Goal: Contribute content: Contribute content

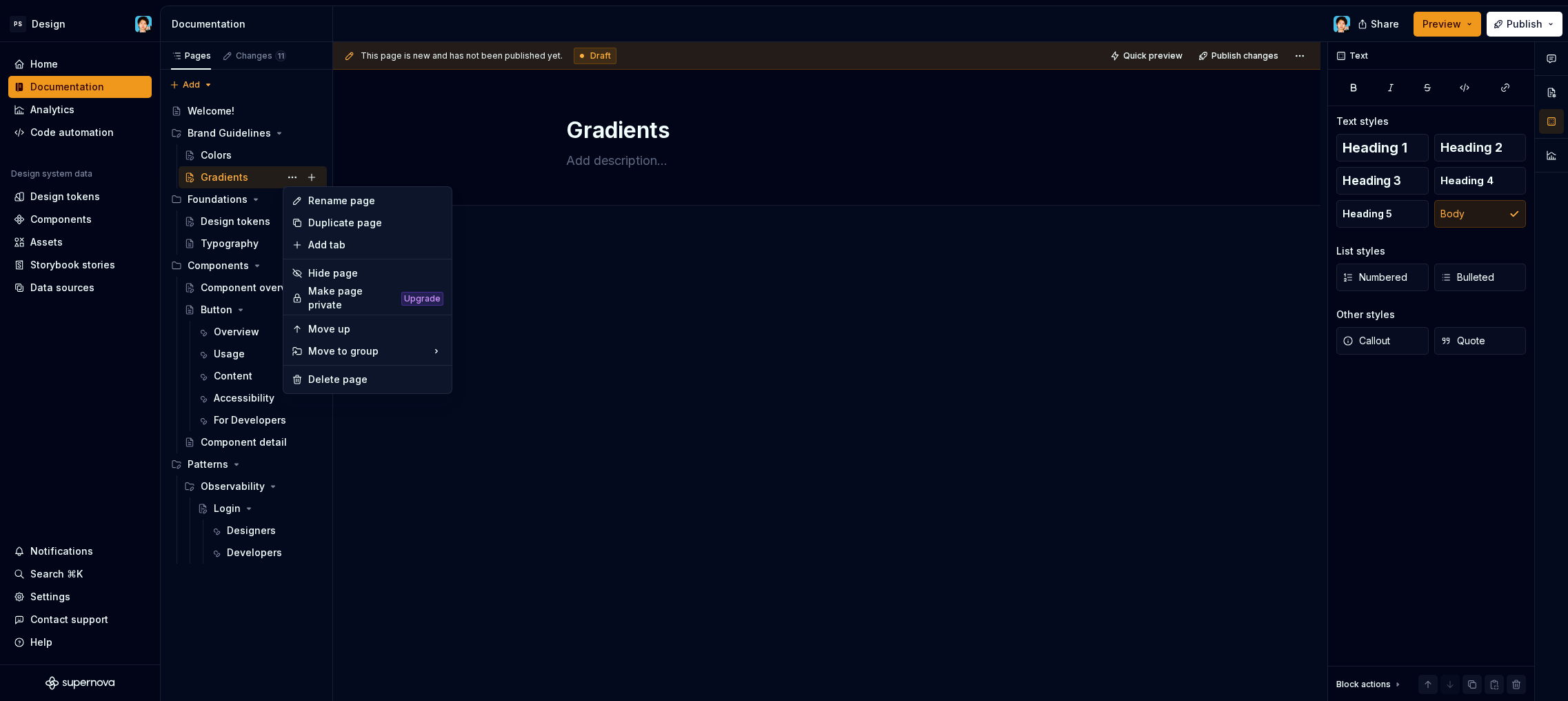
scroll to position [1, 0]
click at [661, 291] on html "PS Design Home Documentation Analytics Code automation Design system data Desig…" at bounding box center [784, 350] width 1568 height 701
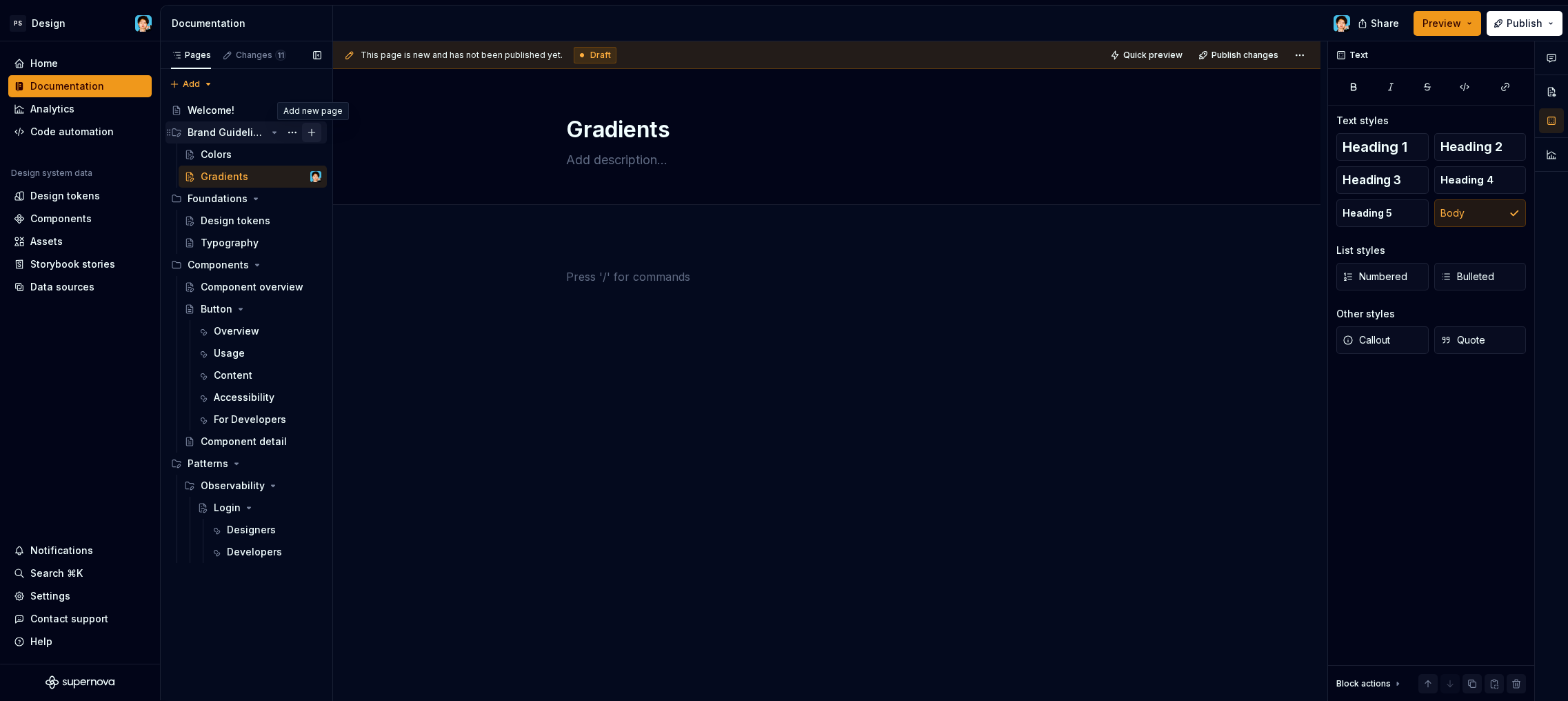
click at [316, 131] on button "Page tree" at bounding box center [312, 132] width 19 height 19
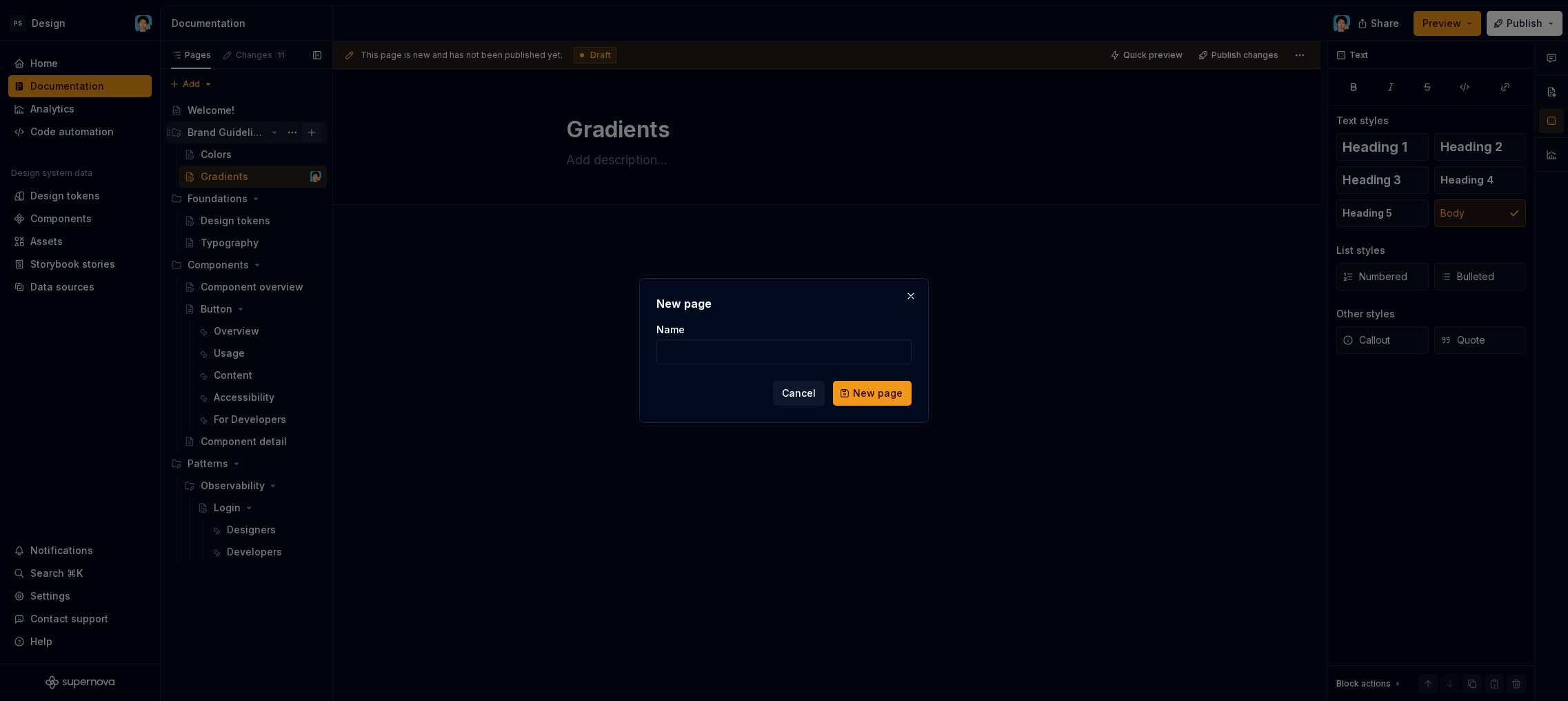
type textarea "*"
type input "Icons"
click at [874, 393] on button "New page" at bounding box center [872, 394] width 79 height 25
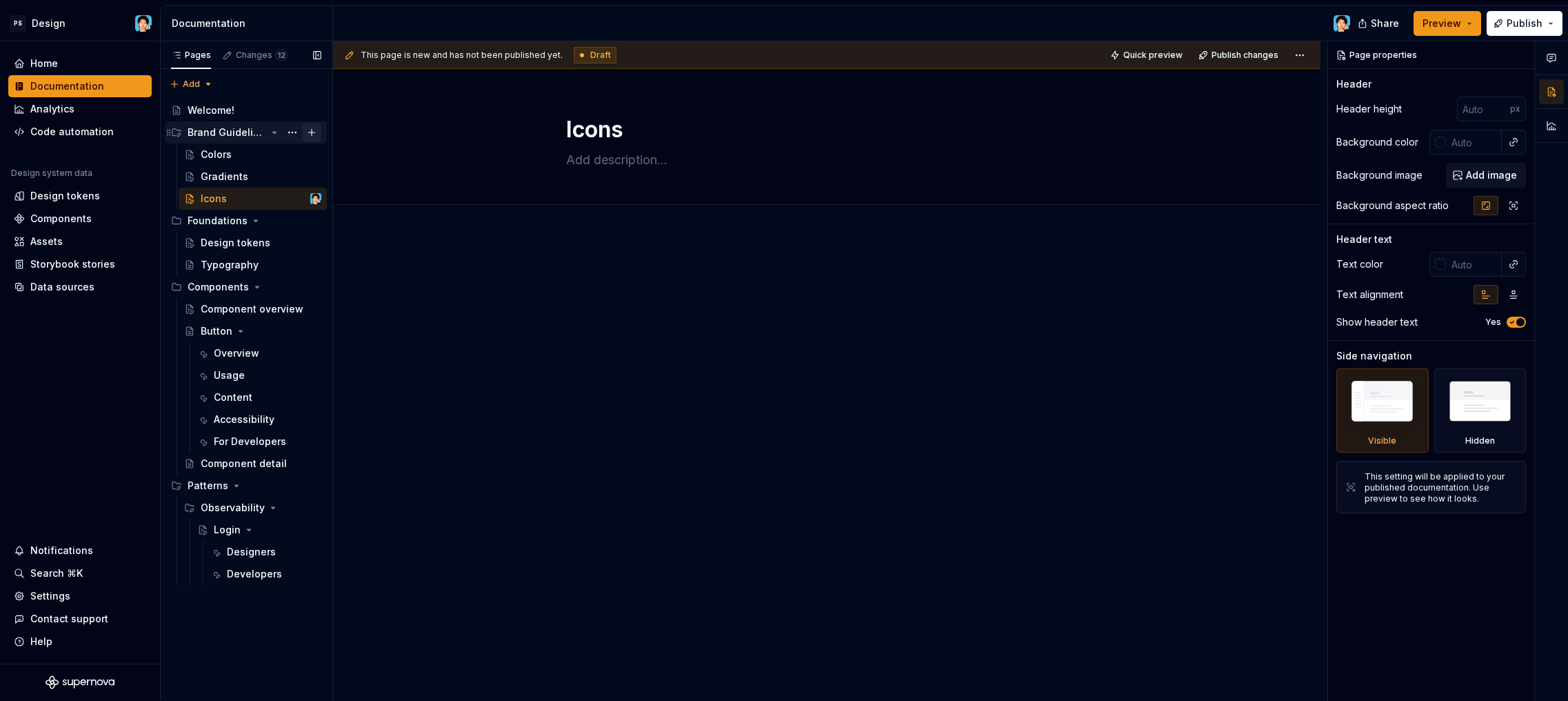
click at [312, 130] on button "Page tree" at bounding box center [312, 132] width 19 height 19
type textarea "*"
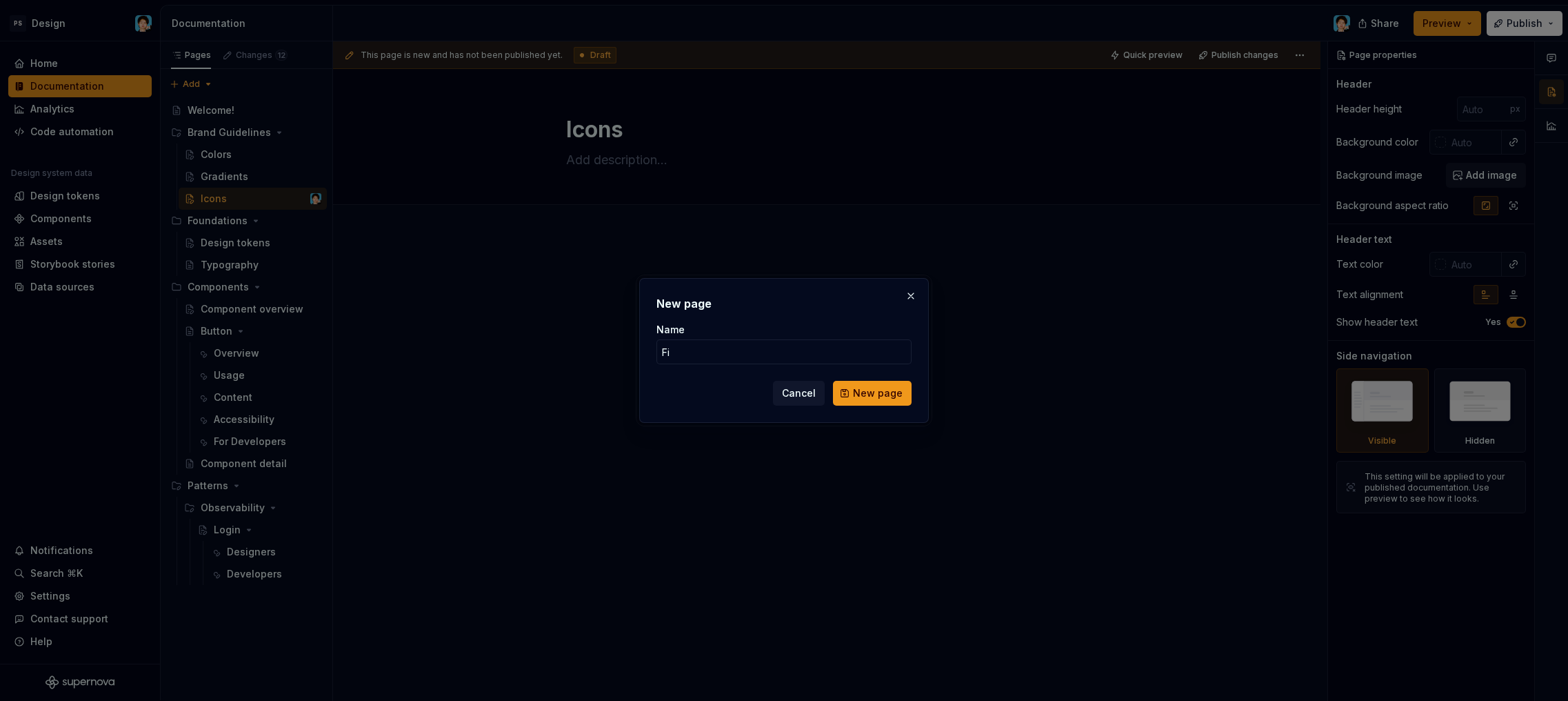
type input "F"
type input "Fonts"
click at [874, 393] on button "New page" at bounding box center [872, 394] width 79 height 25
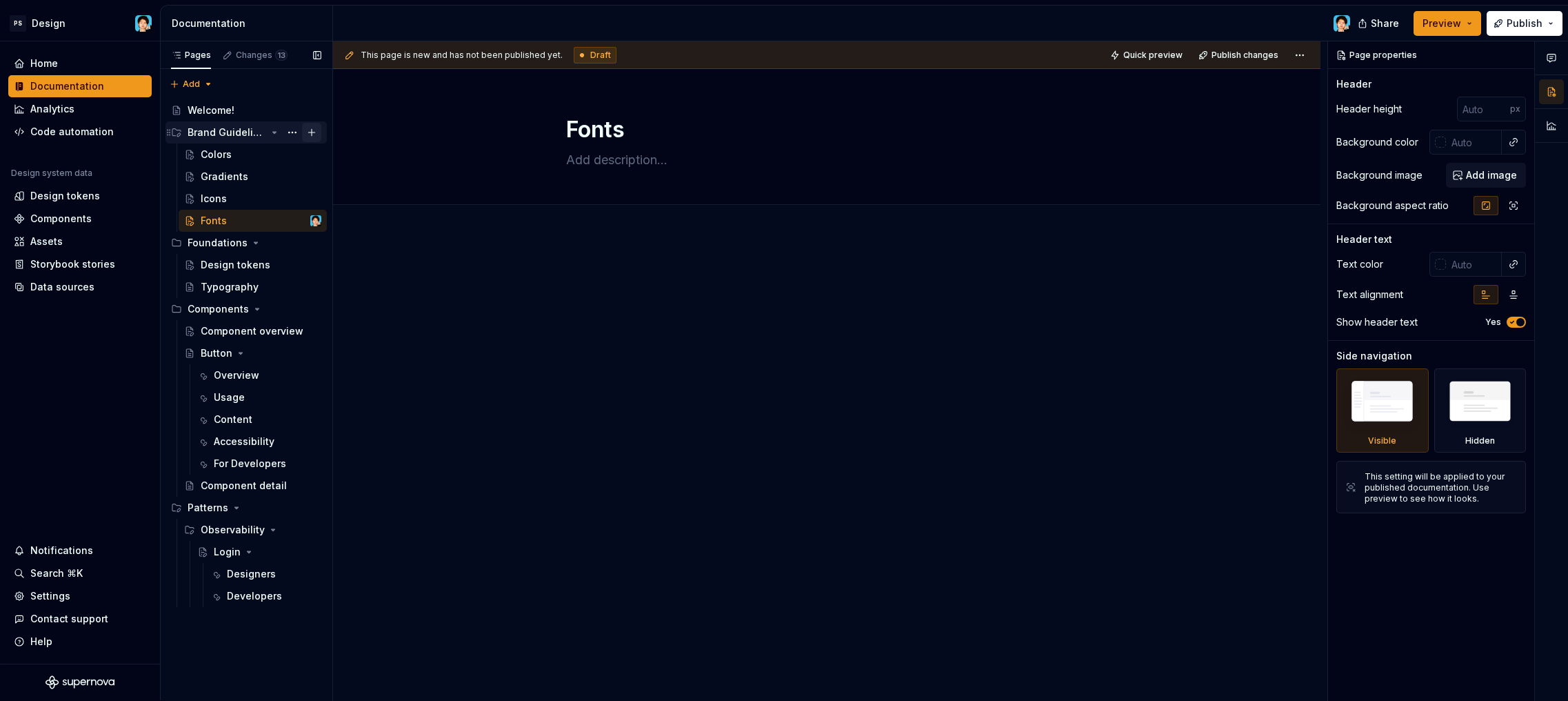
click at [315, 131] on button "Page tree" at bounding box center [312, 132] width 19 height 19
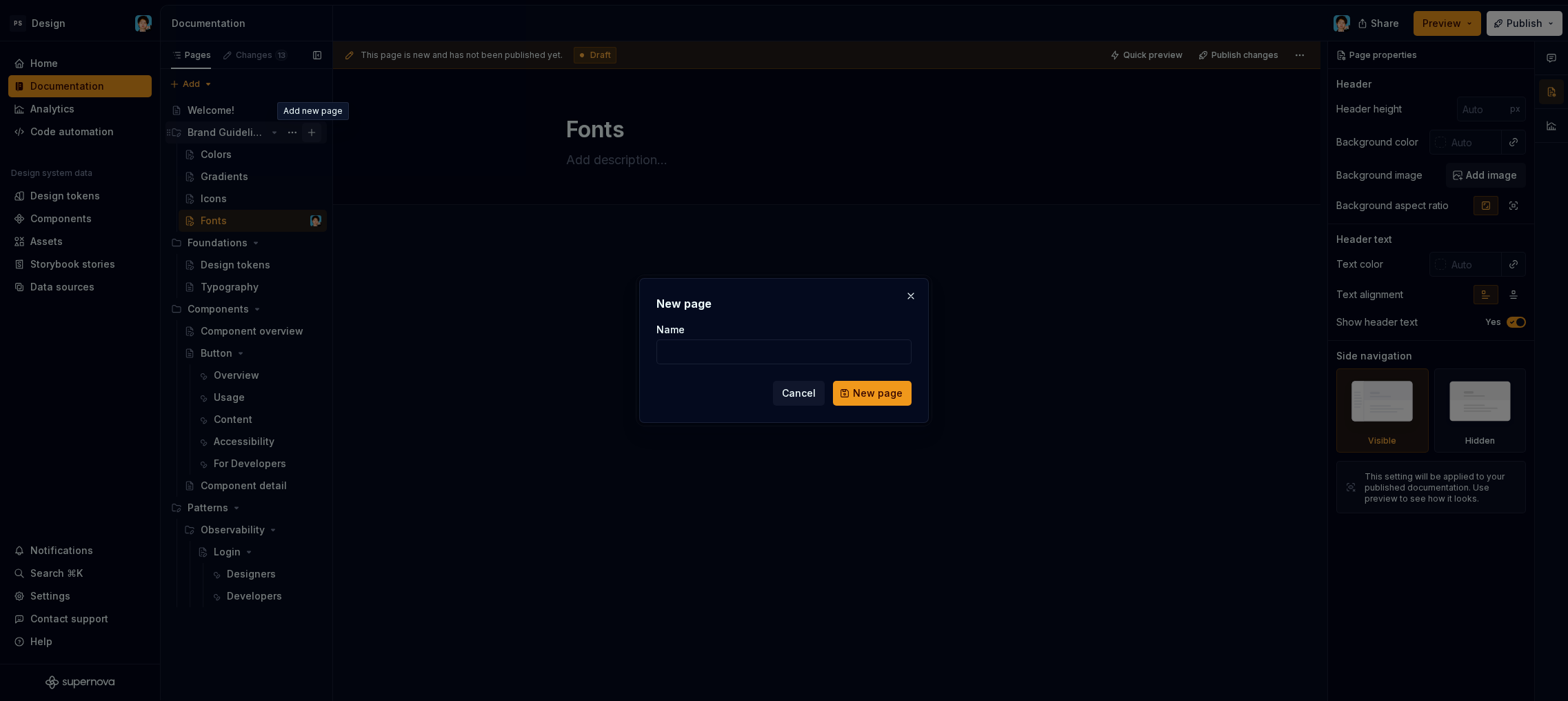
type textarea "*"
type input "Ф"
type input "Accessibility"
click at [860, 388] on span "New page" at bounding box center [877, 393] width 50 height 14
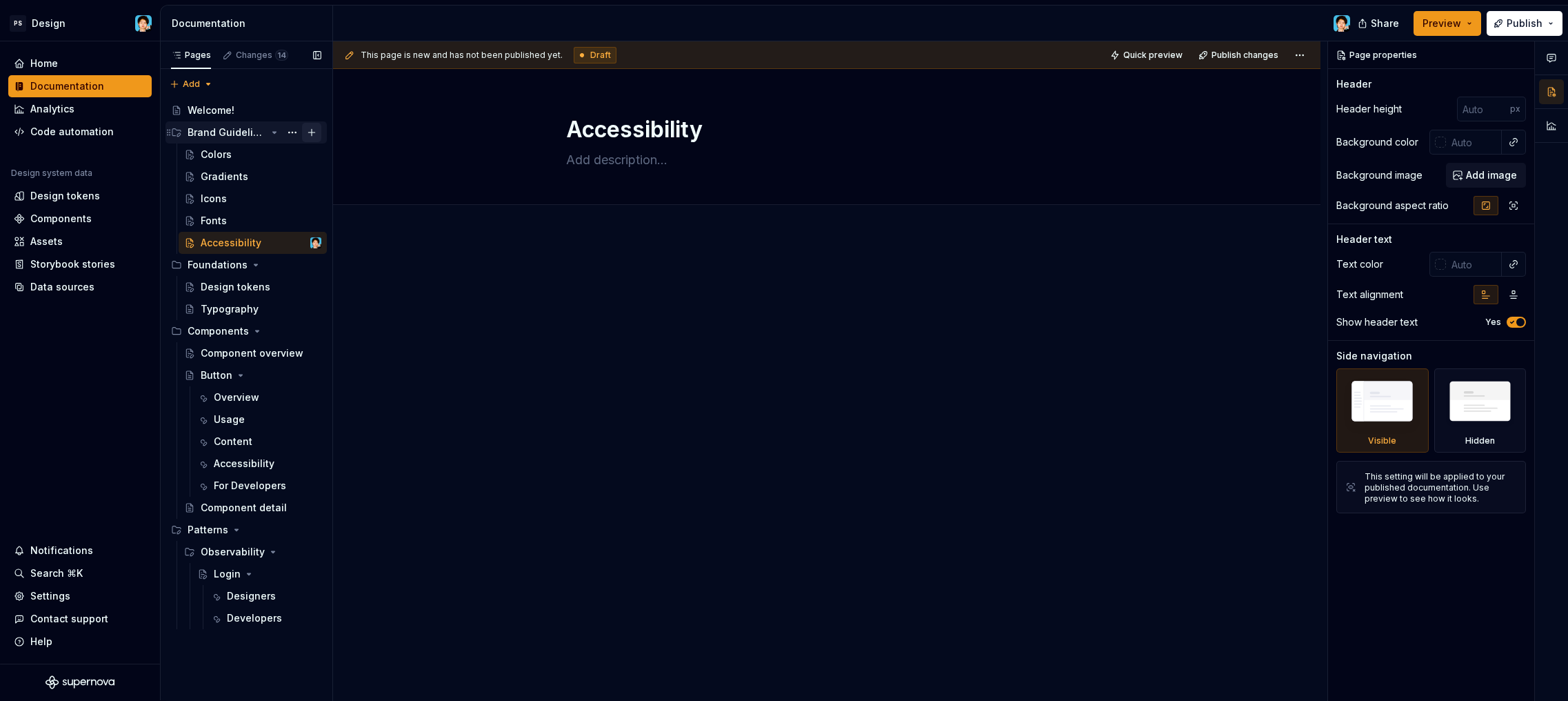
click at [314, 131] on button "Page tree" at bounding box center [312, 132] width 19 height 19
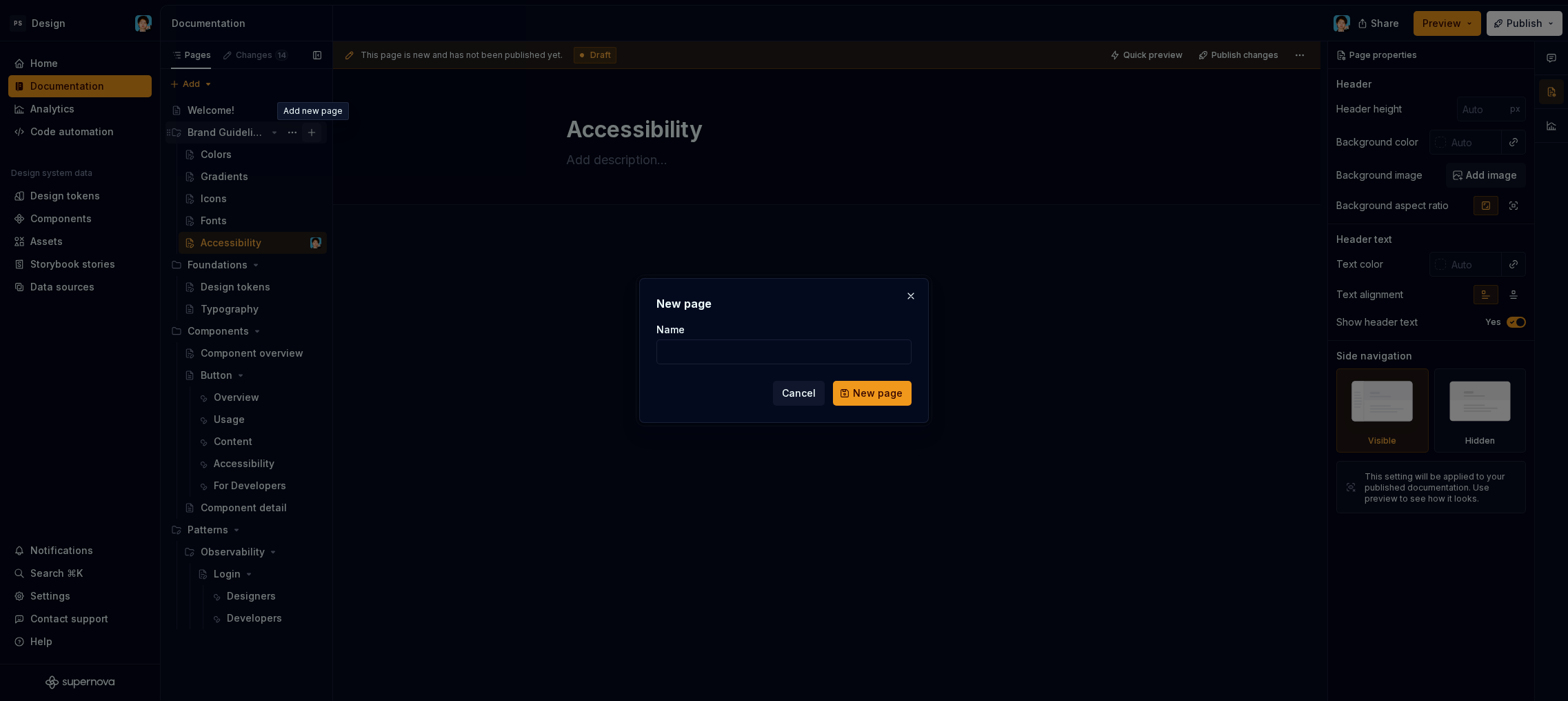
type textarea "*"
type input "Illustrations"
type textarea "*"
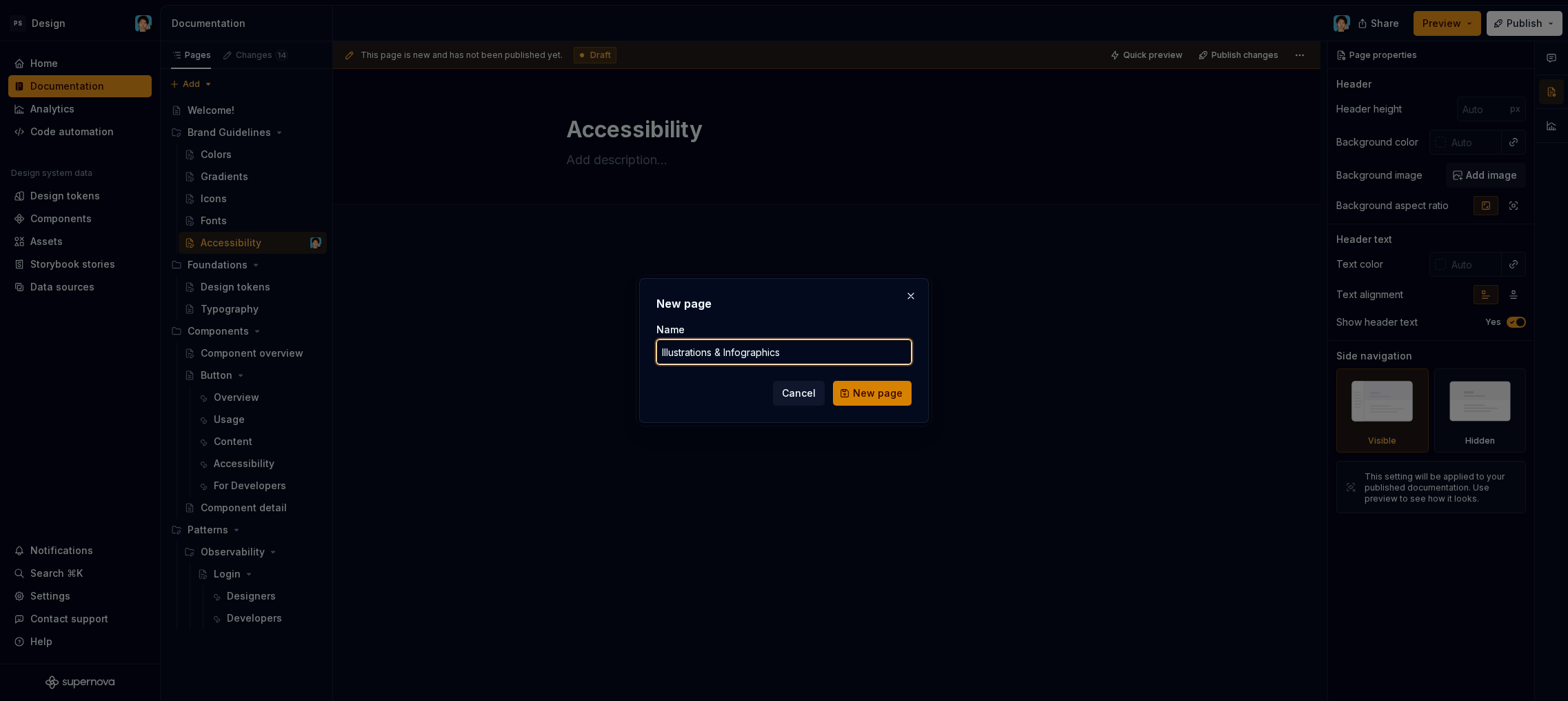
type input "Illustrations & Infographics"
click at [877, 403] on button "New page" at bounding box center [872, 394] width 79 height 25
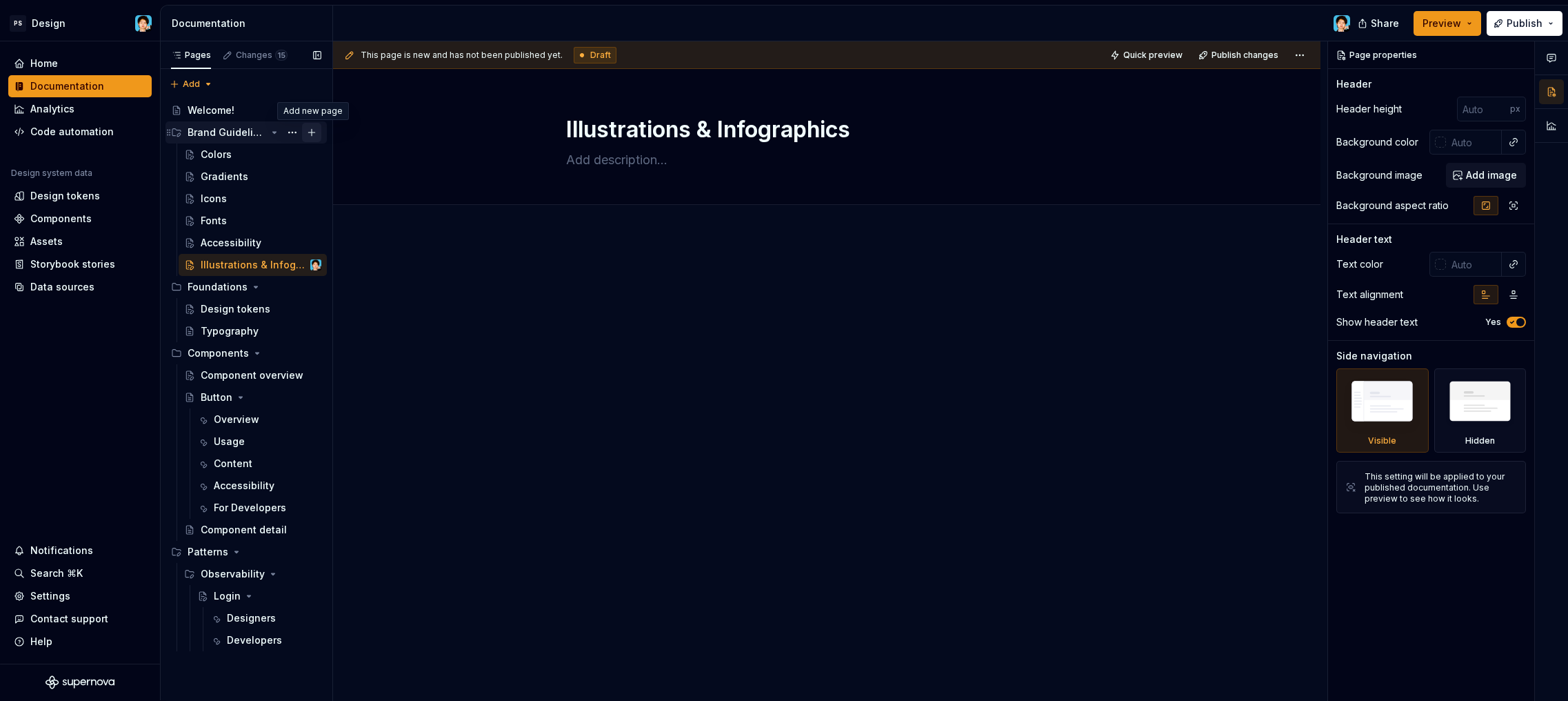
click at [307, 132] on button "Page tree" at bounding box center [312, 132] width 19 height 19
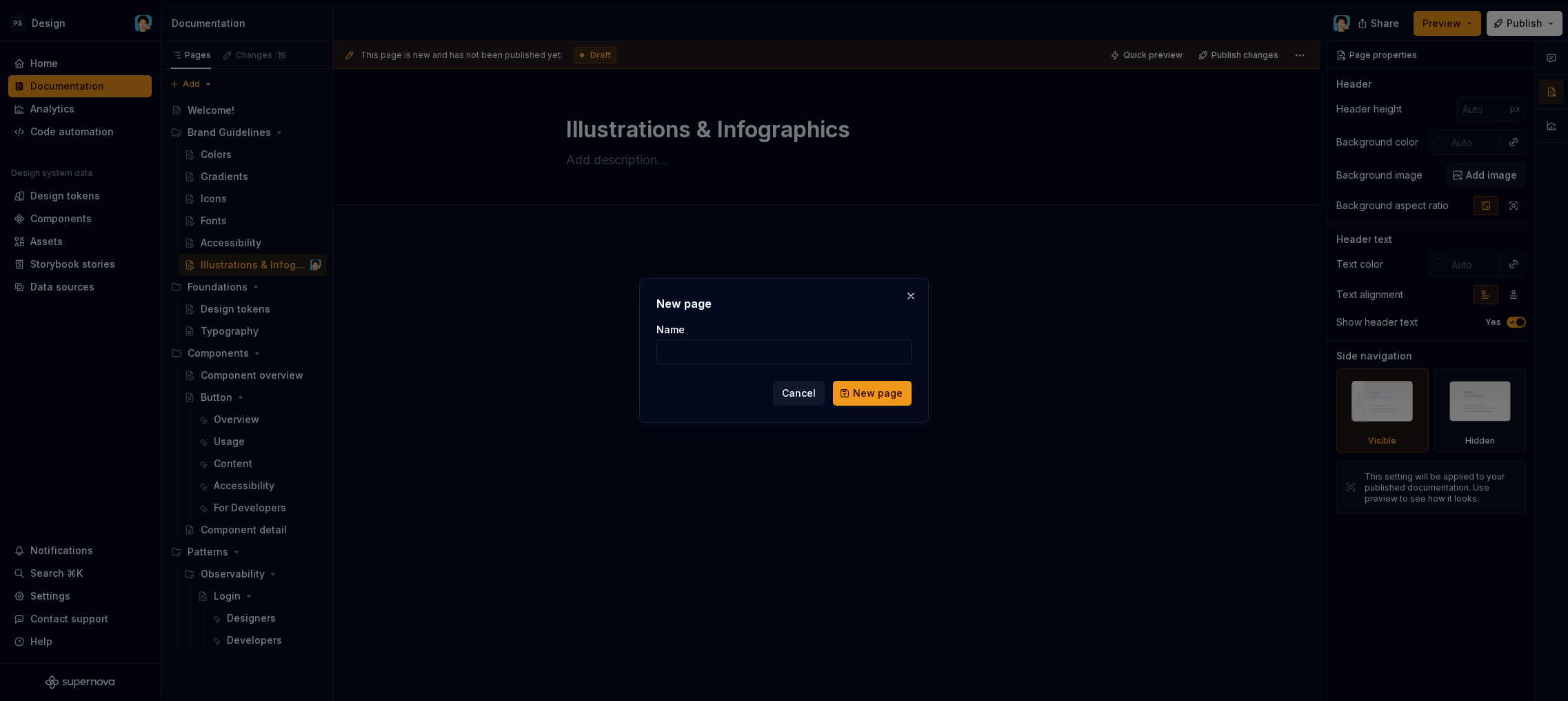
type textarea "*"
type input "Logos"
click at [898, 400] on span "New page" at bounding box center [877, 393] width 50 height 14
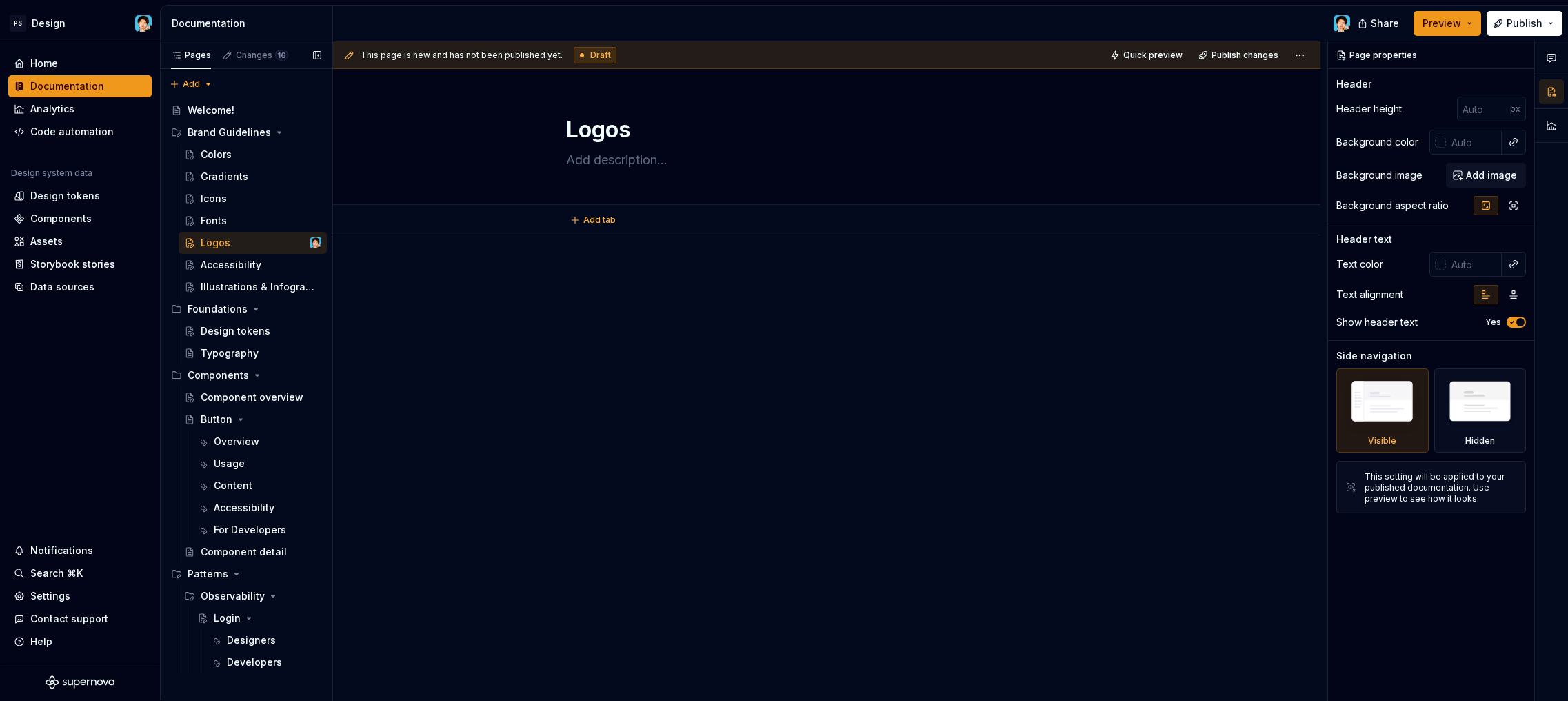
click at [610, 231] on div "Add tab" at bounding box center [827, 220] width 988 height 30
click at [624, 261] on div at bounding box center [827, 391] width 988 height 312
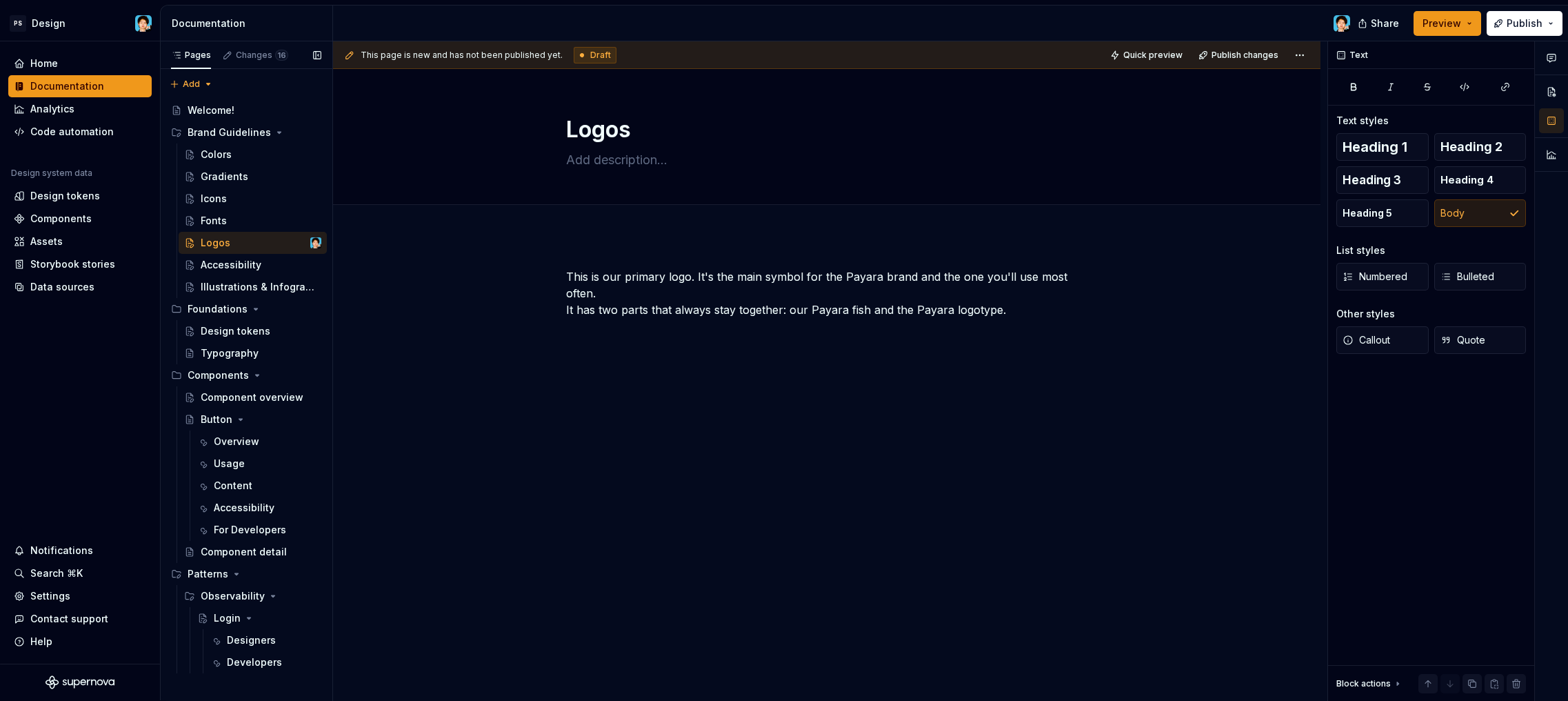
click at [677, 244] on div "This is our primary logo. It's the main symbol for the Payara brand and the one…" at bounding box center [827, 391] width 988 height 312
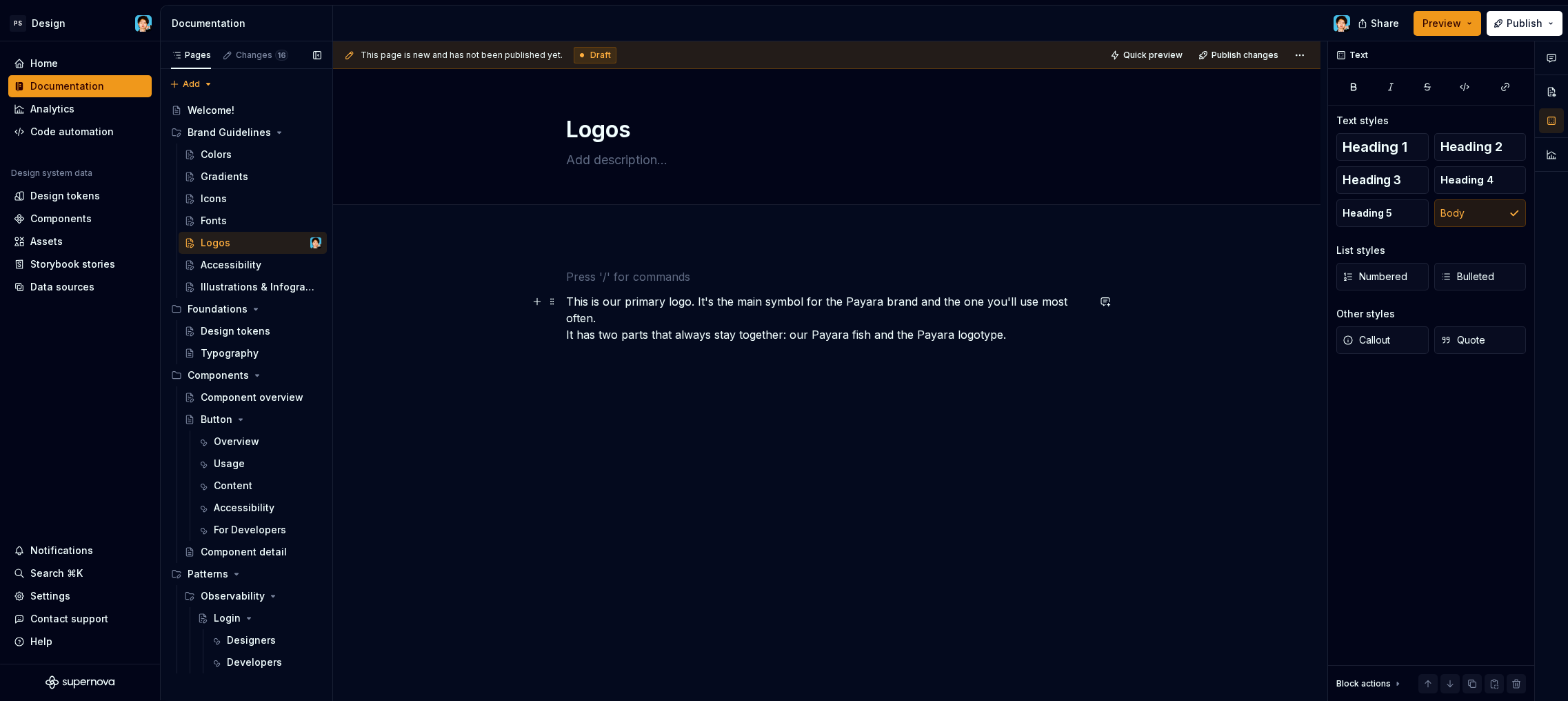
click at [620, 309] on p "This is our primary logo. It's the main symbol for the Payara brand and the one…" at bounding box center [826, 317] width 521 height 50
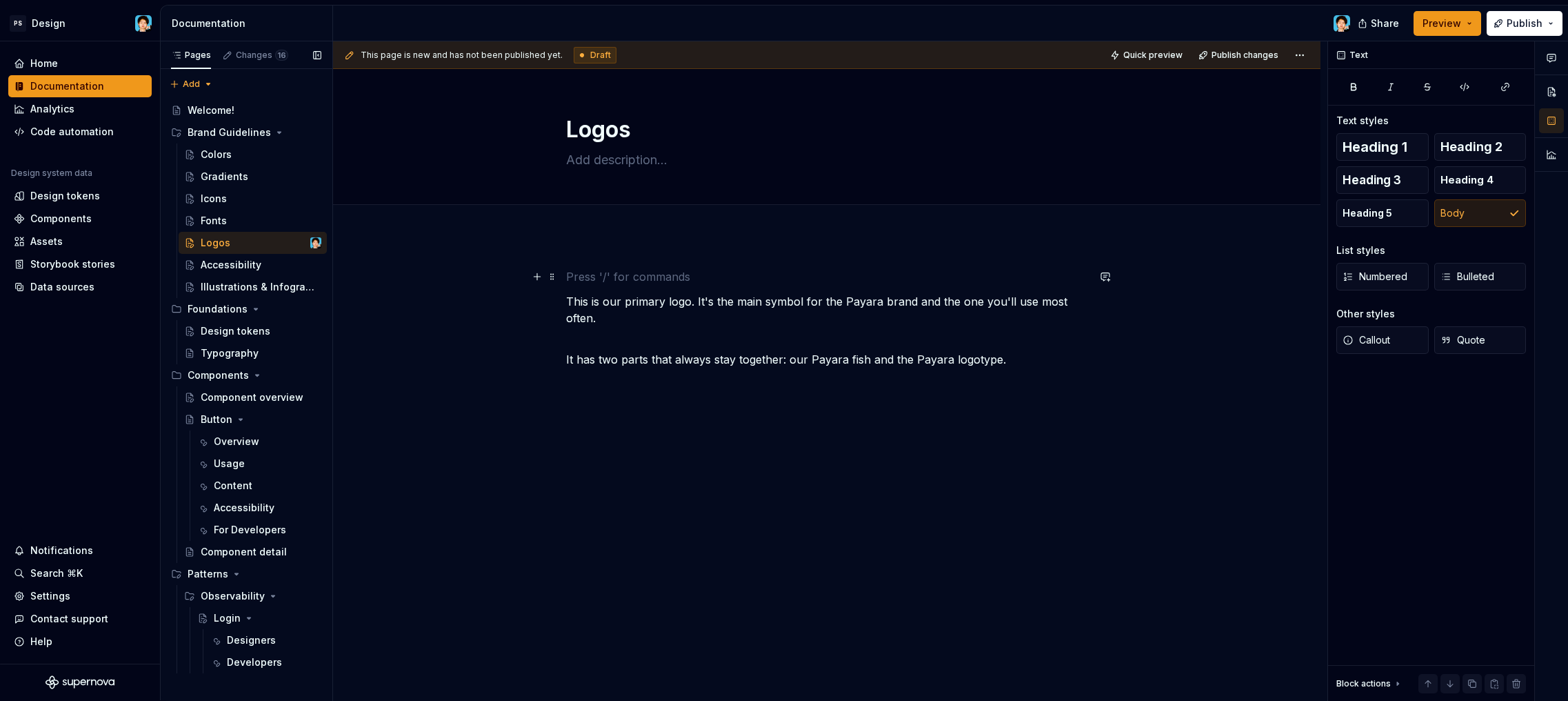
click at [625, 272] on p at bounding box center [826, 276] width 521 height 17
click at [632, 274] on h3 "Our Logo" at bounding box center [826, 278] width 521 height 19
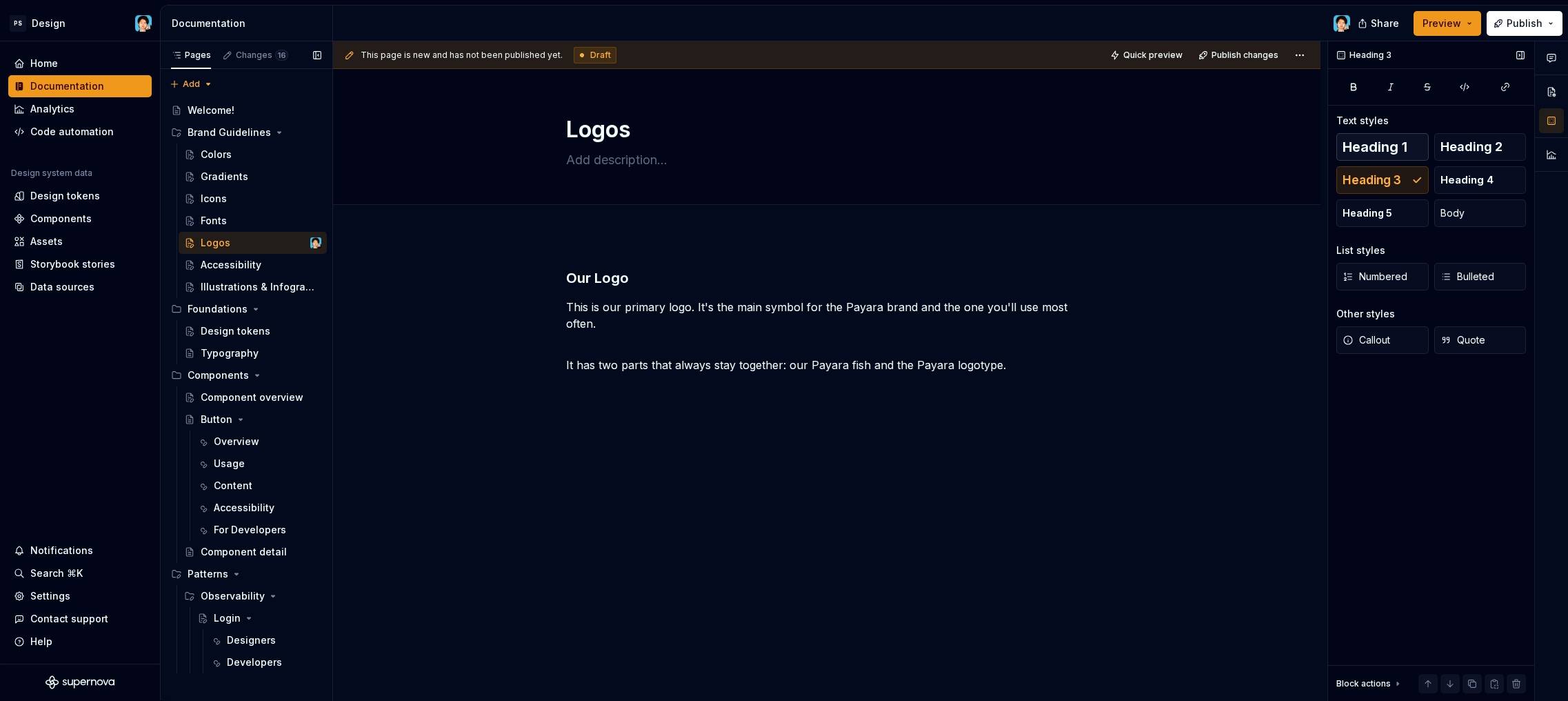
click at [1384, 144] on span "Heading 1" at bounding box center [1375, 147] width 65 height 14
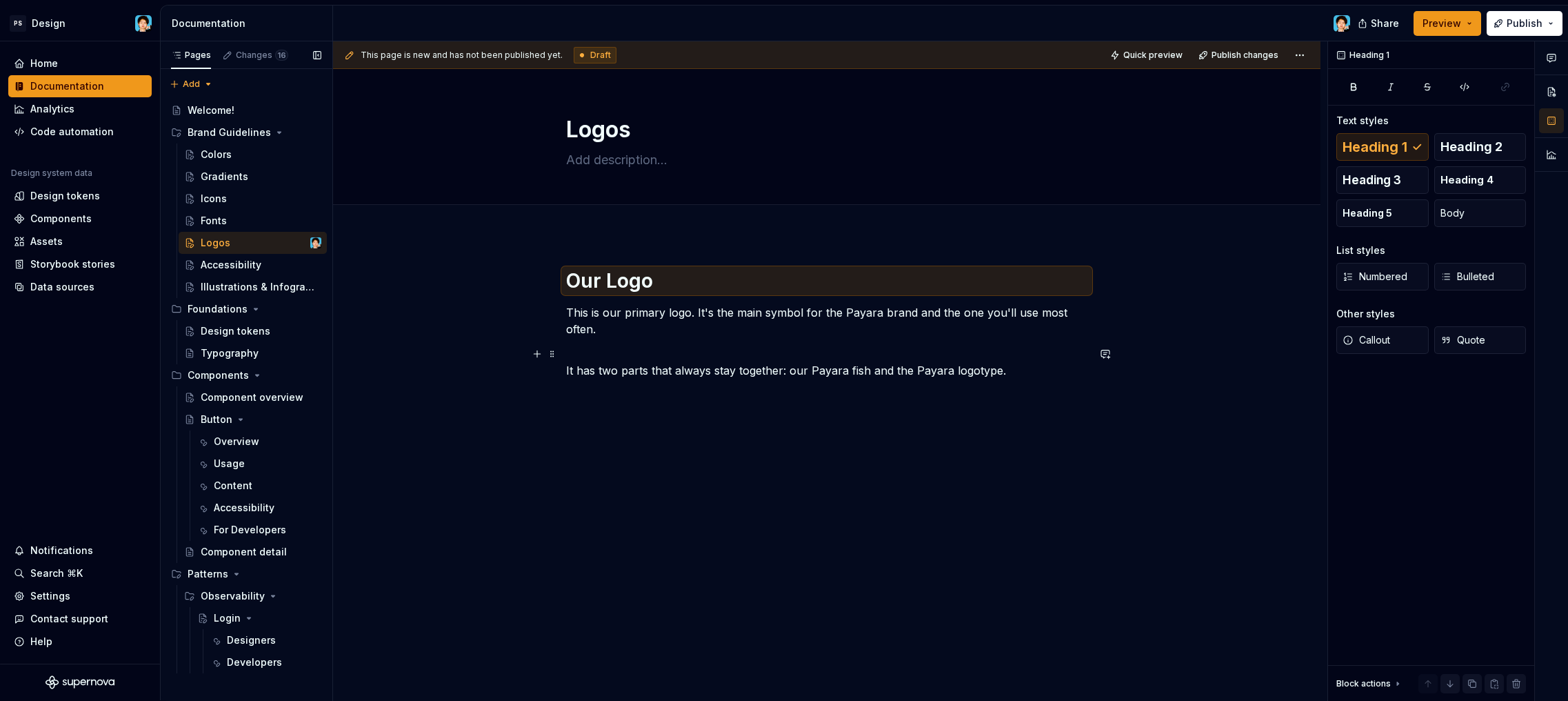
click at [726, 365] on p "It has two parts that always stay together: our Payara fish and the Payara logo…" at bounding box center [826, 362] width 521 height 33
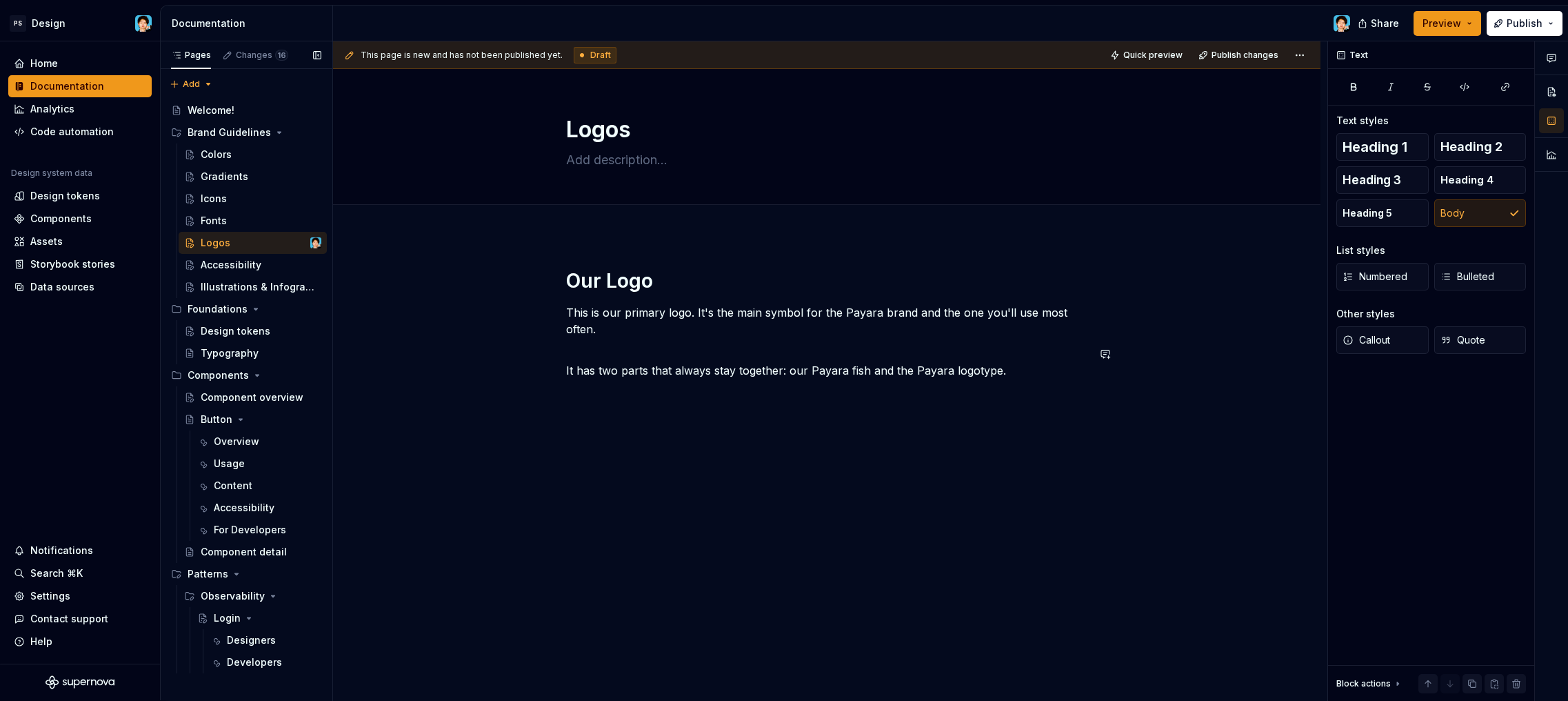
click at [689, 392] on div "Our Logo This is our primary logo. It's the main symbol for the Payara brand an…" at bounding box center [826, 332] width 521 height 127
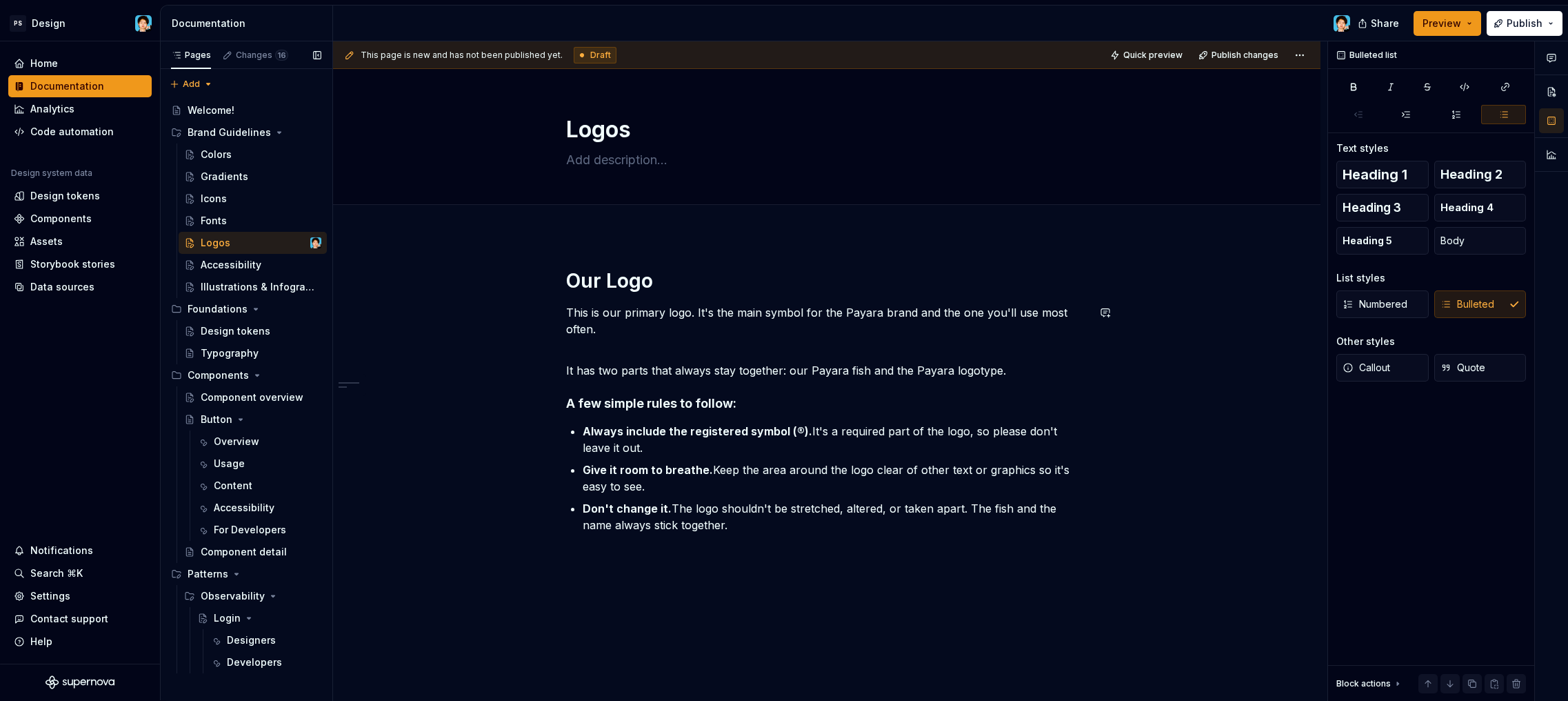
click at [689, 338] on div "Our Logo This is our primary logo. It's the main symbol for the Payara brand an…" at bounding box center [826, 401] width 521 height 264
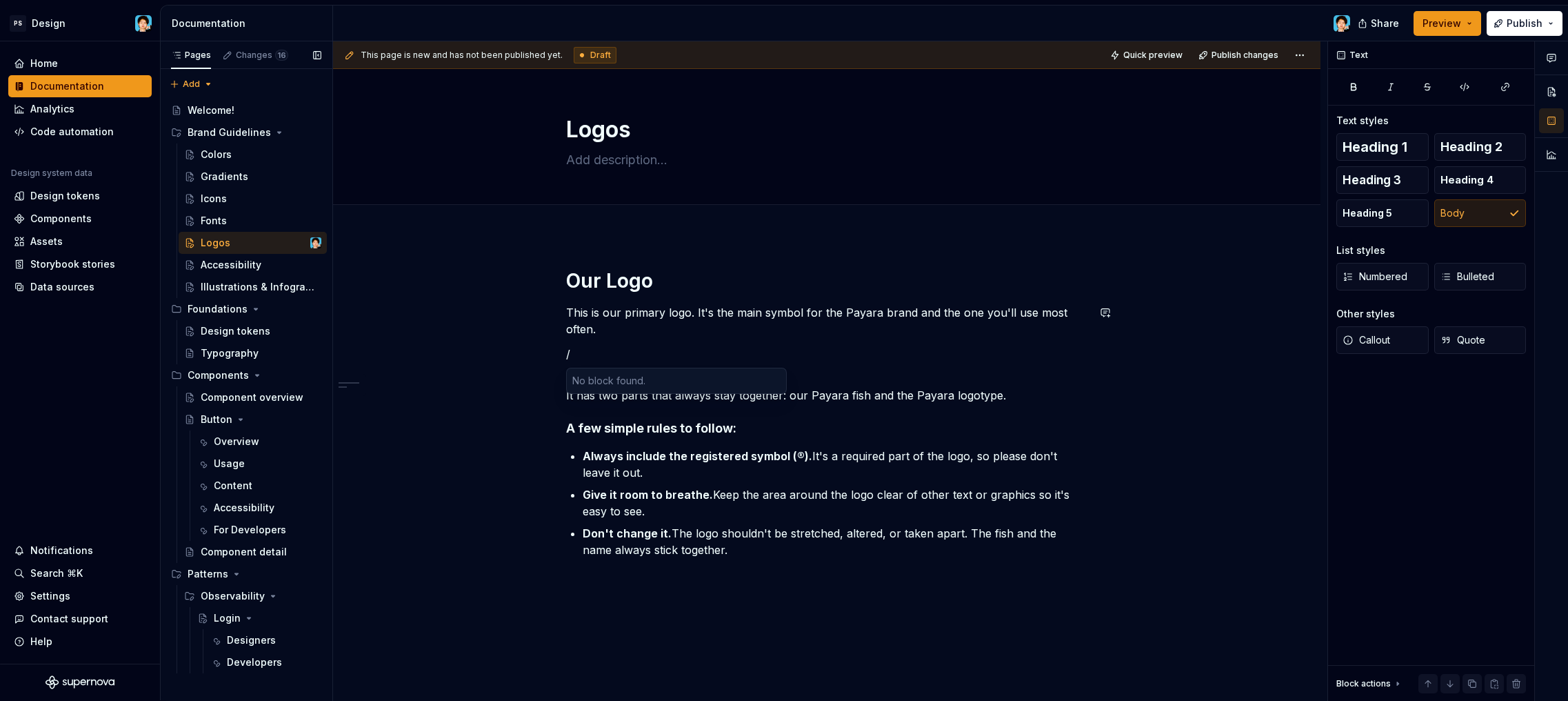
type textarea "*"
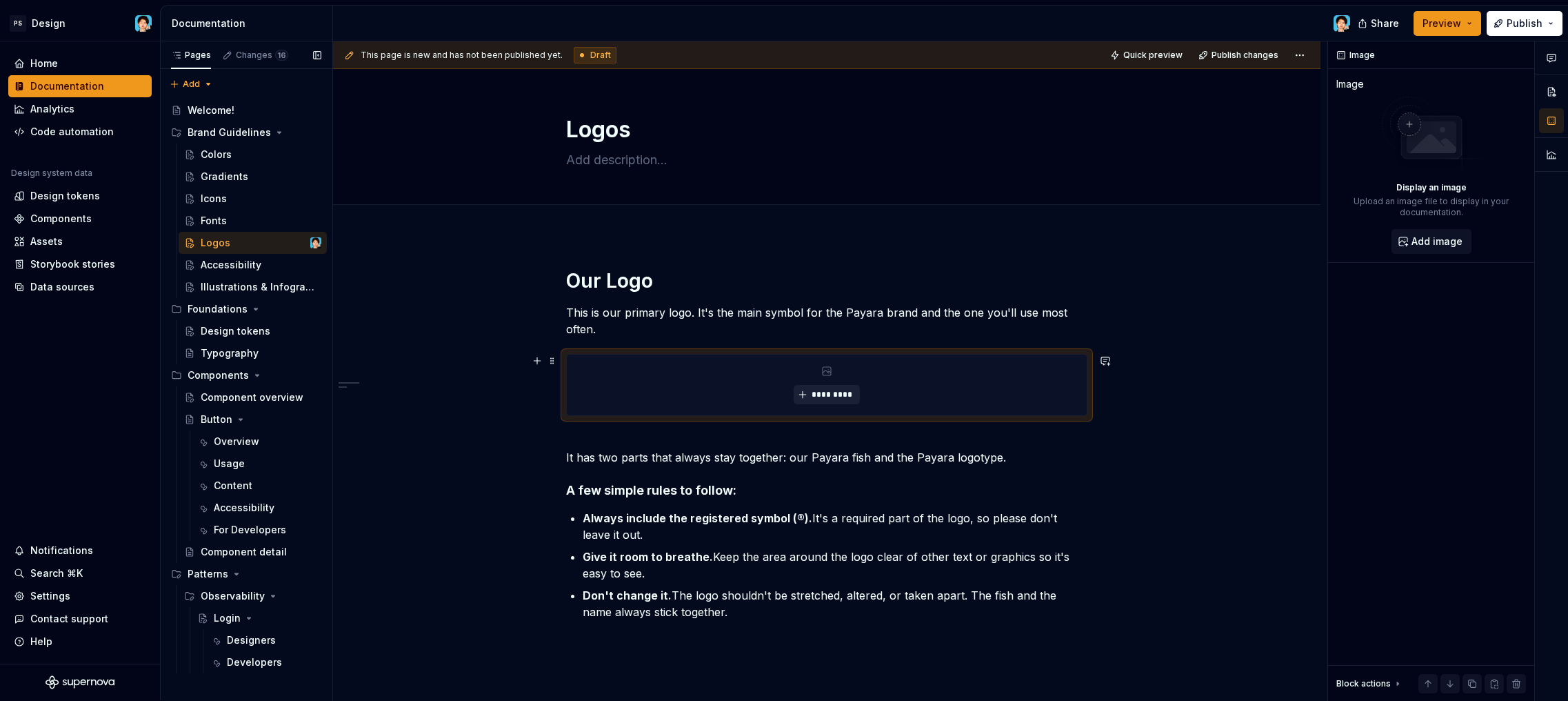
click at [810, 394] on button "*********" at bounding box center [825, 395] width 65 height 19
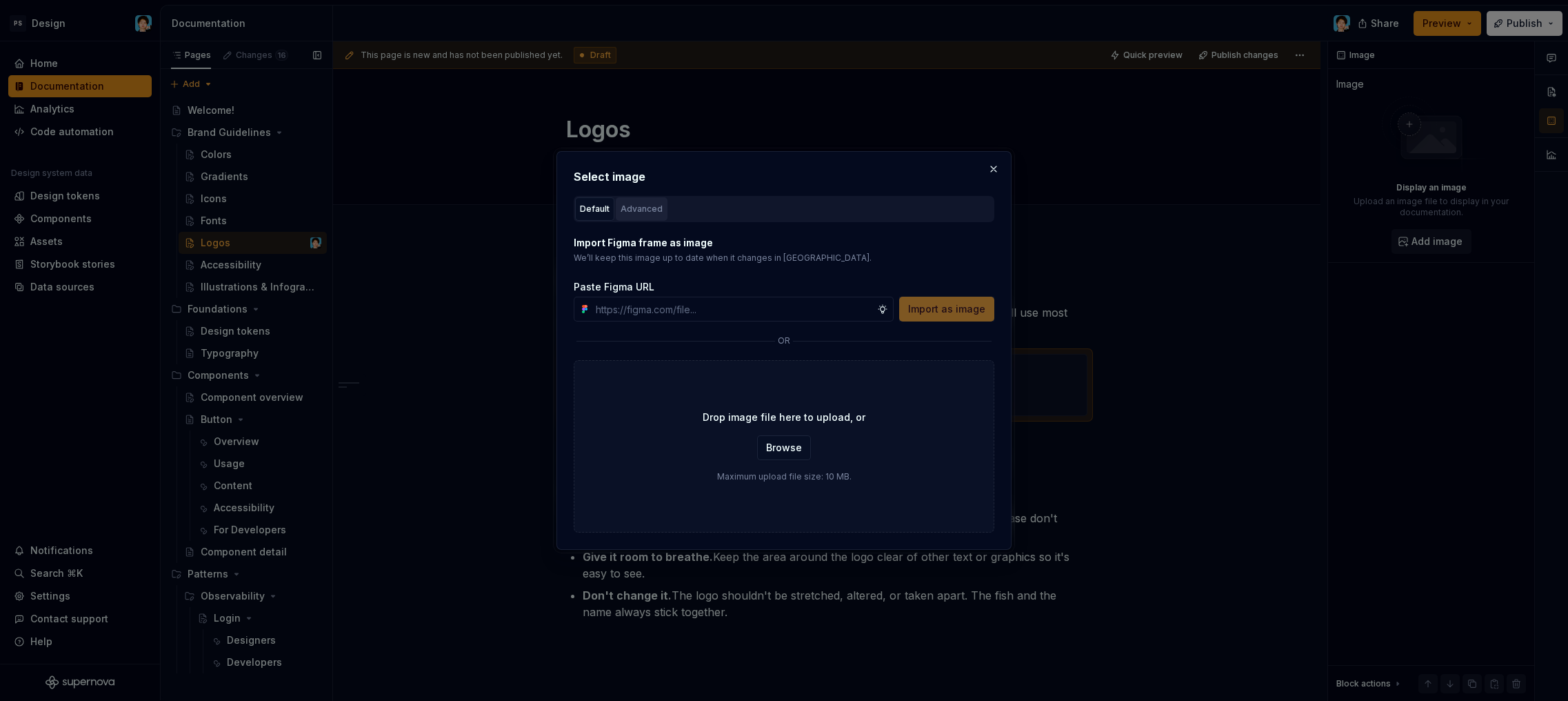
click at [637, 203] on div "Advanced" at bounding box center [641, 209] width 42 height 14
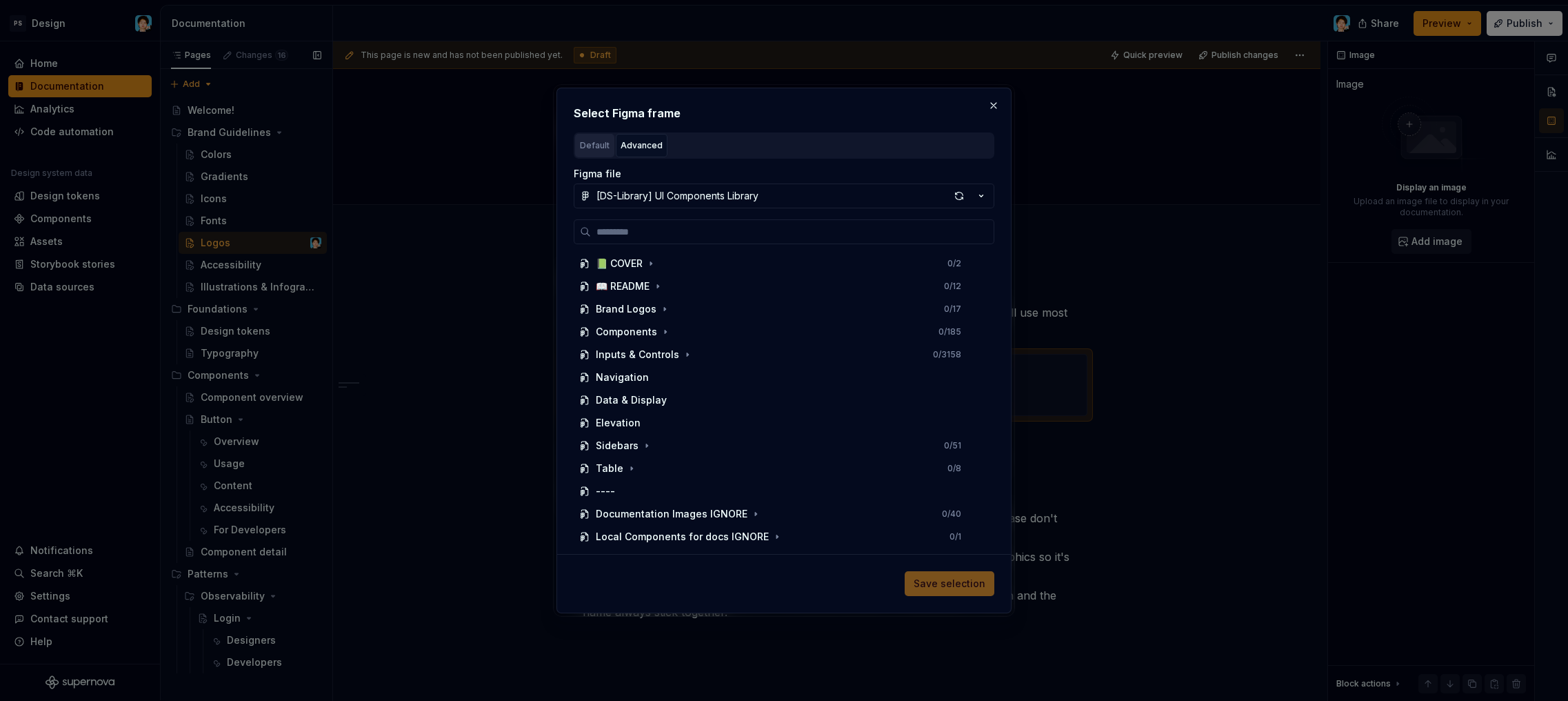
click at [595, 150] on div "Default" at bounding box center [595, 146] width 29 height 14
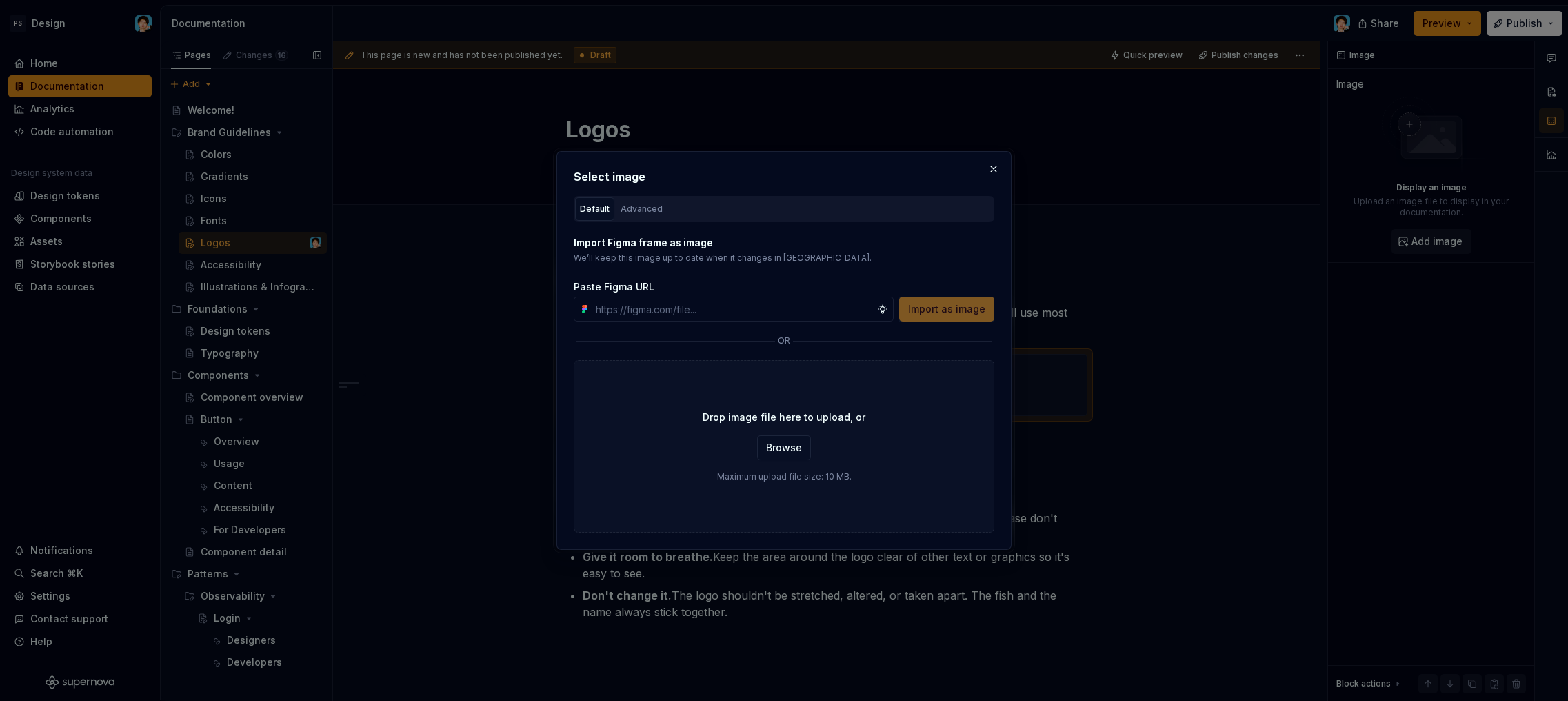
click at [656, 253] on p "We’ll keep this image up to date when it changes in [GEOGRAPHIC_DATA]." at bounding box center [784, 258] width 421 height 11
click at [656, 308] on input "text" at bounding box center [733, 309] width 287 height 25
click at [798, 453] on span "Browse" at bounding box center [784, 447] width 36 height 14
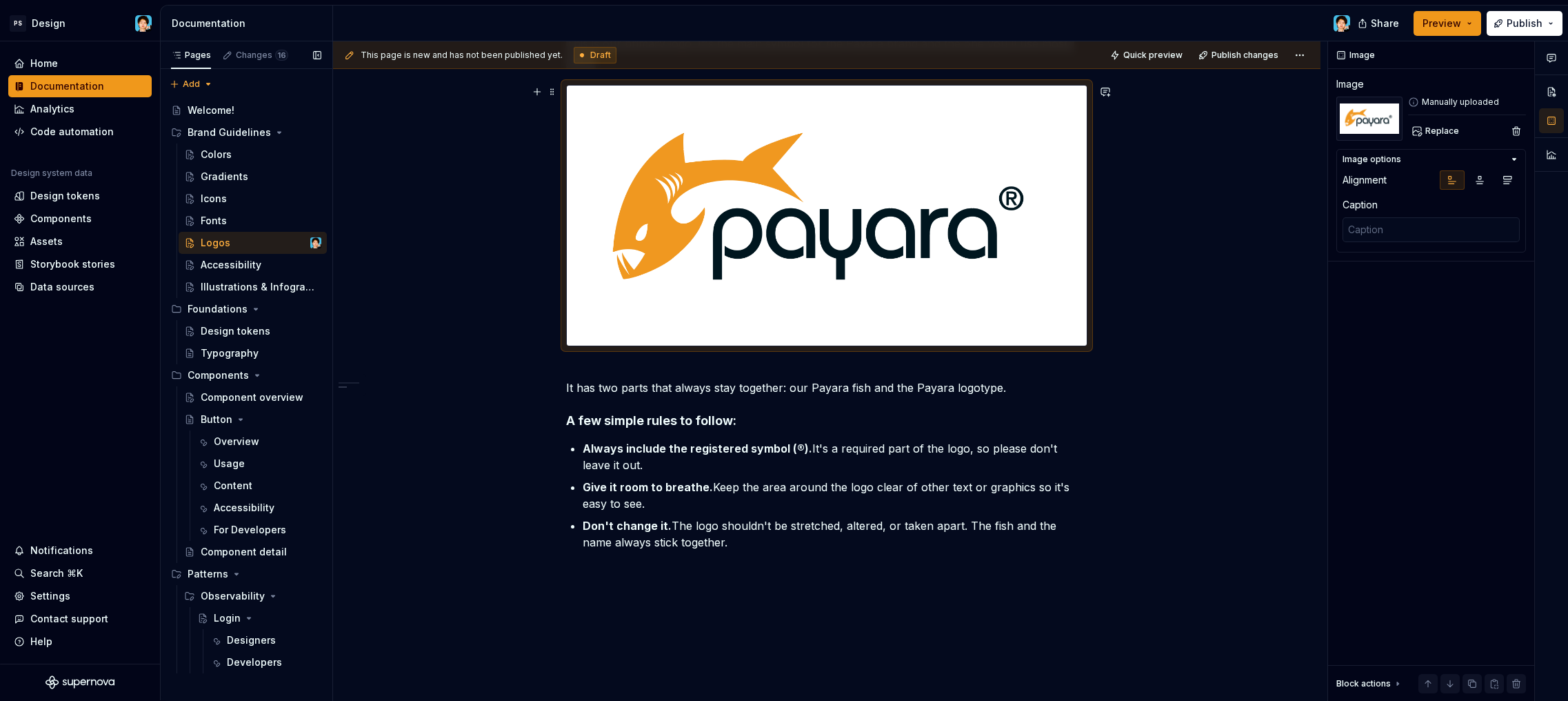
scroll to position [291, 0]
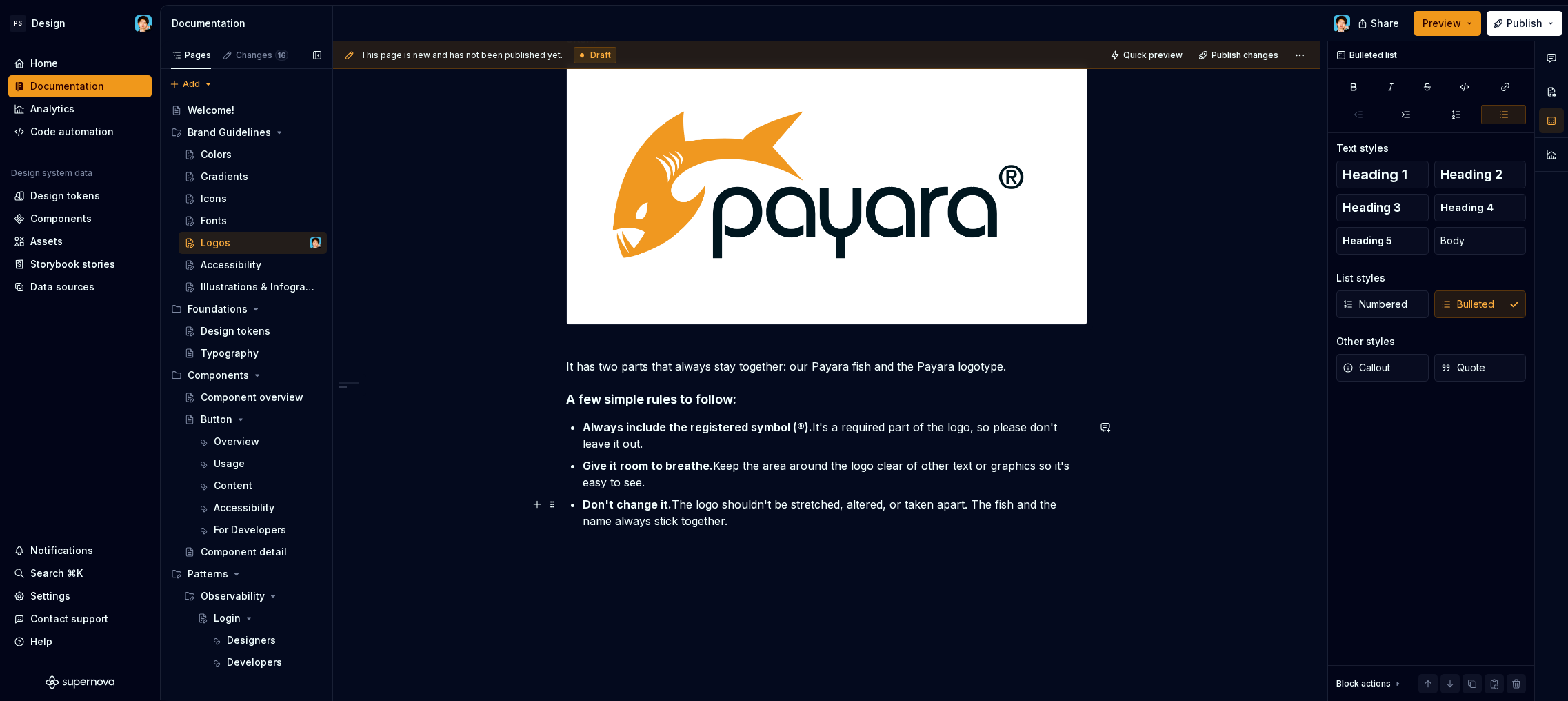
click at [729, 528] on p "Don't change it. The logo shouldn't be stretched, altered, or taken apart. The …" at bounding box center [834, 512] width 505 height 33
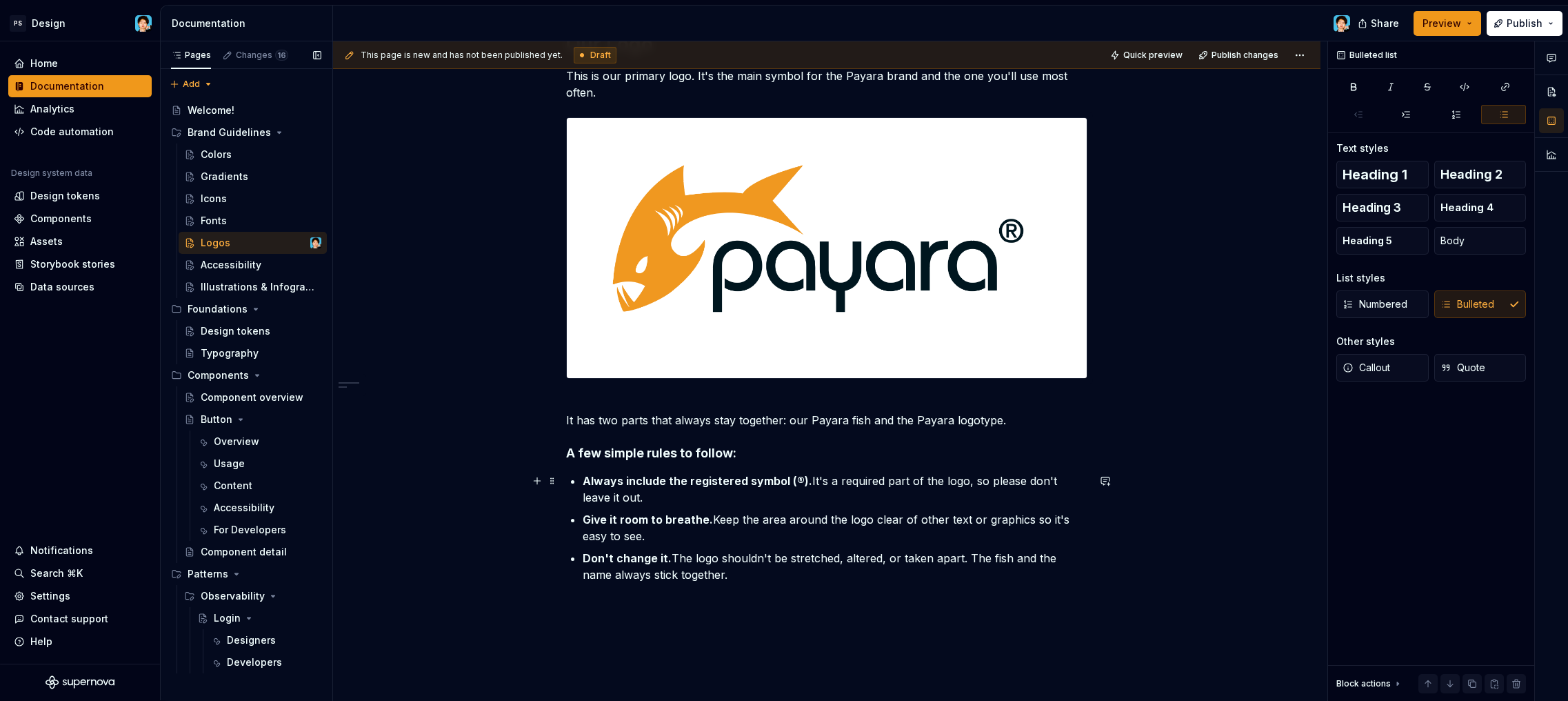
scroll to position [163, 0]
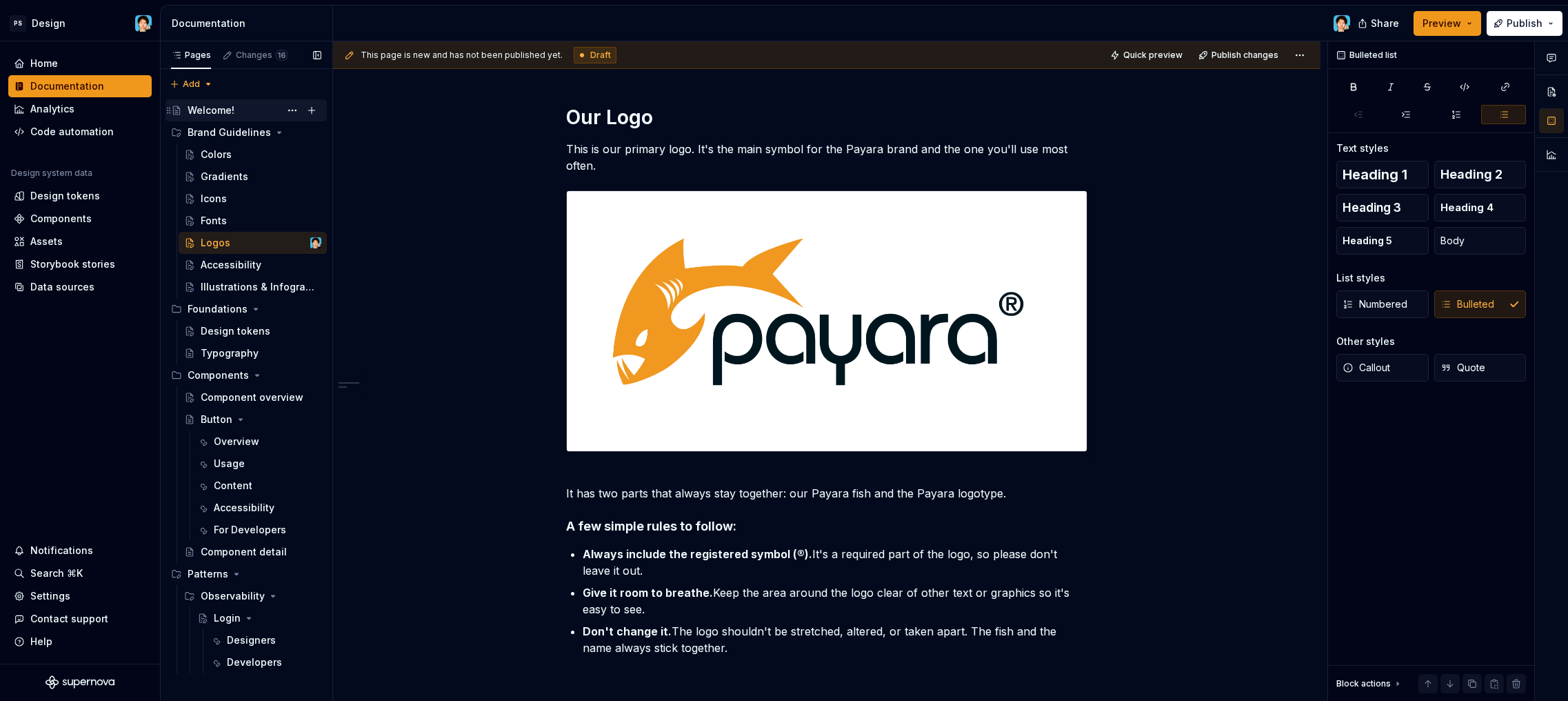
click at [225, 113] on div "Welcome!" at bounding box center [211, 110] width 47 height 14
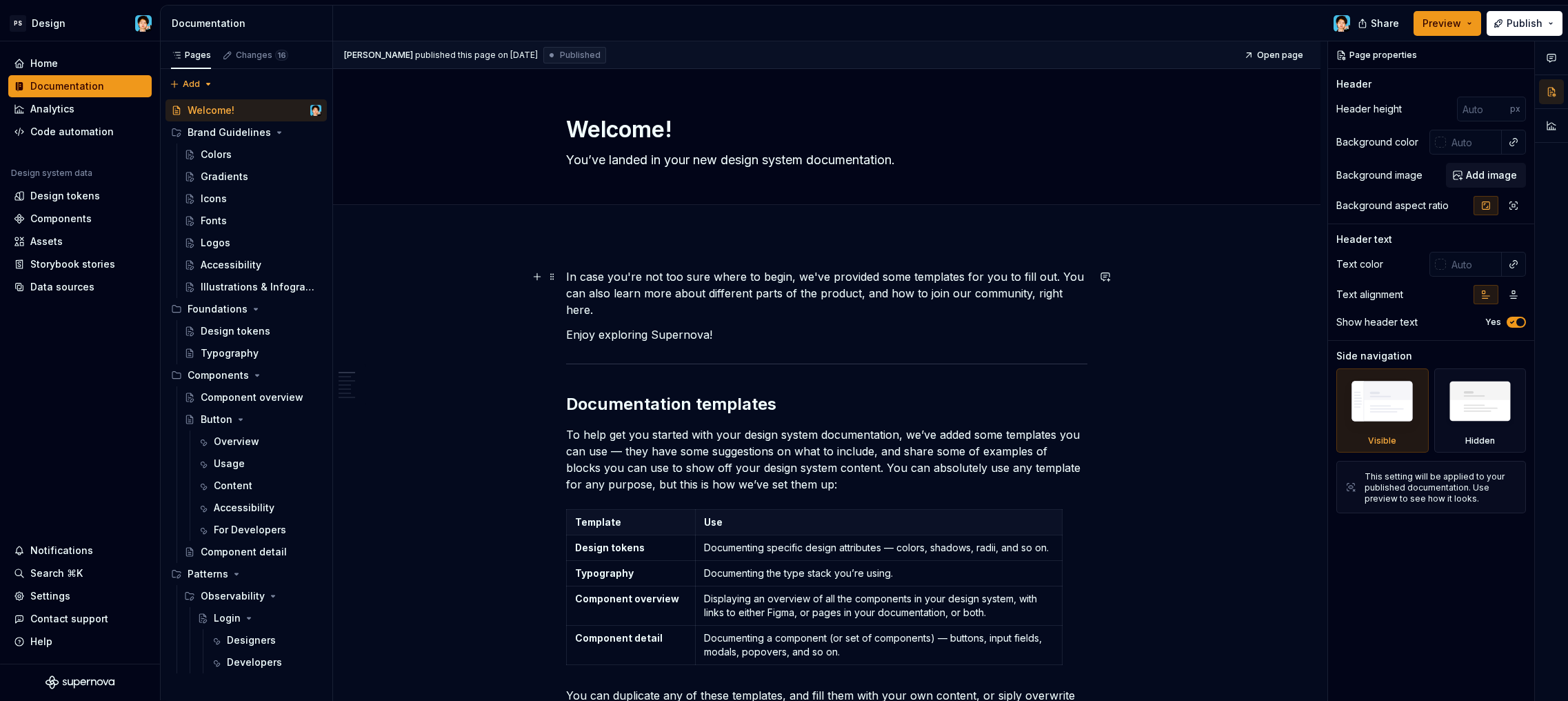
click at [715, 297] on p "In case you're not too sure where to begin, we've provided some templates for y…" at bounding box center [826, 293] width 521 height 50
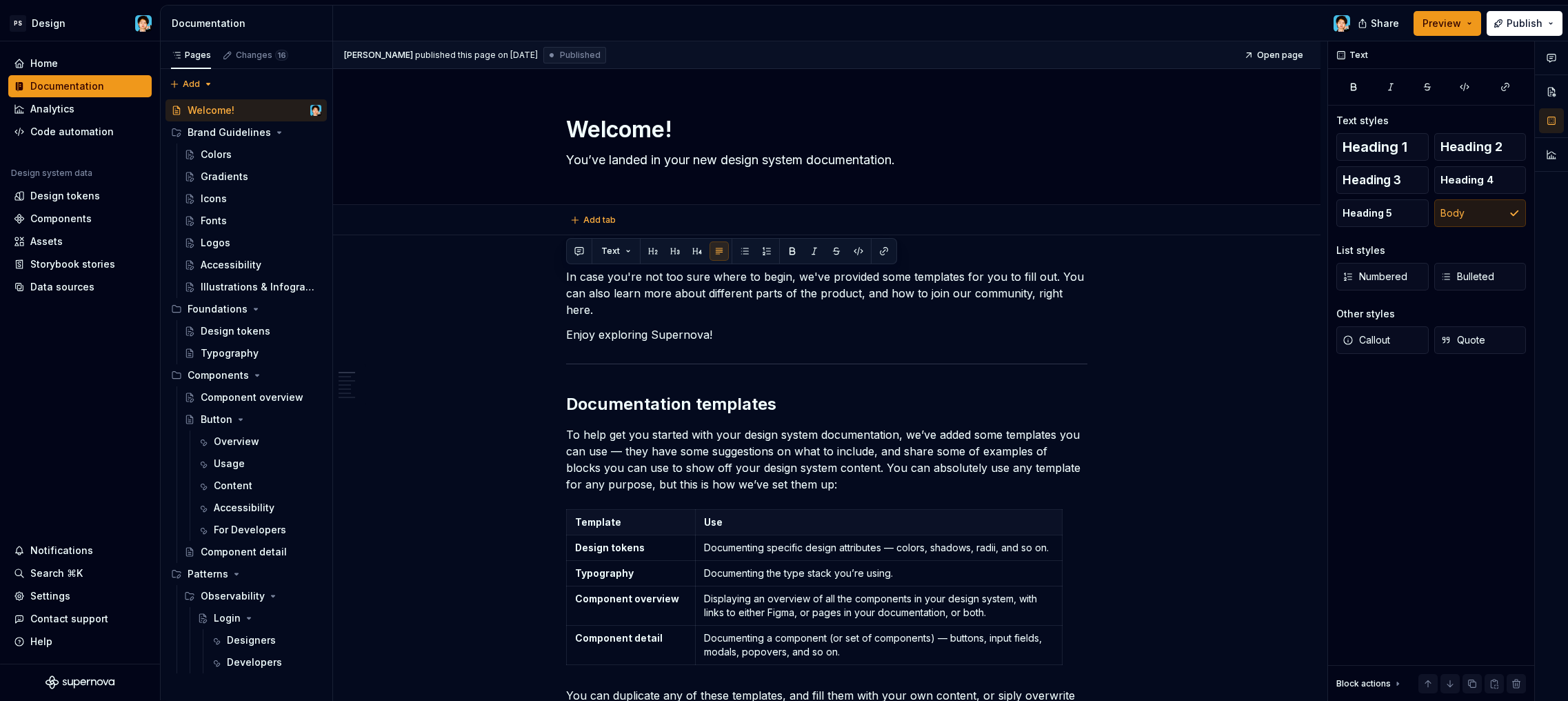
click at [507, 228] on div "Add tab" at bounding box center [826, 220] width 877 height 19
click at [262, 641] on div "Designers" at bounding box center [251, 640] width 49 height 14
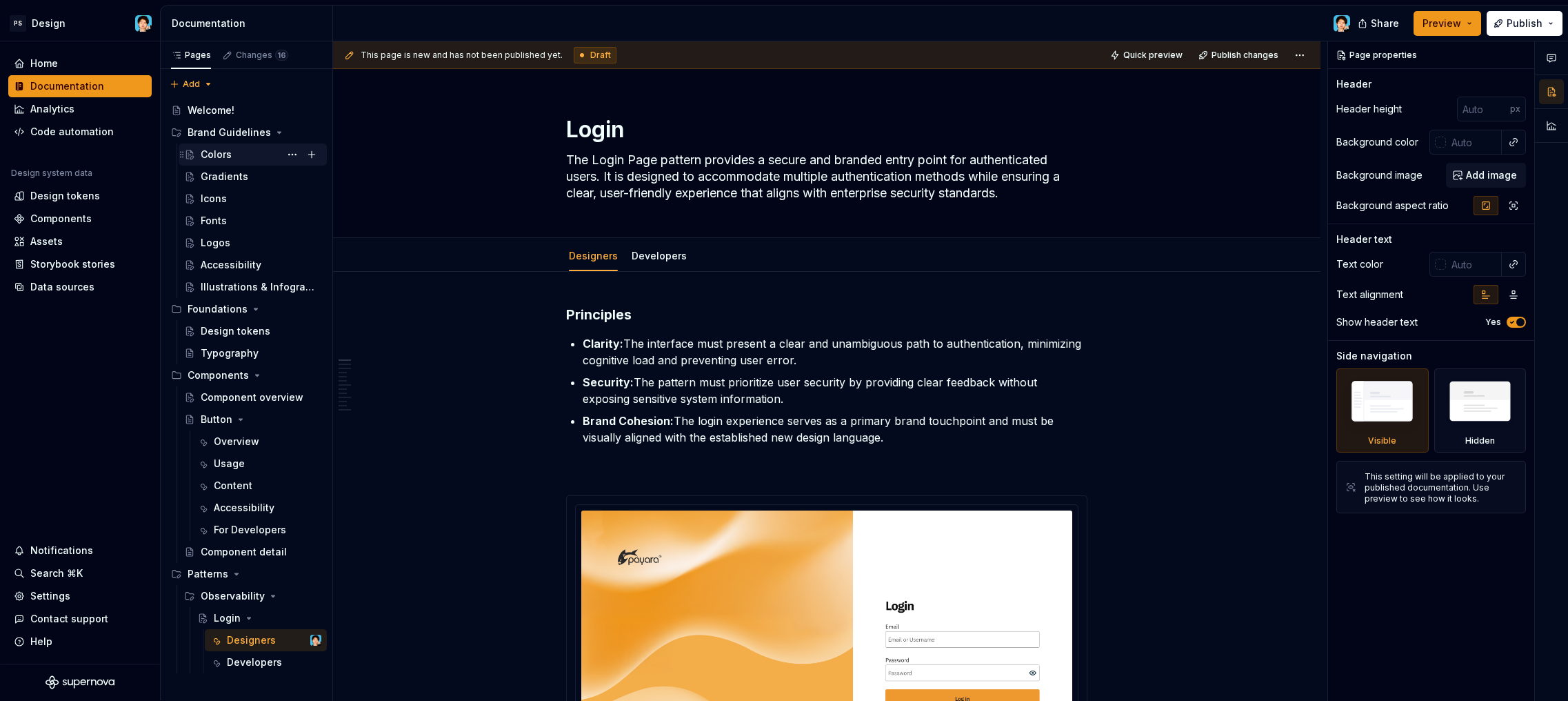
click at [238, 152] on div "Colors" at bounding box center [261, 155] width 121 height 19
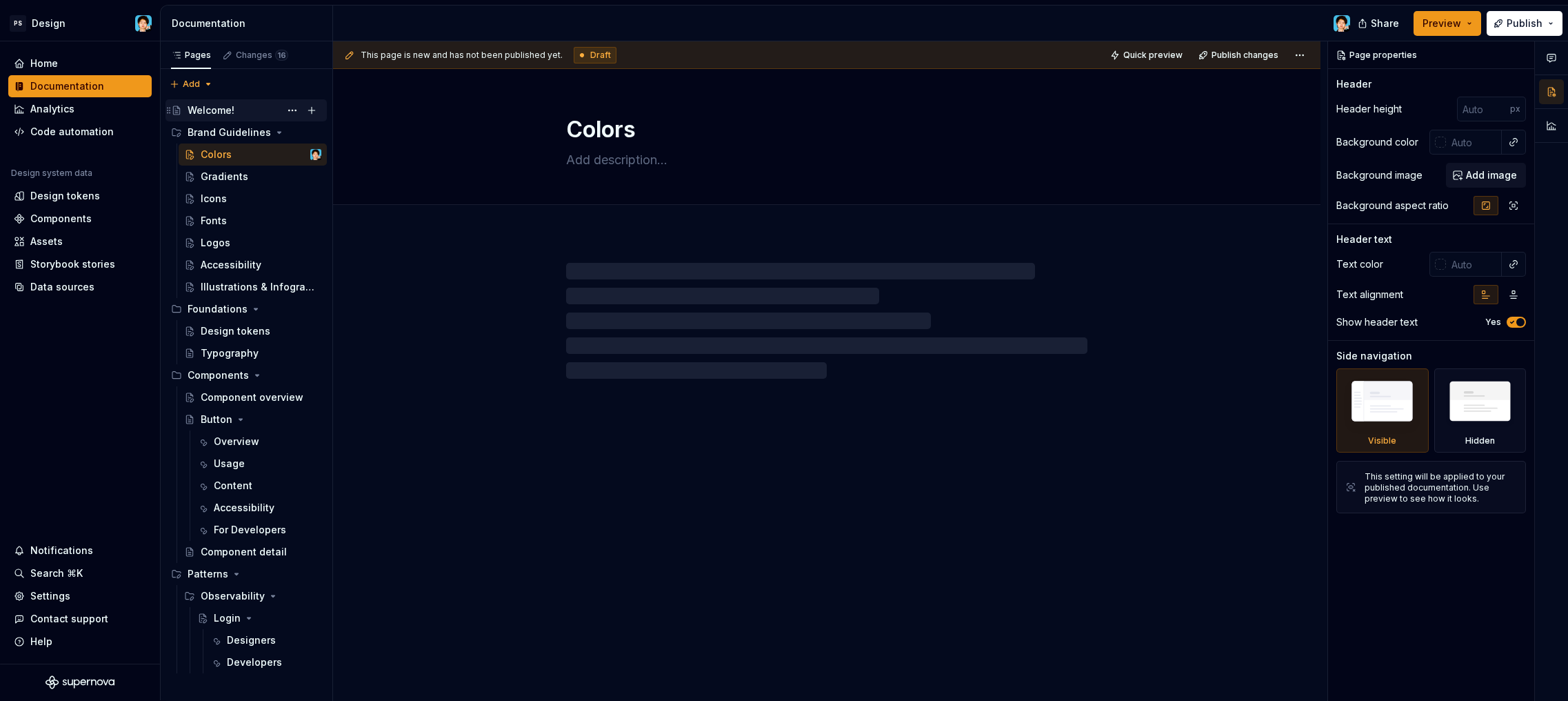
click at [231, 112] on div "Welcome!" at bounding box center [211, 110] width 47 height 14
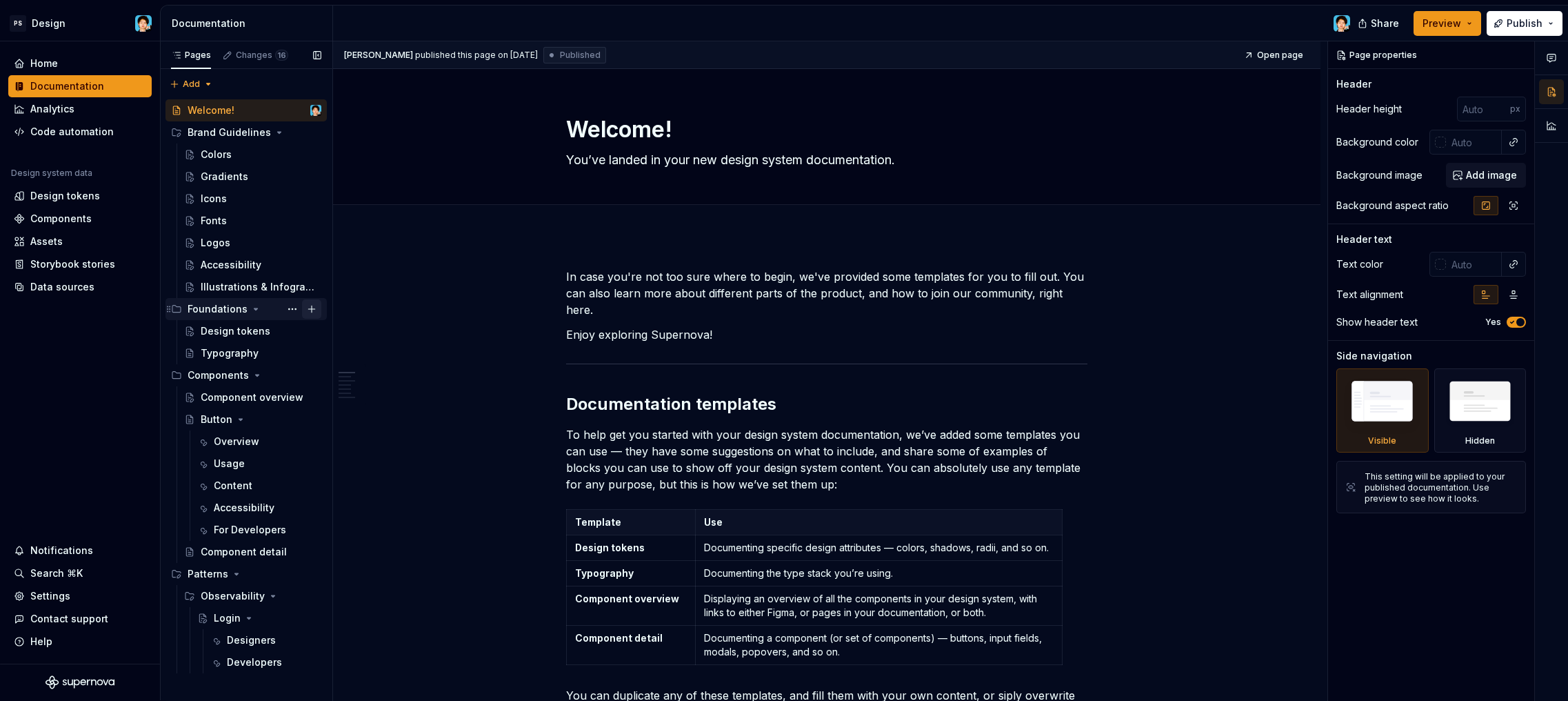
click at [310, 310] on button "Page tree" at bounding box center [312, 309] width 19 height 19
type textarea "*"
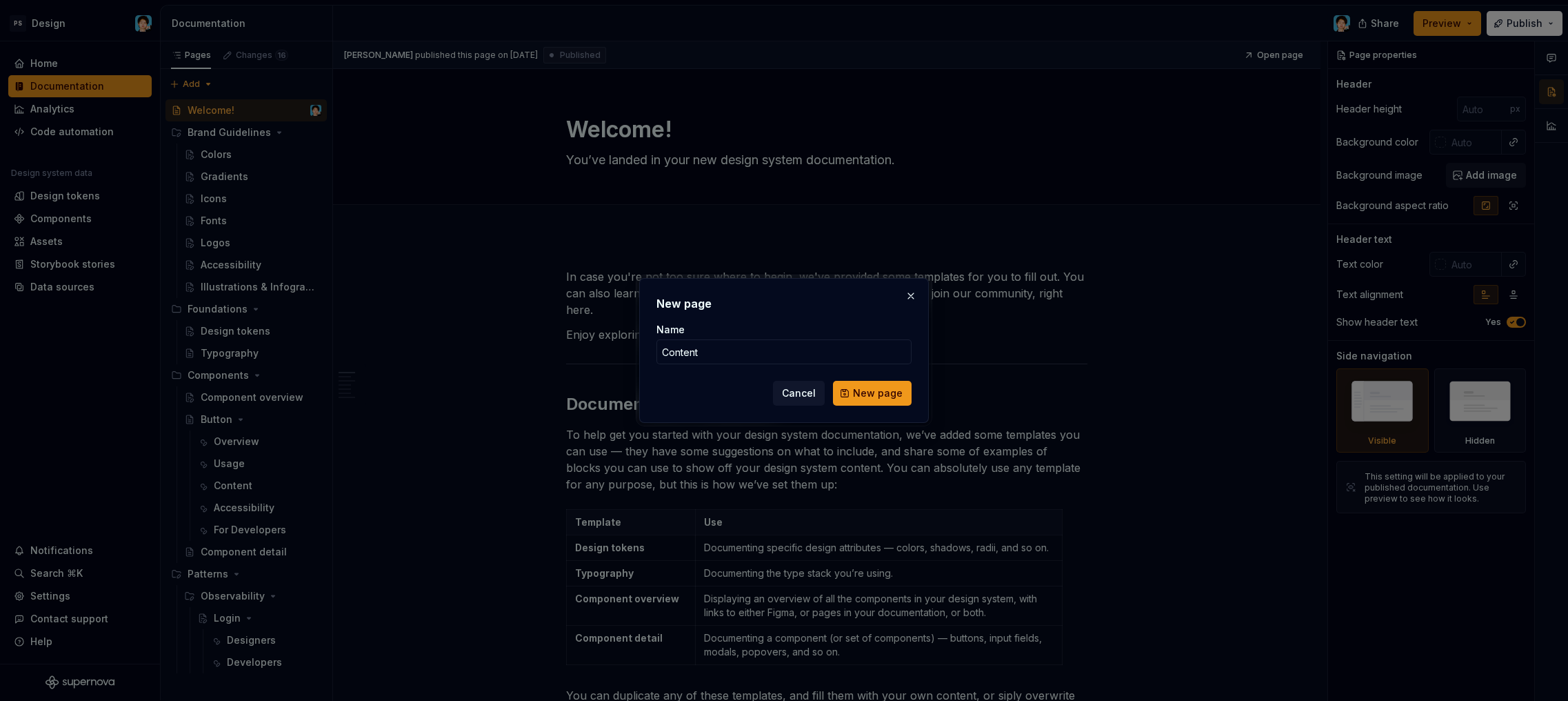
type input "Content"
type textarea "*"
type input "Documentation Voice & Style"
click at [861, 387] on span "New page" at bounding box center [877, 393] width 50 height 14
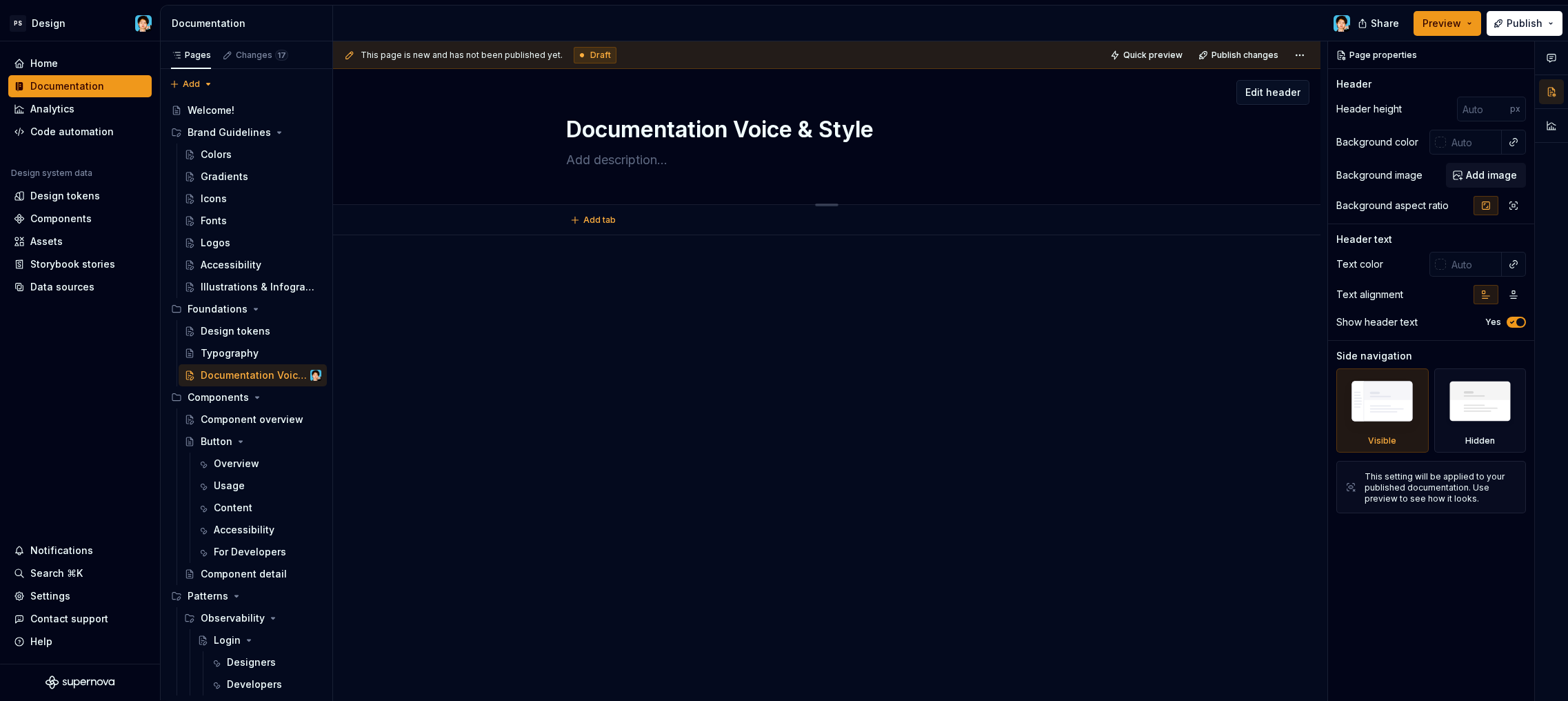
click at [616, 158] on textarea at bounding box center [823, 159] width 521 height 22
click at [634, 250] on div at bounding box center [827, 391] width 988 height 312
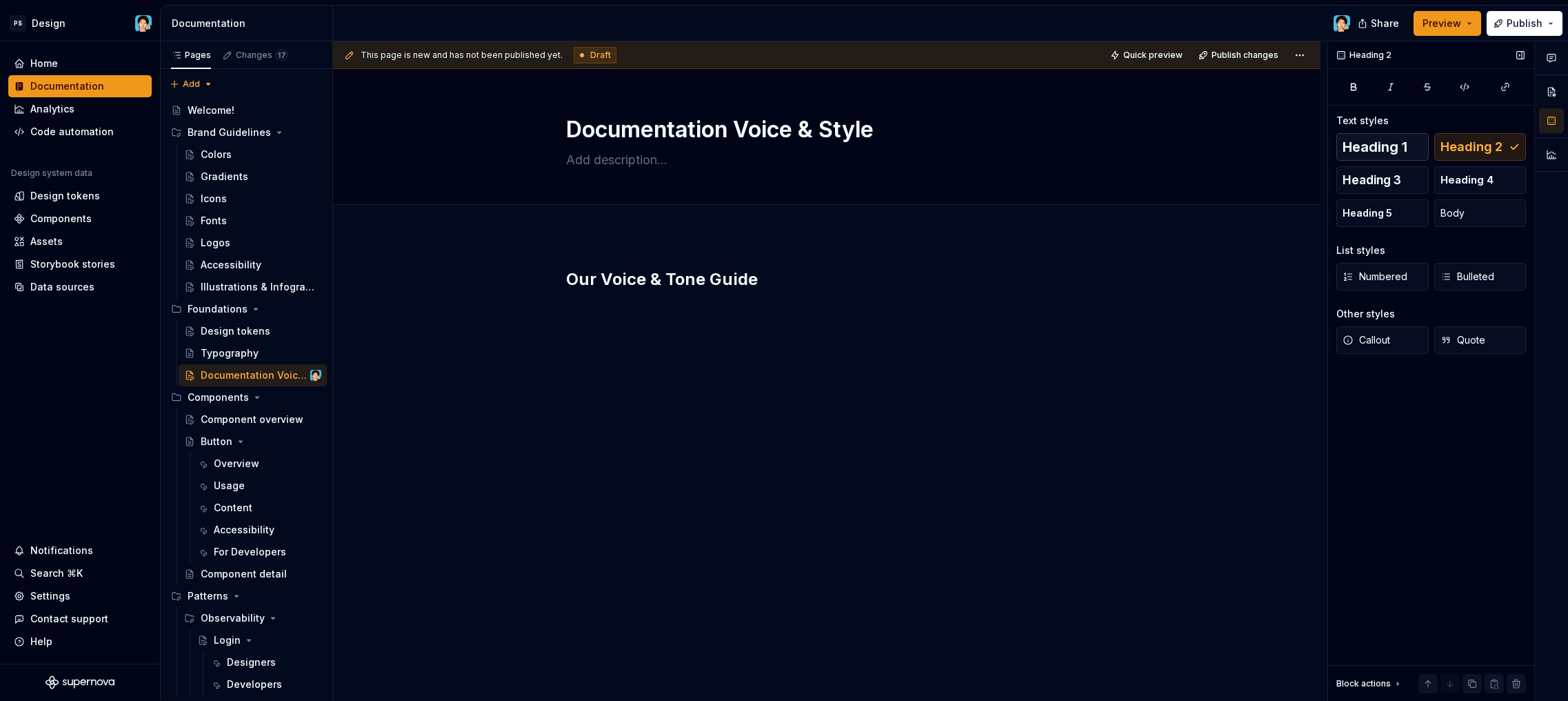
click at [1370, 152] on span "Heading 1" at bounding box center [1375, 147] width 65 height 14
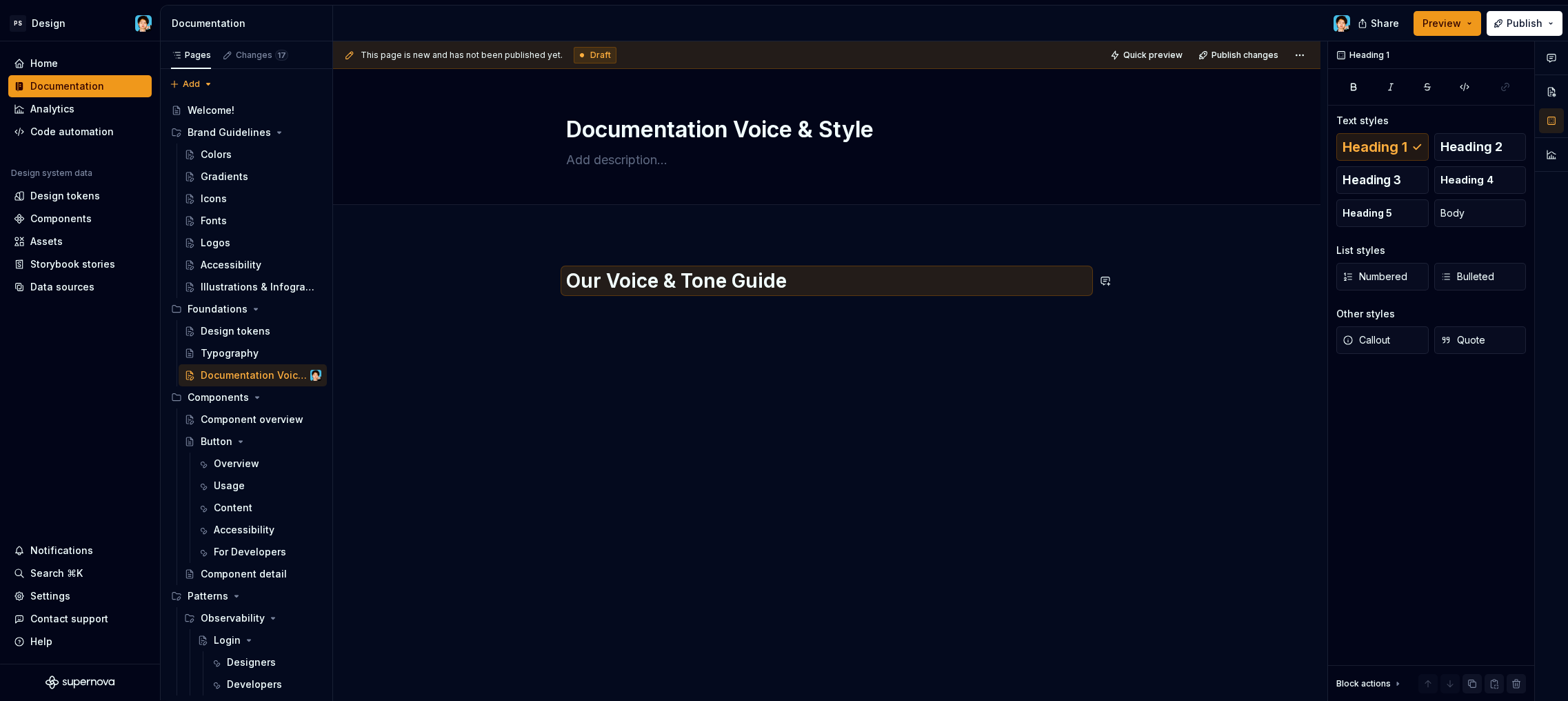
click at [711, 302] on div "Our Voice & Tone Guide" at bounding box center [826, 295] width 521 height 53
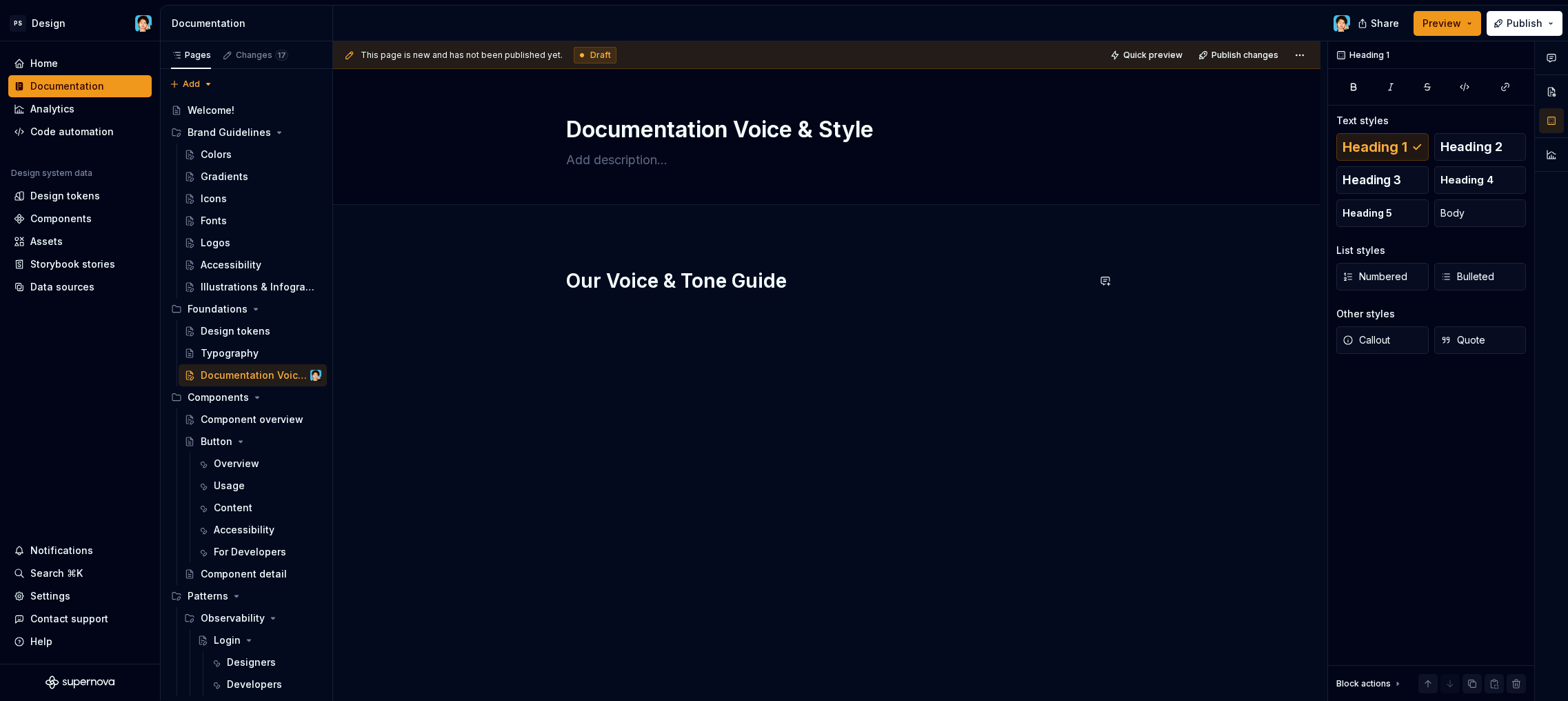
click at [715, 317] on div "Our Voice & Tone Guide" at bounding box center [826, 295] width 521 height 53
type textarea "*"
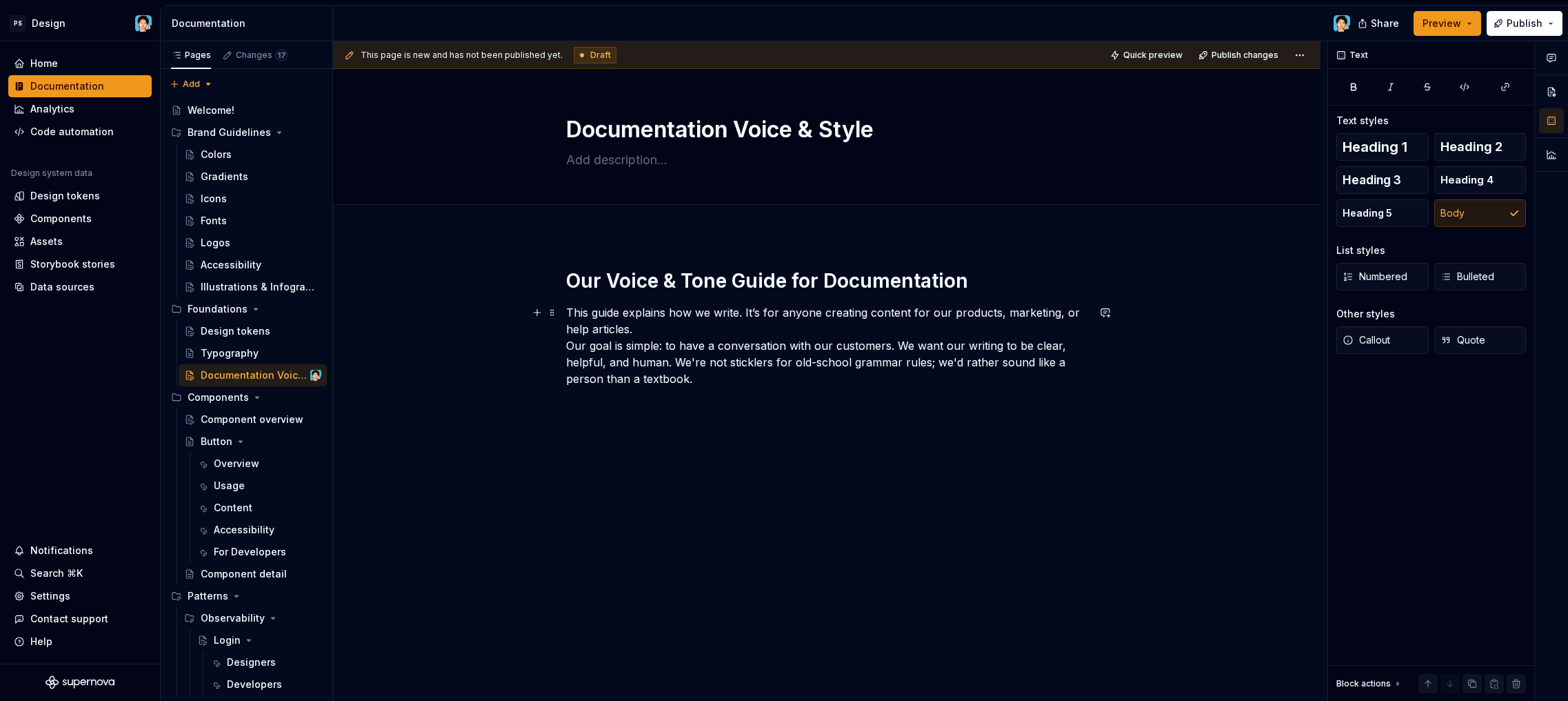
click at [675, 333] on p "This guide explains how we write. It’s for anyone creating content for our prod…" at bounding box center [826, 345] width 521 height 83
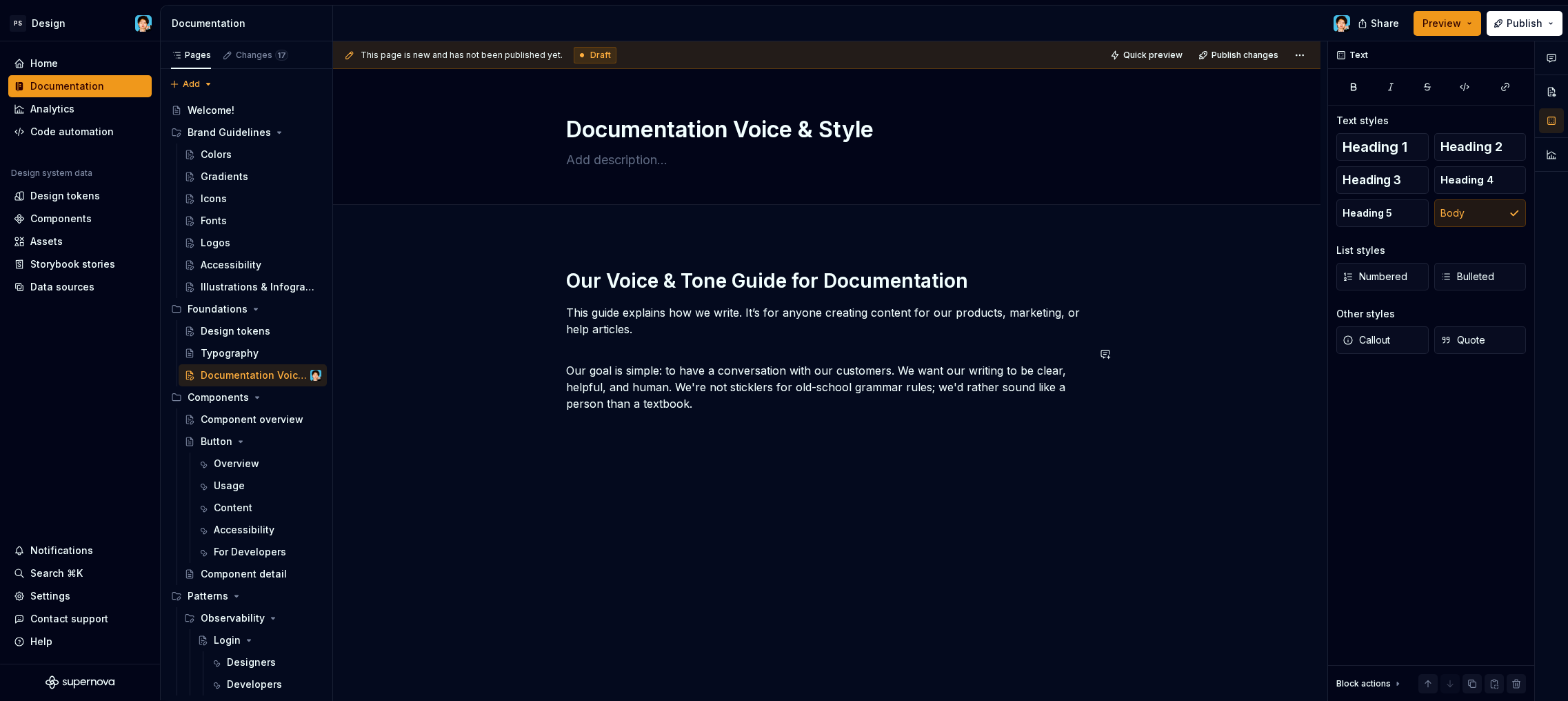
click at [749, 465] on div "Our Voice & Tone Guide for Documentation This guide explains how we write. It’s…" at bounding box center [827, 437] width 988 height 403
click at [715, 411] on div "Our Voice & Tone Guide for Documentation This guide explains how we write. It’s…" at bounding box center [826, 352] width 521 height 168
click at [708, 403] on p "Our goal is simple: to have a conversation with our customers. We want our writ…" at bounding box center [826, 378] width 521 height 66
click at [570, 368] on p "Our goal is simple: to have a conversation with our customers. We want our writ…" at bounding box center [826, 378] width 521 height 66
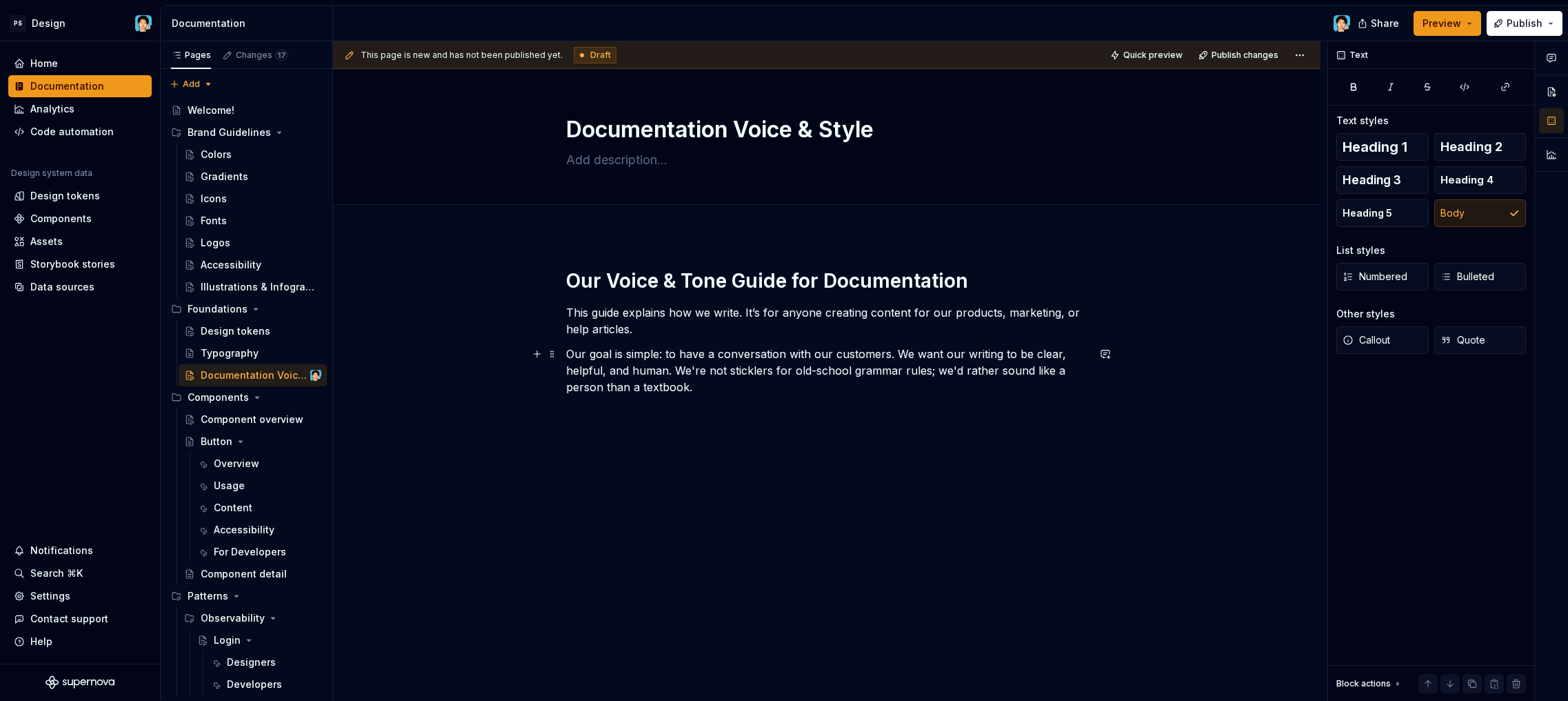
click at [765, 384] on p "Our goal is simple: to have a conversation with our customers. We want our writ…" at bounding box center [826, 369] width 521 height 50
drag, startPoint x: 831, startPoint y: 354, endPoint x: 886, endPoint y: 355, distance: 55.0
click at [886, 355] on p "Our goal is simple: to have a conversation with our customers. We want our writ…" at bounding box center [826, 369] width 521 height 50
click at [886, 390] on p "Our goal is simple: to have a conversation with our users. We want our writing …" at bounding box center [826, 369] width 521 height 50
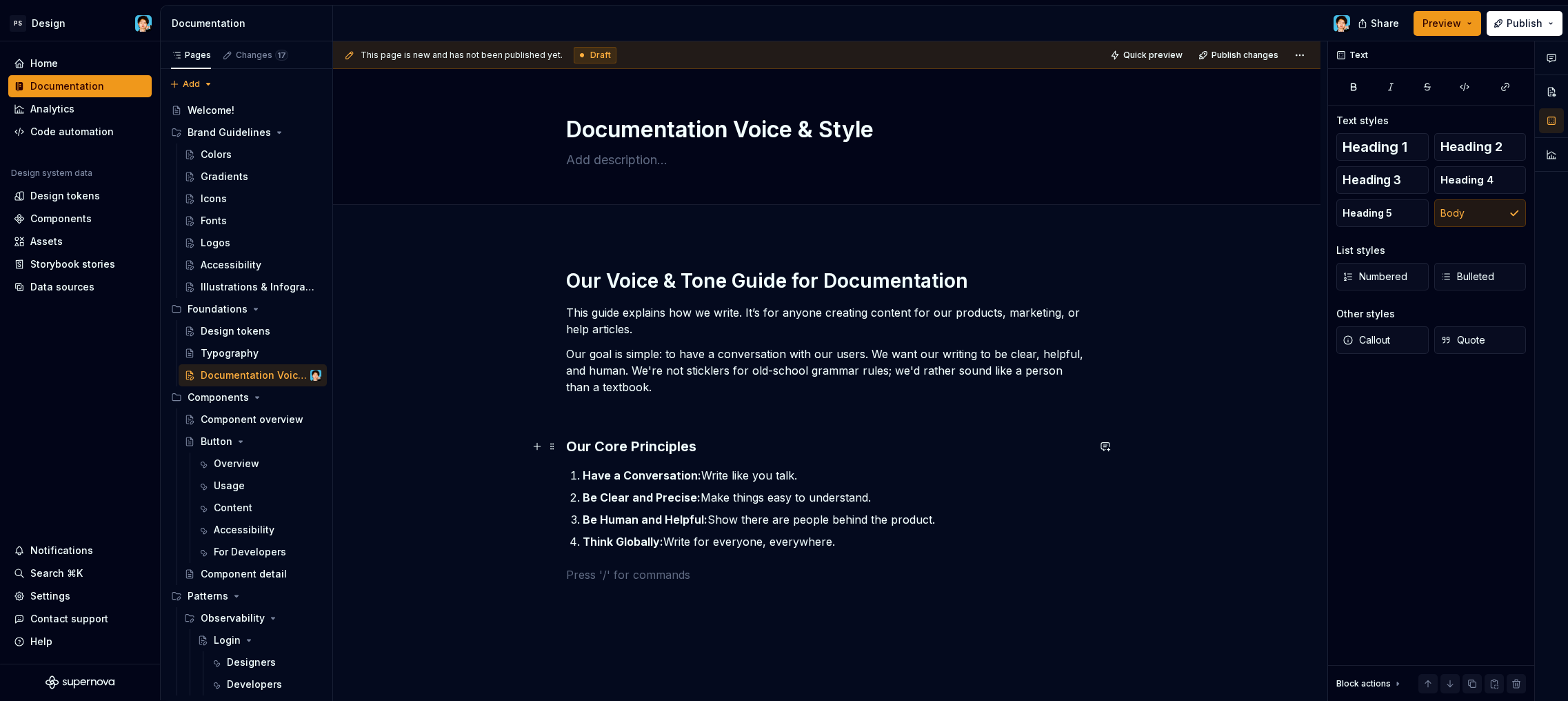
click at [668, 420] on div "Our Voice & Tone Guide for Documentation This guide explains how we write. It’s…" at bounding box center [826, 450] width 521 height 365
click at [646, 409] on p at bounding box center [826, 411] width 521 height 17
click at [665, 448] on h3 "Our Core Principles" at bounding box center [826, 446] width 521 height 19
click at [745, 449] on h3 "Our Core Principles" at bounding box center [826, 446] width 521 height 19
click at [784, 561] on div "Our Voice & Tone Guide for Documentation This guide explains how we write. It’s…" at bounding box center [826, 450] width 521 height 365
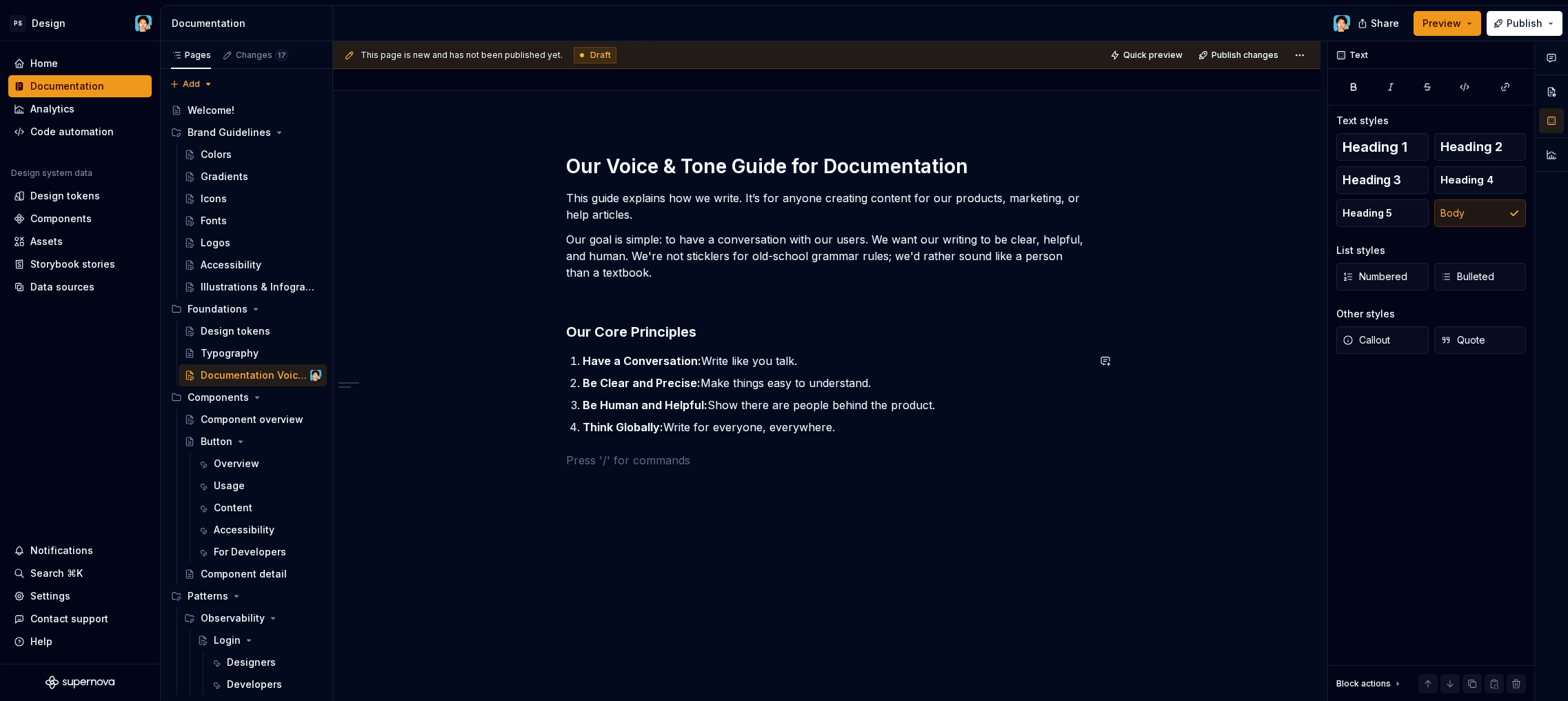
scroll to position [158, 0]
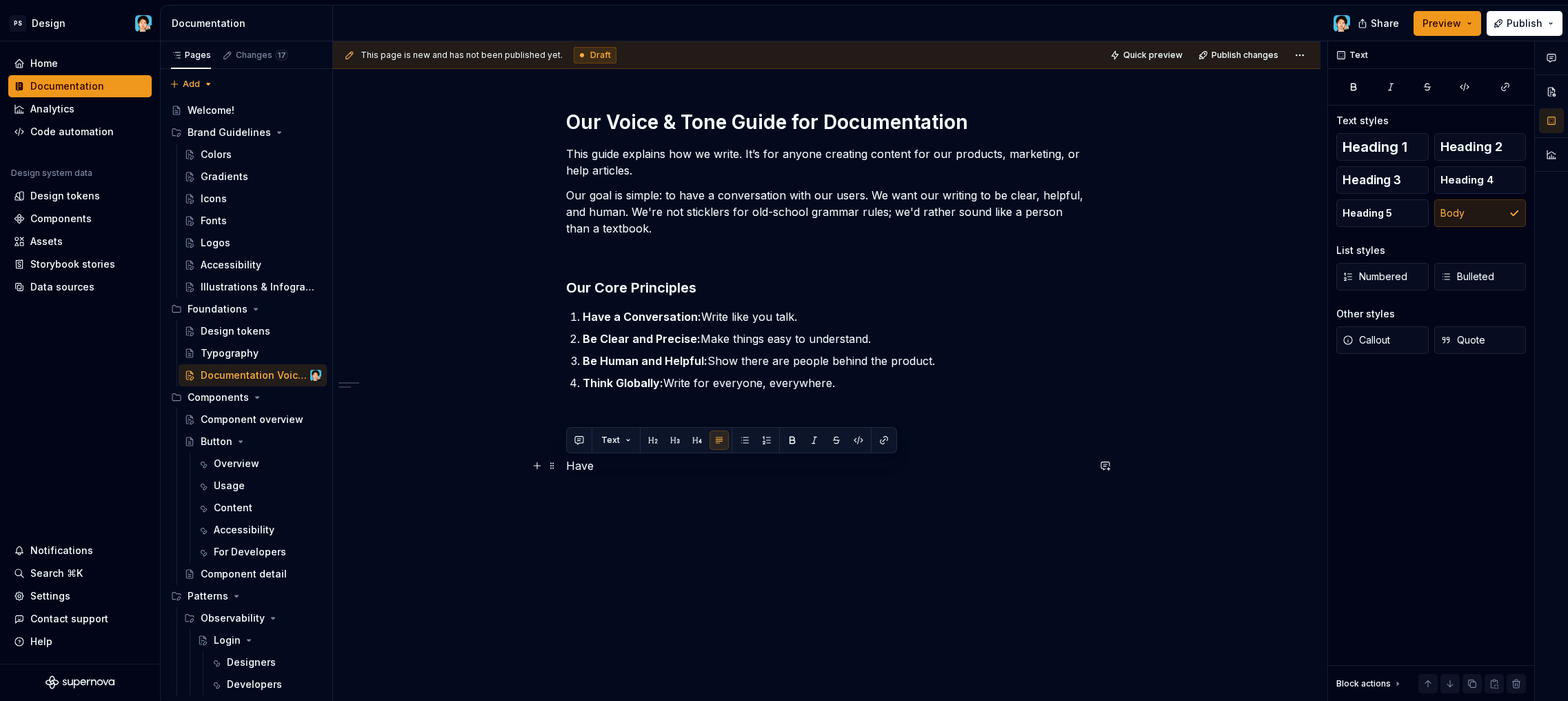
click at [616, 466] on p "Have" at bounding box center [826, 465] width 521 height 17
drag, startPoint x: 607, startPoint y: 467, endPoint x: 523, endPoint y: 467, distance: 84.0
click at [507, 466] on div "Our Voice & Tone Guide for Documentation This guide explains how we write. It’s…" at bounding box center [827, 413] width 988 height 674
click at [621, 473] on h3 "1. Have a Conversation" at bounding box center [826, 475] width 521 height 19
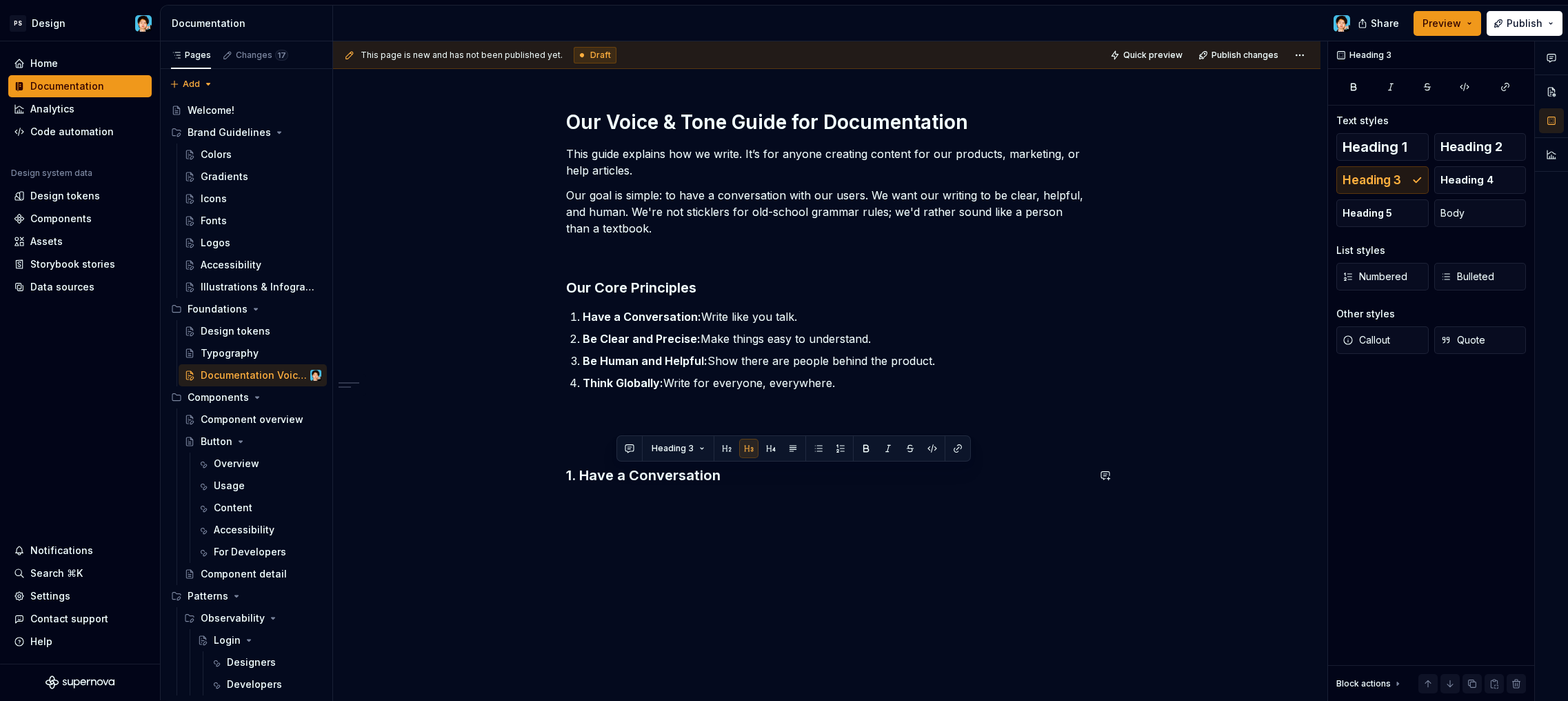
click at [589, 455] on div "Our Voice & Tone Guide for Documentation This guide explains how we write. It’s…" at bounding box center [826, 324] width 521 height 428
click at [1477, 148] on span "Heading 2" at bounding box center [1472, 147] width 62 height 14
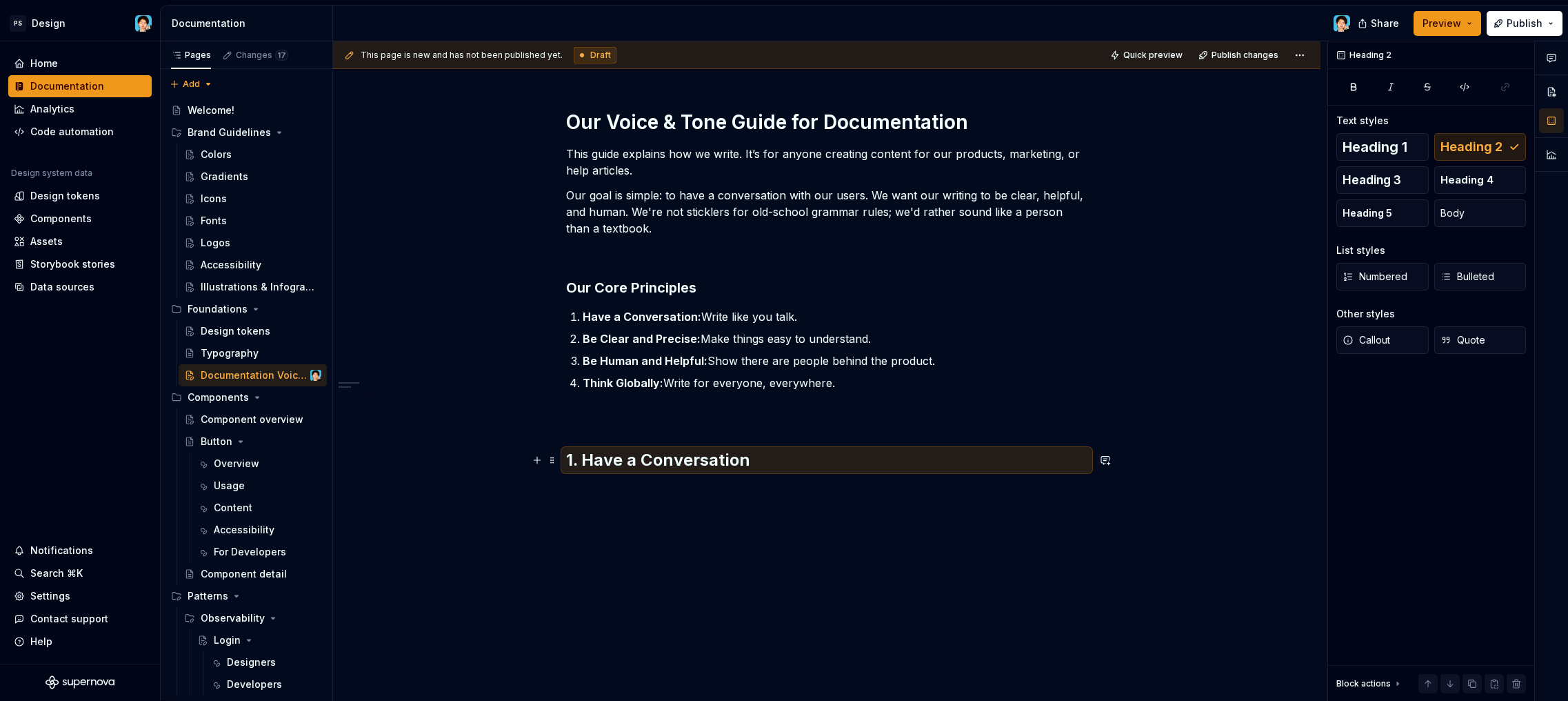
click at [651, 499] on div "Our Voice & Tone Guide for Documentation This guide explains how we write. It’s…" at bounding box center [826, 317] width 521 height 414
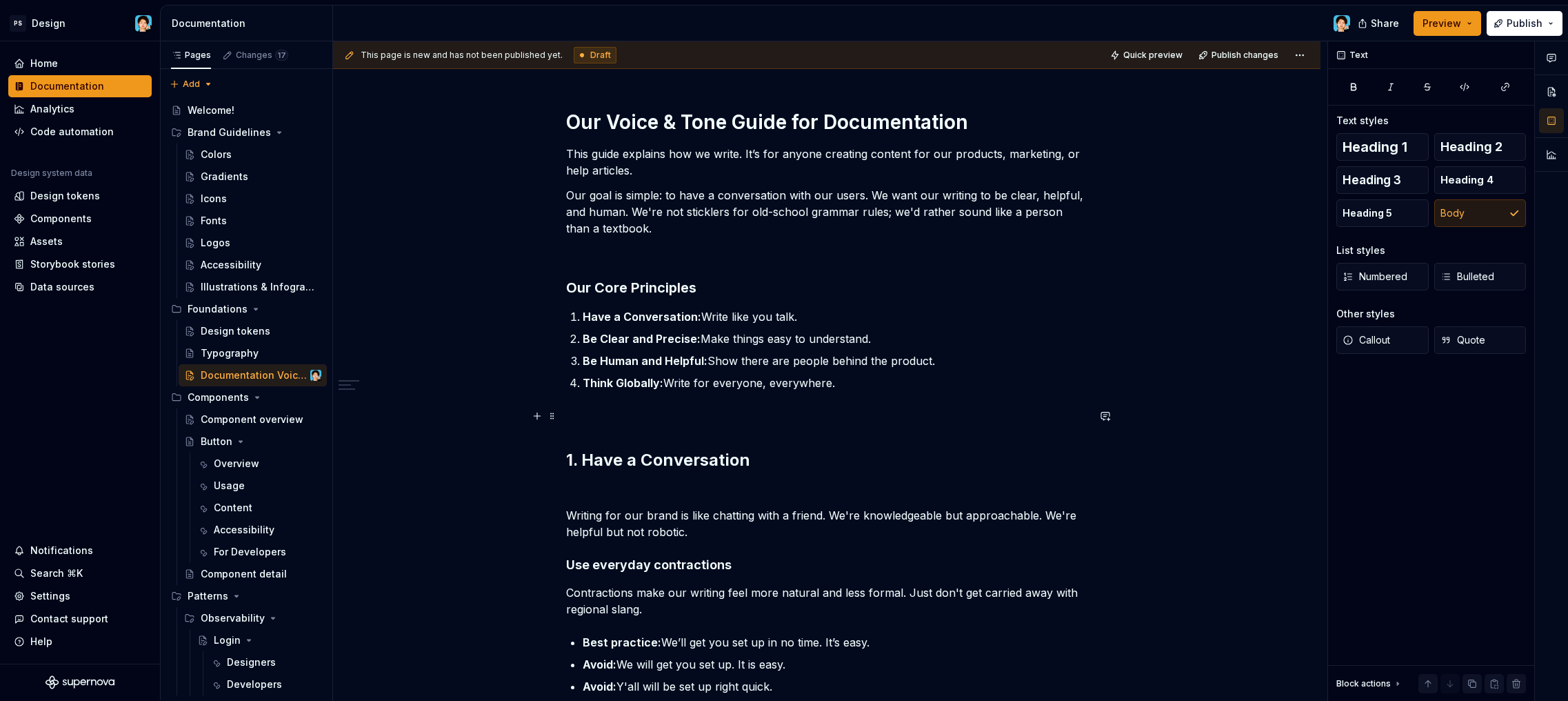
scroll to position [182, 0]
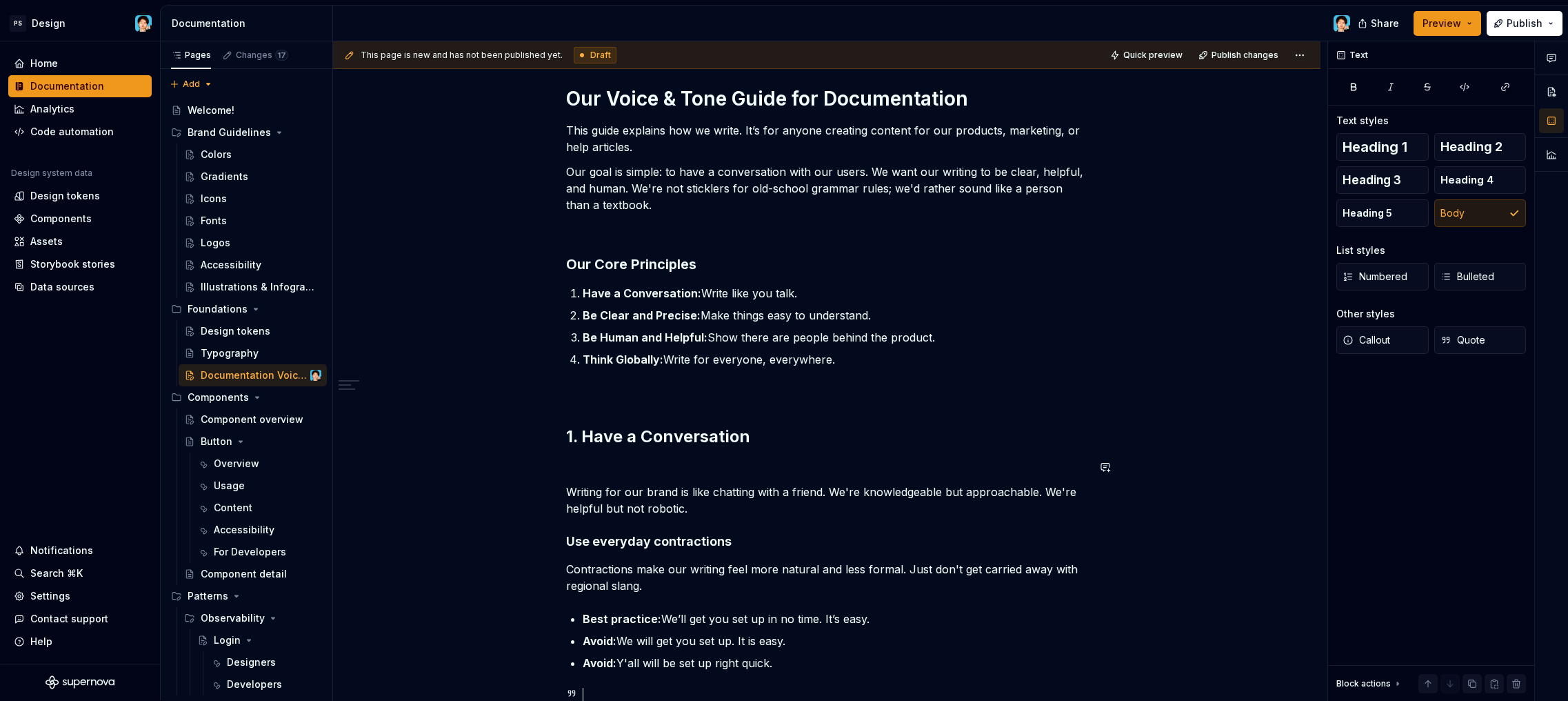
click at [634, 449] on div "Our Voice & Tone Guide for Documentation This guide explains how we write. It’s…" at bounding box center [826, 452] width 521 height 731
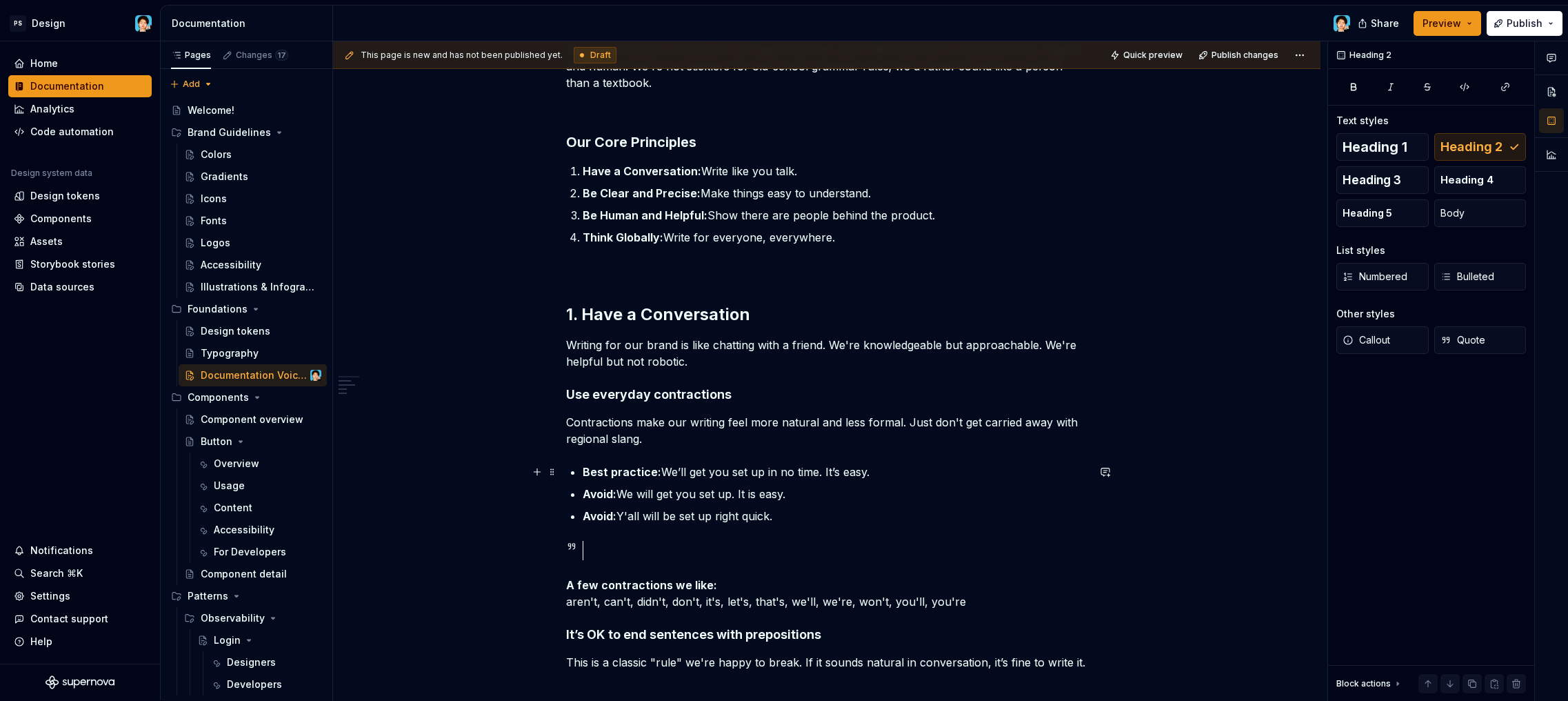
scroll to position [330, 0]
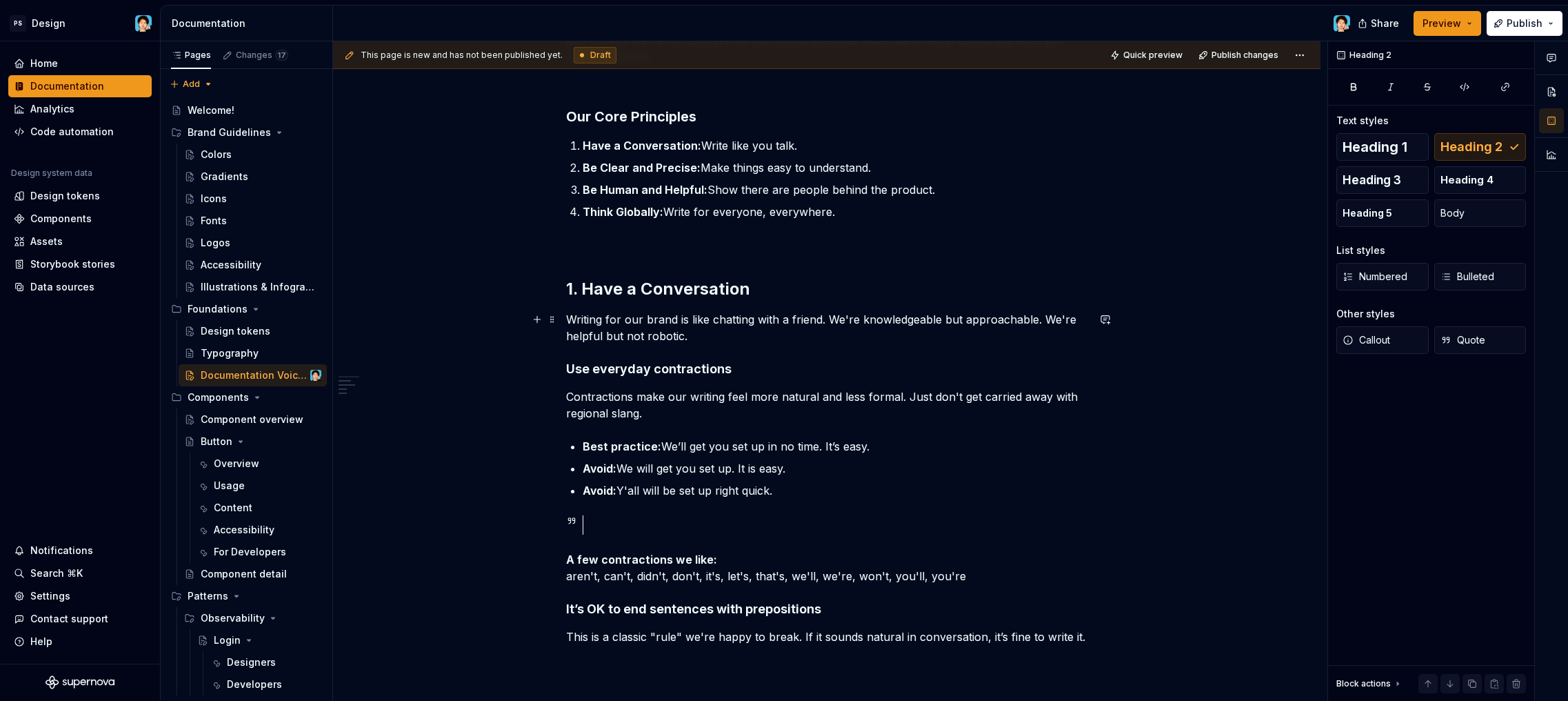
click at [660, 322] on p "Writing for our brand is like chatting with a friend. We're knowledgeable but a…" at bounding box center [826, 328] width 521 height 33
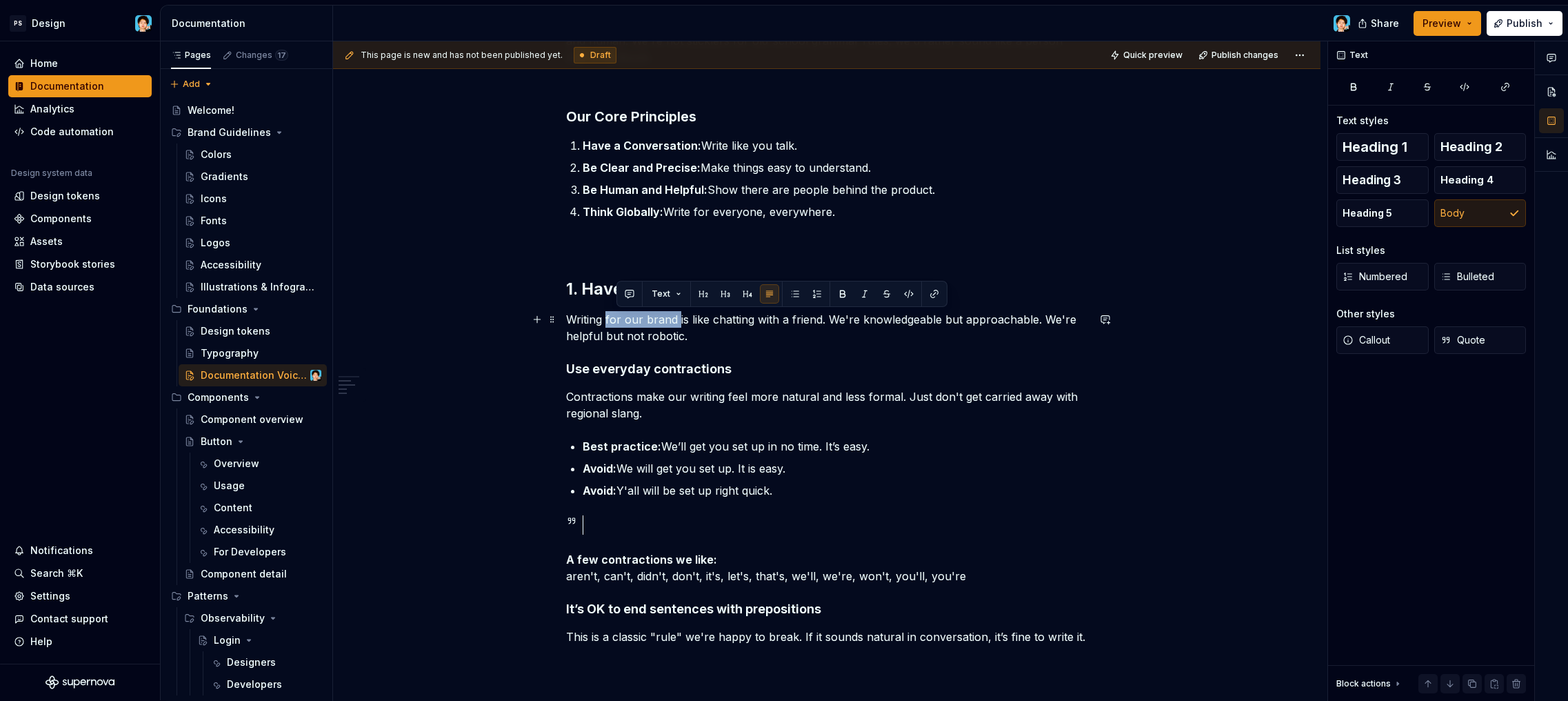
drag, startPoint x: 678, startPoint y: 319, endPoint x: 610, endPoint y: 317, distance: 68.0
click at [608, 317] on p "Writing for our brand is like chatting with a friend. We're knowledgeable but a…" at bounding box center [826, 328] width 521 height 33
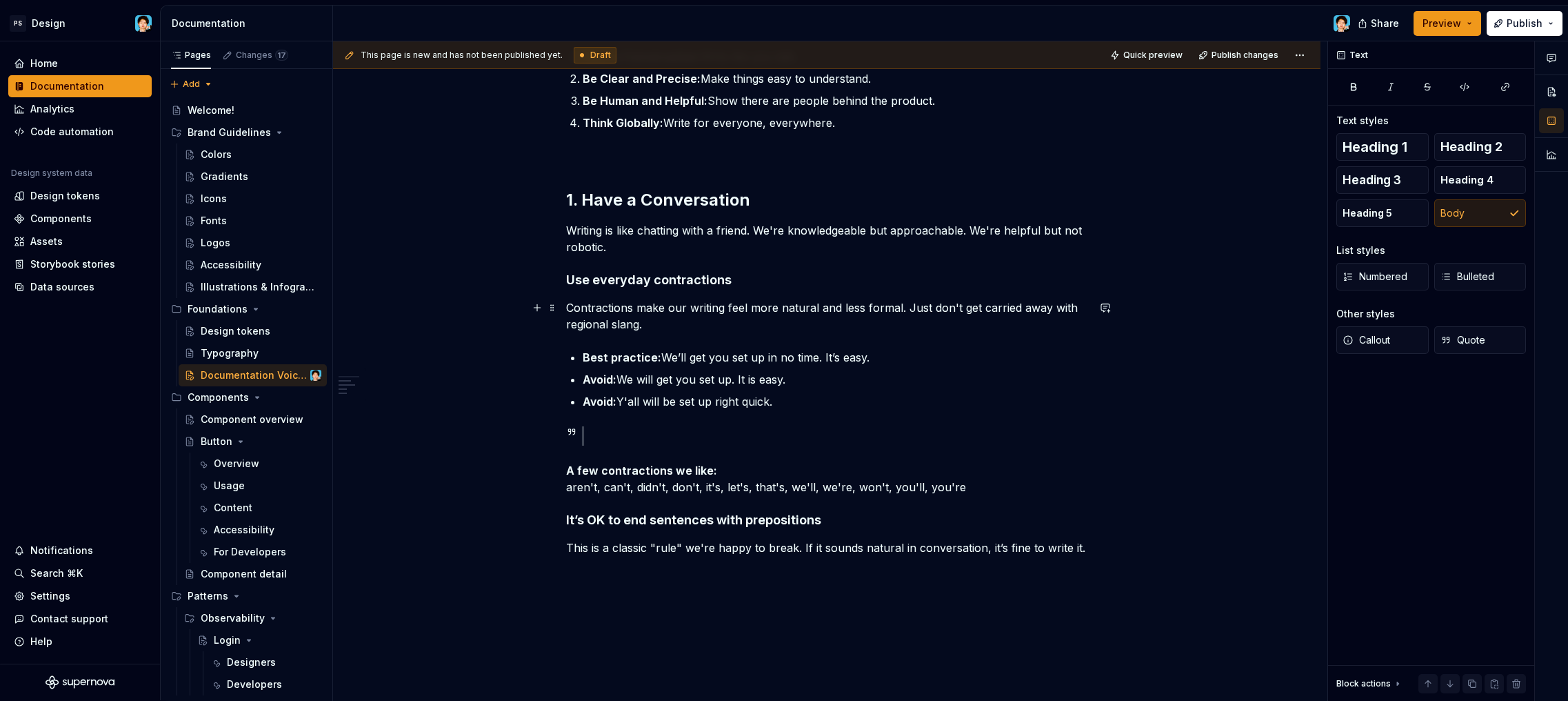
scroll to position [395, 0]
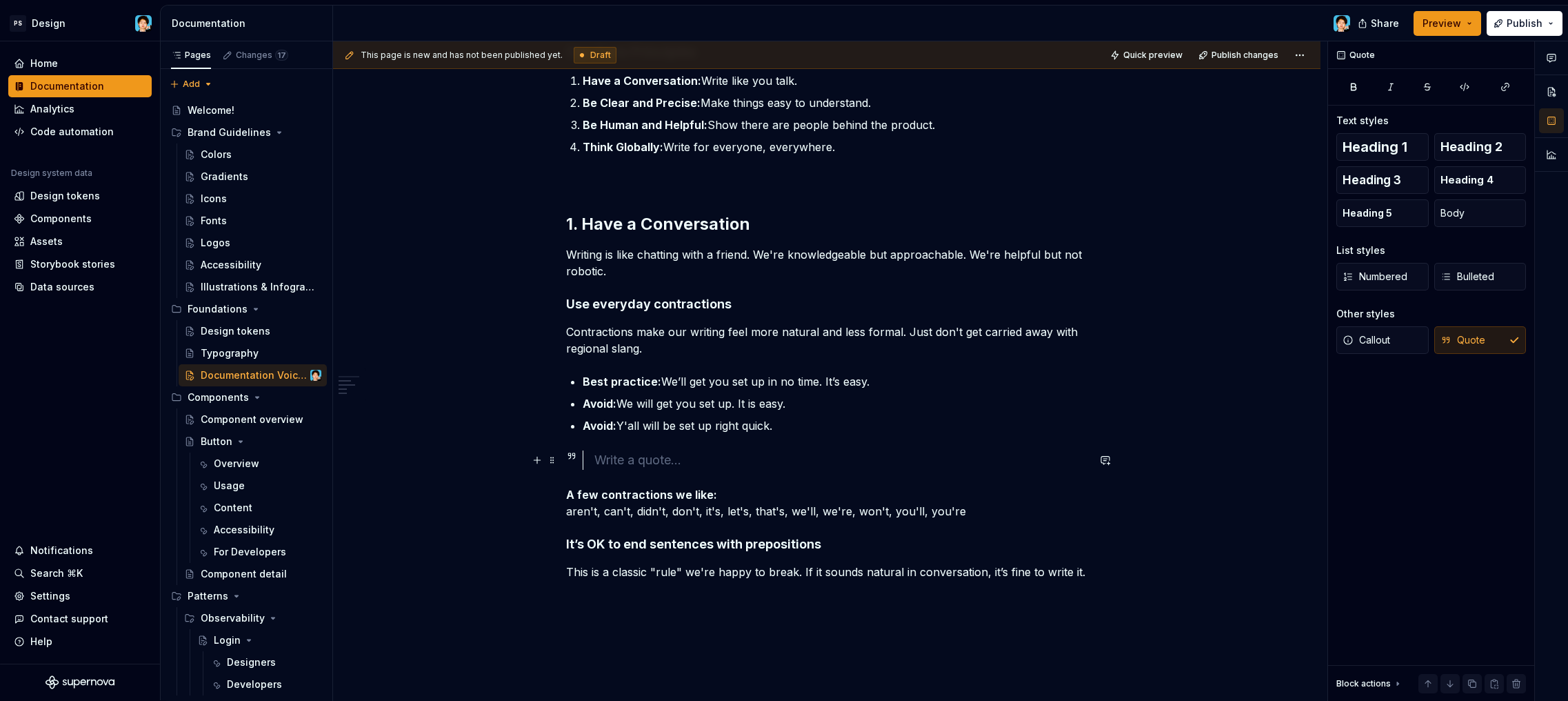
click at [733, 454] on div at bounding box center [840, 460] width 493 height 19
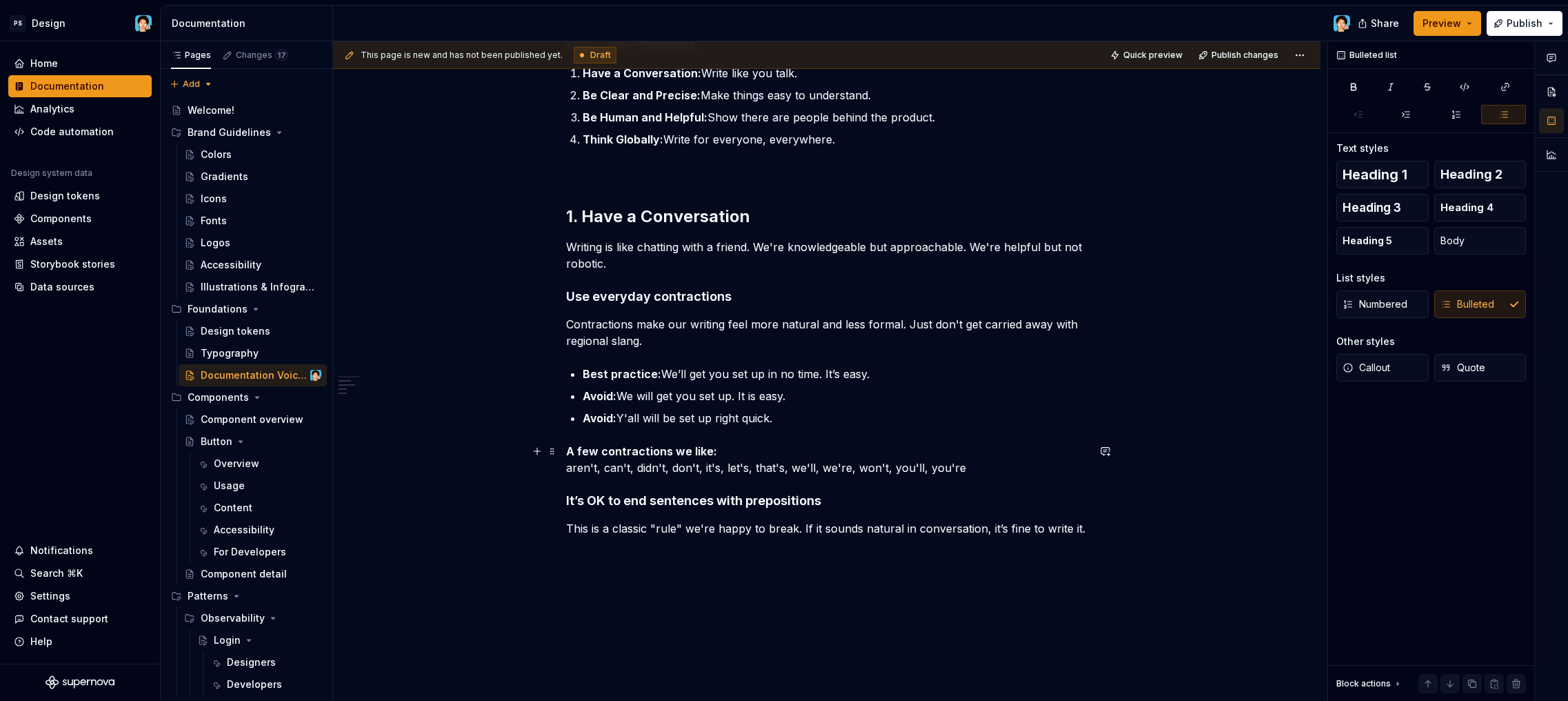
scroll to position [465, 0]
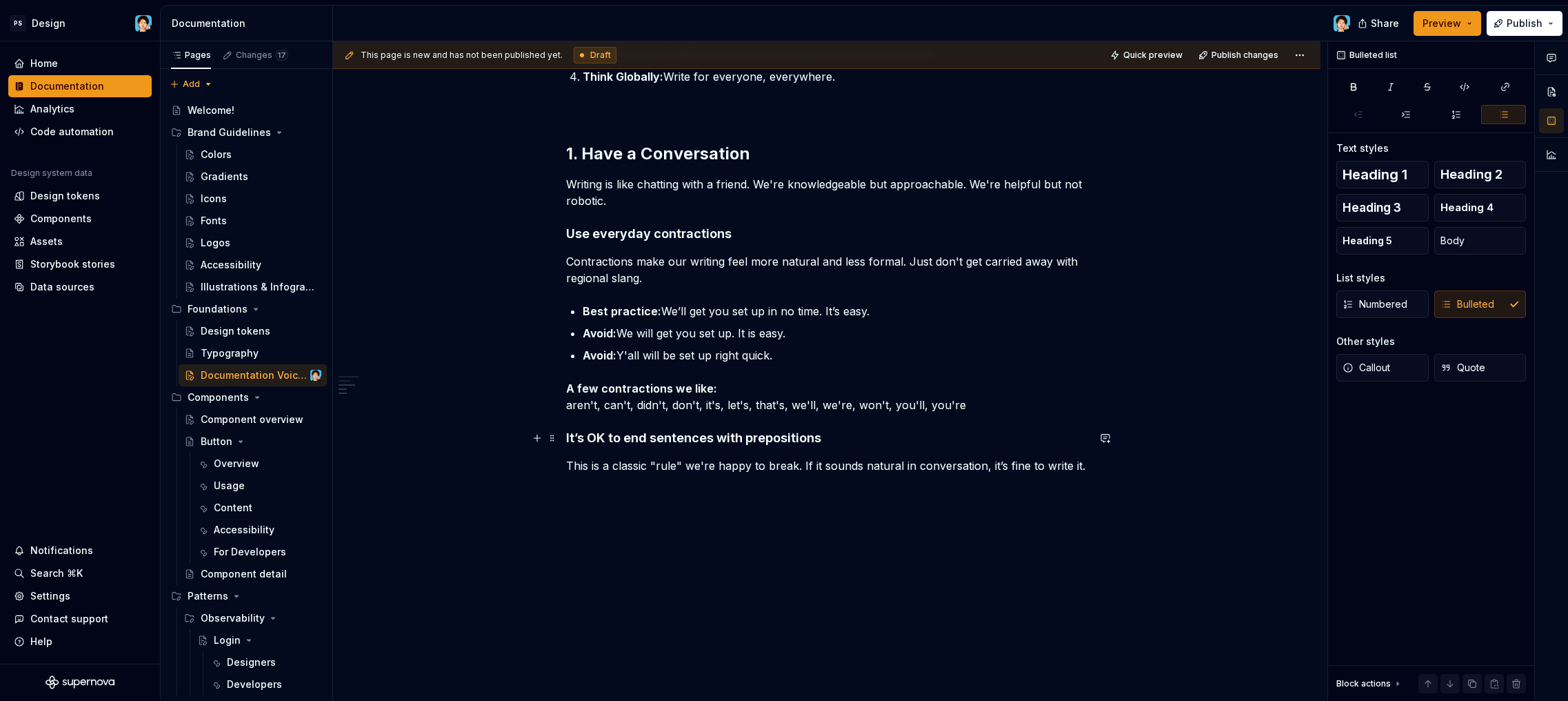
click at [566, 436] on h4 "It’s OK to end sentences with prepositions" at bounding box center [826, 438] width 521 height 17
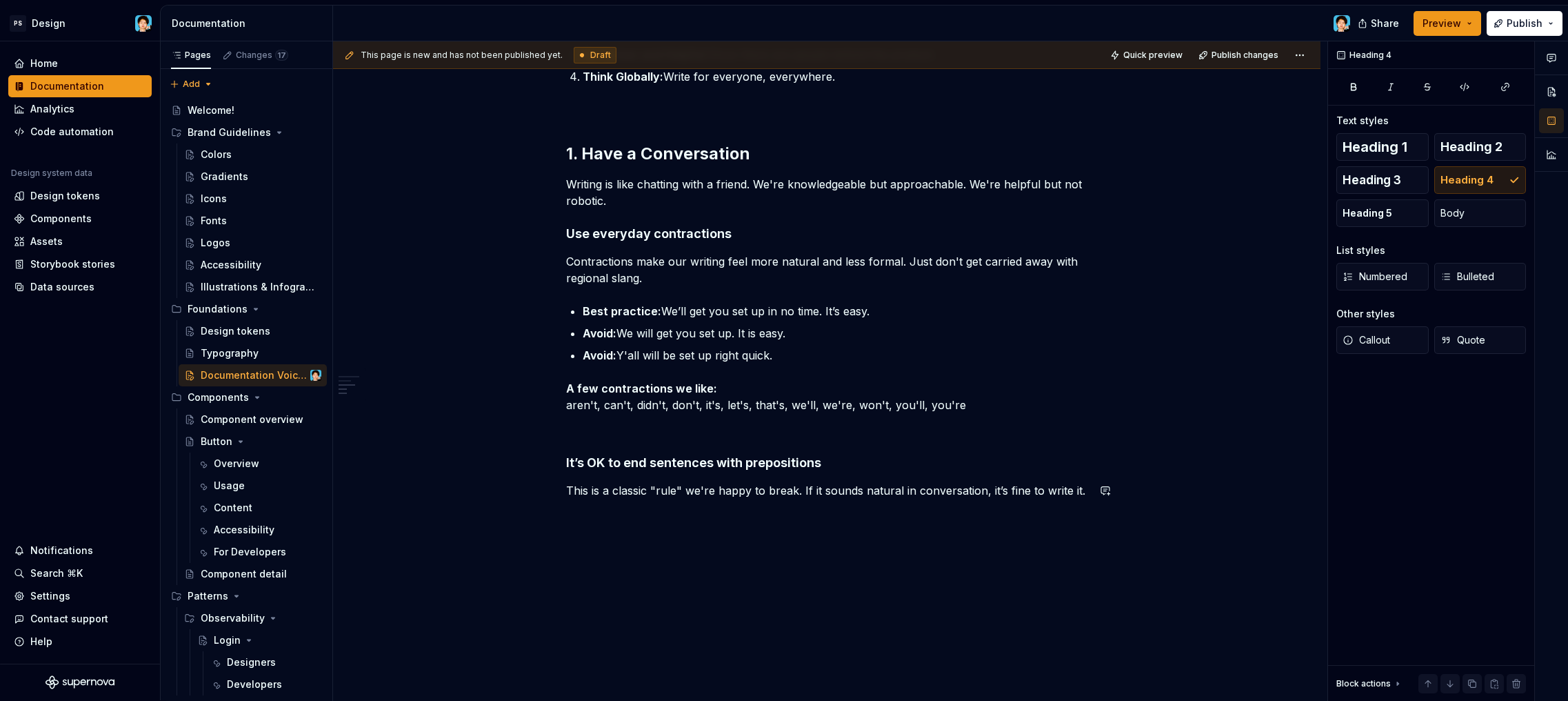
click at [749, 529] on div "Our Voice & Tone Guide for Documentation This guide explains how we write. It’s…" at bounding box center [827, 248] width 988 height 955
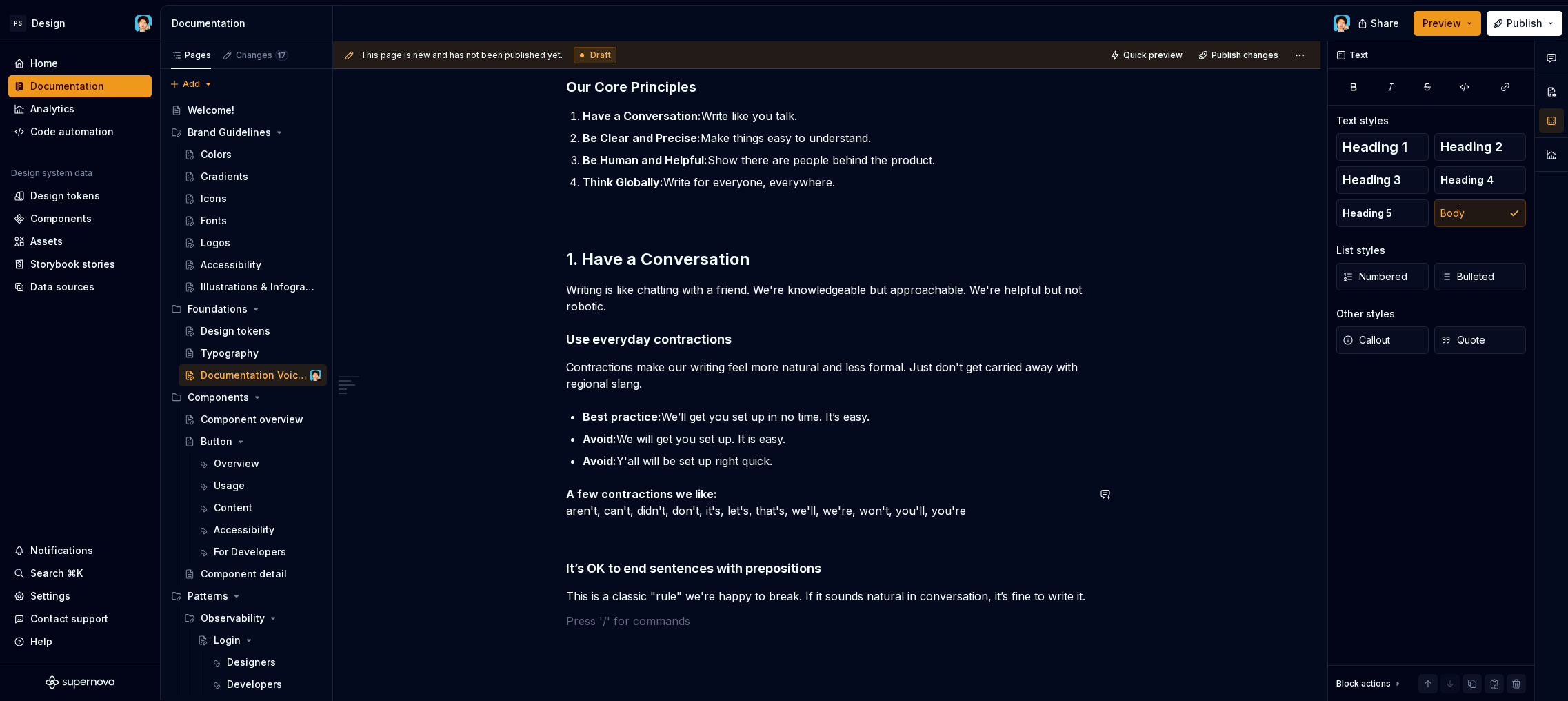
scroll to position [384, 0]
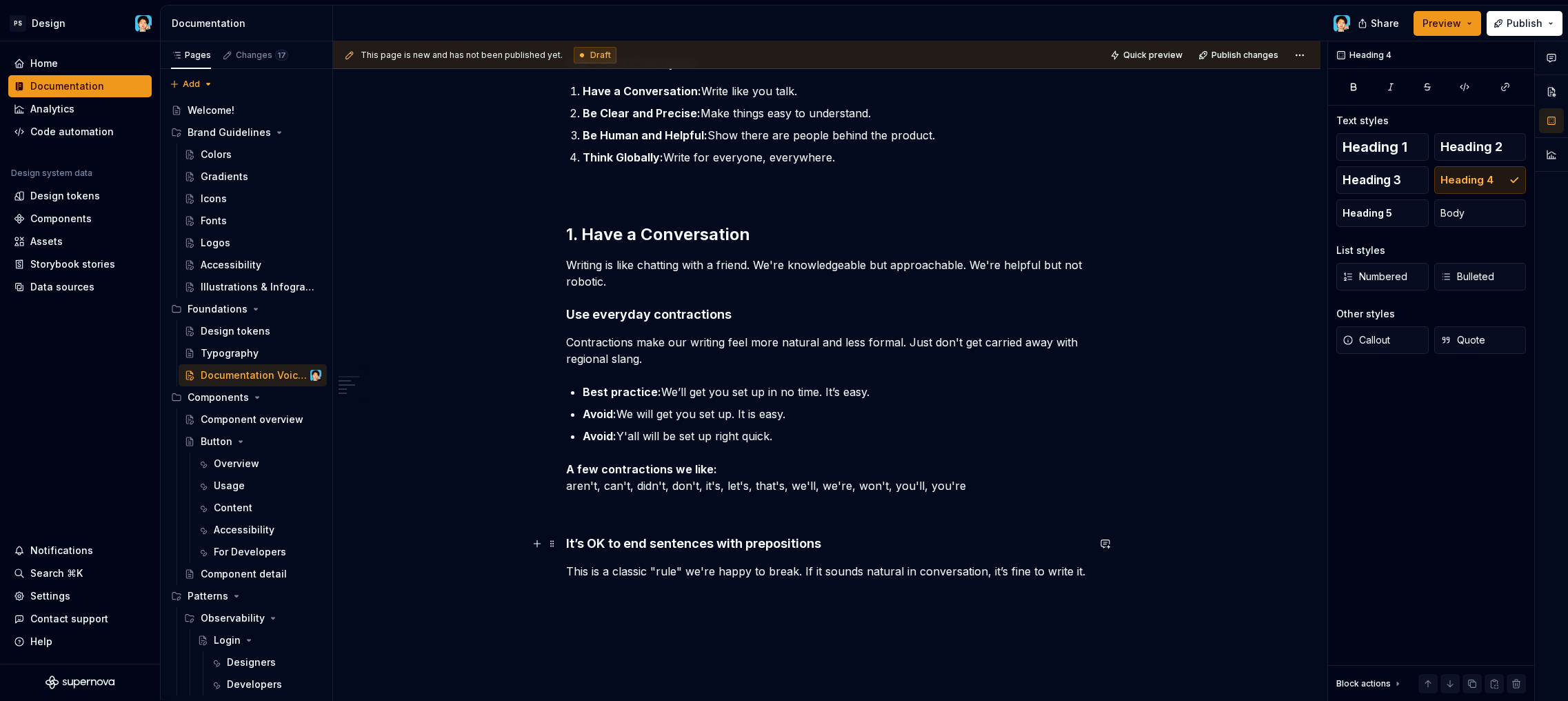
click at [829, 542] on h4 "It’s OK to end sentences with prepositions" at bounding box center [826, 543] width 521 height 17
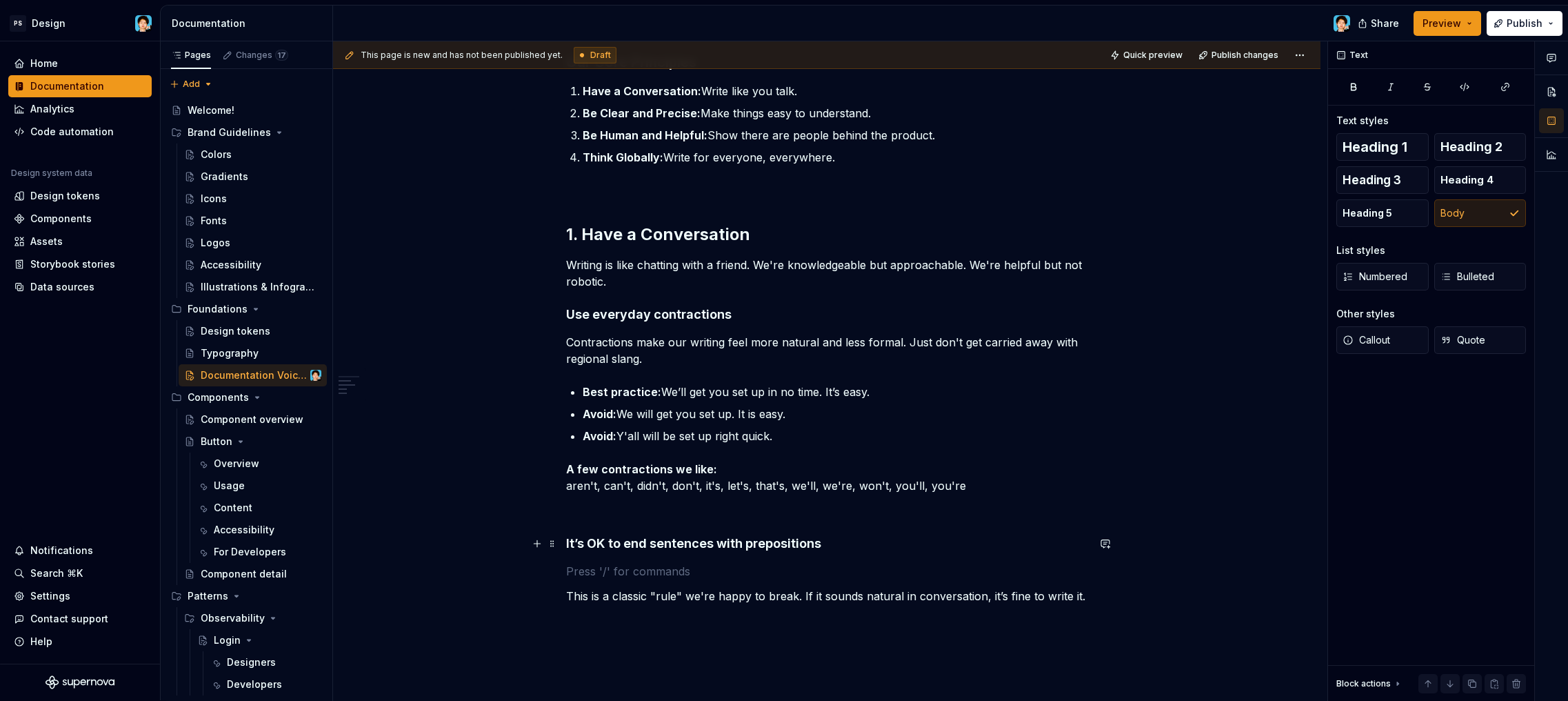
scroll to position [493, 0]
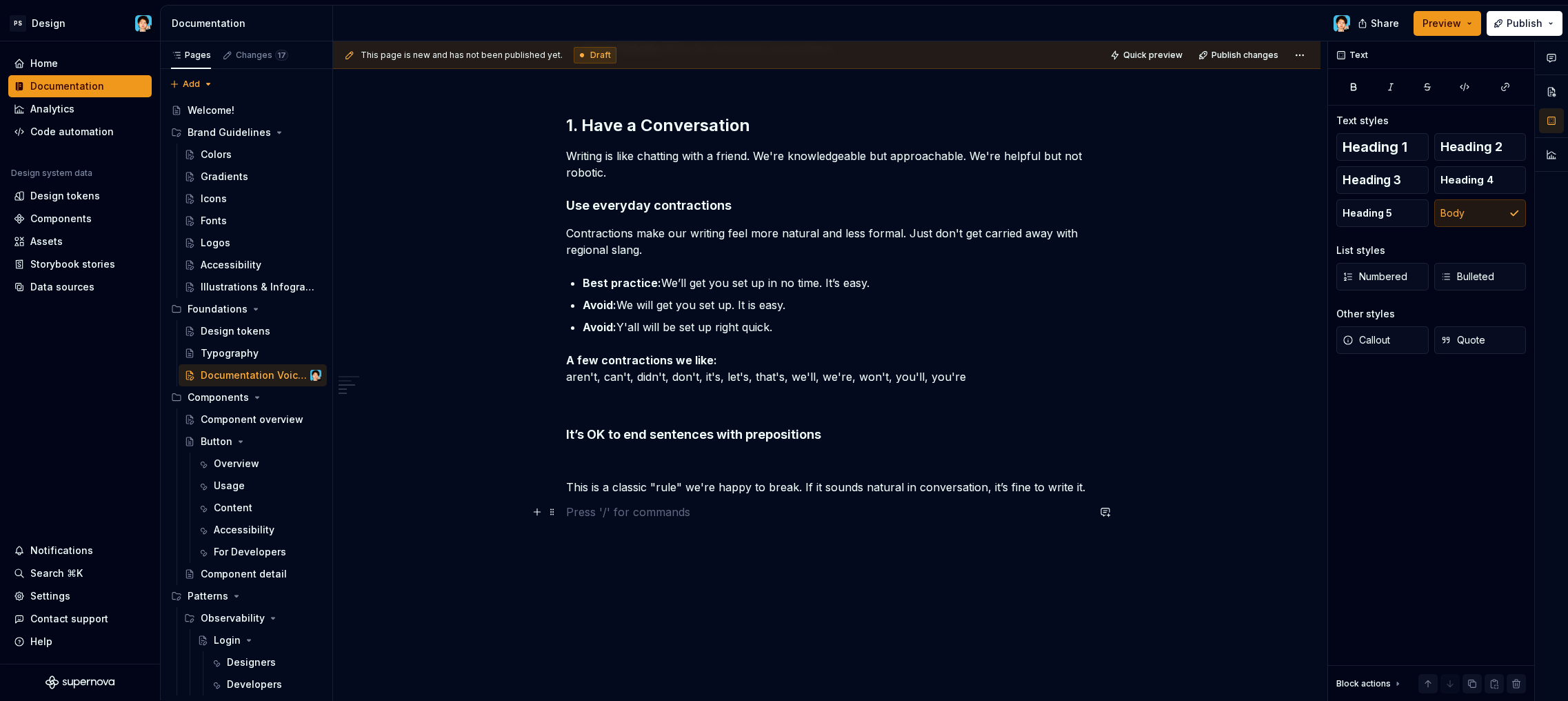
click at [681, 513] on p at bounding box center [826, 511] width 521 height 17
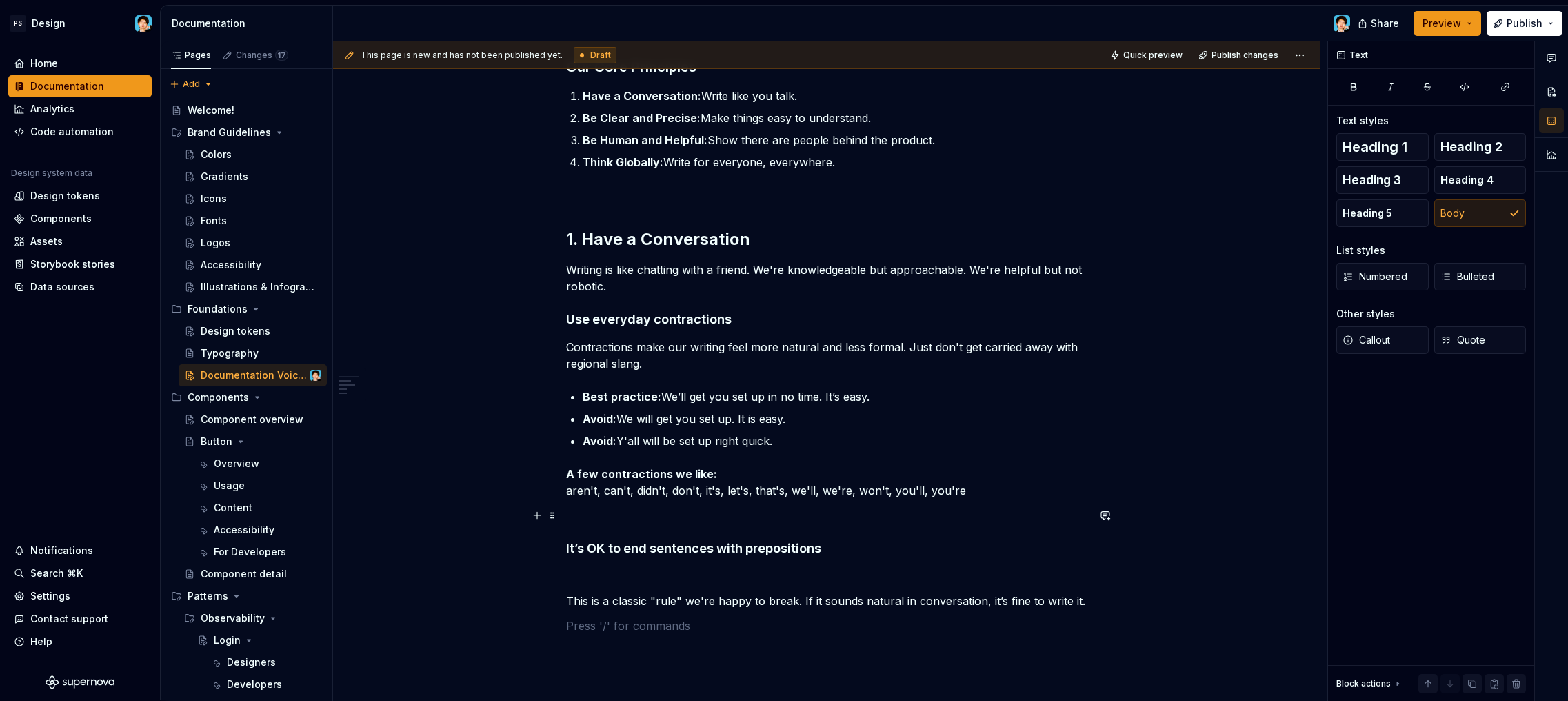
scroll to position [485, 0]
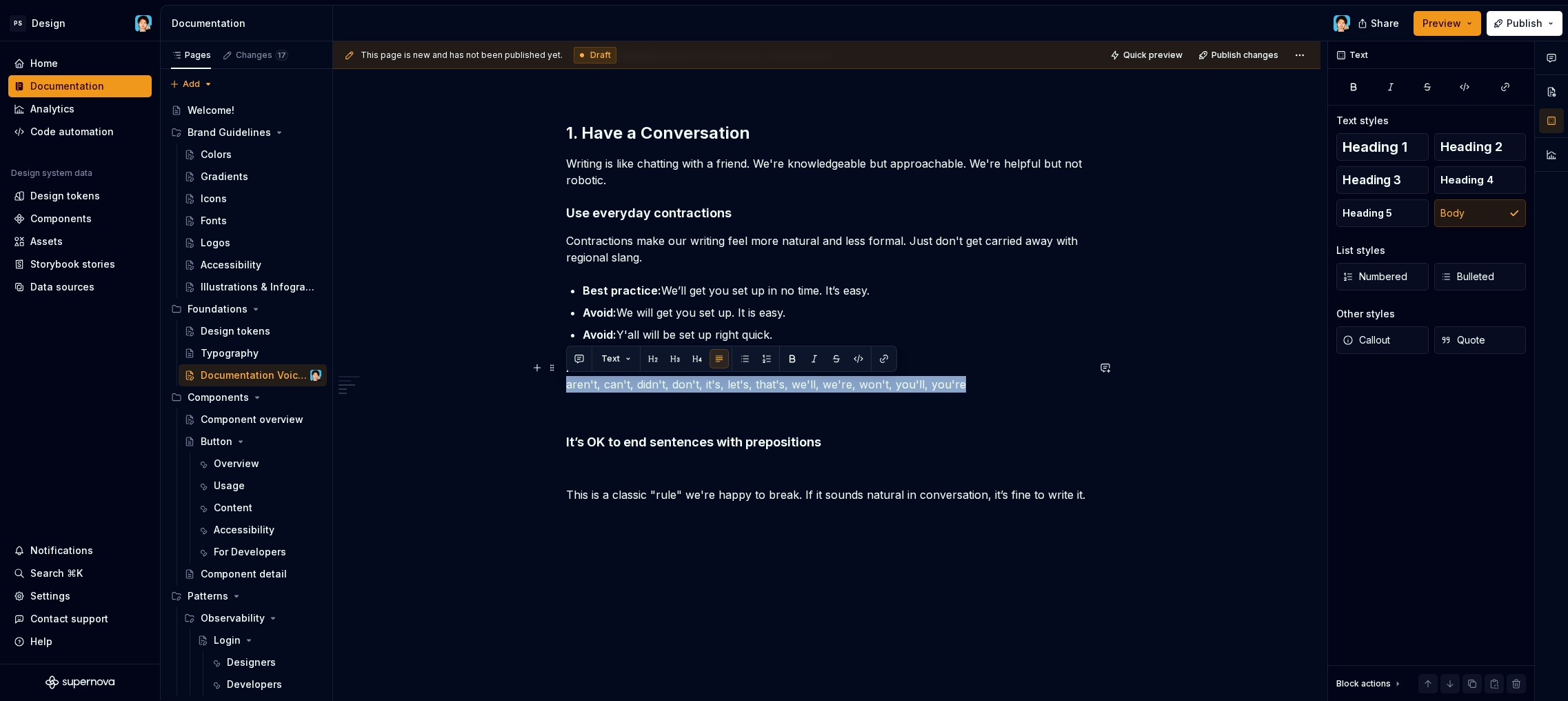
drag, startPoint x: 919, startPoint y: 385, endPoint x: 554, endPoint y: 381, distance: 365.0
click at [554, 381] on div "Our Voice & Tone Guide for Documentation This guide explains how we write. It’s…" at bounding box center [827, 252] width 988 height 1004
click at [815, 363] on button "button" at bounding box center [815, 359] width 19 height 19
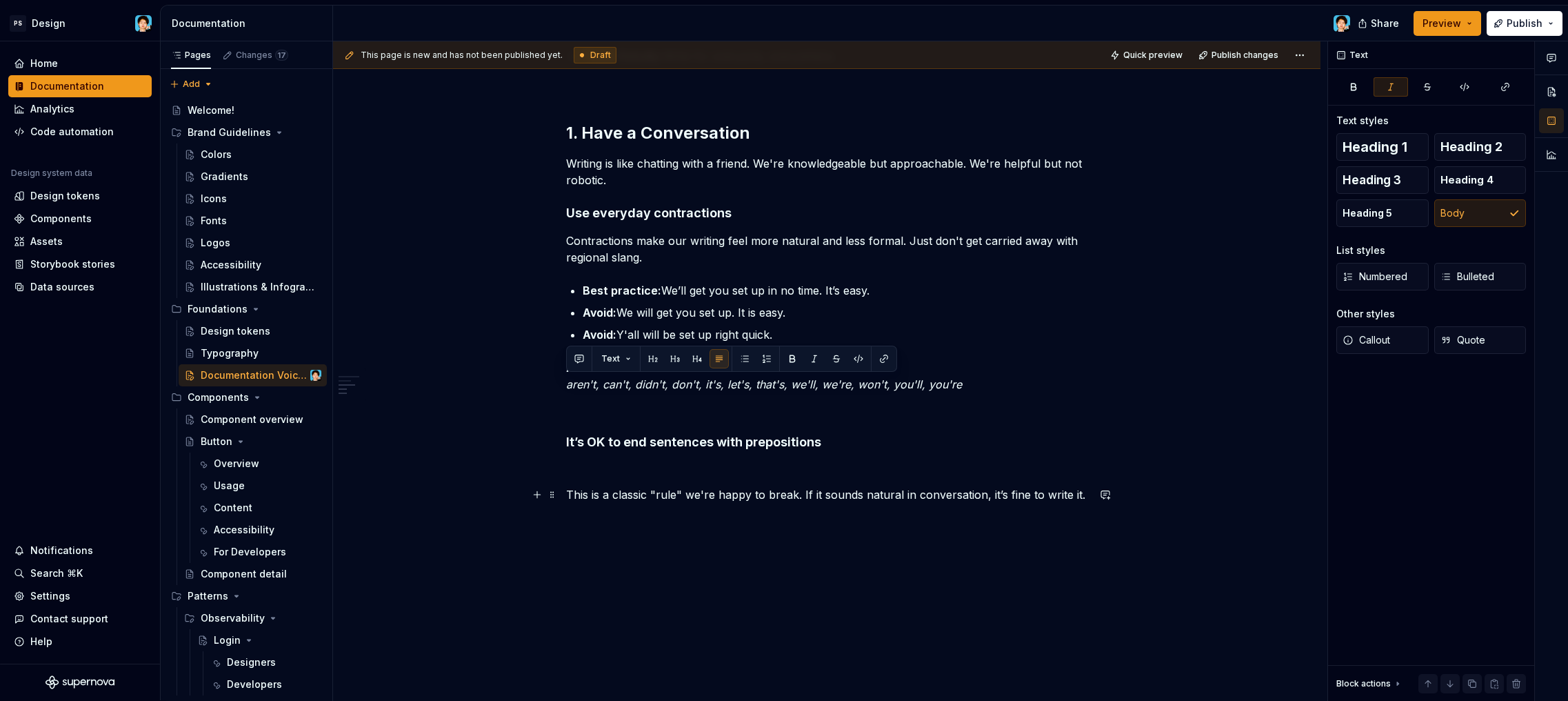
click at [715, 517] on p at bounding box center [826, 519] width 521 height 17
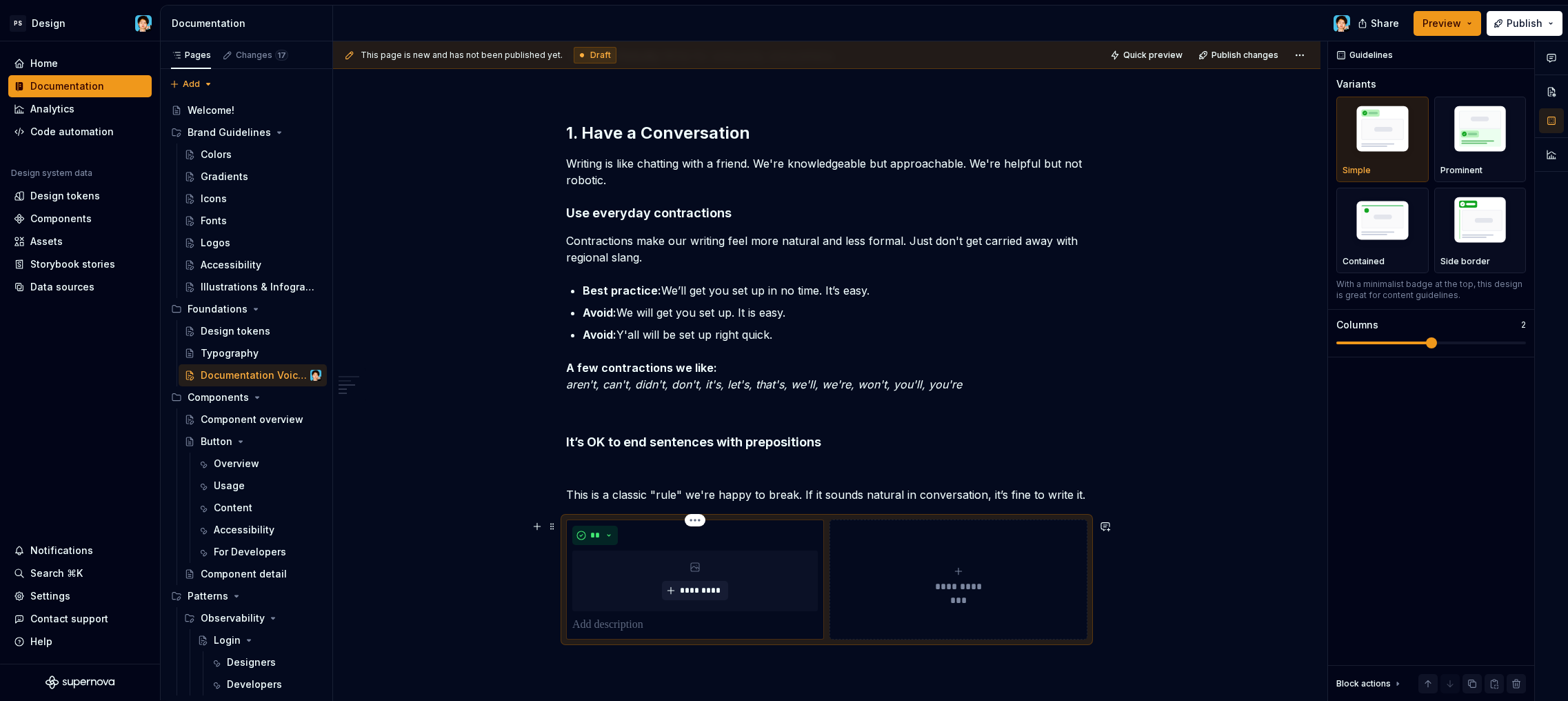
click at [657, 620] on p at bounding box center [695, 624] width 246 height 17
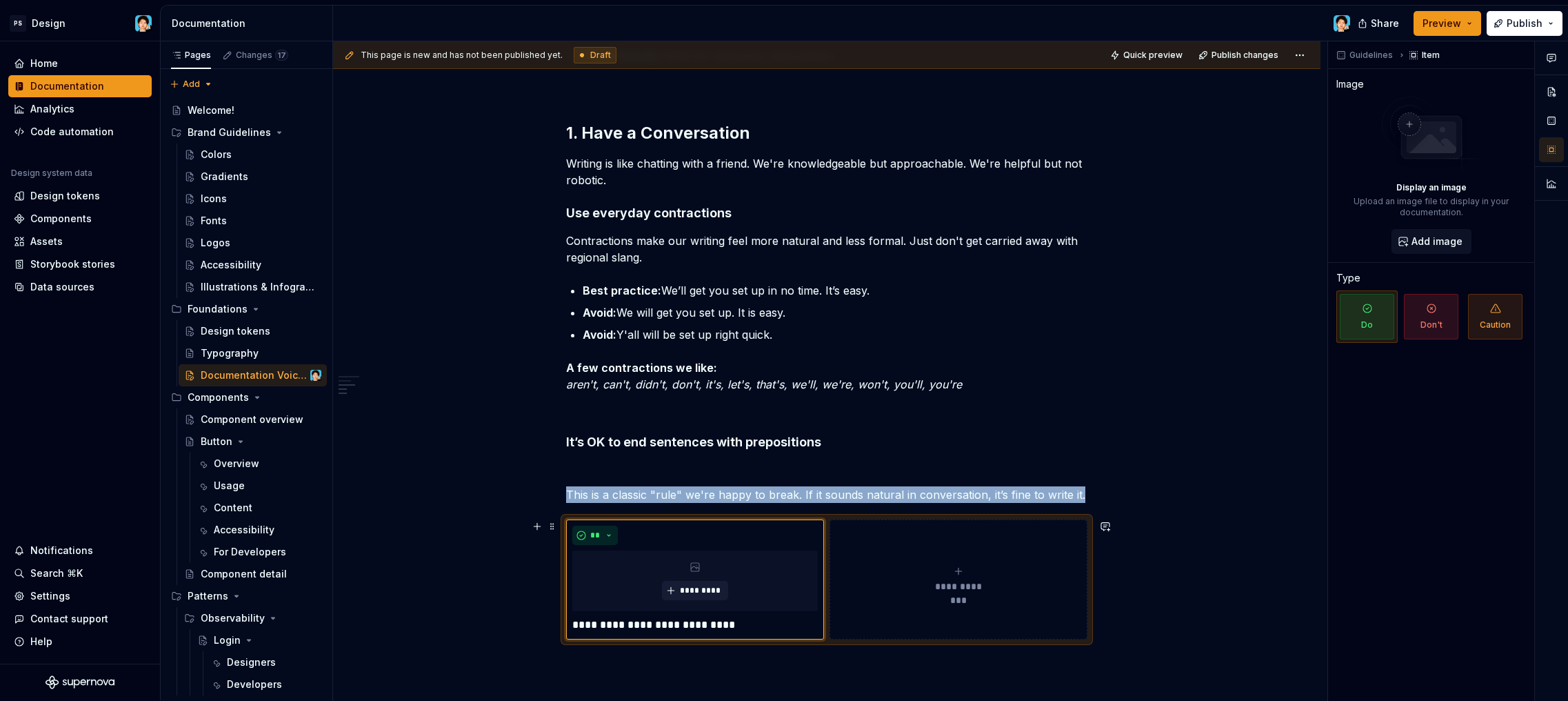
click at [923, 562] on button "**********" at bounding box center [958, 578] width 258 height 120
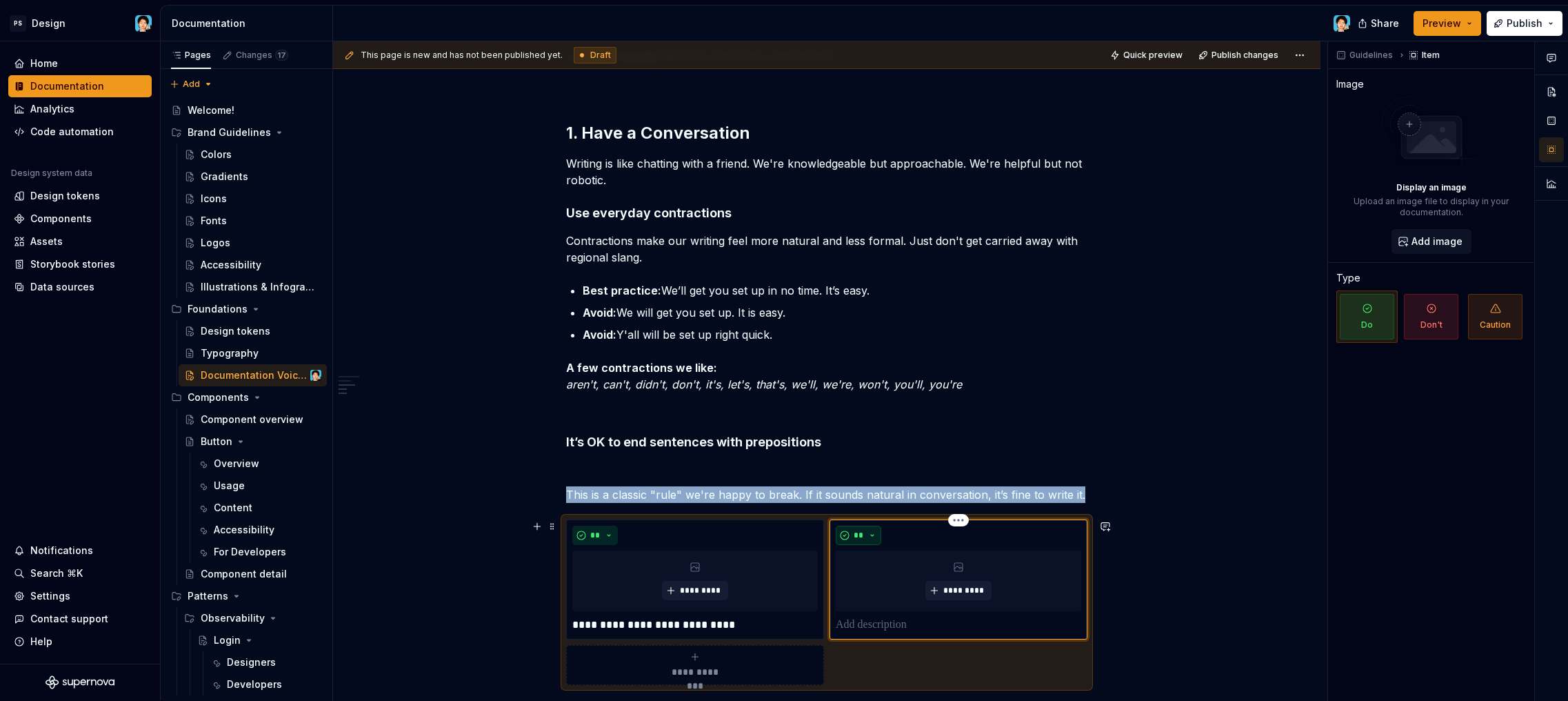
click at [866, 536] on button "**" at bounding box center [858, 535] width 46 height 19
drag, startPoint x: 885, startPoint y: 580, endPoint x: 898, endPoint y: 618, distance: 40.2
click at [885, 580] on div "Don't" at bounding box center [890, 584] width 25 height 14
click at [886, 623] on p at bounding box center [958, 624] width 246 height 17
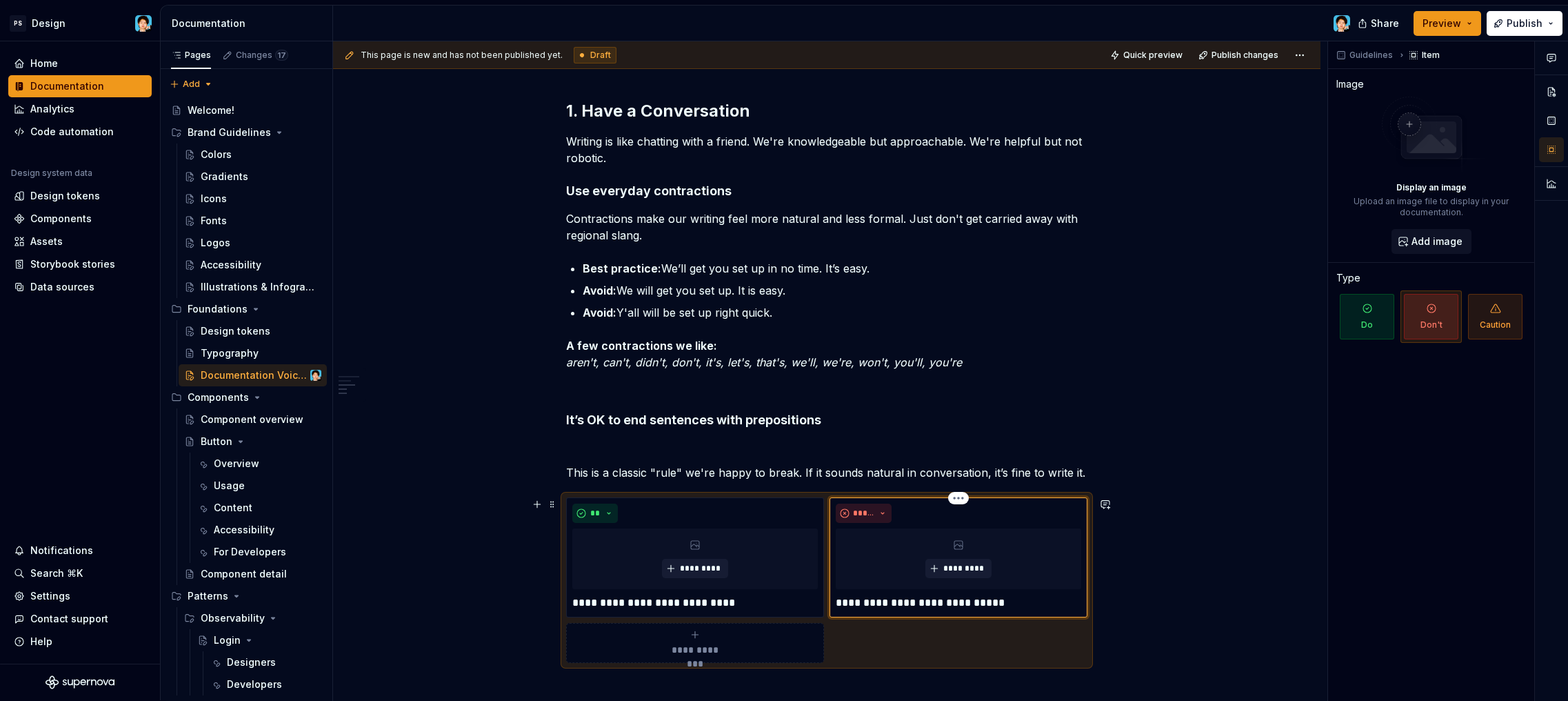
scroll to position [550, 0]
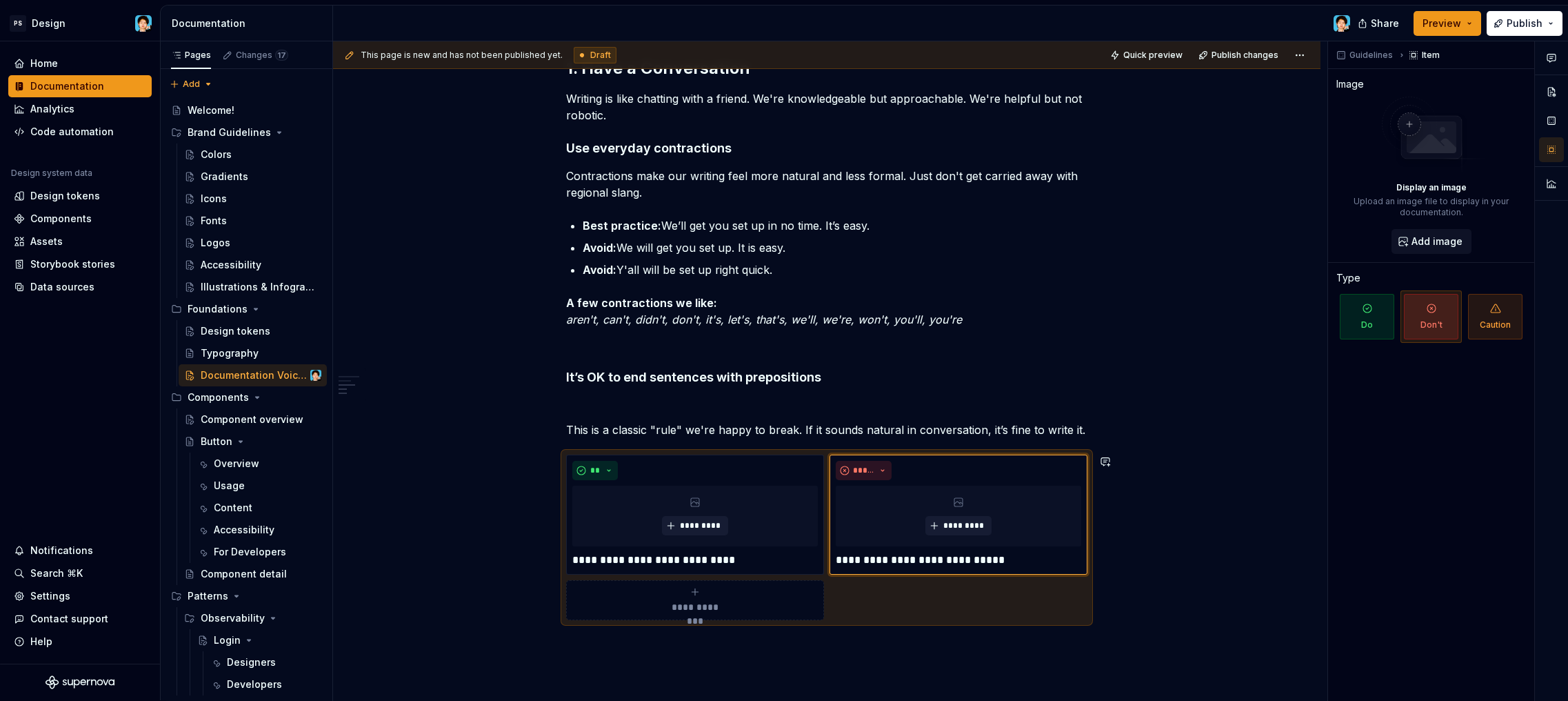
click at [1166, 645] on div "Our Voice & Tone Guide for Documentation This guide explains how we write. It’s…" at bounding box center [827, 265] width 988 height 1162
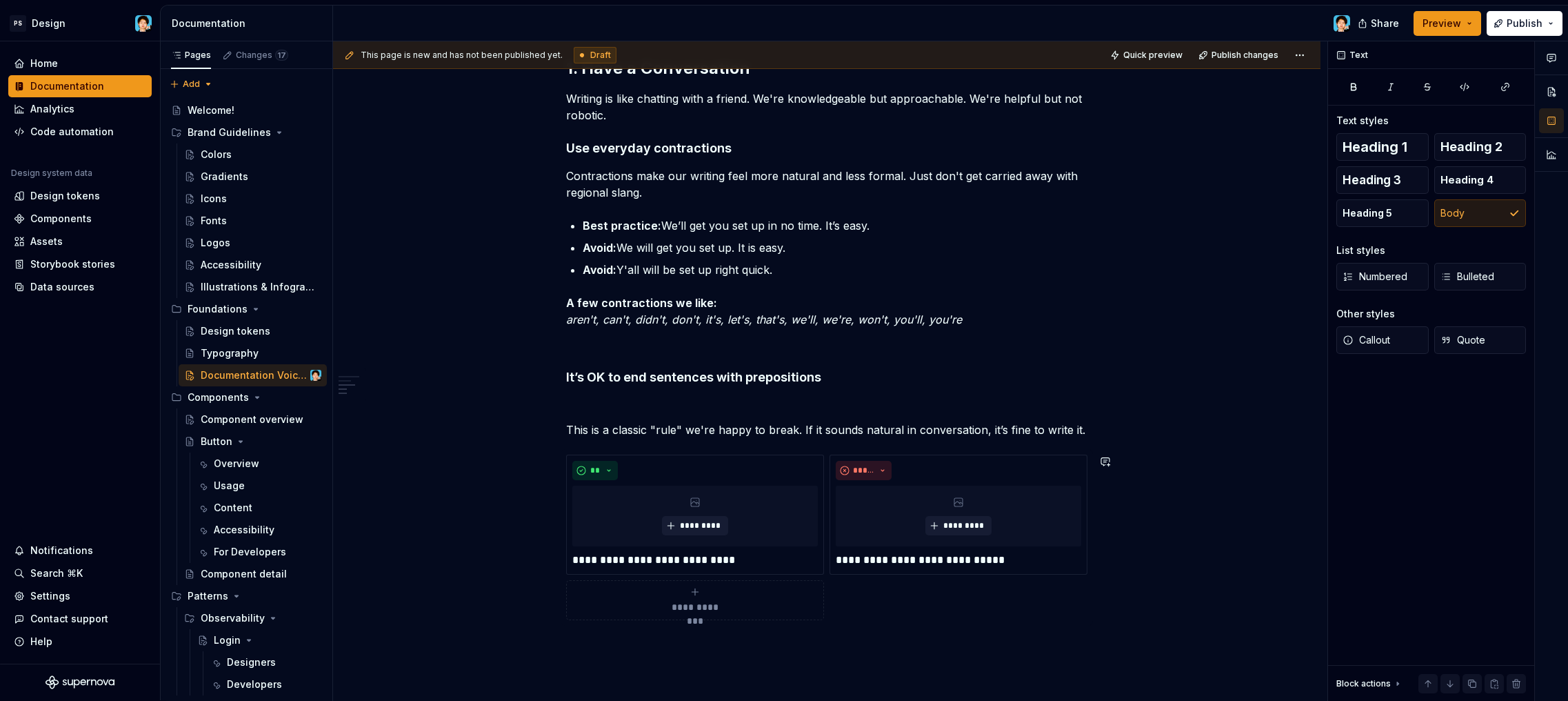
click at [815, 654] on div "This page is new and has not been published yet. Draft Quick preview Publish ch…" at bounding box center [830, 371] width 994 height 659
click at [553, 458] on span at bounding box center [551, 462] width 11 height 19
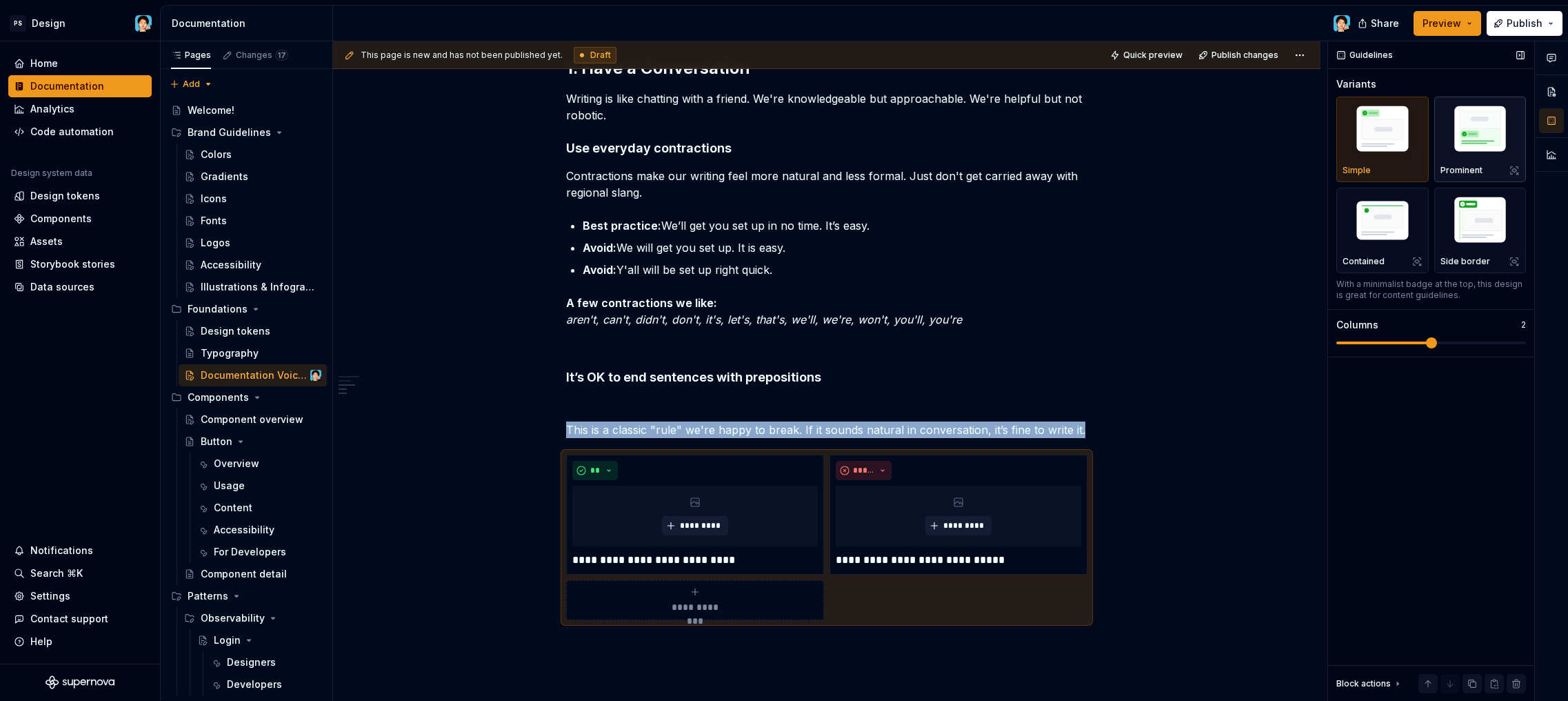
click at [1485, 131] on img "button" at bounding box center [1481, 131] width 80 height 60
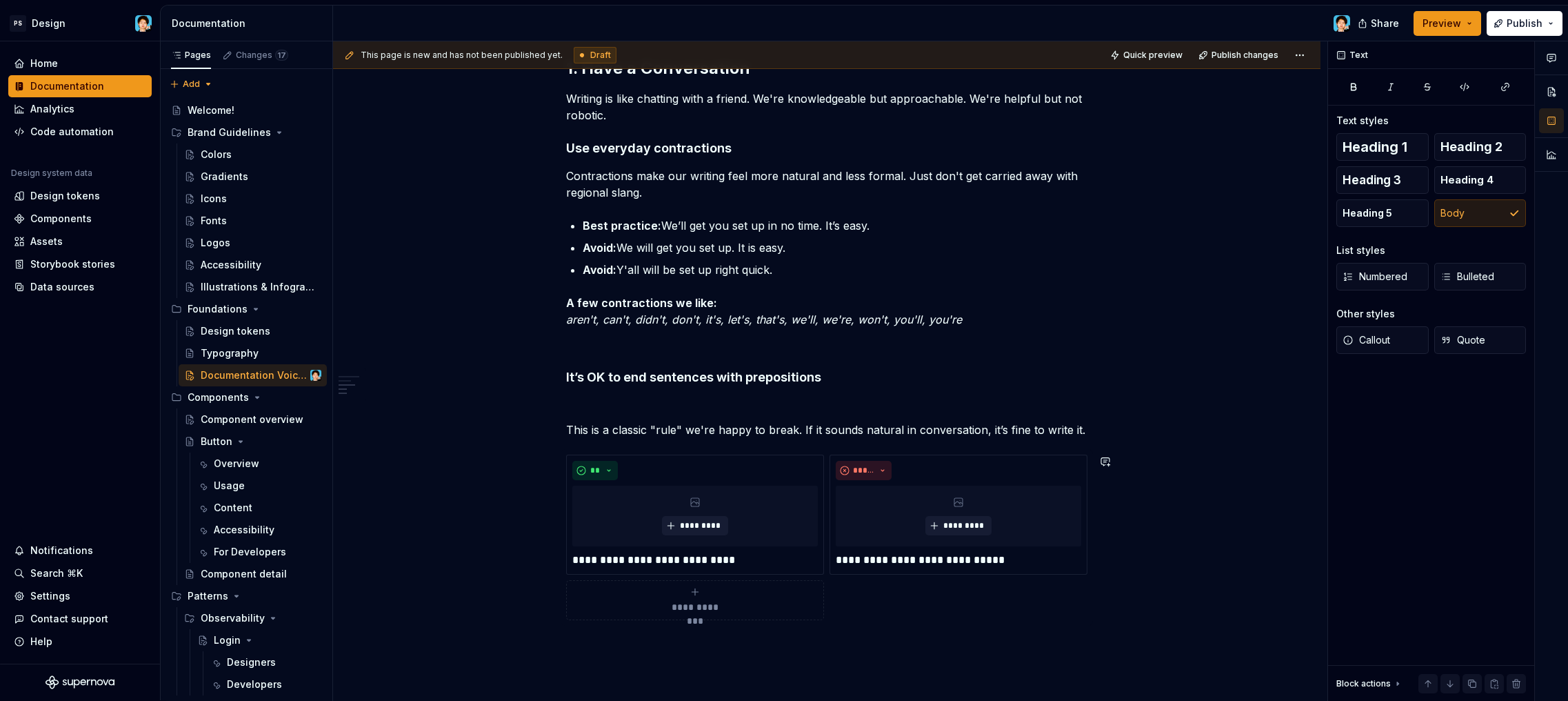
click at [722, 656] on div "Our Voice & Tone Guide for Documentation This guide explains how we write. It’s…" at bounding box center [827, 265] width 988 height 1162
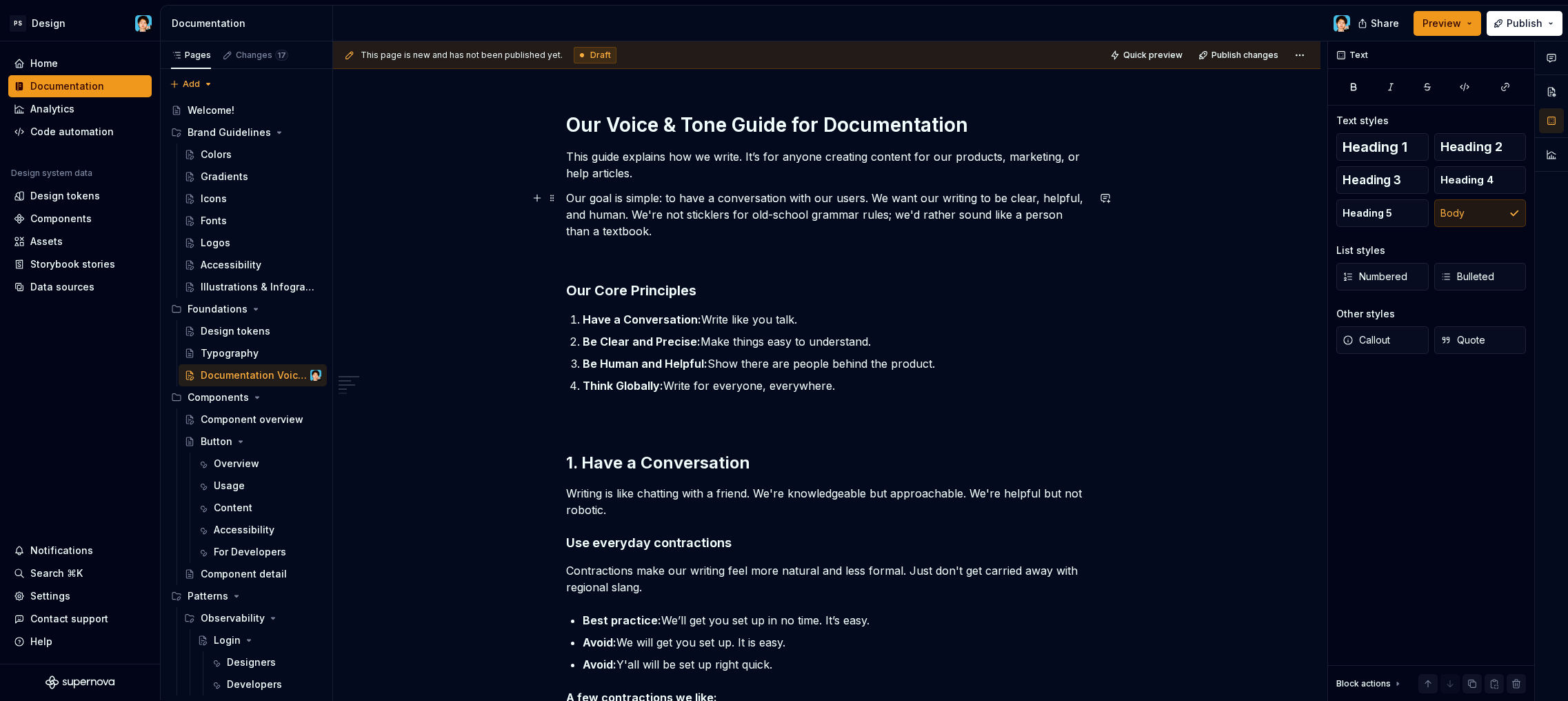
scroll to position [729, 0]
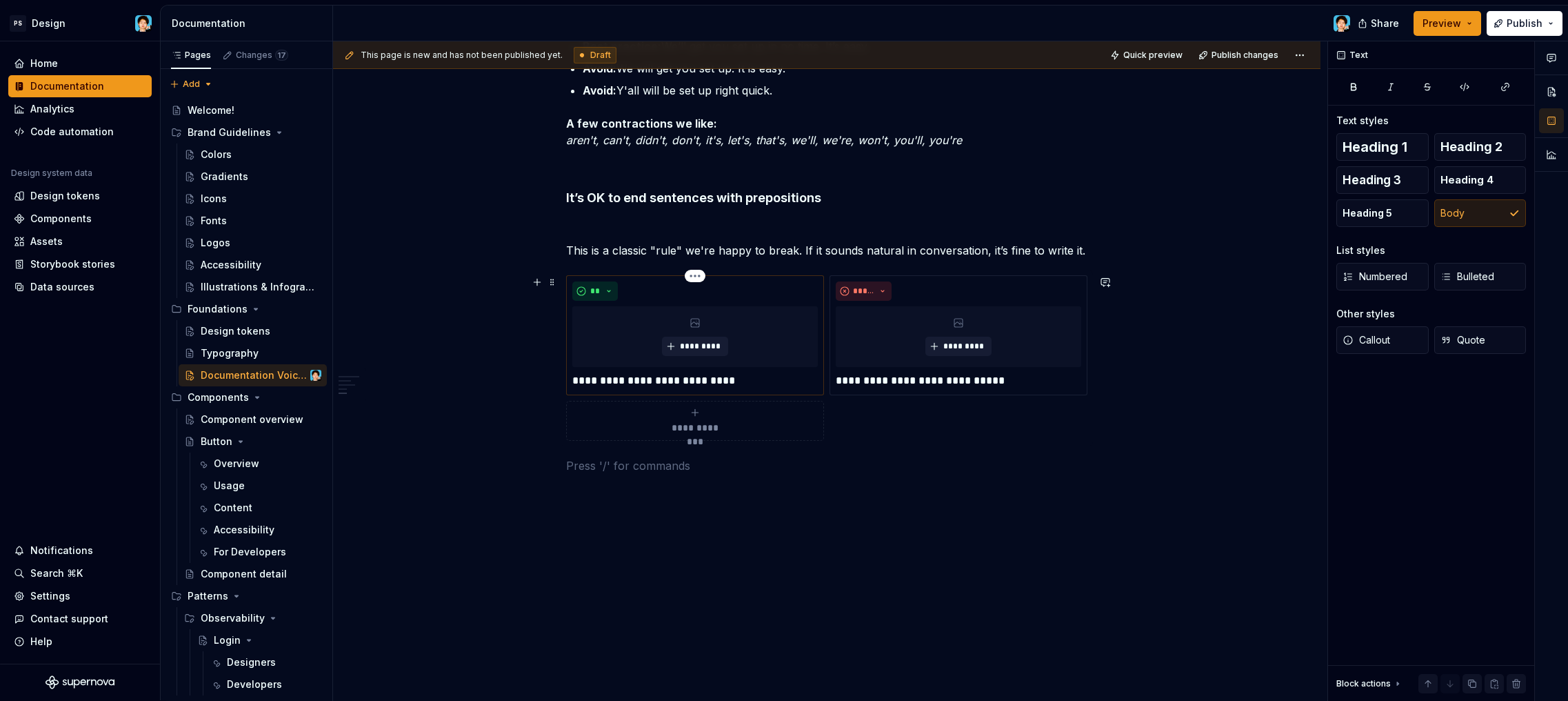
click at [743, 385] on p "**********" at bounding box center [695, 380] width 246 height 17
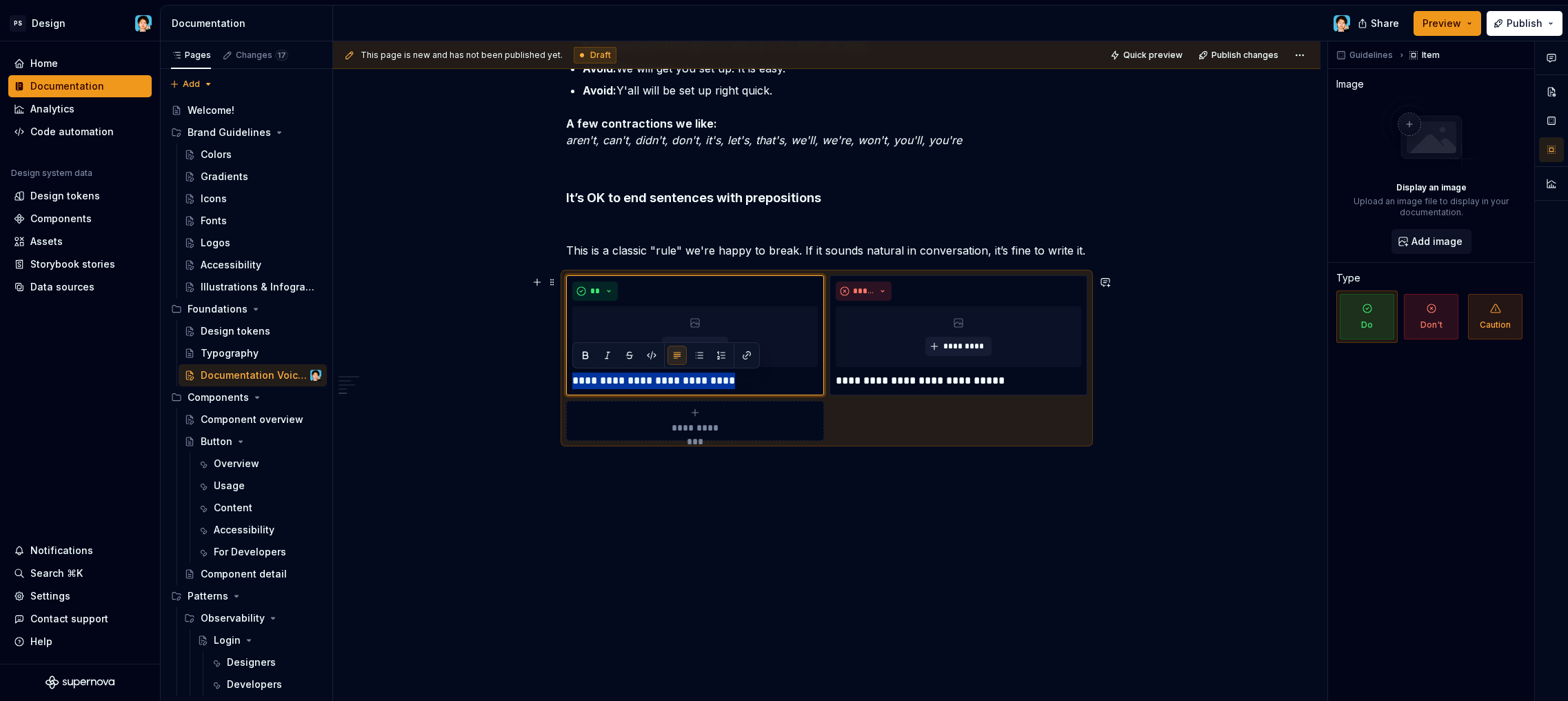
drag, startPoint x: 720, startPoint y: 385, endPoint x: 516, endPoint y: 368, distance: 204.7
click at [516, 368] on div "Our Voice & Tone Guide for Documentation This guide explains how we write. It’s…" at bounding box center [827, 102] width 988 height 1195
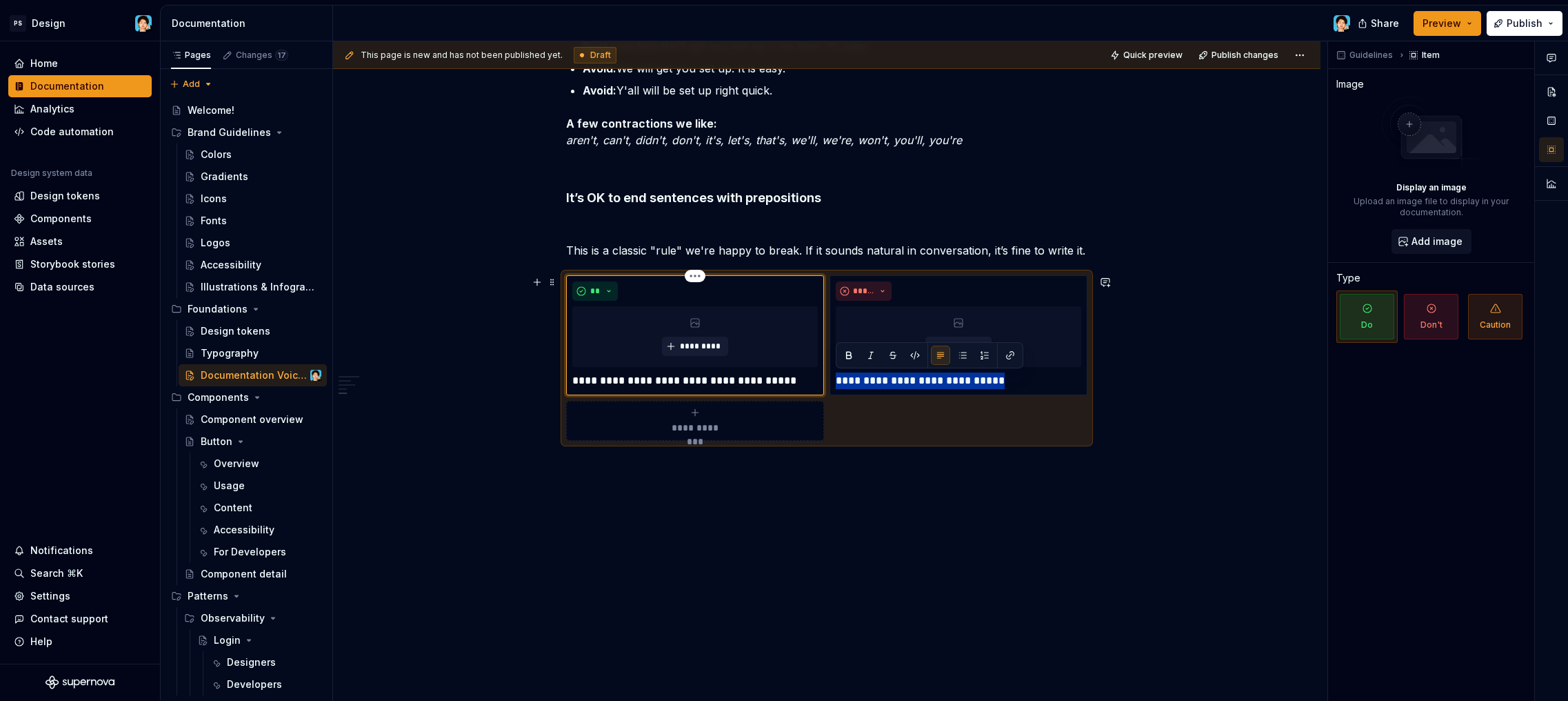
drag, startPoint x: 1006, startPoint y: 379, endPoint x: 816, endPoint y: 368, distance: 190.3
click at [816, 368] on div "**********" at bounding box center [826, 358] width 521 height 165
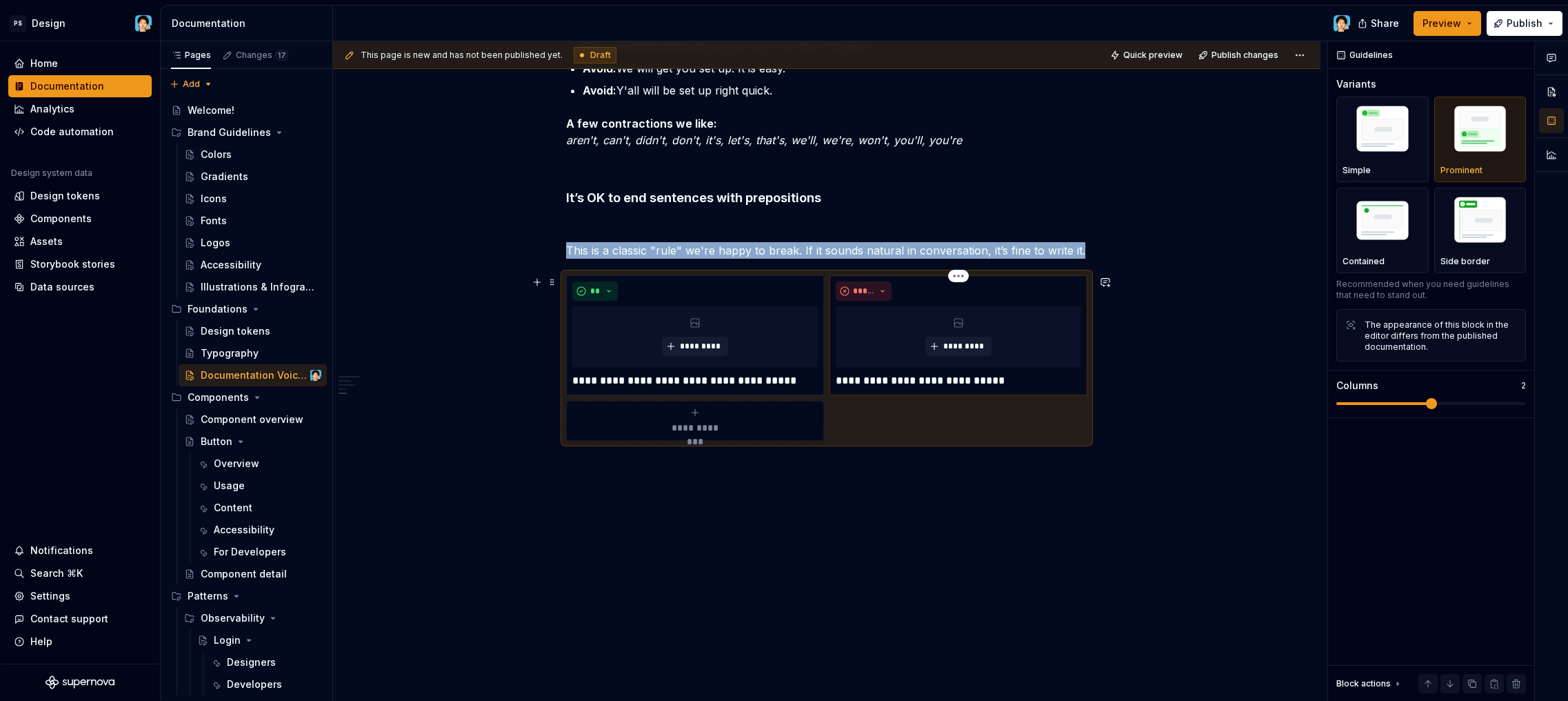
click at [900, 381] on p "**********" at bounding box center [958, 380] width 246 height 17
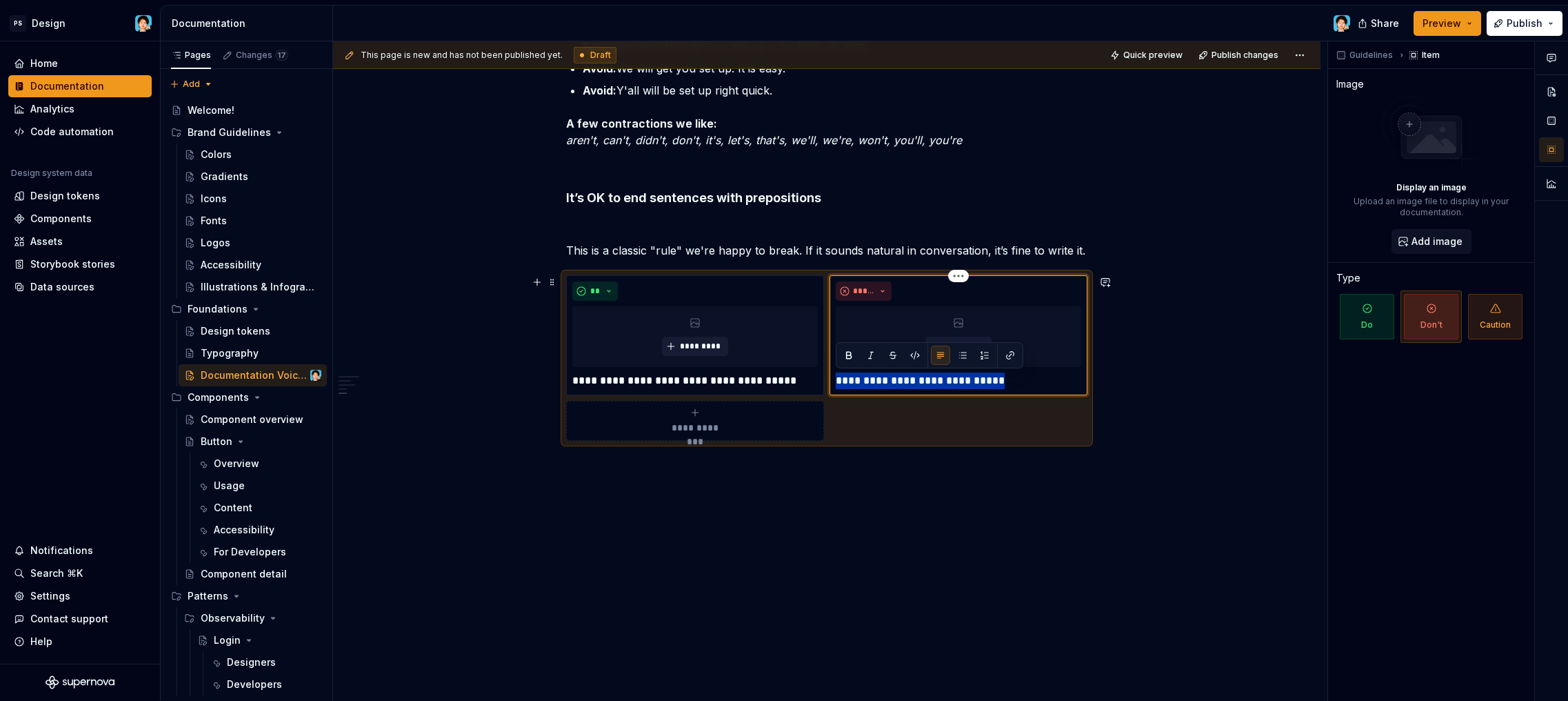
drag, startPoint x: 1032, startPoint y: 383, endPoint x: 836, endPoint y: 383, distance: 196.0
click at [836, 383] on p "**********" at bounding box center [958, 380] width 246 height 17
click at [791, 482] on div "Our Voice & Tone Guide for Documentation This guide explains how we write. It’s…" at bounding box center [826, 14] width 521 height 952
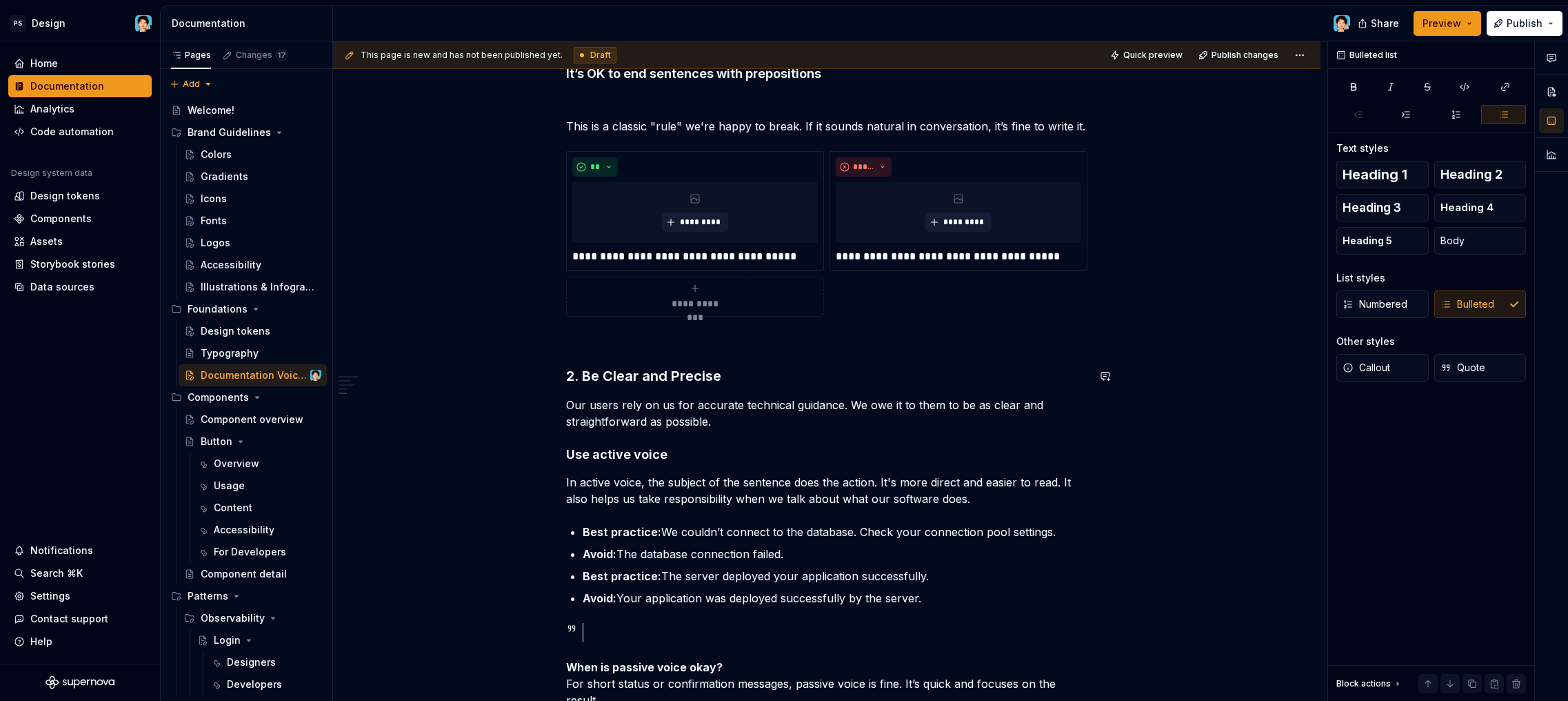
scroll to position [976, 0]
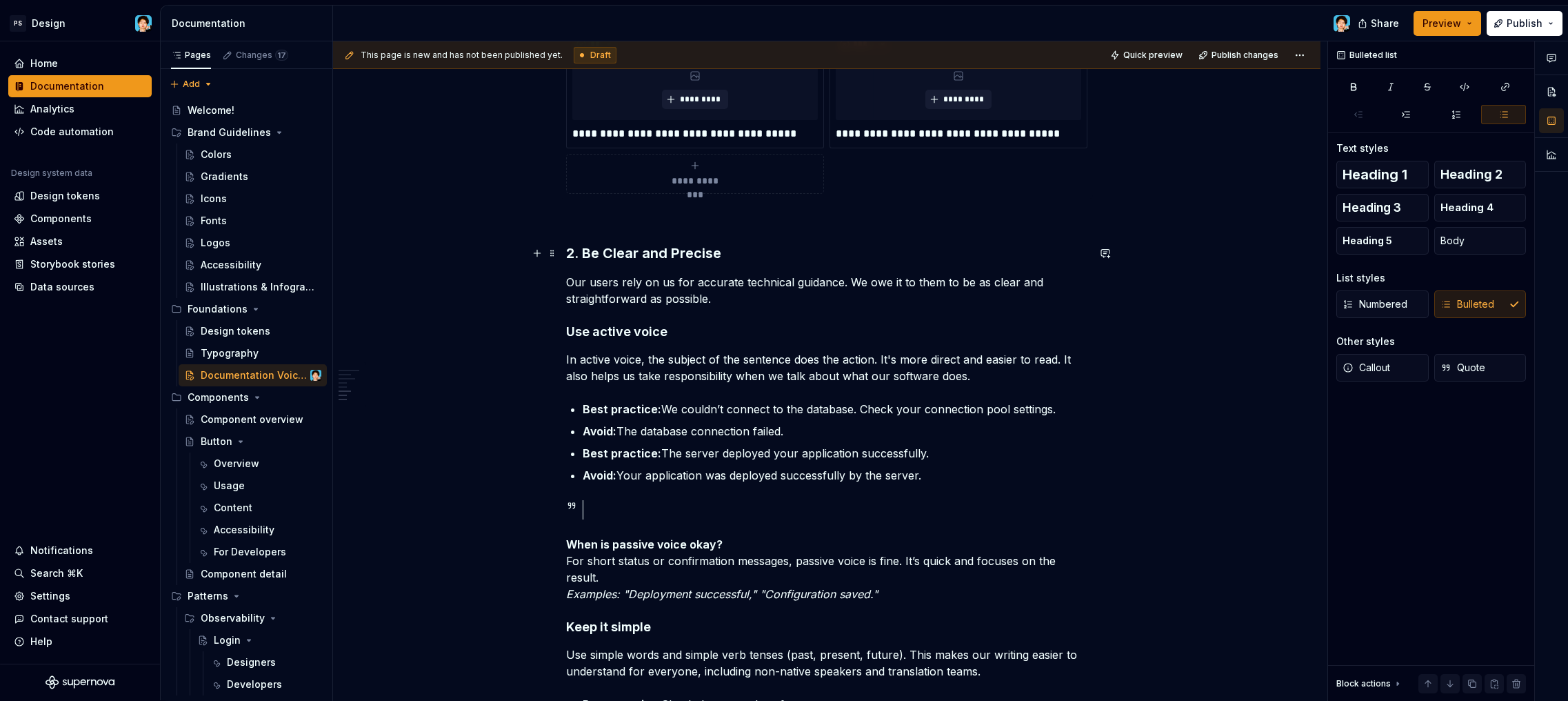
click at [720, 252] on h3 "2. Be Clear and Precise" at bounding box center [826, 253] width 521 height 19
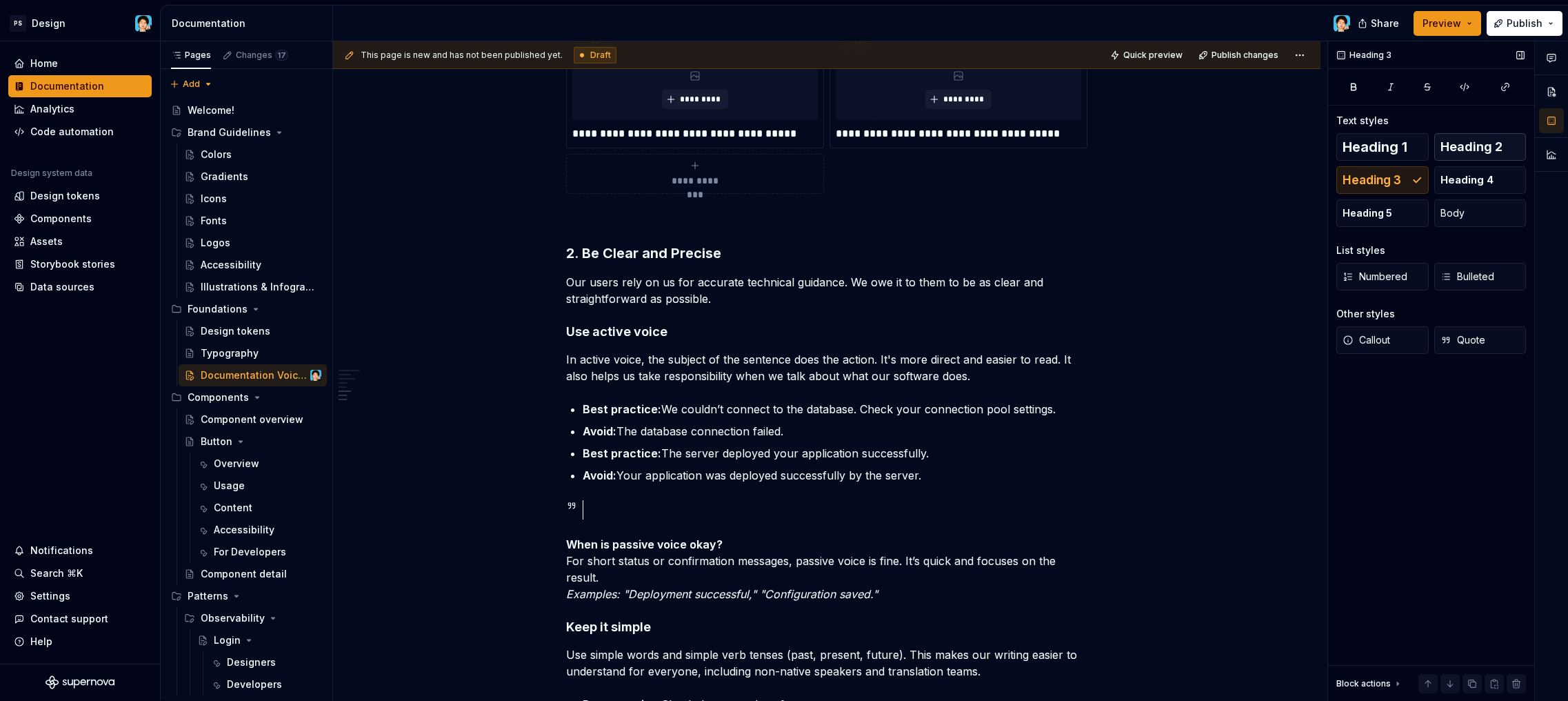
click at [1462, 144] on span "Heading 2" at bounding box center [1472, 147] width 62 height 14
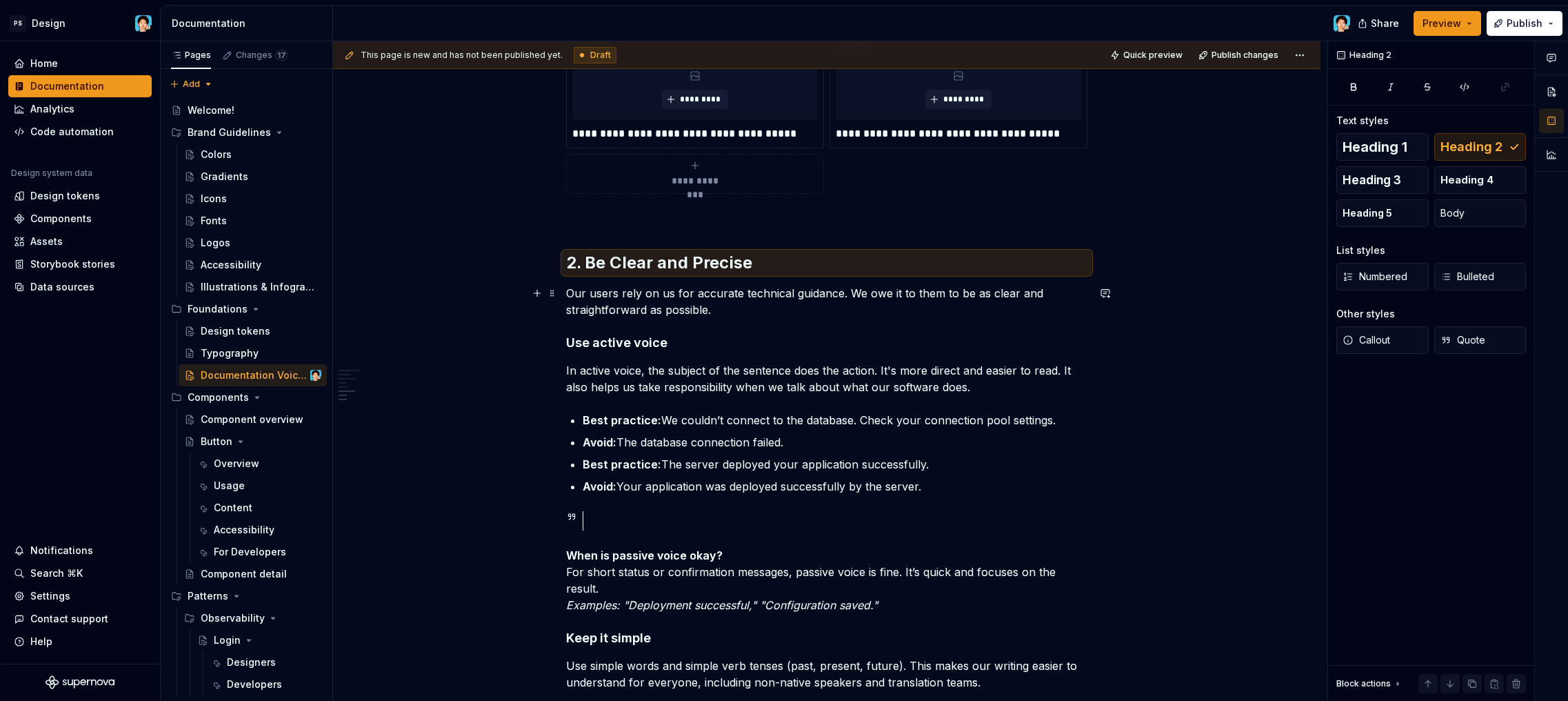
click at [642, 311] on p "Our users rely on us for accurate technical guidance. We owe it to them to be a…" at bounding box center [826, 301] width 521 height 33
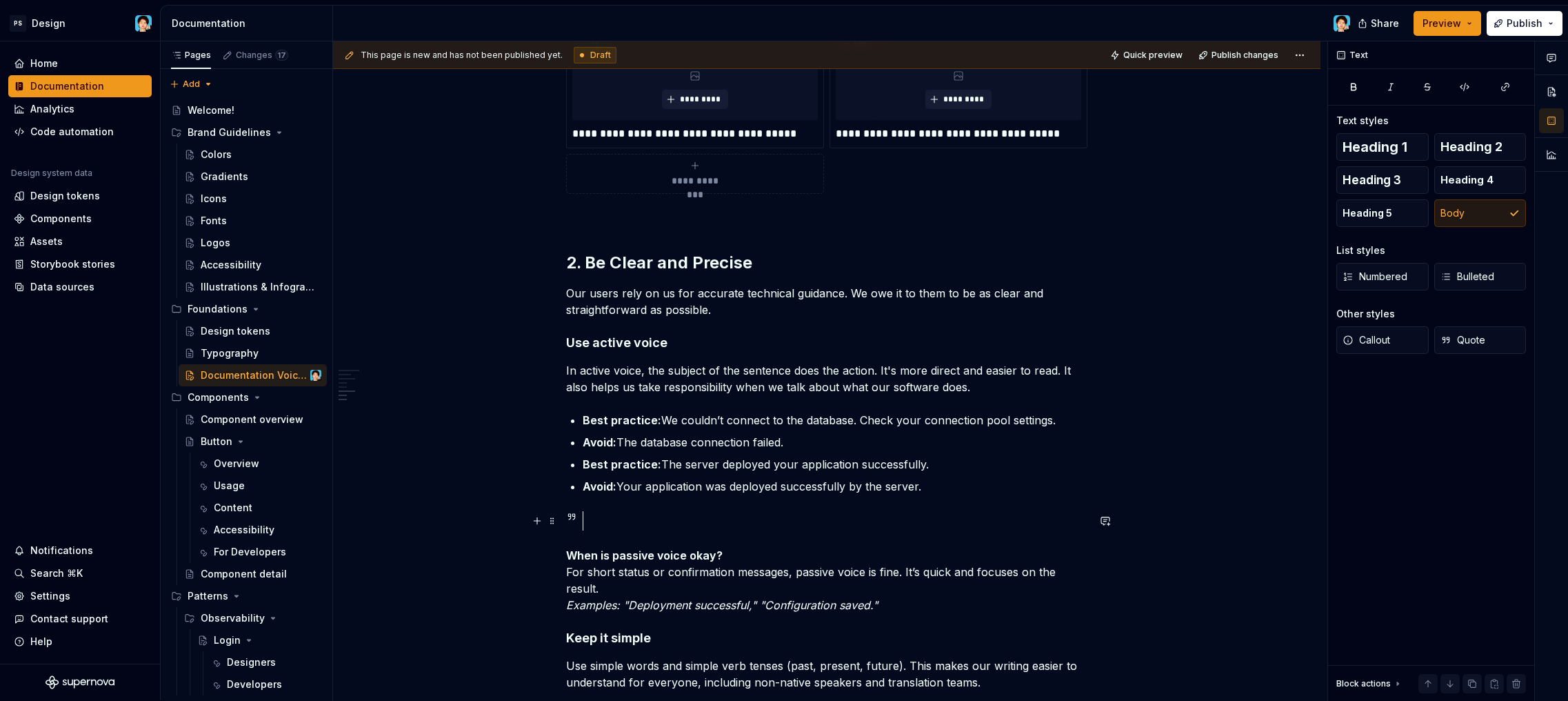
click at [663, 515] on div at bounding box center [840, 521] width 493 height 19
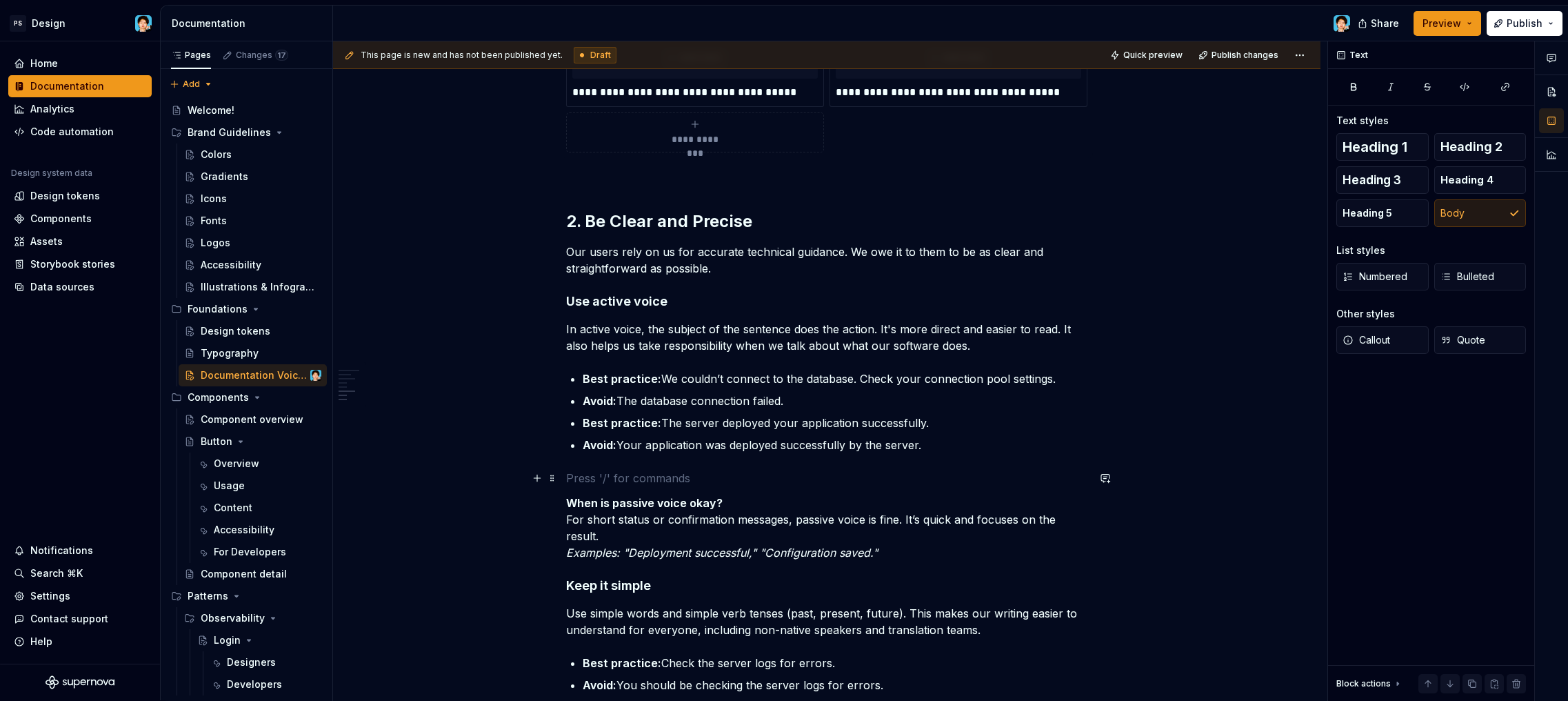
scroll to position [1067, 0]
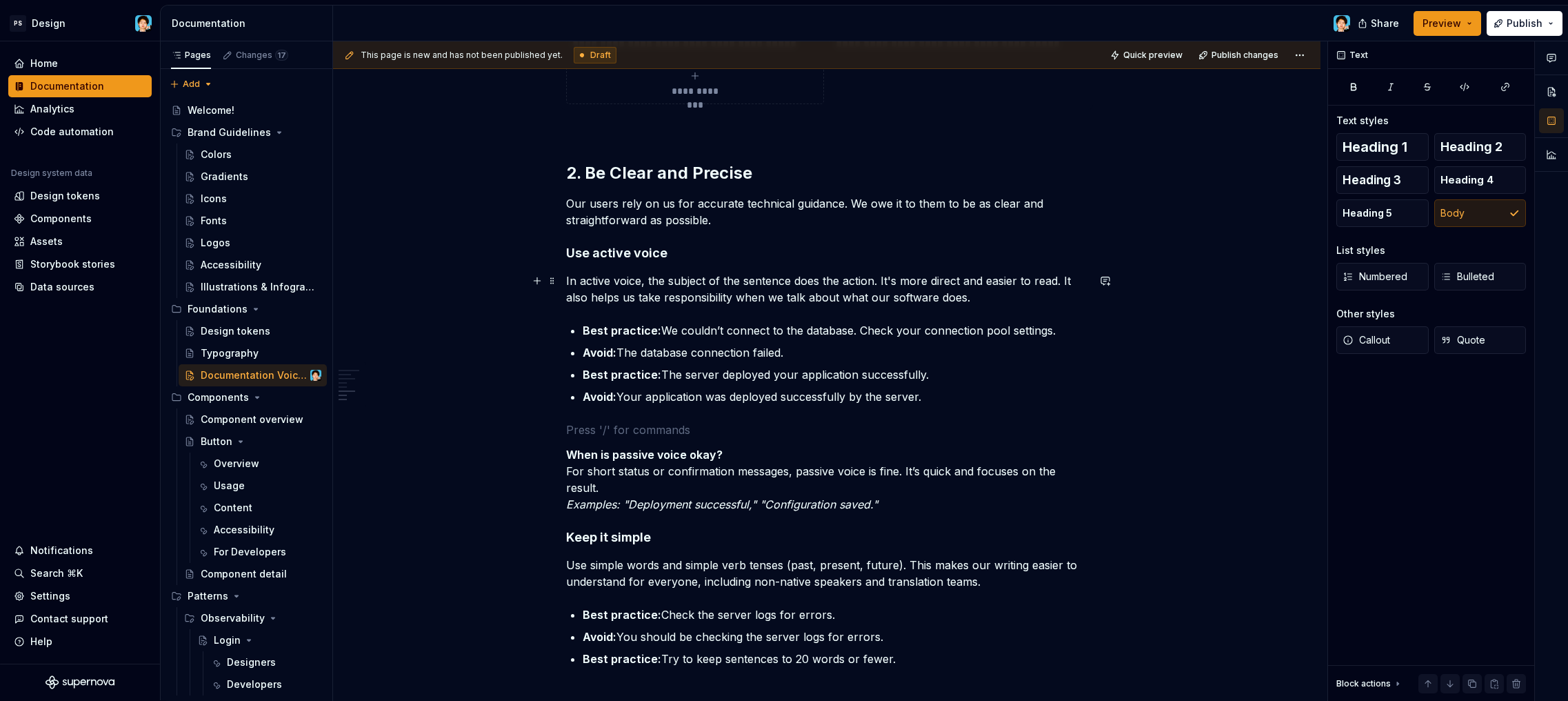
click at [1018, 296] on p "In active voice, the subject of the sentence does the action. It's more direct …" at bounding box center [826, 289] width 521 height 33
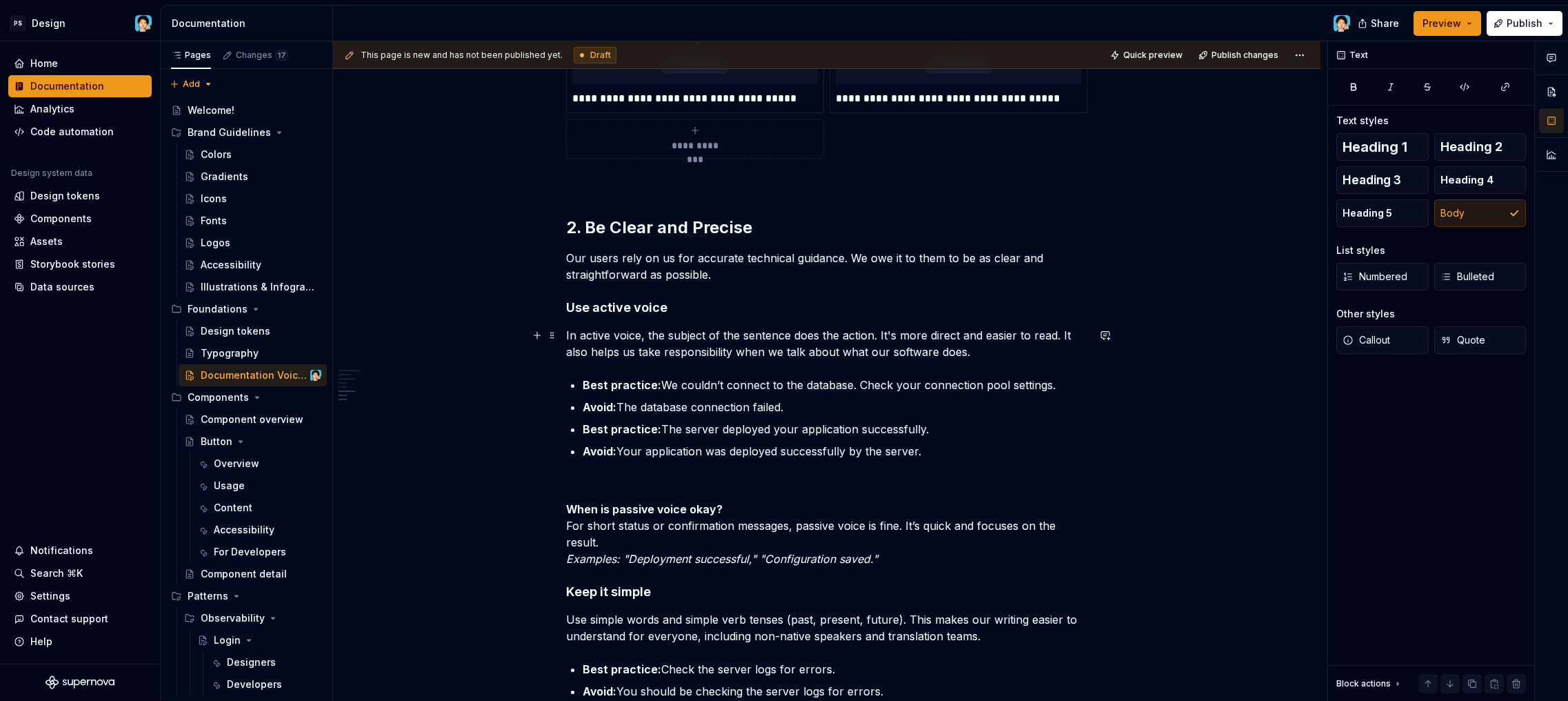
scroll to position [1095, 0]
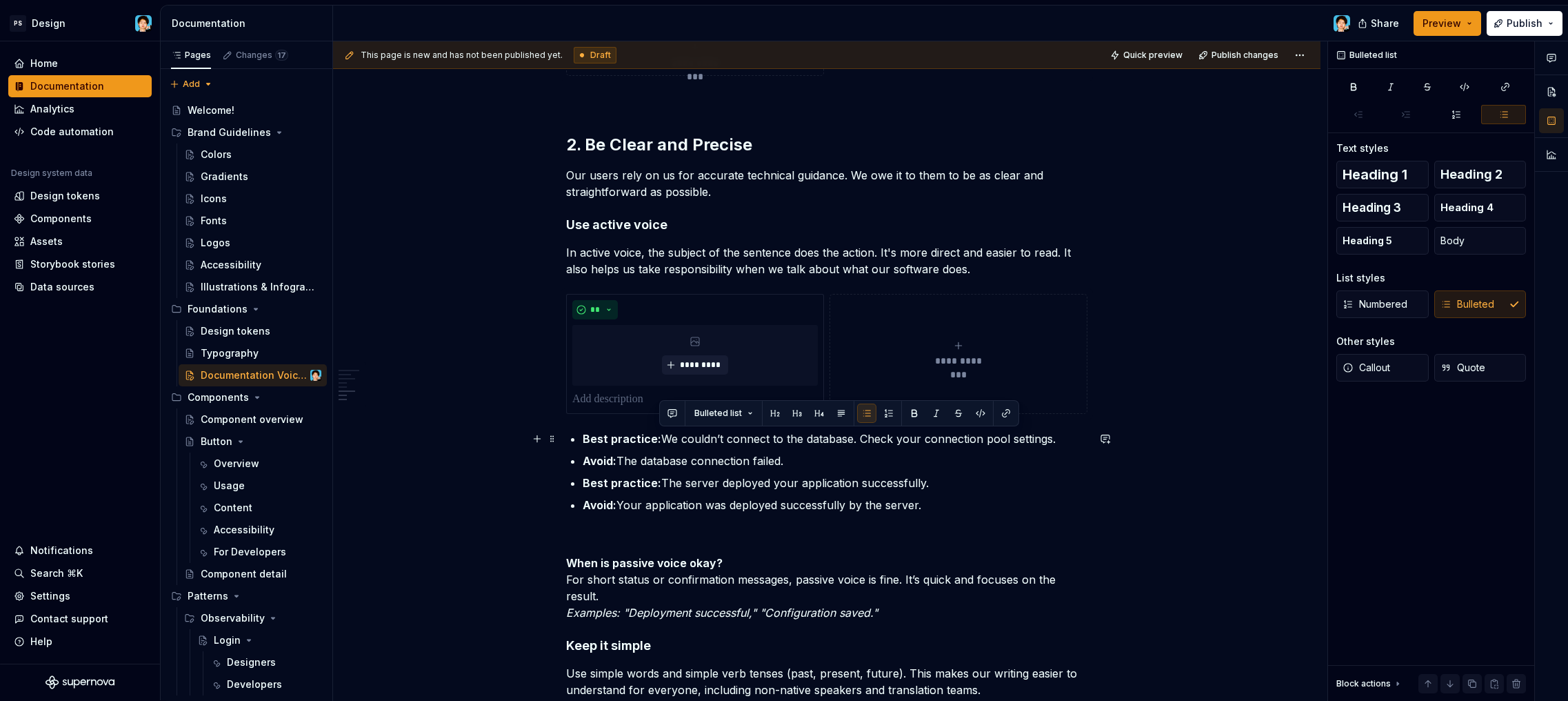
drag, startPoint x: 663, startPoint y: 436, endPoint x: 1063, endPoint y: 440, distance: 400.0
click at [1063, 440] on p "Best practice: We couldn’t connect to the database. Check your connection pool …" at bounding box center [834, 438] width 505 height 17
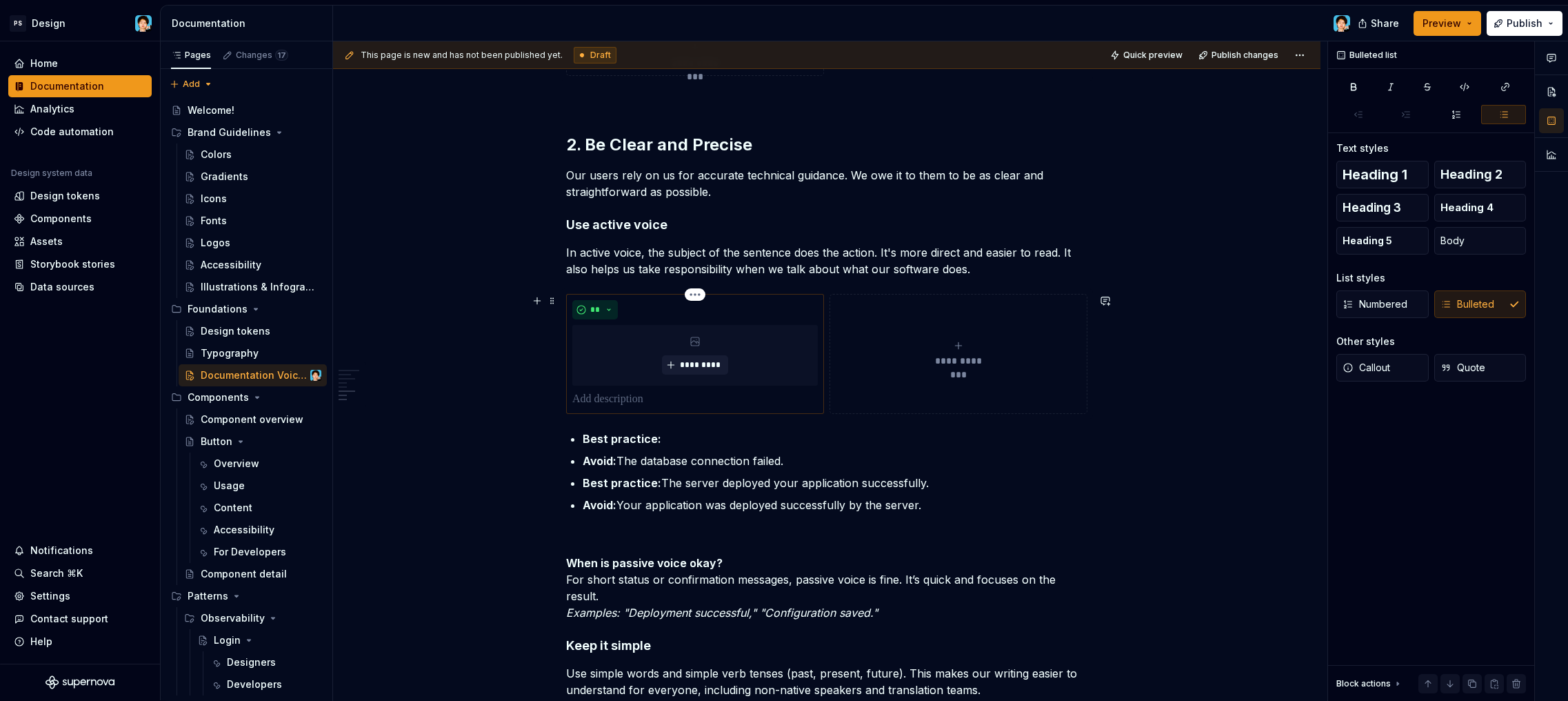
click at [627, 400] on p at bounding box center [695, 399] width 246 height 17
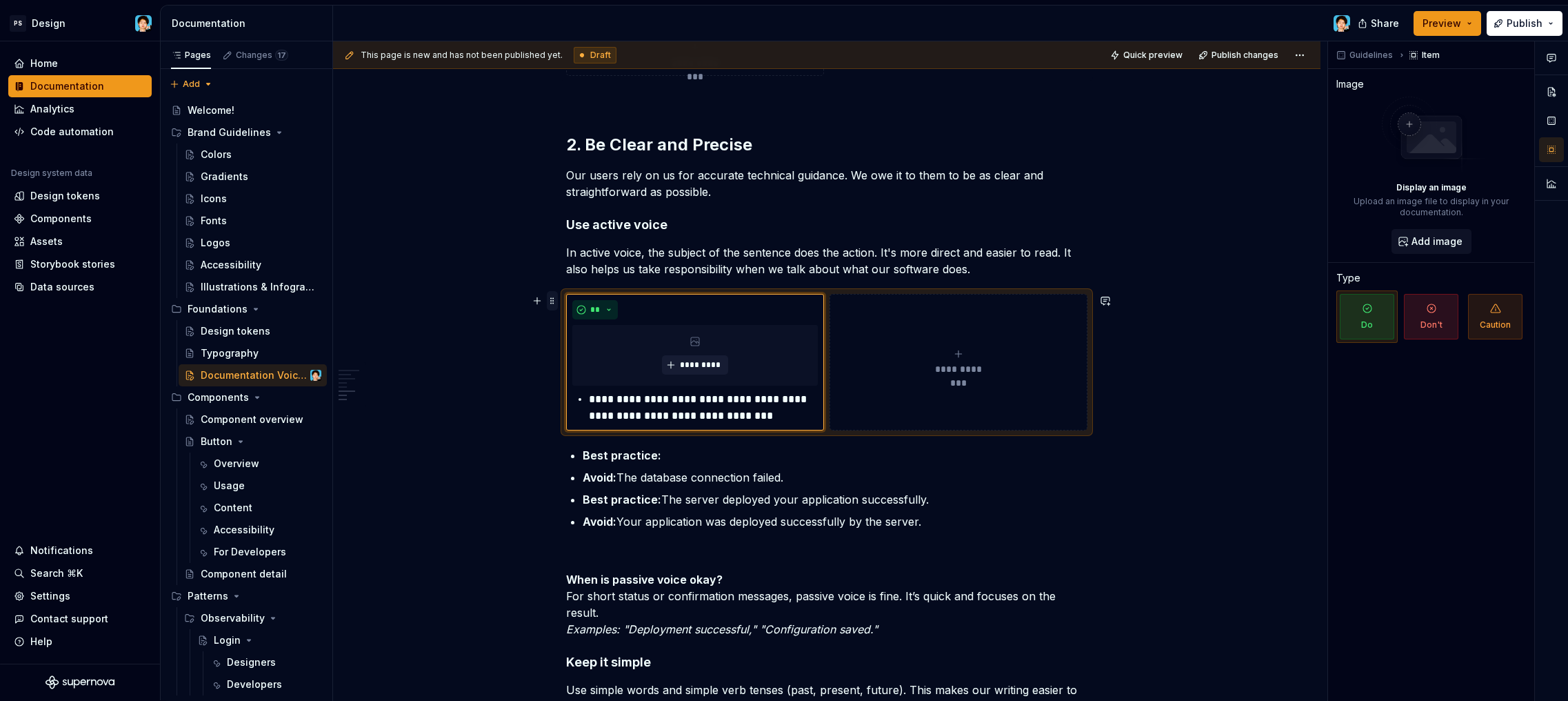
click at [554, 300] on span at bounding box center [551, 300] width 11 height 19
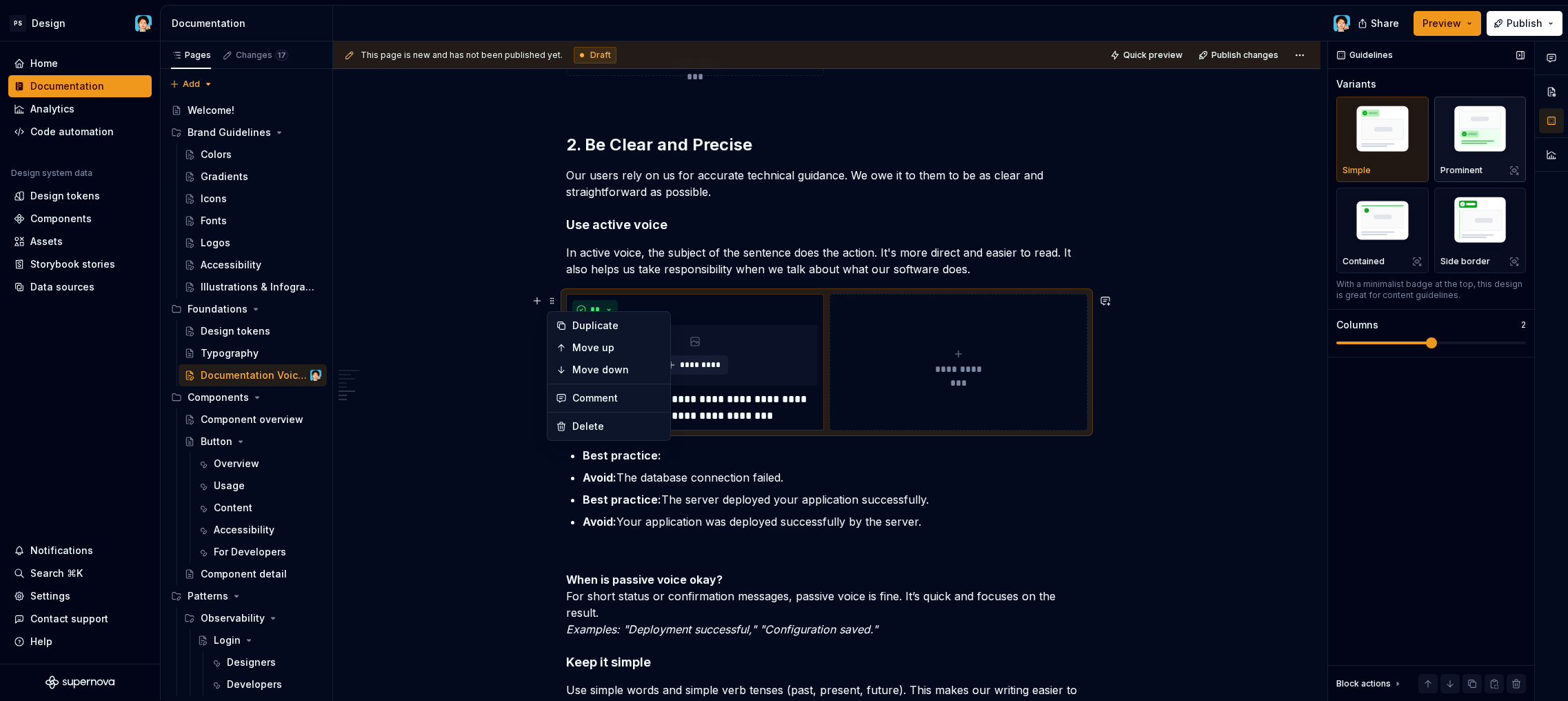
click at [1481, 131] on img "button" at bounding box center [1481, 131] width 80 height 60
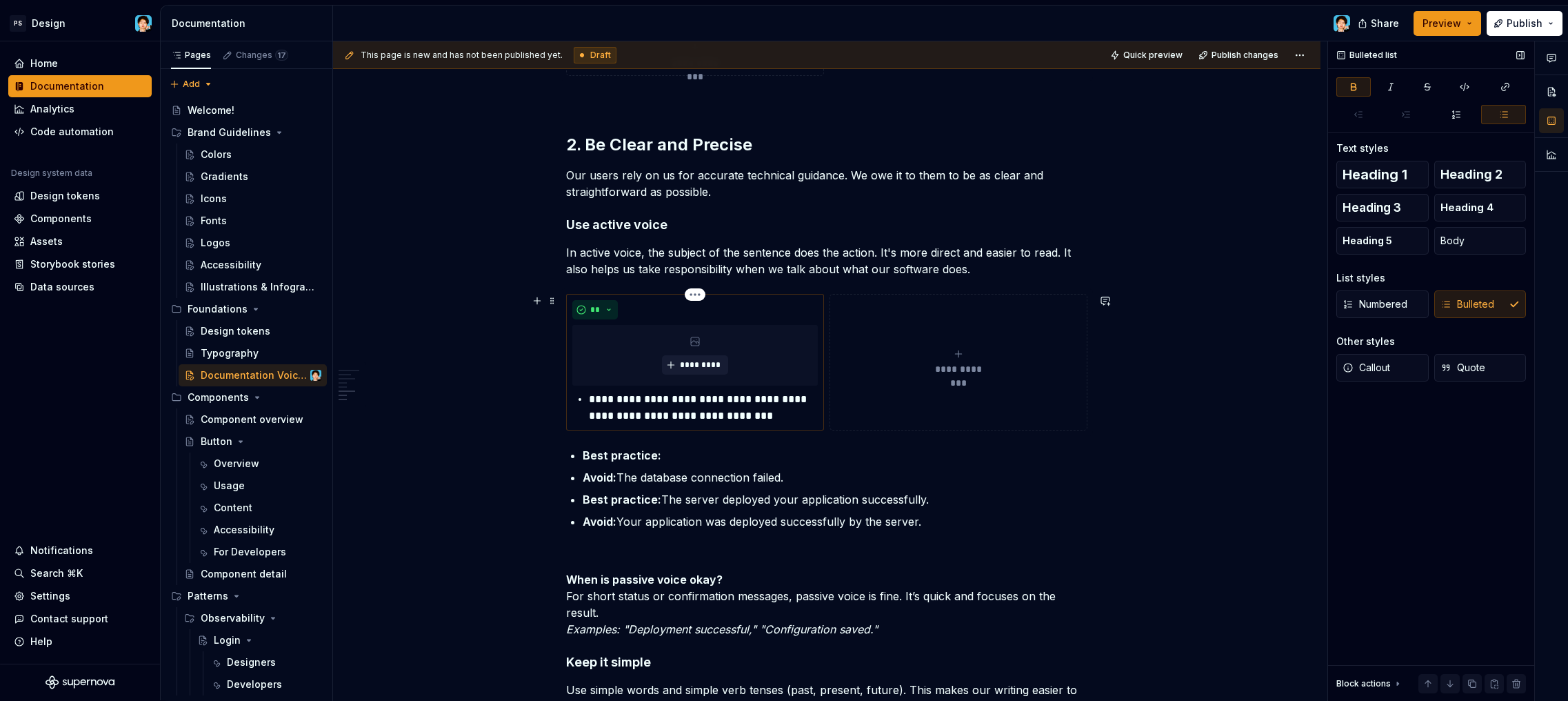
click at [589, 398] on p "**********" at bounding box center [703, 407] width 228 height 33
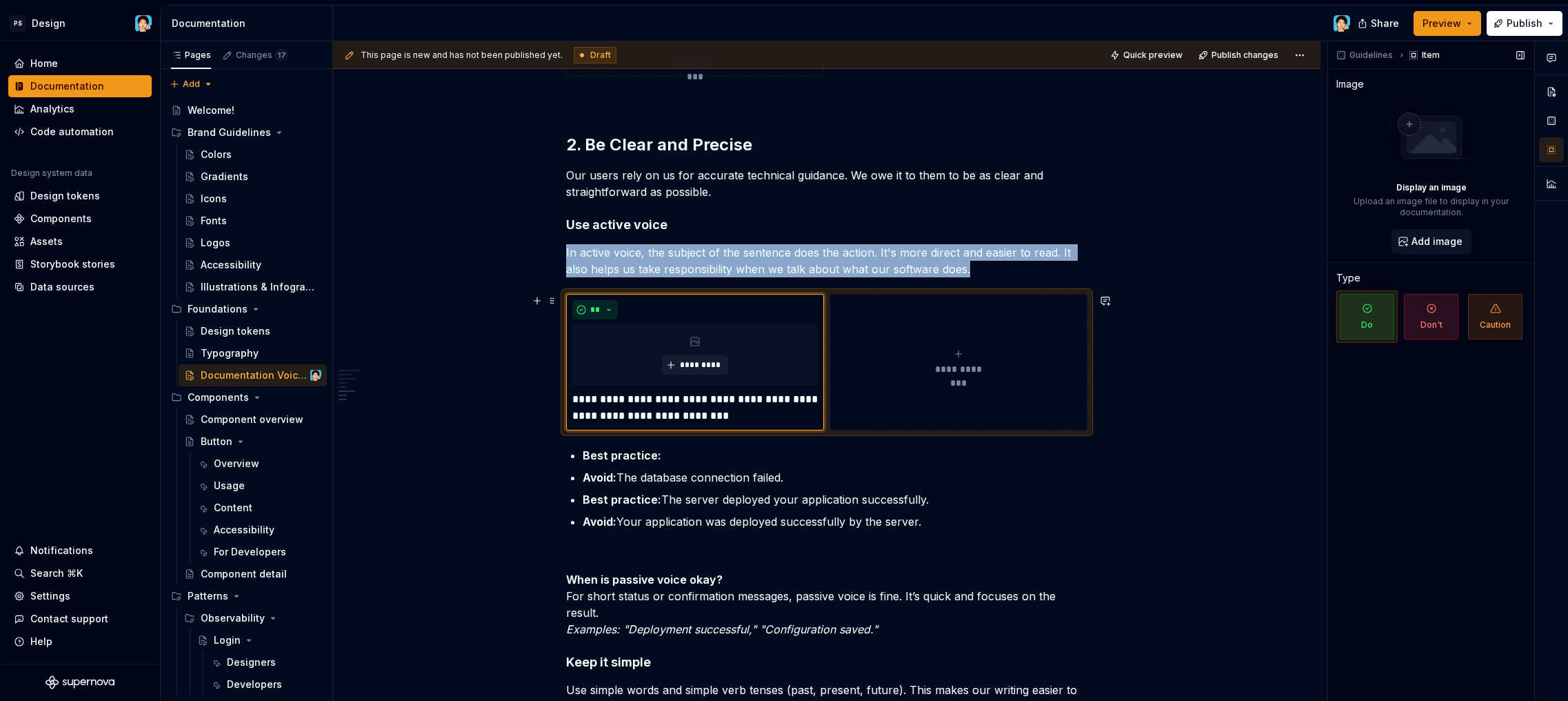
click at [904, 338] on button "**********" at bounding box center [958, 362] width 258 height 136
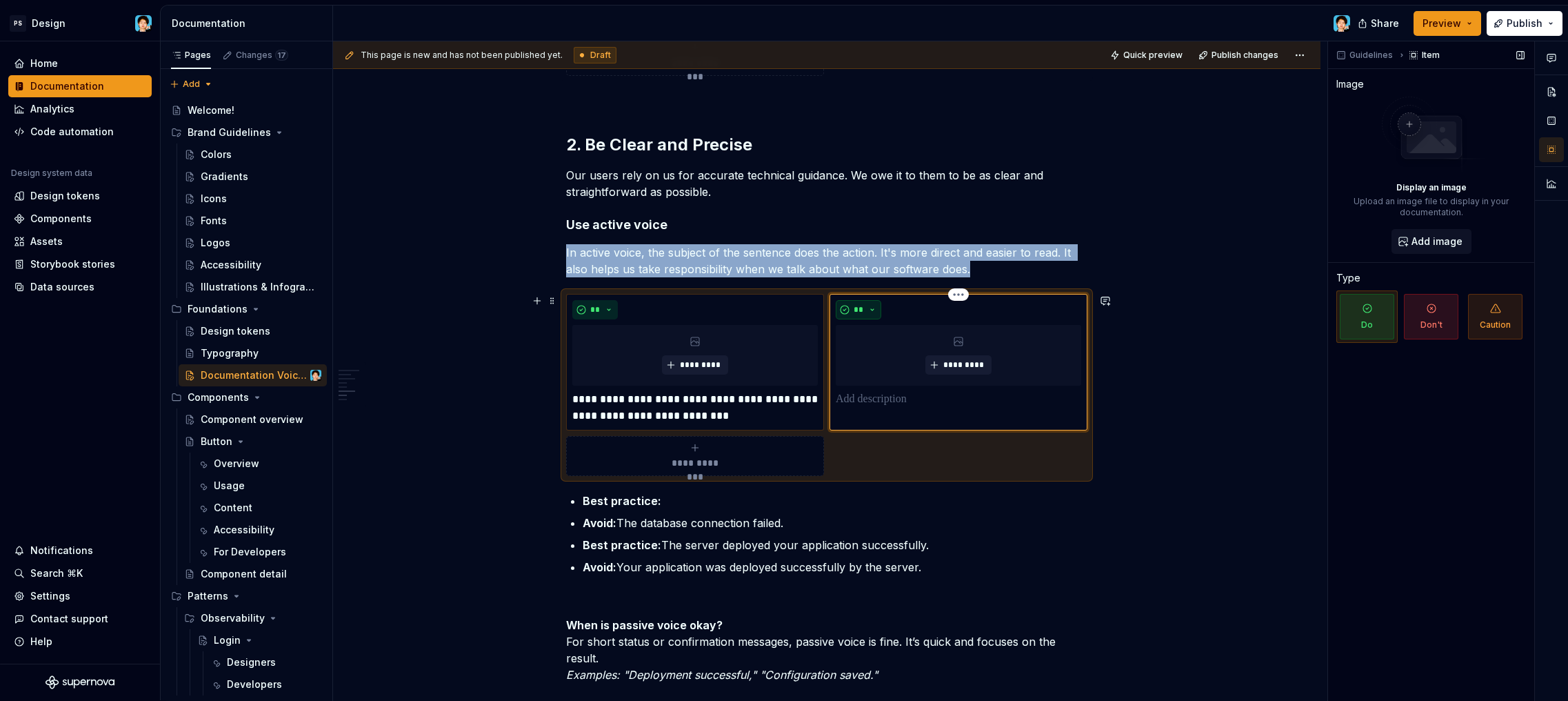
click at [849, 310] on button "**" at bounding box center [858, 310] width 46 height 19
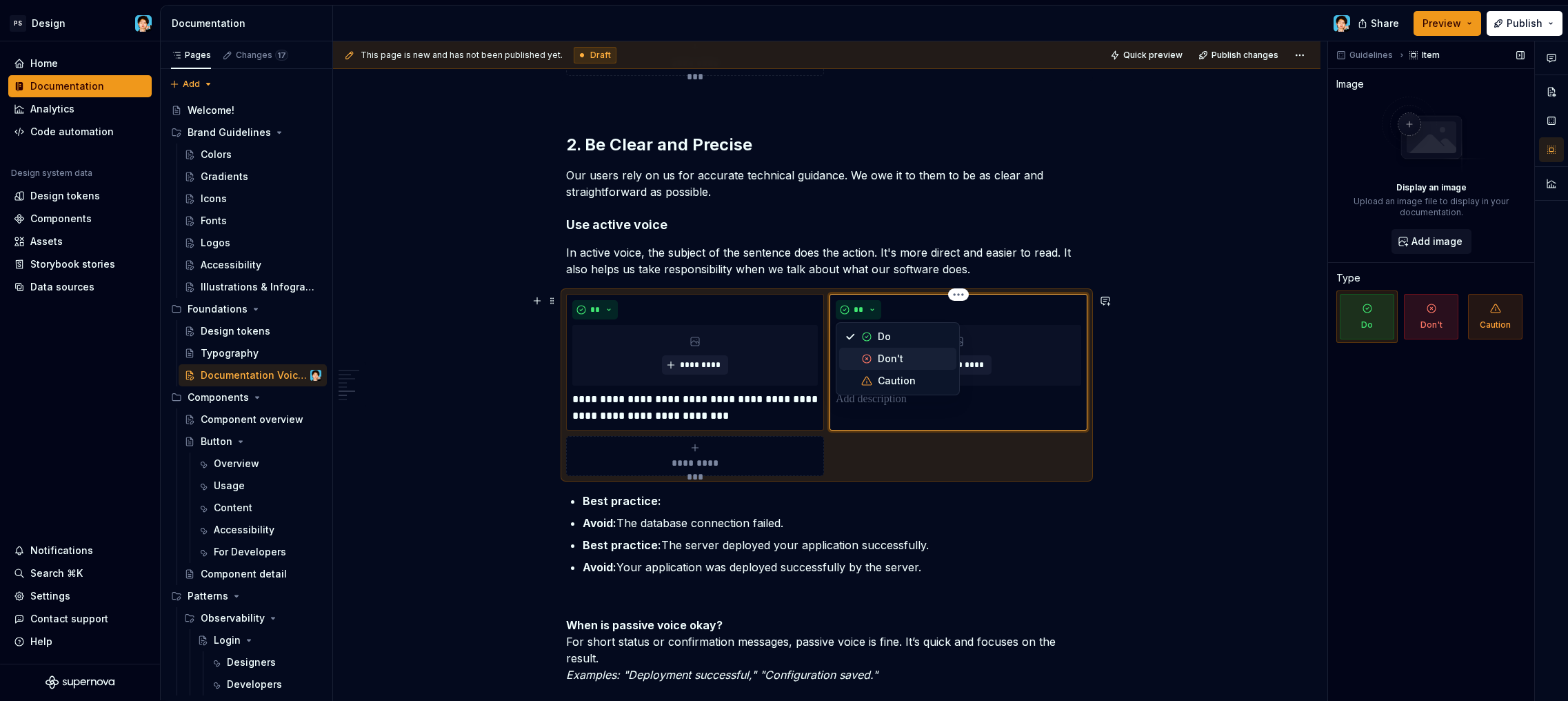
click at [859, 357] on span "Don't" at bounding box center [897, 358] width 118 height 22
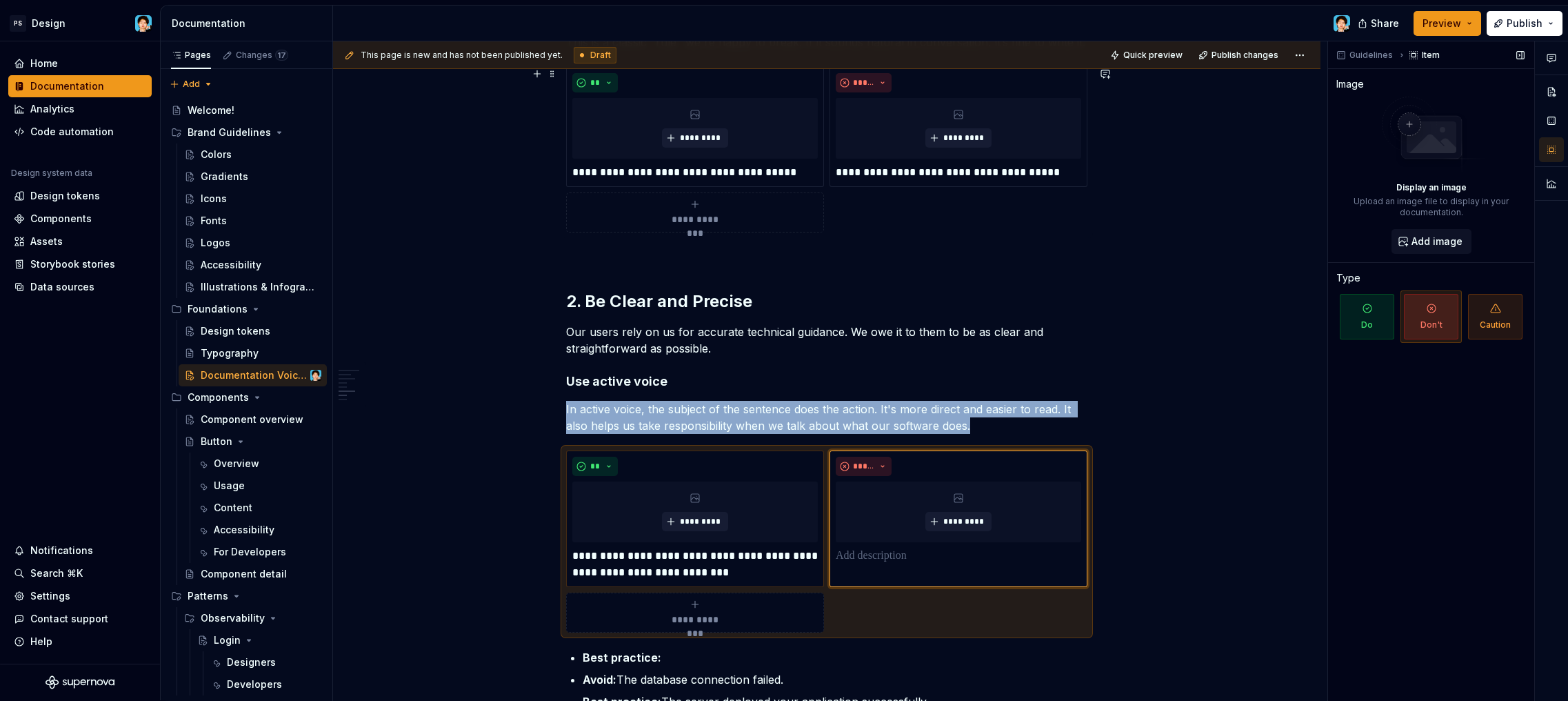
scroll to position [1225, 0]
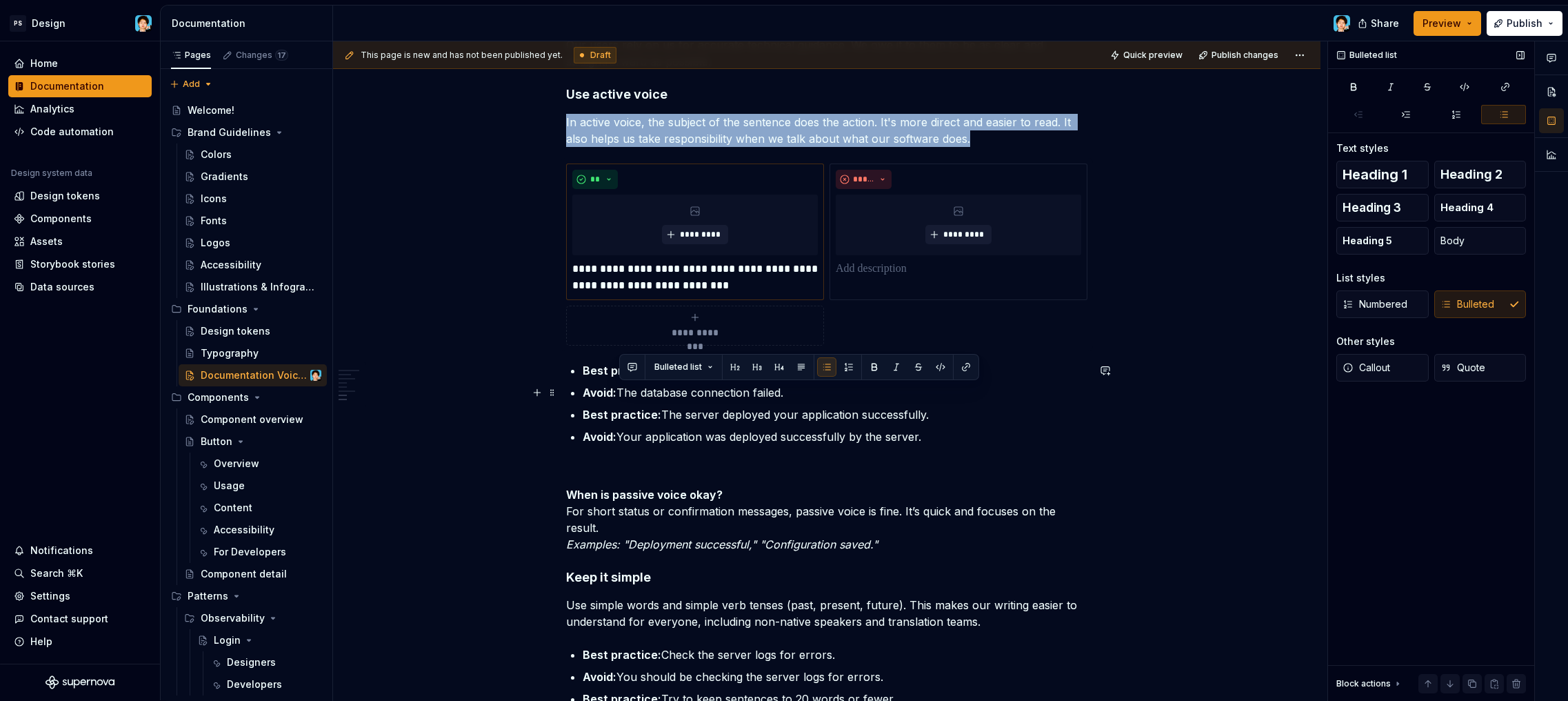
drag, startPoint x: 621, startPoint y: 394, endPoint x: 790, endPoint y: 393, distance: 169.0
click at [790, 393] on p "Avoid: The database connection failed." at bounding box center [834, 392] width 505 height 17
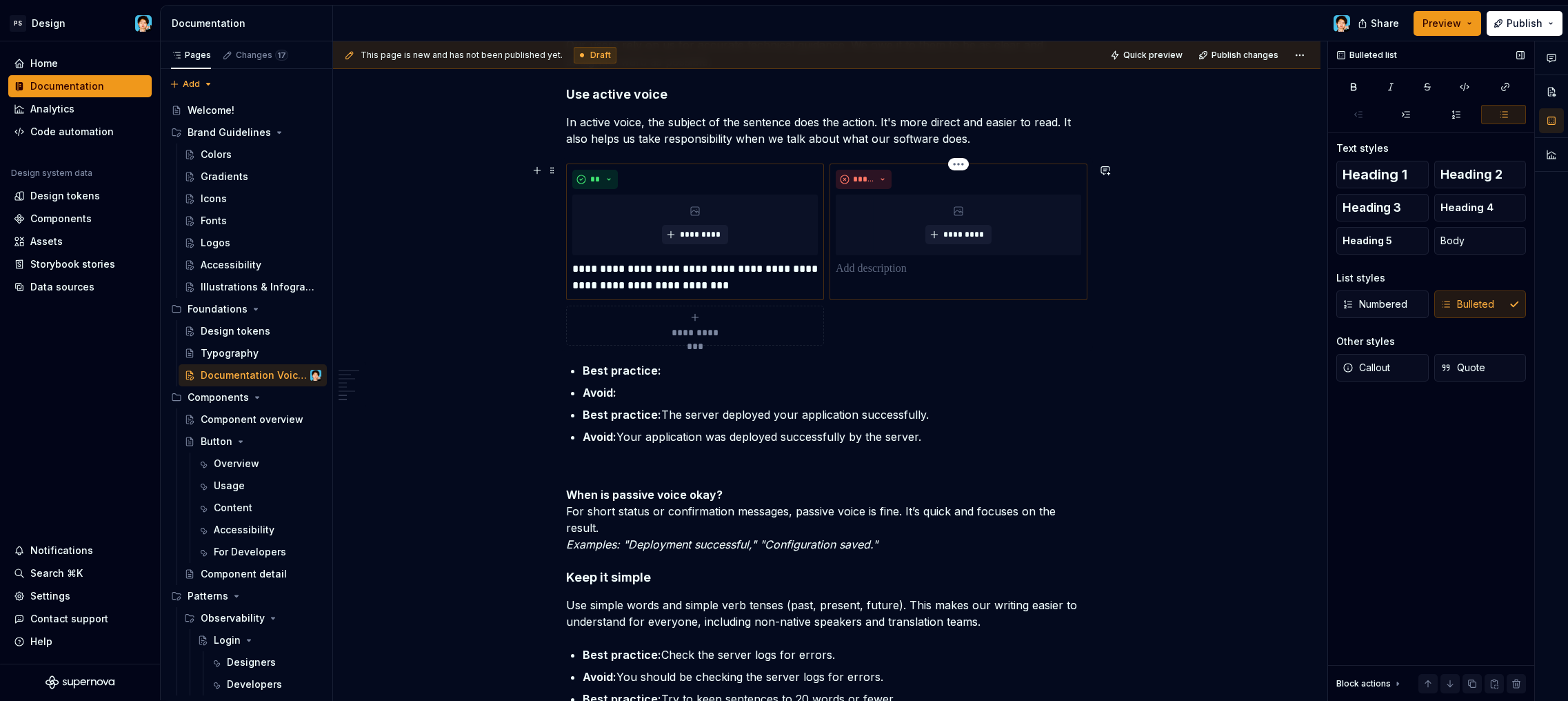
click at [887, 269] on p at bounding box center [958, 268] width 246 height 17
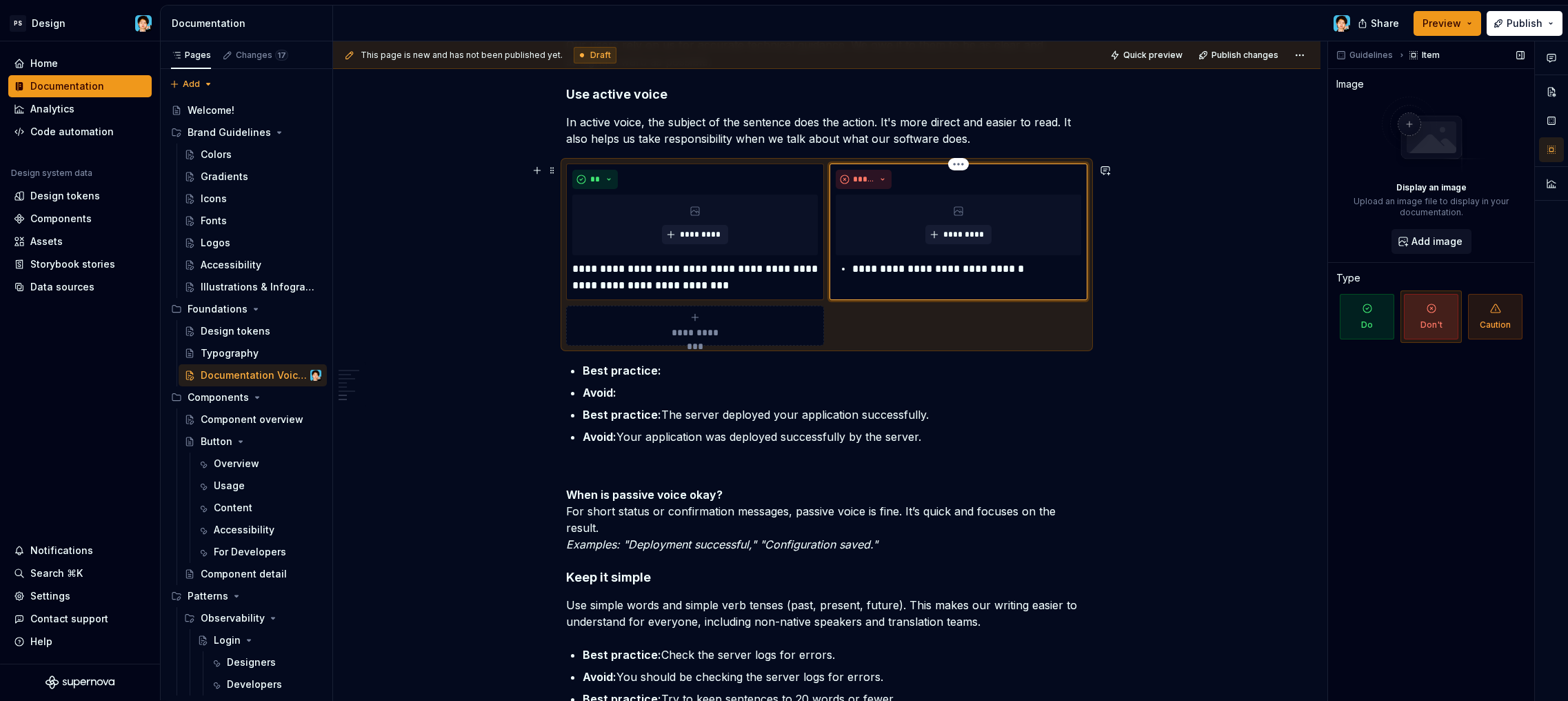
click at [853, 263] on p "**********" at bounding box center [966, 268] width 228 height 17
click at [537, 168] on button "button" at bounding box center [538, 170] width 19 height 19
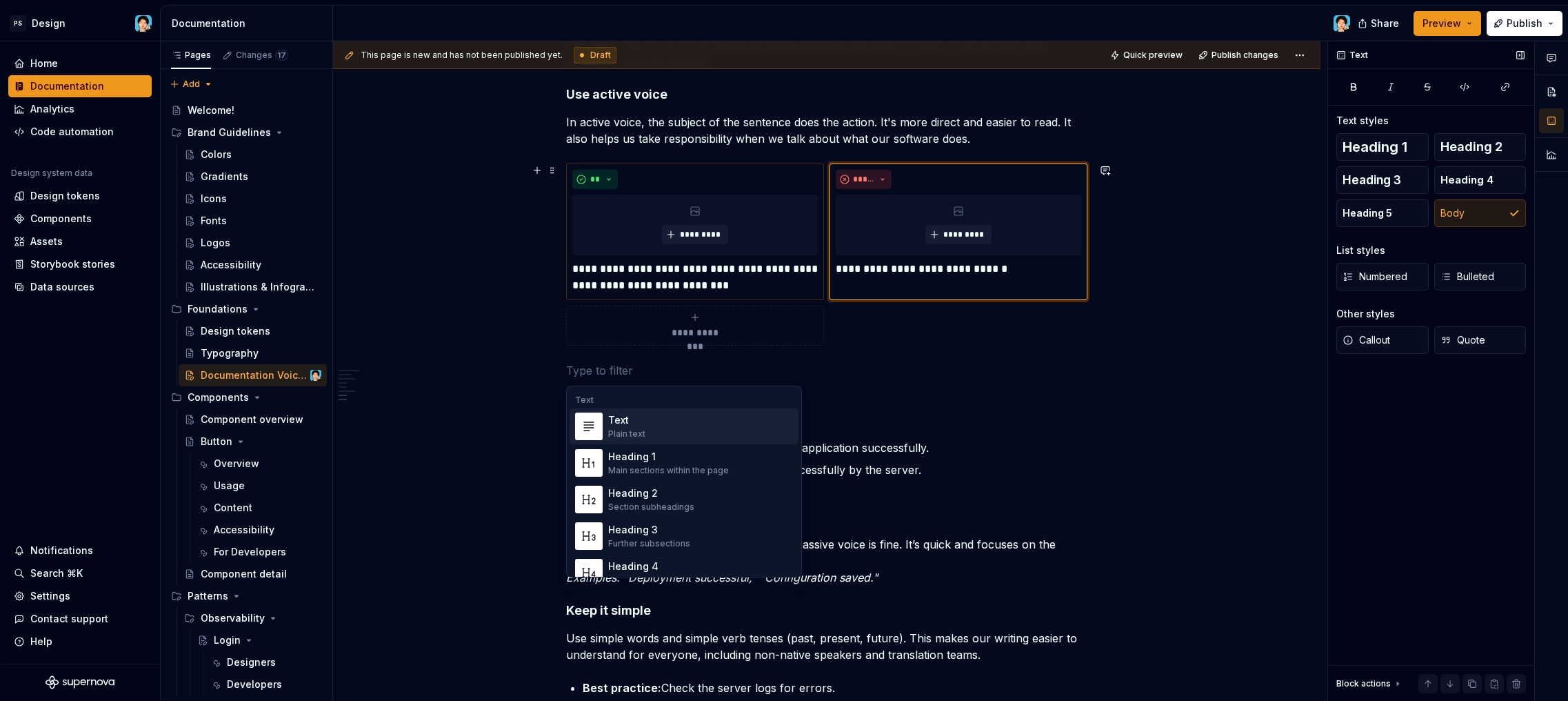
click at [679, 324] on div "**********" at bounding box center [695, 326] width 246 height 27
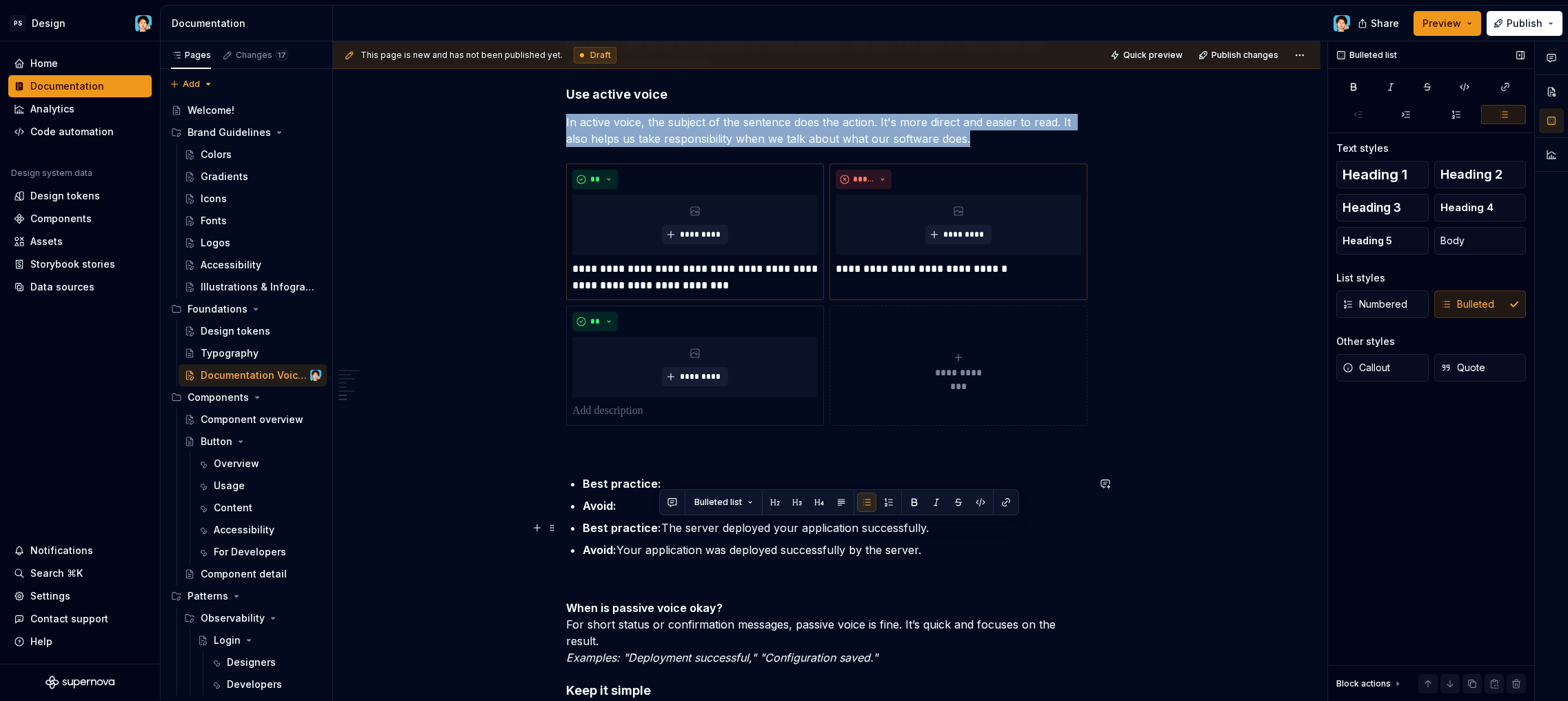
drag, startPoint x: 670, startPoint y: 523, endPoint x: 955, endPoint y: 525, distance: 285.0
click at [955, 525] on p "Best practice: The server deployed your application successfully." at bounding box center [834, 527] width 505 height 17
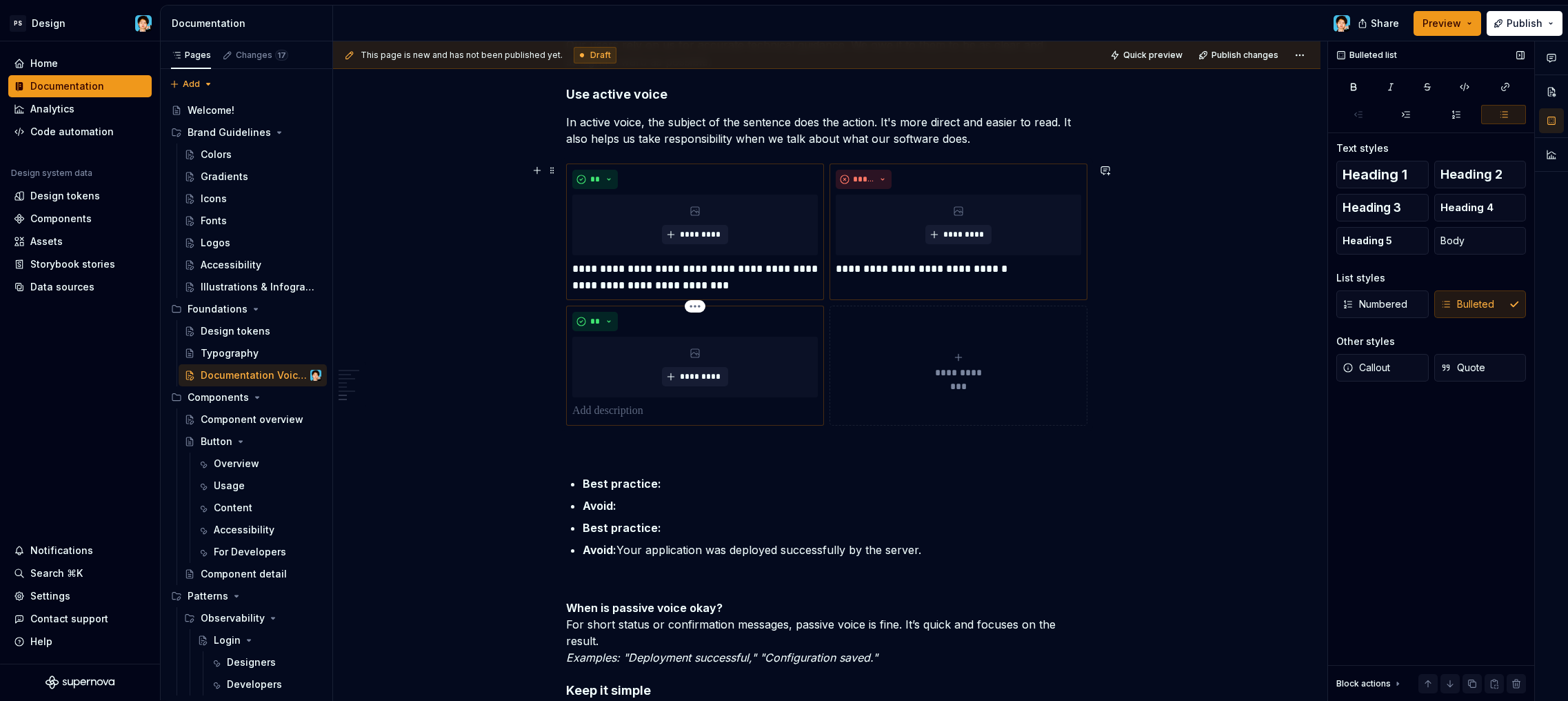
click at [658, 407] on p at bounding box center [695, 410] width 246 height 17
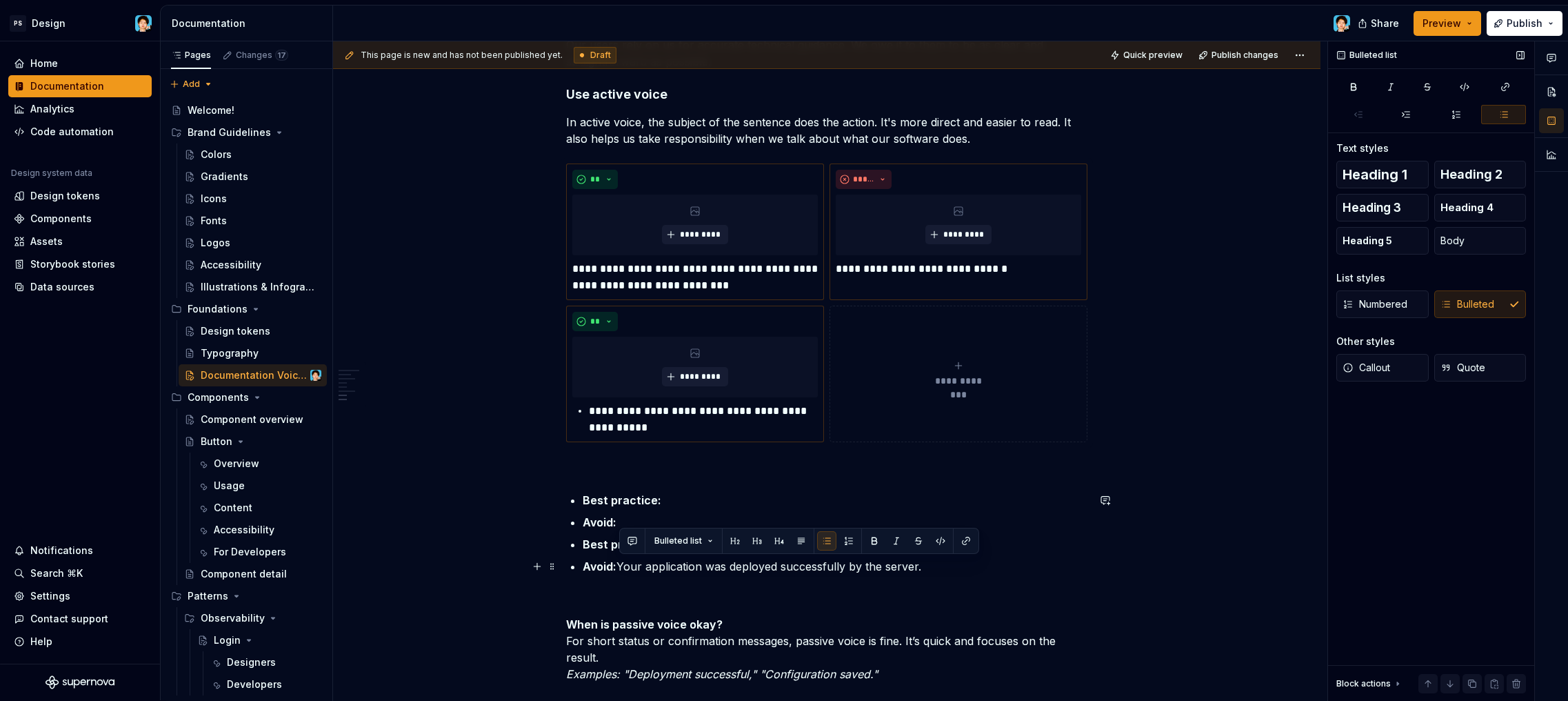
drag, startPoint x: 622, startPoint y: 566, endPoint x: 944, endPoint y: 562, distance: 322.0
click at [944, 562] on p "Avoid: Your application was deployed successfully by the server." at bounding box center [834, 566] width 505 height 17
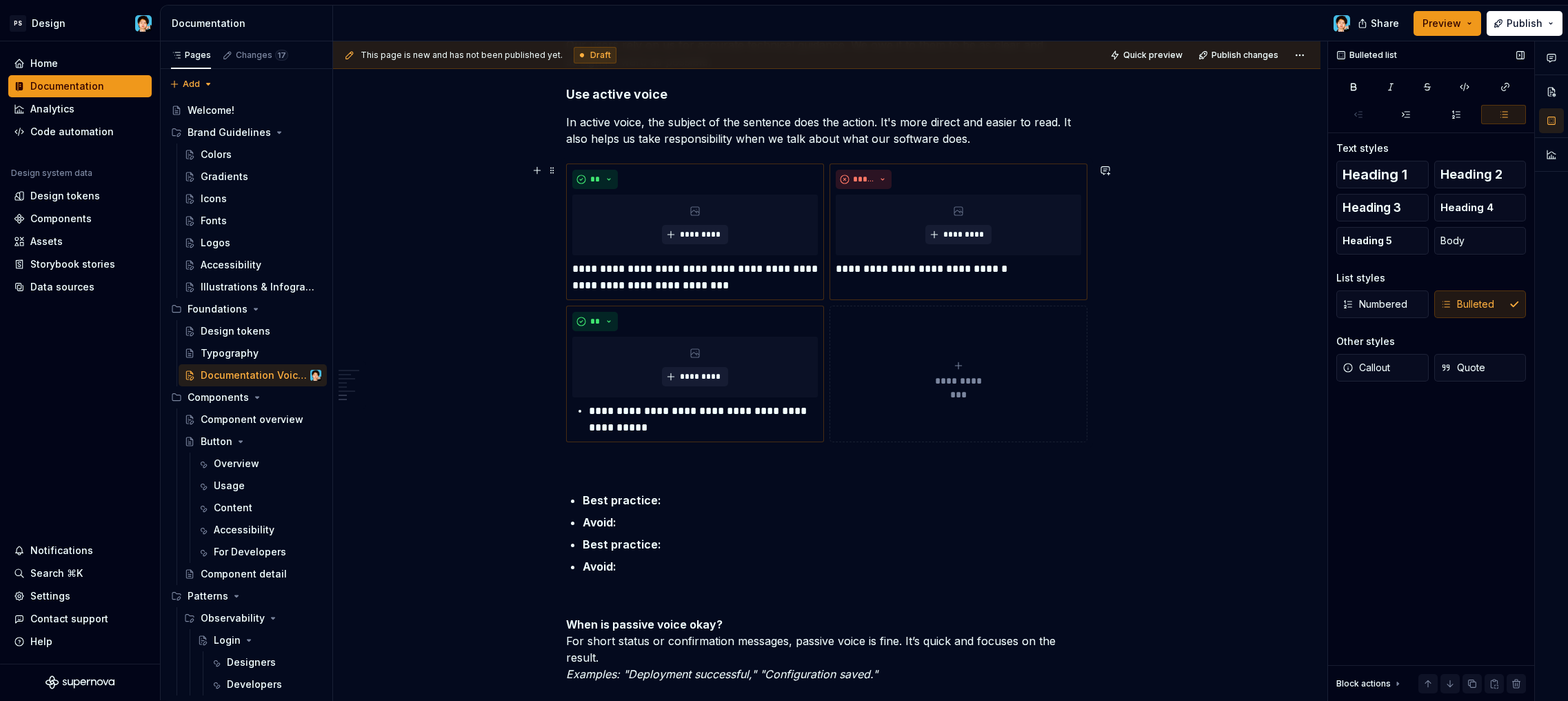
click at [910, 404] on button "**********" at bounding box center [958, 373] width 258 height 136
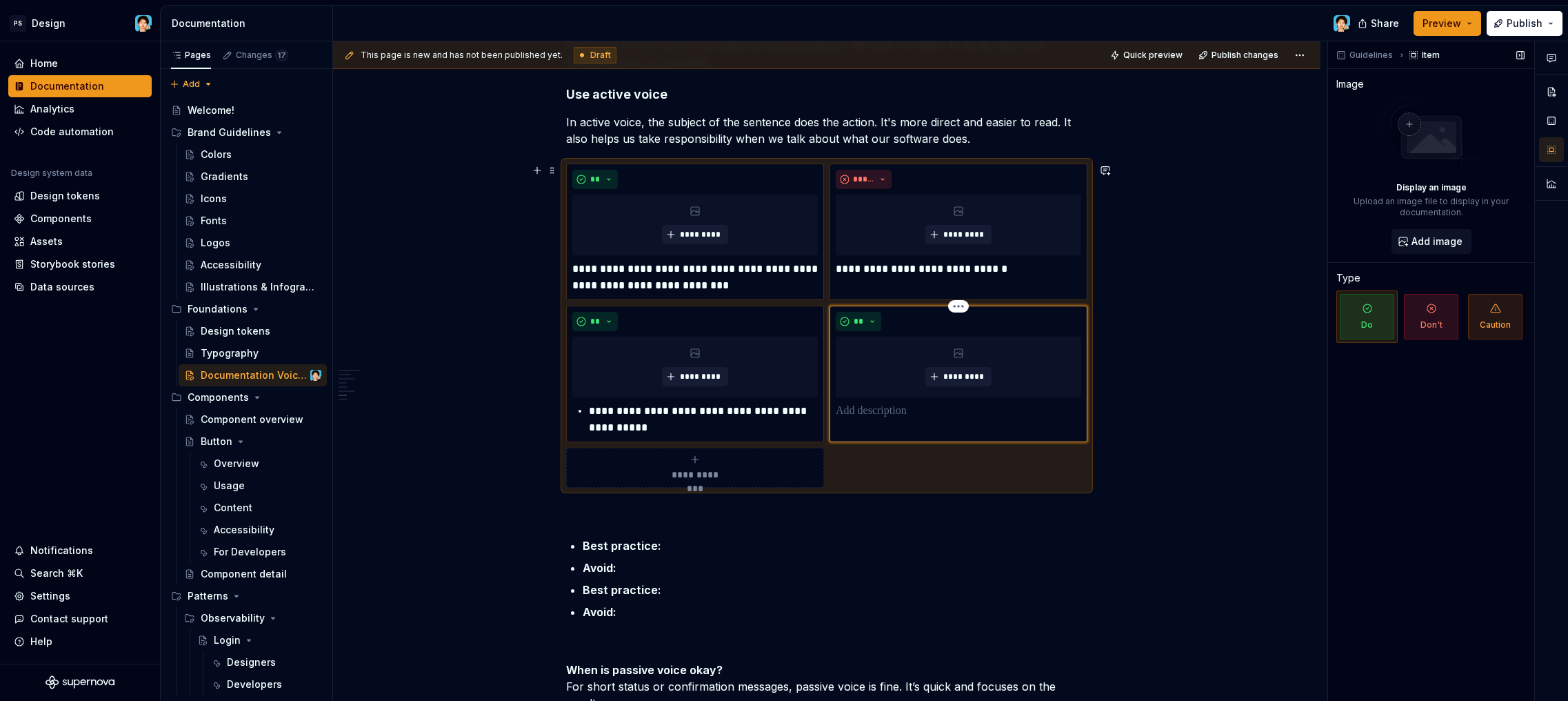
click at [905, 420] on div "** *********" at bounding box center [958, 373] width 258 height 136
click at [901, 413] on p at bounding box center [958, 410] width 246 height 17
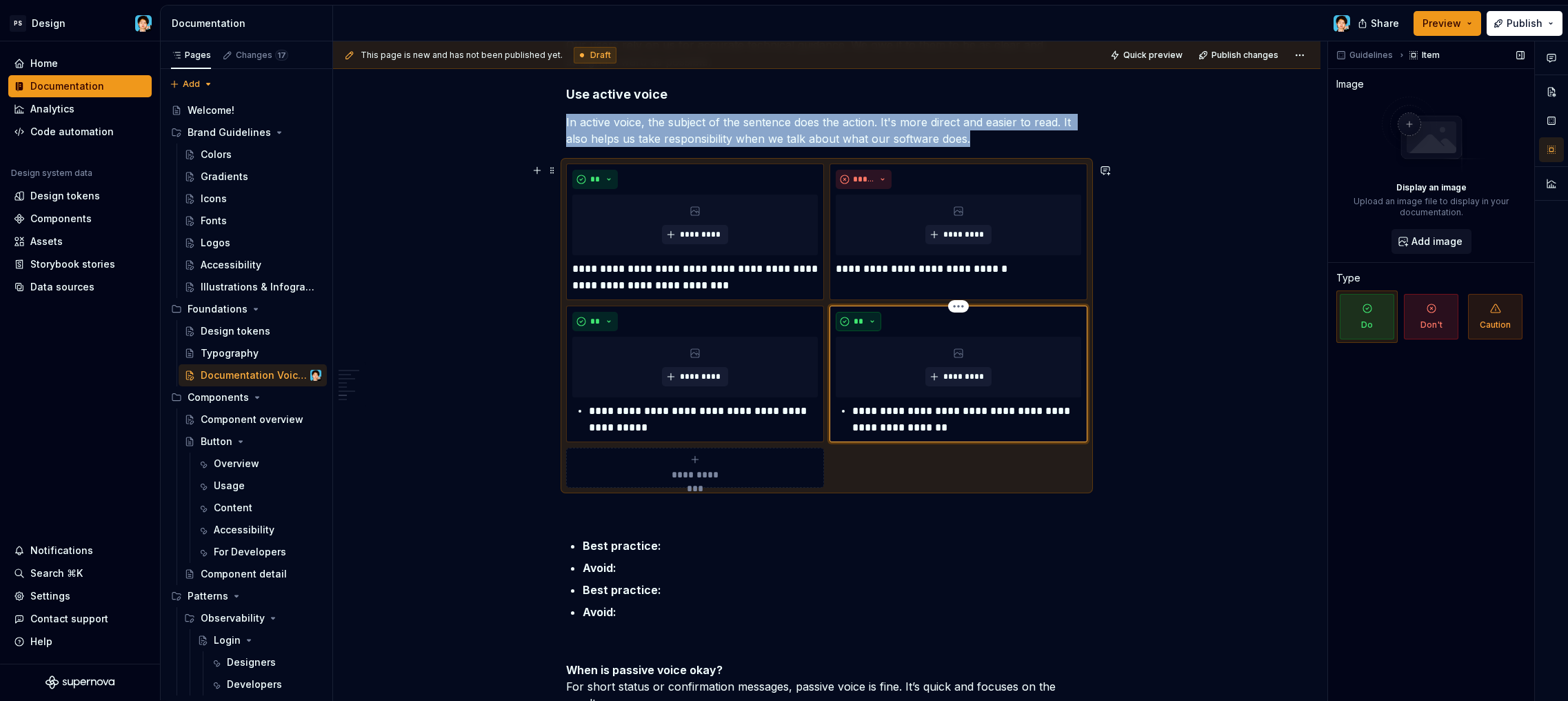
click at [864, 316] on button "**" at bounding box center [858, 322] width 46 height 19
click at [867, 365] on span "Don't" at bounding box center [897, 370] width 118 height 22
click at [851, 408] on div "**********" at bounding box center [958, 419] width 246 height 33
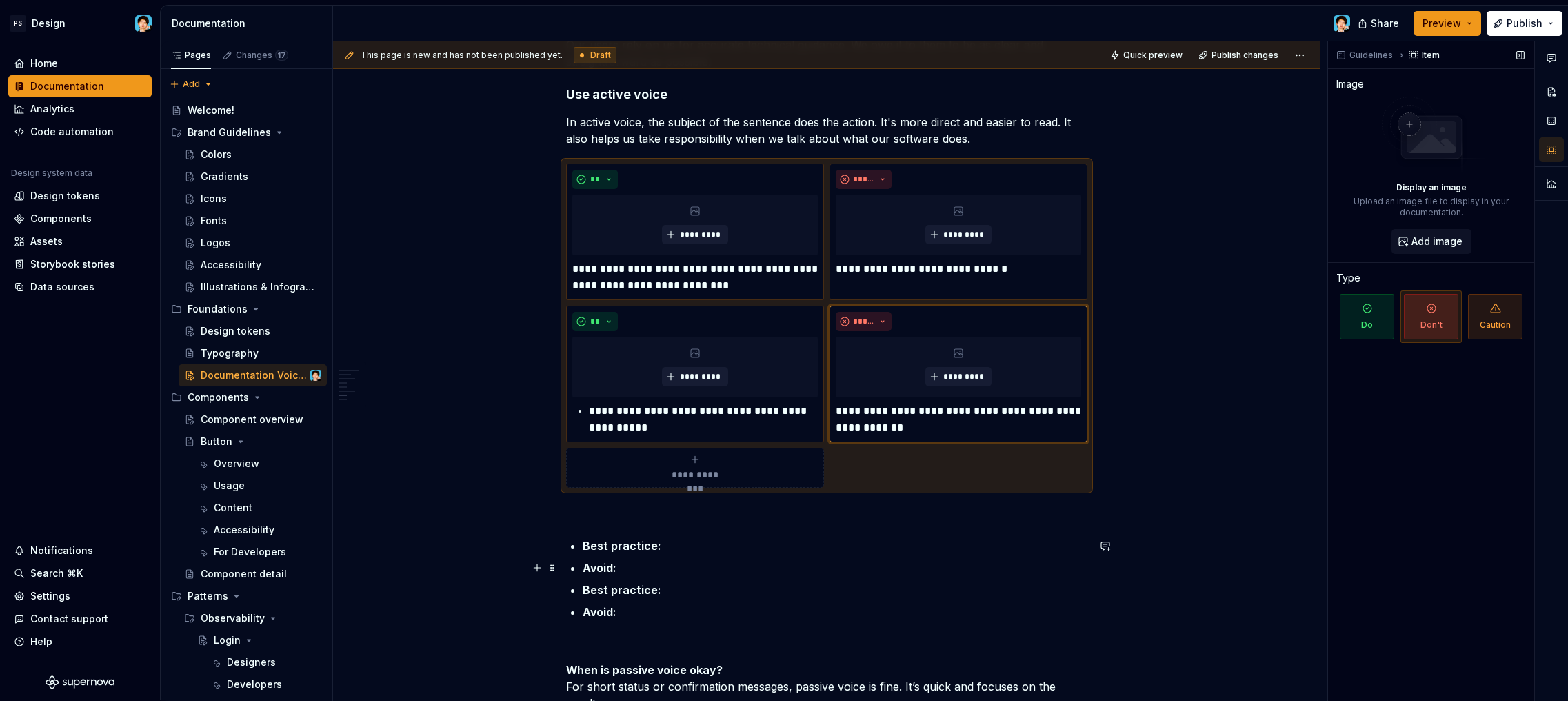
click at [689, 563] on p "Avoid:" at bounding box center [834, 567] width 505 height 17
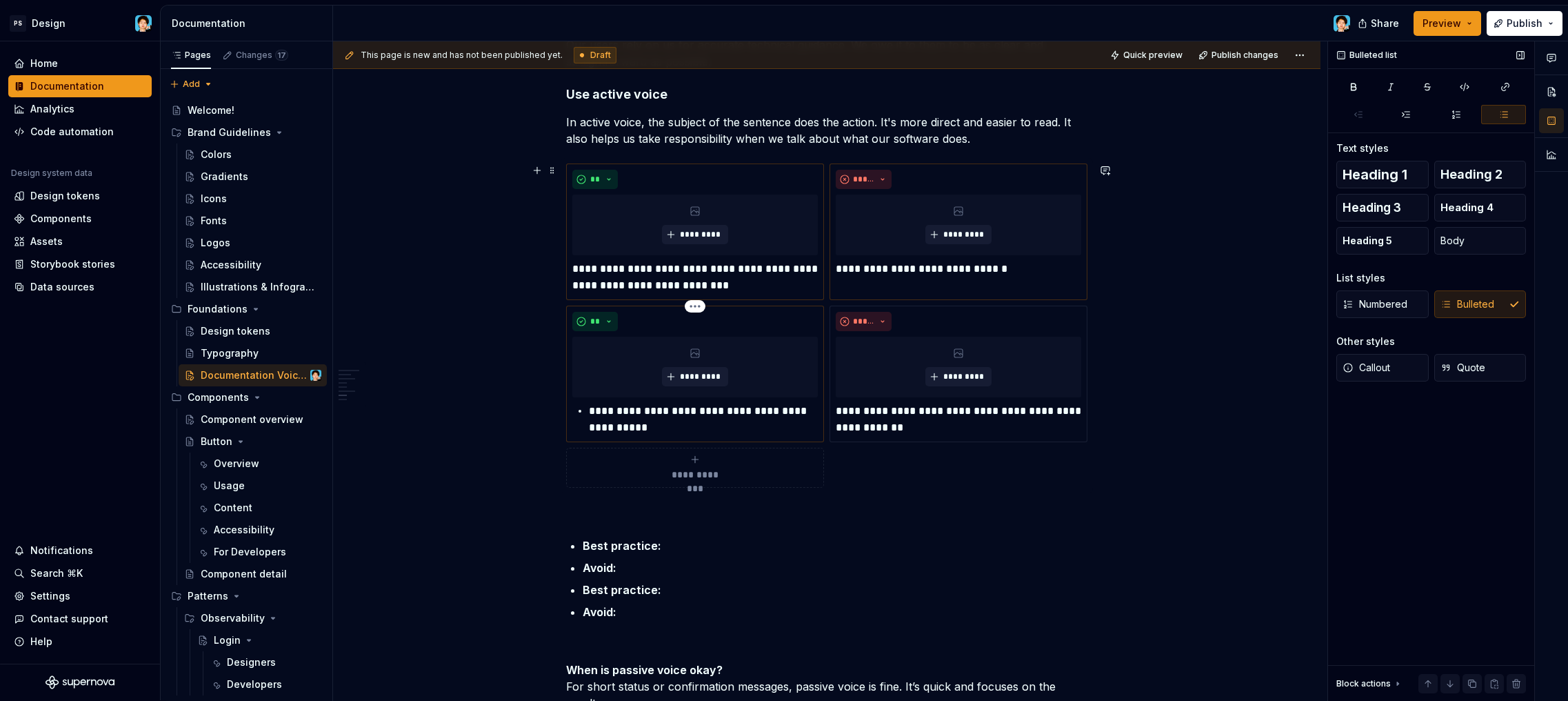
click at [586, 407] on div "**********" at bounding box center [695, 419] width 246 height 33
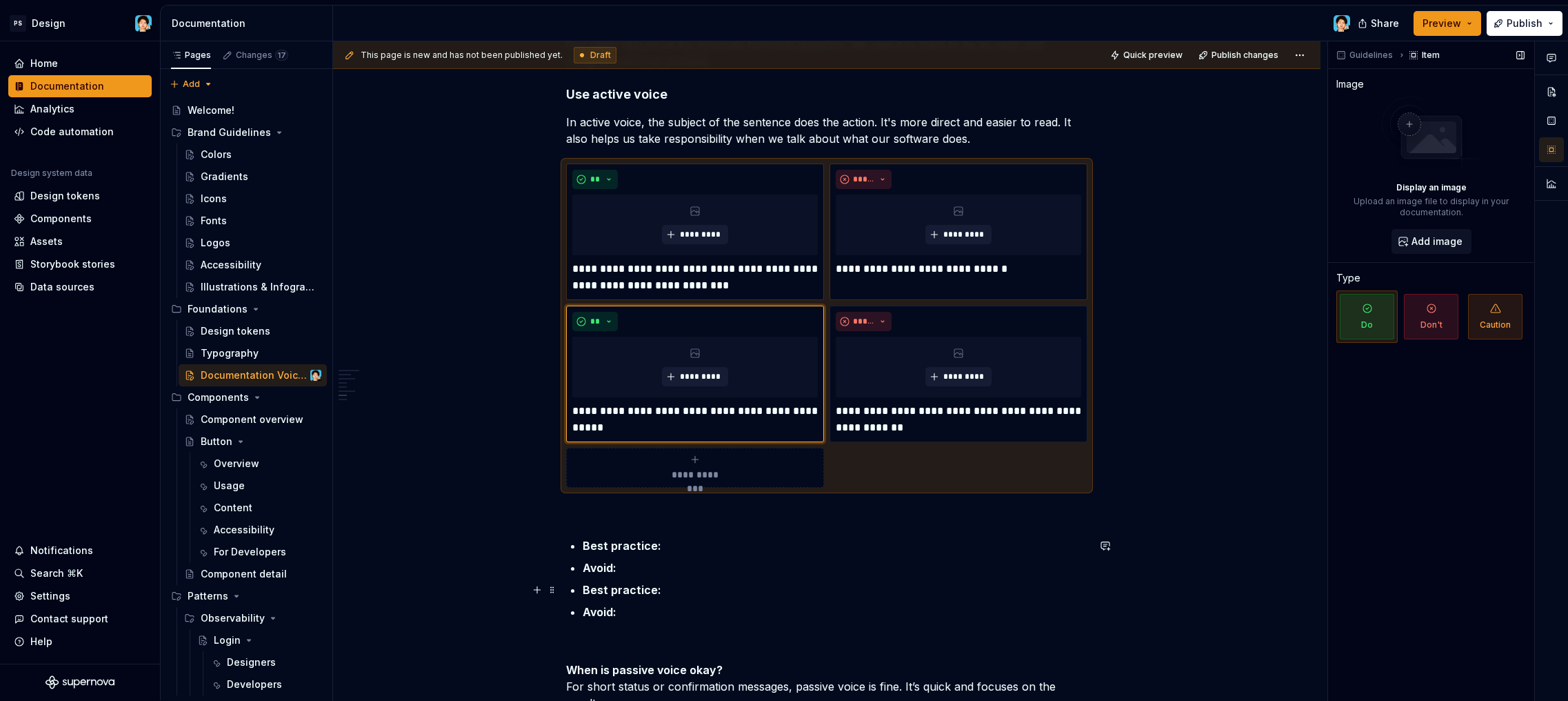
drag, startPoint x: 648, startPoint y: 578, endPoint x: 644, endPoint y: 593, distance: 15.5
click at [648, 578] on ul "Best practice: Avoid: Best practice: Avoid:" at bounding box center [834, 578] width 505 height 83
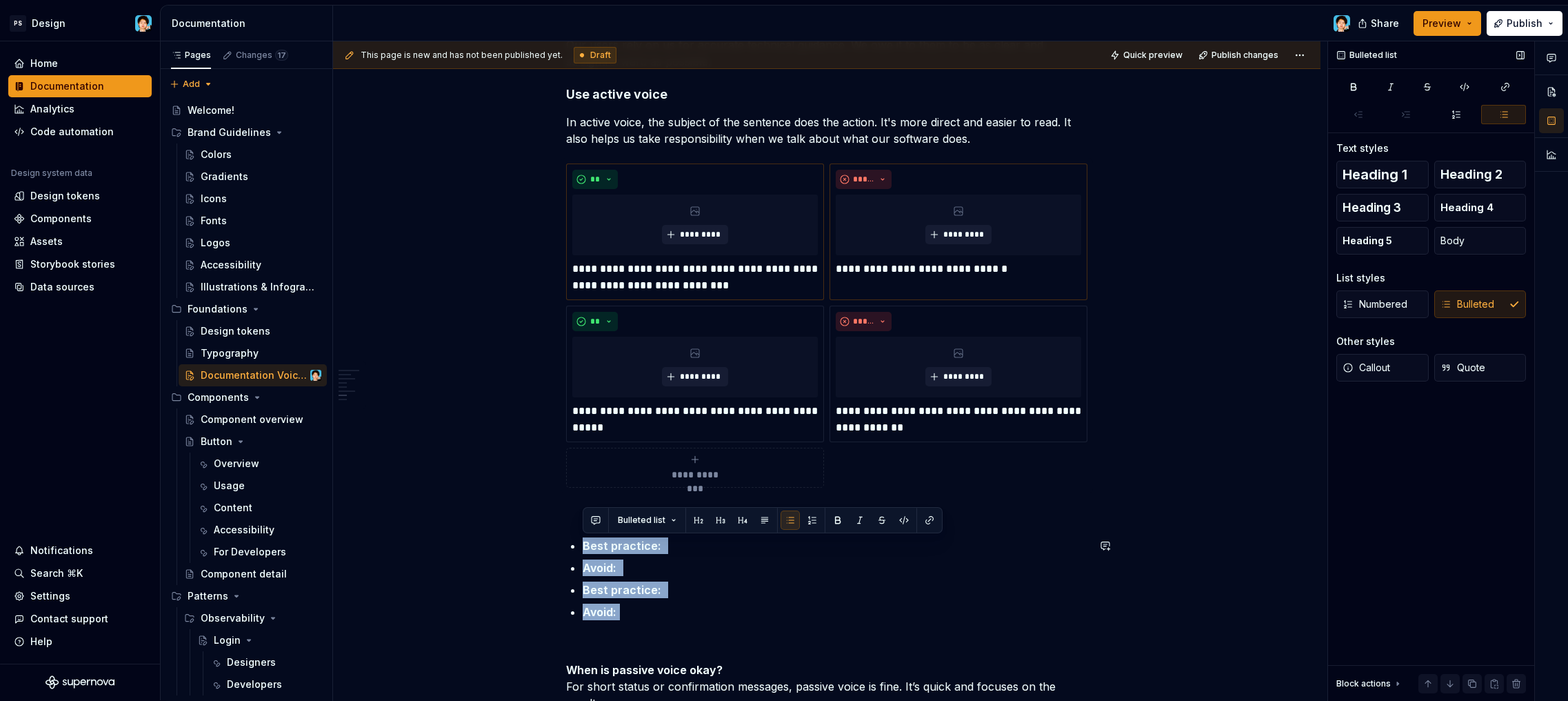
drag, startPoint x: 637, startPoint y: 616, endPoint x: 525, endPoint y: 532, distance: 140.0
click at [525, 532] on div "Our Voice & Tone Guide for Documentation This guide explains how we write. It’s…" at bounding box center [827, 59] width 988 height 2098
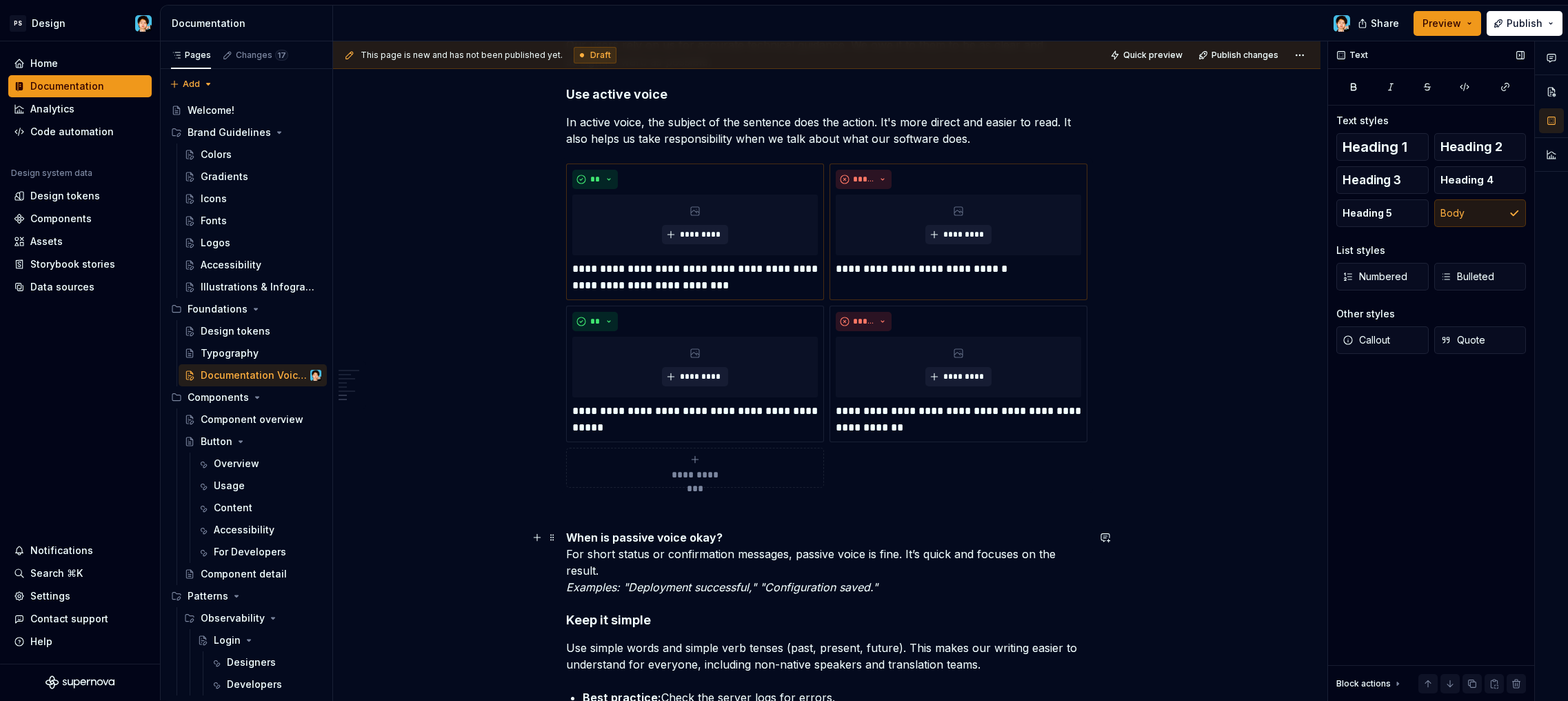
click at [750, 562] on p "When is passive voice okay? For short status or confirmation messages, passive …" at bounding box center [826, 562] width 521 height 66
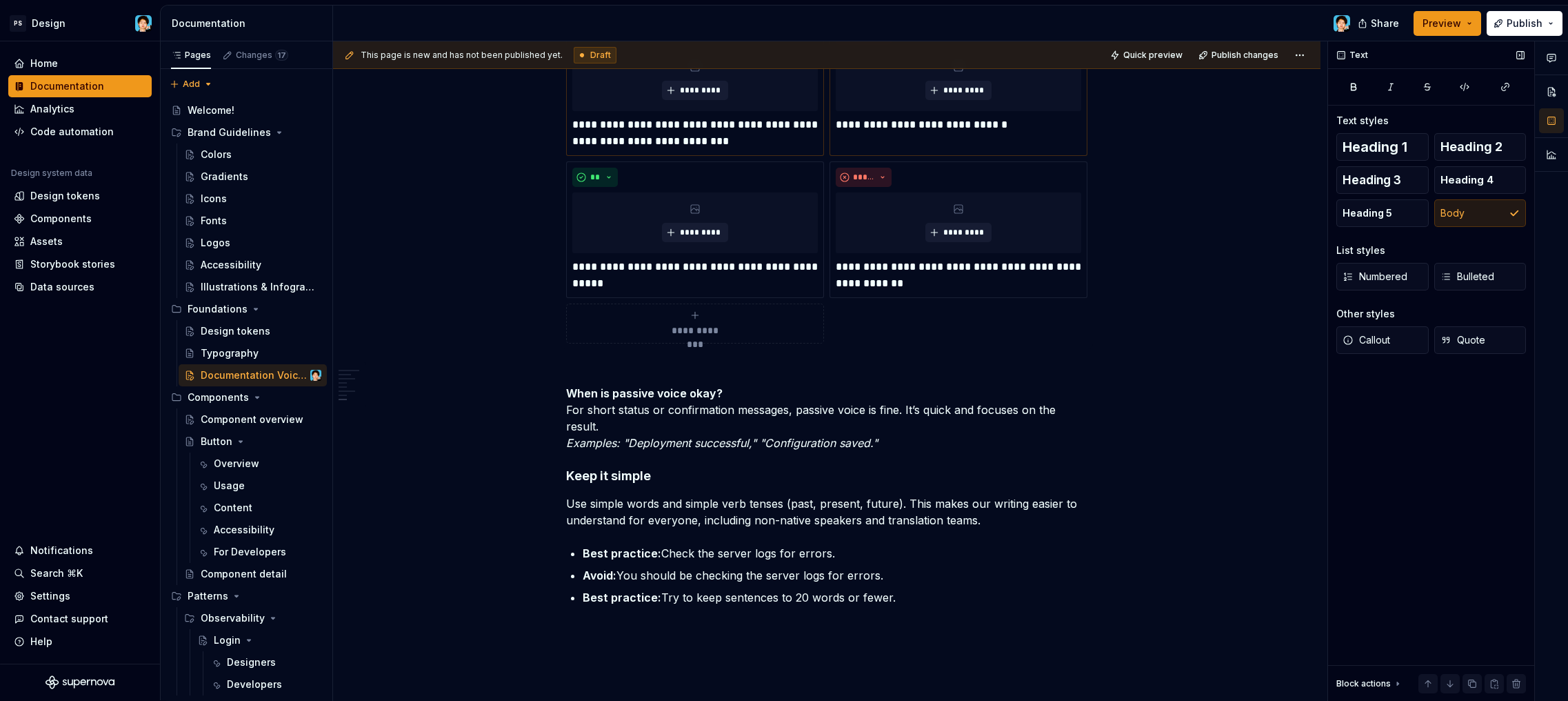
scroll to position [1391, 0]
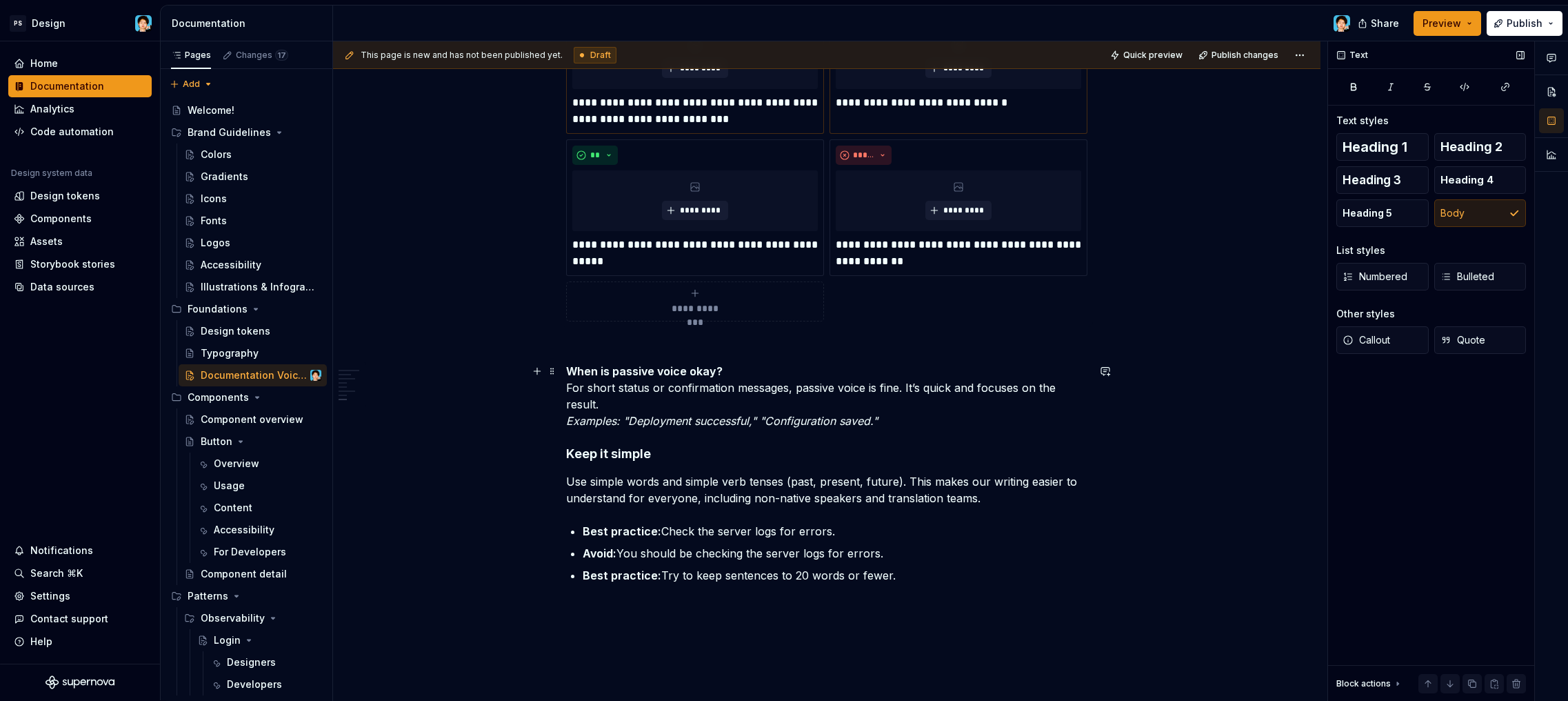
click at [926, 426] on p "When is passive voice okay? For short status or confirmation messages, passive …" at bounding box center [826, 396] width 521 height 66
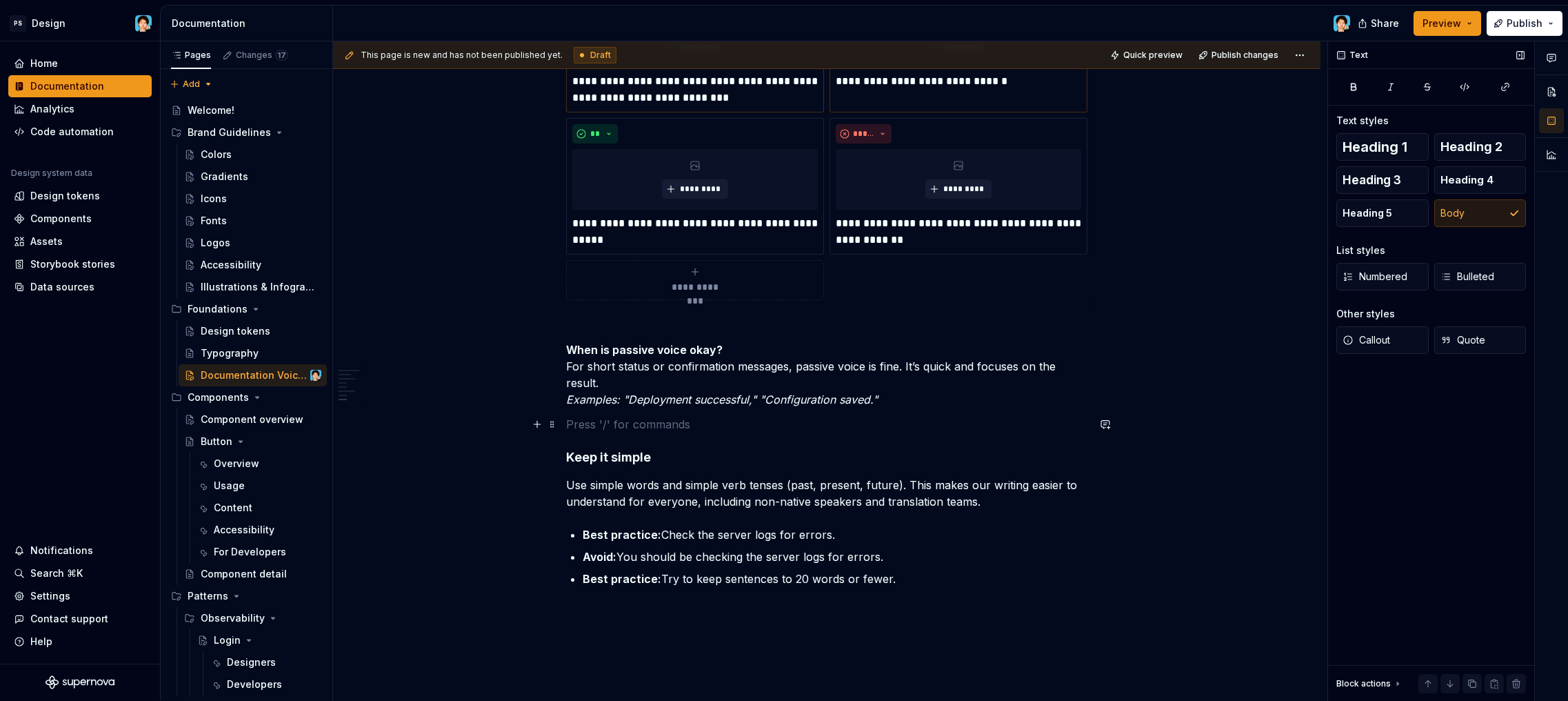
scroll to position [1456, 0]
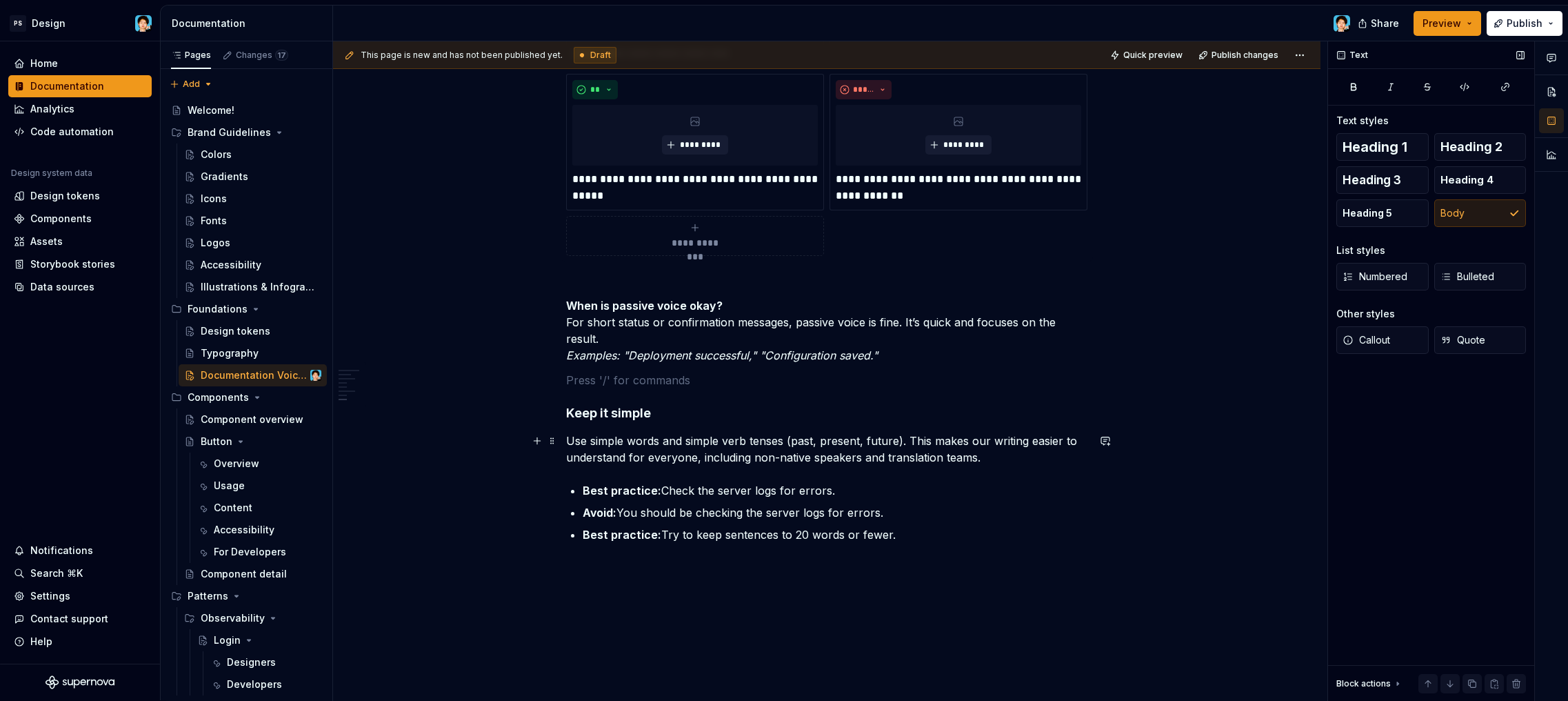
click at [992, 455] on p "Use simple words and simple verb tenses (past, present, future). This makes our…" at bounding box center [826, 449] width 521 height 33
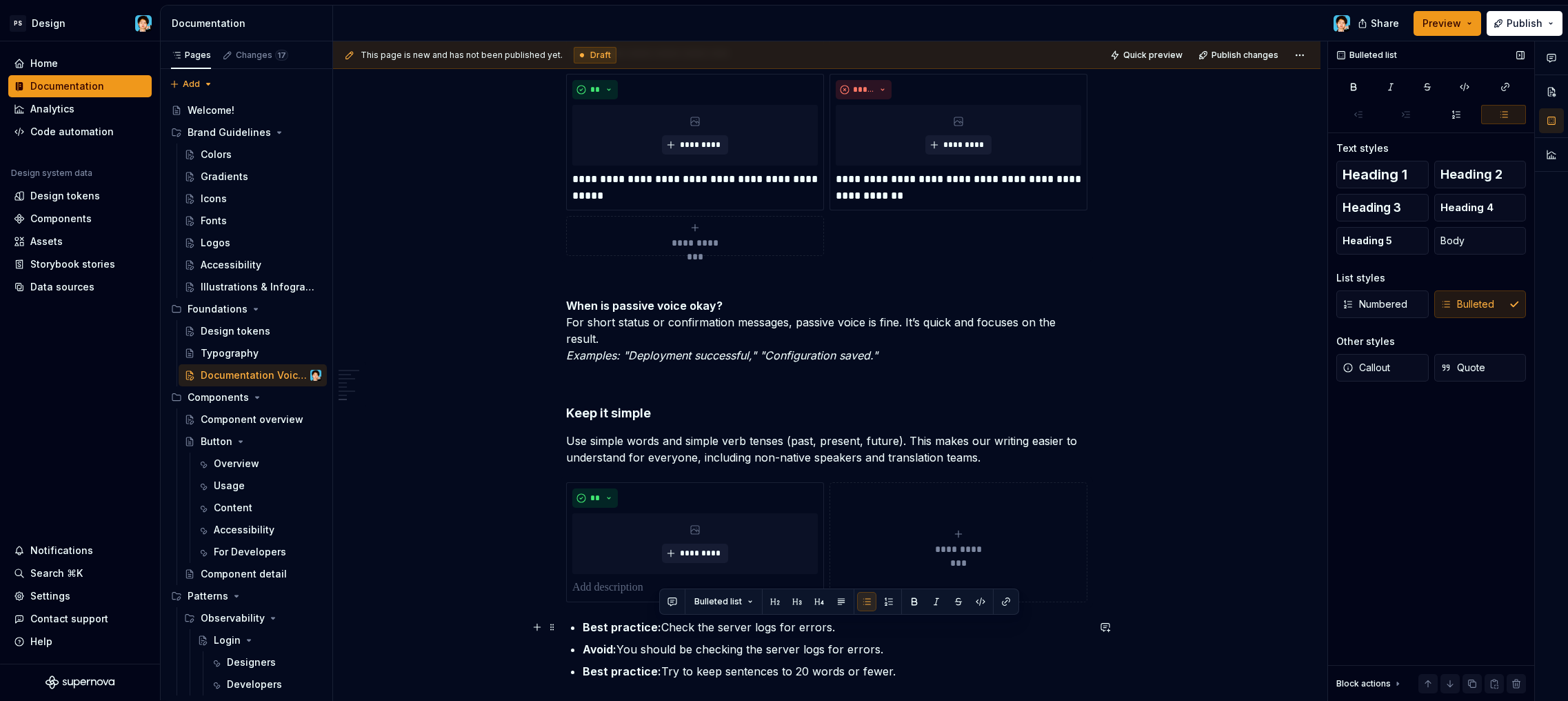
drag, startPoint x: 668, startPoint y: 625, endPoint x: 883, endPoint y: 629, distance: 215.0
click at [883, 629] on p "Best practice: Check the server logs for errors." at bounding box center [834, 626] width 505 height 17
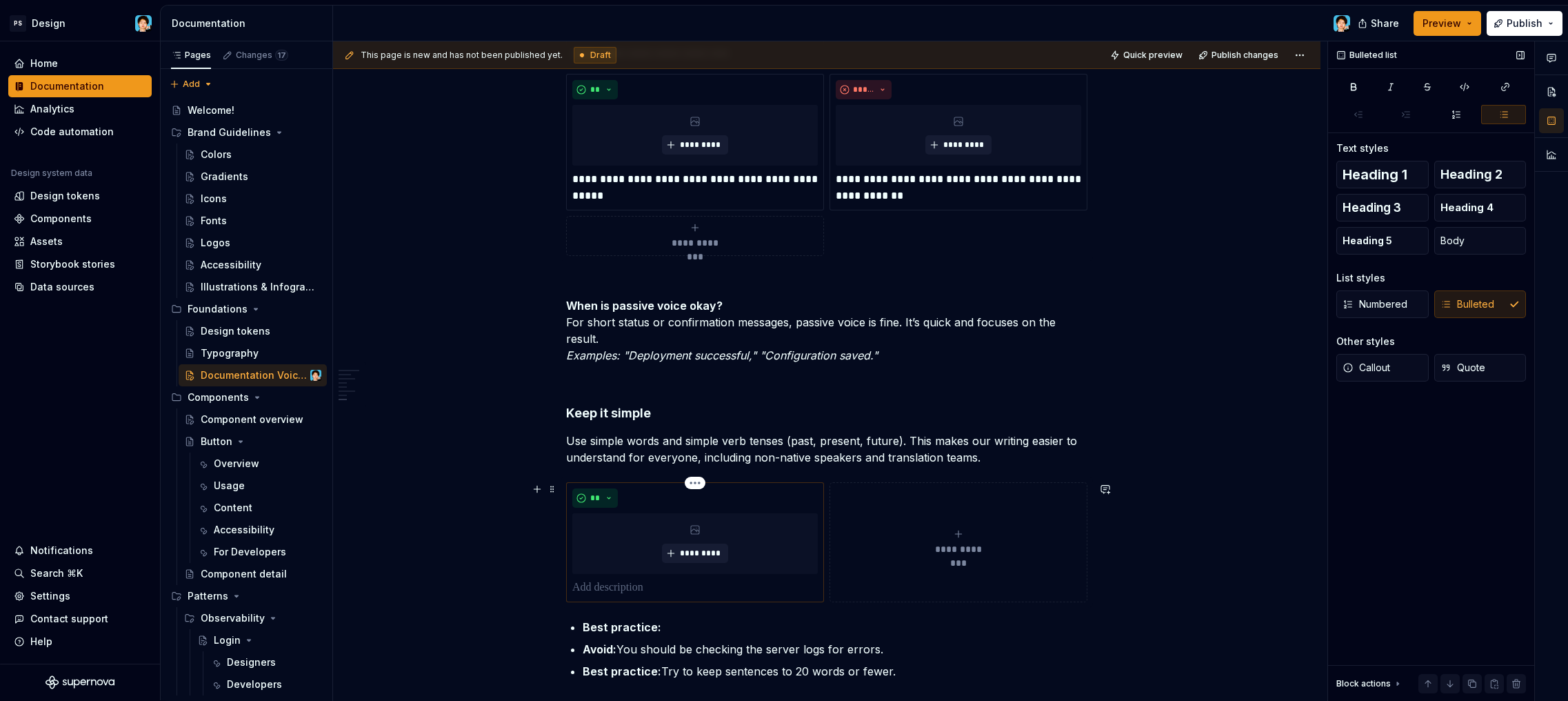
click at [620, 581] on p at bounding box center [695, 587] width 246 height 17
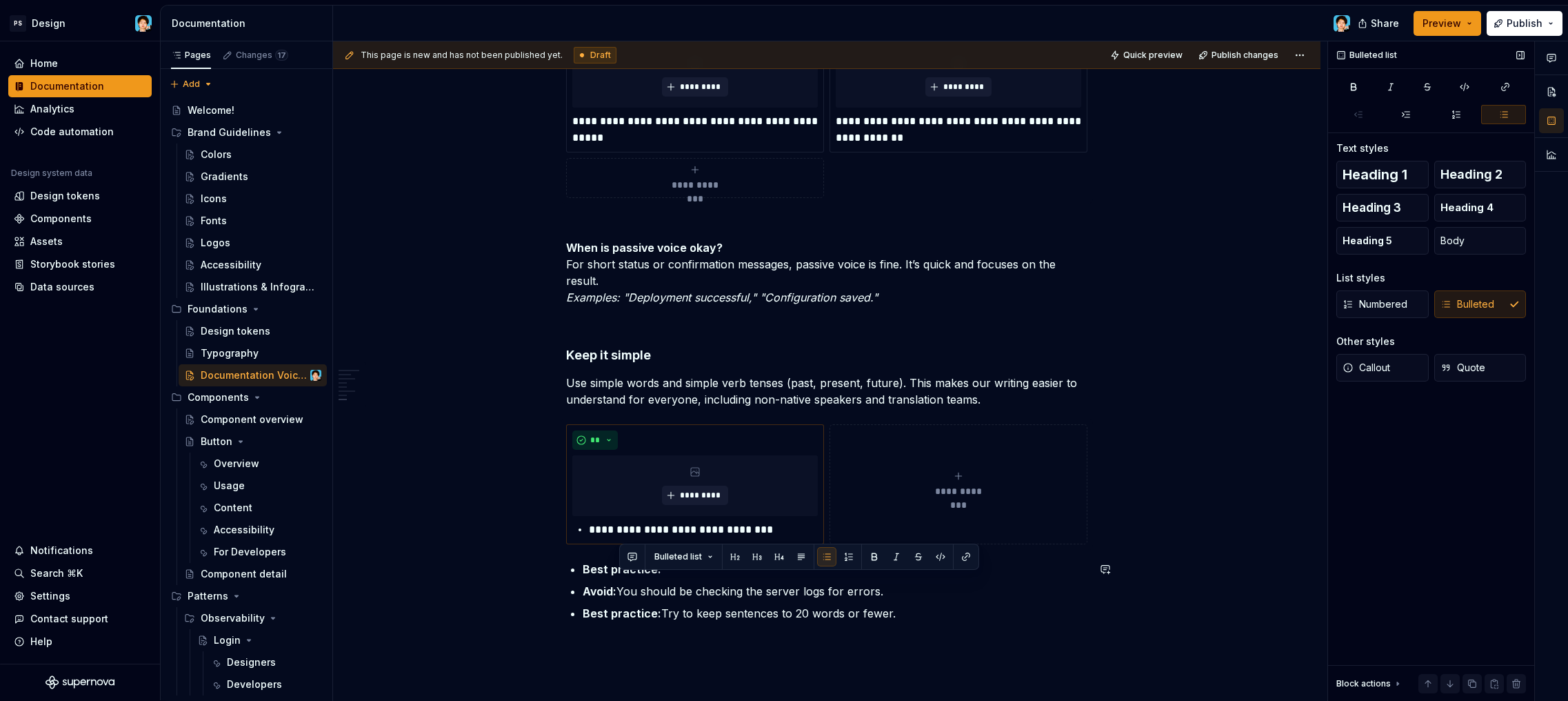
scroll to position [1524, 0]
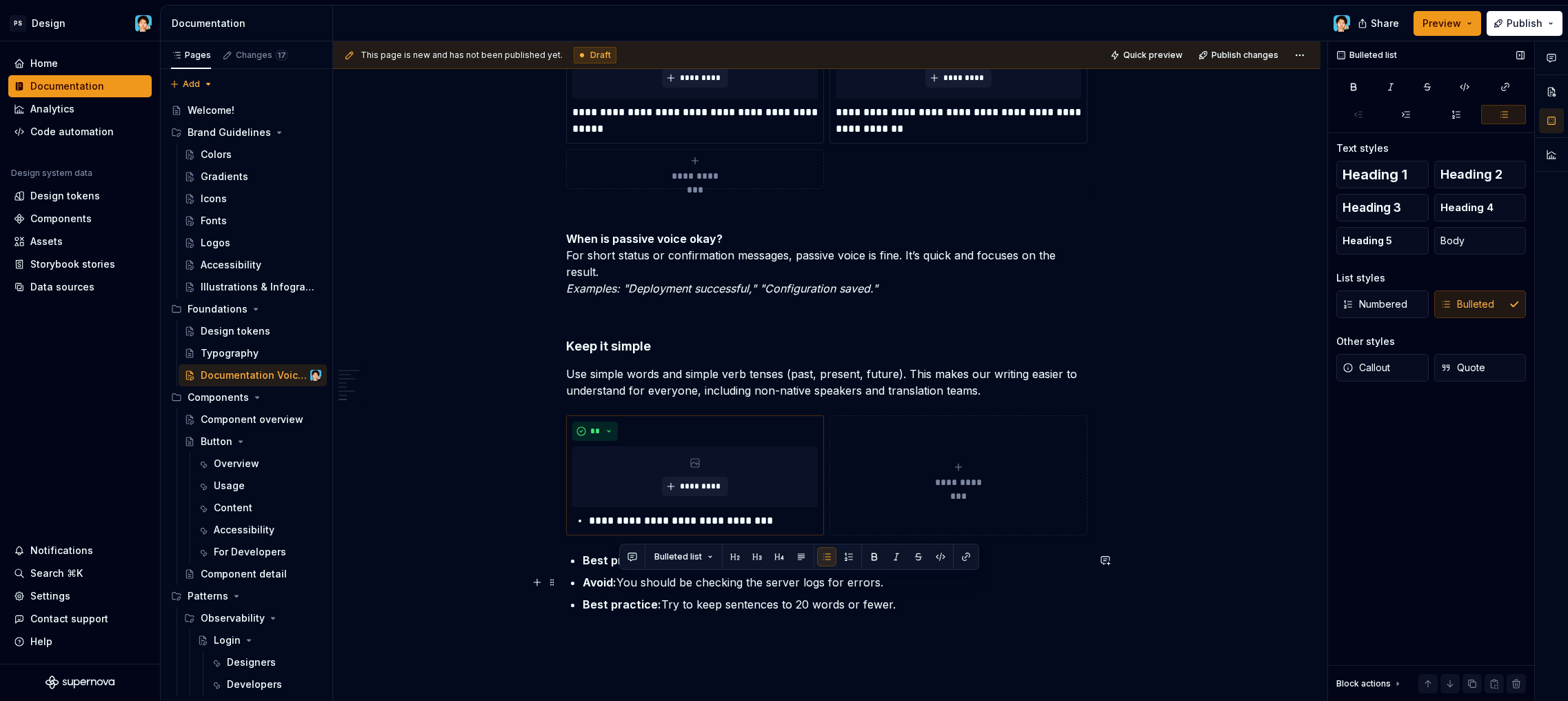
drag, startPoint x: 622, startPoint y: 647, endPoint x: 893, endPoint y: 578, distance: 279.6
click at [893, 578] on p "Avoid: You should be checking the server logs for errors." at bounding box center [834, 581] width 505 height 17
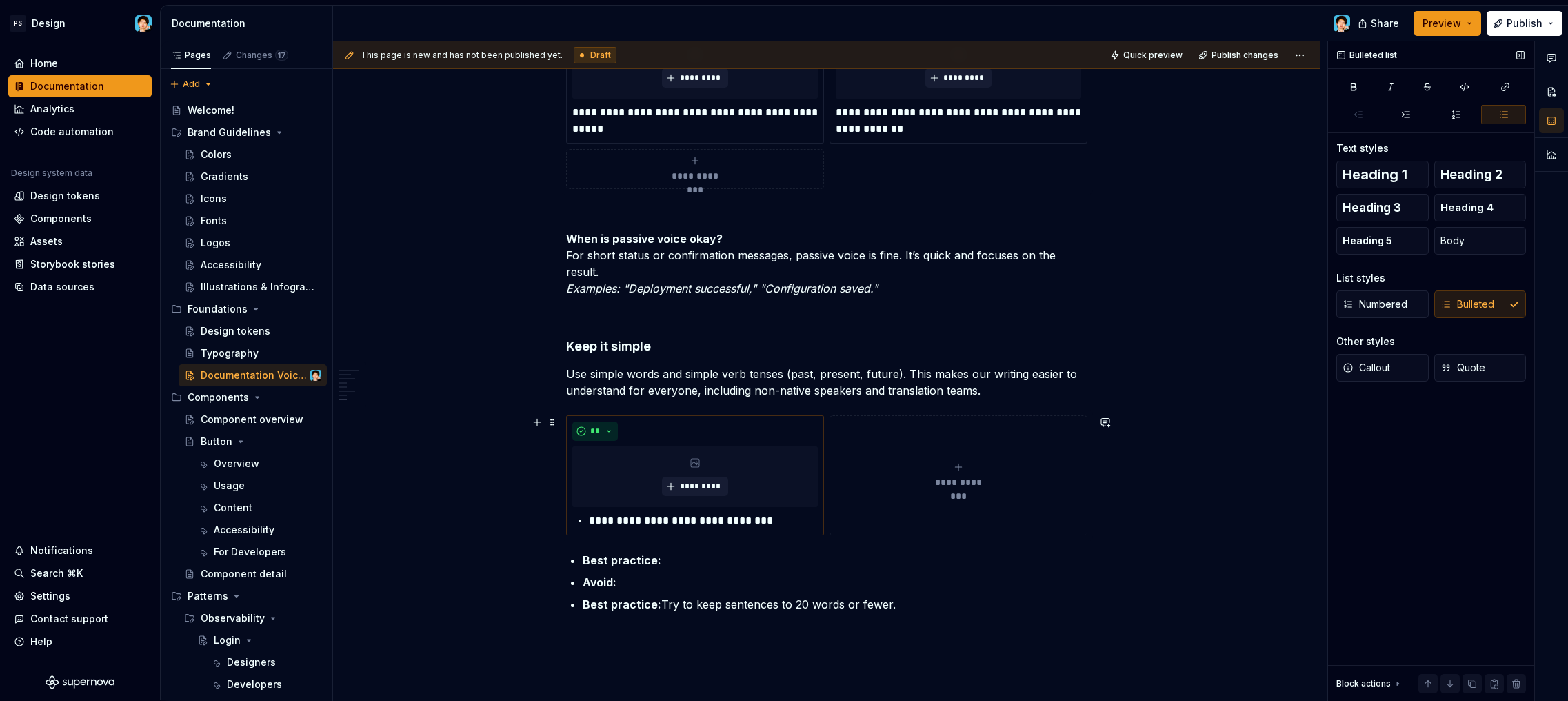
click at [938, 480] on span "**********" at bounding box center [958, 482] width 63 height 14
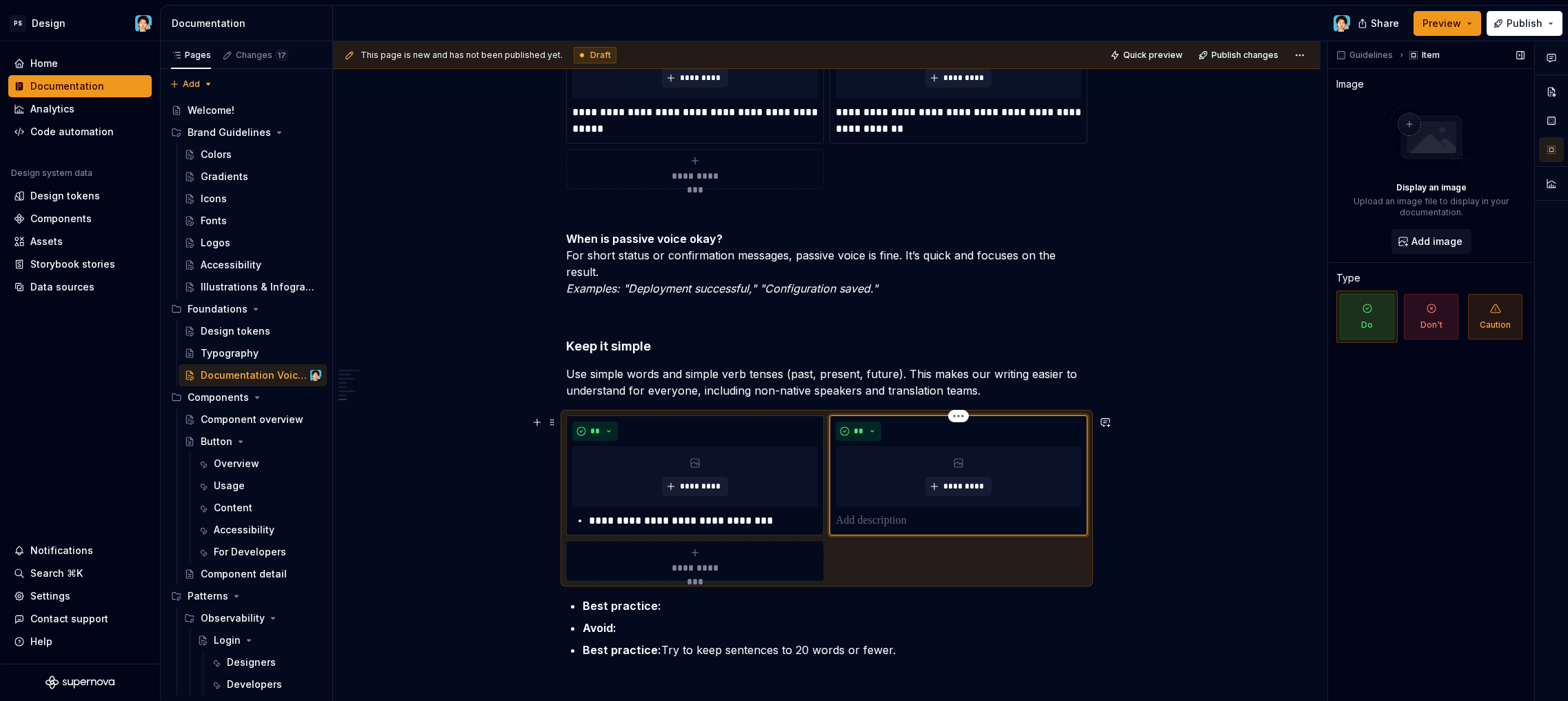
click at [891, 512] on p at bounding box center [958, 520] width 246 height 17
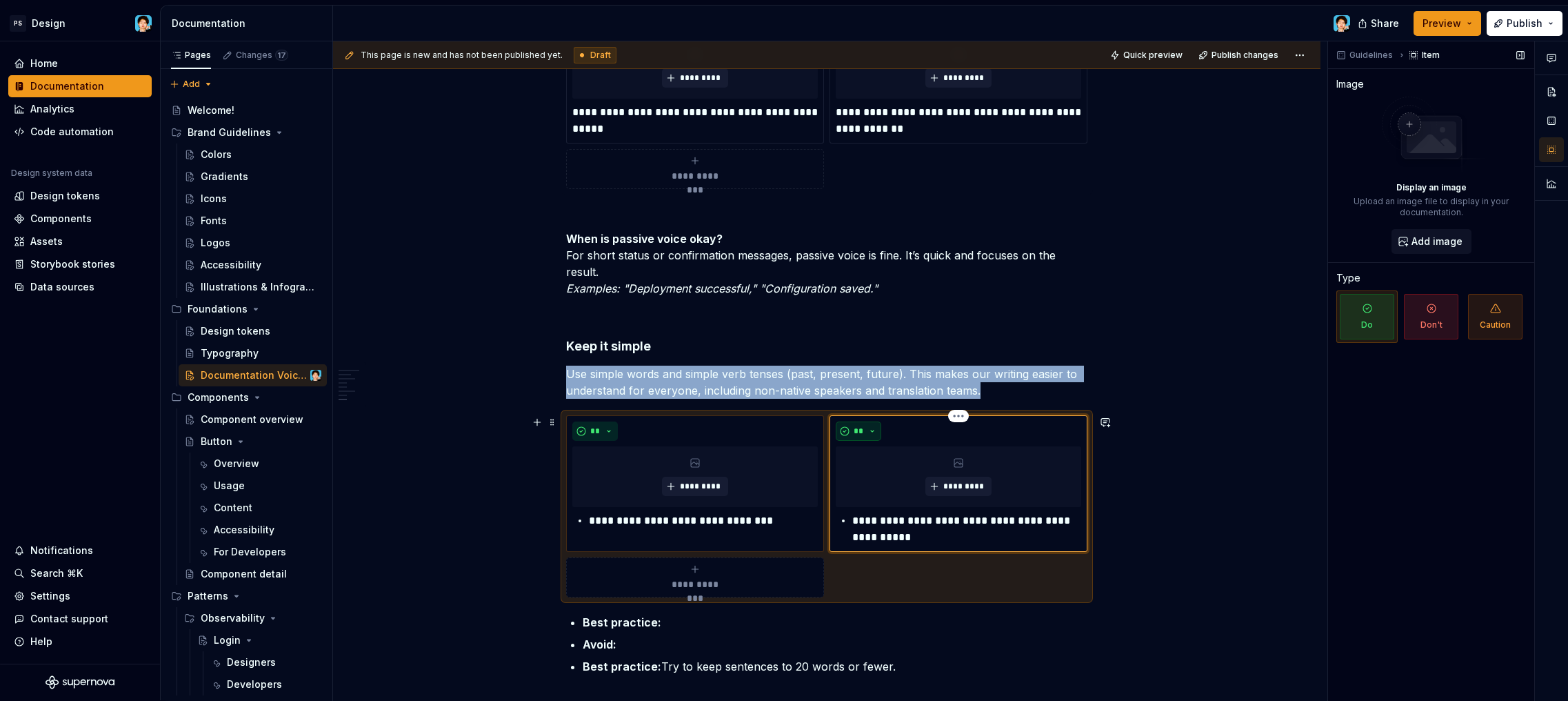
click at [844, 431] on button "**" at bounding box center [858, 431] width 46 height 19
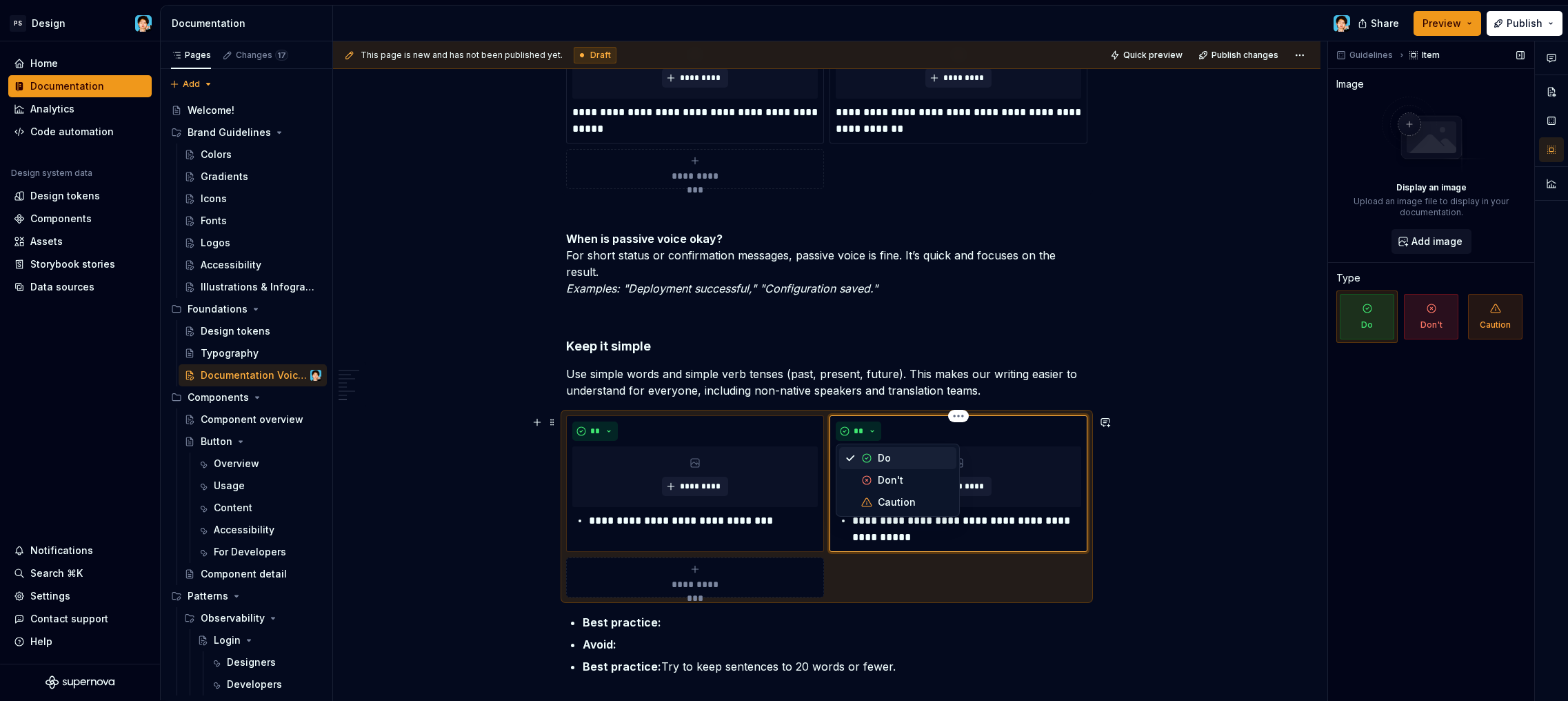
click at [857, 473] on span "Don't" at bounding box center [897, 479] width 118 height 22
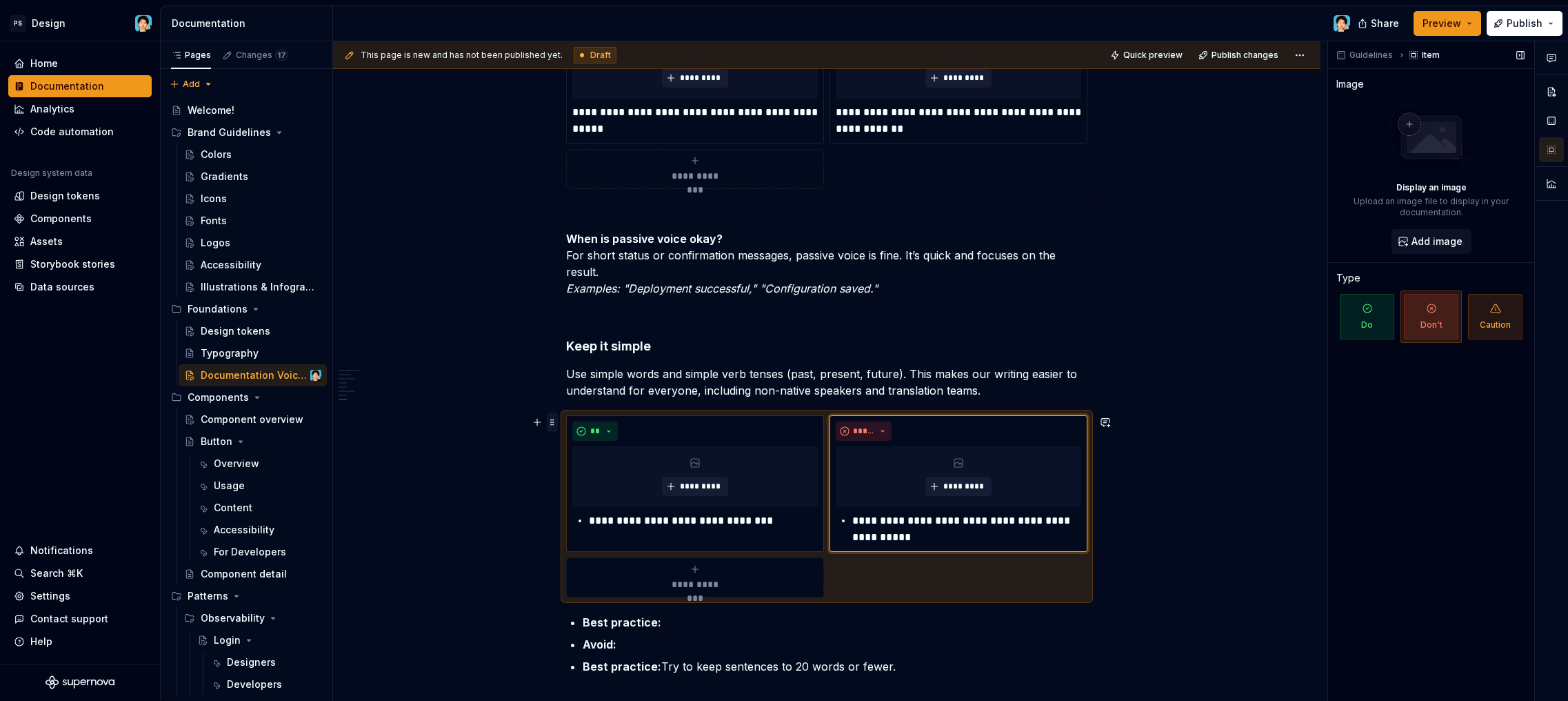
click at [554, 421] on span at bounding box center [551, 422] width 11 height 19
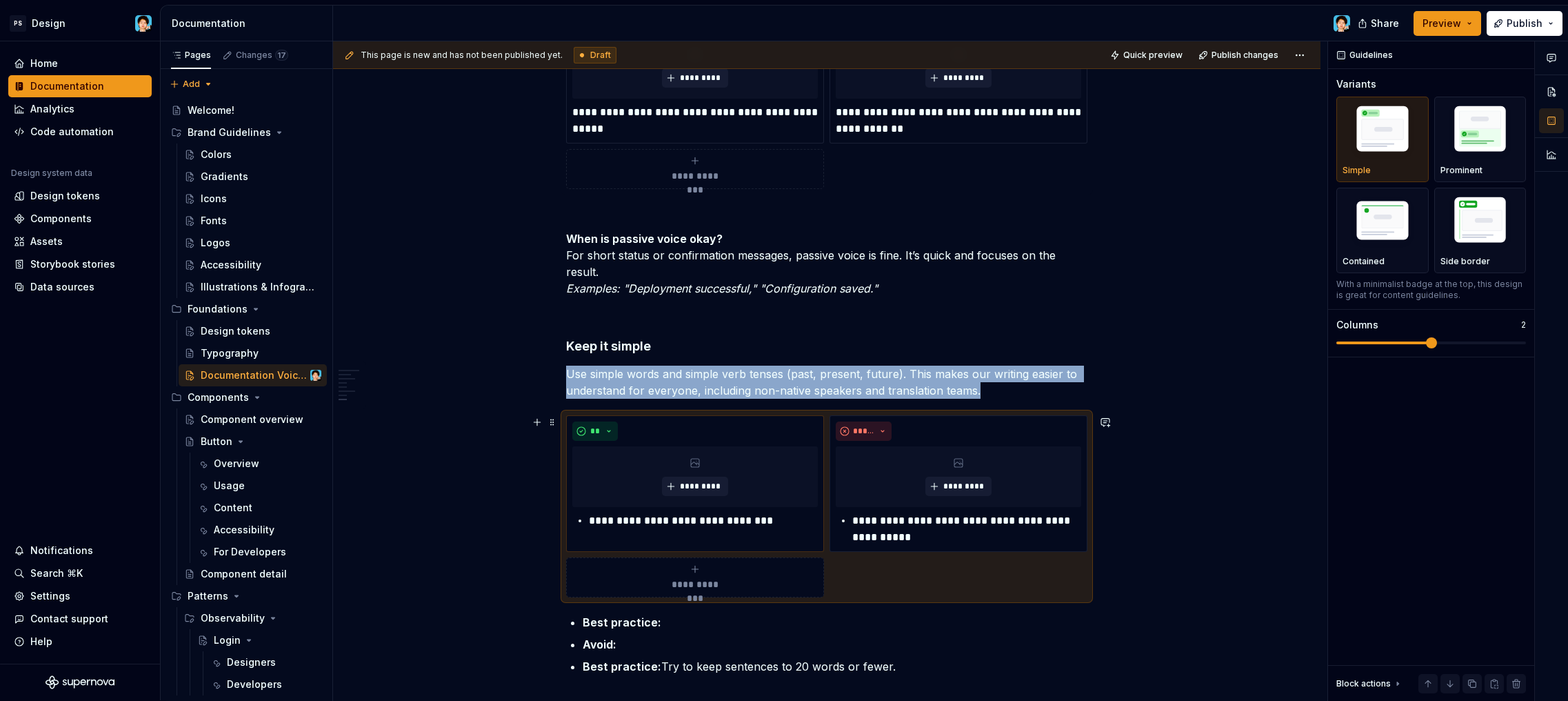
drag, startPoint x: 1452, startPoint y: 151, endPoint x: 1327, endPoint y: 238, distance: 152.3
click at [1452, 151] on img "button" at bounding box center [1481, 131] width 80 height 60
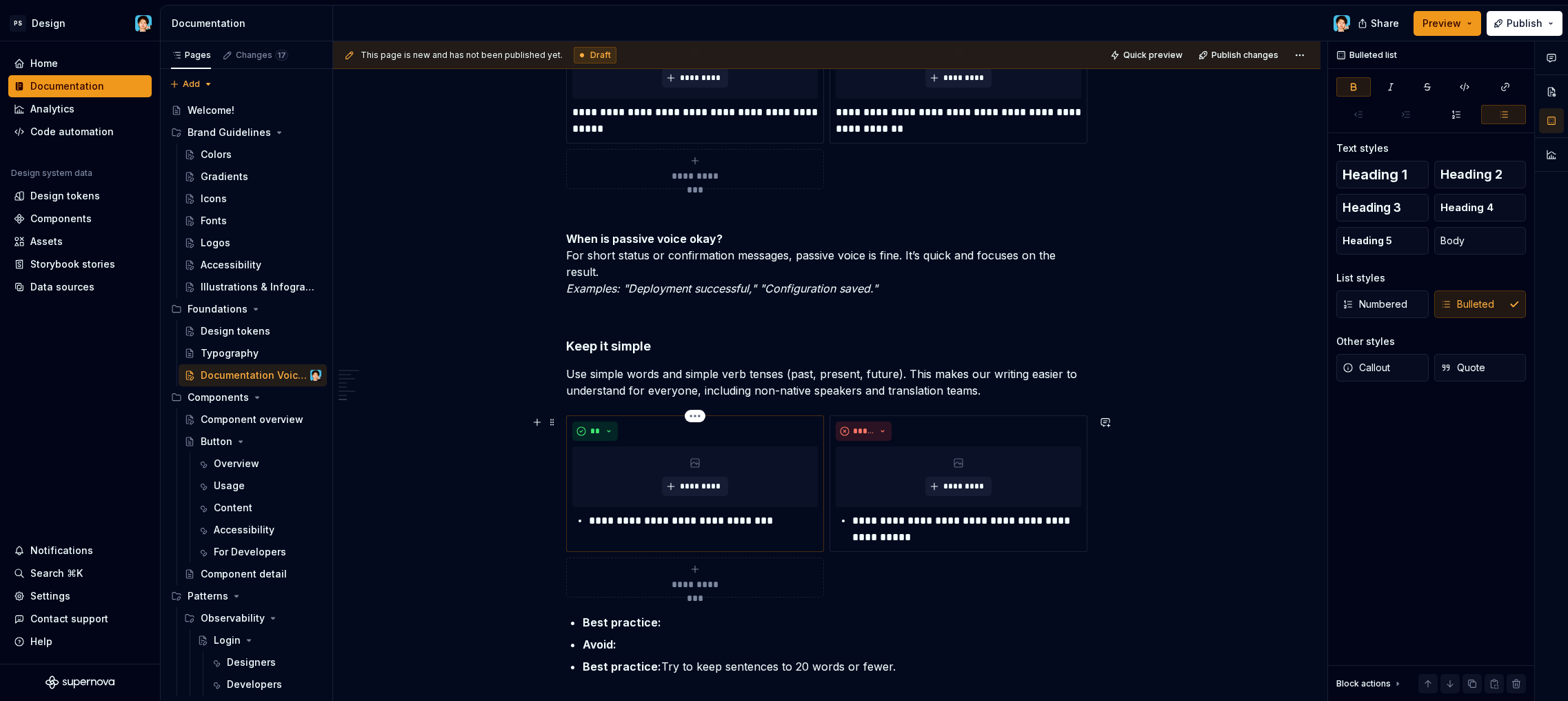
click at [590, 518] on p "**********" at bounding box center [703, 520] width 228 height 17
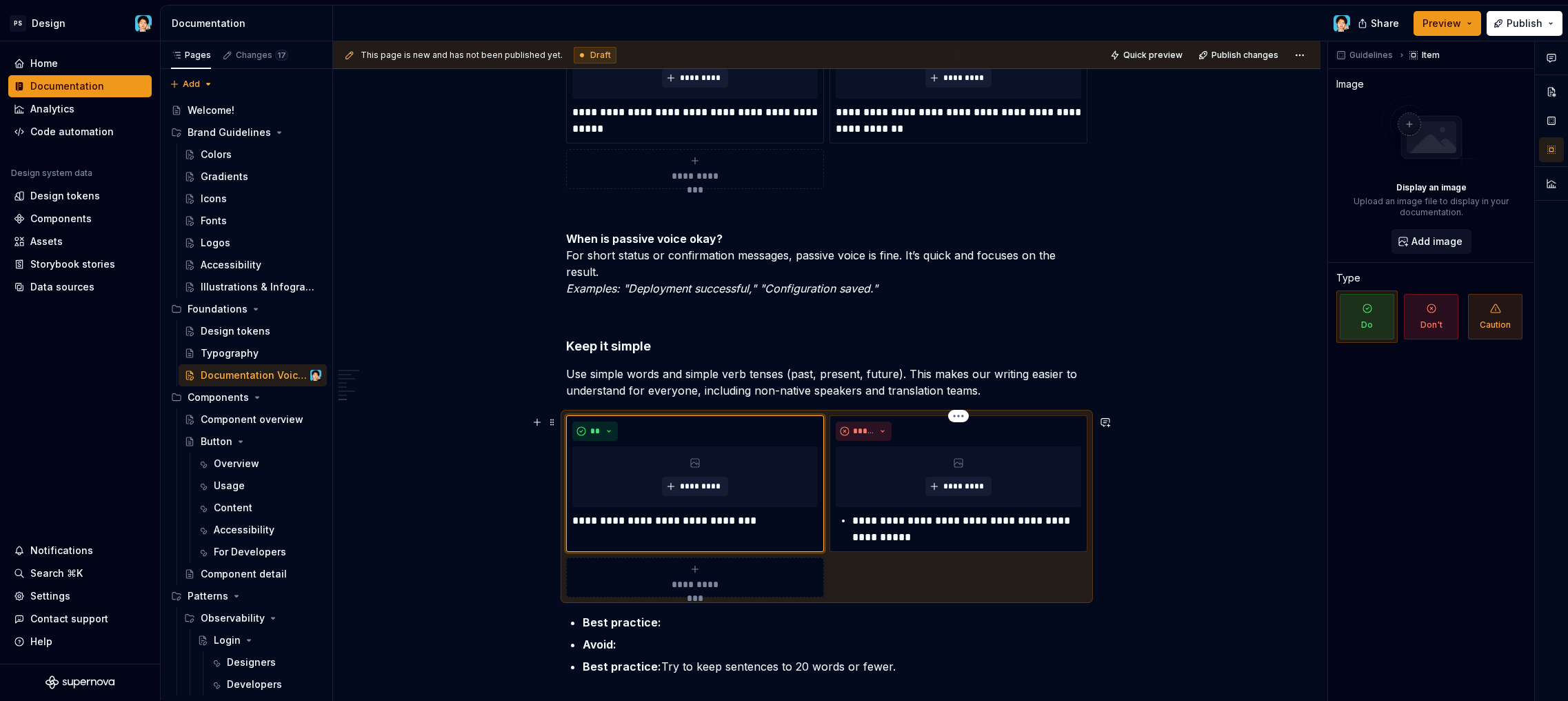
click at [855, 523] on p "**********" at bounding box center [966, 529] width 228 height 33
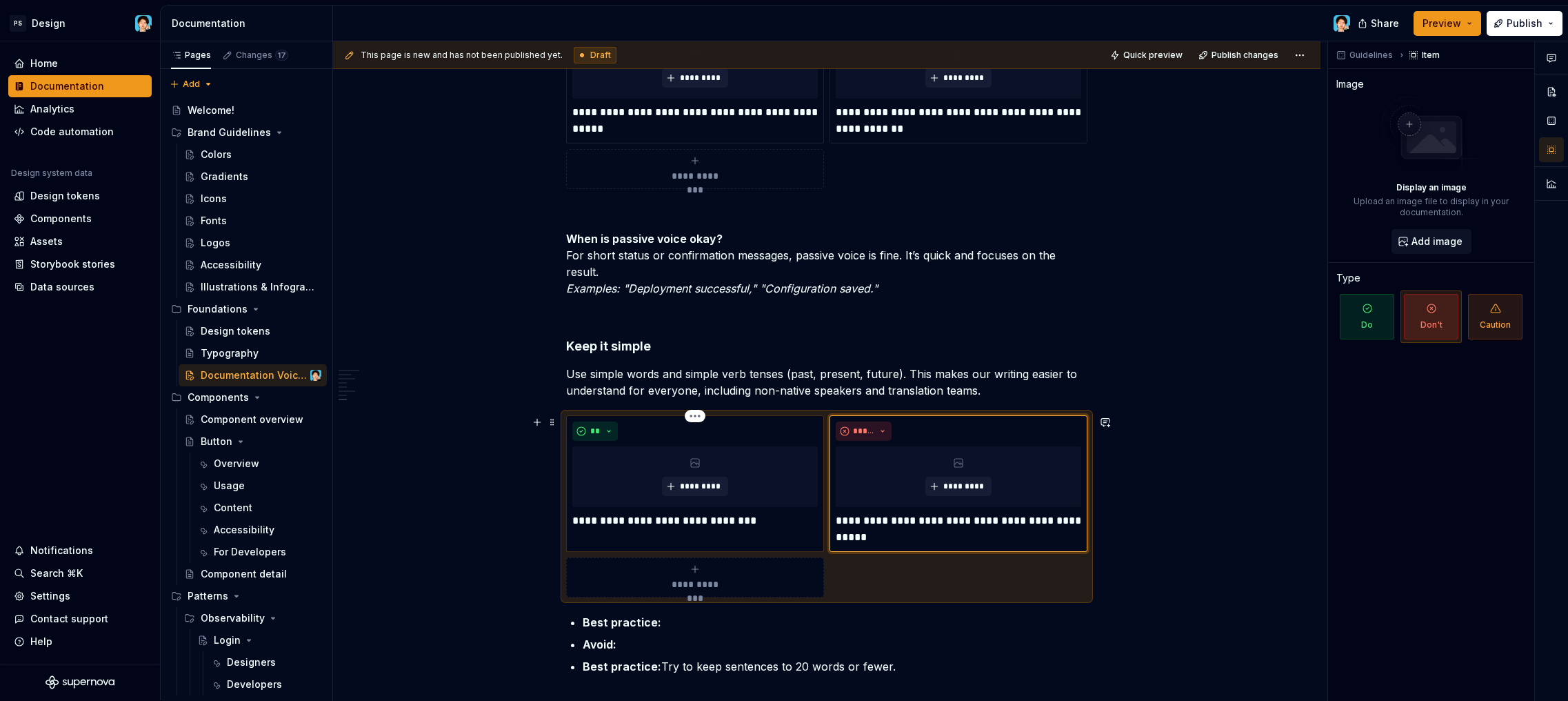
scroll to position [1651, 0]
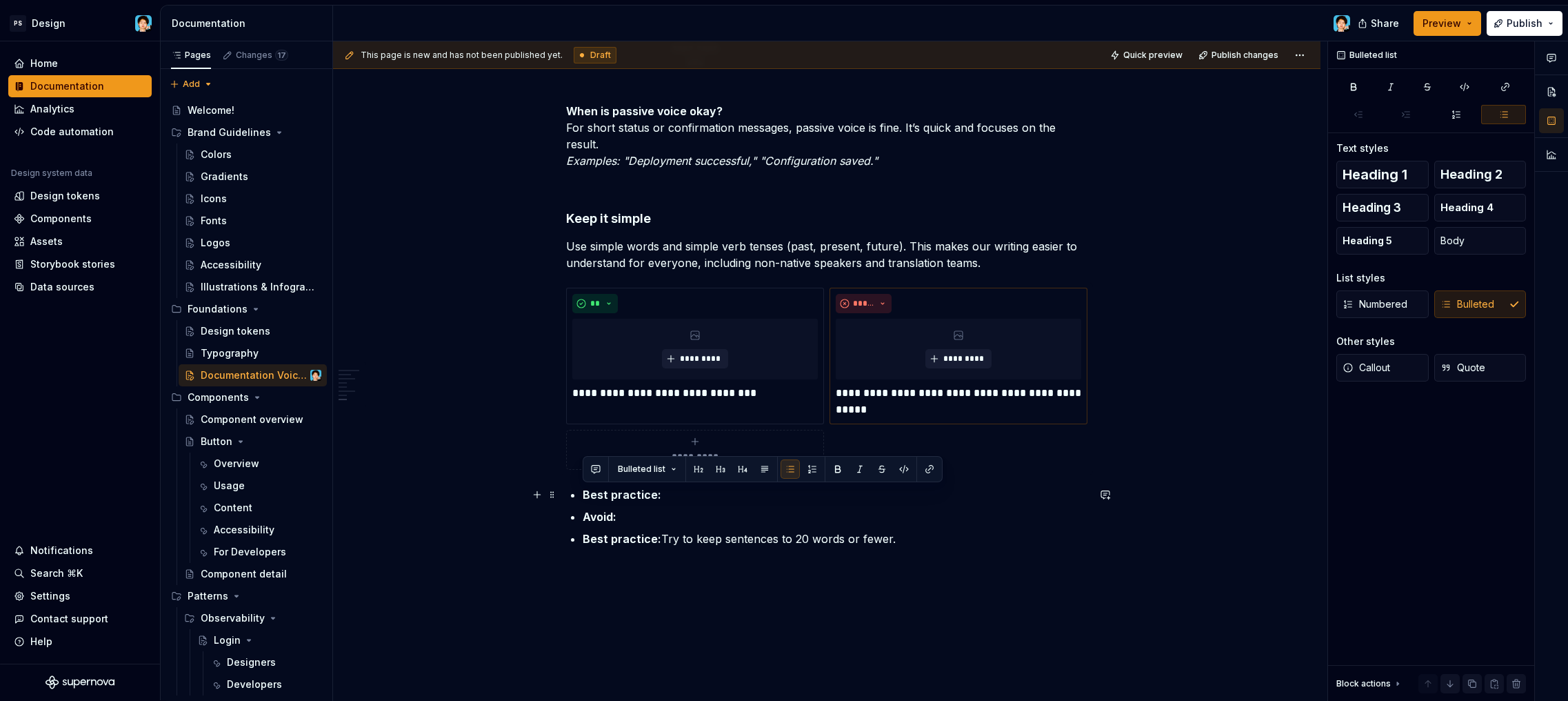
drag, startPoint x: 645, startPoint y: 506, endPoint x: 626, endPoint y: 495, distance: 22.0
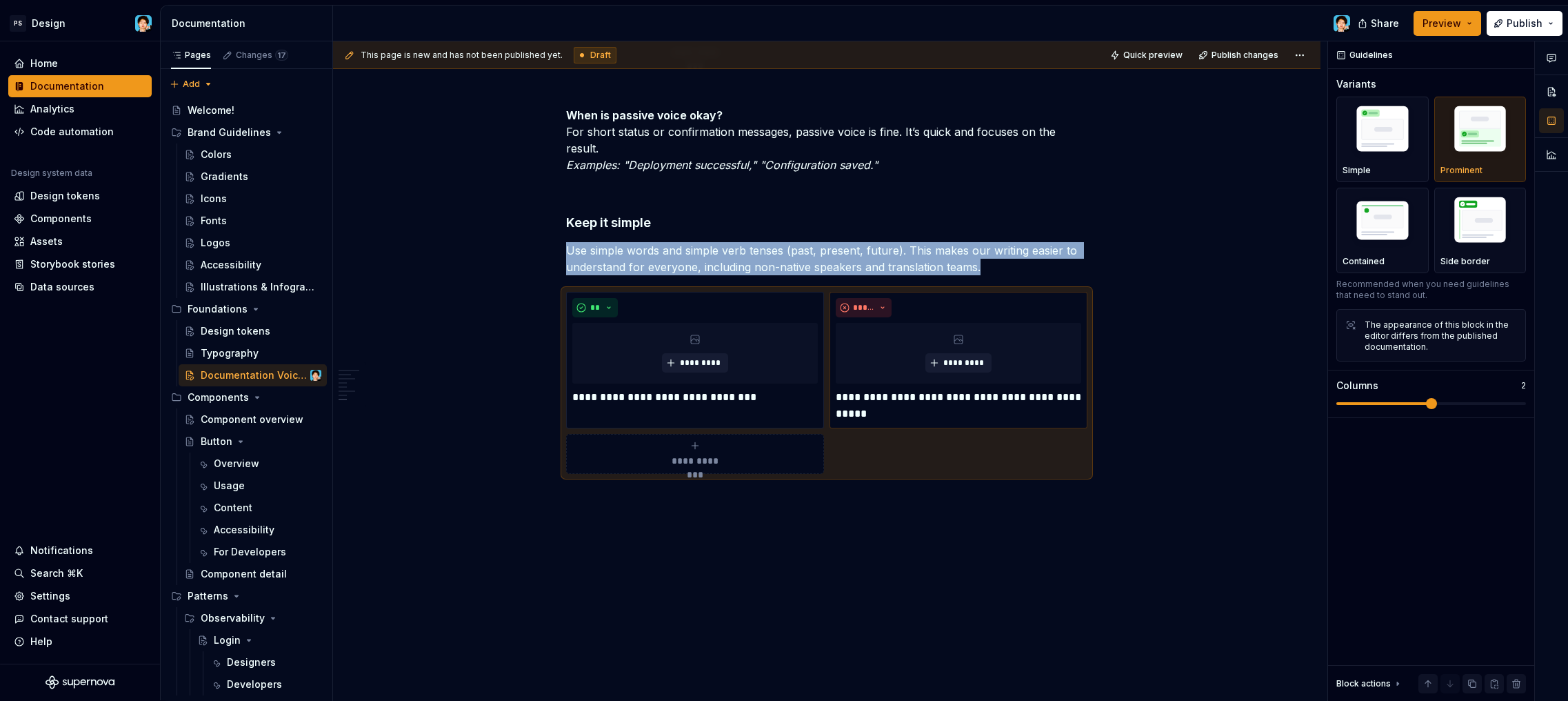
scroll to position [1647, 0]
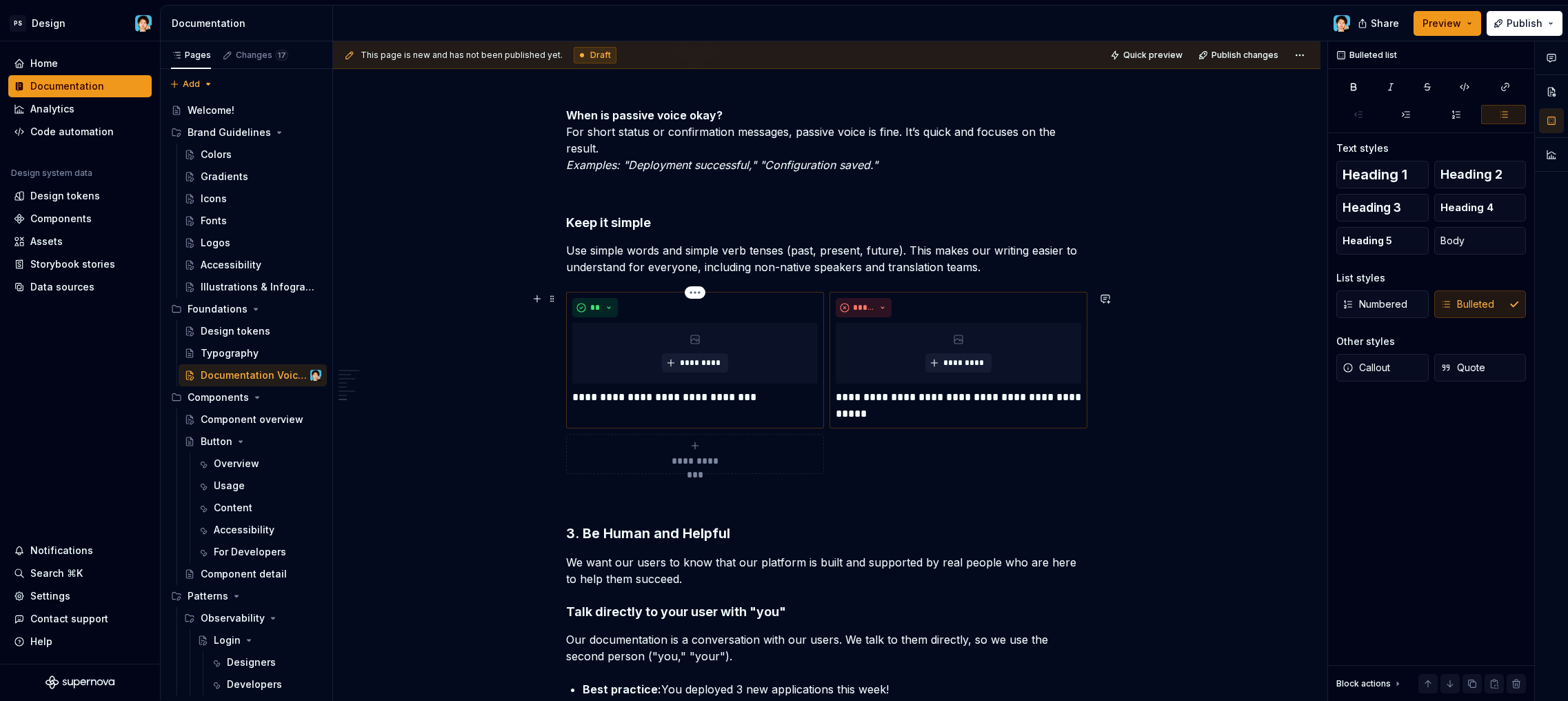
scroll to position [1930, 0]
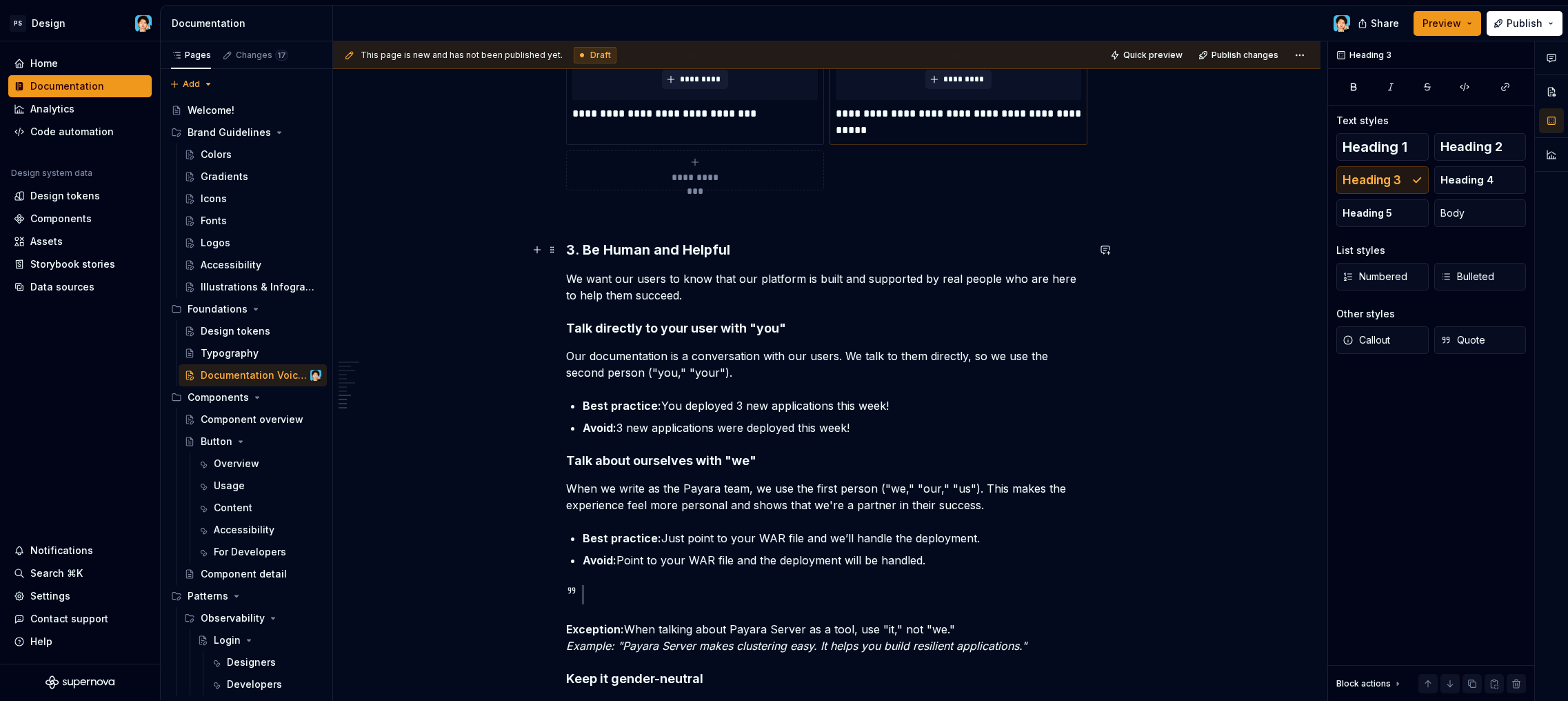
click at [749, 248] on h3 "3. Be Human and Helpful" at bounding box center [826, 250] width 521 height 19
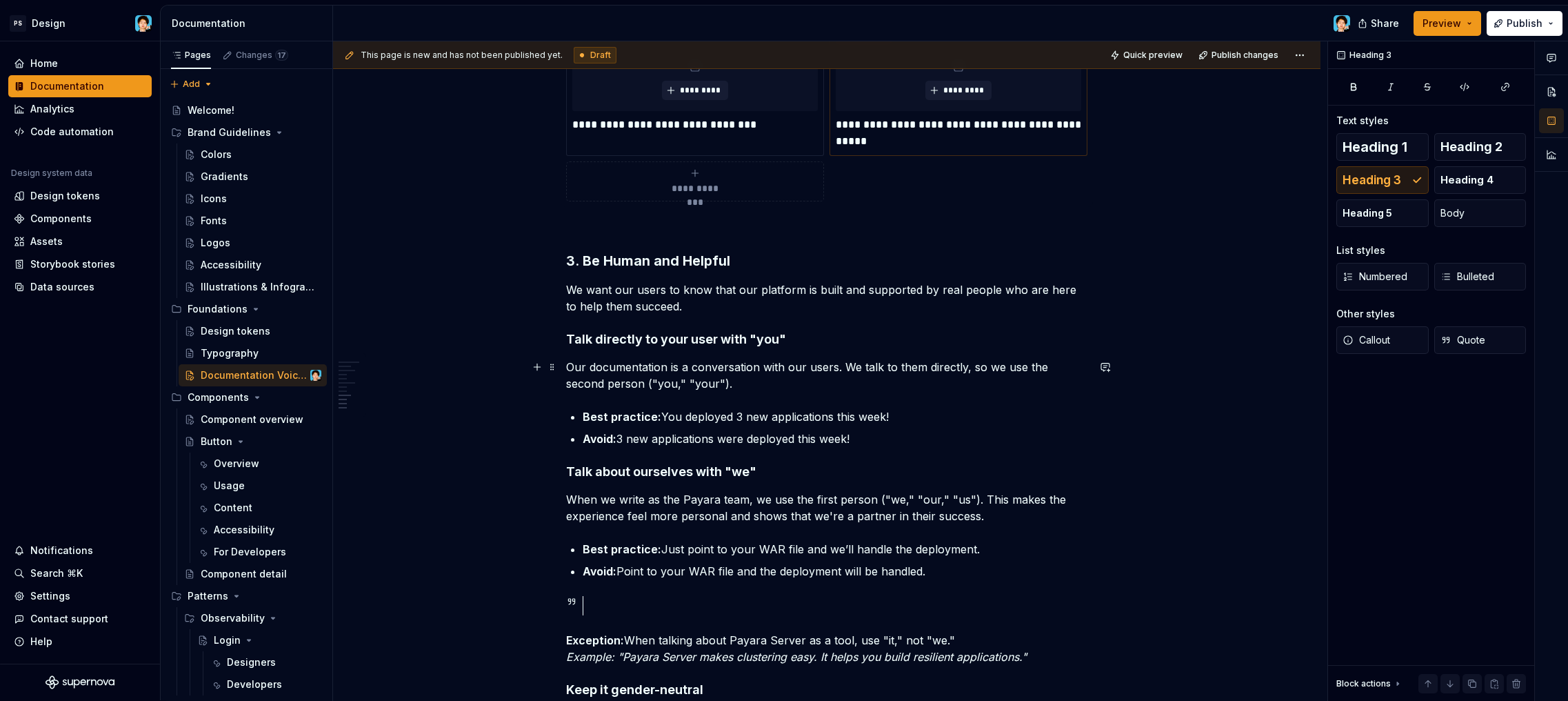
scroll to position [2050, 0]
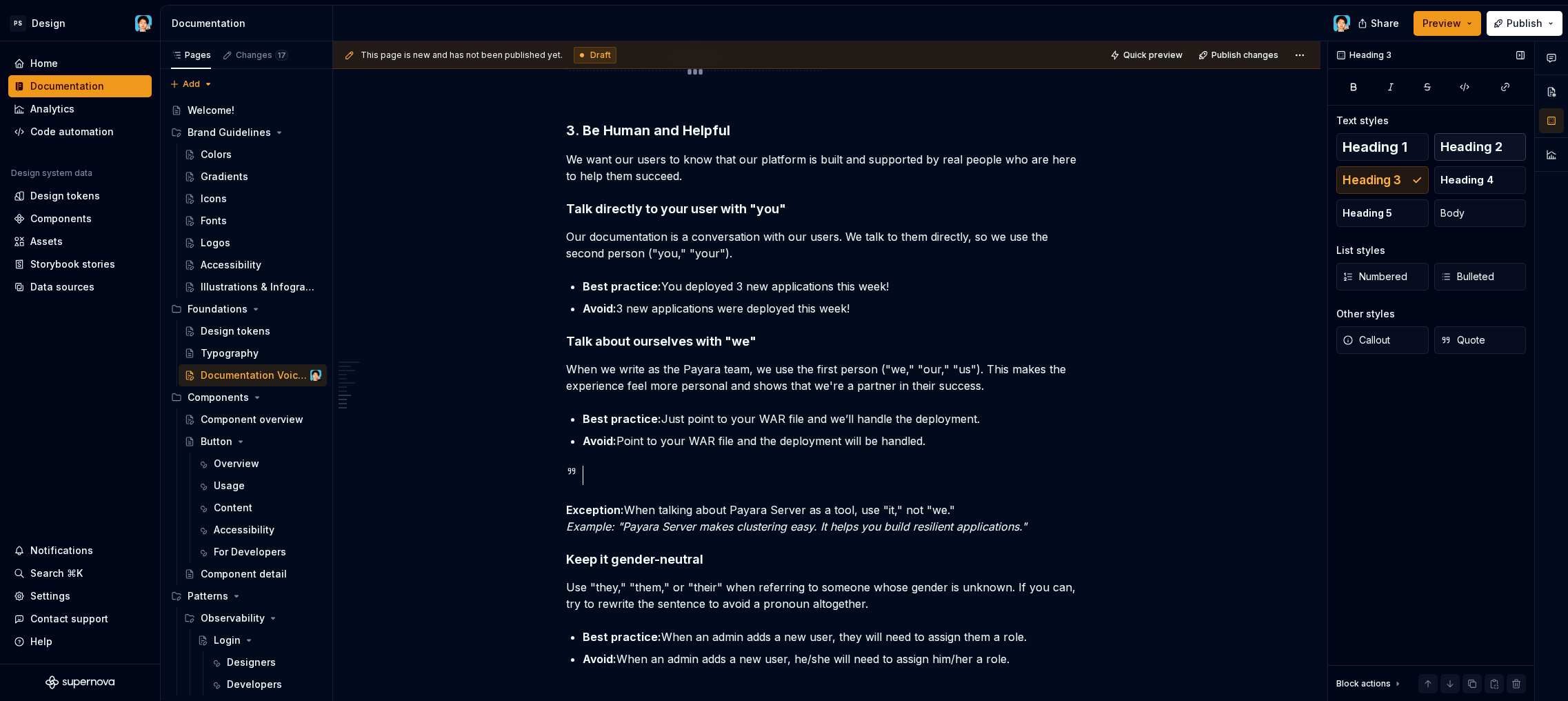
click at [1448, 151] on span "Heading 2" at bounding box center [1472, 147] width 62 height 14
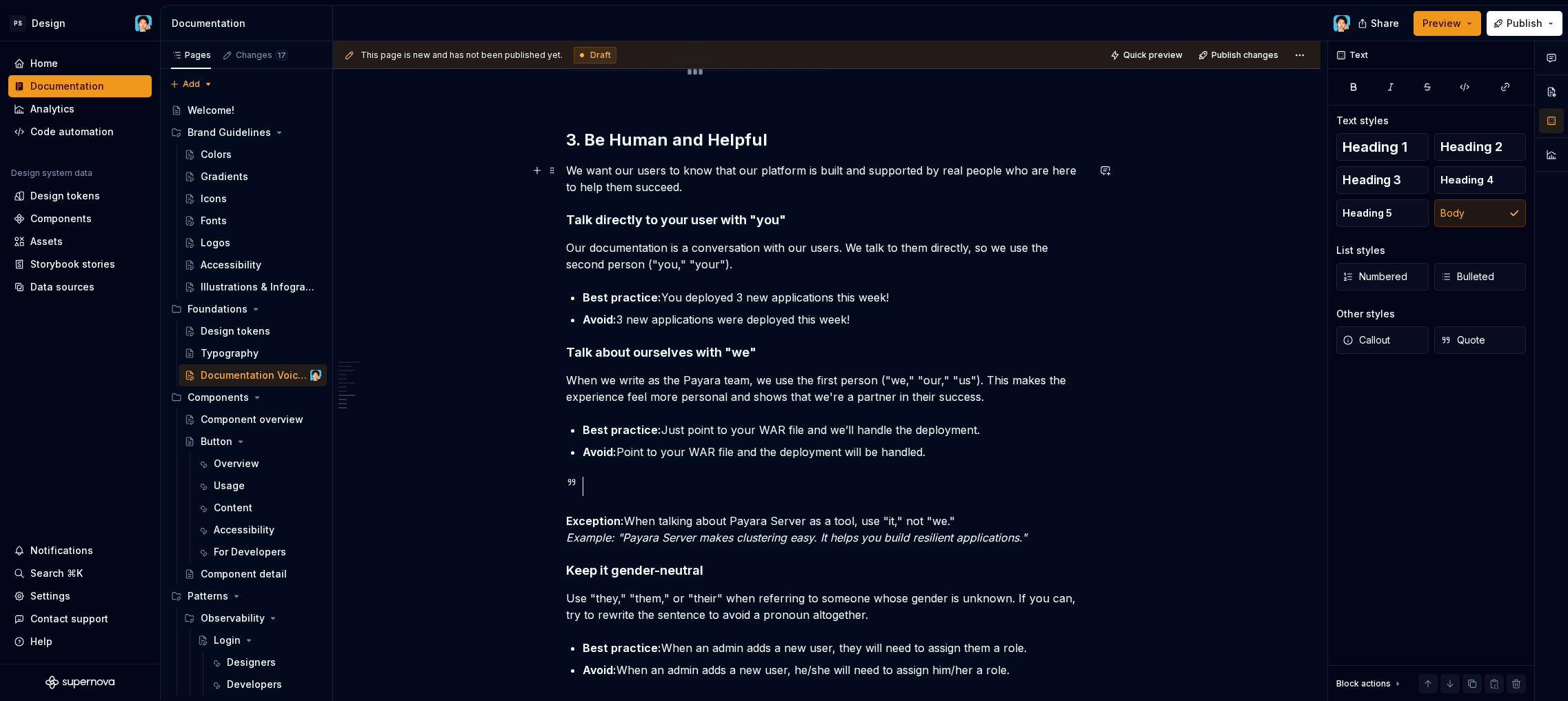
click at [717, 181] on p "We want our users to know that our platform is built and supported by real peop…" at bounding box center [826, 179] width 521 height 33
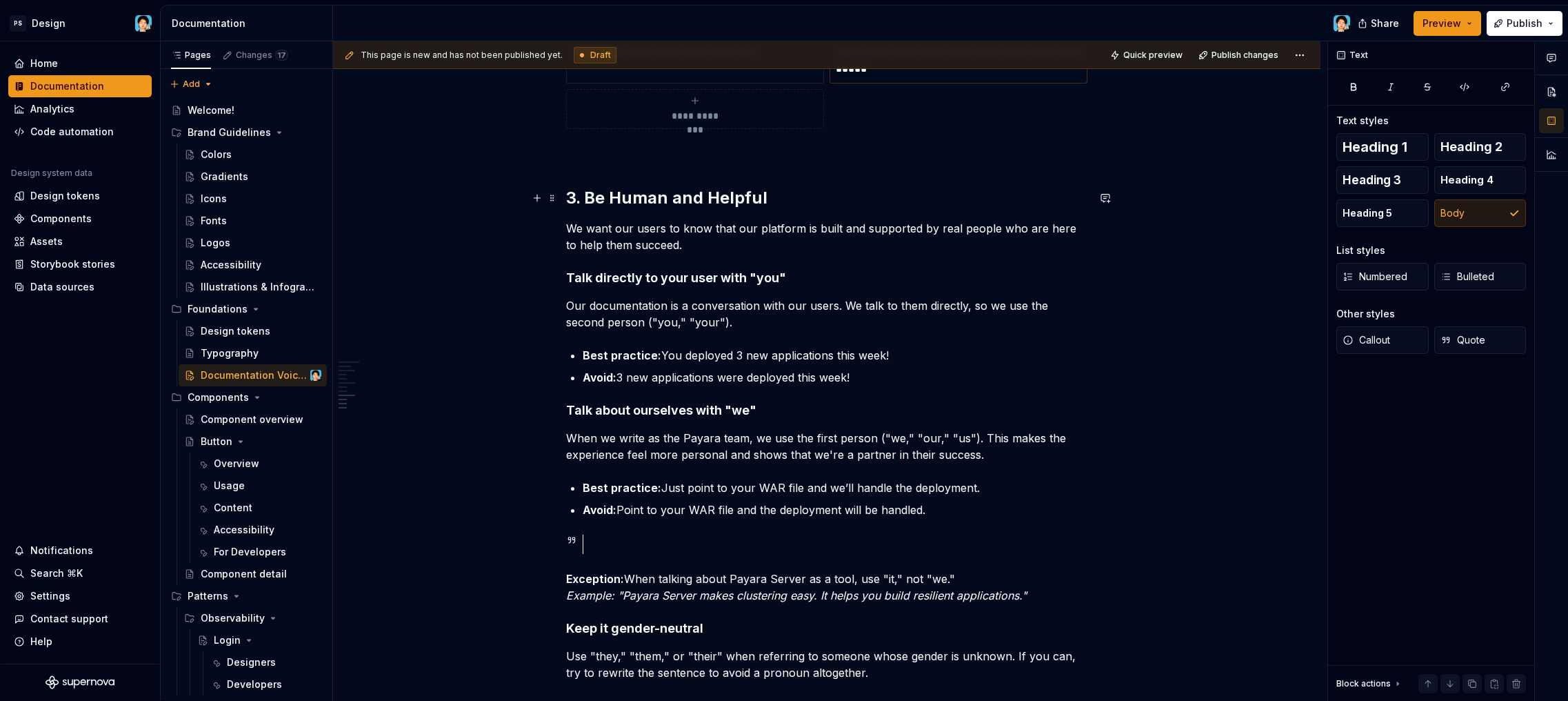
scroll to position [1972, 0]
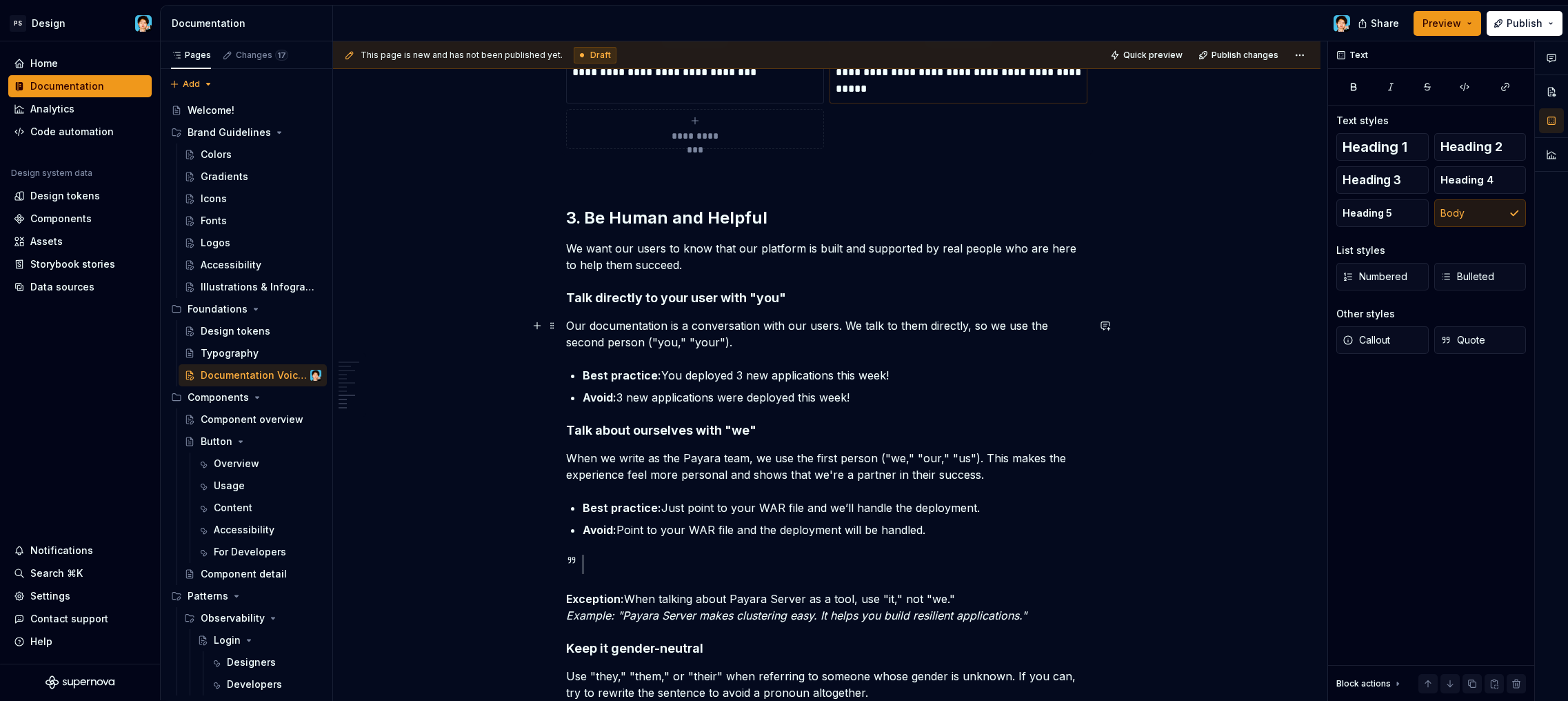
click at [781, 344] on p "Our documentation is a conversation with our users. We talk to them directly, s…" at bounding box center [826, 333] width 521 height 33
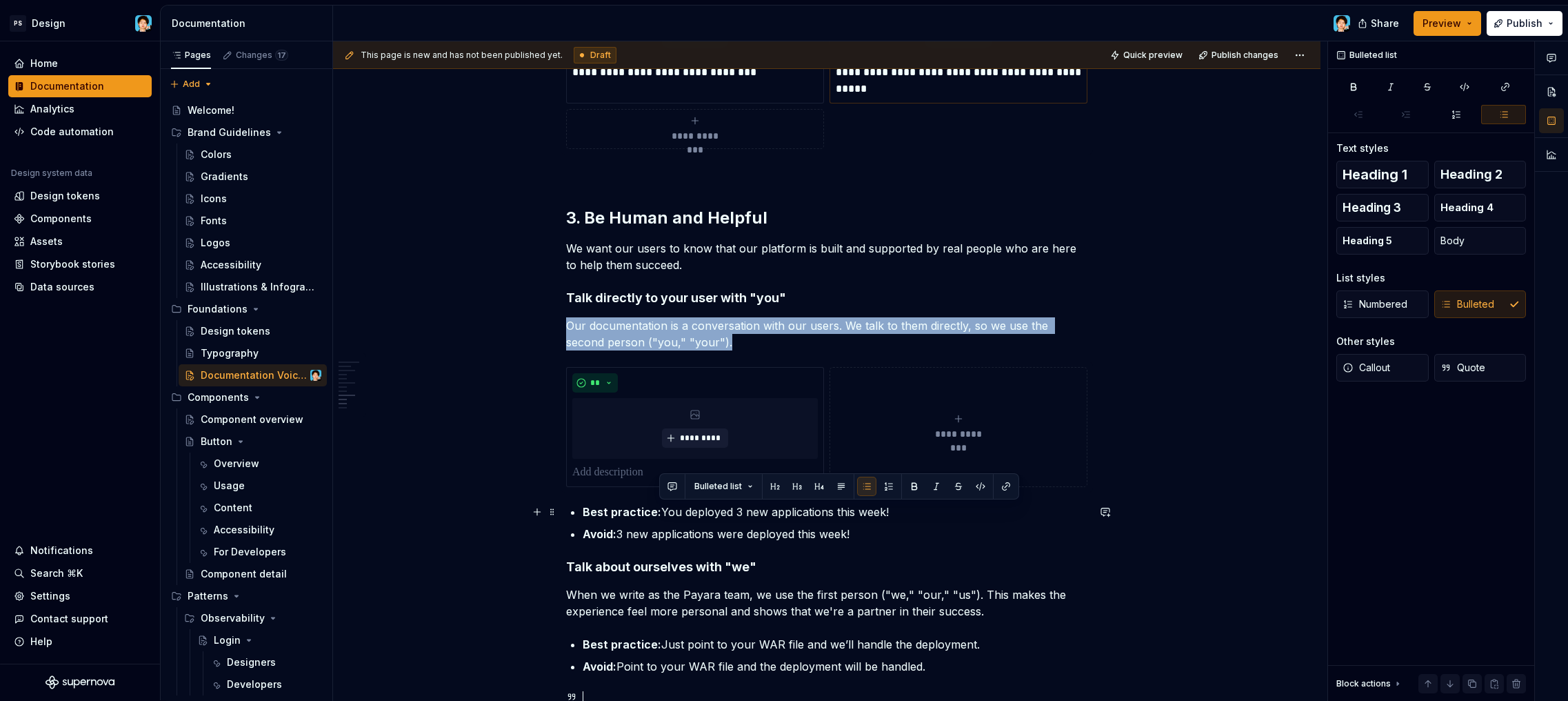
drag, startPoint x: 661, startPoint y: 512, endPoint x: 917, endPoint y: 504, distance: 256.1
click at [917, 504] on p "Best practice: You deployed 3 new applications this week!" at bounding box center [834, 511] width 505 height 17
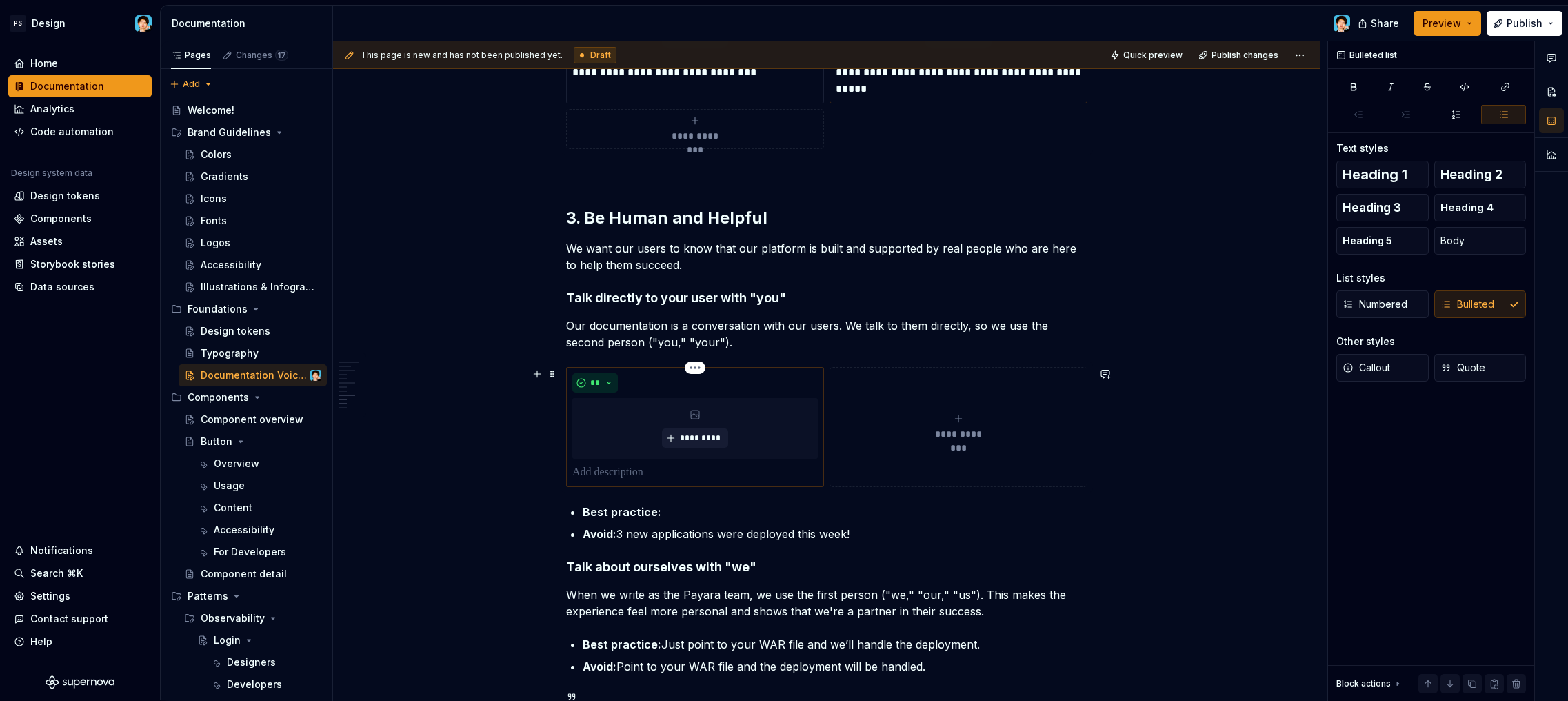
click at [595, 473] on p at bounding box center [695, 472] width 246 height 17
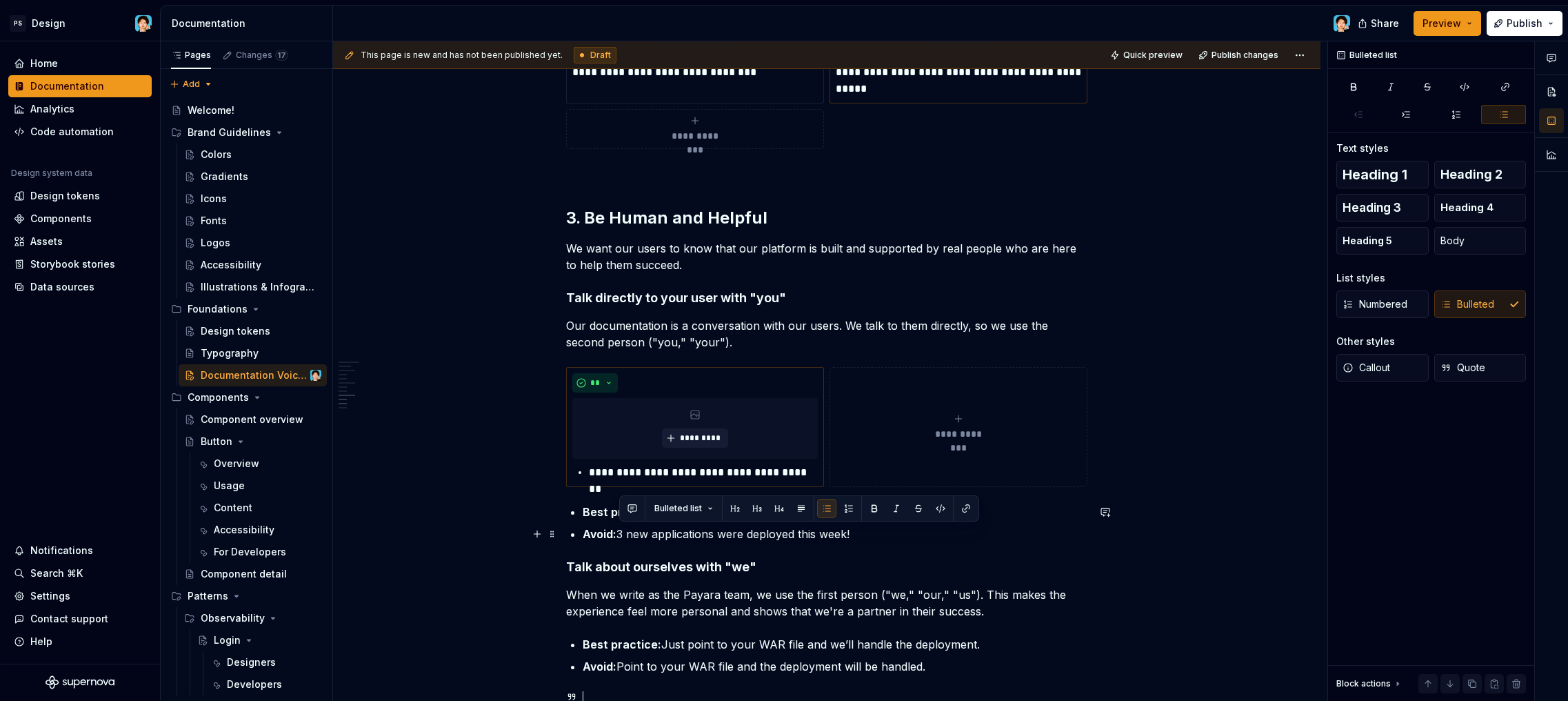
drag, startPoint x: 620, startPoint y: 533, endPoint x: 884, endPoint y: 528, distance: 264.0
click at [884, 528] on p "Avoid: 3 new applications were deployed this week!" at bounding box center [834, 533] width 505 height 17
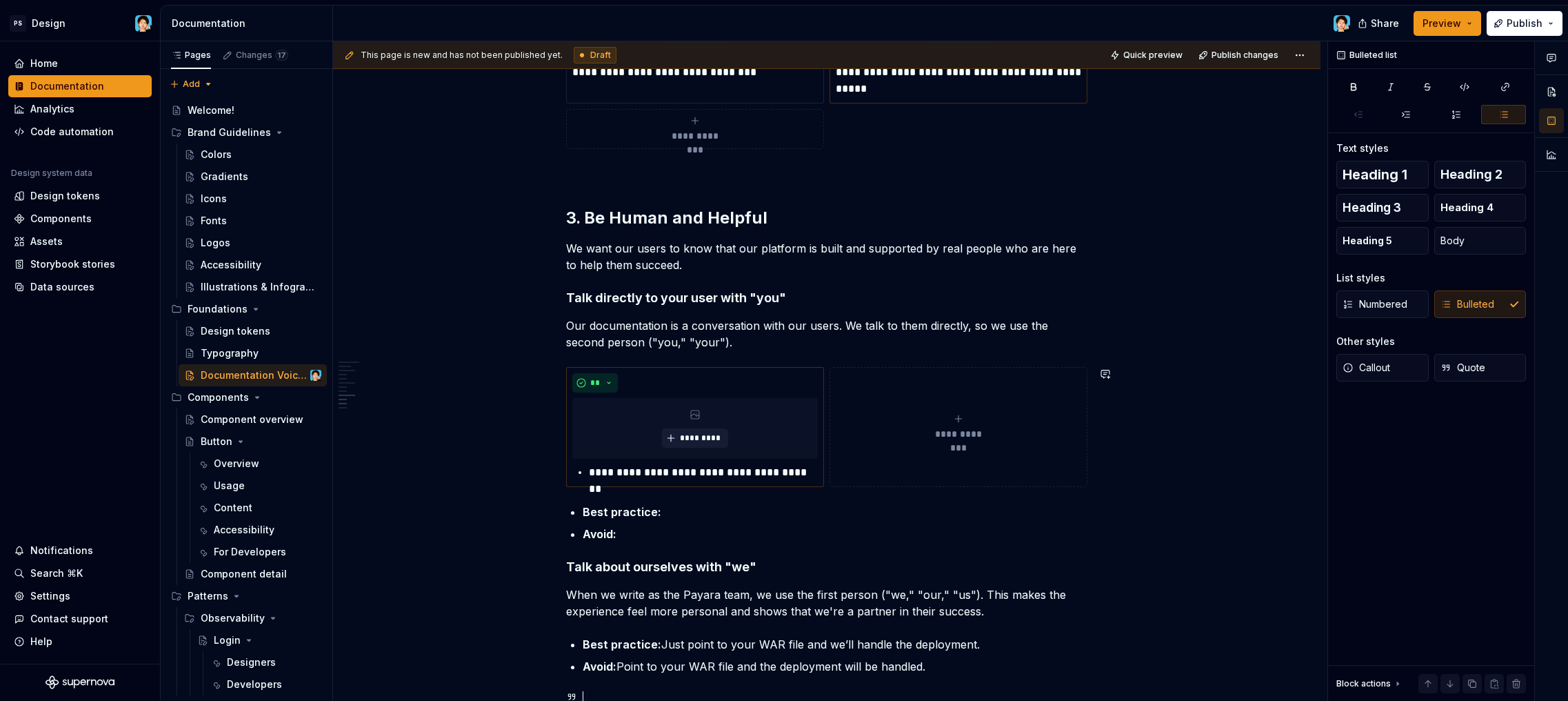
click at [933, 416] on div "**********" at bounding box center [958, 427] width 246 height 27
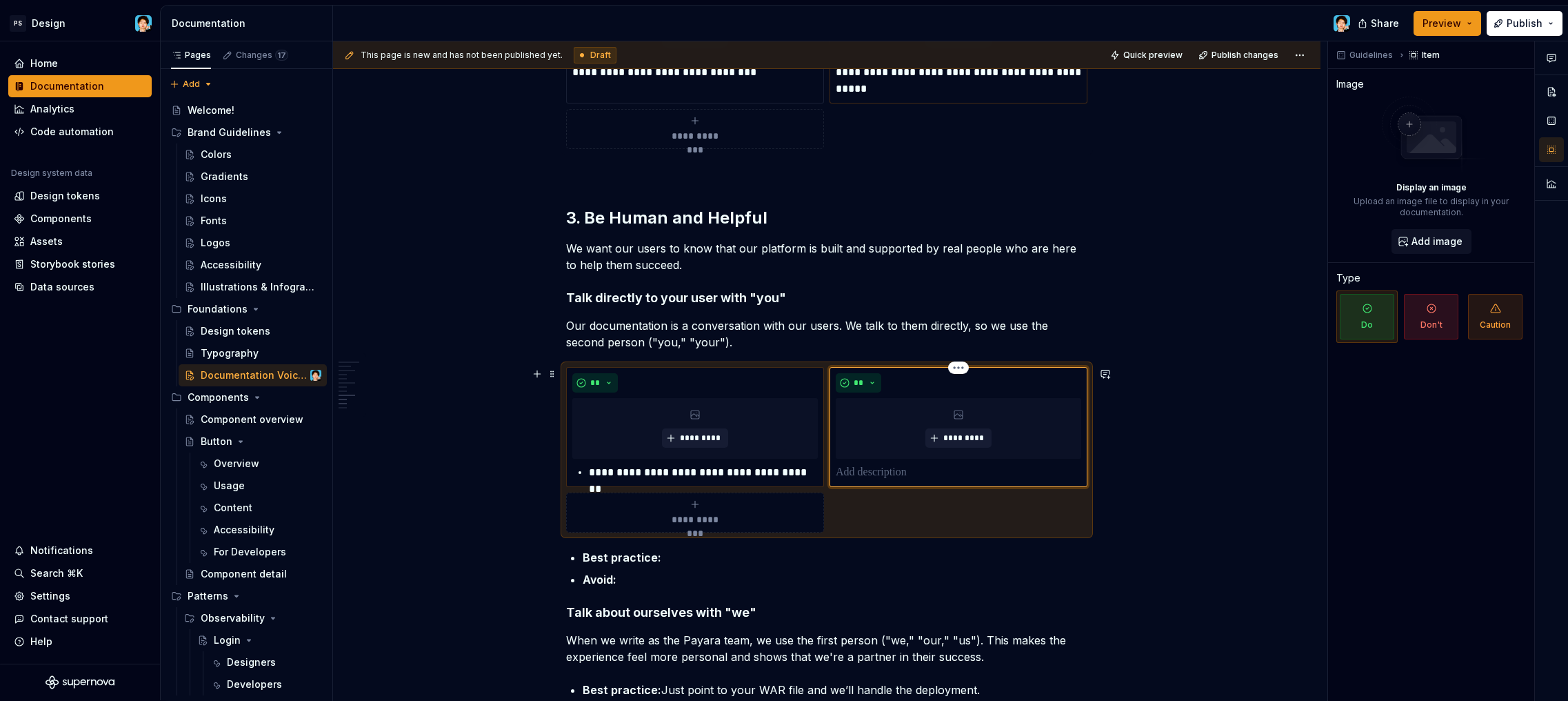
click at [890, 471] on p at bounding box center [958, 472] width 246 height 17
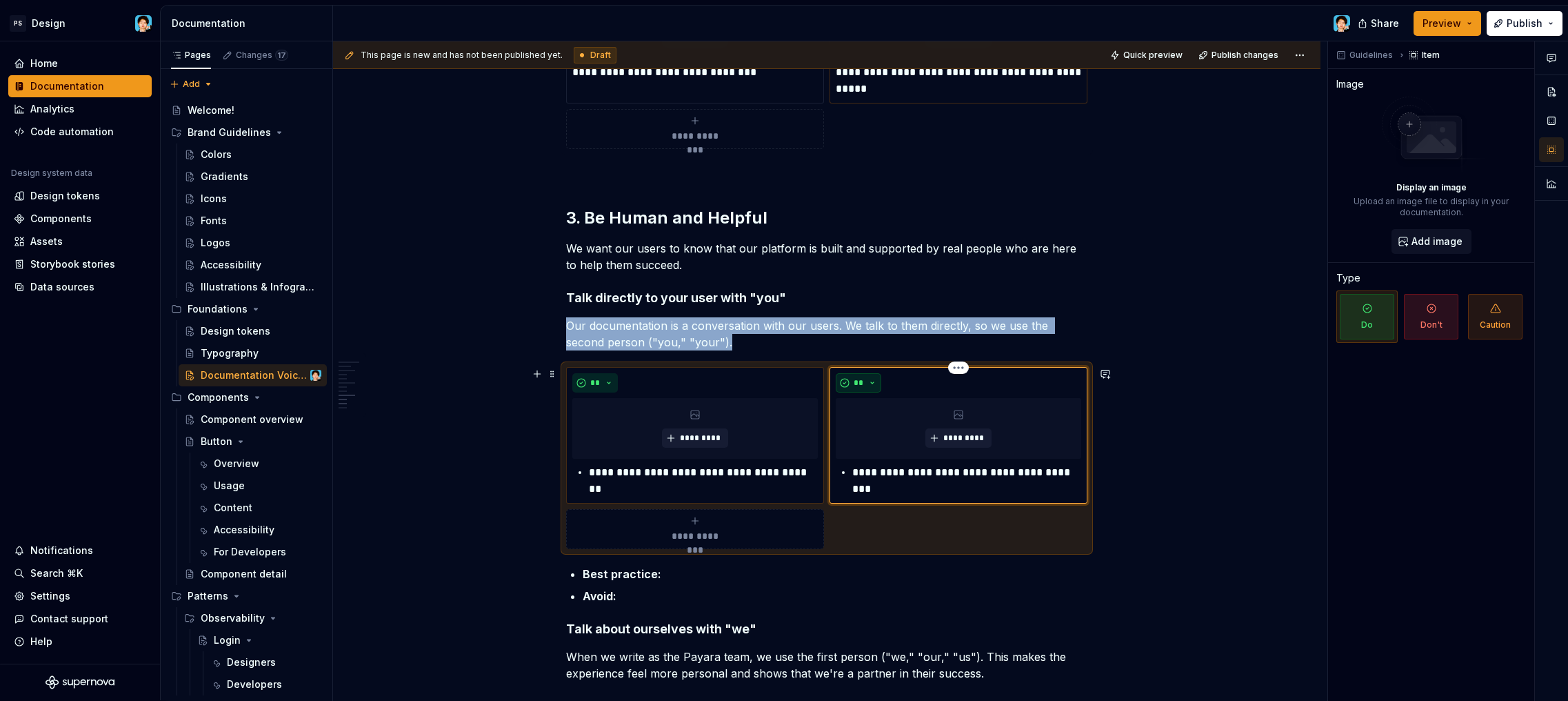
click at [859, 385] on span "**" at bounding box center [857, 382] width 11 height 11
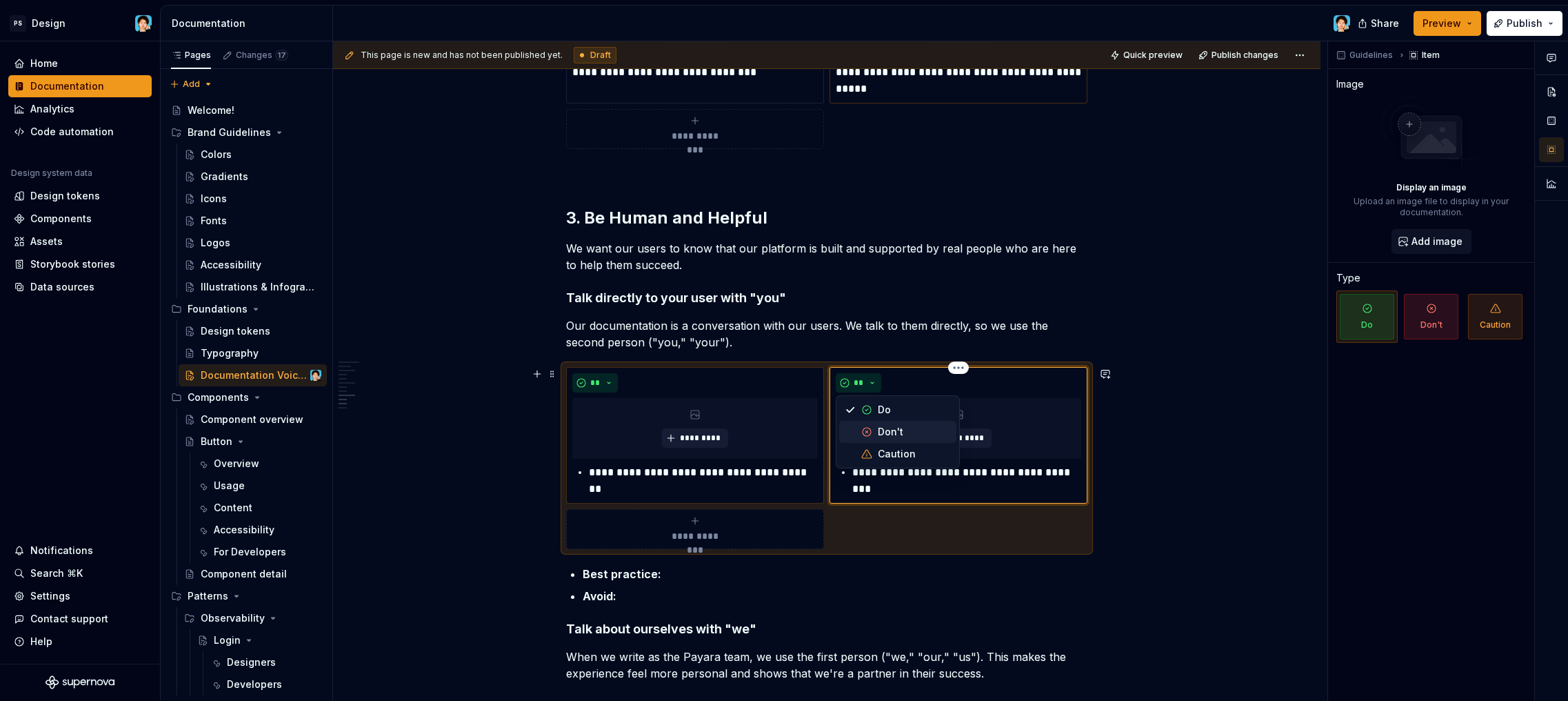
click at [869, 431] on div "Suggestions" at bounding box center [866, 431] width 11 height 11
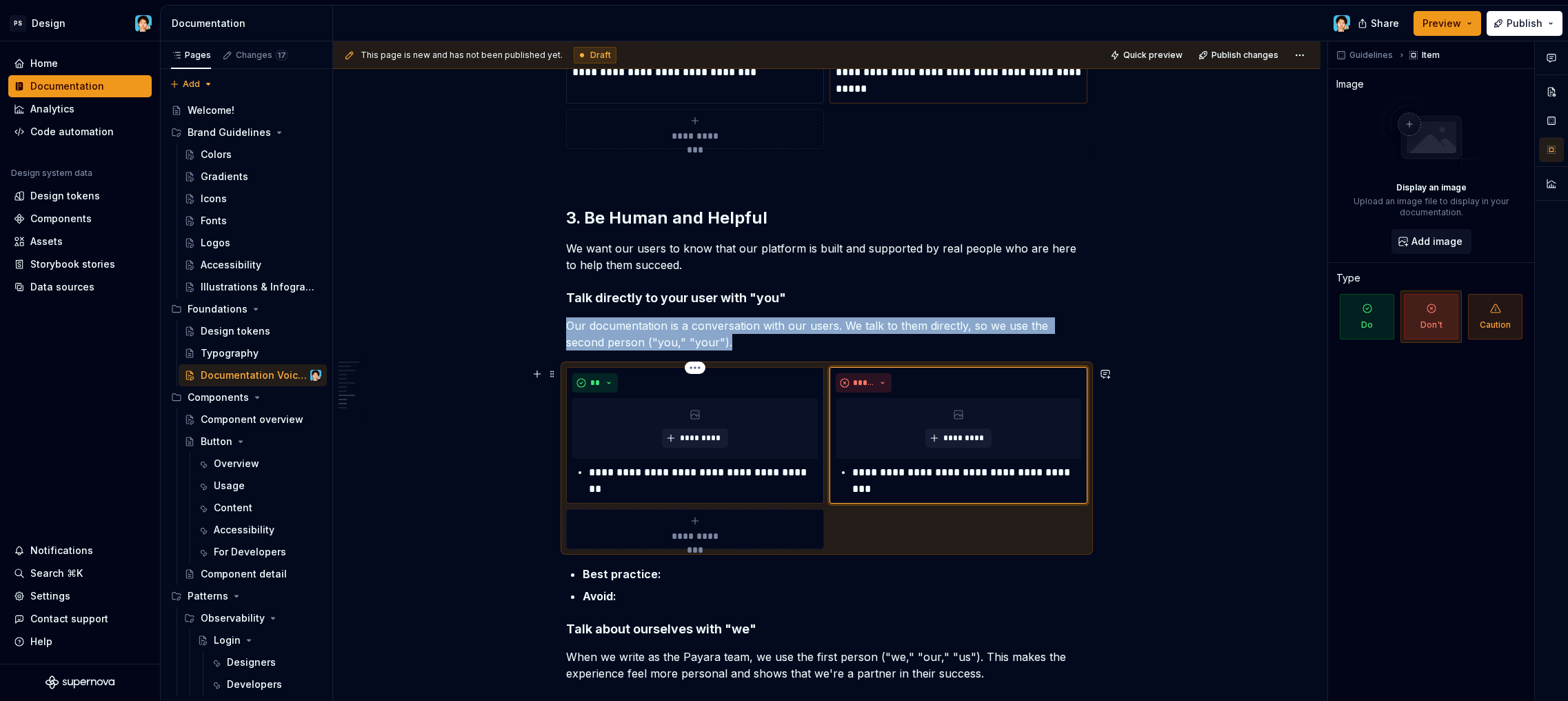
scroll to position [2091, 0]
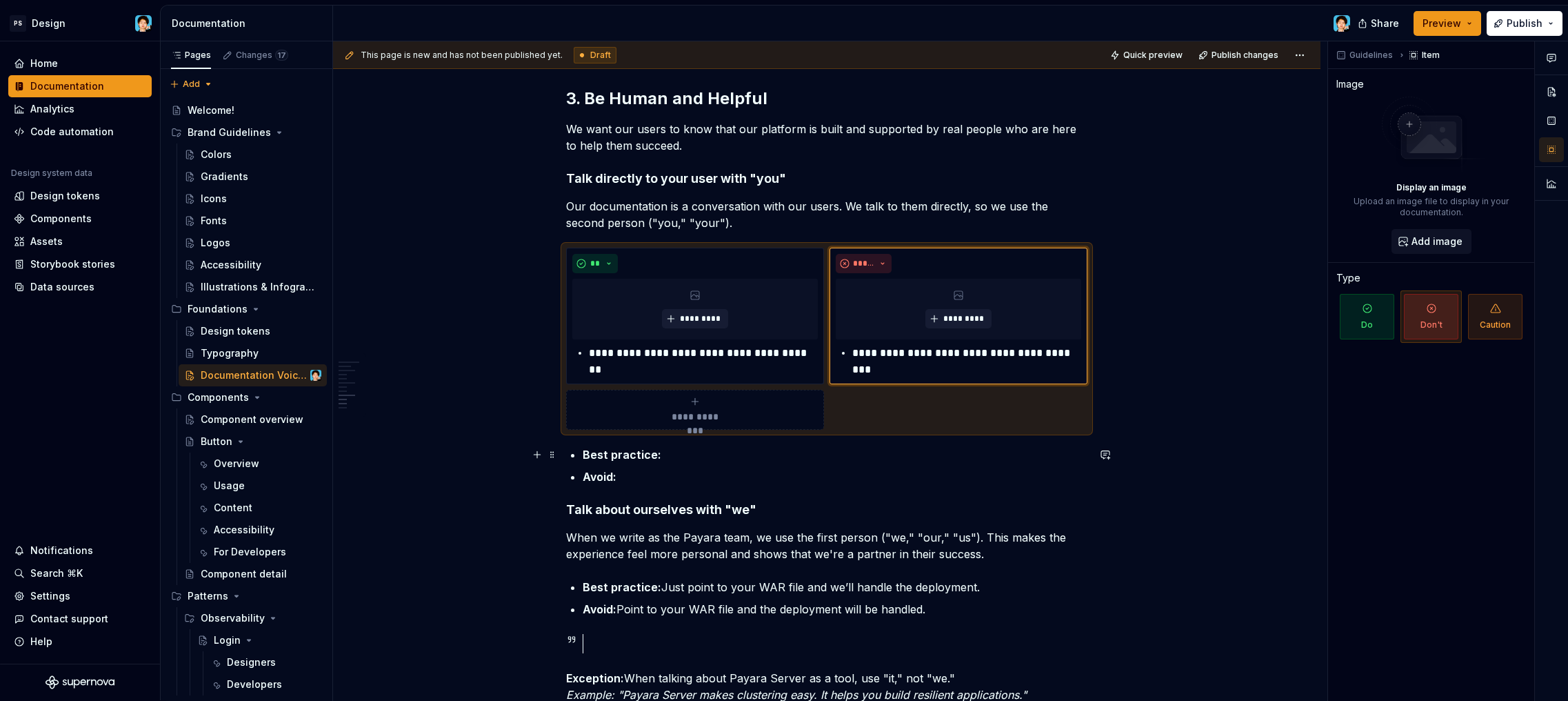
click at [653, 466] on ul "Best practice: Avoid:" at bounding box center [834, 466] width 505 height 39
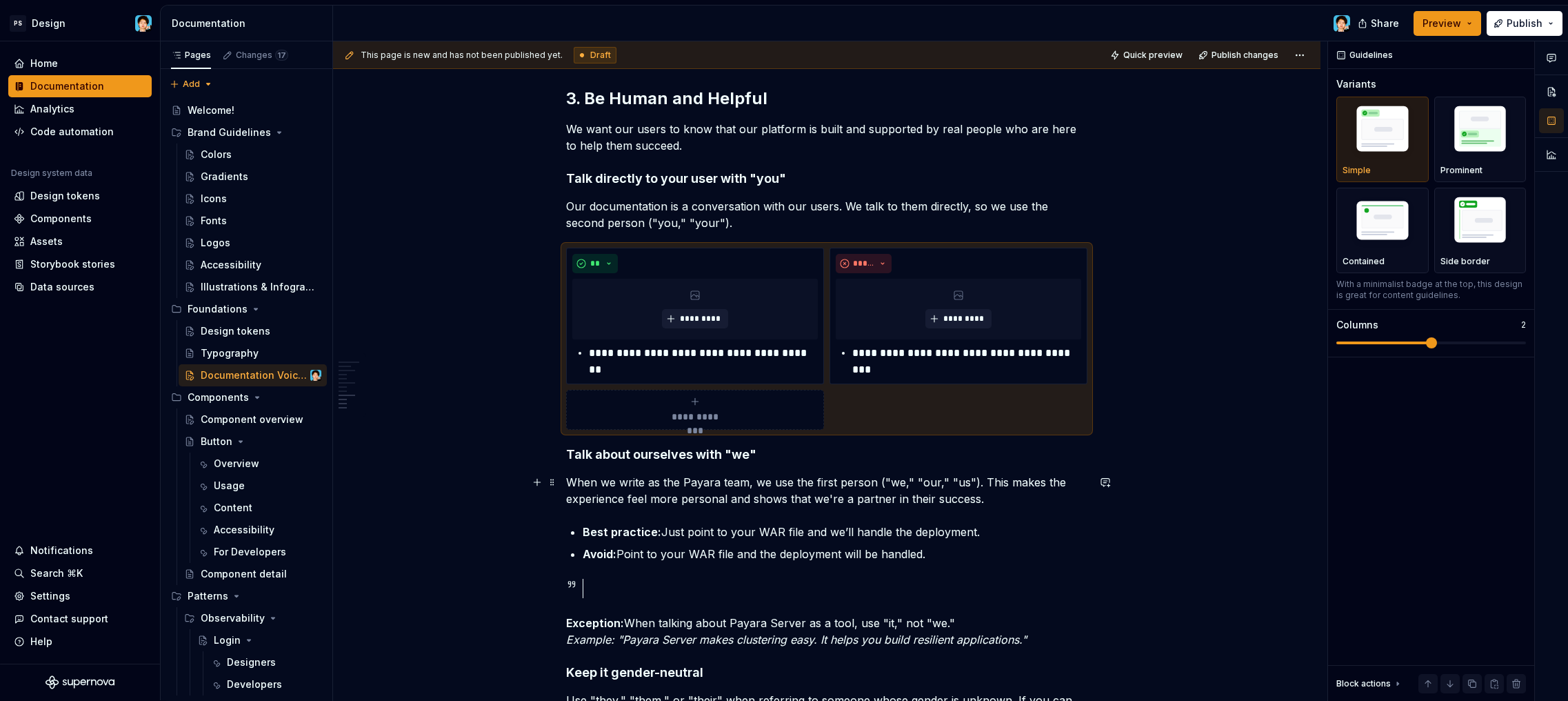
click at [626, 497] on p "When we write as the Payara team, we use the first person ("we," "our," "us"). …" at bounding box center [826, 490] width 521 height 33
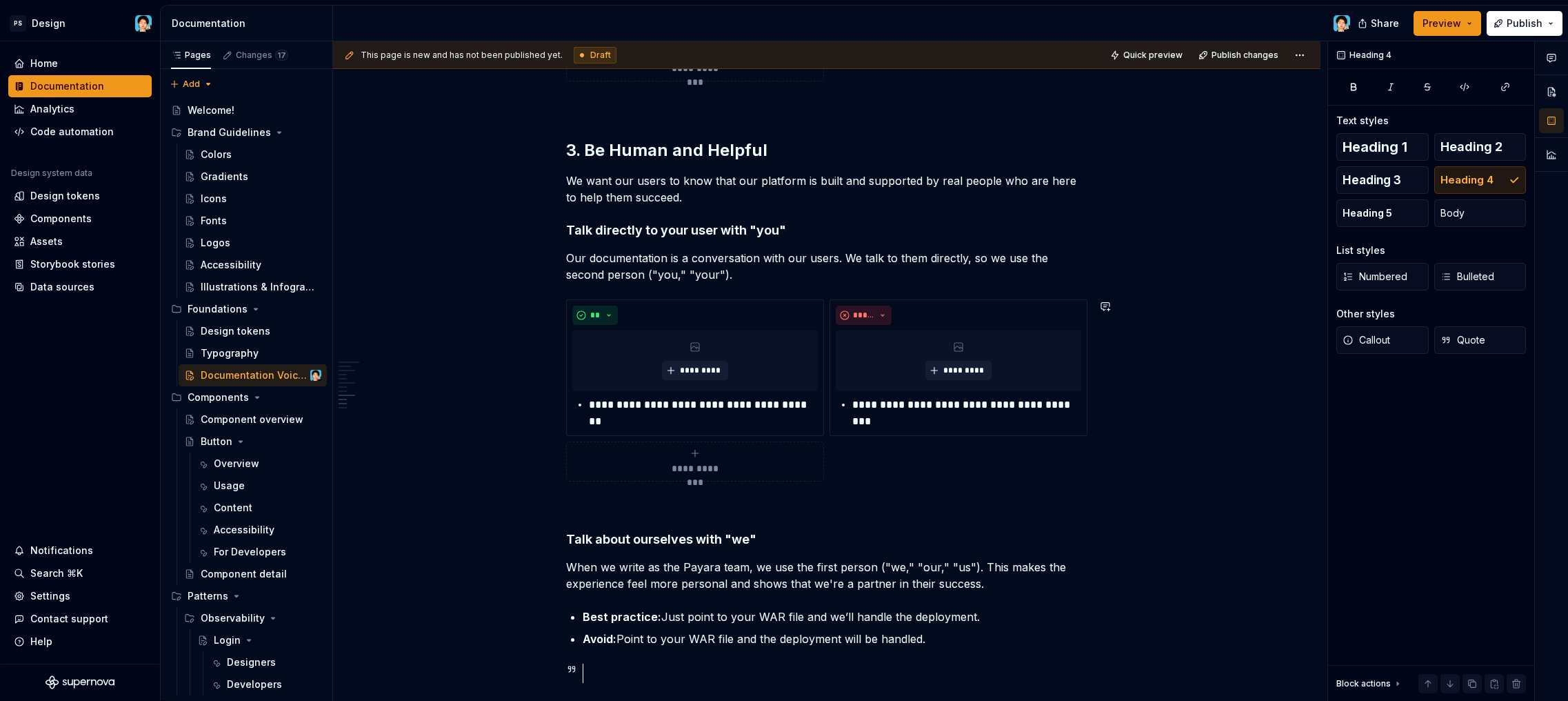
scroll to position [2300, 0]
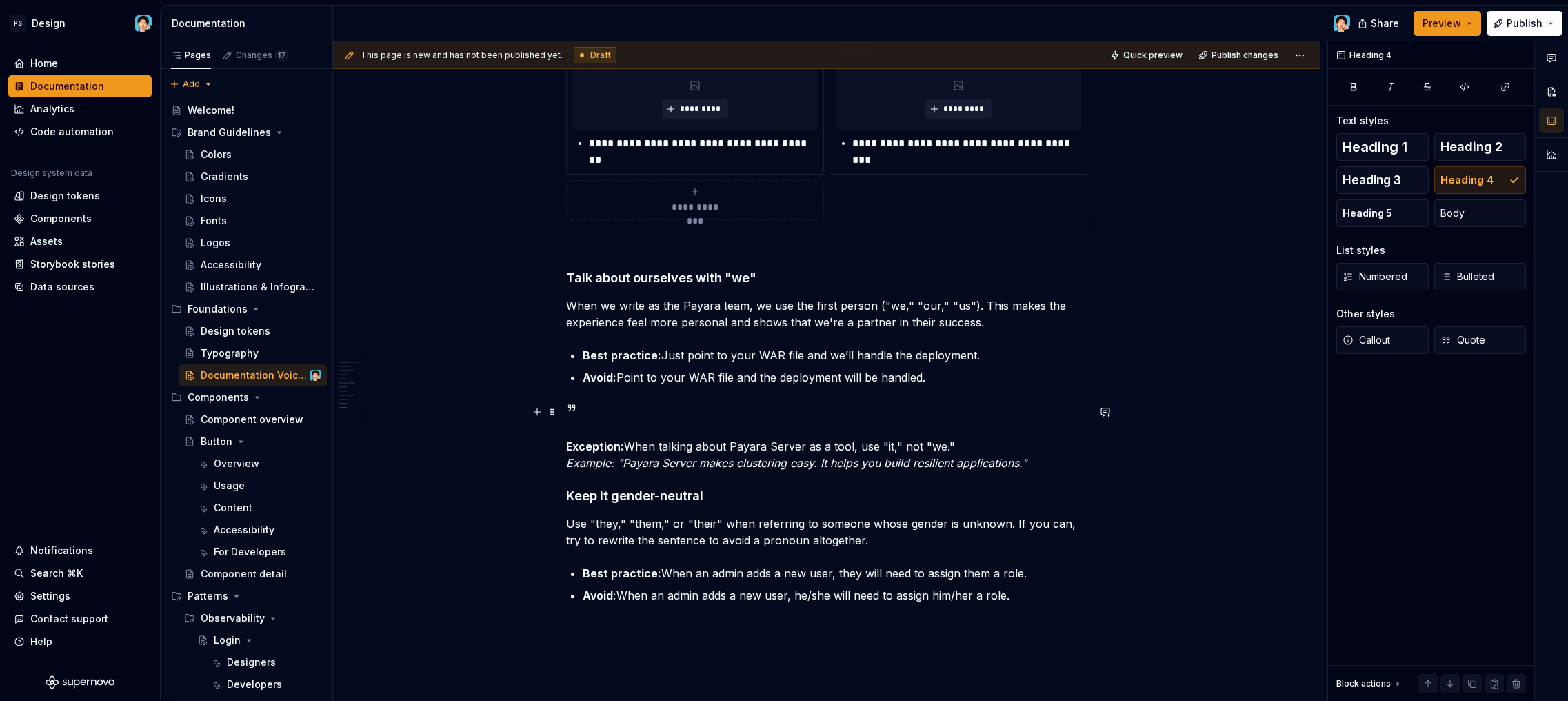
click at [675, 408] on div at bounding box center [840, 412] width 493 height 19
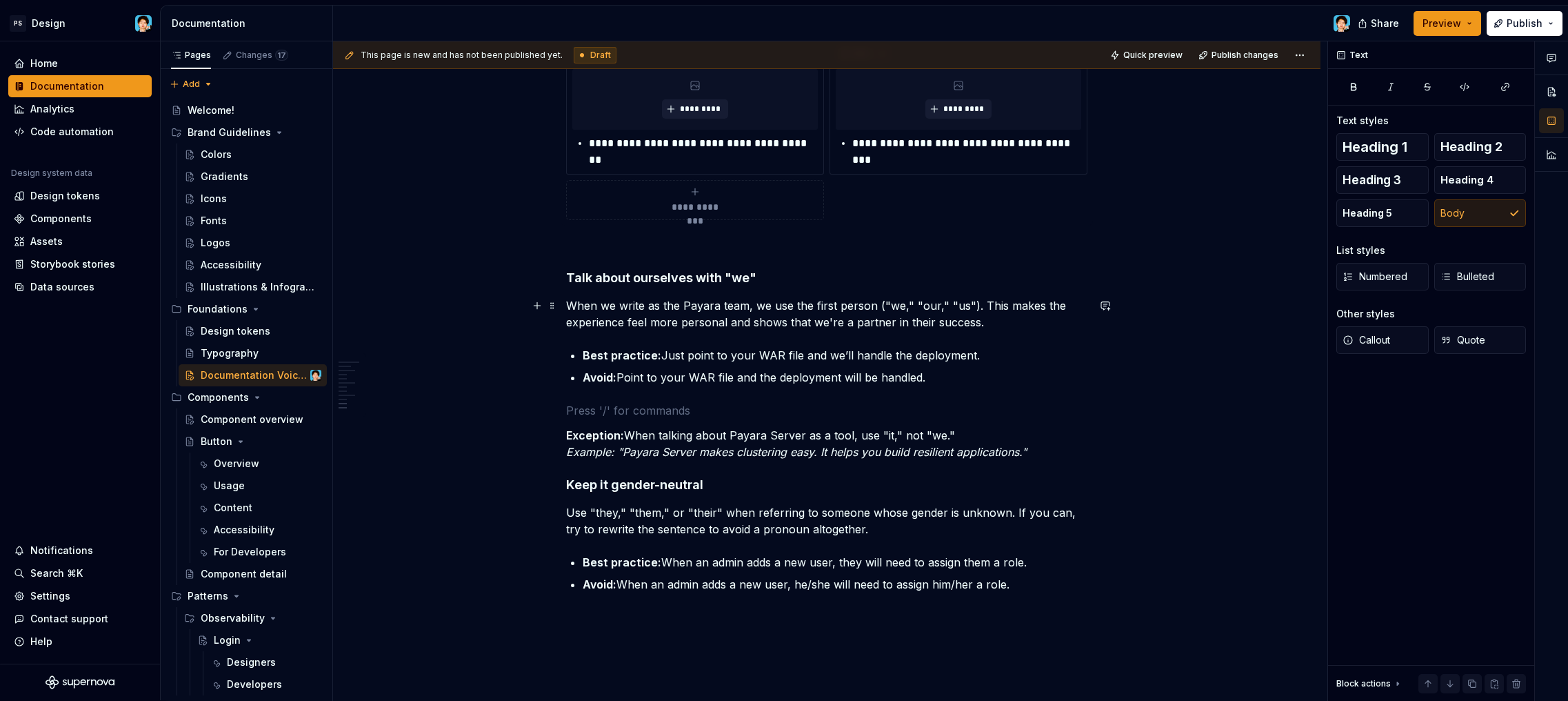
click at [698, 309] on p "When we write as the Payara team, we use the first person ("we," "our," "us"). …" at bounding box center [826, 314] width 521 height 33
click at [1006, 329] on p "When we write as the Payara team, we use the first person ("we," "our," "us"). …" at bounding box center [826, 314] width 521 height 33
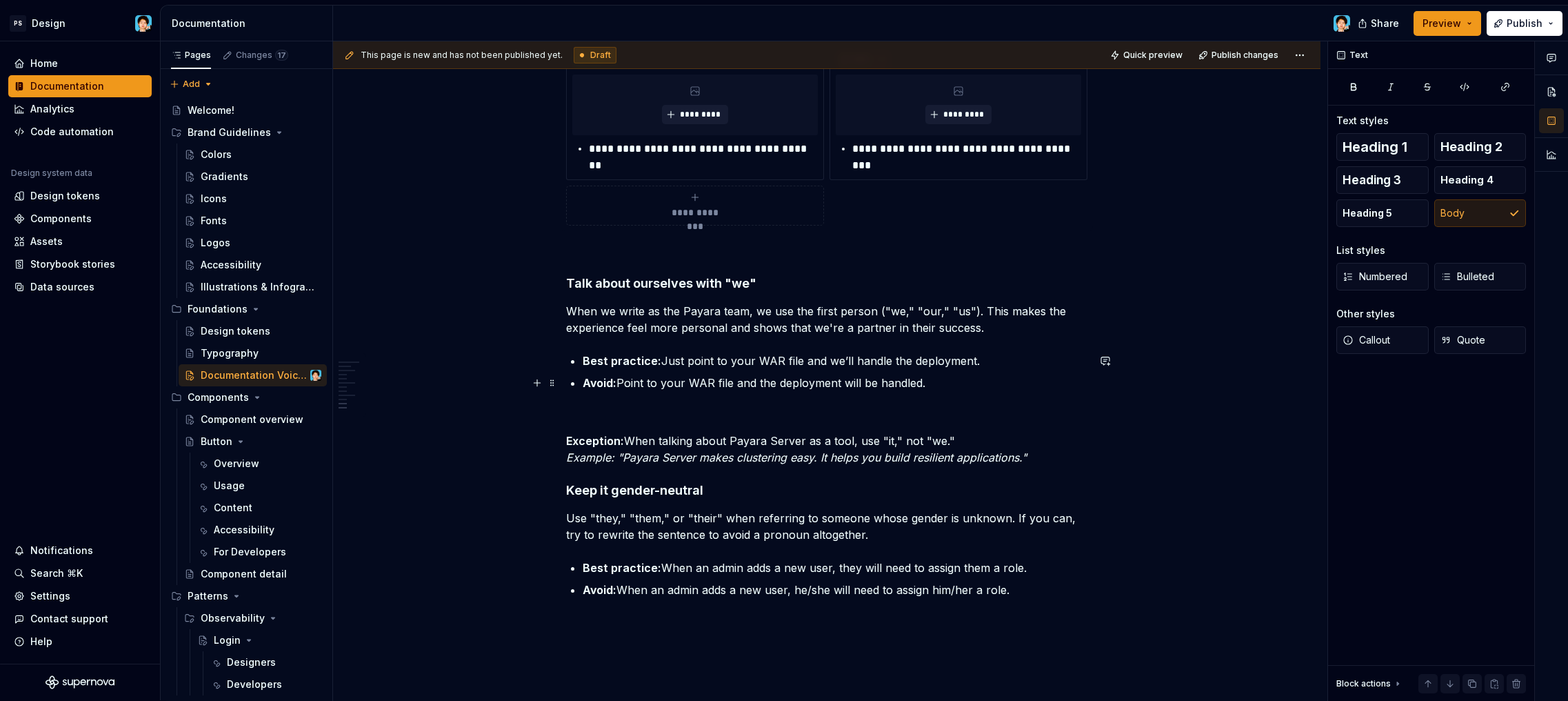
scroll to position [2289, 0]
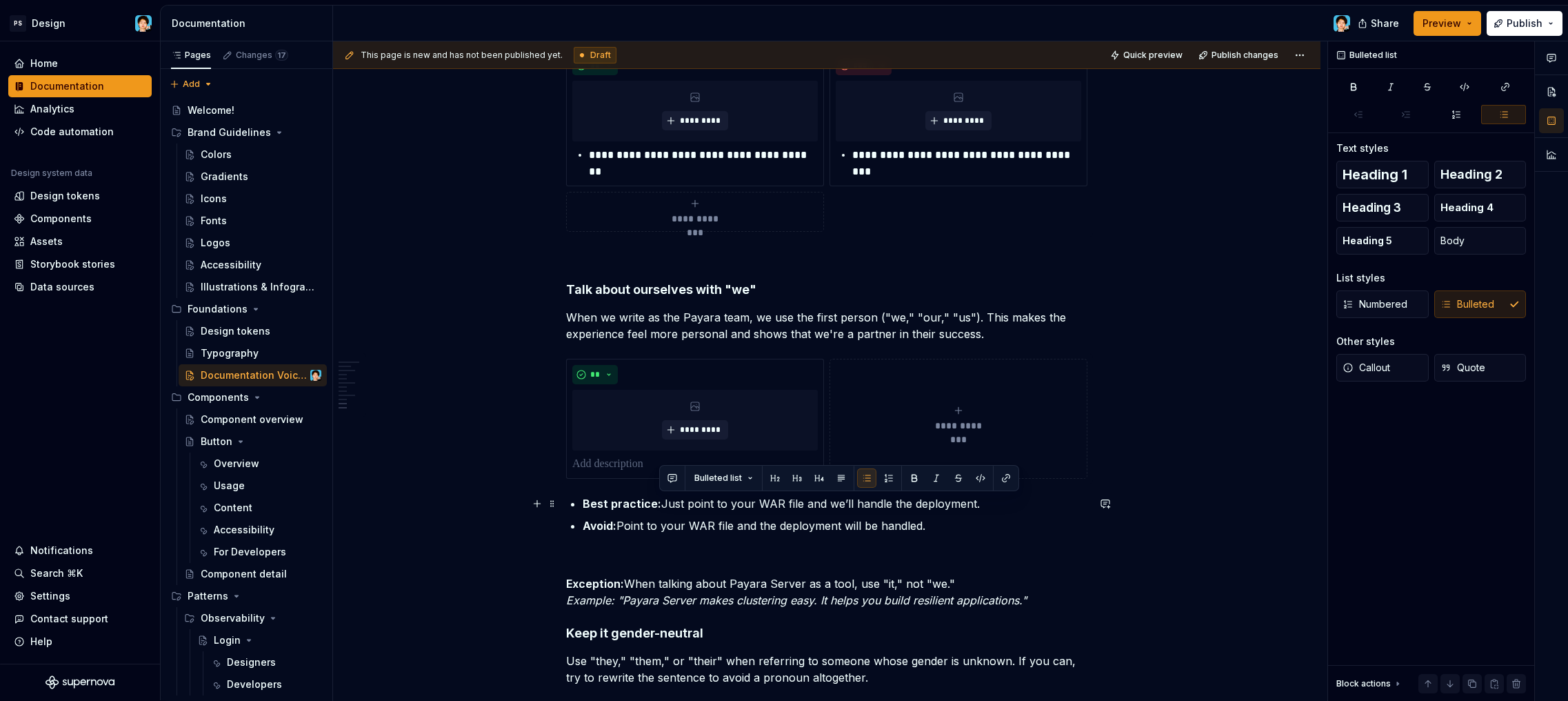
drag, startPoint x: 661, startPoint y: 505, endPoint x: 1014, endPoint y: 497, distance: 353.1
click at [1014, 497] on p "Best practice: Just point to your WAR file and we’ll handle the deployment." at bounding box center [834, 503] width 505 height 17
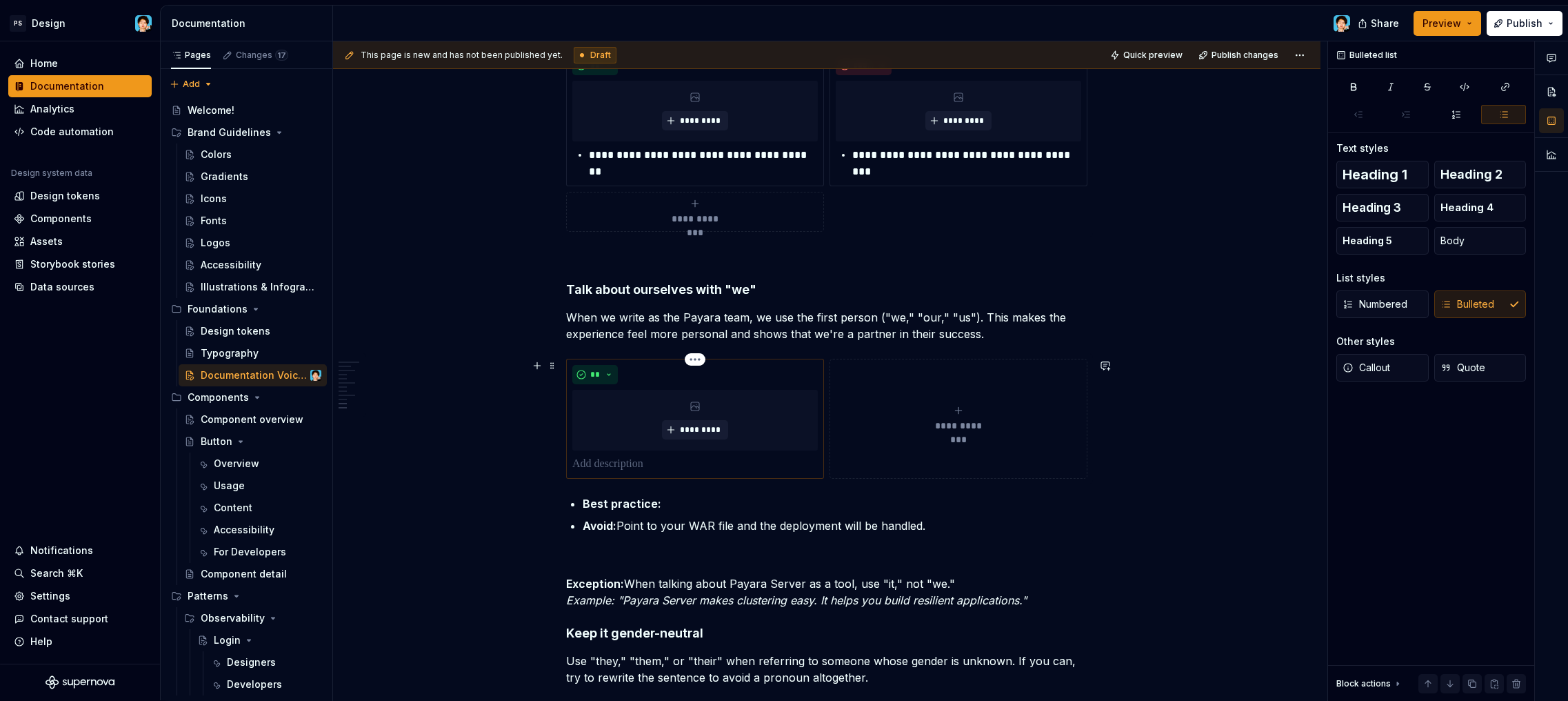
click at [648, 467] on p at bounding box center [695, 464] width 246 height 17
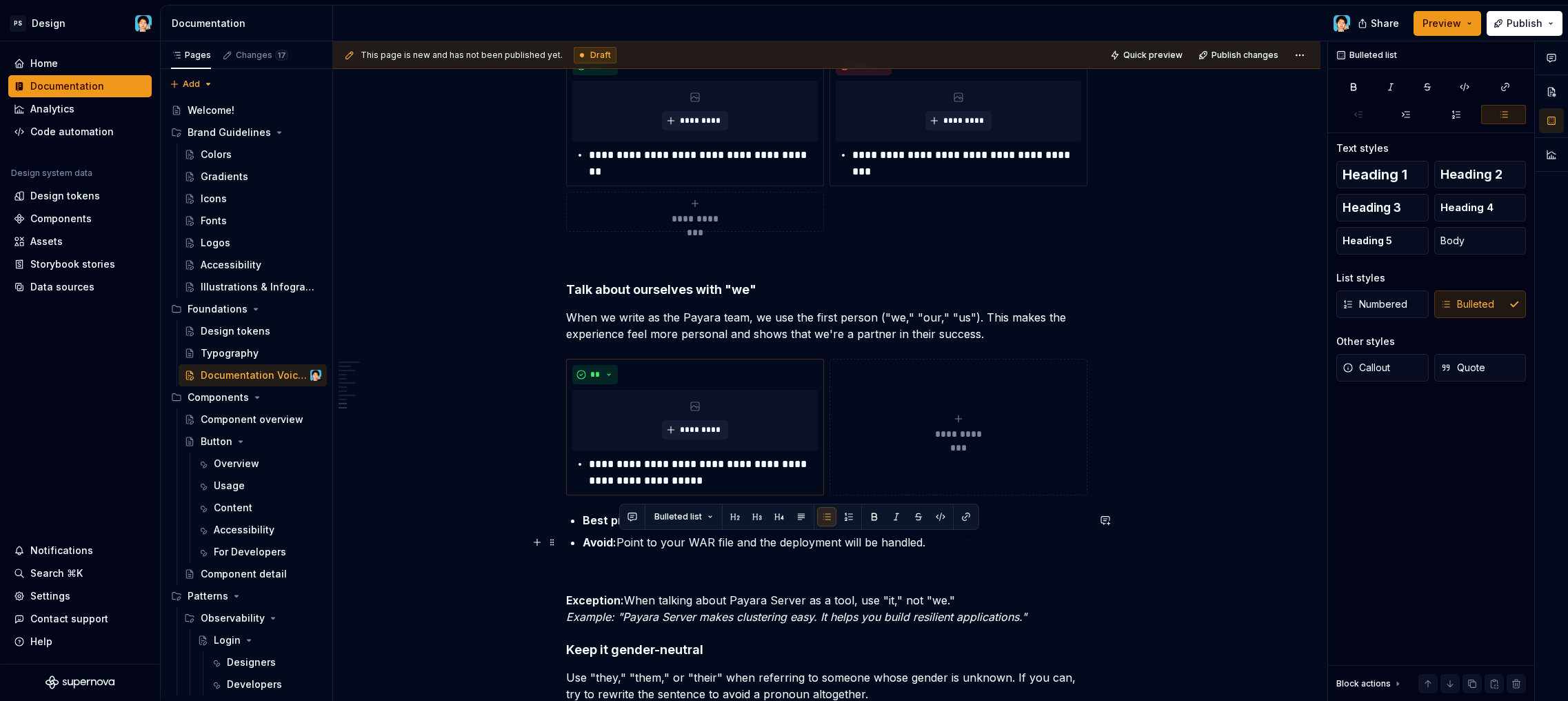
drag, startPoint x: 651, startPoint y: 539, endPoint x: 930, endPoint y: 540, distance: 279.0
click at [930, 540] on p "Avoid: Point to your WAR file and the deployment will be handled." at bounding box center [834, 542] width 505 height 17
click at [933, 438] on span "**********" at bounding box center [958, 434] width 63 height 14
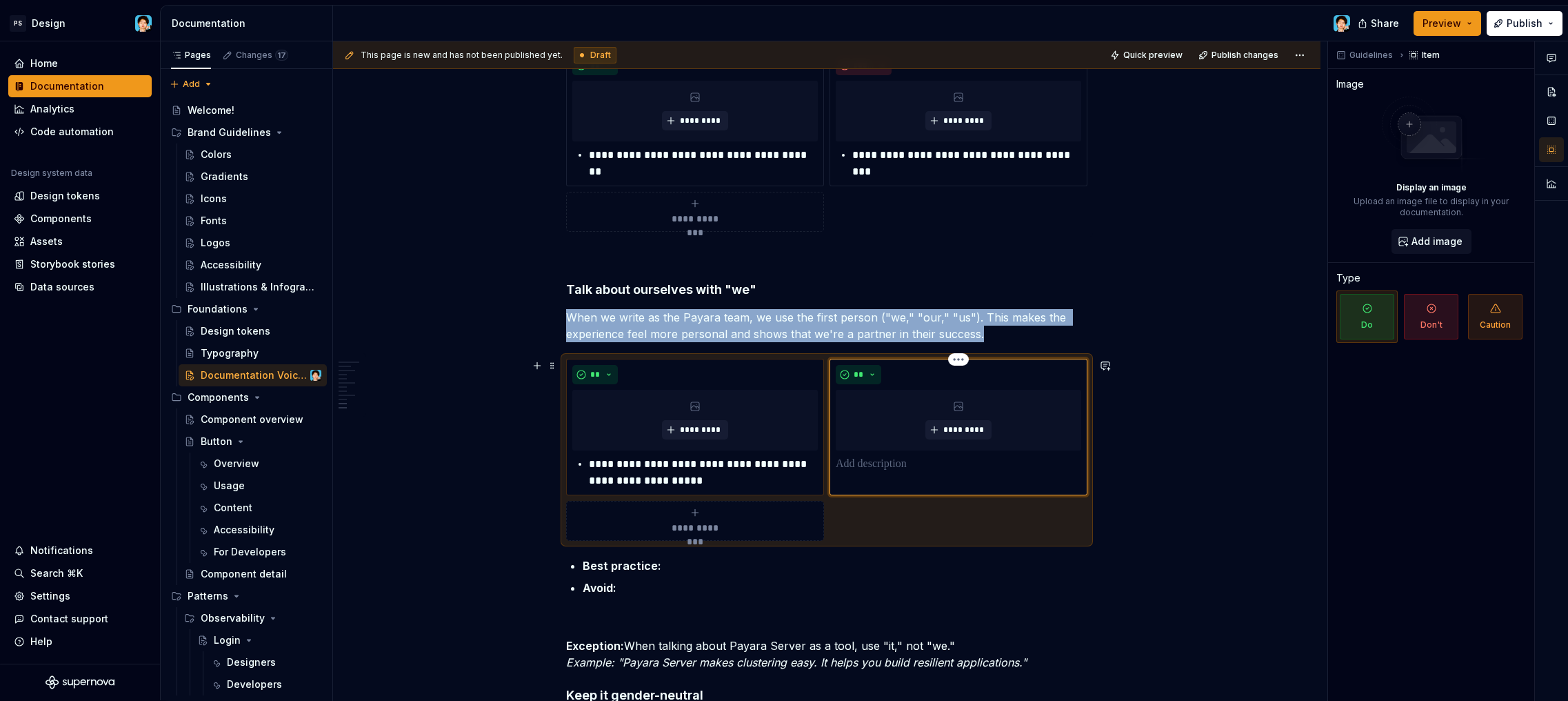
click at [925, 463] on p at bounding box center [958, 464] width 246 height 17
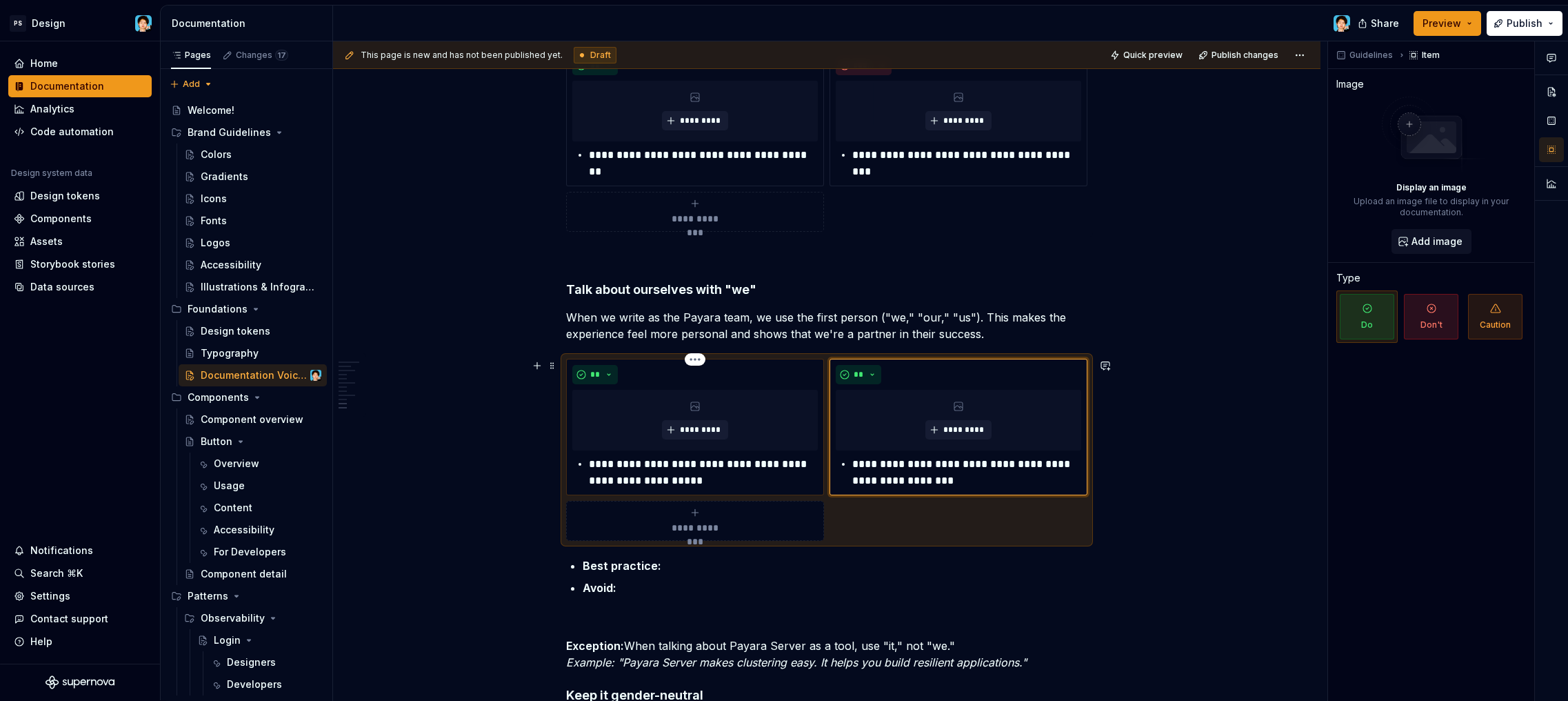
click at [592, 466] on p "**********" at bounding box center [703, 473] width 228 height 33
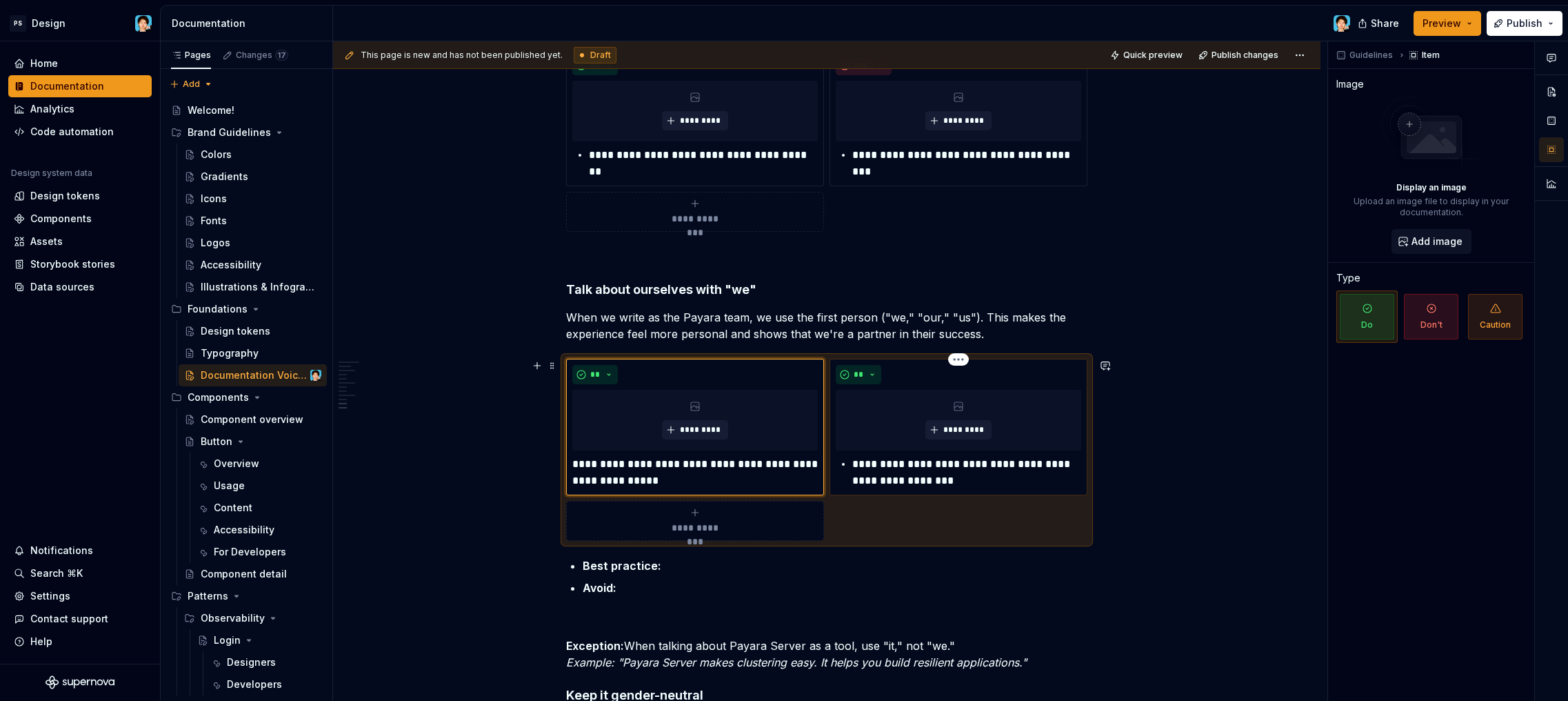
click at [854, 462] on p "**********" at bounding box center [966, 473] width 228 height 33
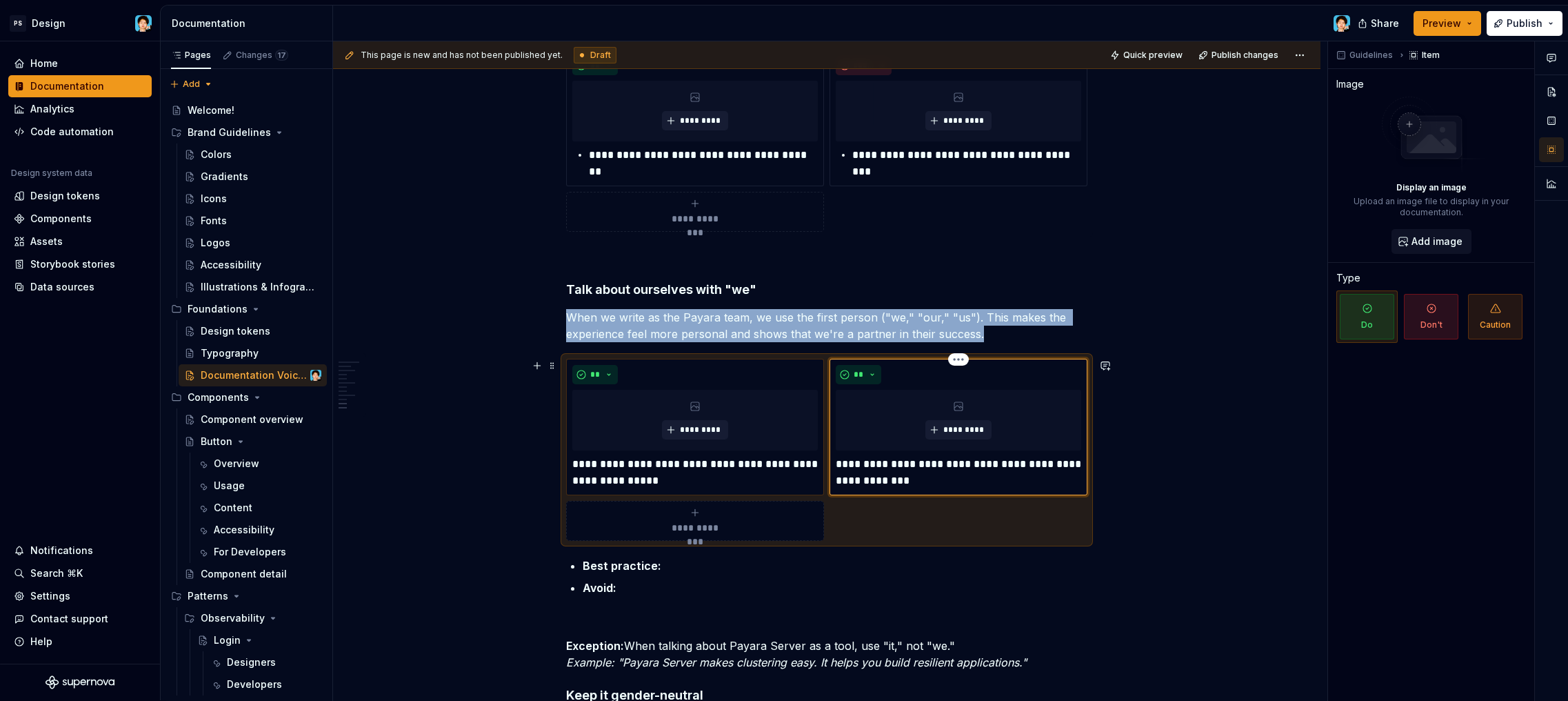
click at [869, 364] on div "**********" at bounding box center [958, 427] width 258 height 136
click at [871, 371] on button "**" at bounding box center [858, 374] width 46 height 19
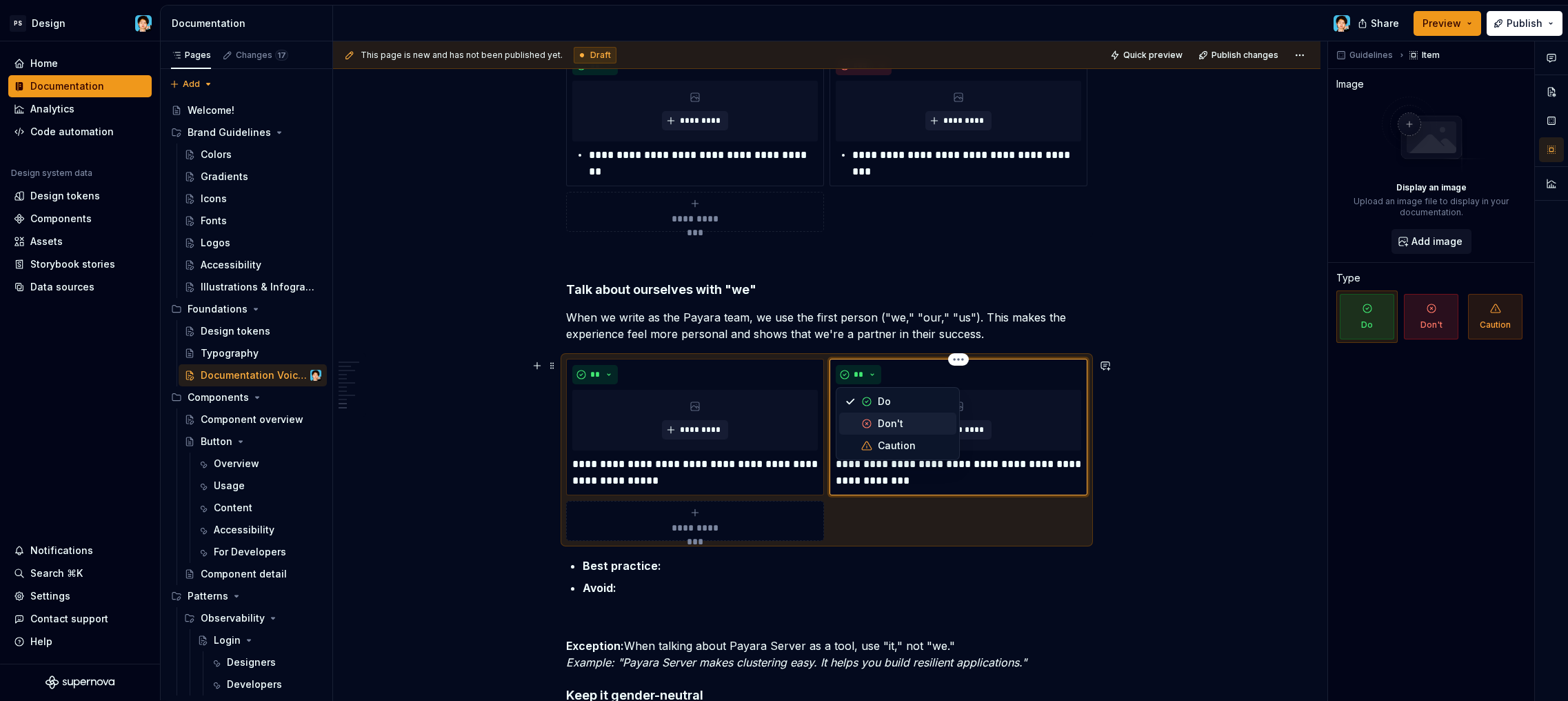
click at [880, 414] on span "Don't" at bounding box center [897, 423] width 118 height 22
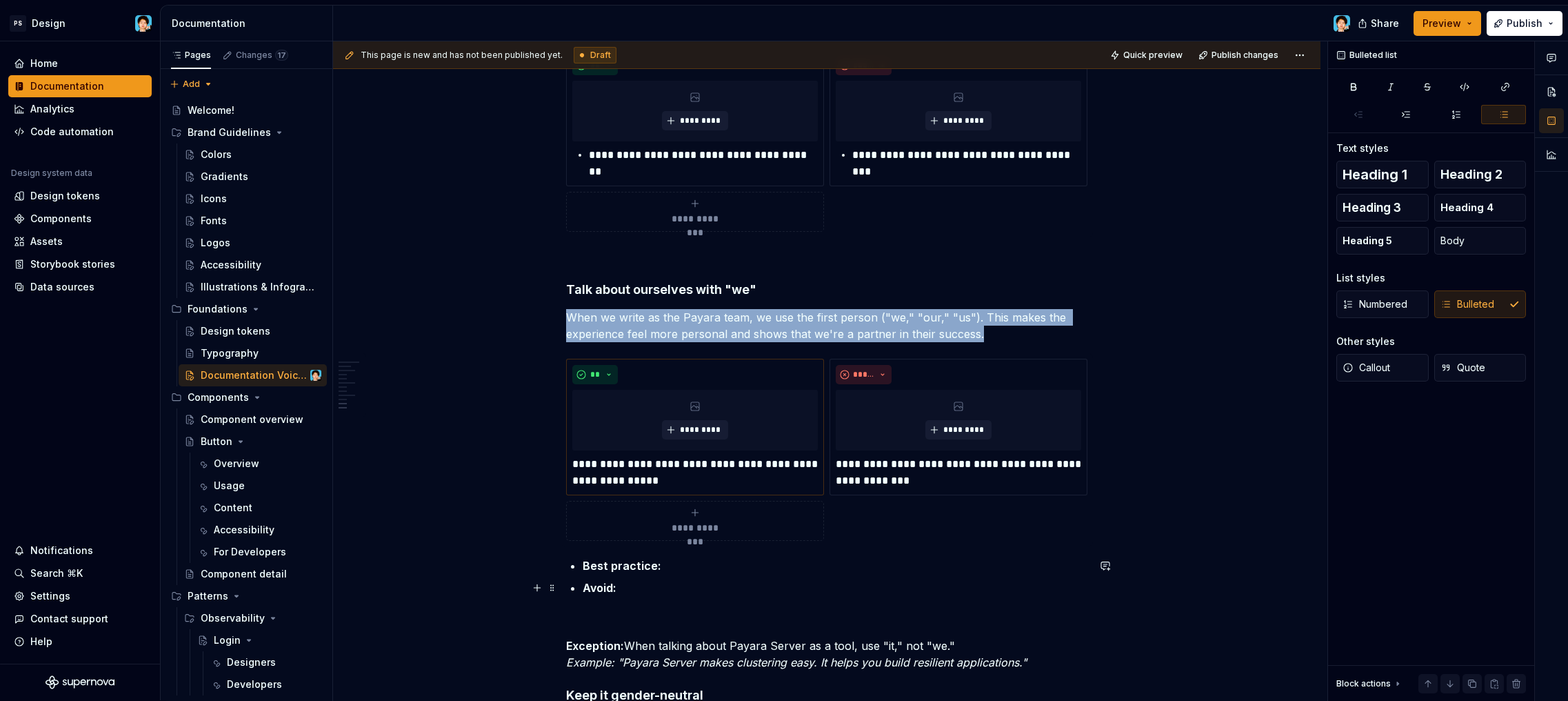
click at [656, 595] on p "Avoid:" at bounding box center [834, 587] width 505 height 17
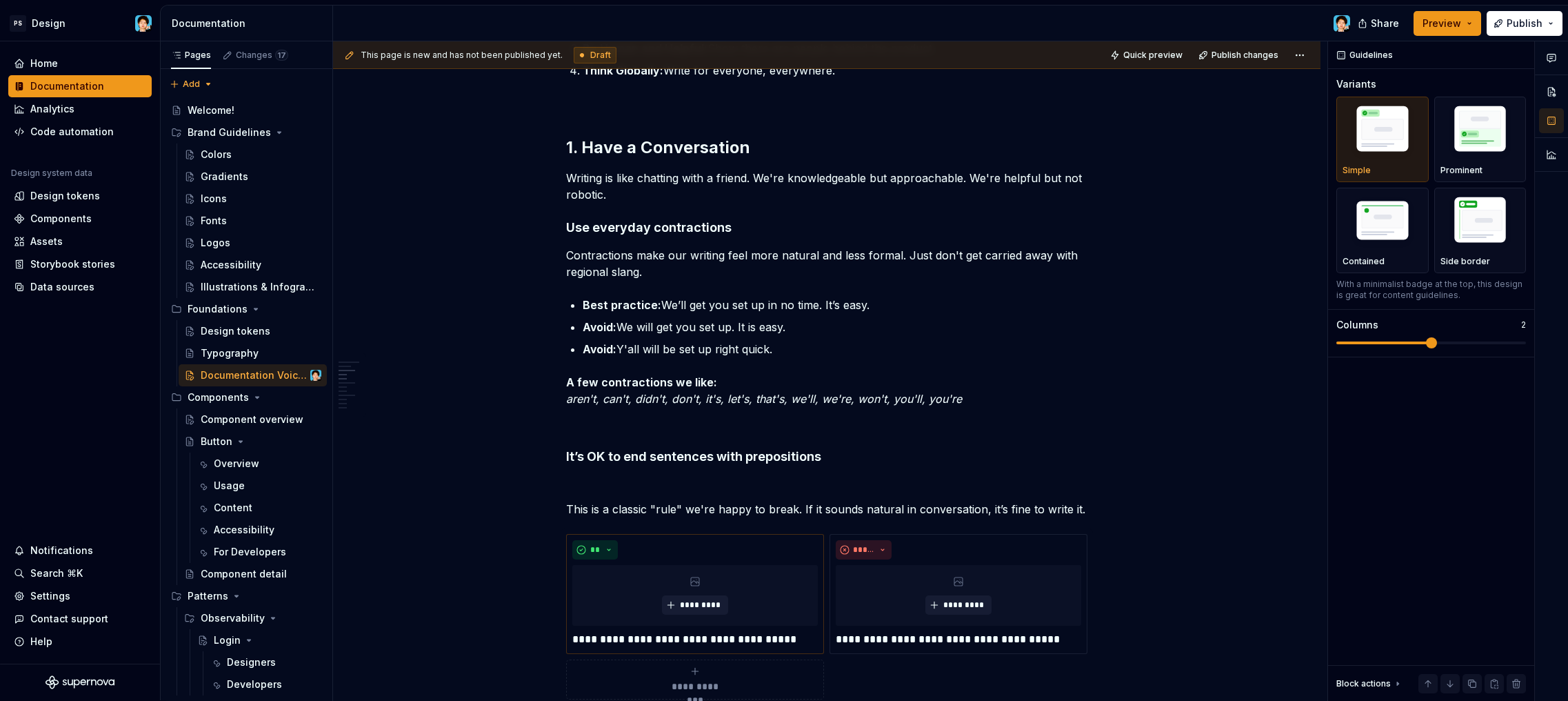
scroll to position [9, 0]
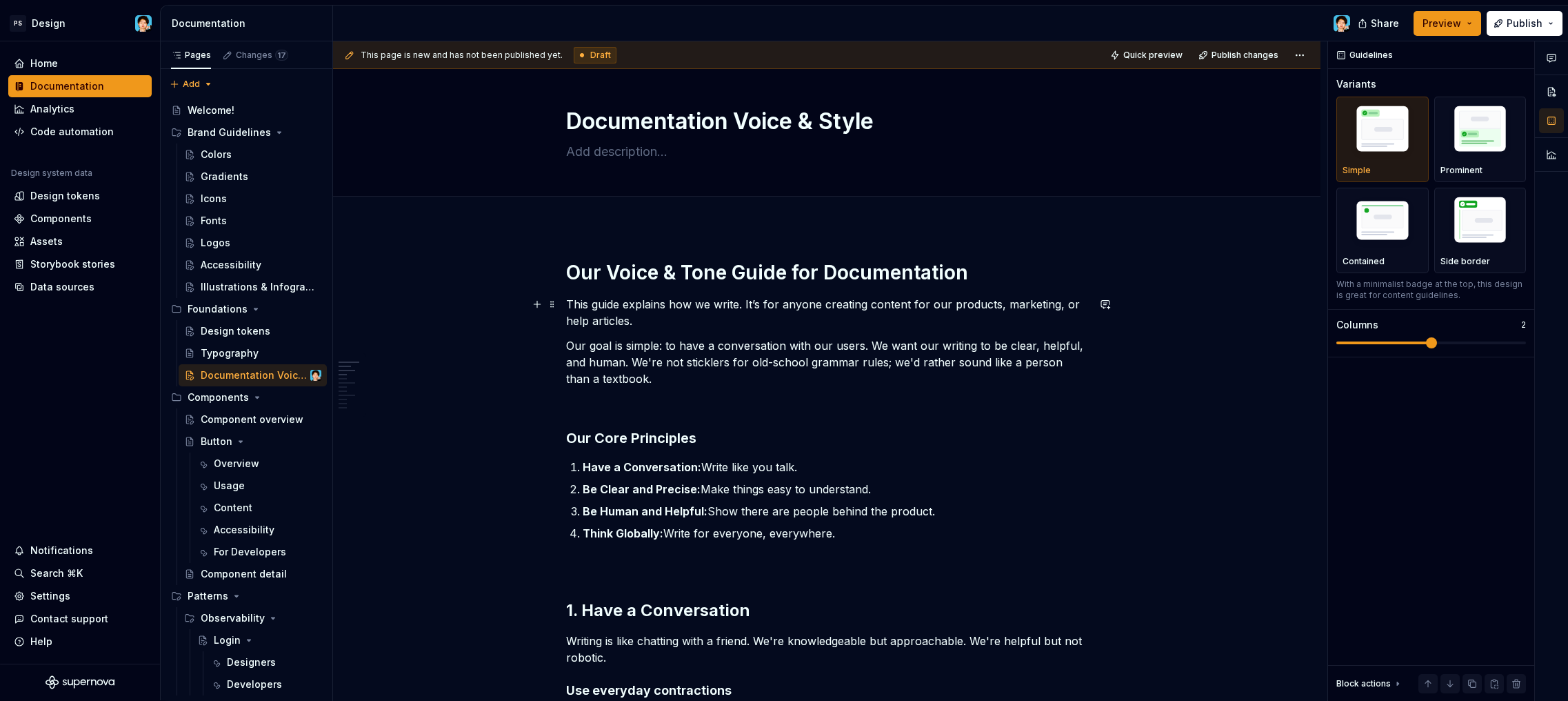
click at [911, 316] on p "This guide explains how we write. It’s for anyone creating content for our prod…" at bounding box center [826, 312] width 521 height 33
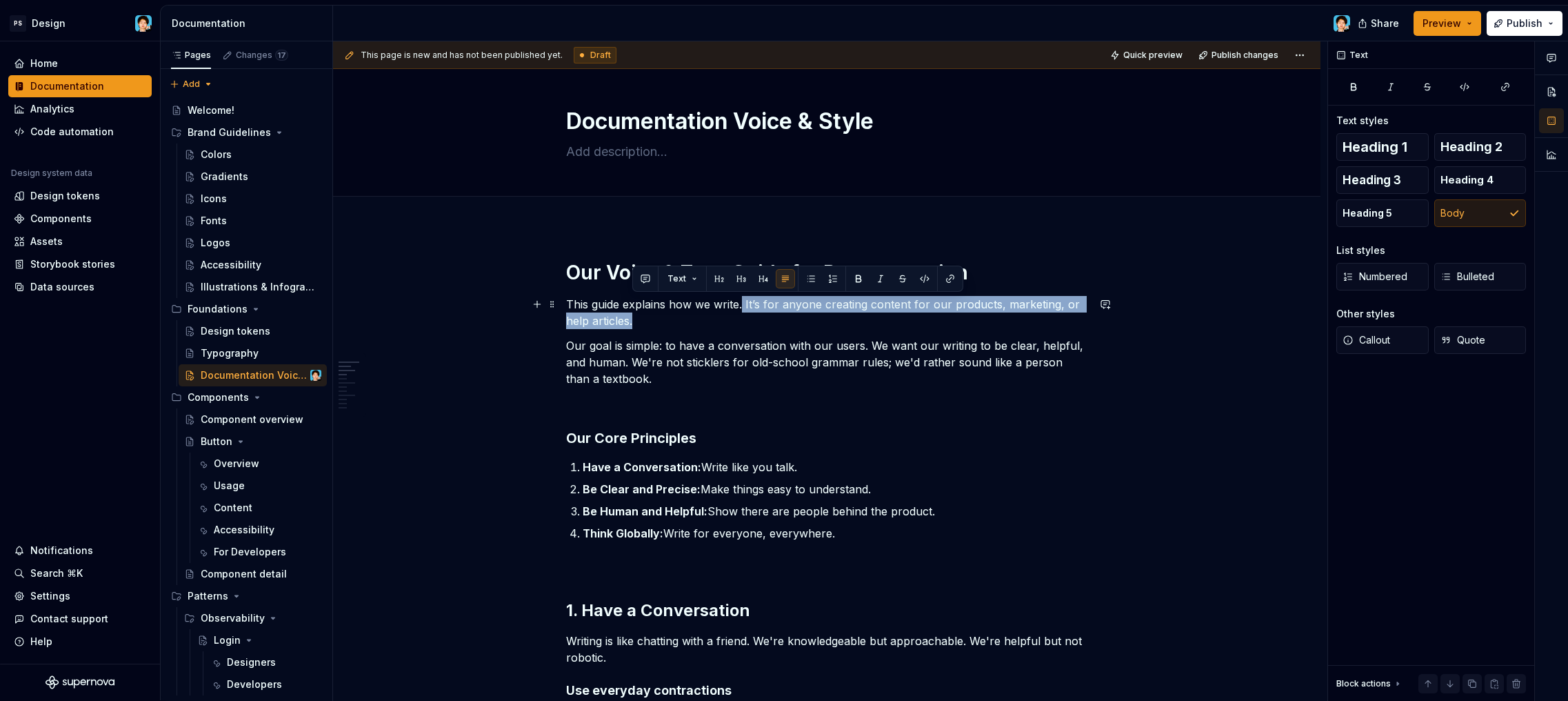
drag, startPoint x: 742, startPoint y: 303, endPoint x: 760, endPoint y: 313, distance: 20.6
click at [760, 313] on p "This guide explains how we write. It’s for anyone creating content for our prod…" at bounding box center [826, 312] width 521 height 33
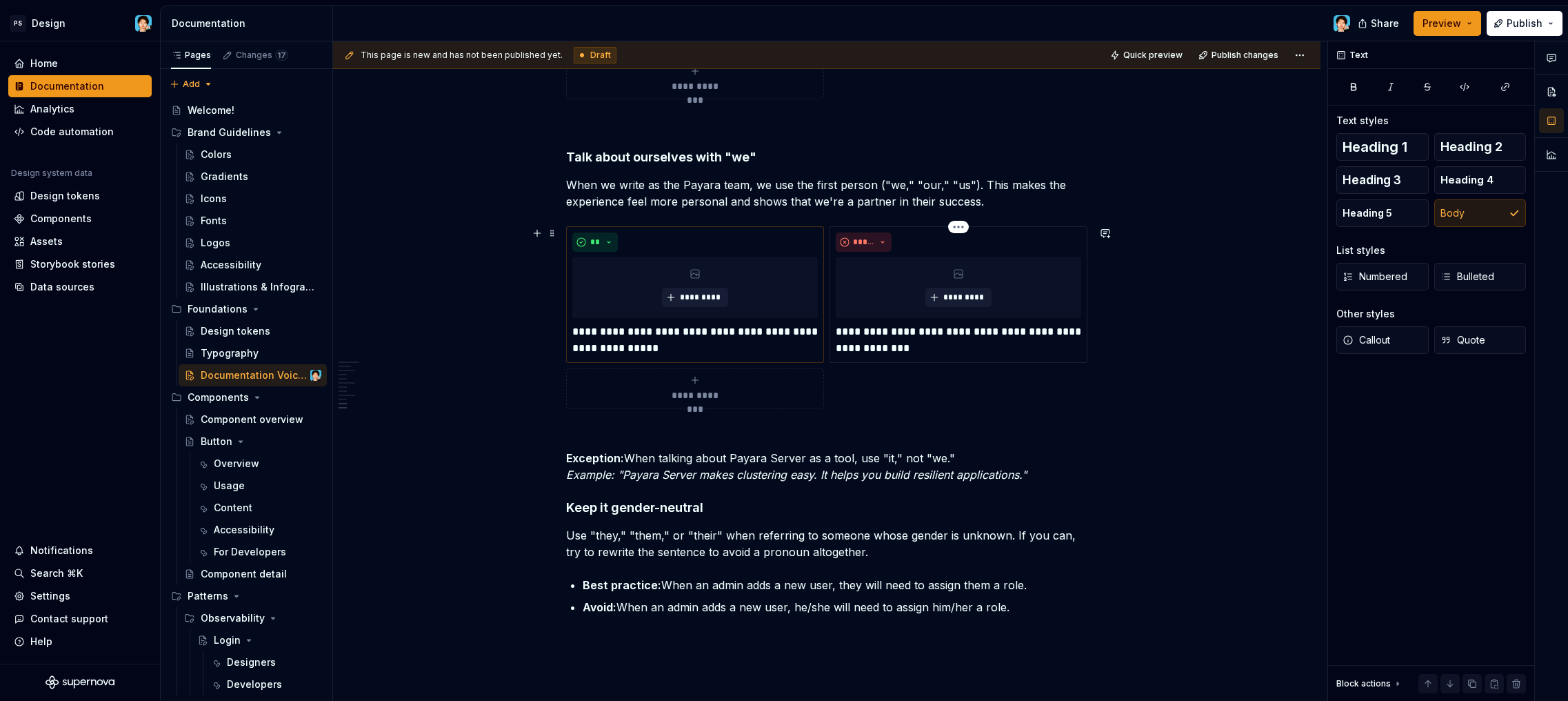
scroll to position [2426, 0]
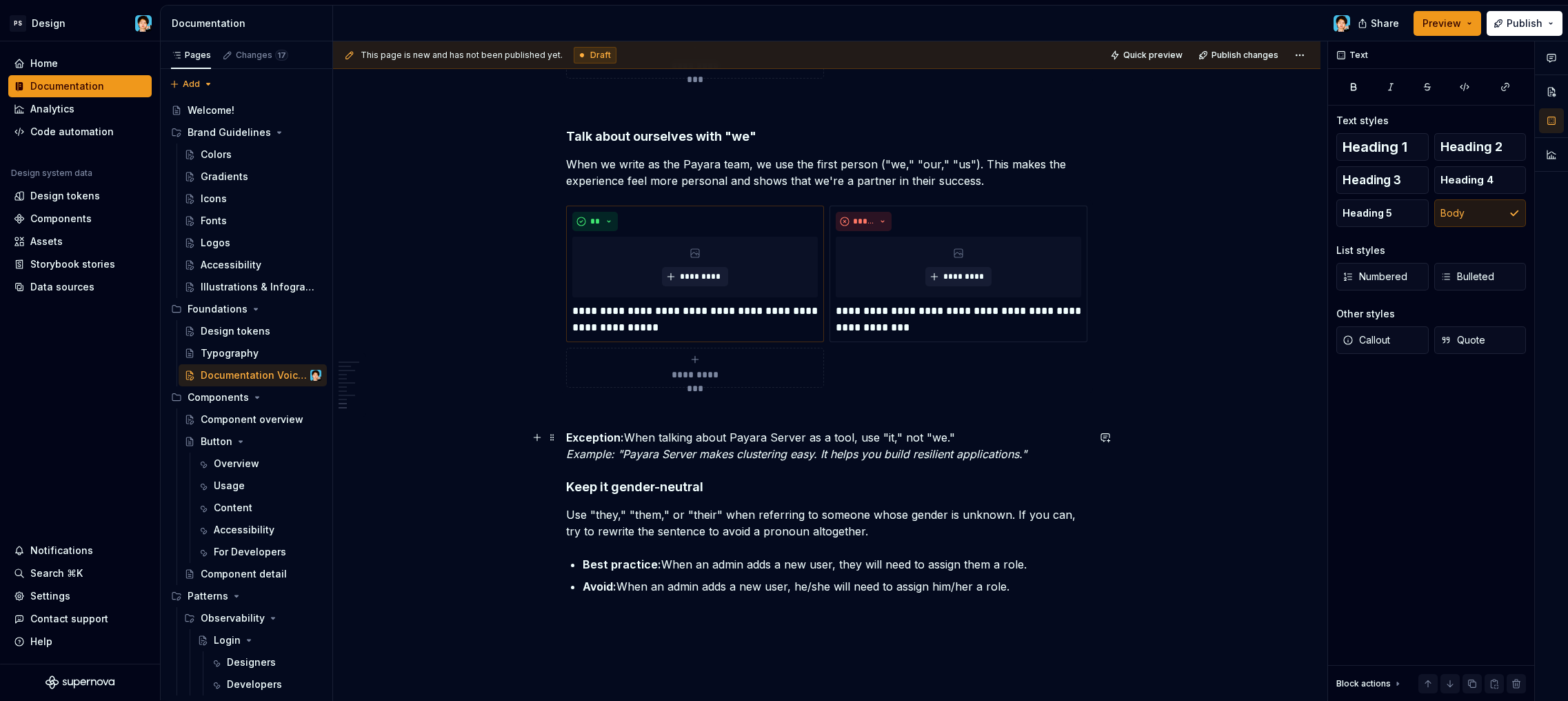
click at [570, 436] on strong "Exception:" at bounding box center [595, 438] width 58 height 14
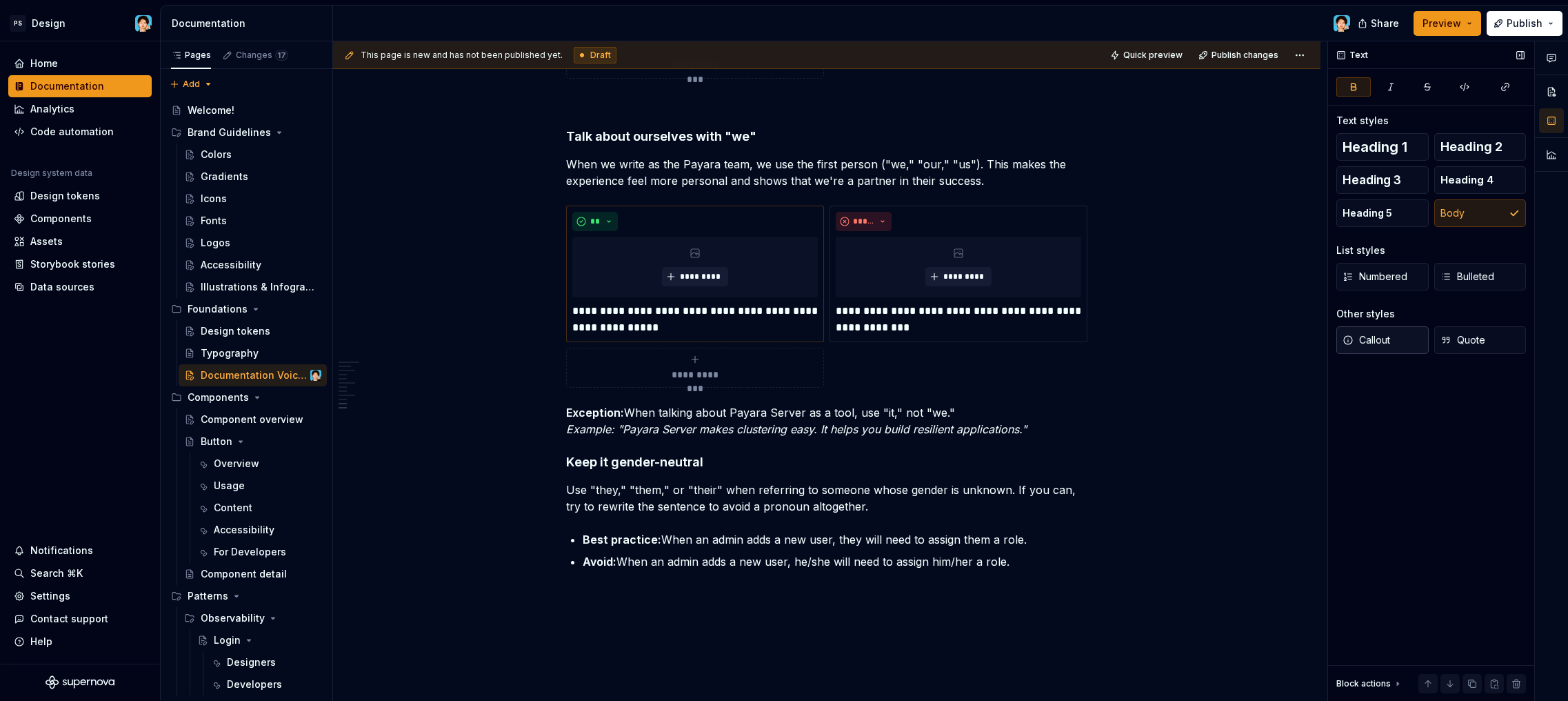
click at [1376, 340] on span "Callout" at bounding box center [1366, 340] width 48 height 14
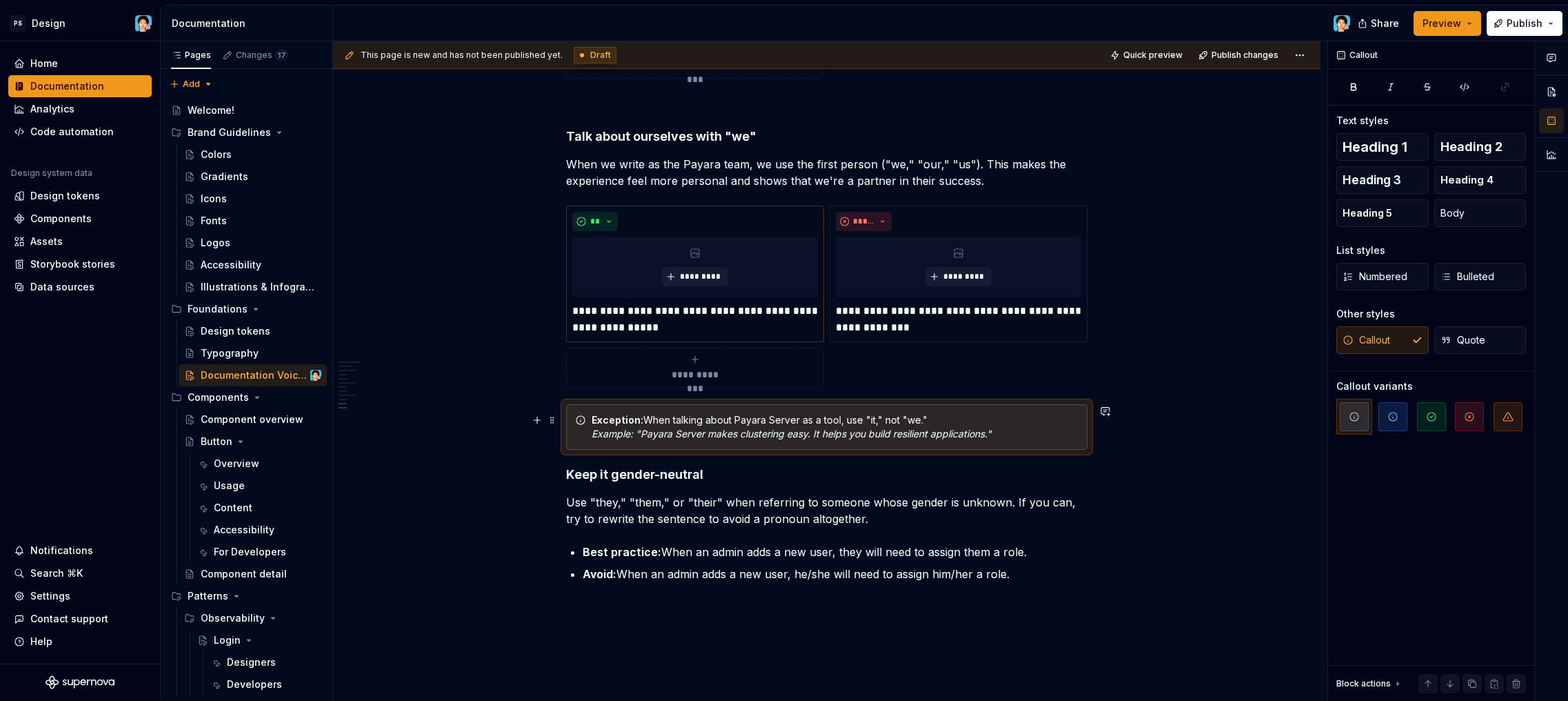
click at [818, 439] on div "Exception: When talking about Payara Server as a tool, use "it," not "we." Exam…" at bounding box center [835, 427] width 487 height 27
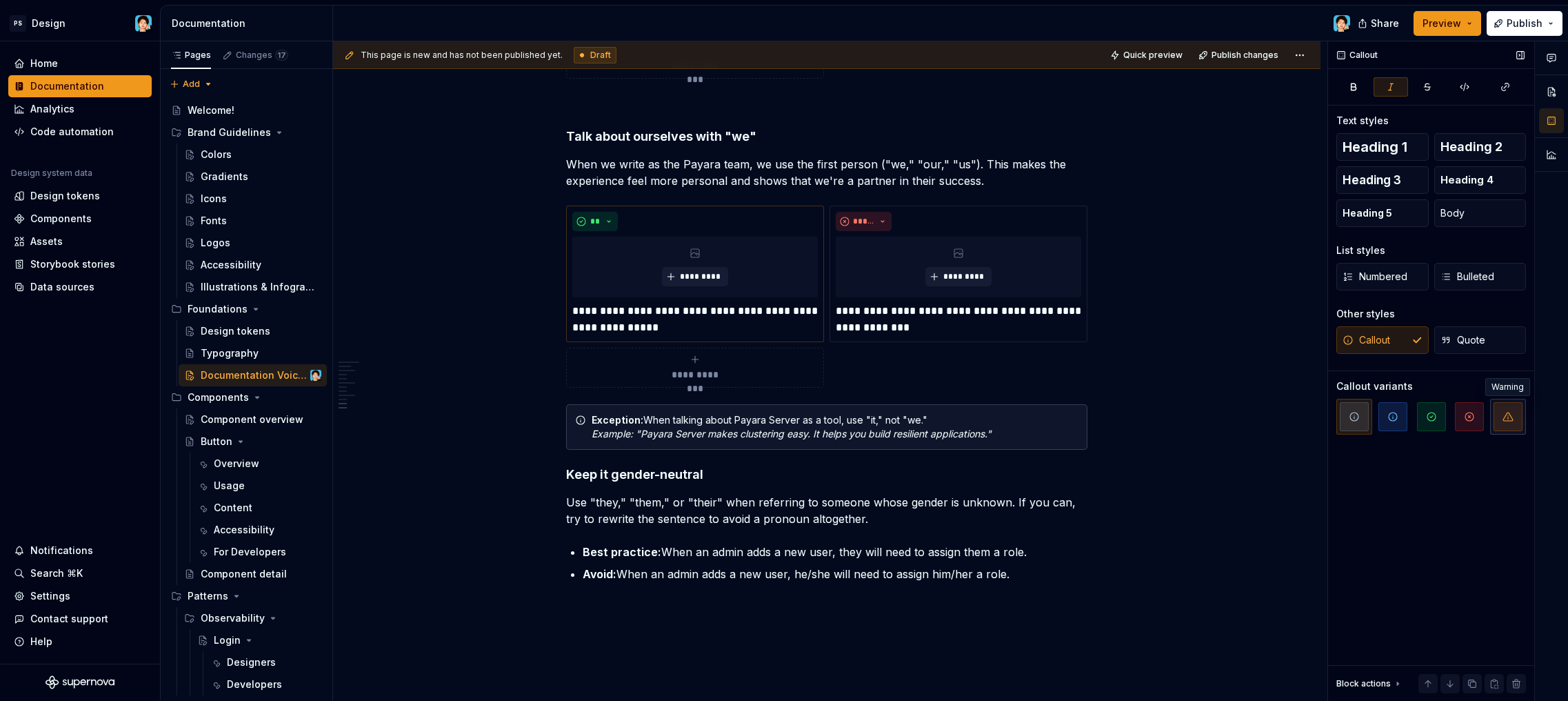
click at [1494, 420] on span "button" at bounding box center [1508, 417] width 29 height 29
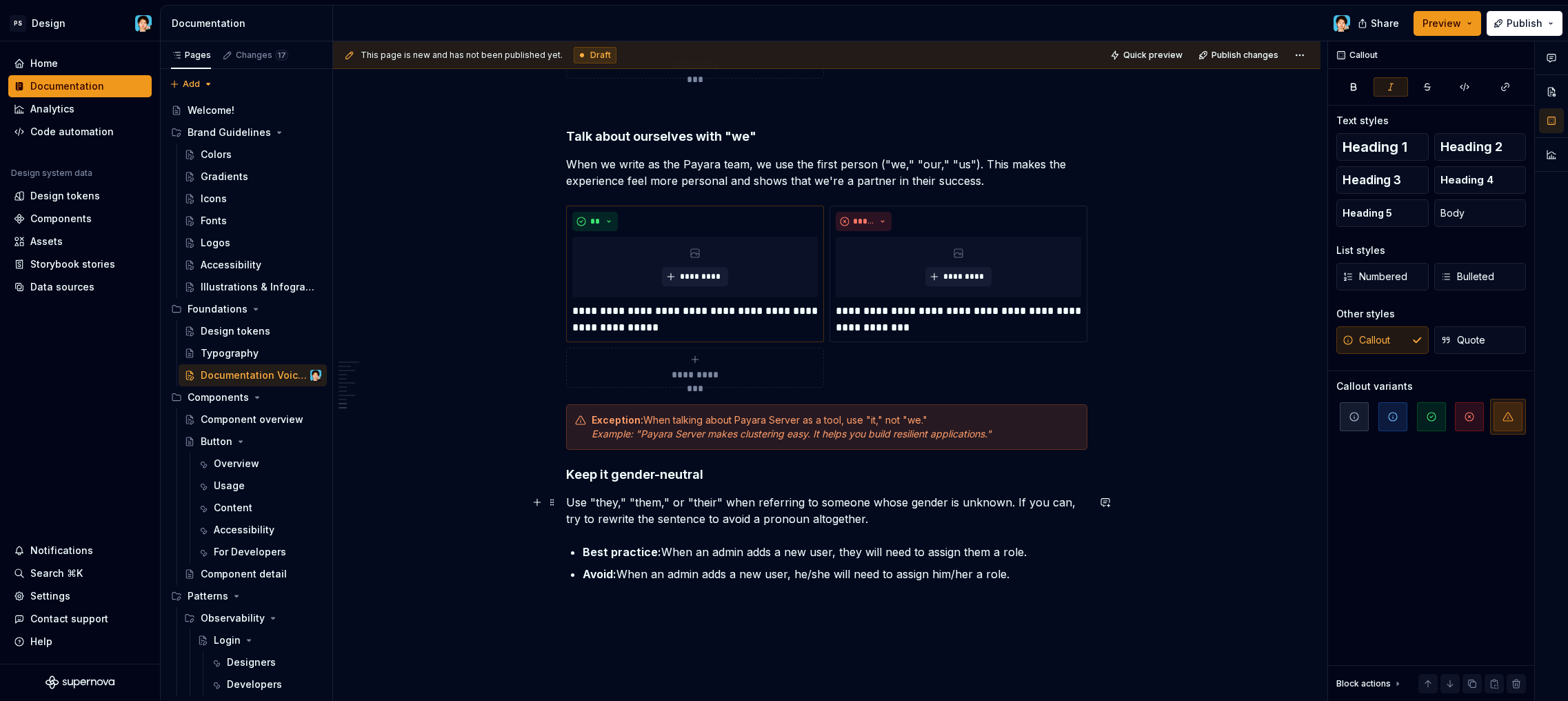
click at [813, 494] on p "Use "they," "them," or "their" when referring to someone whose gender is unknow…" at bounding box center [826, 510] width 521 height 33
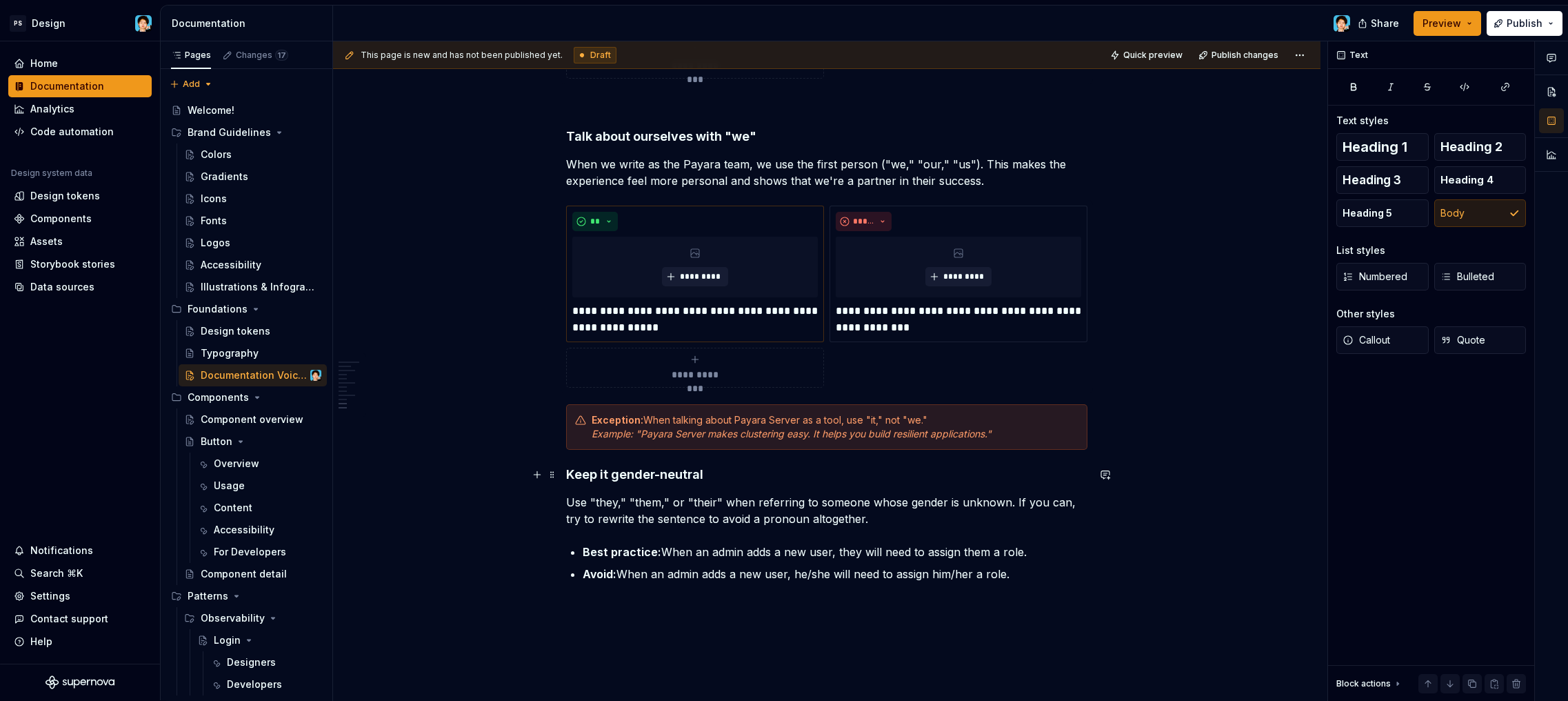
click at [566, 473] on h4 "Keep it gender-neutral" at bounding box center [826, 473] width 521 height 17
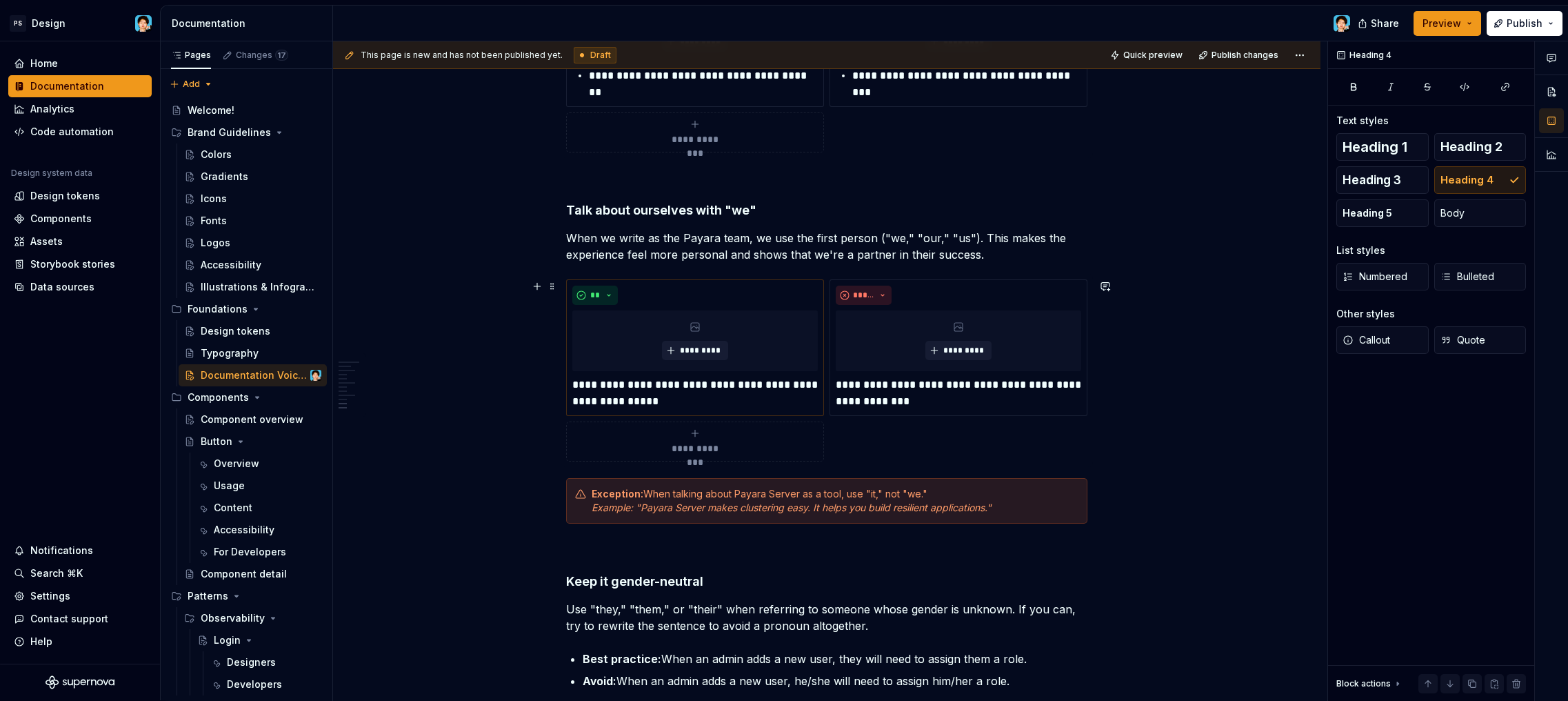
scroll to position [2567, 0]
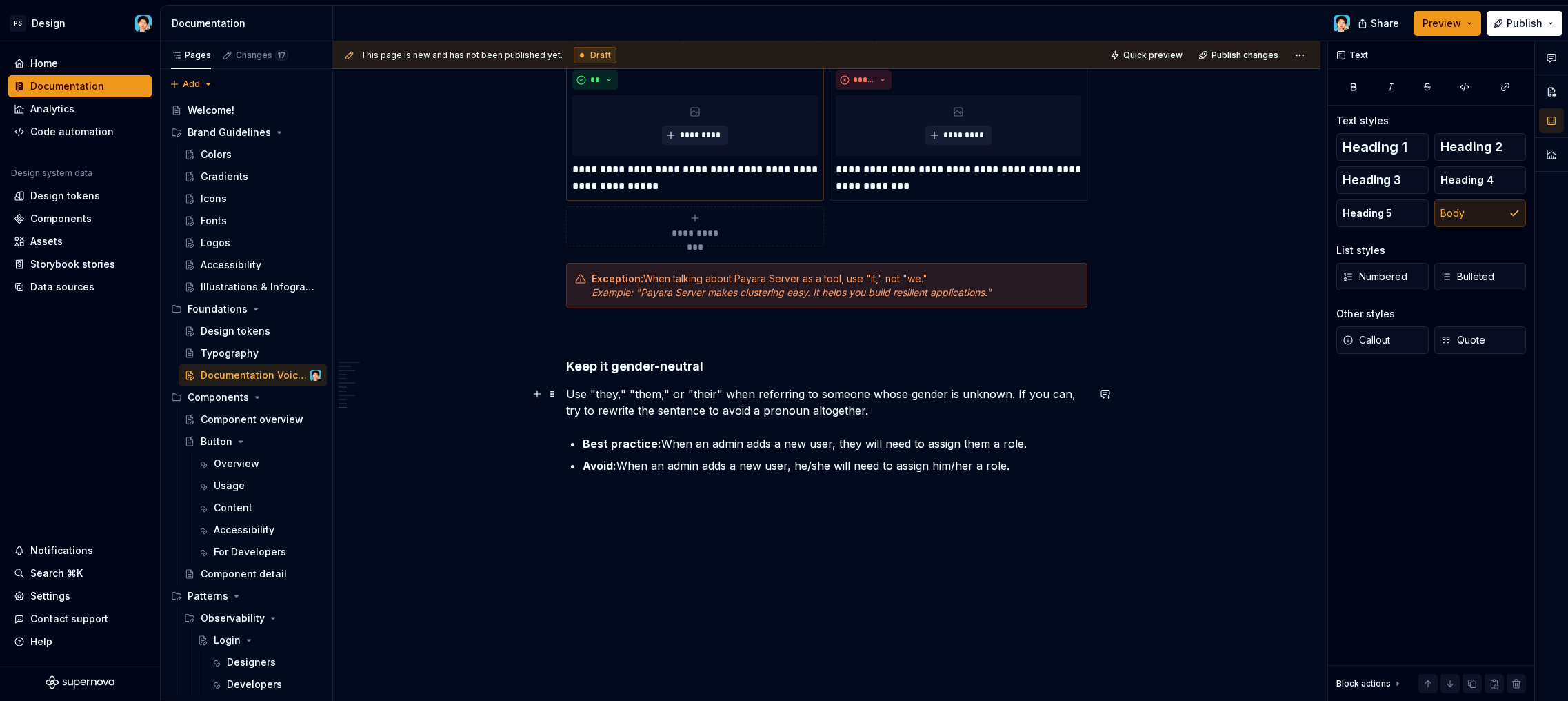
click at [879, 411] on p "Use "they," "them," or "their" when referring to someone whose gender is unknow…" at bounding box center [826, 402] width 521 height 33
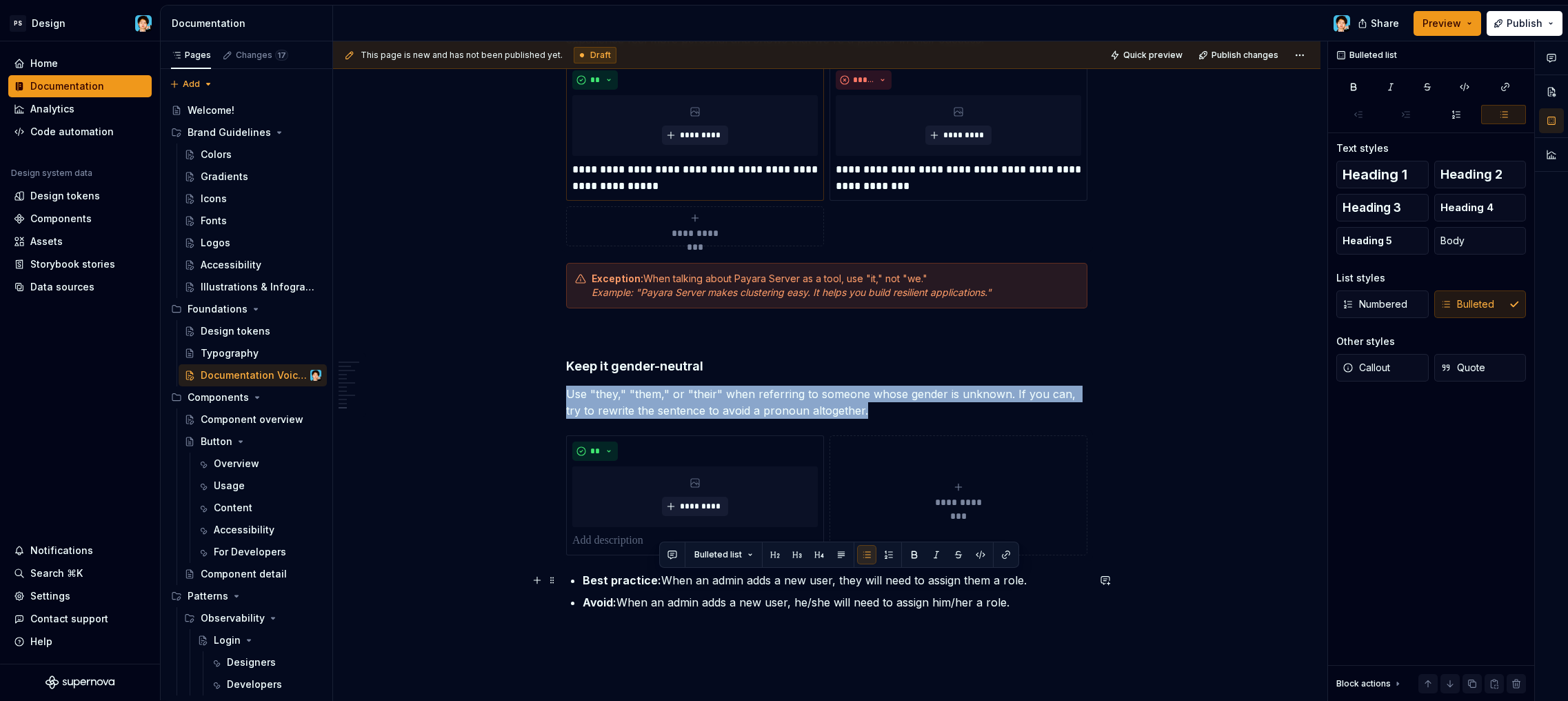
drag, startPoint x: 663, startPoint y: 580, endPoint x: 1061, endPoint y: 575, distance: 398.0
click at [1061, 575] on p "Best practice: When an admin adds a new user, they will need to assign them a r…" at bounding box center [834, 579] width 505 height 17
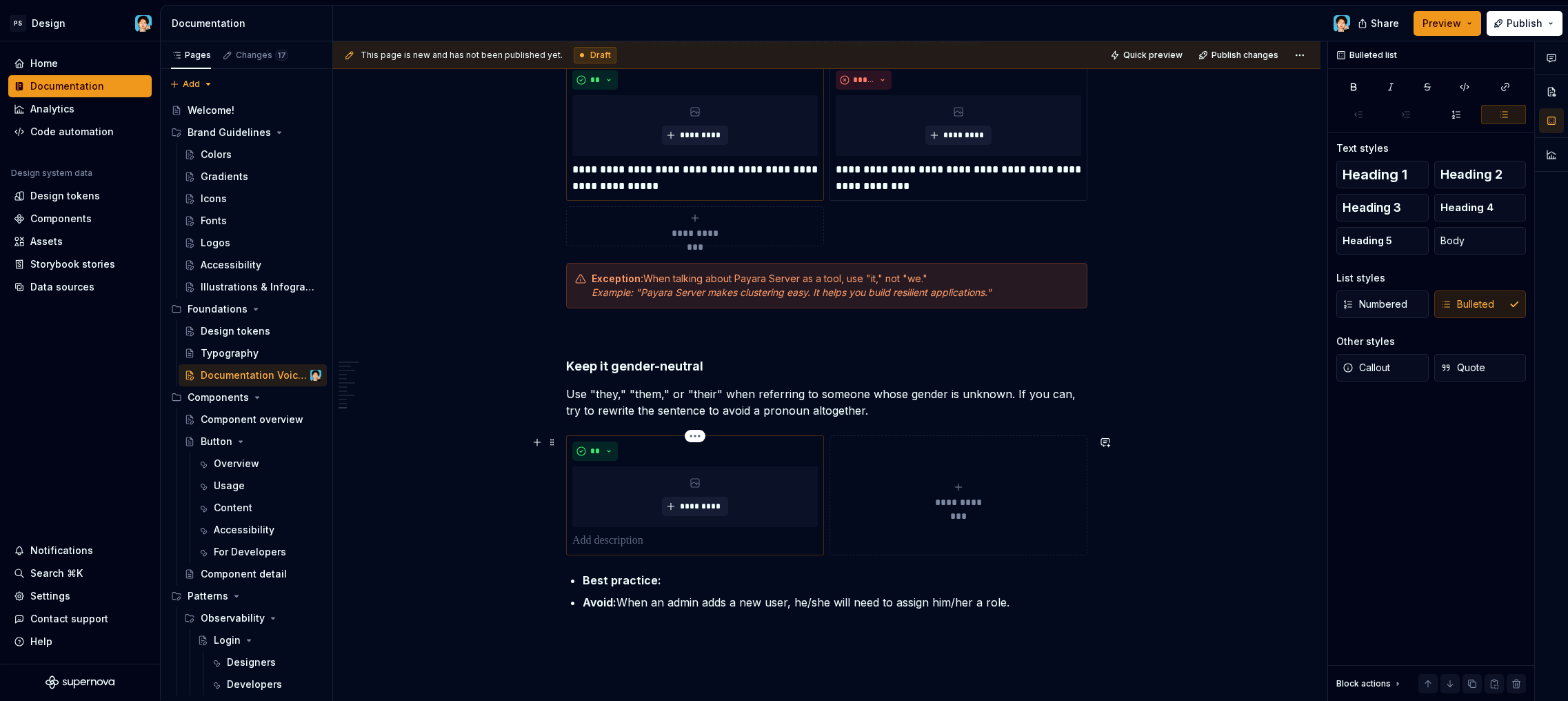
click at [618, 537] on p at bounding box center [695, 541] width 246 height 17
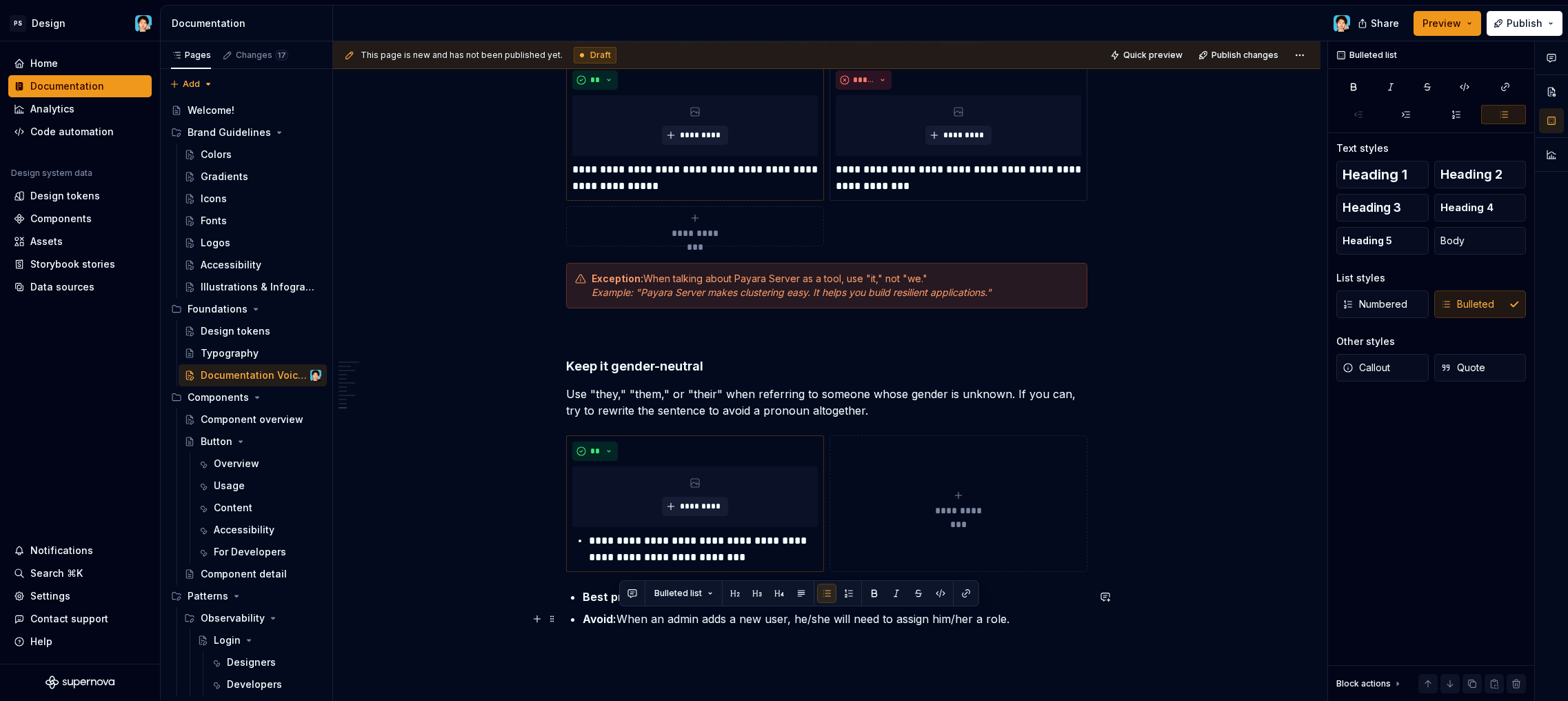
drag, startPoint x: 620, startPoint y: 617, endPoint x: 1015, endPoint y: 621, distance: 395.0
click at [1015, 621] on p "Avoid: When an admin adds a new user, he/she will need to assign him/her a role." at bounding box center [834, 618] width 505 height 17
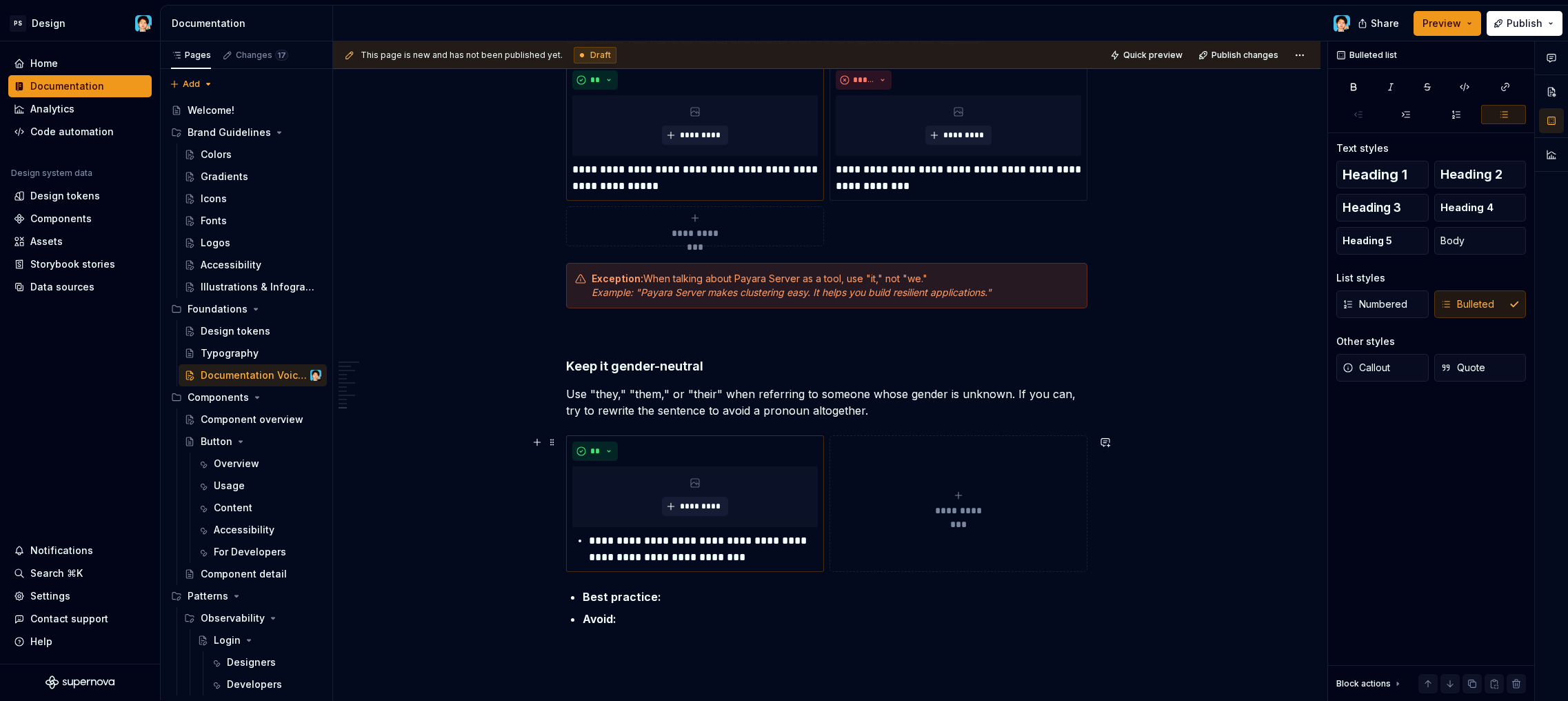
click at [961, 485] on button "**********" at bounding box center [958, 504] width 258 height 136
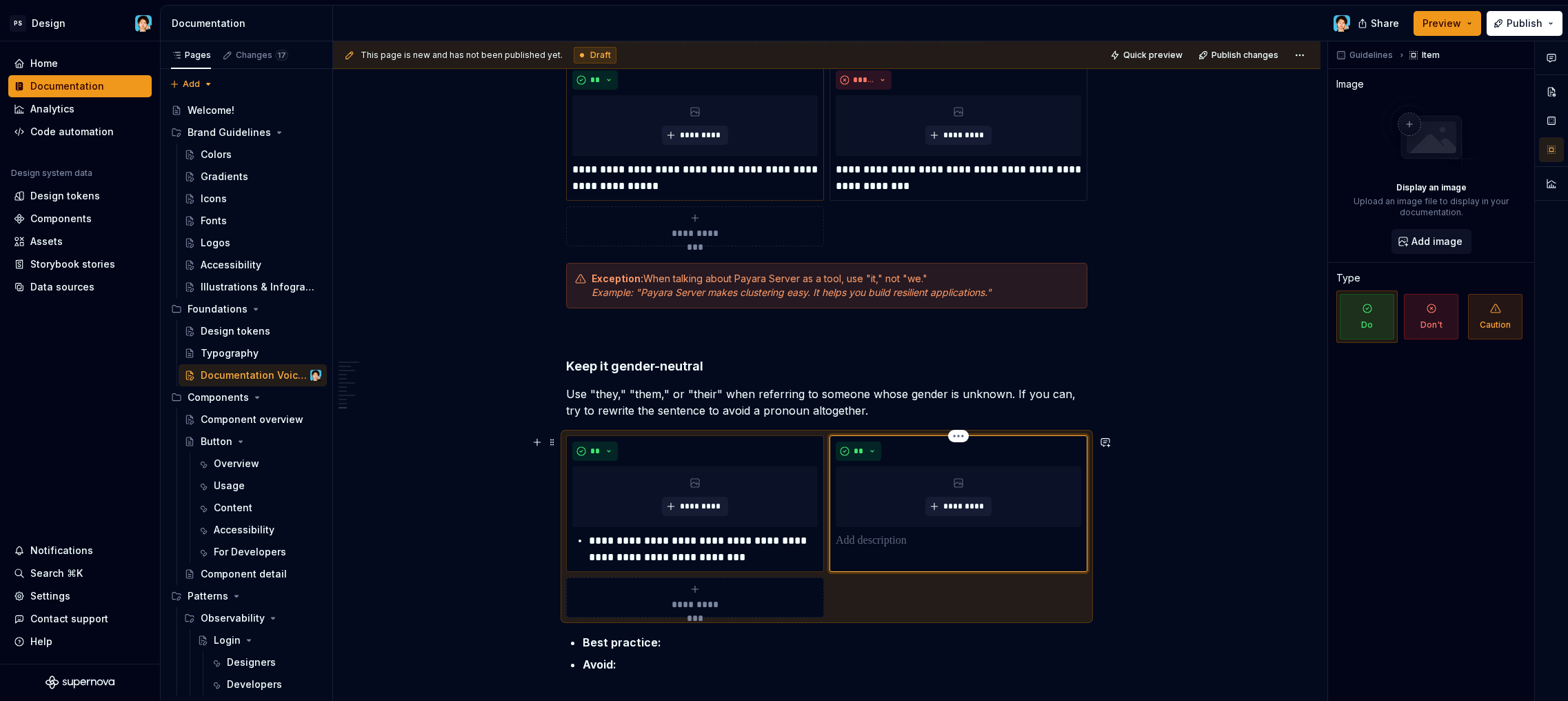
click at [895, 541] on p at bounding box center [958, 541] width 246 height 17
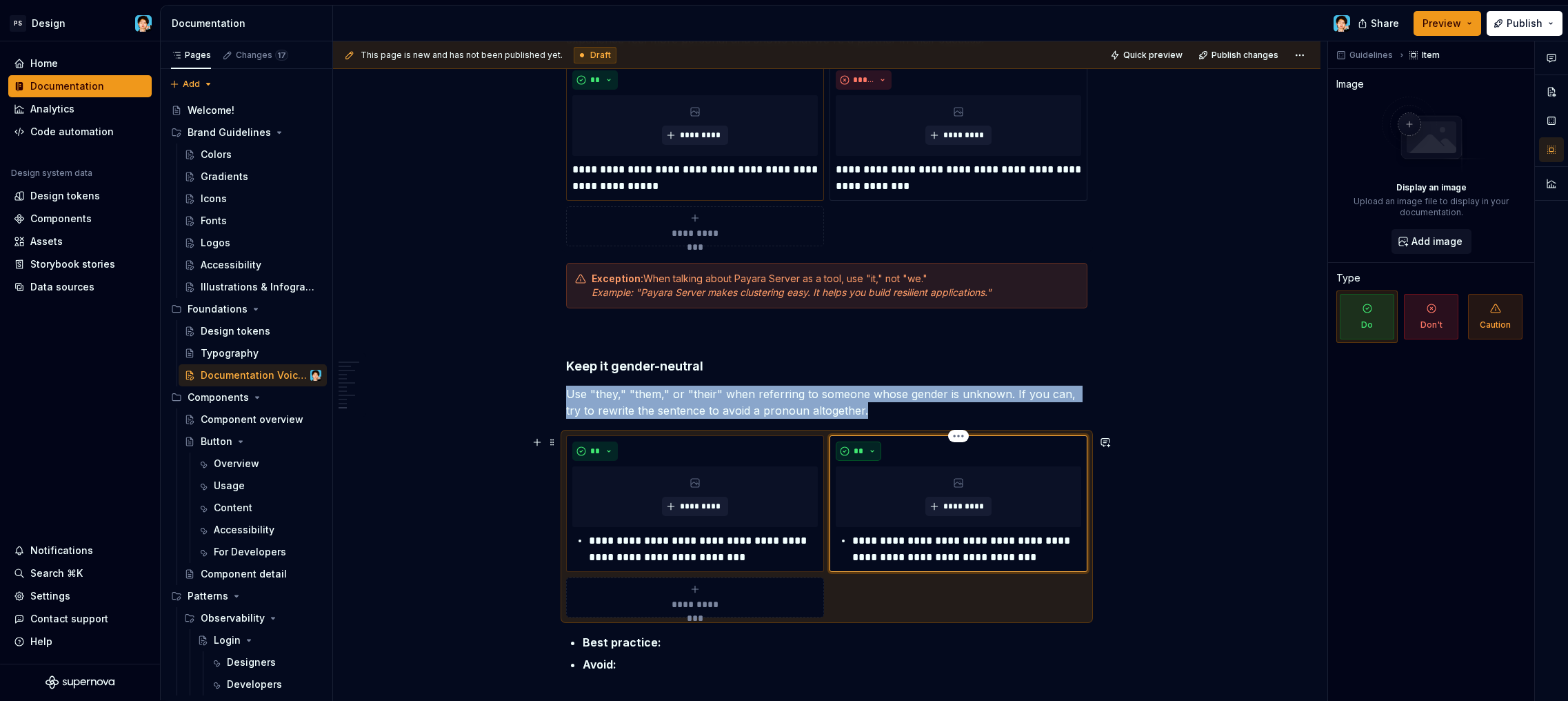
click at [872, 444] on button "**" at bounding box center [858, 451] width 46 height 19
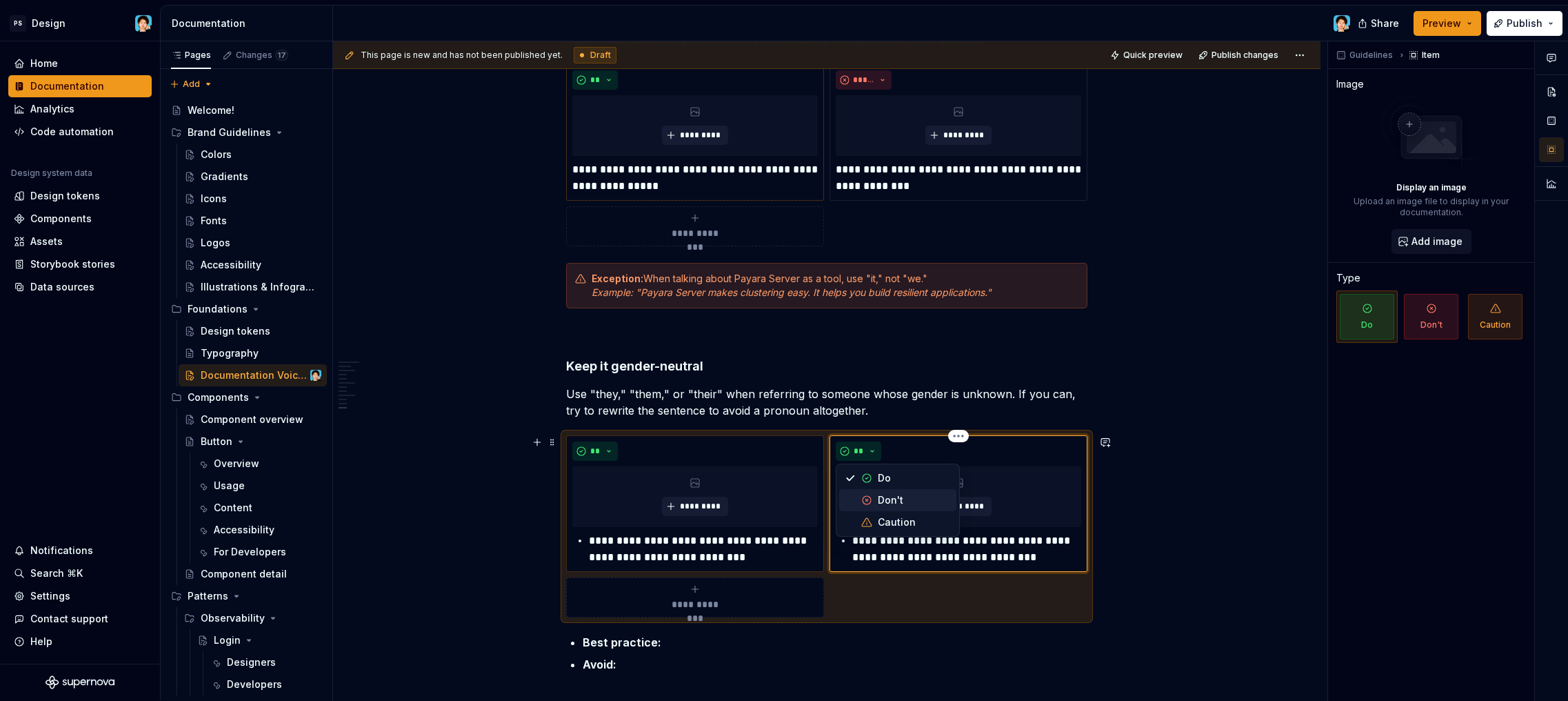
drag, startPoint x: 884, startPoint y: 495, endPoint x: 880, endPoint y: 502, distance: 8.1
click at [884, 495] on div "Don't" at bounding box center [890, 500] width 25 height 14
click at [853, 540] on p "**********" at bounding box center [966, 549] width 228 height 33
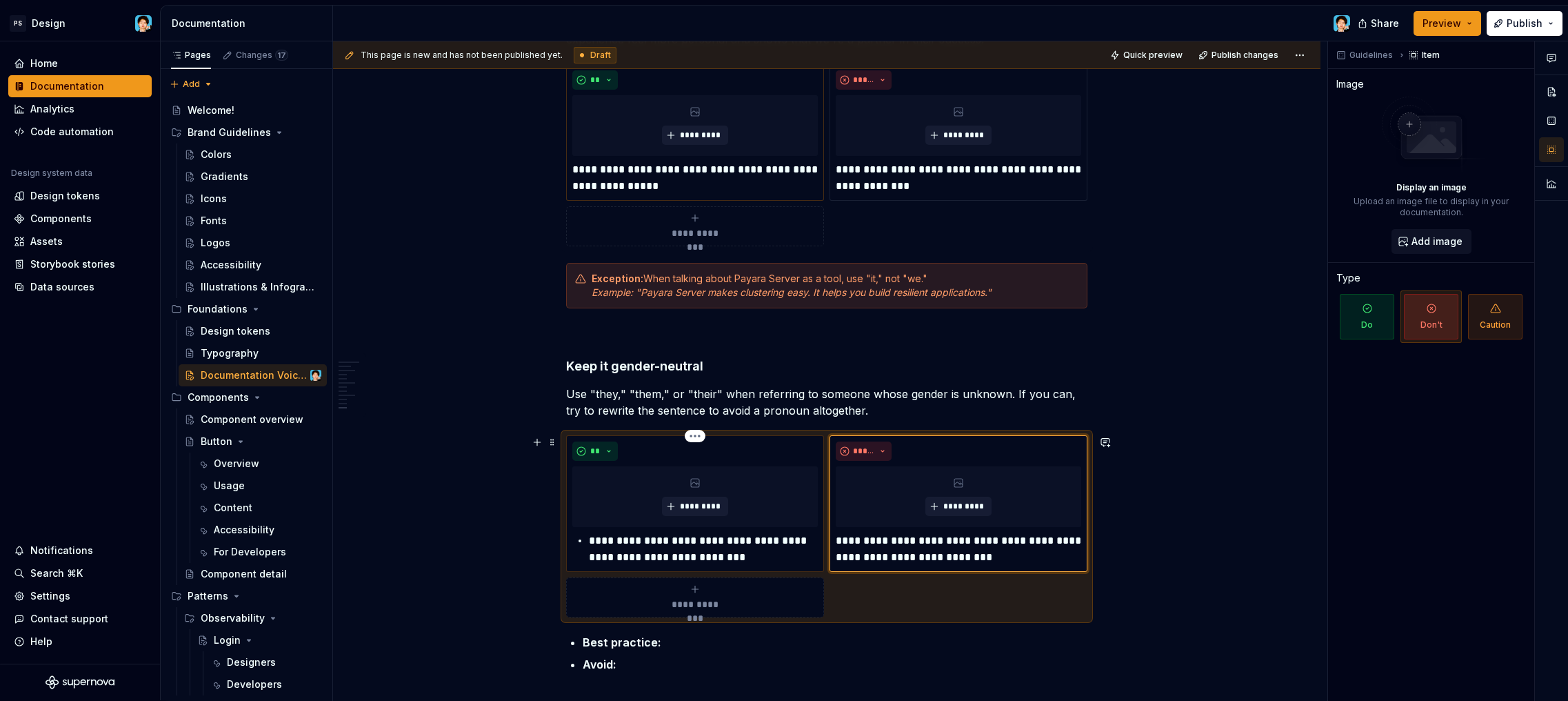
click at [589, 535] on p "**********" at bounding box center [703, 549] width 228 height 33
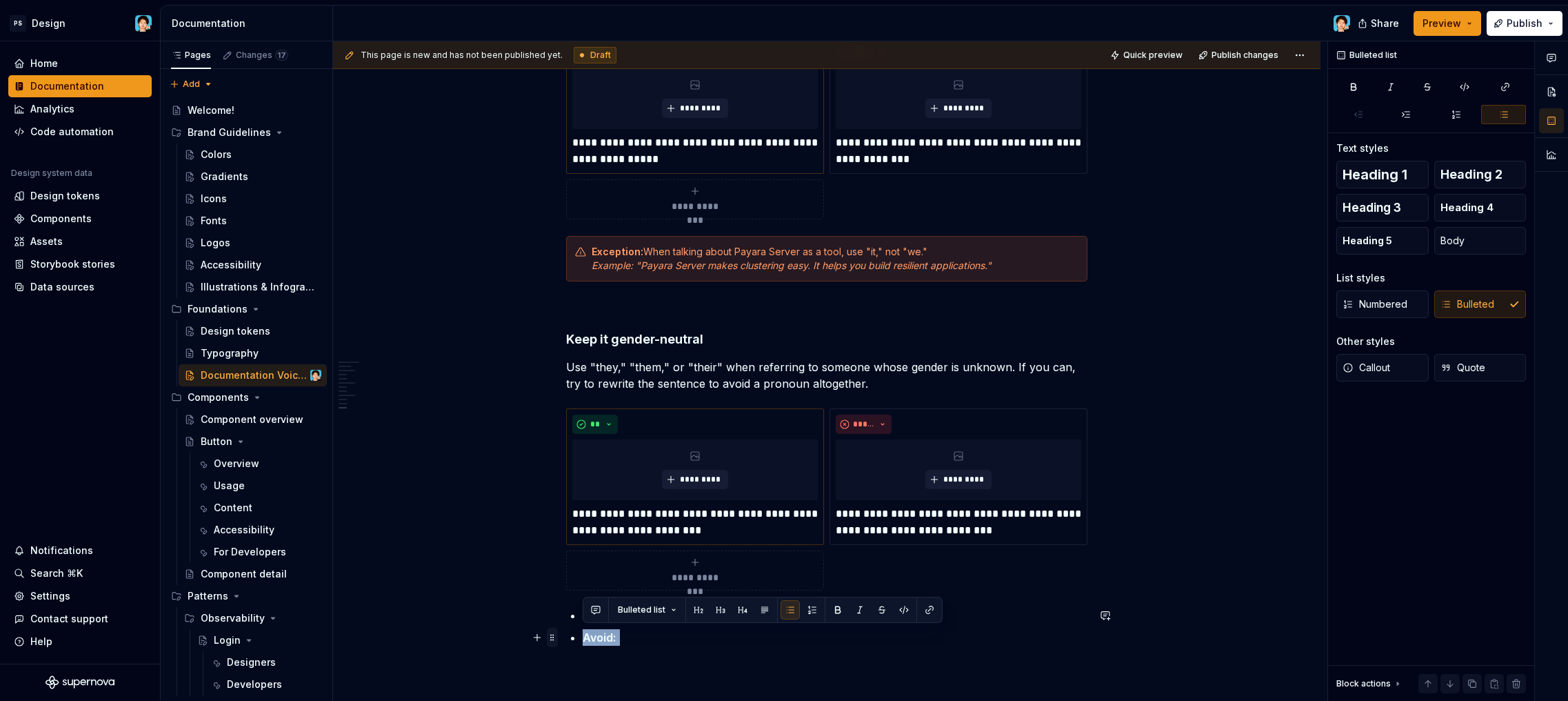
drag, startPoint x: 635, startPoint y: 668, endPoint x: 553, endPoint y: 633, distance: 89.2
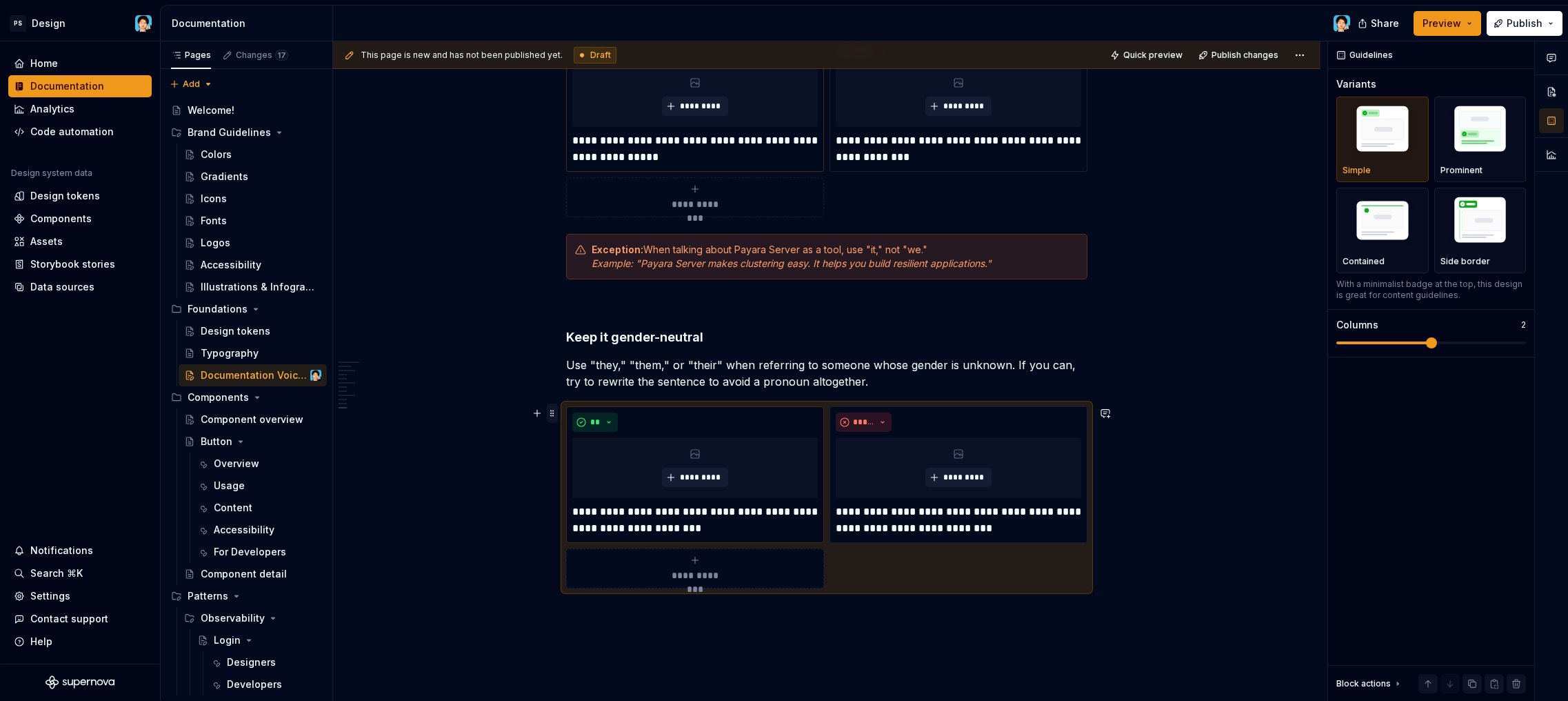
click at [554, 414] on span at bounding box center [551, 413] width 11 height 19
click at [1485, 150] on img "button" at bounding box center [1481, 131] width 80 height 60
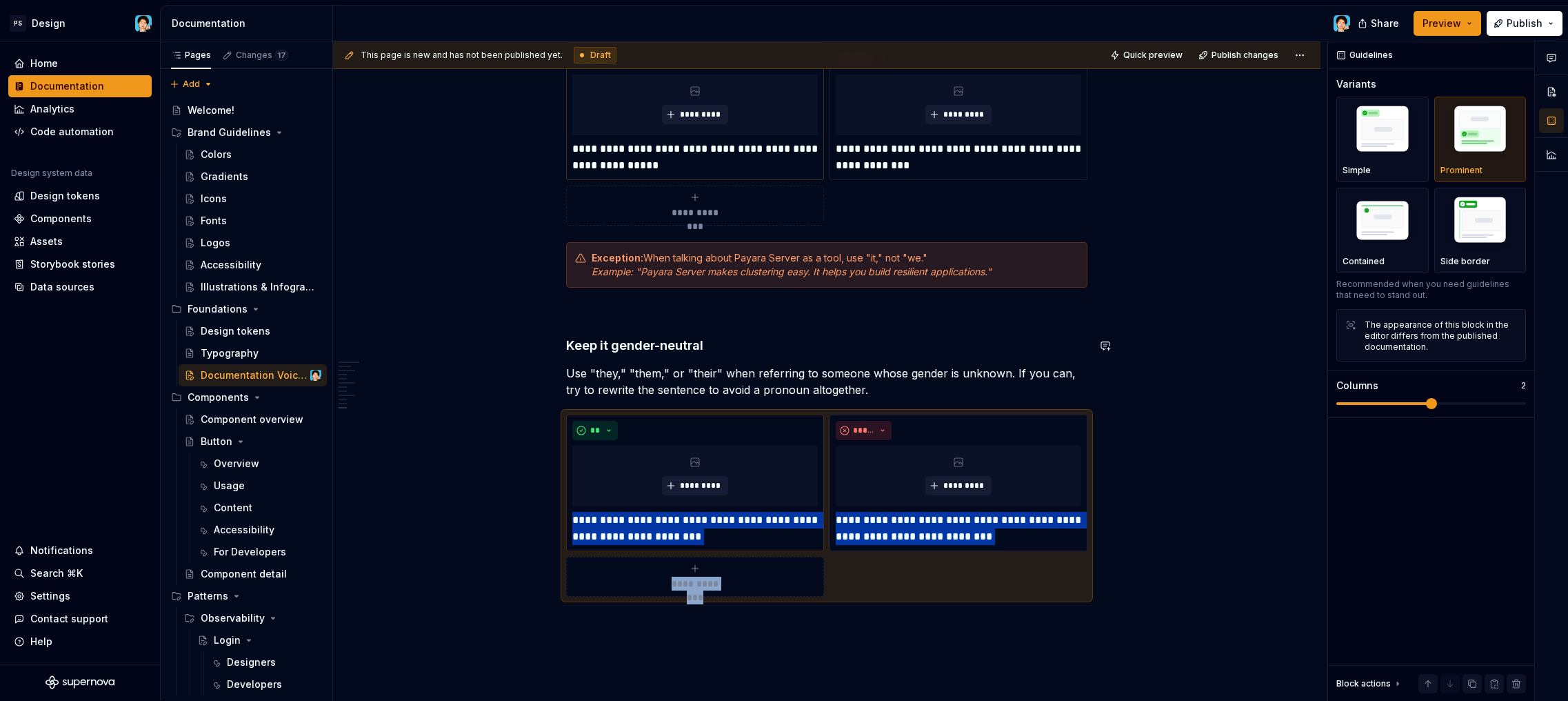
scroll to position [2140, 0]
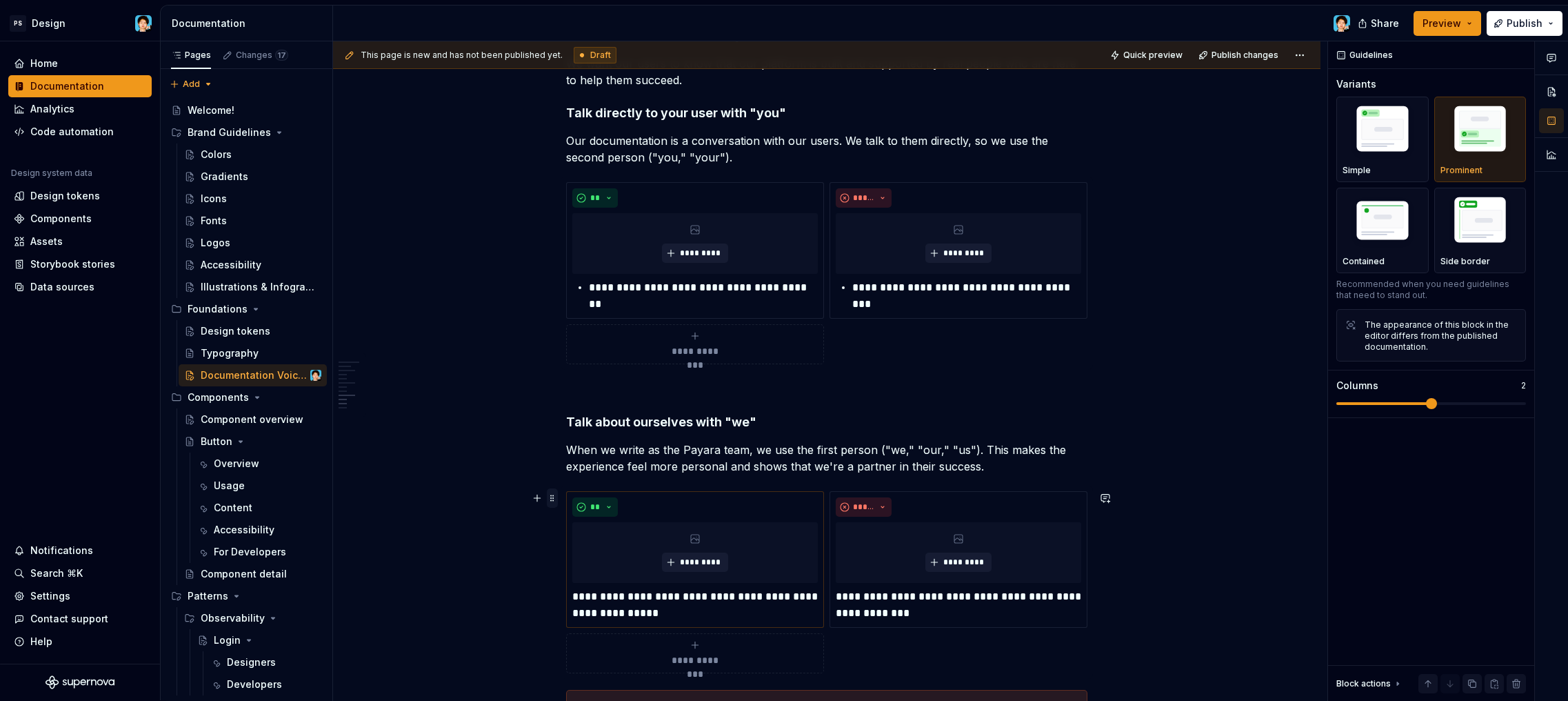
click at [554, 499] on span at bounding box center [551, 498] width 11 height 19
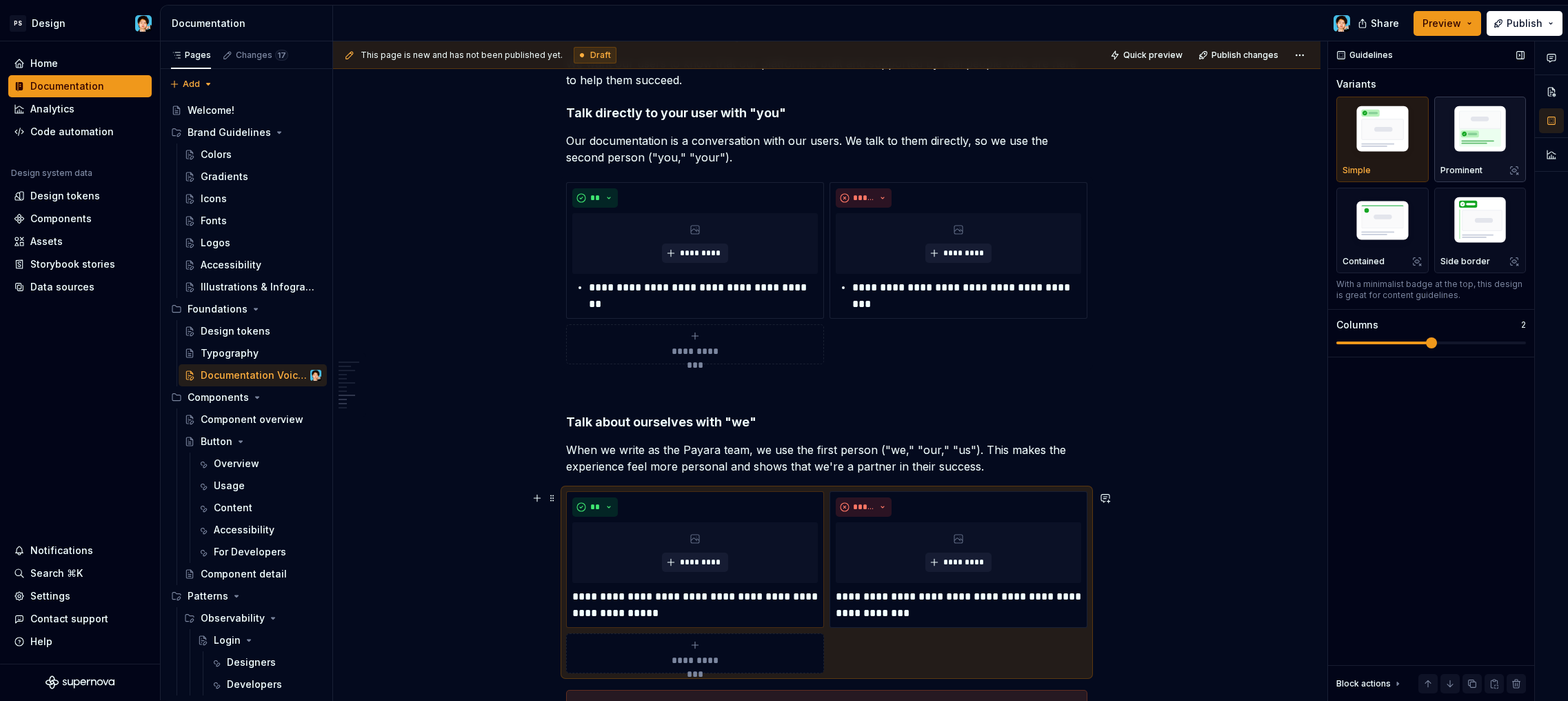
click at [1470, 144] on img "button" at bounding box center [1481, 131] width 80 height 60
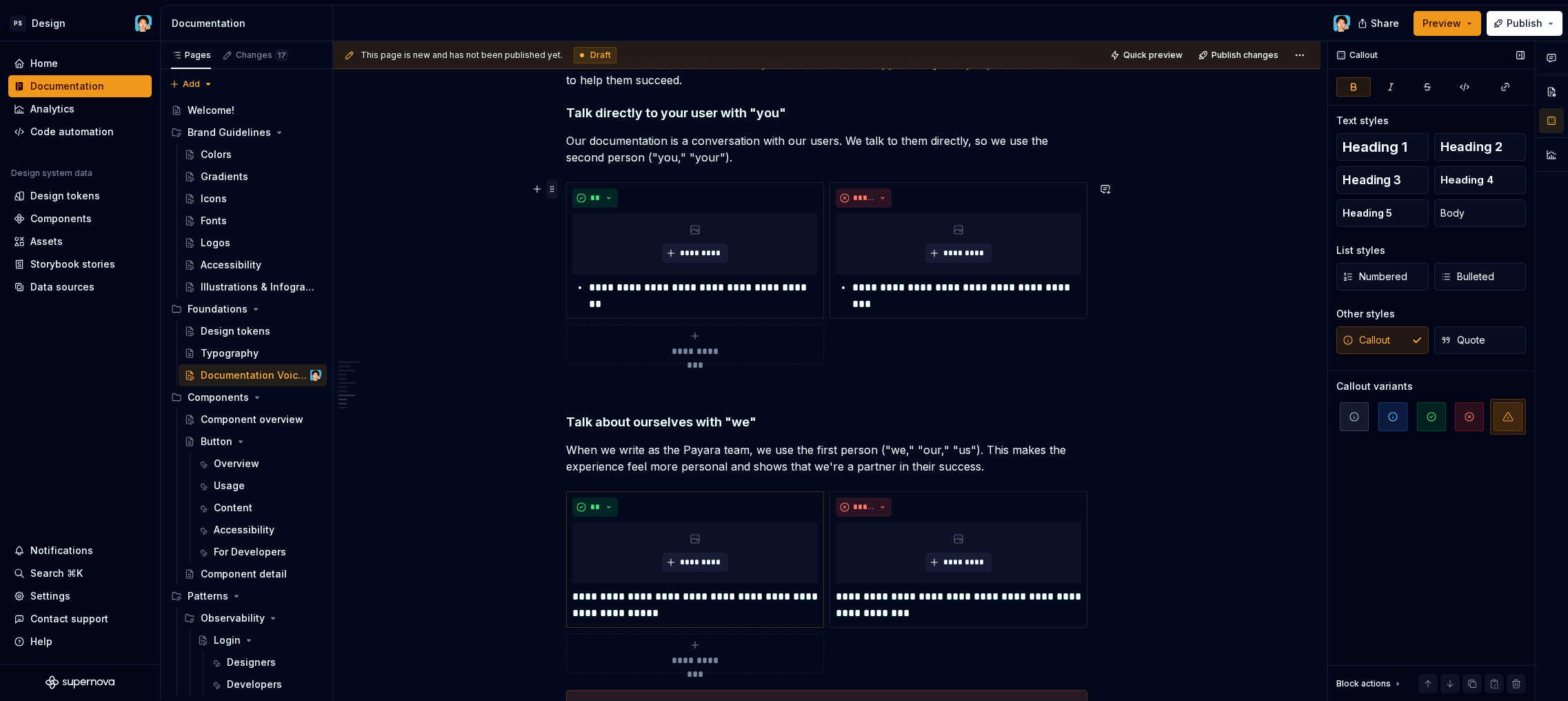
click at [556, 191] on span at bounding box center [551, 189] width 11 height 19
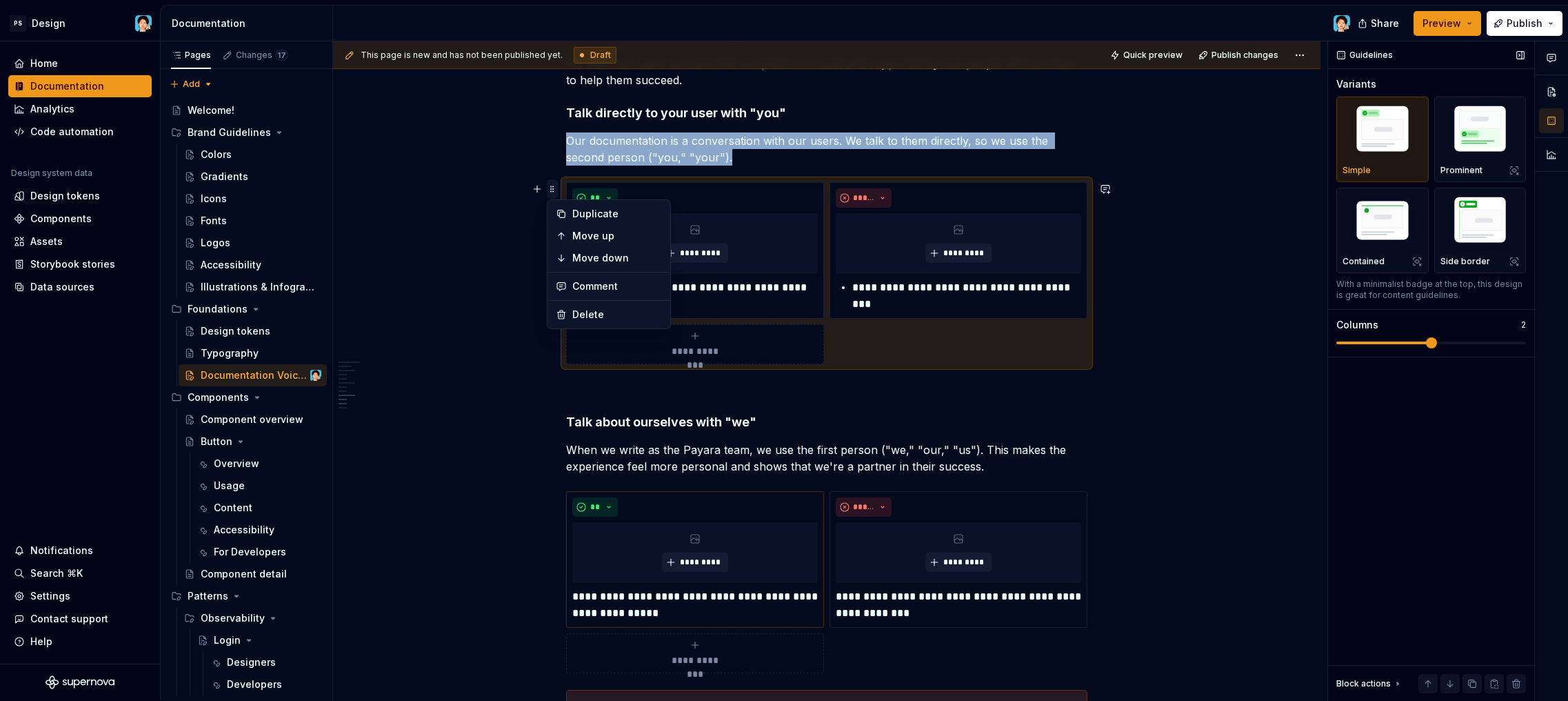
click at [553, 190] on span at bounding box center [551, 189] width 11 height 19
click at [1500, 151] on img "button" at bounding box center [1481, 131] width 80 height 60
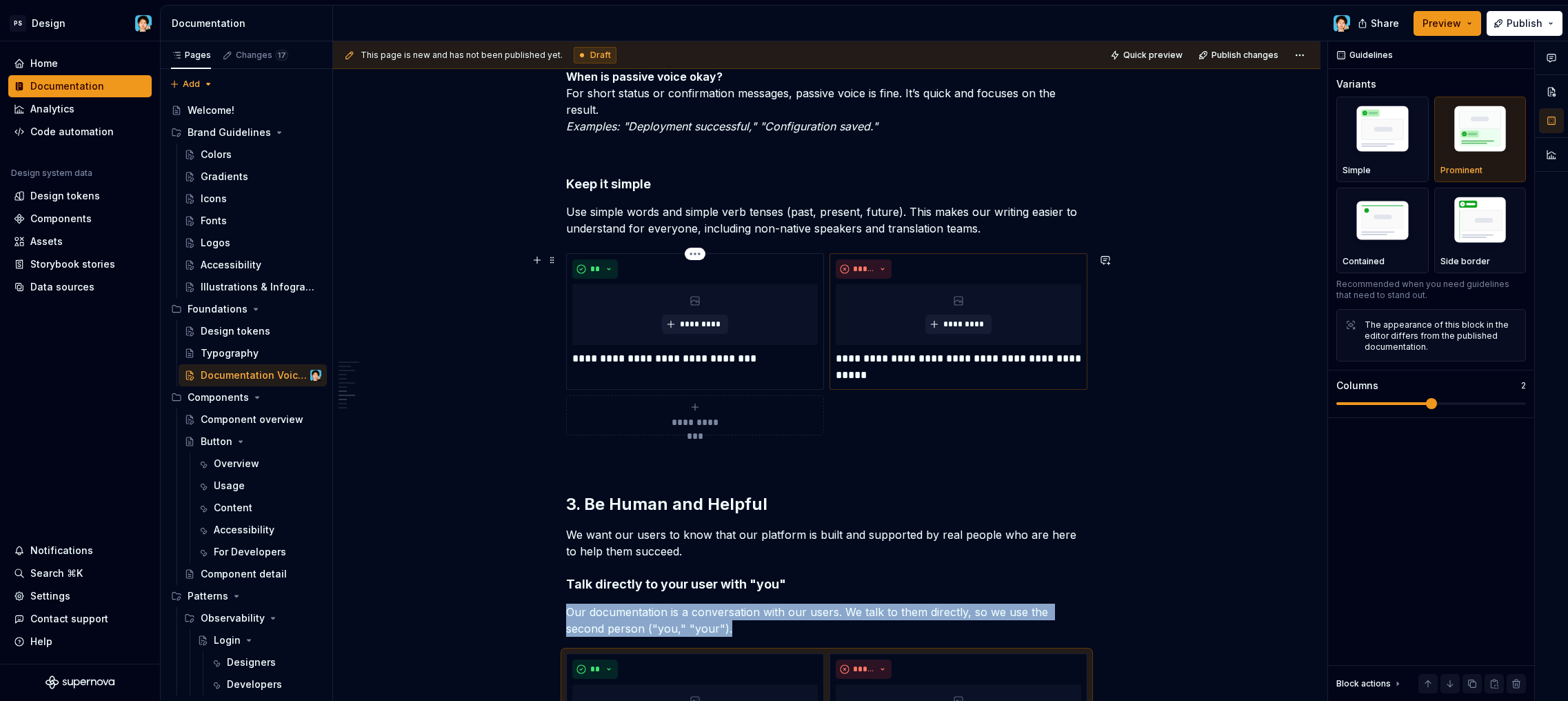
scroll to position [1643, 0]
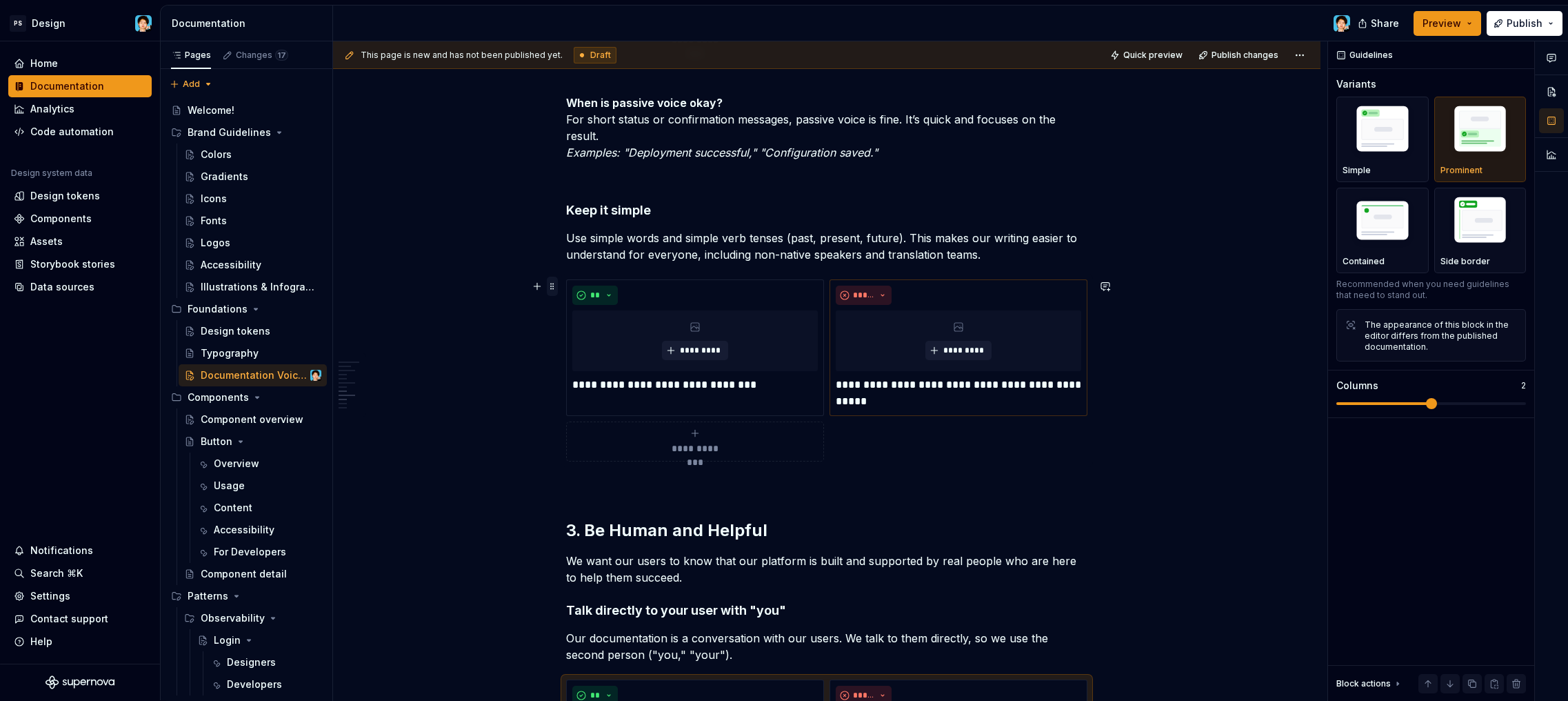
click at [549, 282] on span at bounding box center [551, 286] width 11 height 19
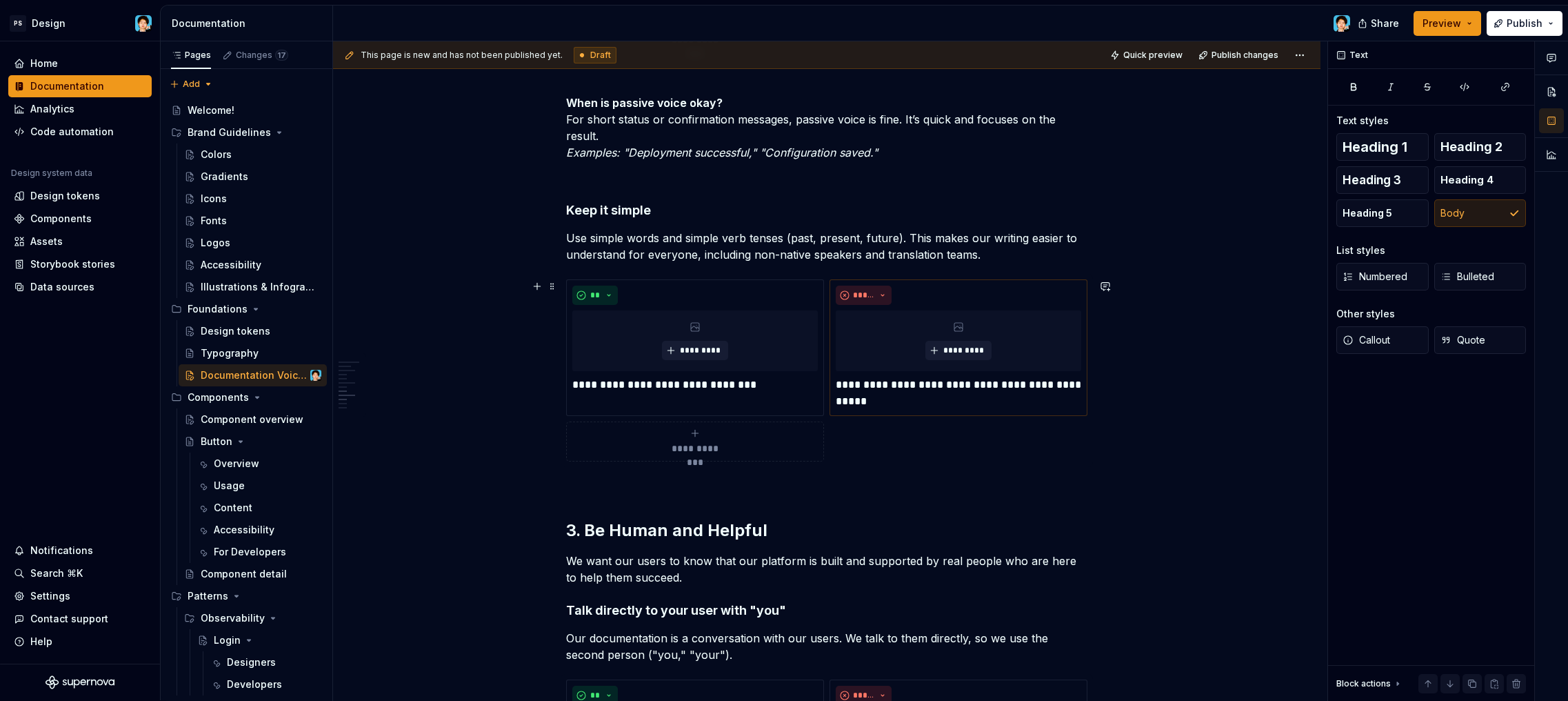
click at [662, 233] on p "Use simple words and simple verb tenses (past, present, future). This makes our…" at bounding box center [826, 246] width 521 height 33
click at [552, 290] on span at bounding box center [551, 286] width 11 height 19
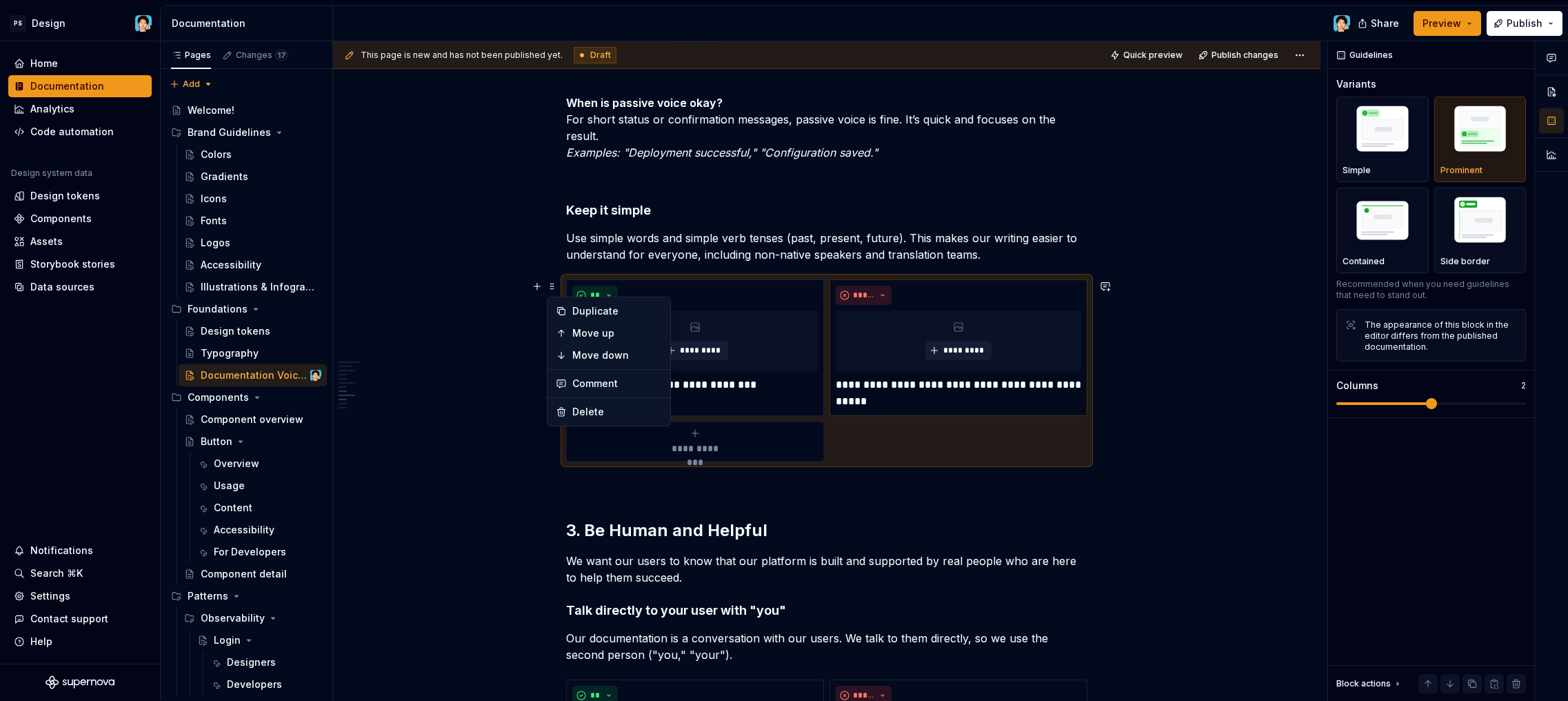
click at [651, 221] on div "Our Voice & Tone Guide for Documentation This guide explains how we write in Pr…" at bounding box center [826, 83] width 521 height 2916
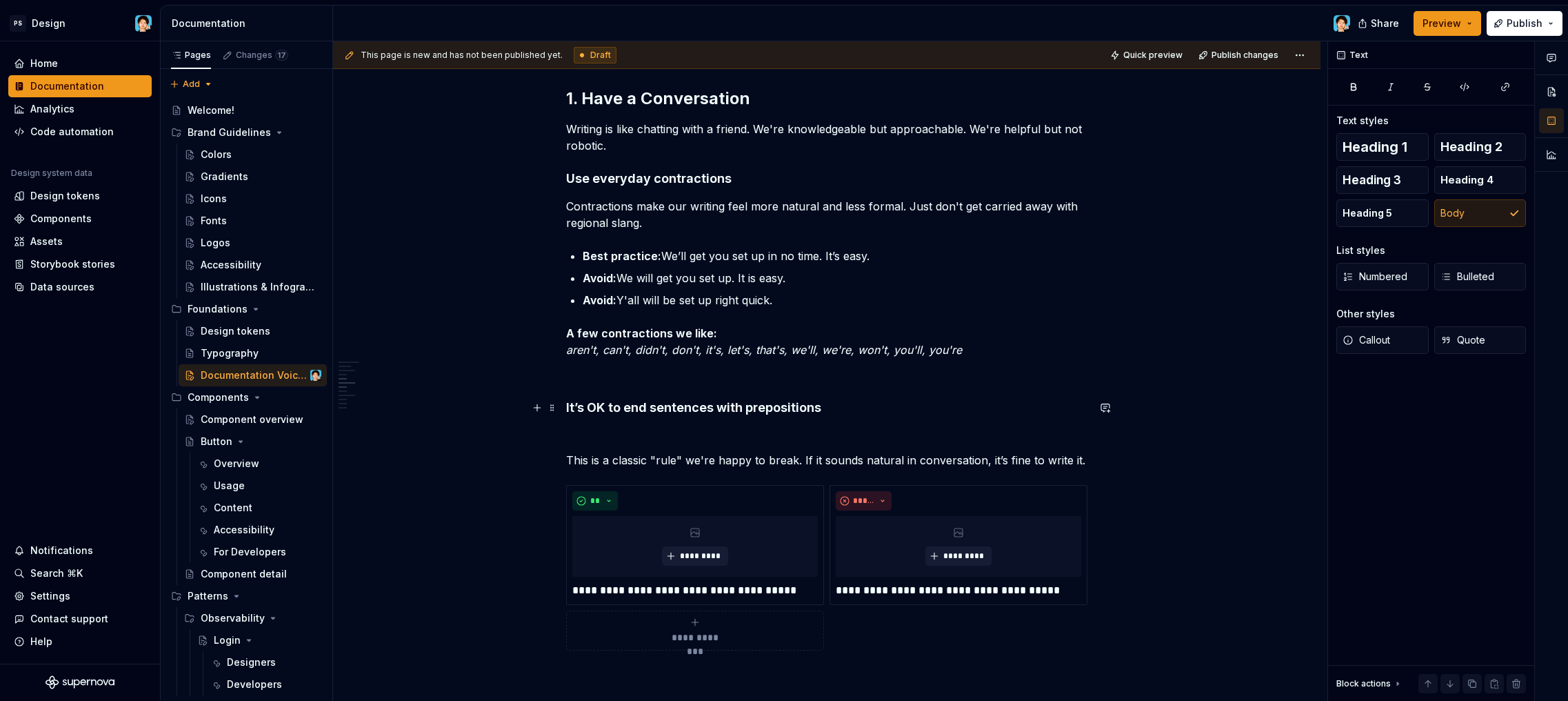
scroll to position [976, 0]
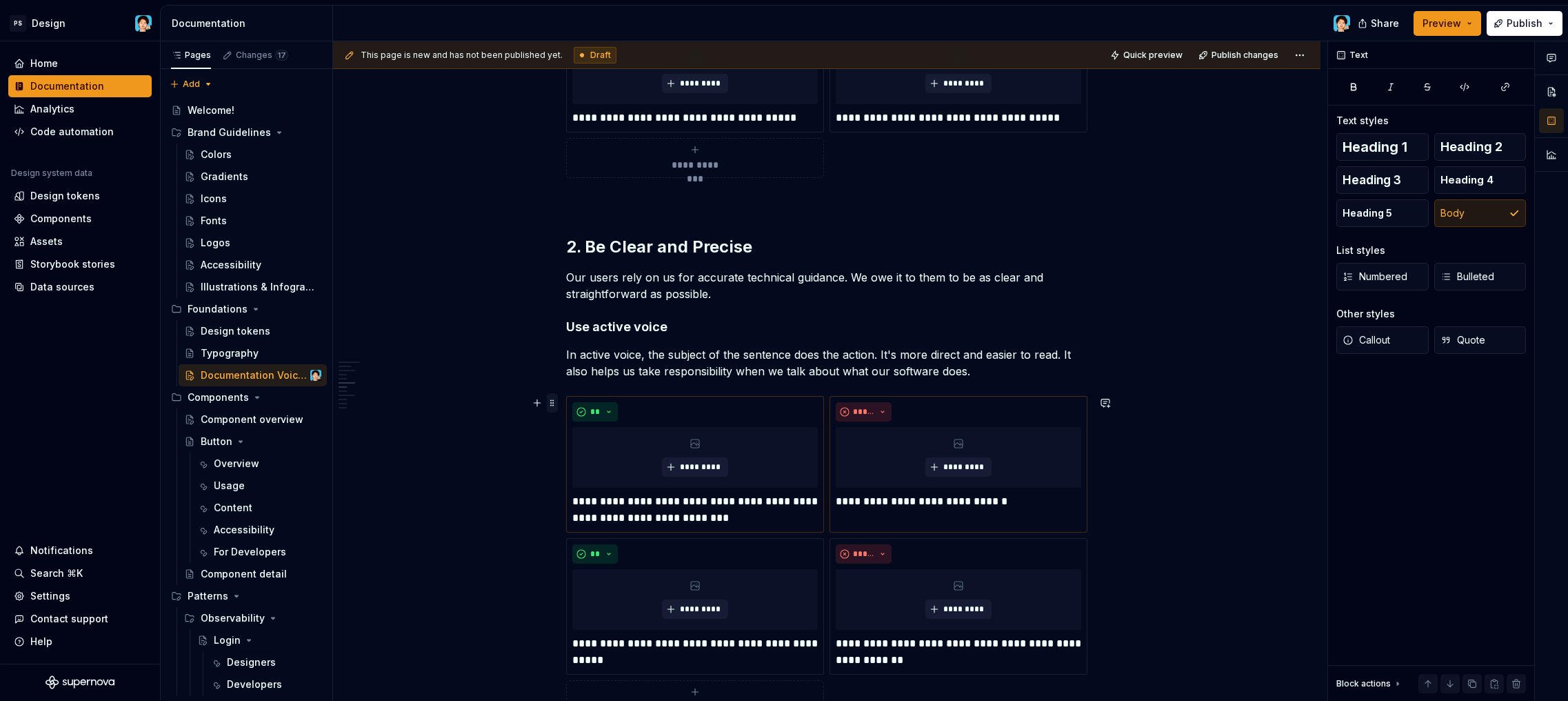
click at [549, 400] on span at bounding box center [551, 403] width 11 height 19
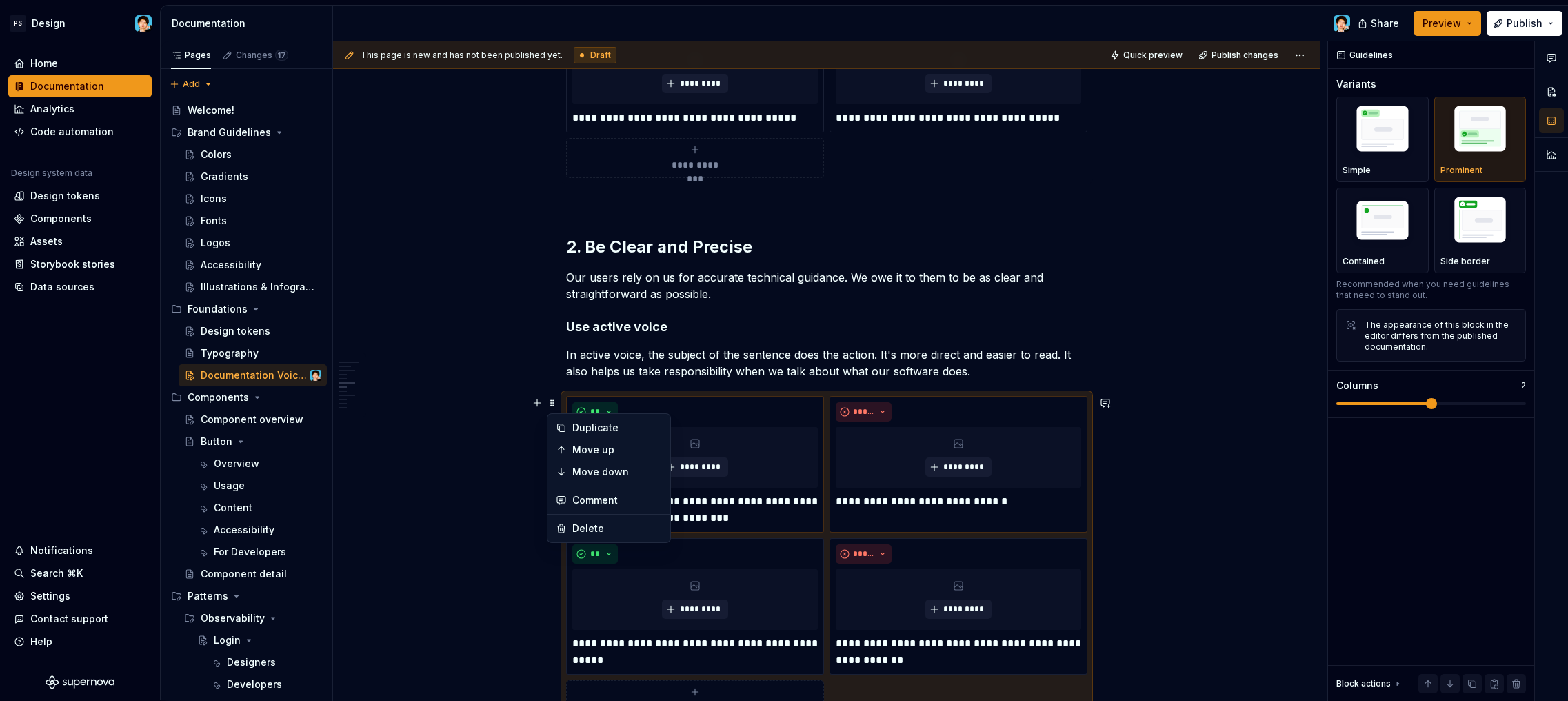
click at [719, 322] on h4 "Use active voice" at bounding box center [826, 327] width 521 height 17
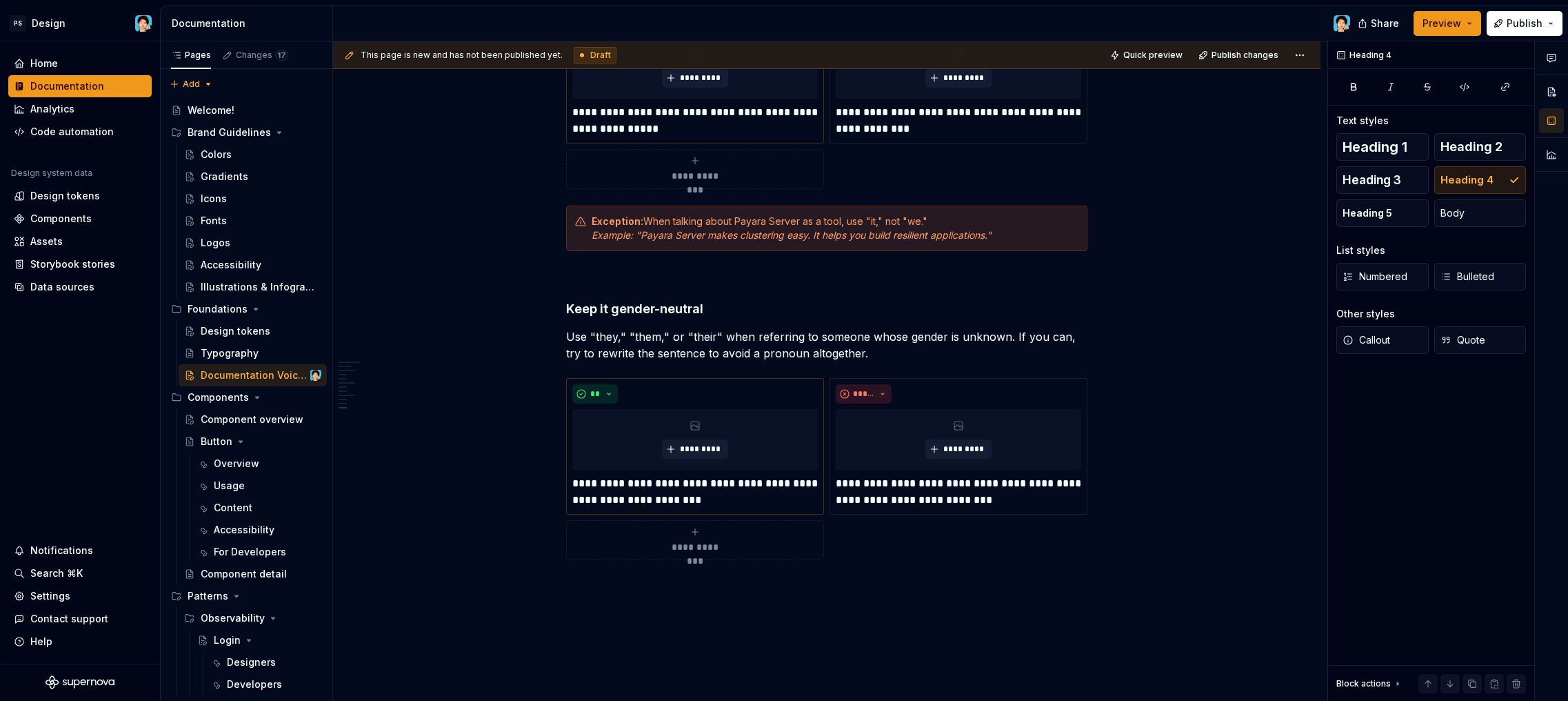
scroll to position [2711, 0]
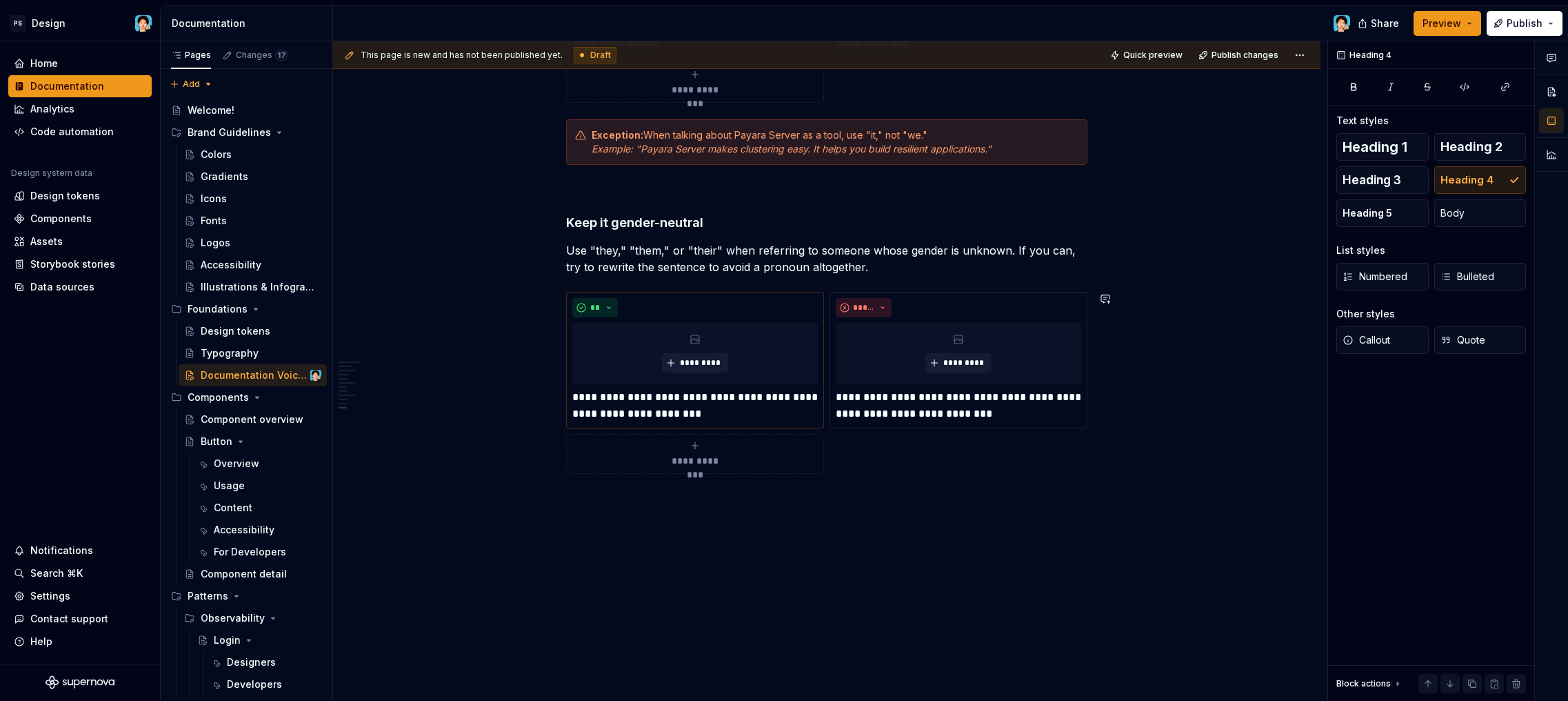
click at [714, 494] on div "This page is new and has not been published yet. Draft Quick preview Publish ch…" at bounding box center [830, 371] width 994 height 659
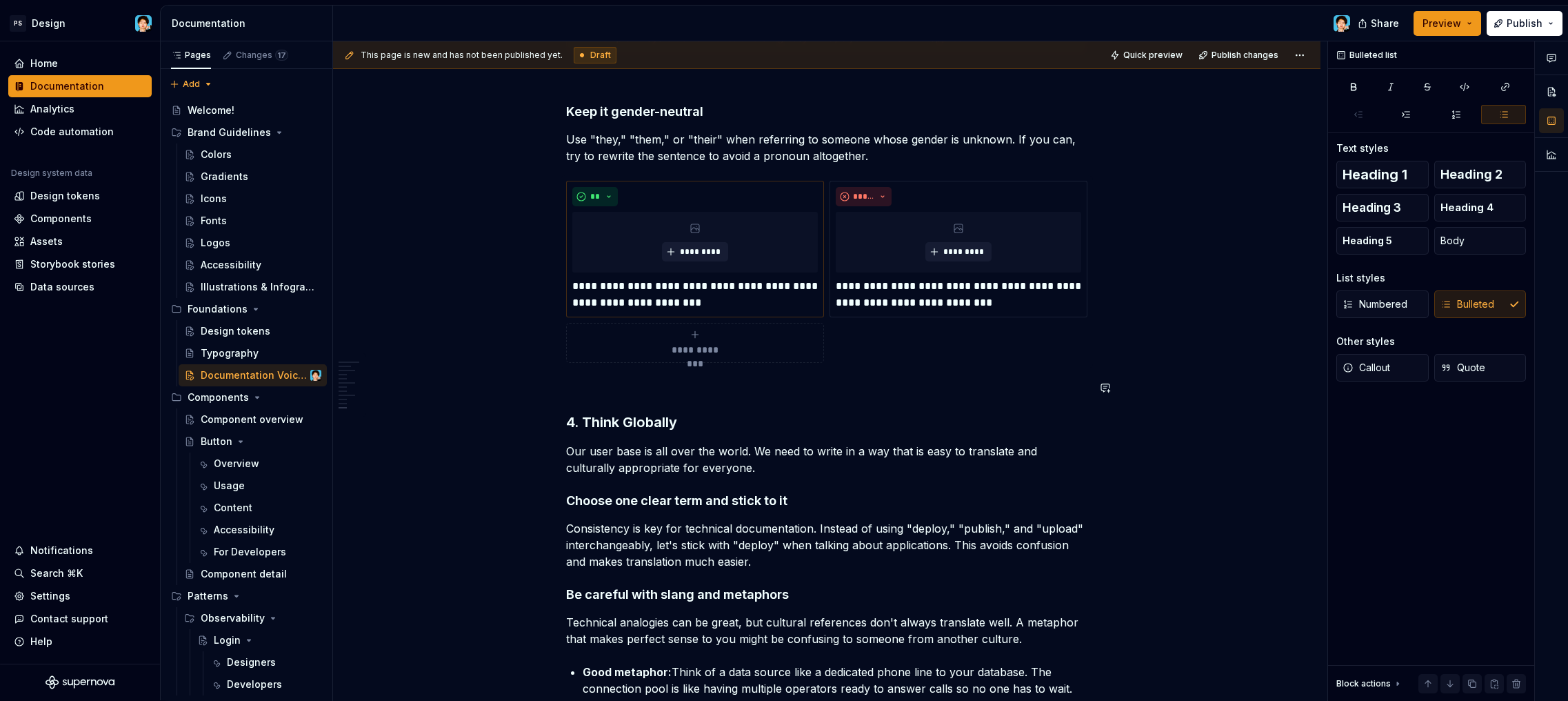
scroll to position [2915, 0]
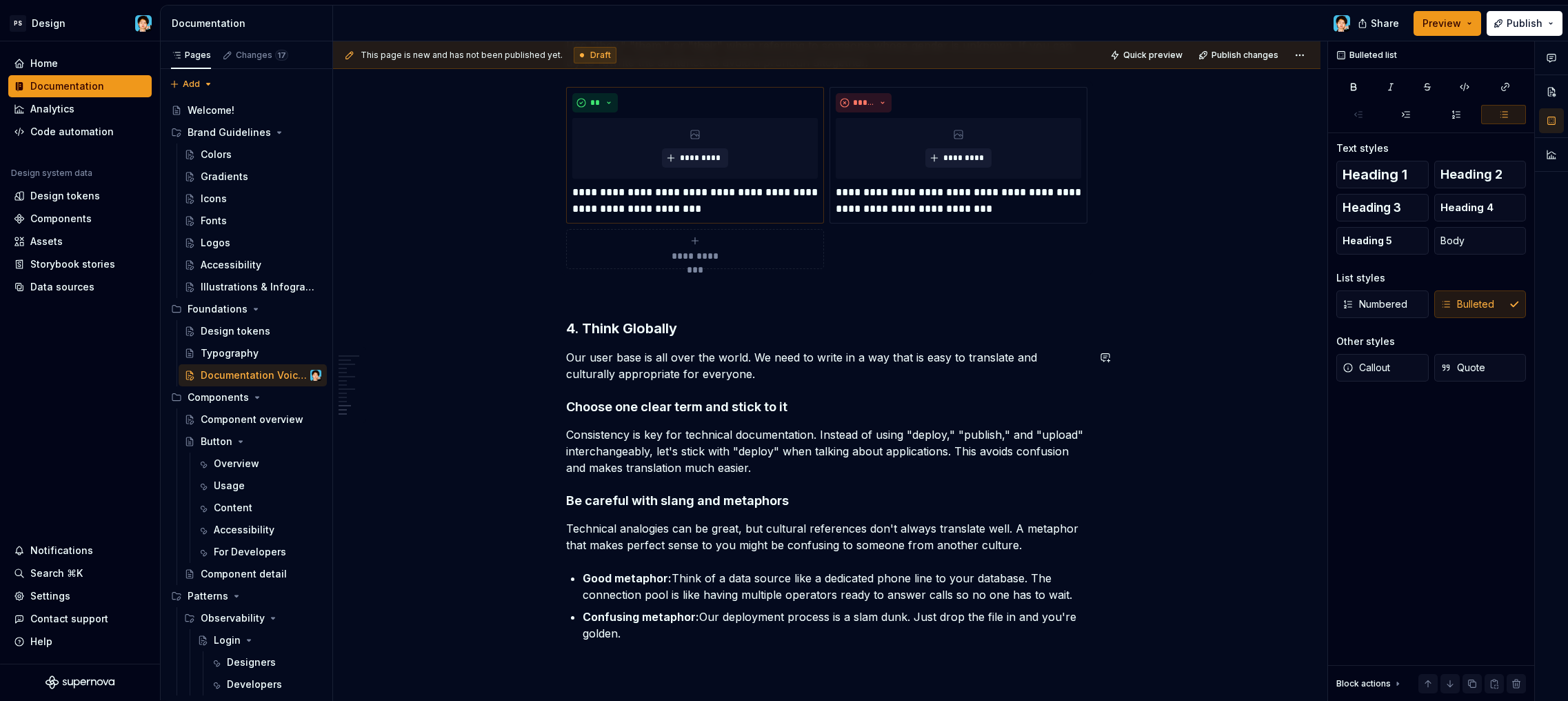
click at [665, 326] on h3 "4. Think Globally" at bounding box center [826, 329] width 521 height 19
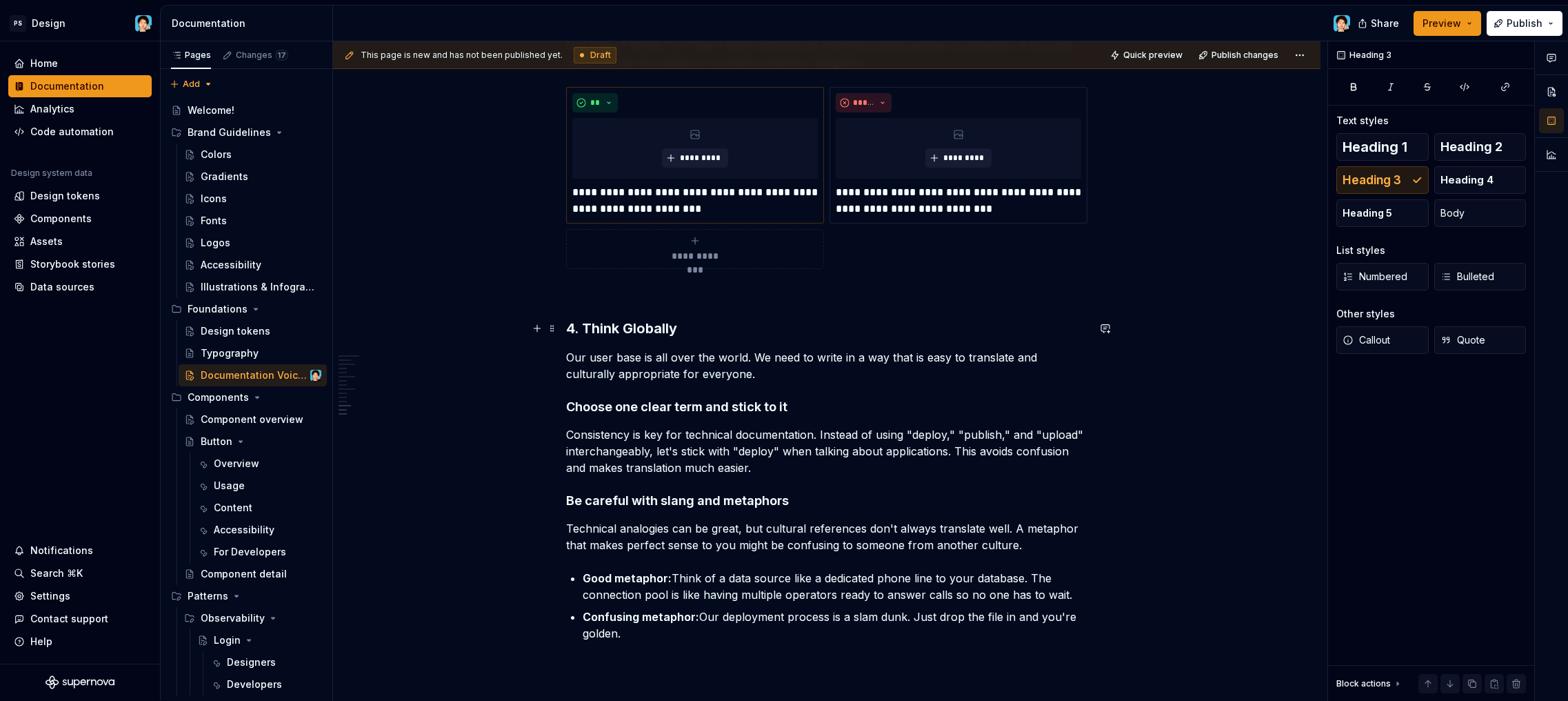
click at [715, 324] on h3 "4. Think Globally" at bounding box center [826, 329] width 521 height 19
click at [1498, 147] on span "Heading 2" at bounding box center [1472, 147] width 62 height 14
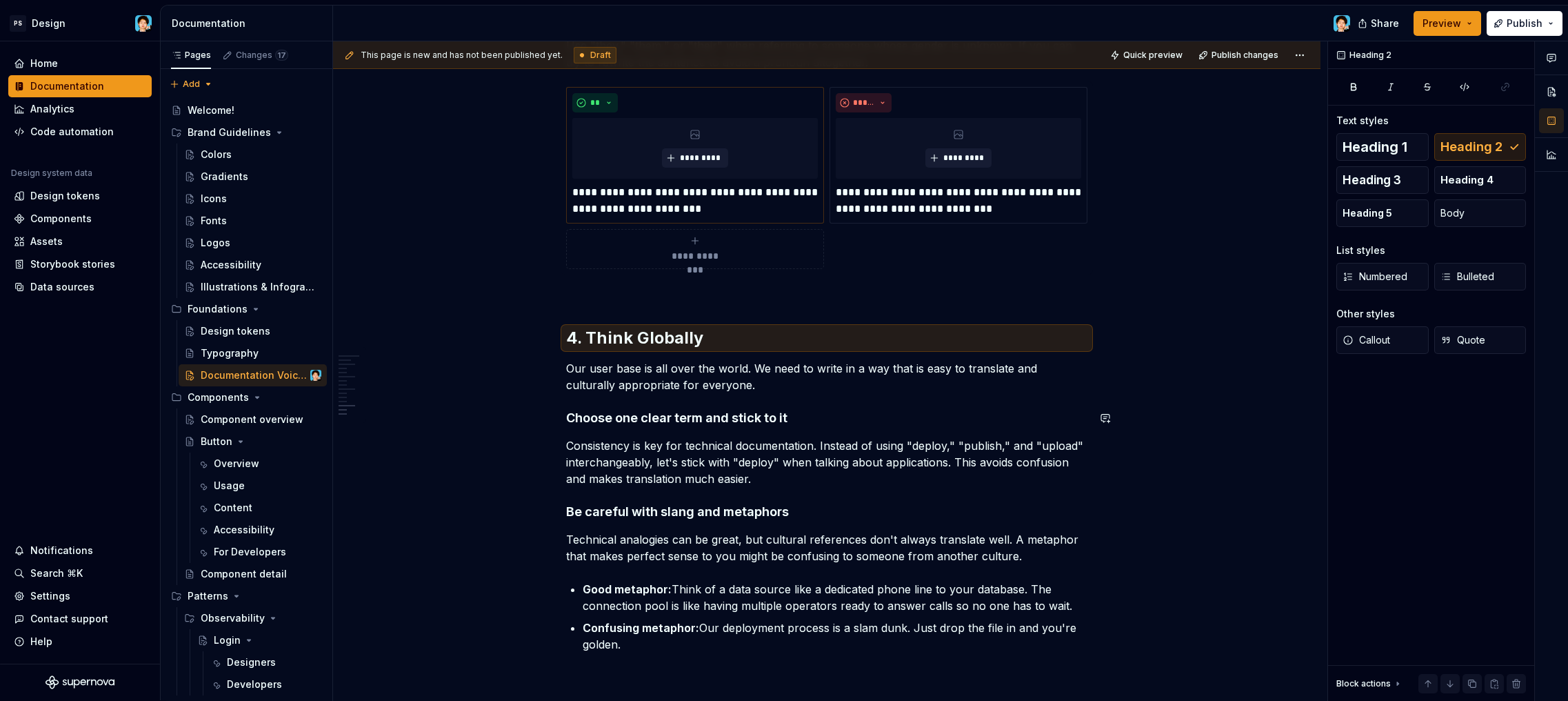
click at [776, 389] on p "Our user base is all over the world. We need to write in a way that is easy to …" at bounding box center [826, 376] width 521 height 33
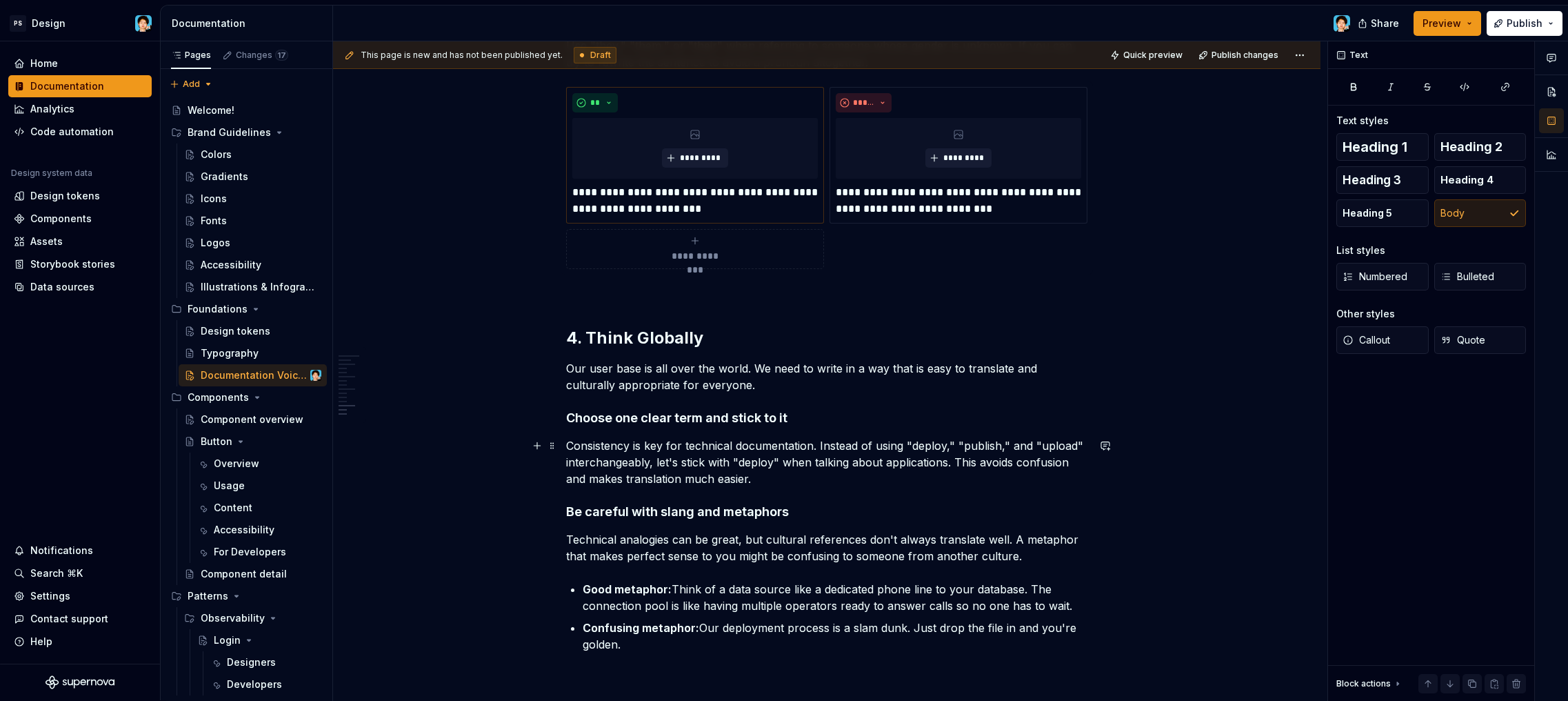
click at [775, 478] on p "Consistency is key for technical documentation. Instead of using "deploy," "pub…" at bounding box center [826, 462] width 521 height 50
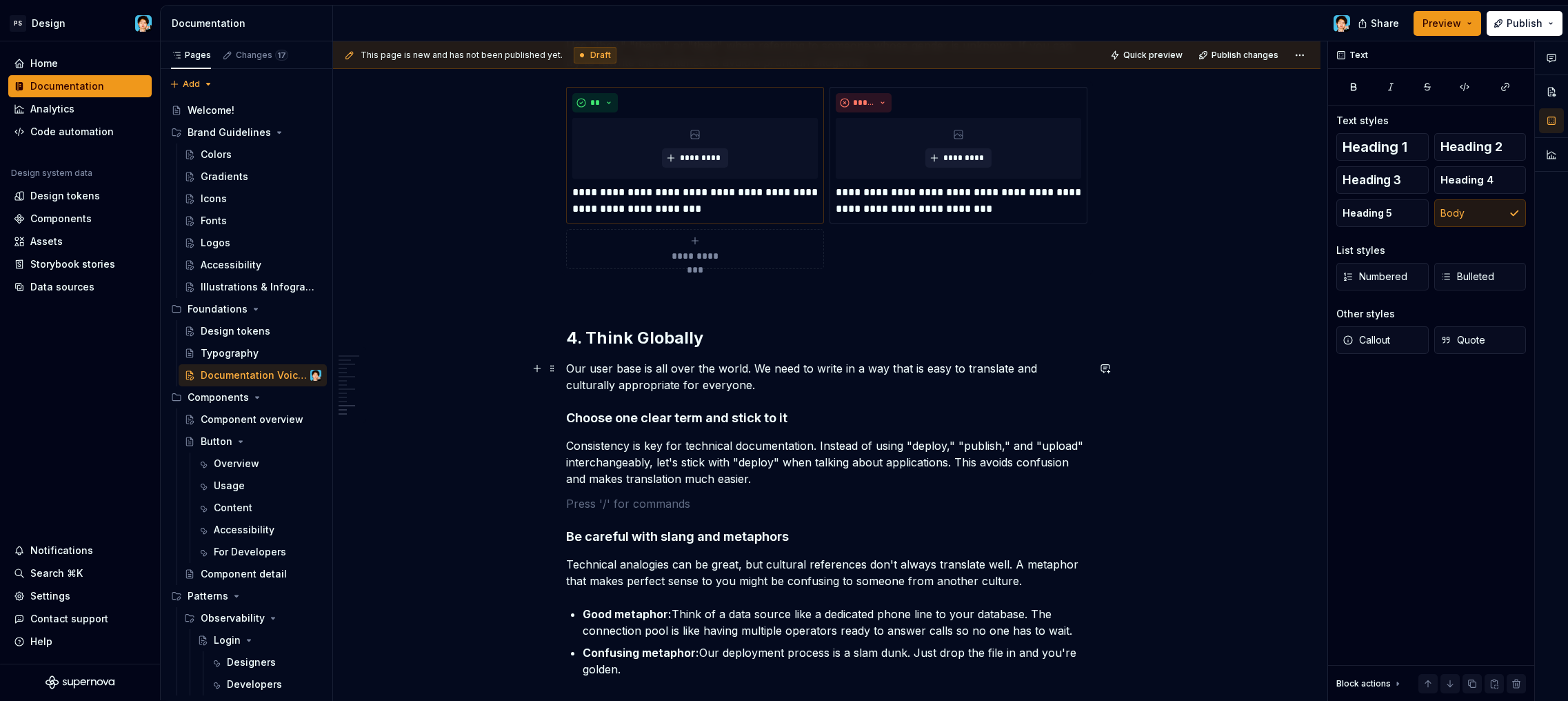
click at [739, 390] on p "Our user base is all over the world. We need to write in a way that is easy to …" at bounding box center [826, 376] width 521 height 33
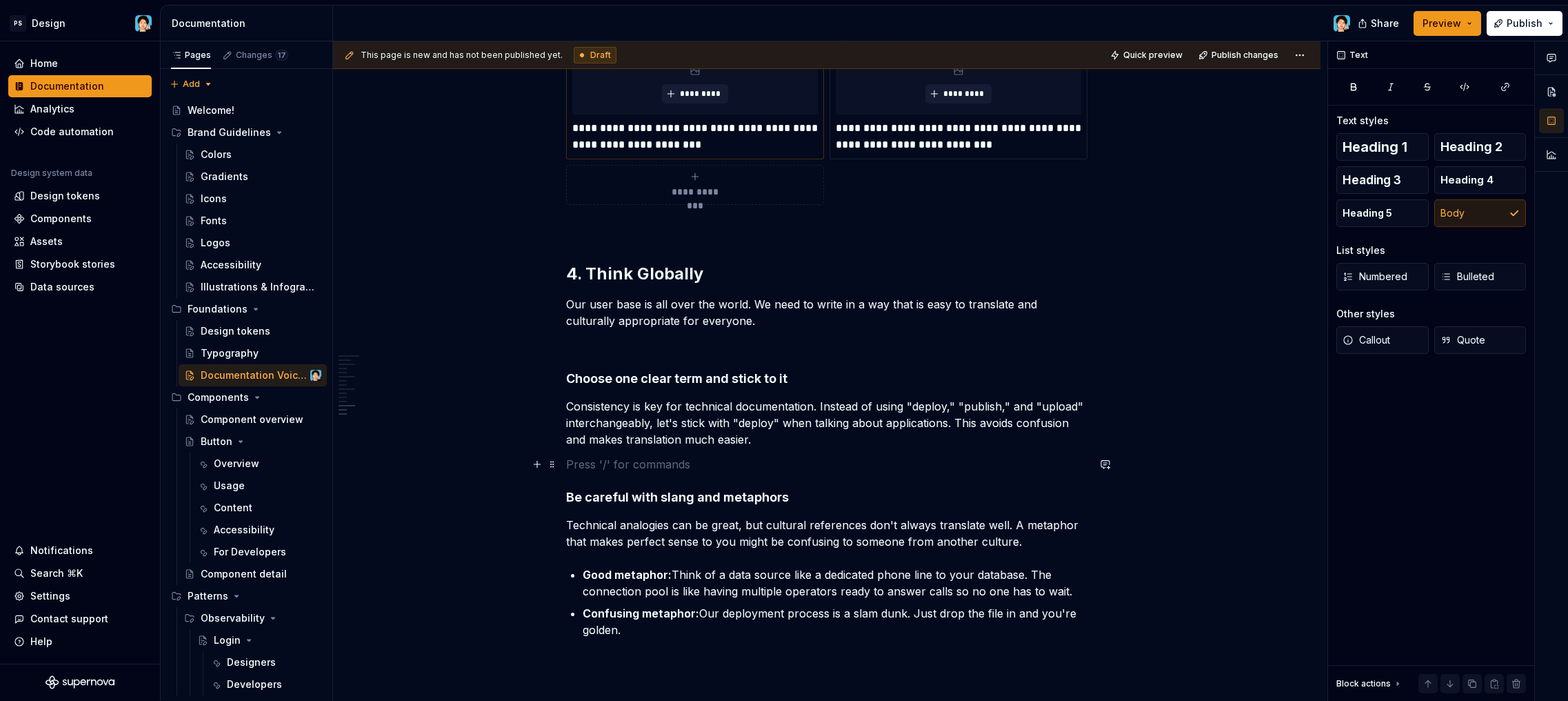
click at [806, 462] on p at bounding box center [826, 464] width 521 height 17
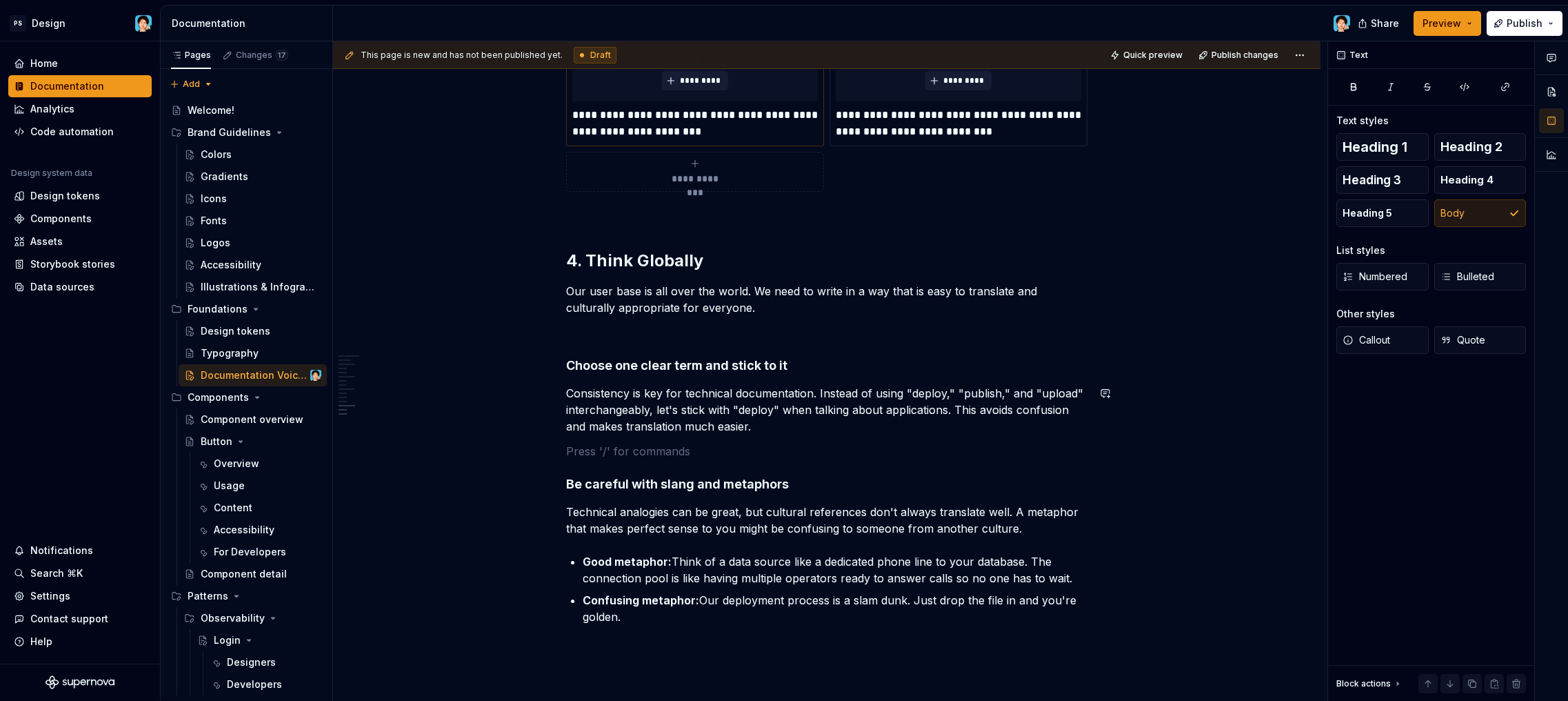
scroll to position [3090, 0]
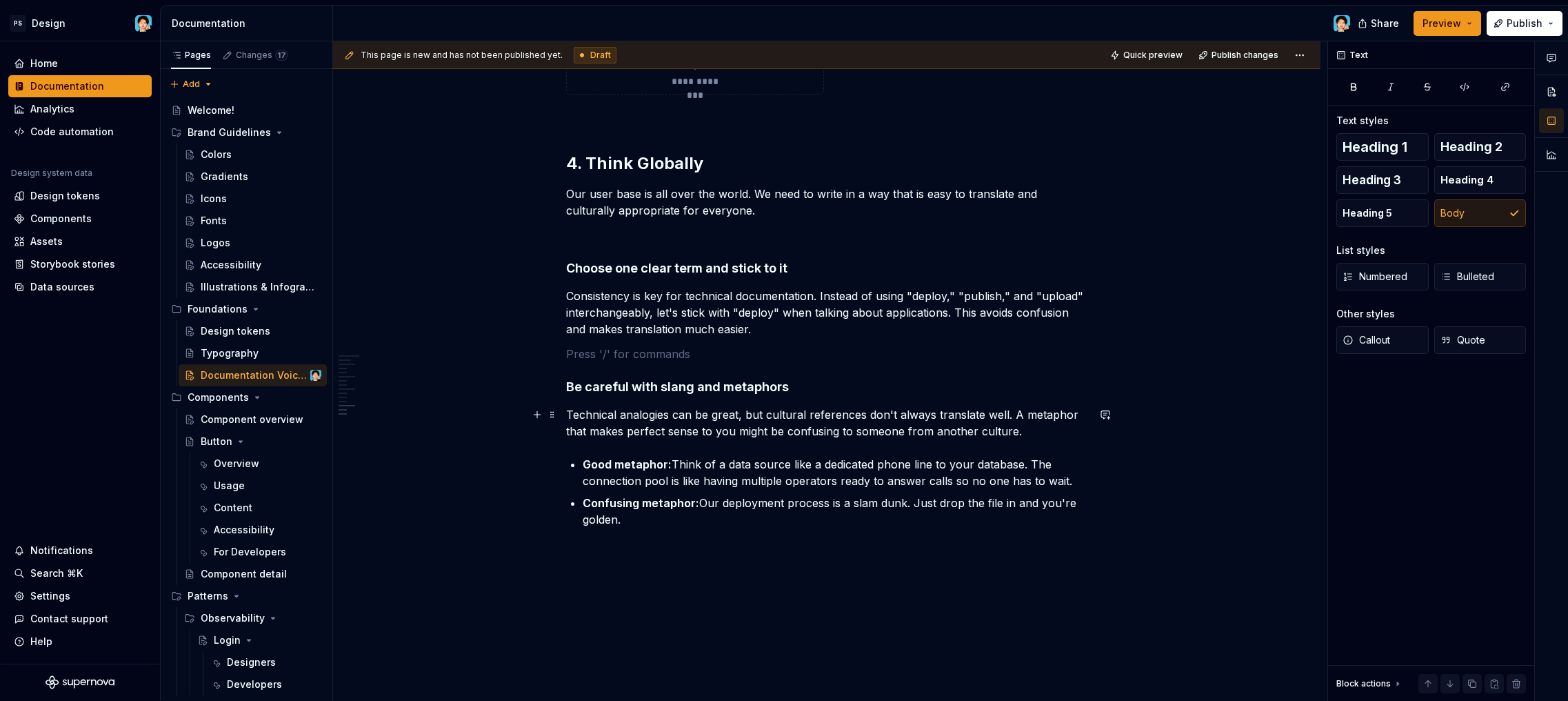
click at [1034, 425] on p "Technical analogies can be great, but cultural references don't always translat…" at bounding box center [826, 423] width 521 height 33
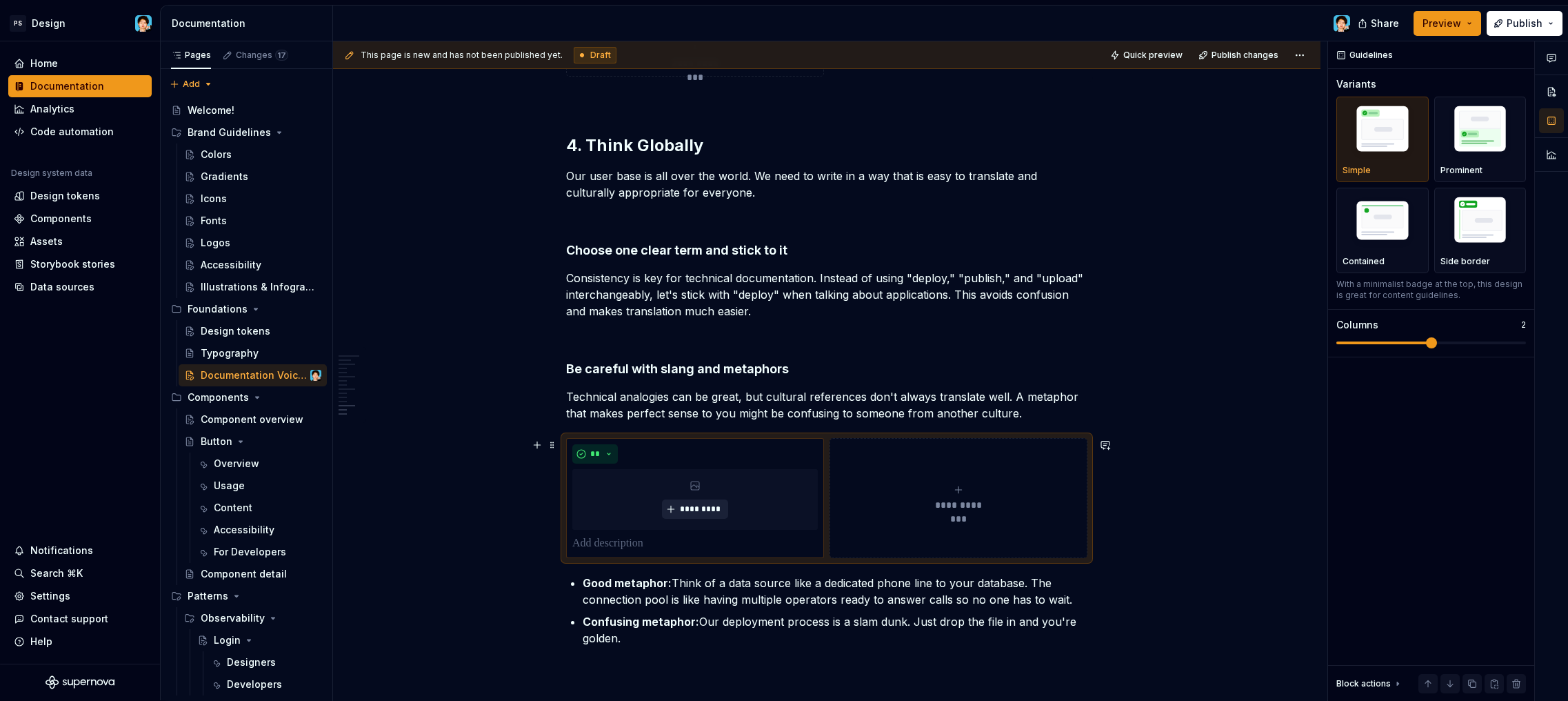
scroll to position [3153, 0]
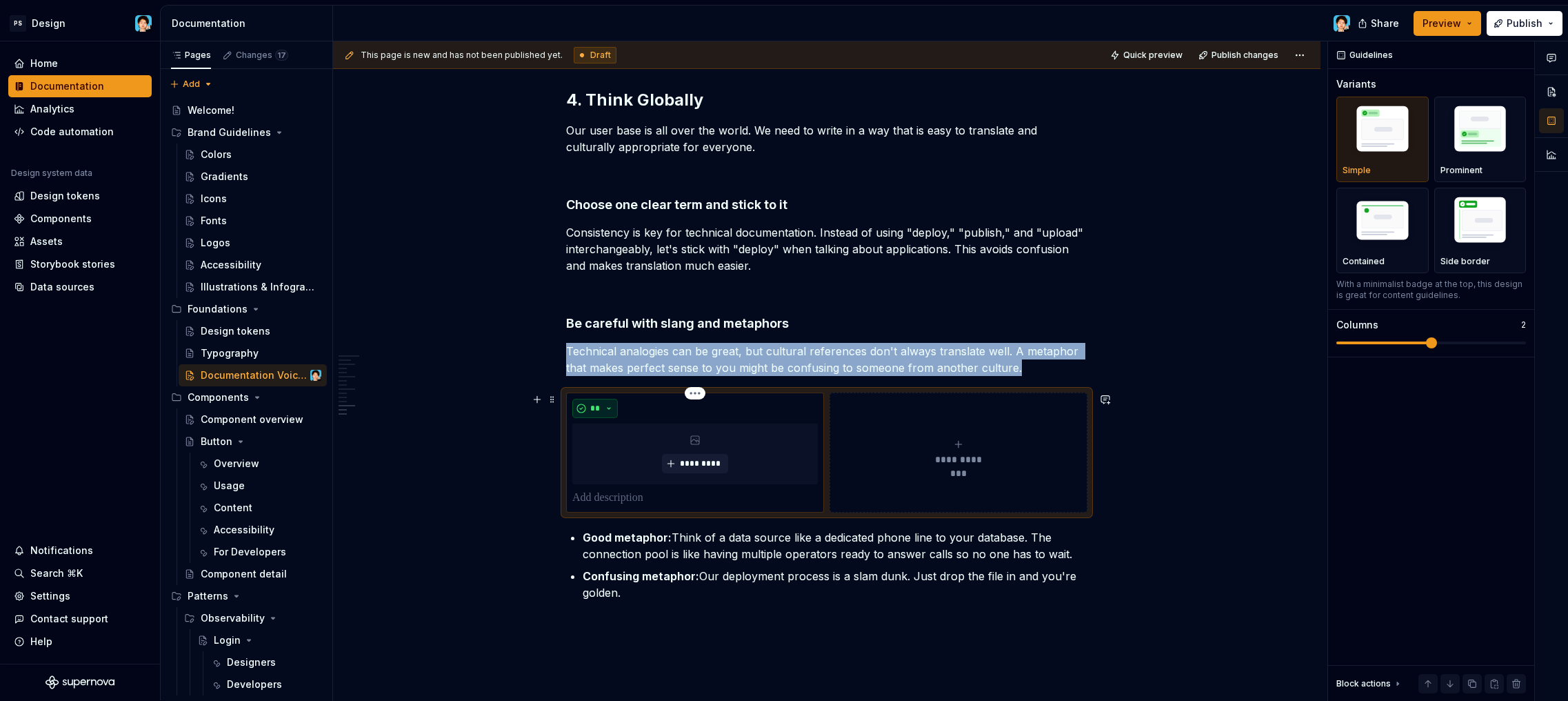
click at [597, 401] on button "**" at bounding box center [595, 408] width 46 height 19
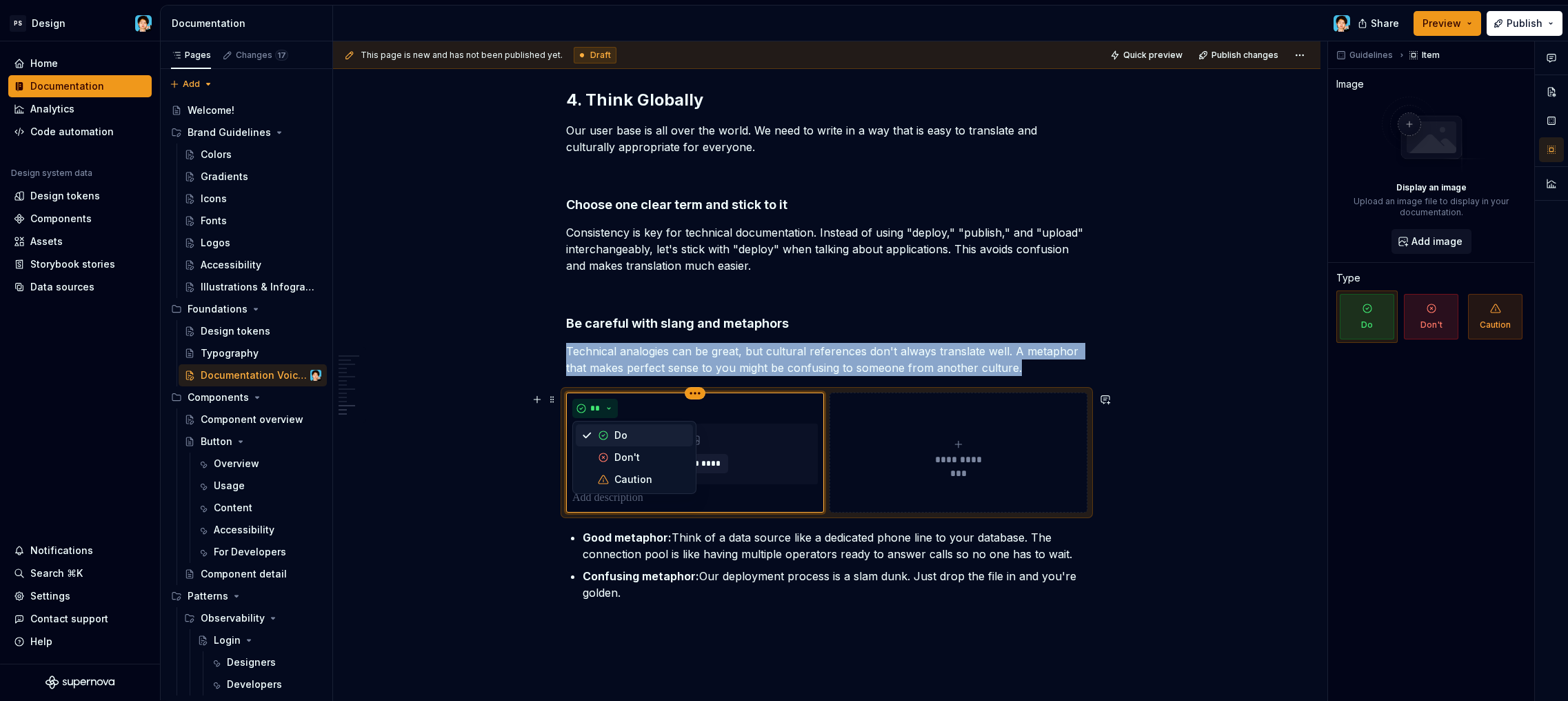
click at [696, 395] on html "PS Design Home Documentation Analytics Code automation Design system data Desig…" at bounding box center [784, 350] width 1568 height 701
click at [548, 398] on html "PS Design Home Documentation Analytics Code automation Design system data Desig…" at bounding box center [784, 350] width 1568 height 701
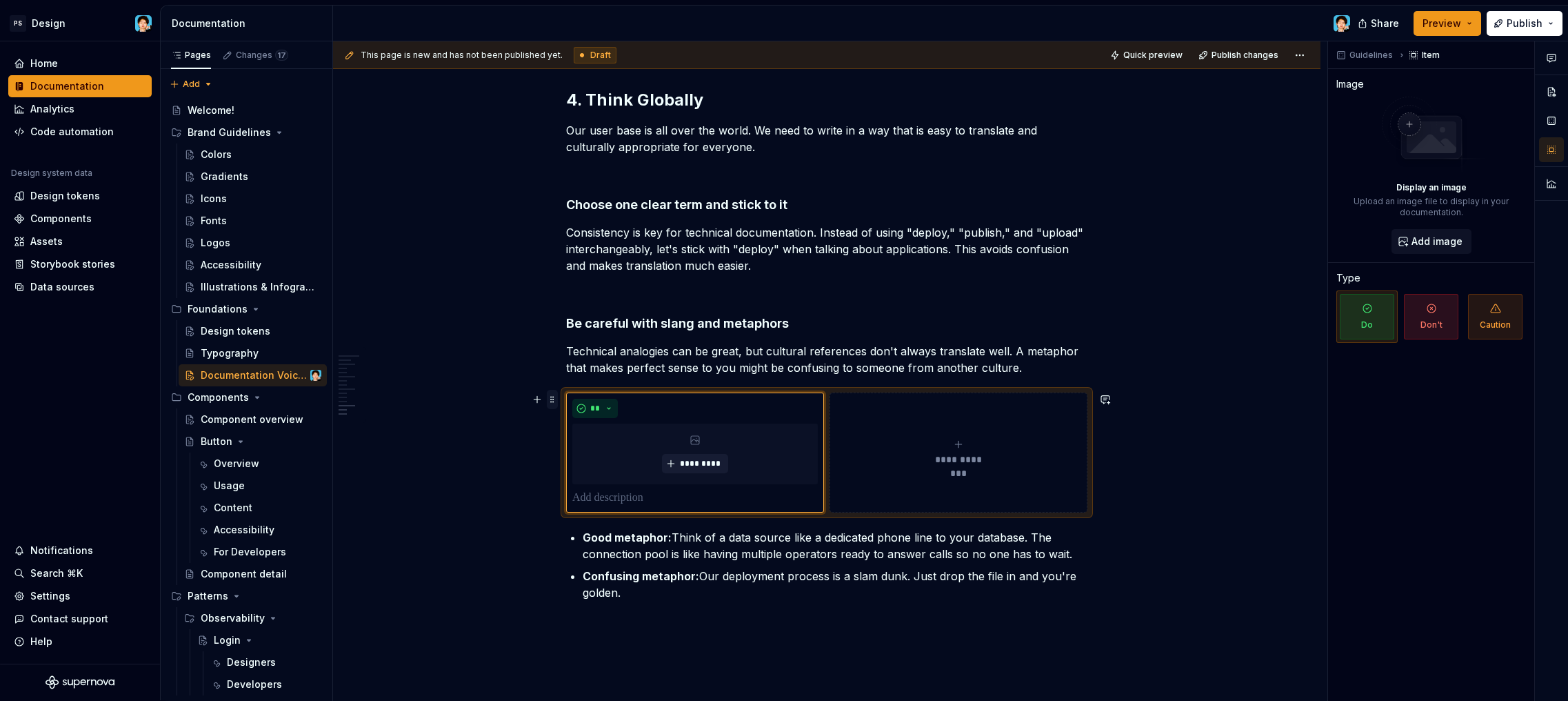
click at [550, 400] on span at bounding box center [551, 400] width 11 height 19
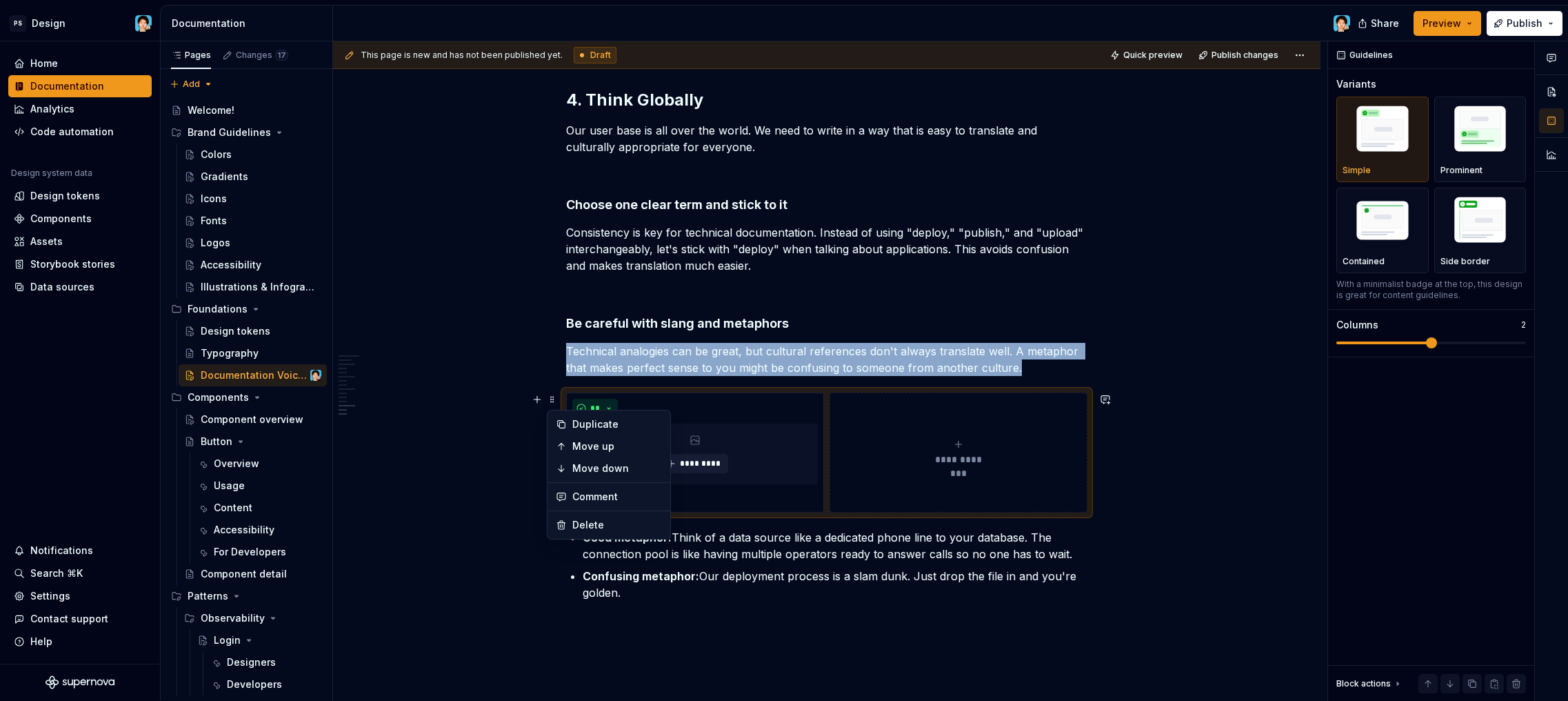
click at [650, 393] on div "**********" at bounding box center [826, 452] width 521 height 120
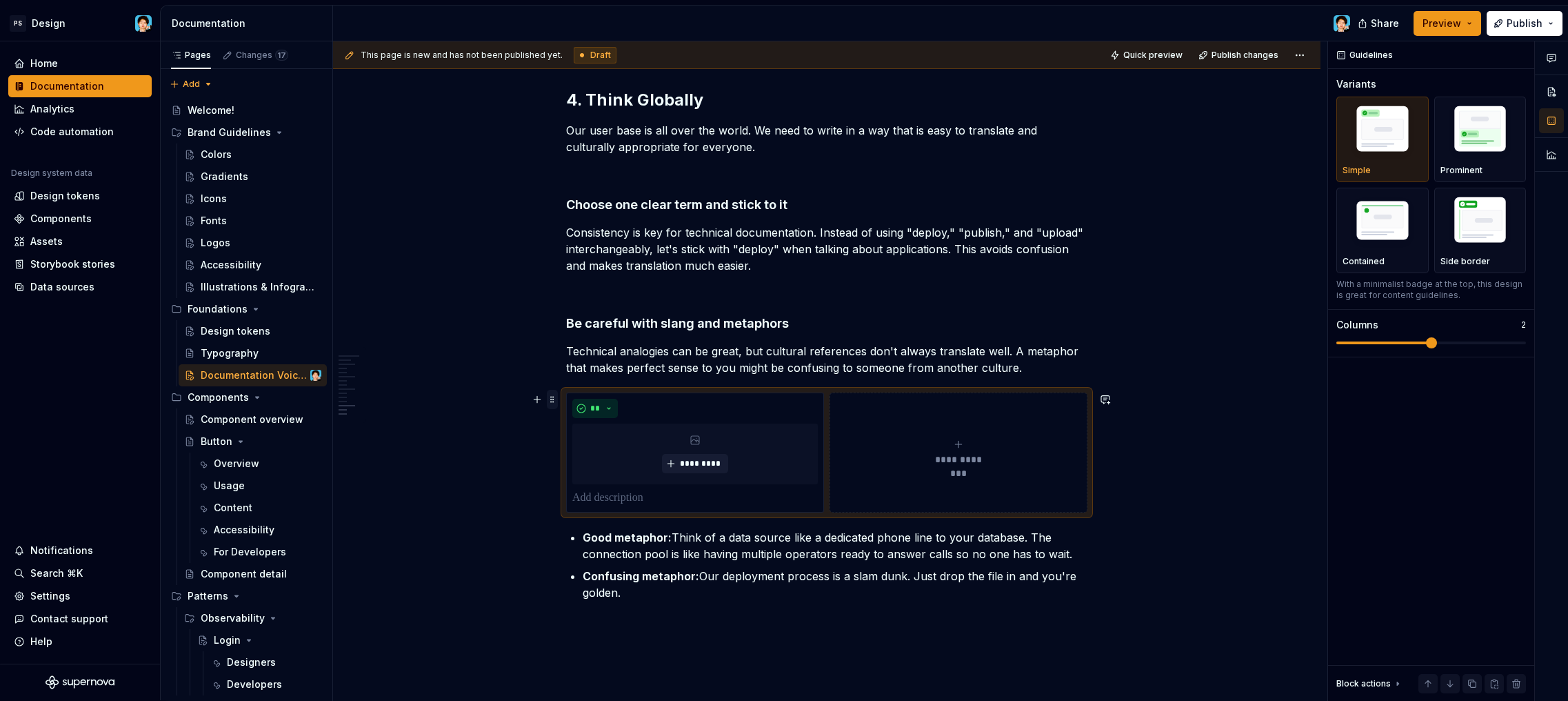
click at [553, 398] on span at bounding box center [551, 400] width 11 height 19
click at [553, 400] on span at bounding box center [551, 400] width 11 height 19
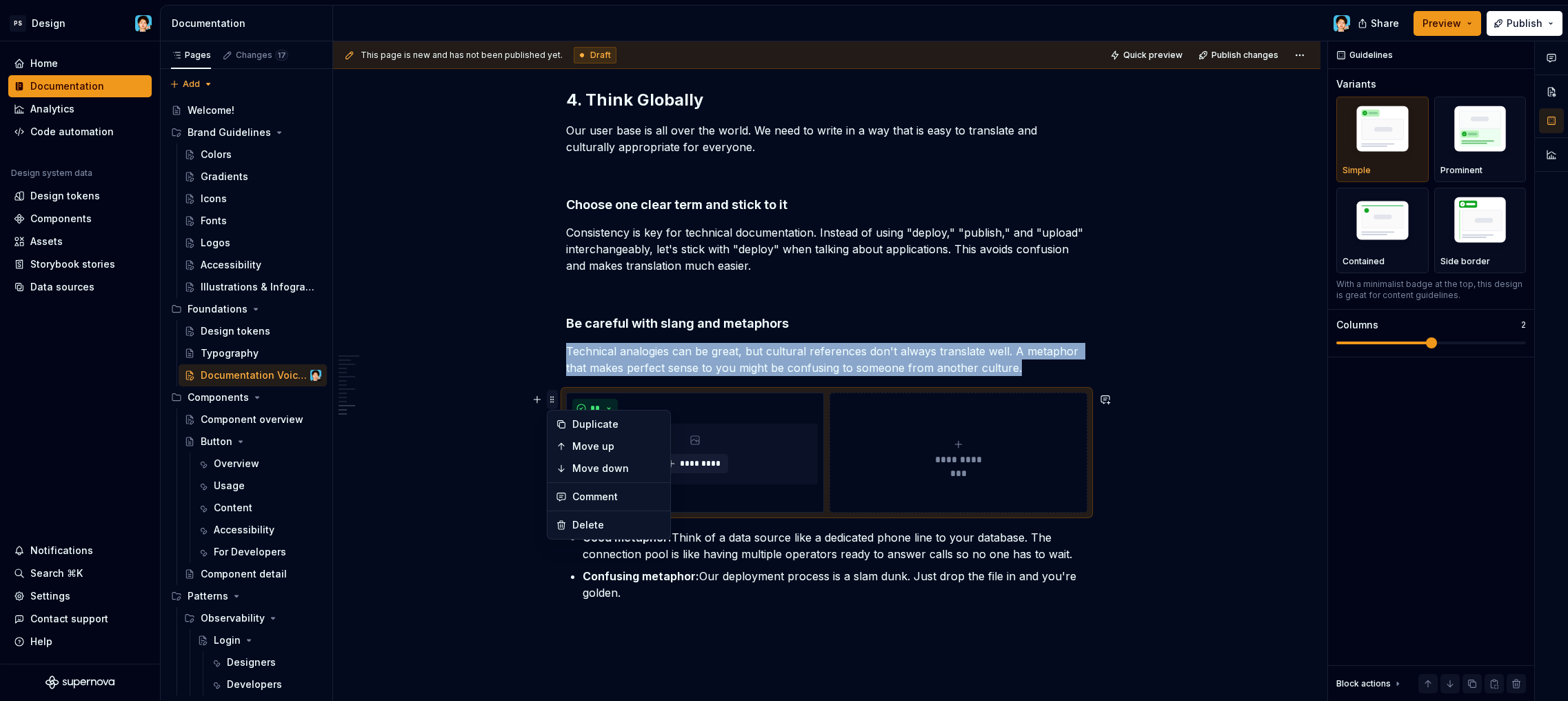
click at [553, 400] on span at bounding box center [551, 400] width 11 height 19
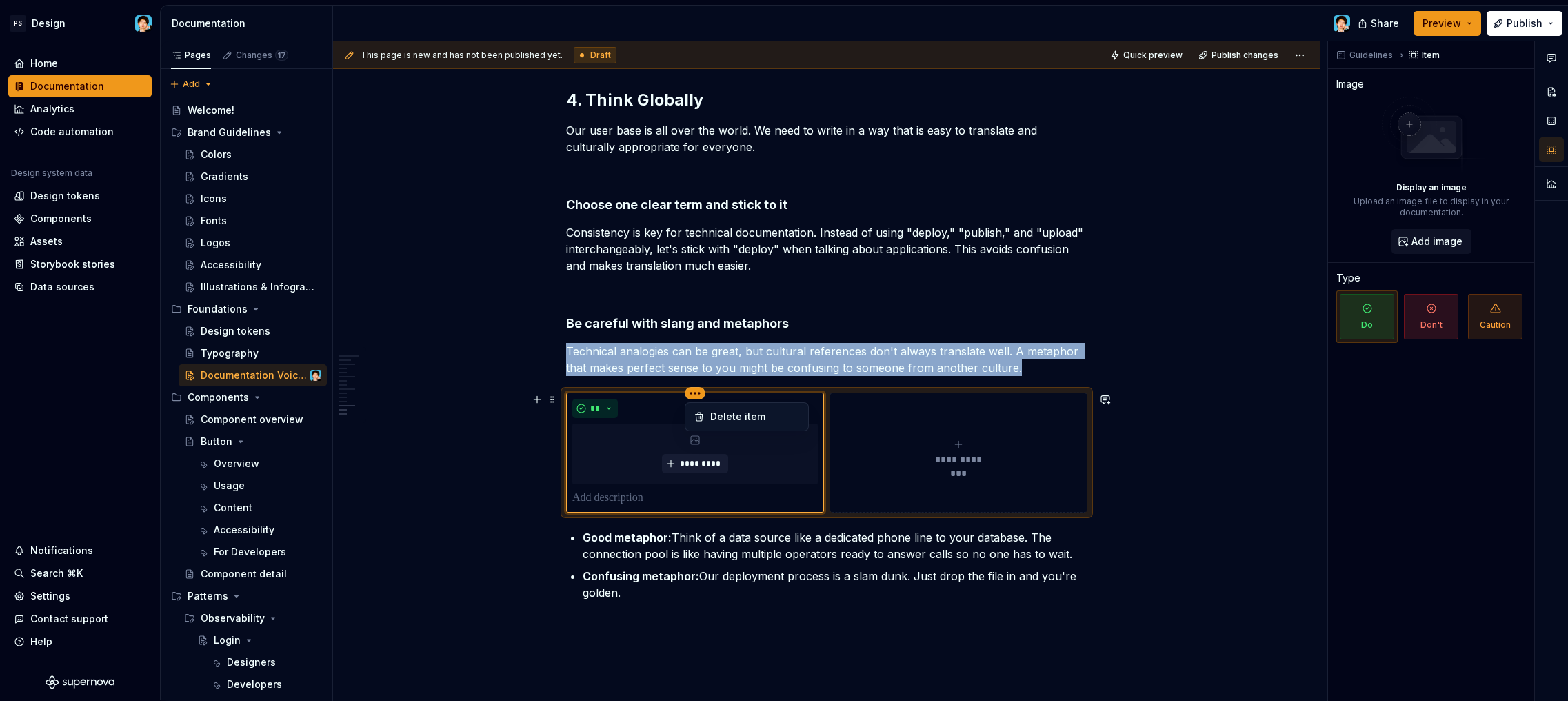
click at [699, 390] on html "PS Design Home Documentation Analytics Code automation Design system data Desig…" at bounding box center [784, 350] width 1568 height 701
click at [700, 390] on html "PS Design Home Documentation Analytics Code automation Design system data Desig…" at bounding box center [784, 350] width 1568 height 701
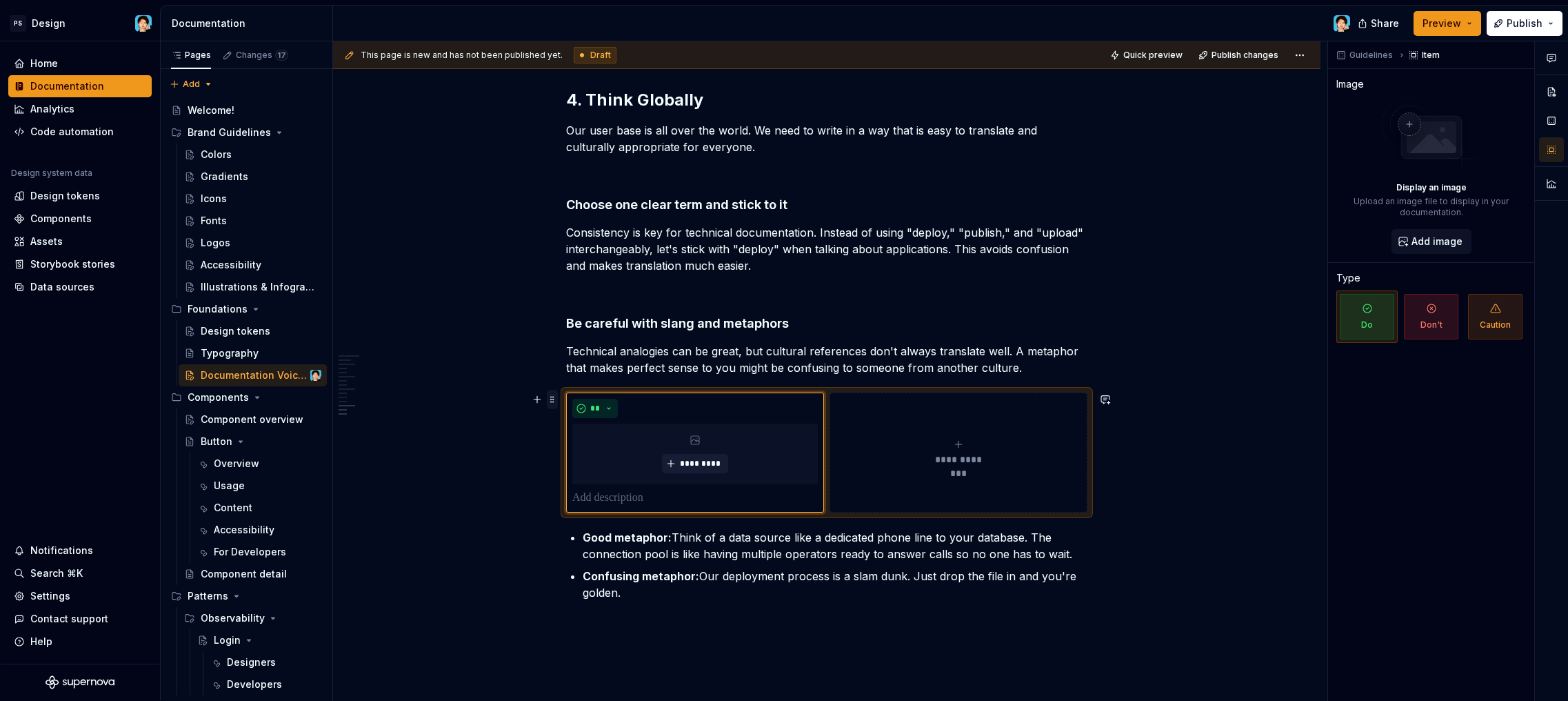
click at [551, 396] on span at bounding box center [551, 400] width 11 height 19
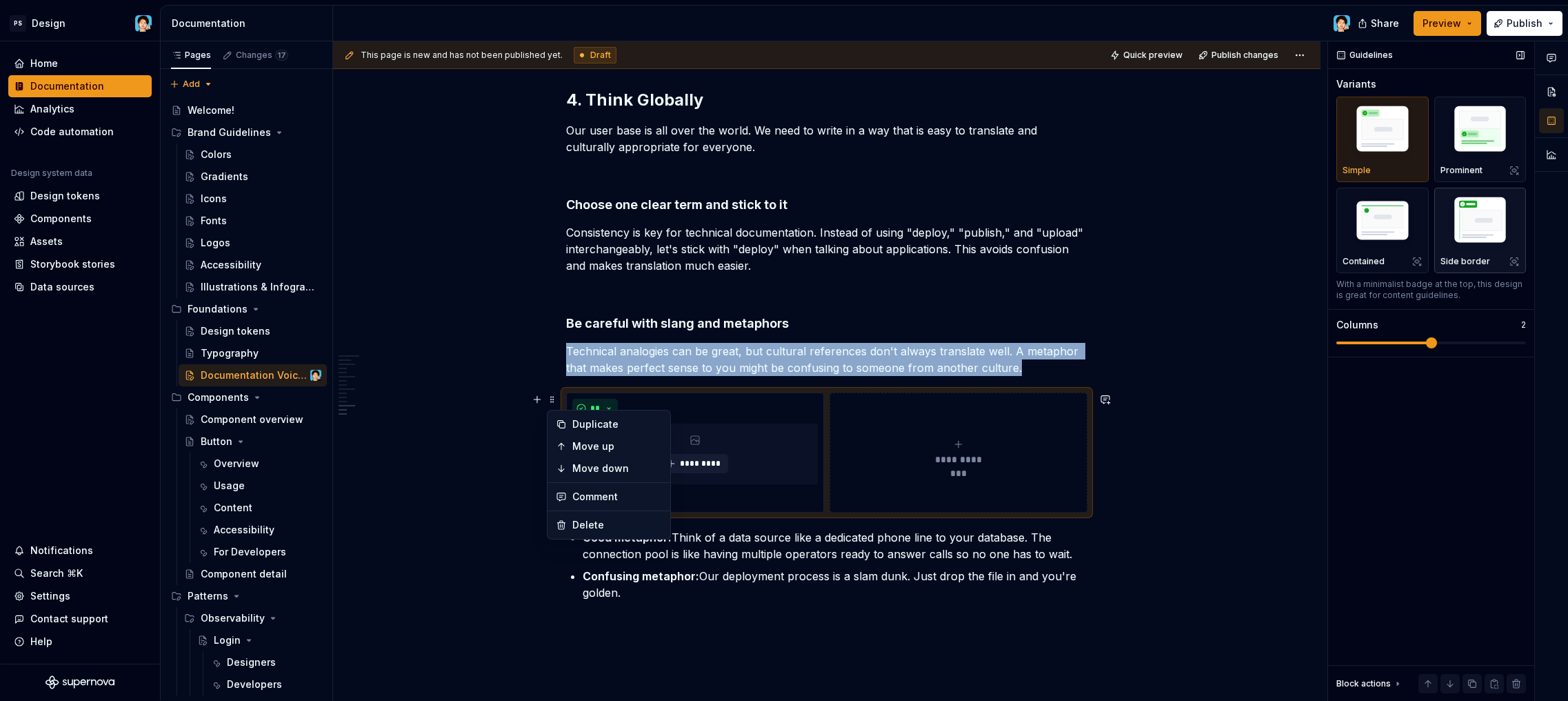
click at [1454, 222] on img "button" at bounding box center [1481, 223] width 80 height 60
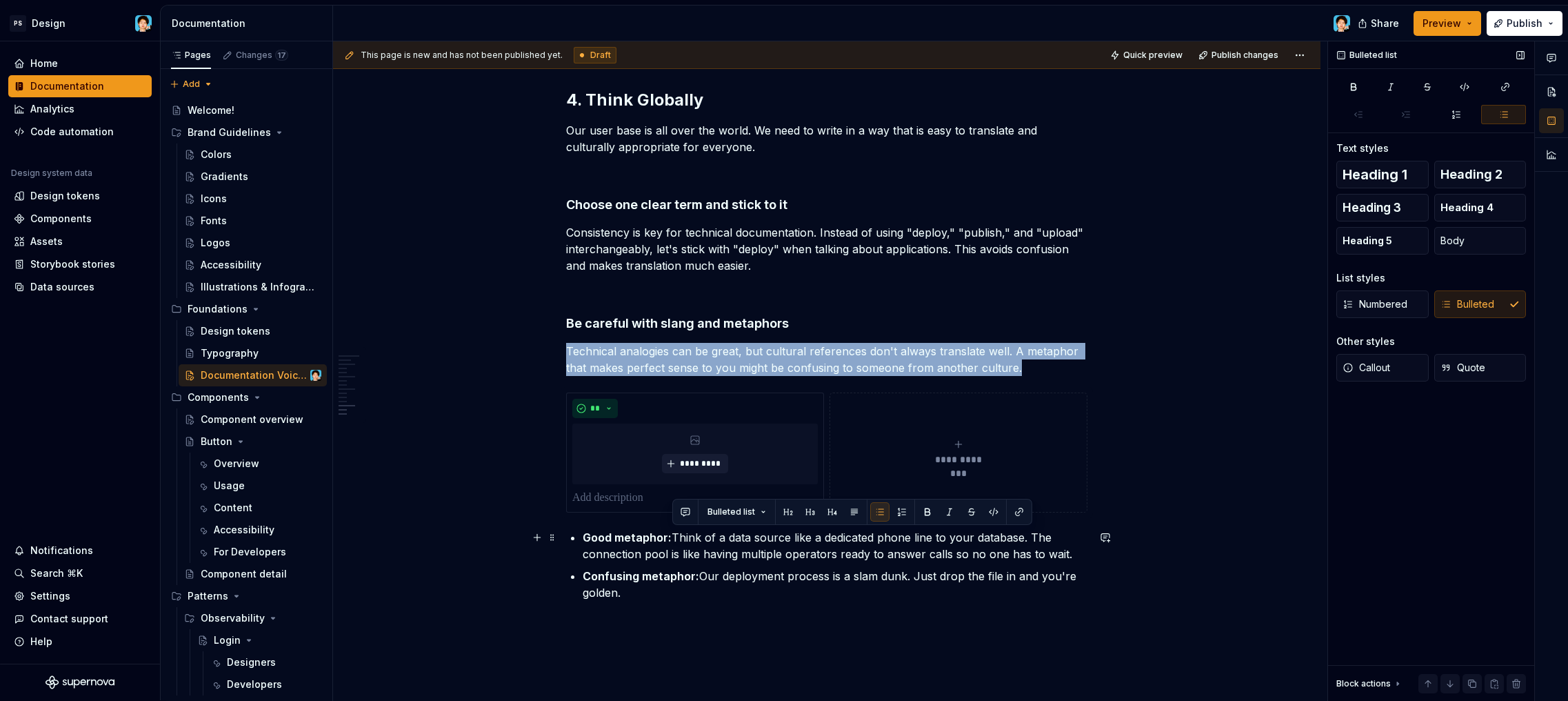
drag, startPoint x: 673, startPoint y: 535, endPoint x: 1068, endPoint y: 556, distance: 395.6
click at [1070, 556] on p "Good metaphor: Think of a data source like a dedicated phone line to your datab…" at bounding box center [834, 545] width 505 height 33
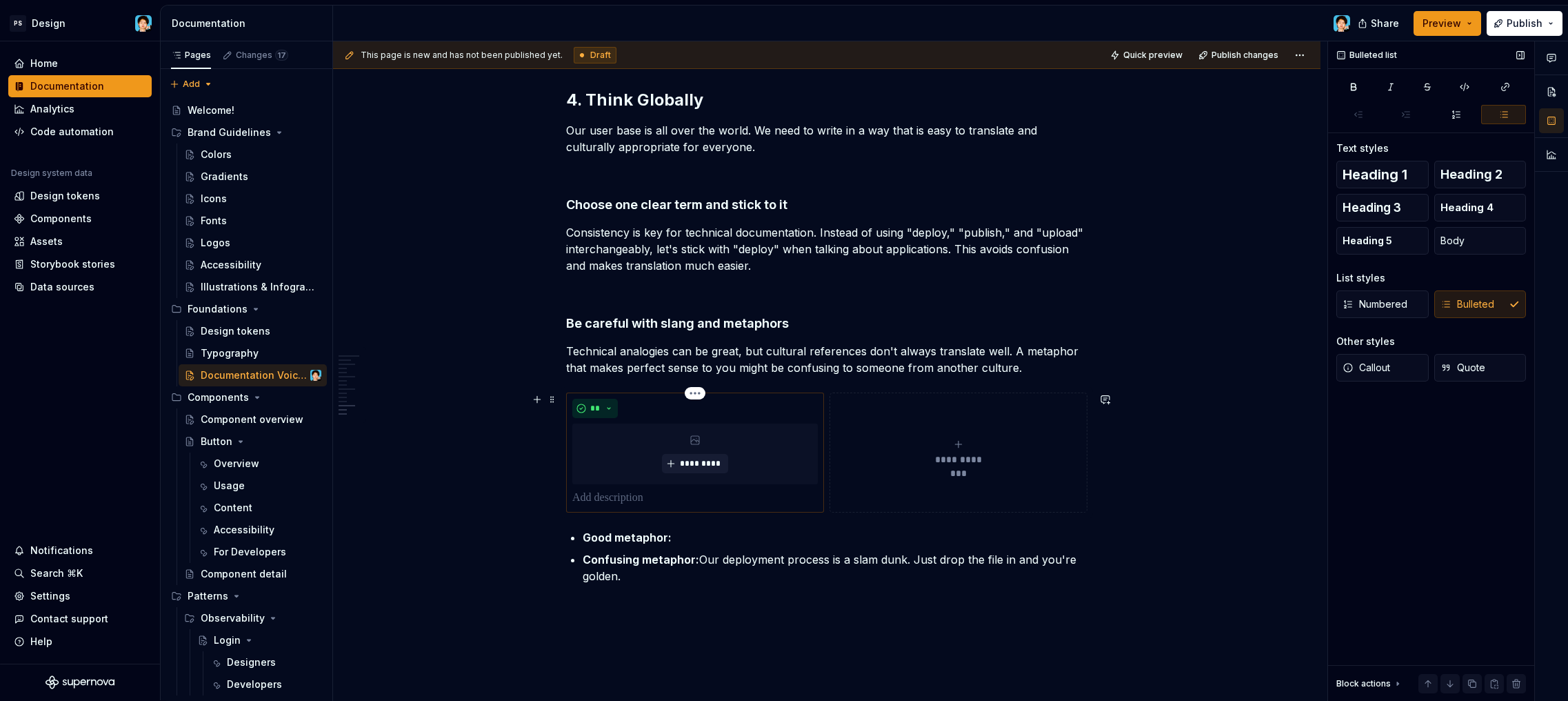
click at [618, 497] on p at bounding box center [695, 498] width 246 height 17
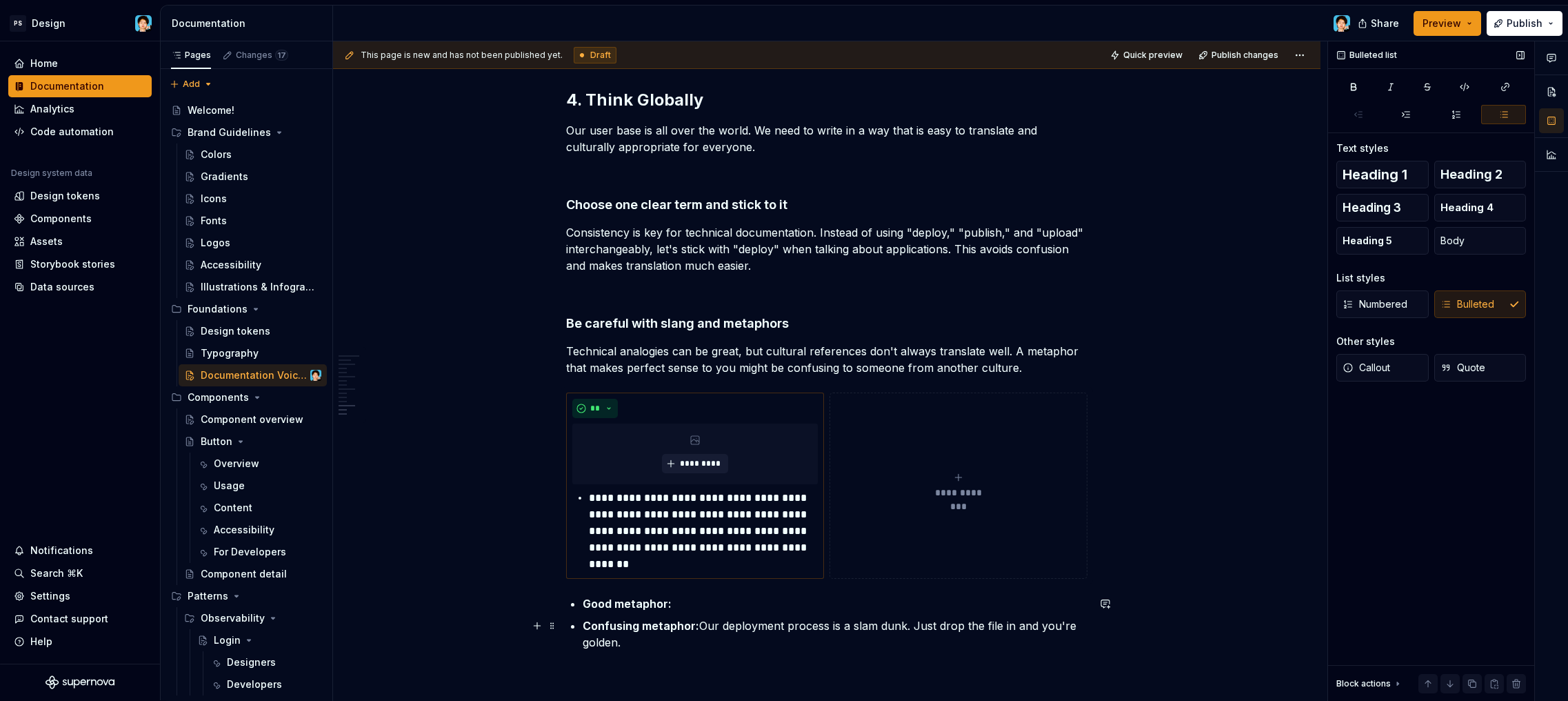
scroll to position [3156, 0]
drag, startPoint x: 680, startPoint y: 644, endPoint x: 702, endPoint y: 623, distance: 30.4
click at [702, 623] on p "Confusing metaphor: Our deployment process is a slam dunk. Just drop the file i…" at bounding box center [834, 631] width 505 height 33
click at [937, 478] on div "**********" at bounding box center [958, 482] width 246 height 27
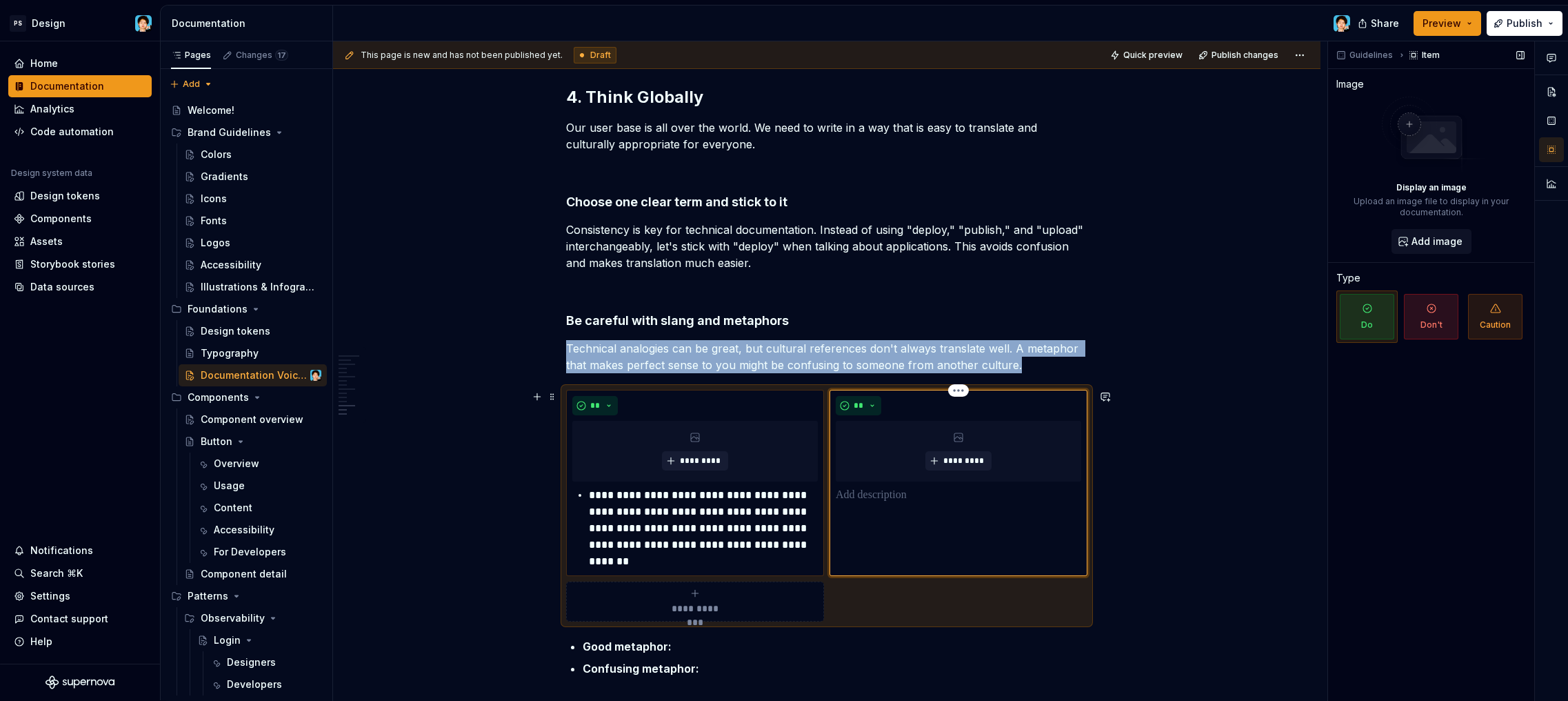
click at [920, 500] on p at bounding box center [958, 495] width 246 height 17
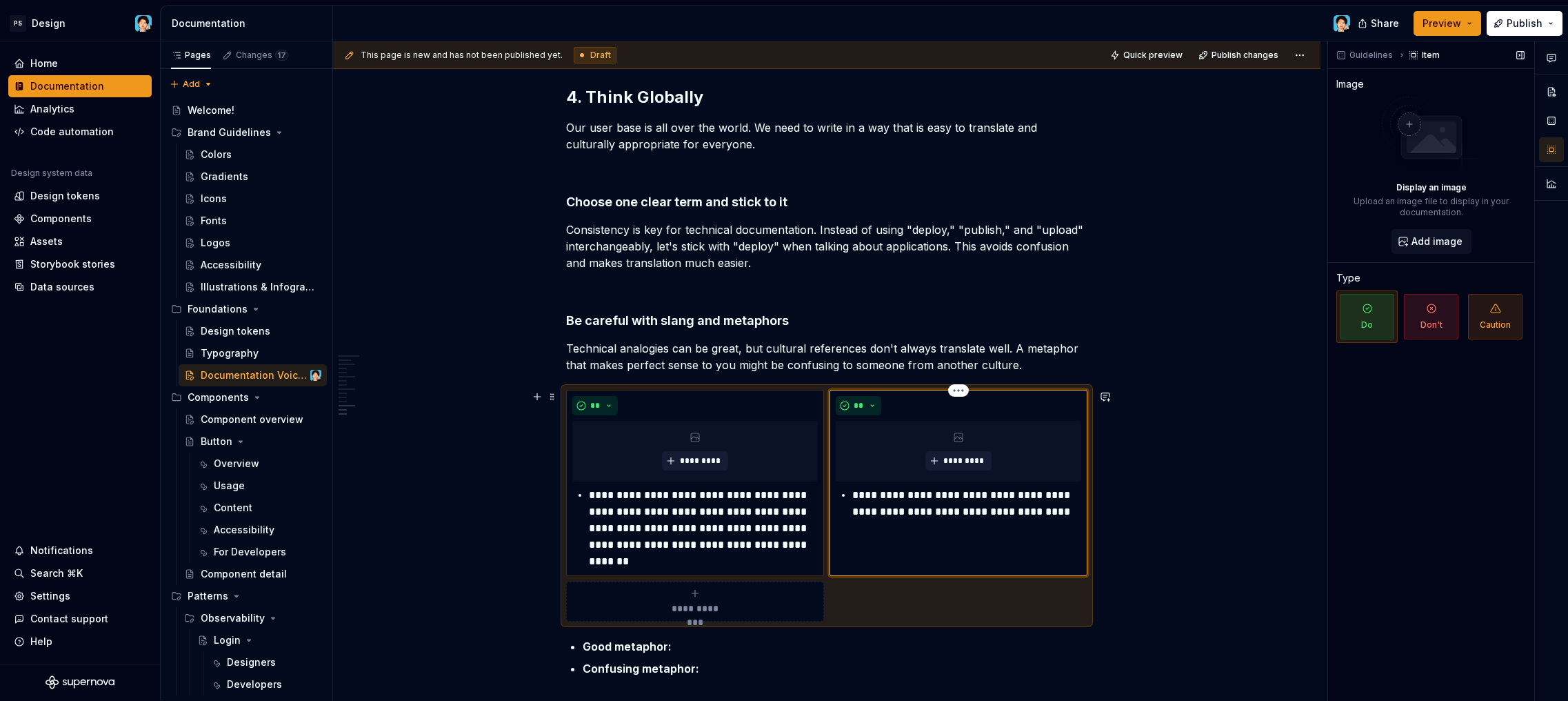
drag, startPoint x: 852, startPoint y: 494, endPoint x: 865, endPoint y: 497, distance: 13.3
click at [853, 494] on p "**********" at bounding box center [966, 504] width 228 height 33
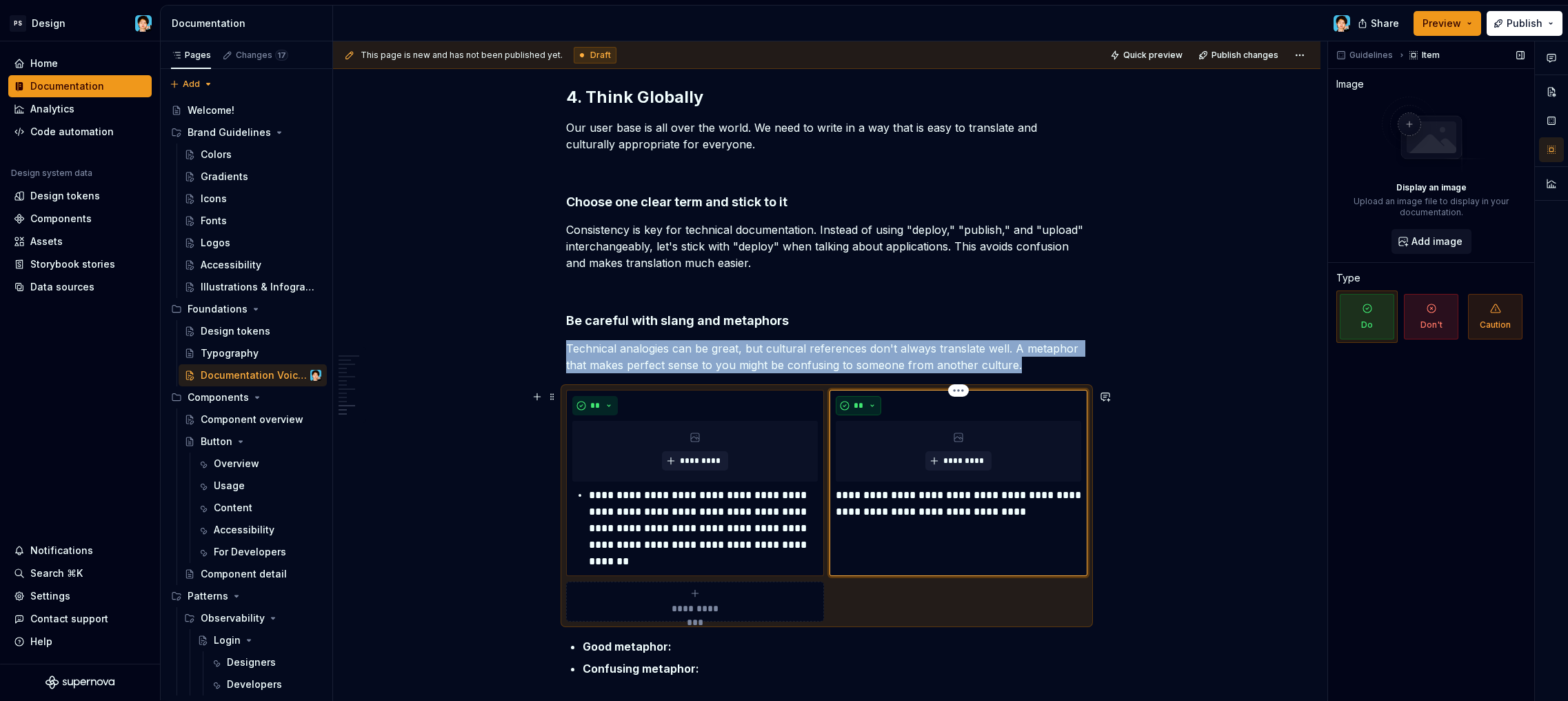
click at [862, 401] on span "**" at bounding box center [857, 404] width 11 height 11
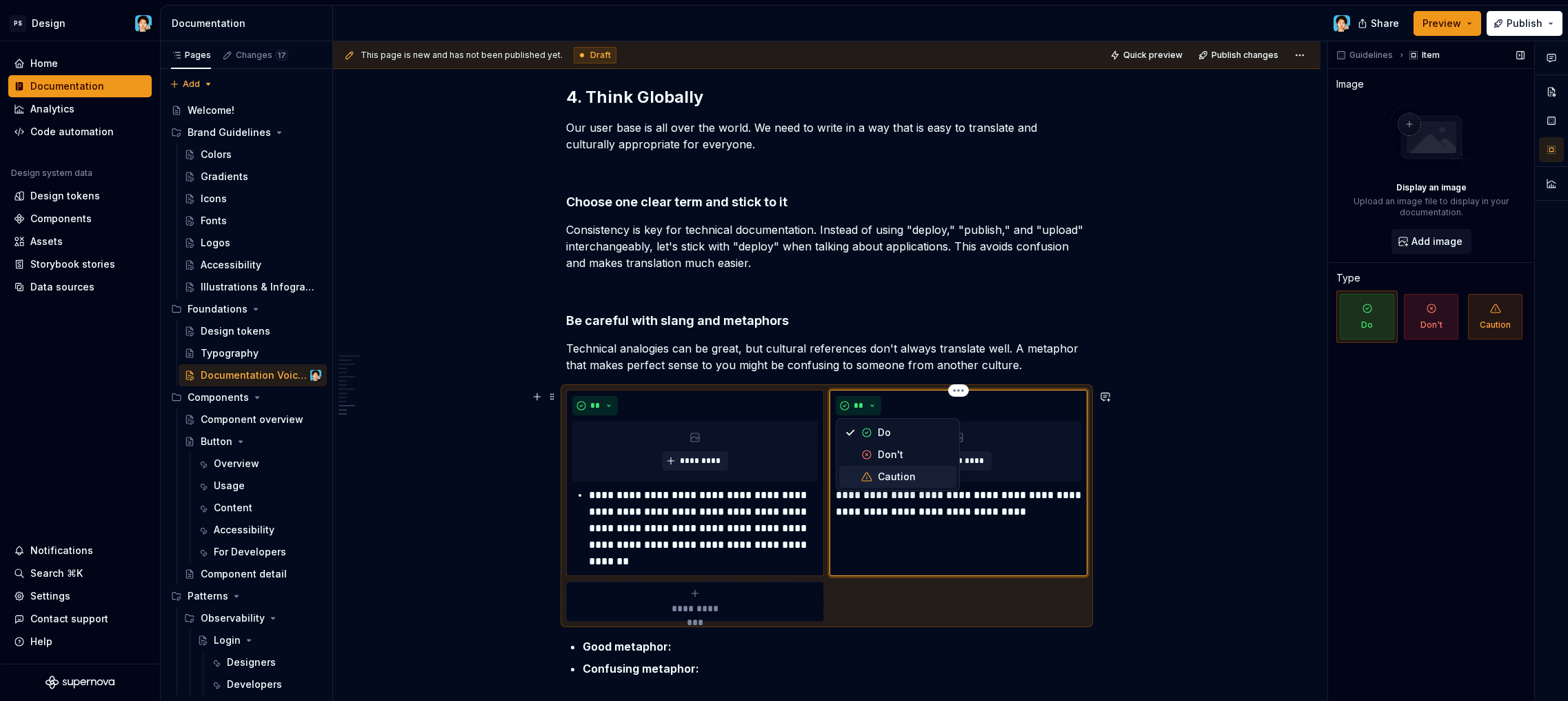
click at [875, 473] on span "Caution" at bounding box center [897, 476] width 118 height 22
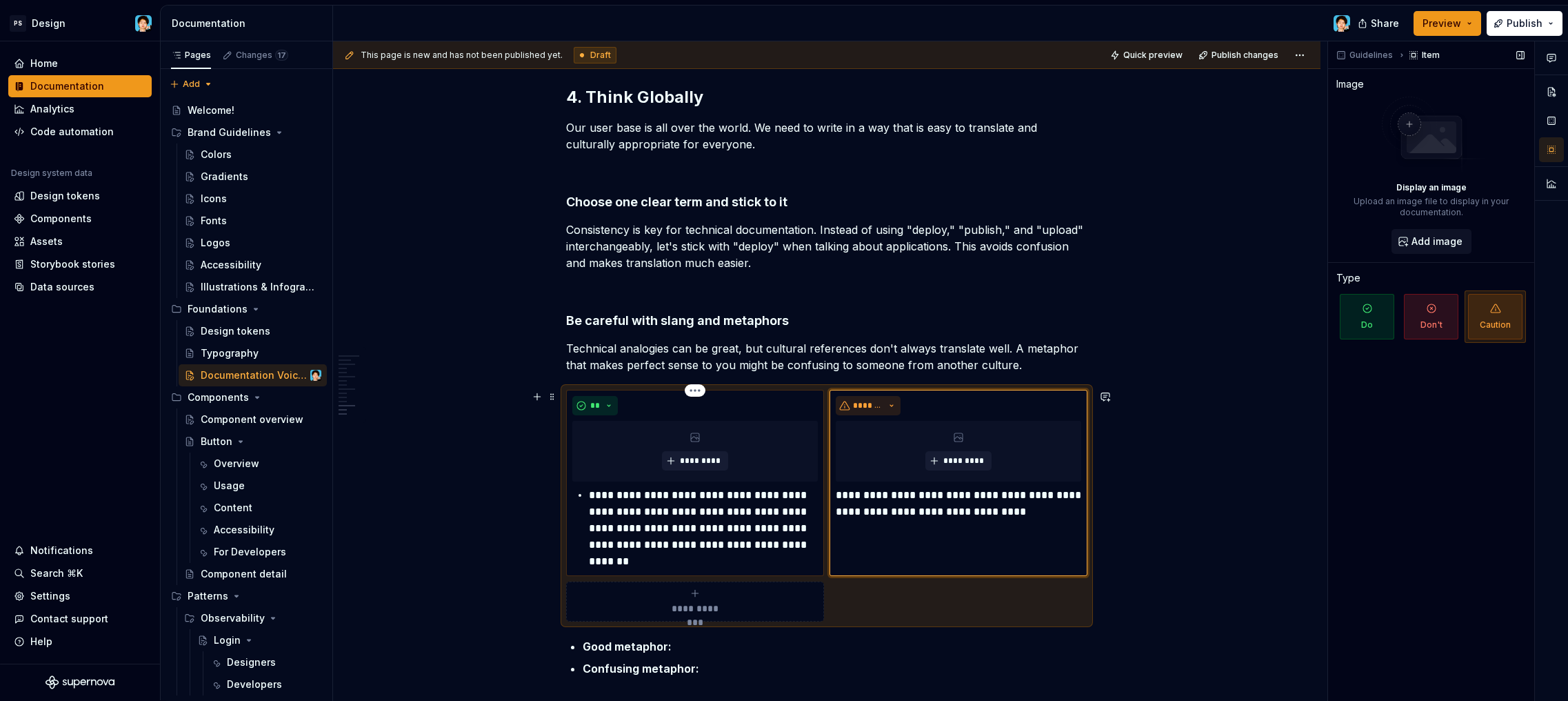
click at [589, 492] on p "**********" at bounding box center [703, 528] width 228 height 83
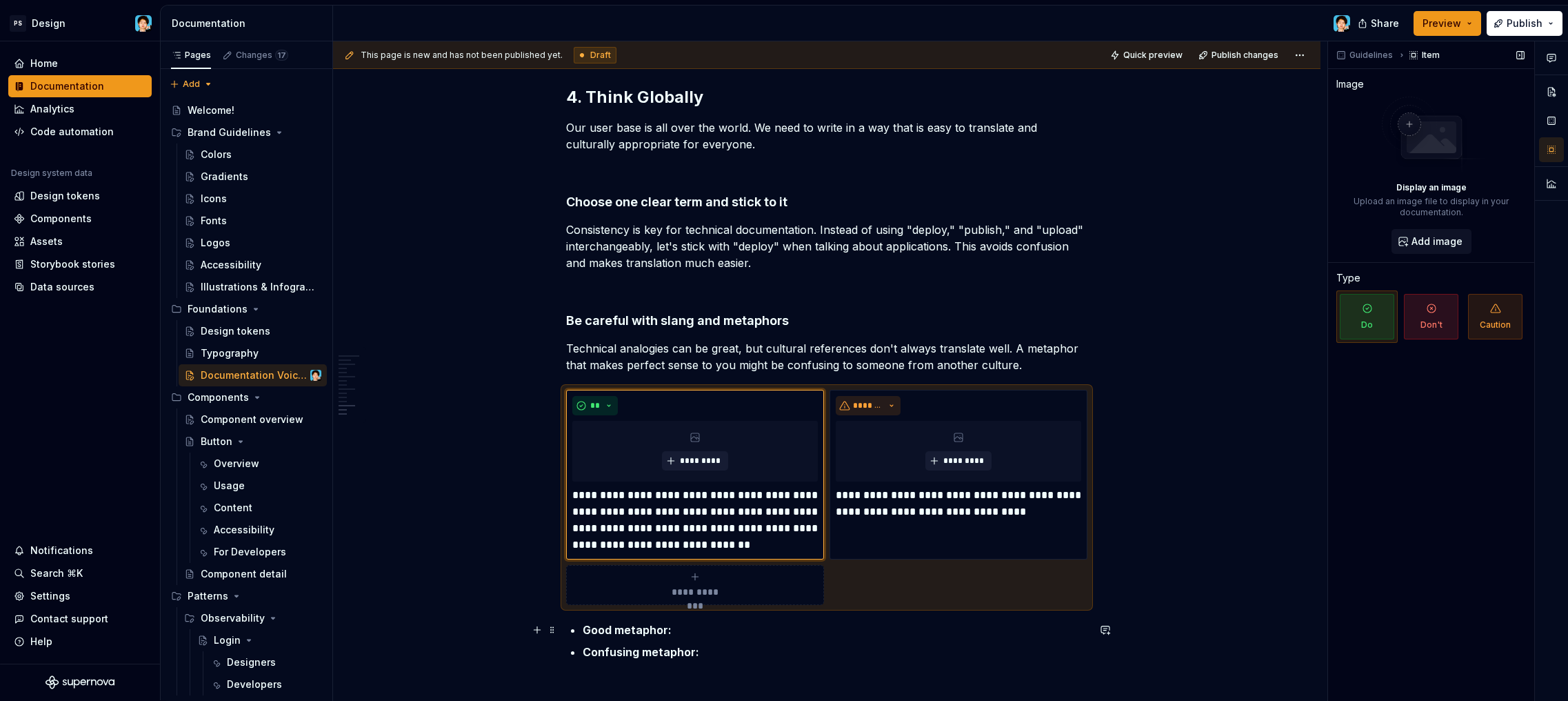
click at [753, 638] on ul "Good metaphor: Confusing metaphor:" at bounding box center [834, 641] width 505 height 39
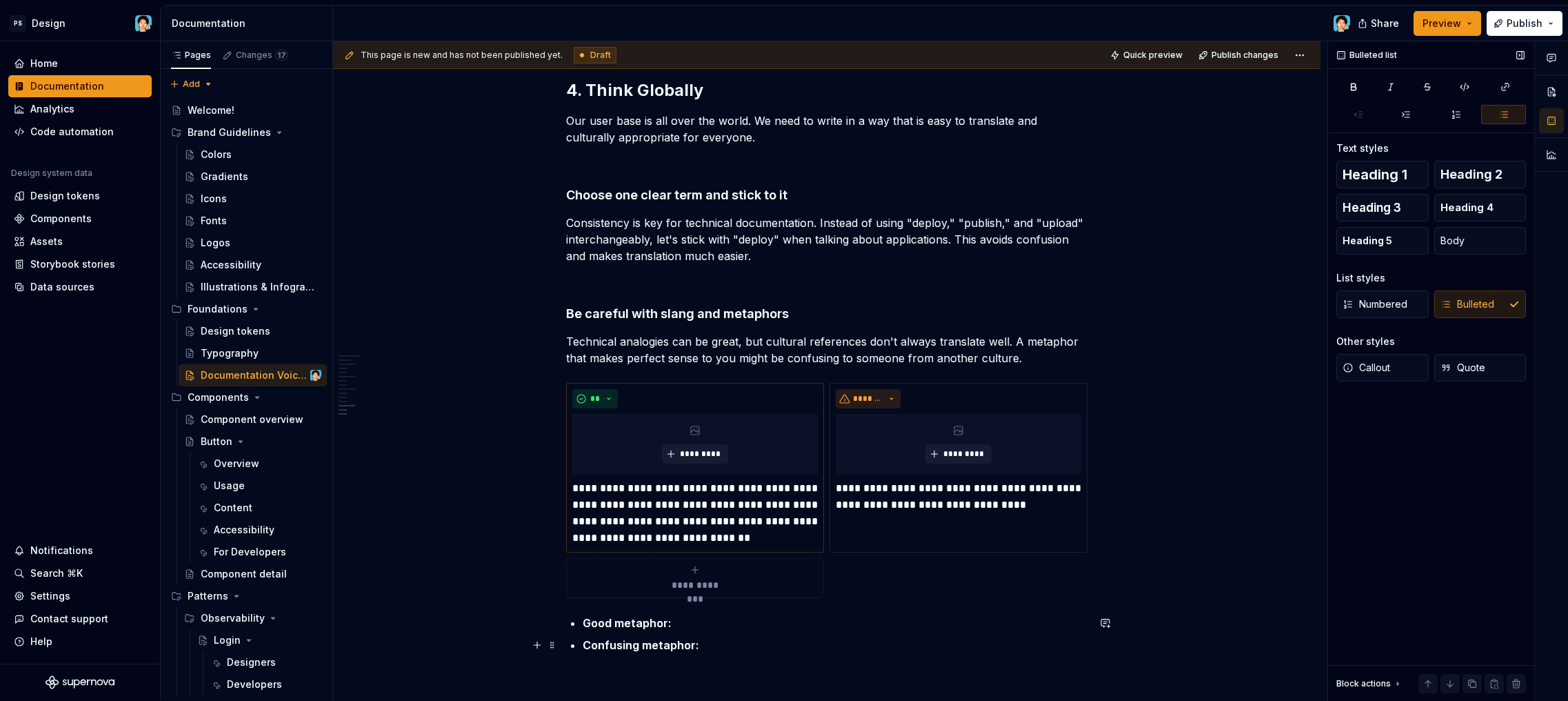
scroll to position [3174, 0]
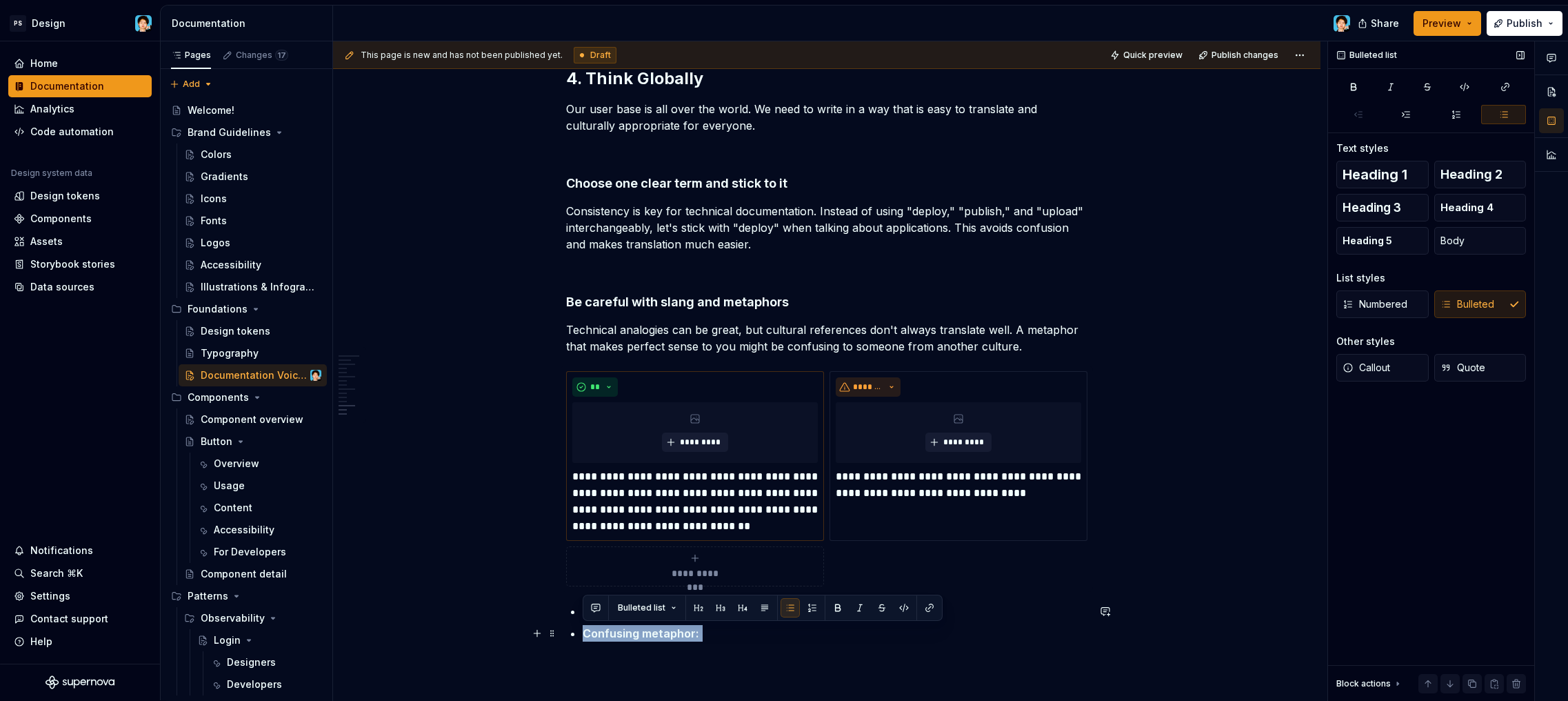
drag, startPoint x: 741, startPoint y: 643, endPoint x: 575, endPoint y: 622, distance: 167.3
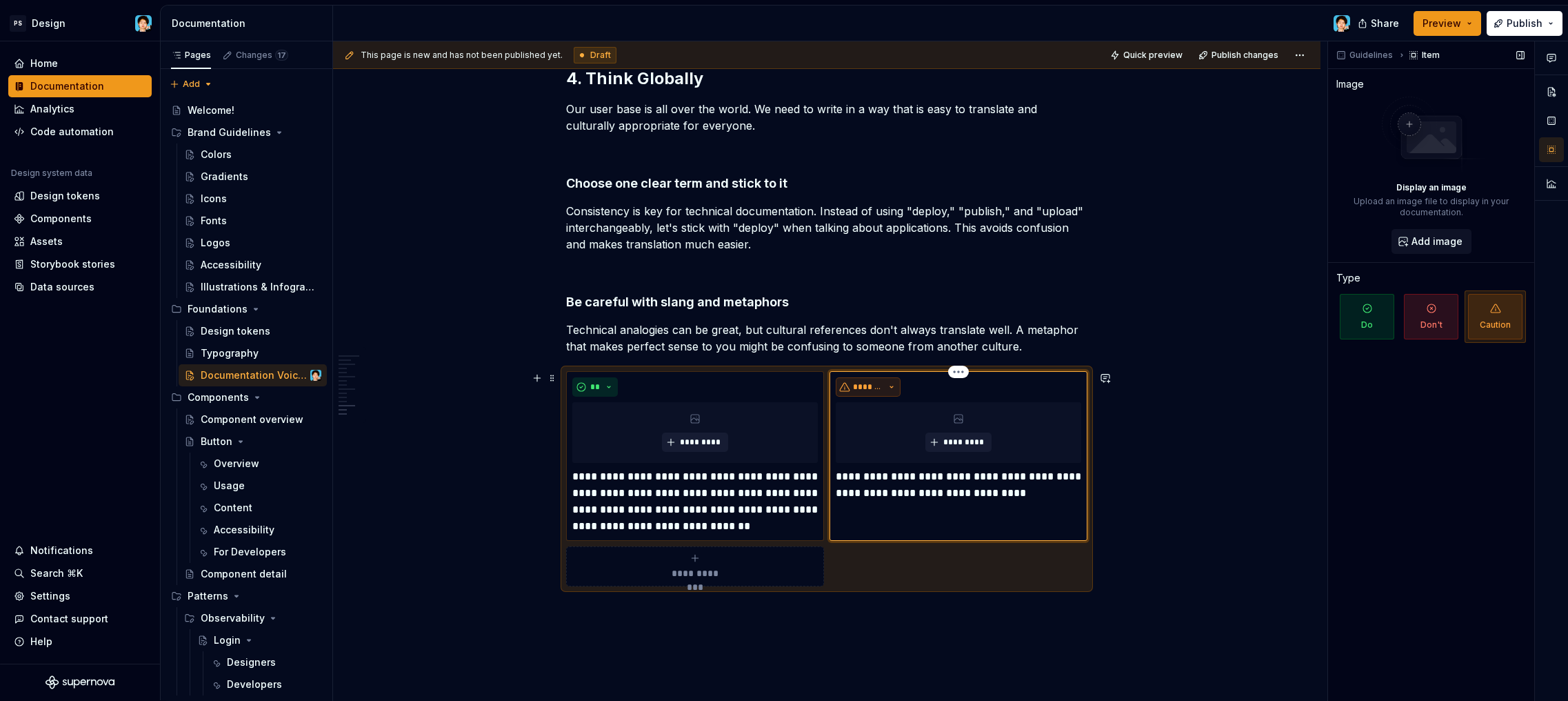
click at [893, 379] on button "*******" at bounding box center [868, 387] width 65 height 19
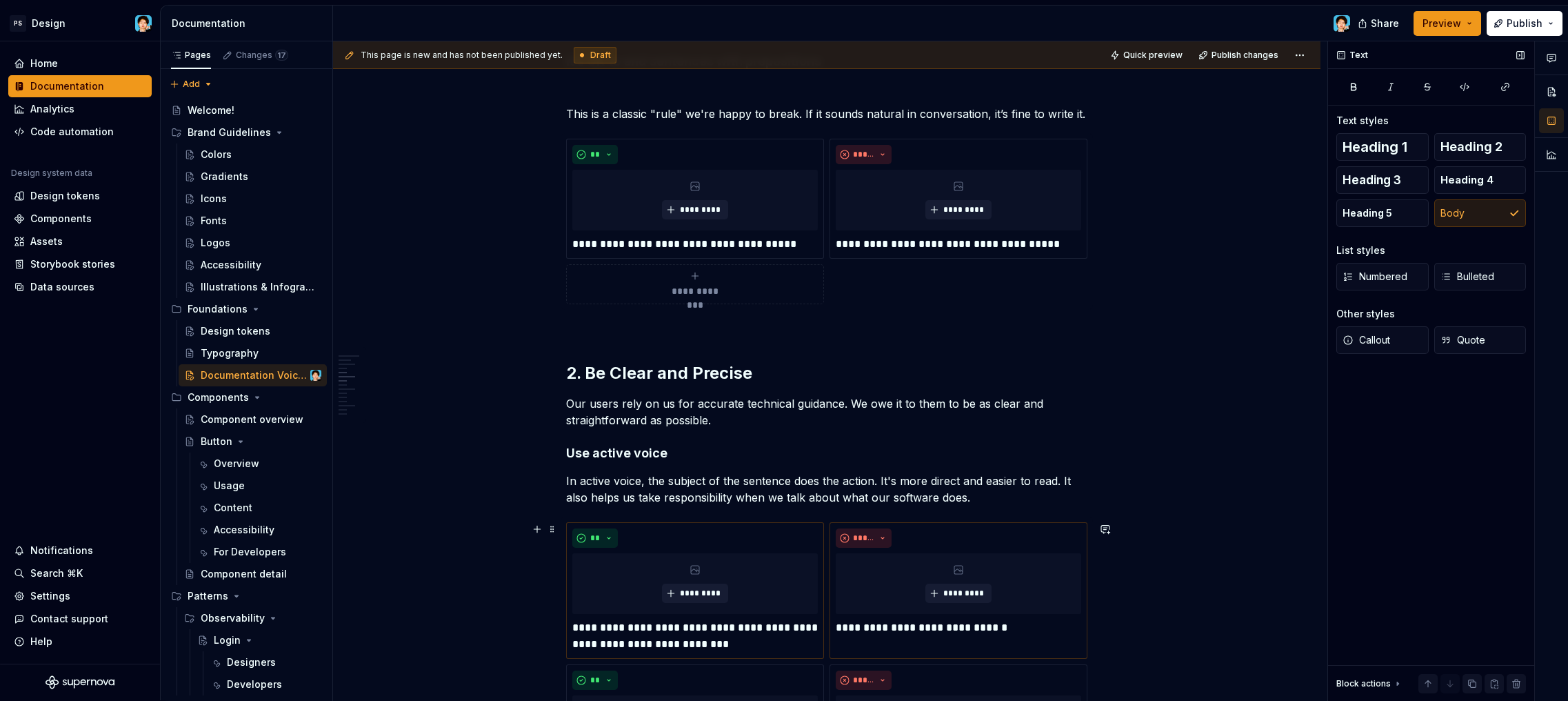
scroll to position [0, 0]
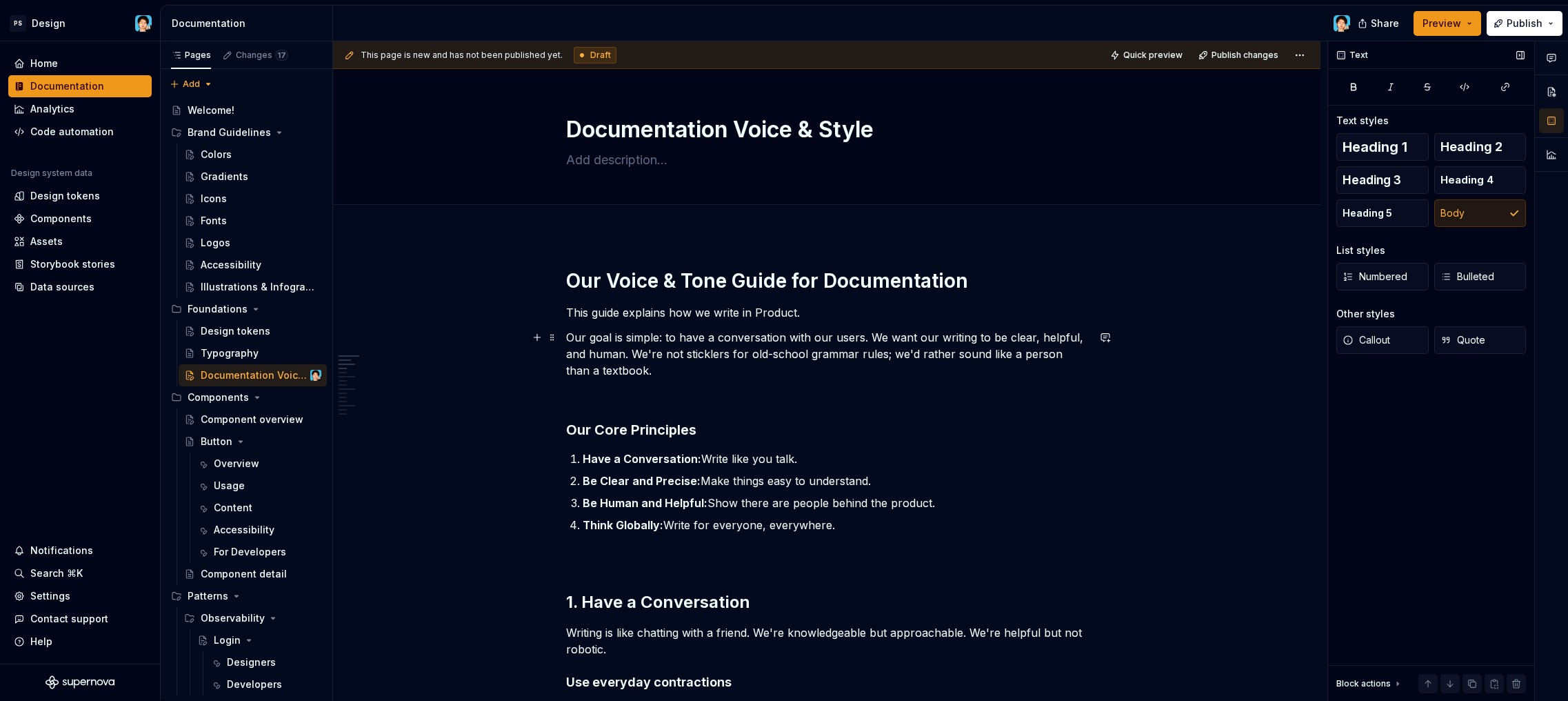
click at [717, 376] on p "Our goal is simple: to have a conversation with our users. We want our writing …" at bounding box center [826, 353] width 521 height 50
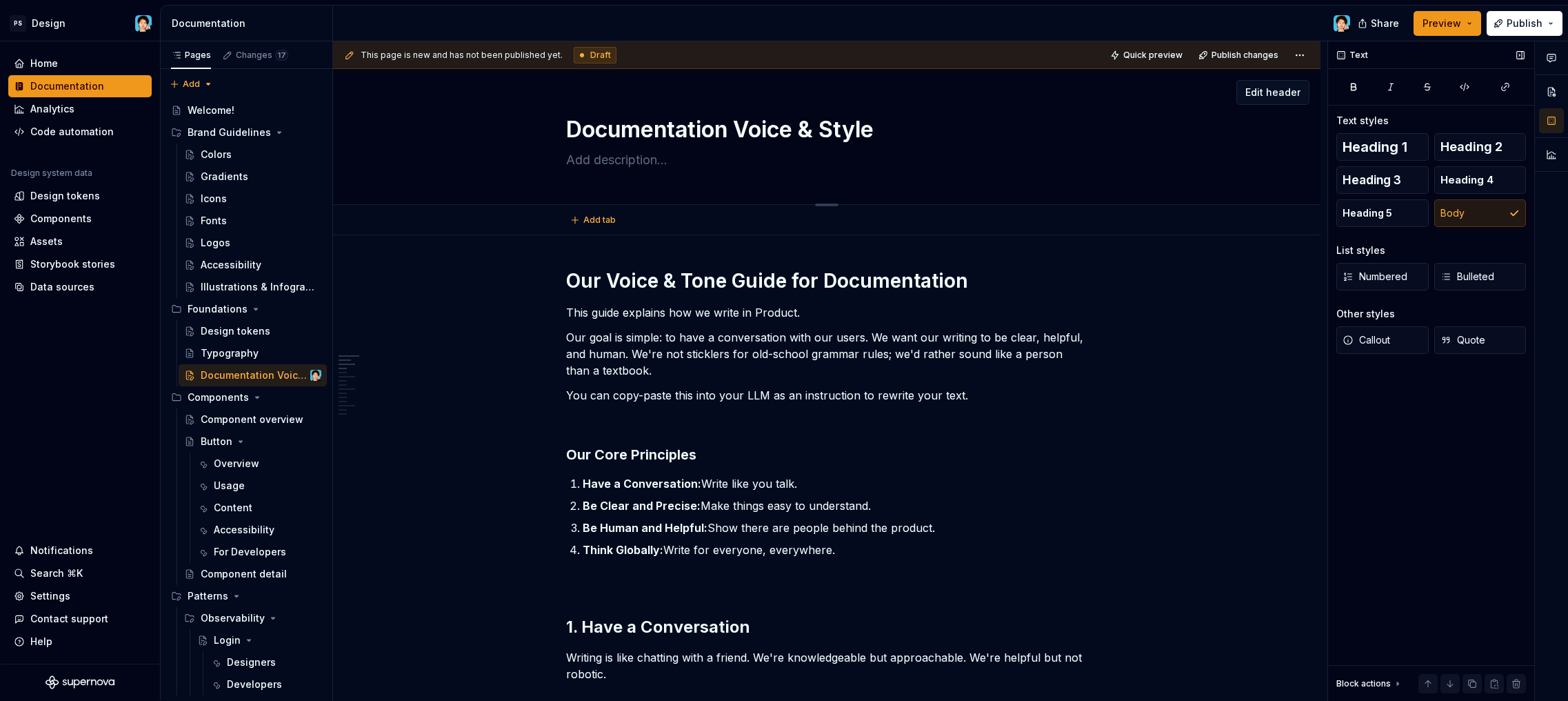
click at [664, 163] on textarea at bounding box center [823, 159] width 521 height 22
paste textarea "It defines our relationship with our customers."
type textarea "*"
type textarea "It defines our relationship with our customers."
type textarea "*"
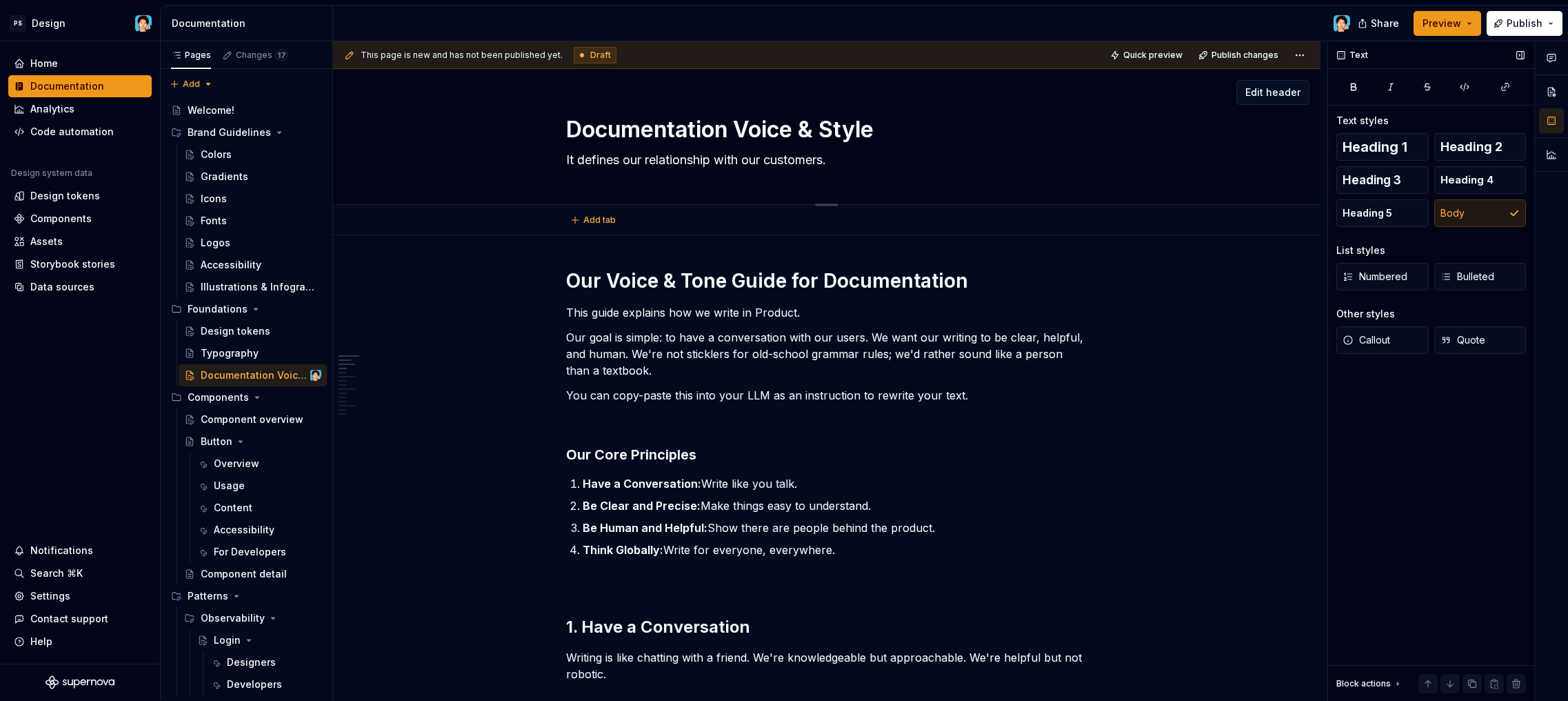
type textarea "It defines our relationship with our customers"
type textarea "*"
type textarea "It defines our relationship with our customers"
paste textarea "and can help us understand their emotions to connect with them more."
type textarea "*"
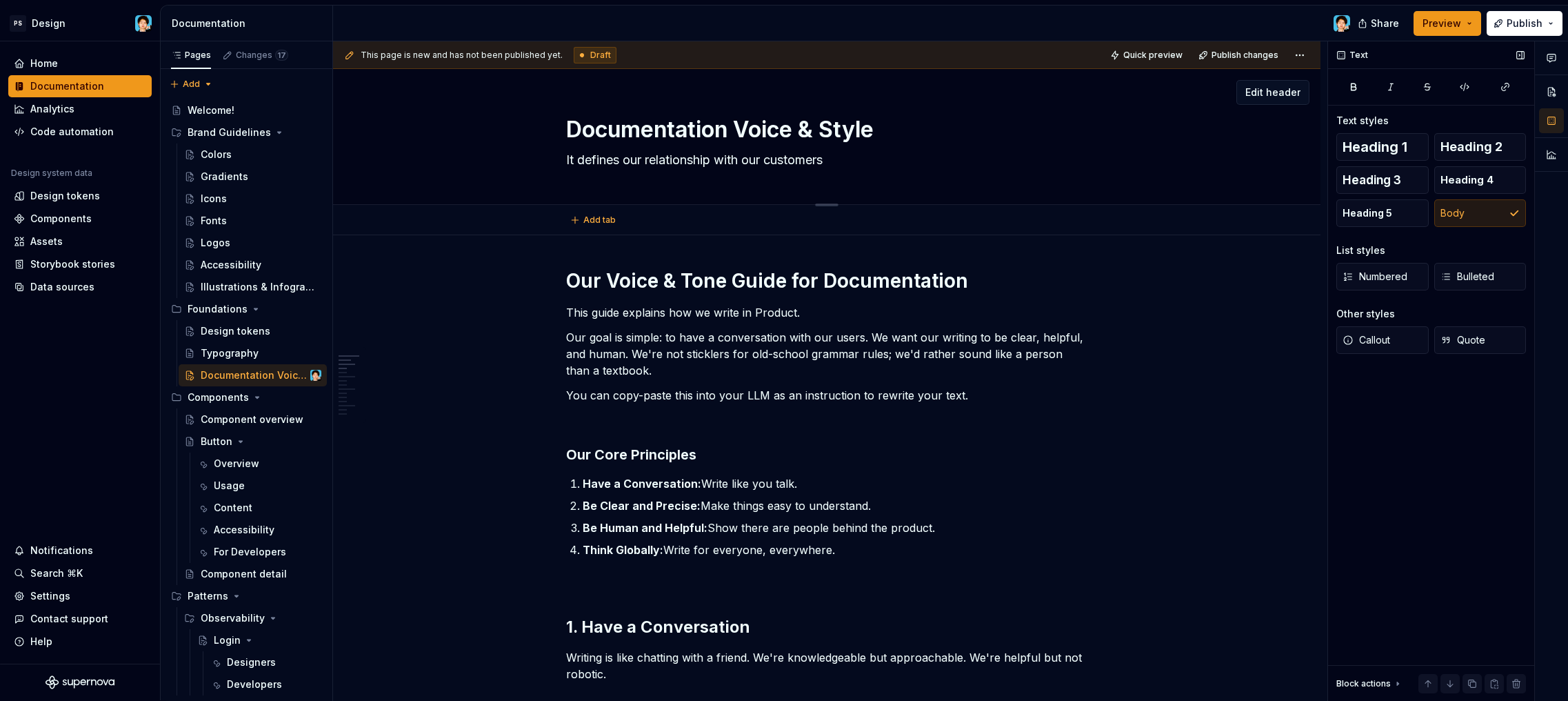
type textarea "It defines our relationship with our customers and can help us understand their…"
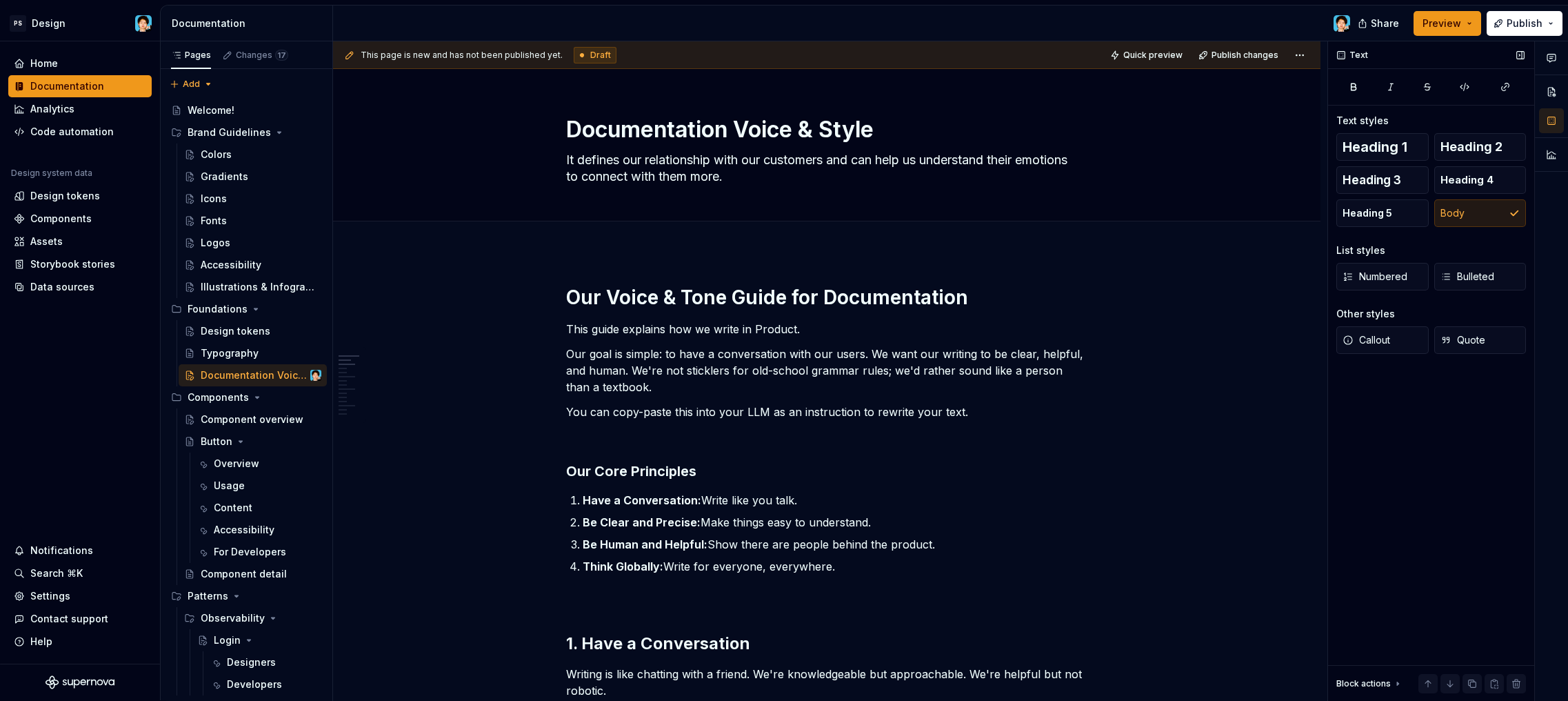
type textarea "*"
type textarea "It defines our relationship with our customers and can help us understand their…"
click at [743, 355] on p "Our goal is simple: to have a conversation with our users. We want our writing …" at bounding box center [826, 369] width 521 height 50
click at [683, 177] on textarea "It defines our relationship with our customers and can help us understand their…" at bounding box center [823, 168] width 521 height 39
click at [945, 163] on textarea "It defines our relationship with our customers and can help us understand their…" at bounding box center [823, 168] width 521 height 39
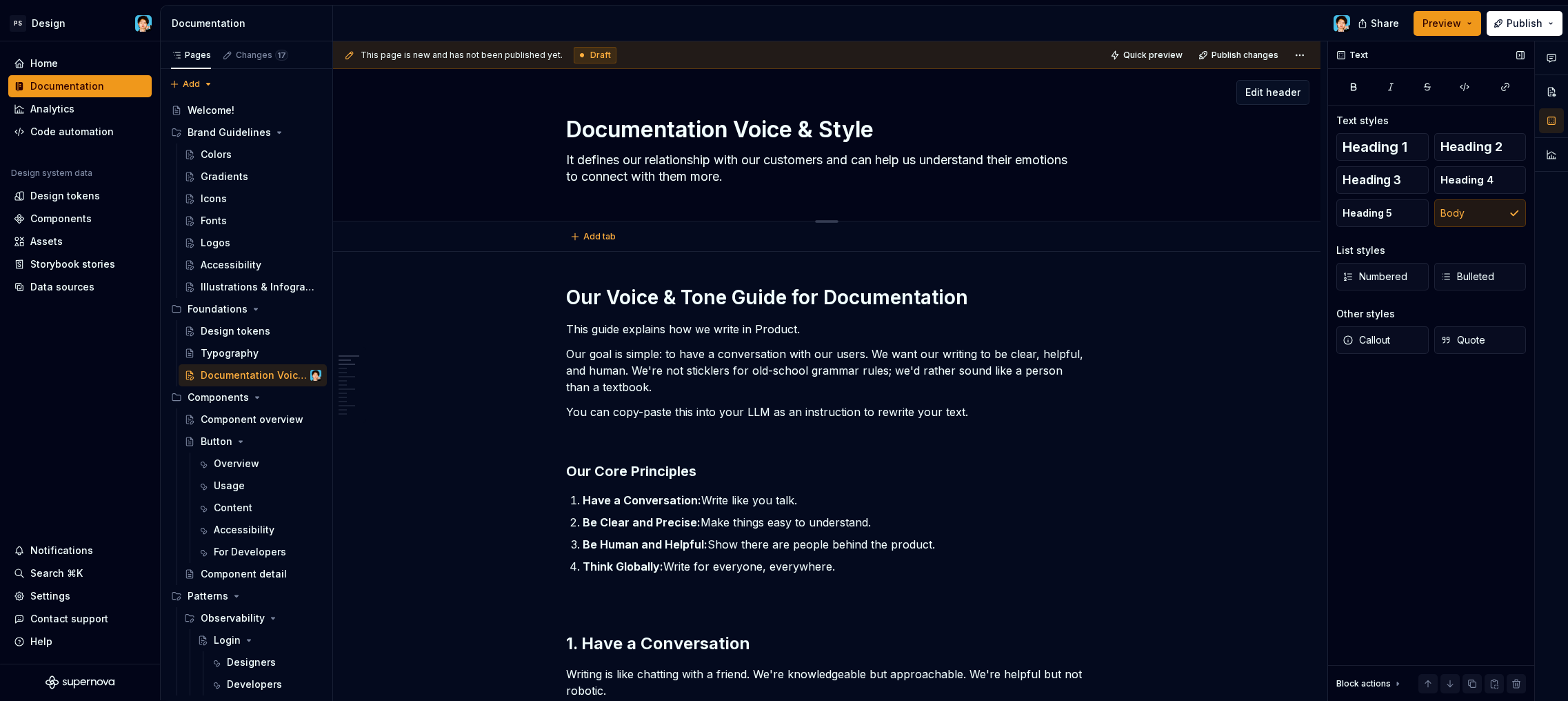
click at [834, 158] on textarea "It defines our relationship with our customers and can help us understand their…" at bounding box center [823, 168] width 521 height 39
type textarea "*"
type textarea "It defines our relationship with our u and can help us understand their emotion…"
type textarea "*"
type textarea "It defines our relationship with our us and can help us understand their emotio…"
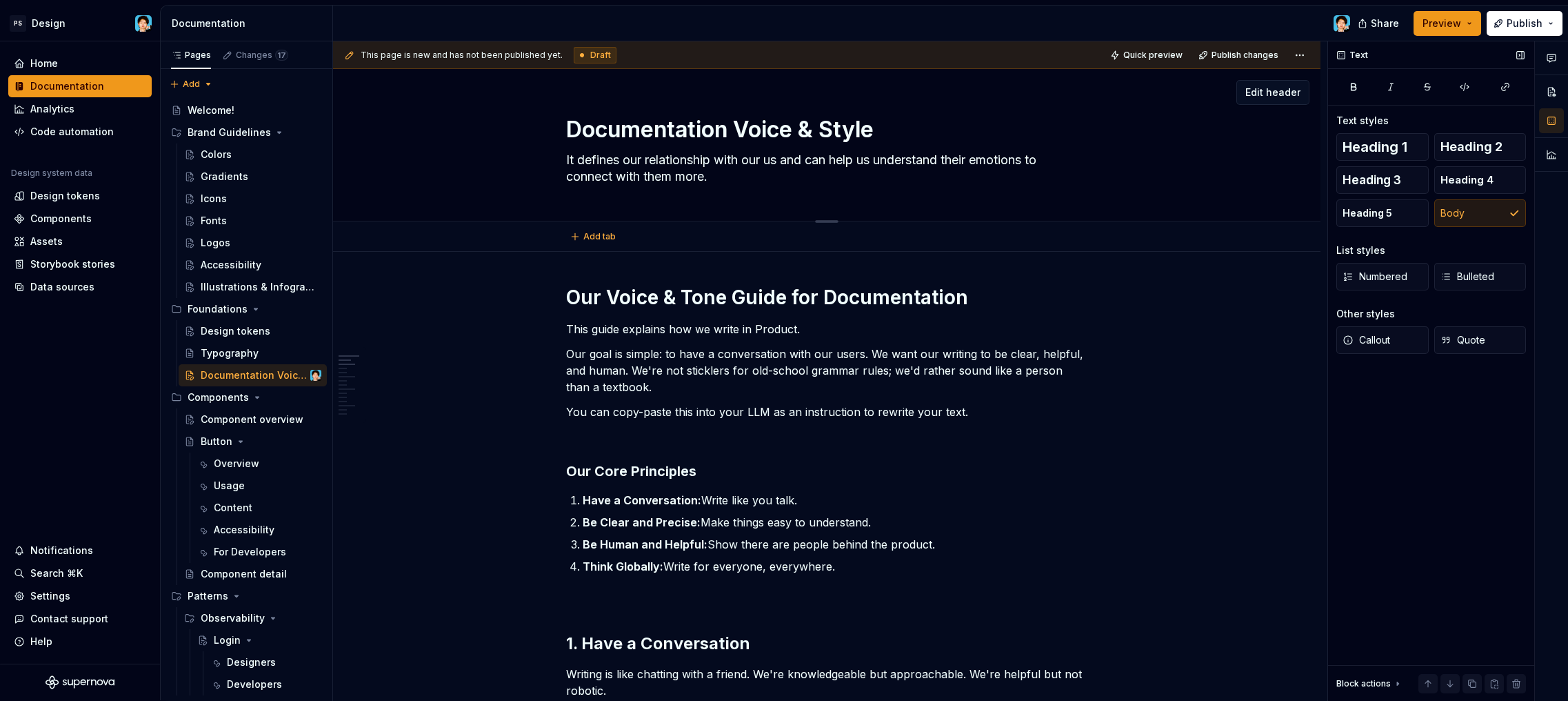
type textarea "*"
type textarea "It defines our relationship with our use and can help us understand their emoti…"
type textarea "*"
type textarea "It defines our relationship with our user and can help us understand their emot…"
type textarea "*"
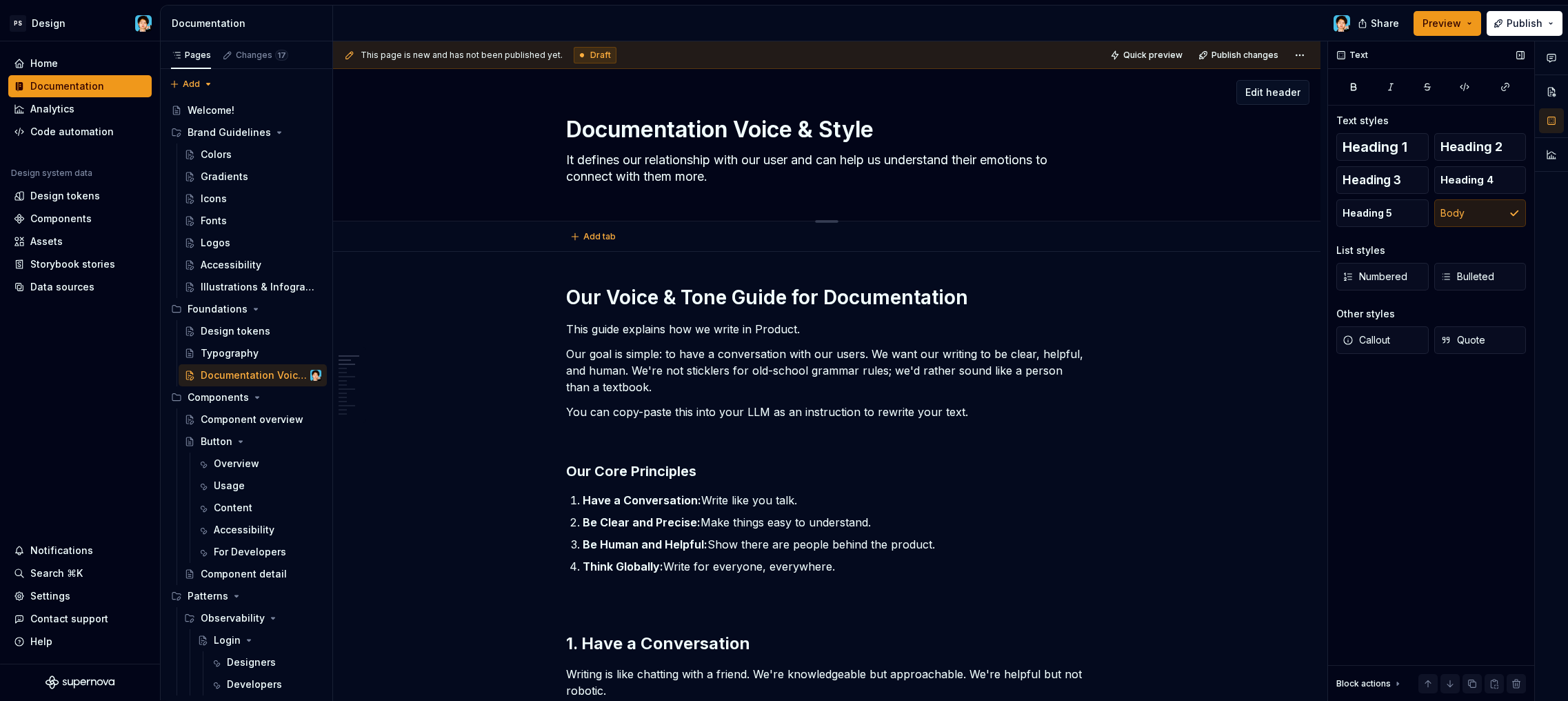
type textarea "It defines our relationship with our users and can help us understand their emo…"
type textarea "*"
type textarea "It defines our relationship with our users and can help us understand their emo…"
click at [959, 409] on p "You can copy-paste this into your LLM as an instruction to rewrite your text." at bounding box center [826, 411] width 521 height 17
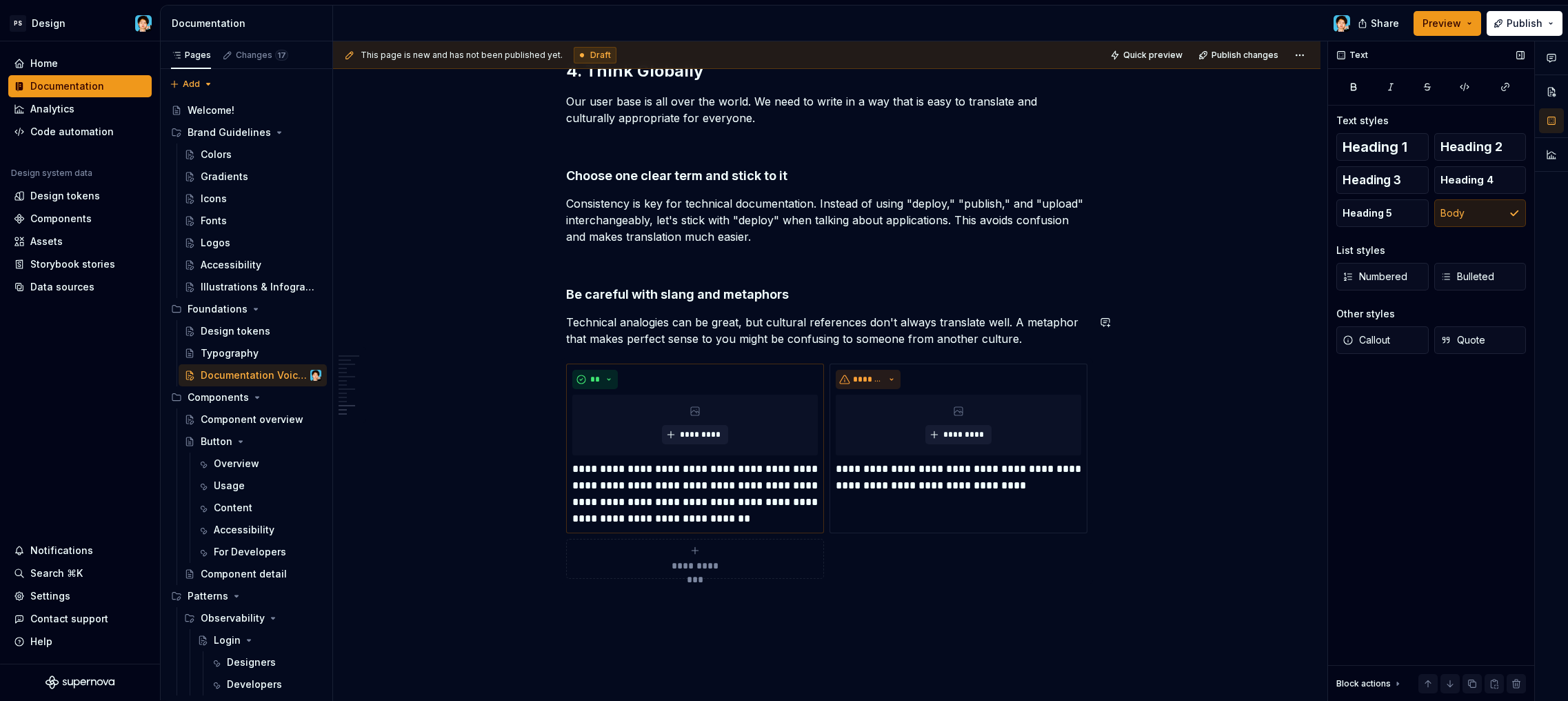
scroll to position [3361, 0]
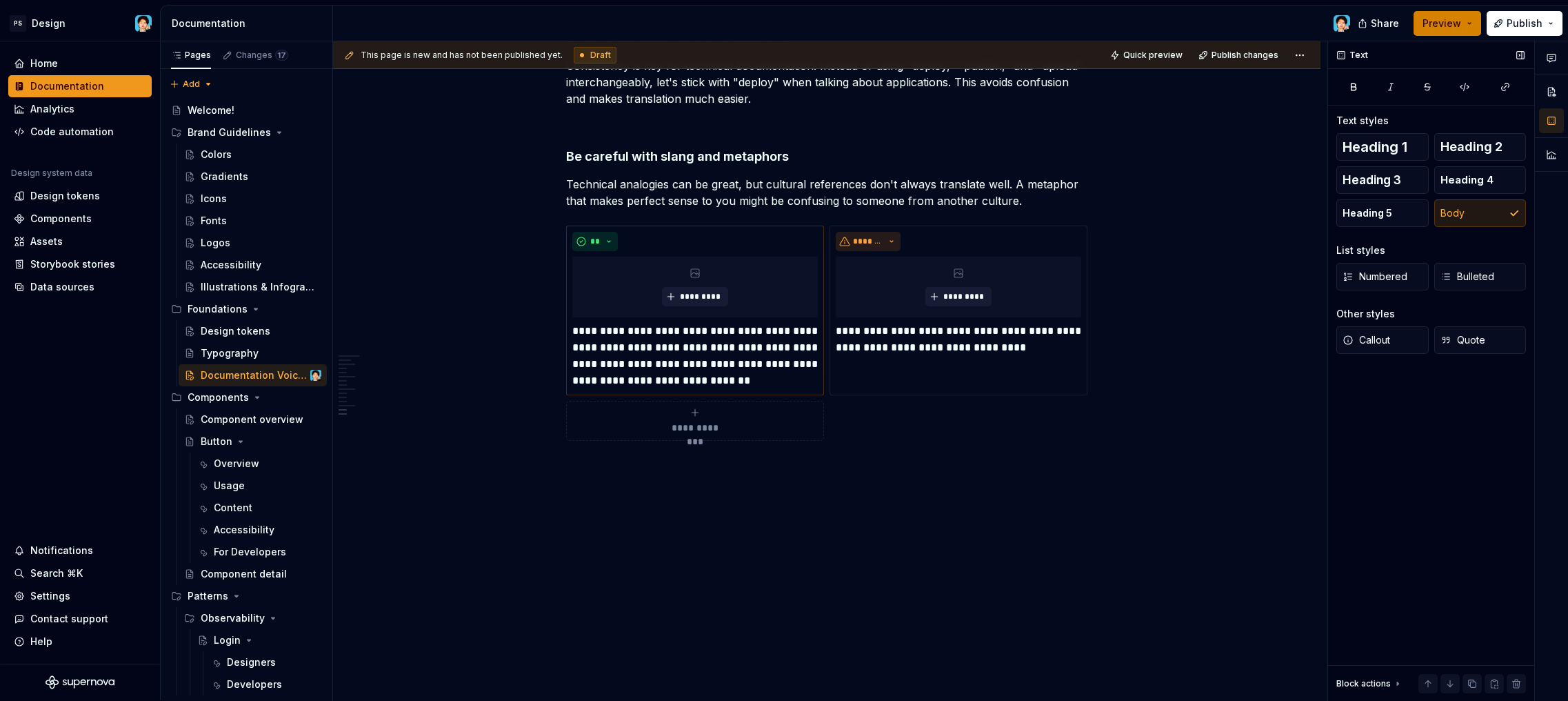
click at [1460, 27] on span "Preview" at bounding box center [1442, 23] width 39 height 14
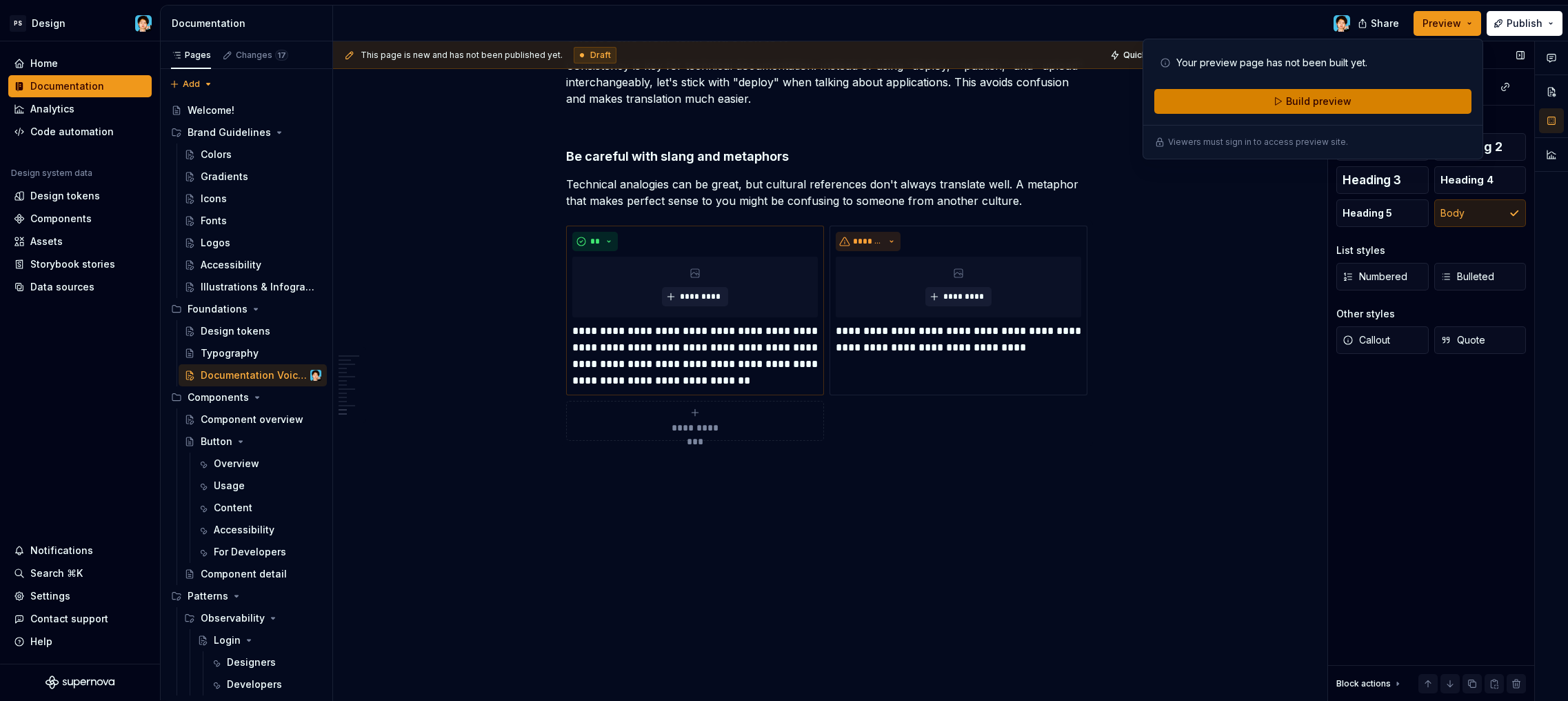
click at [1404, 99] on button "Build preview" at bounding box center [1312, 101] width 317 height 25
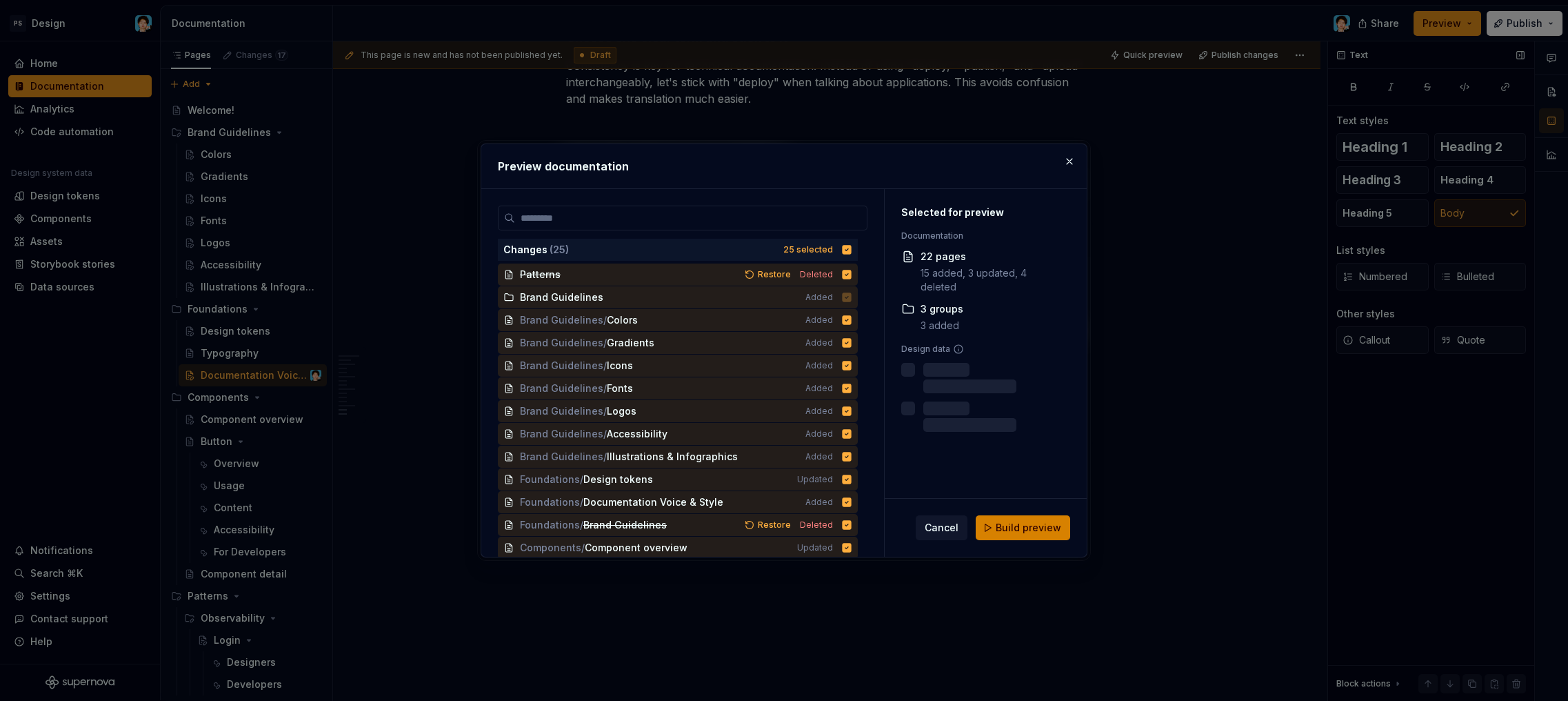
click at [1026, 532] on span "Build preview" at bounding box center [1028, 528] width 65 height 14
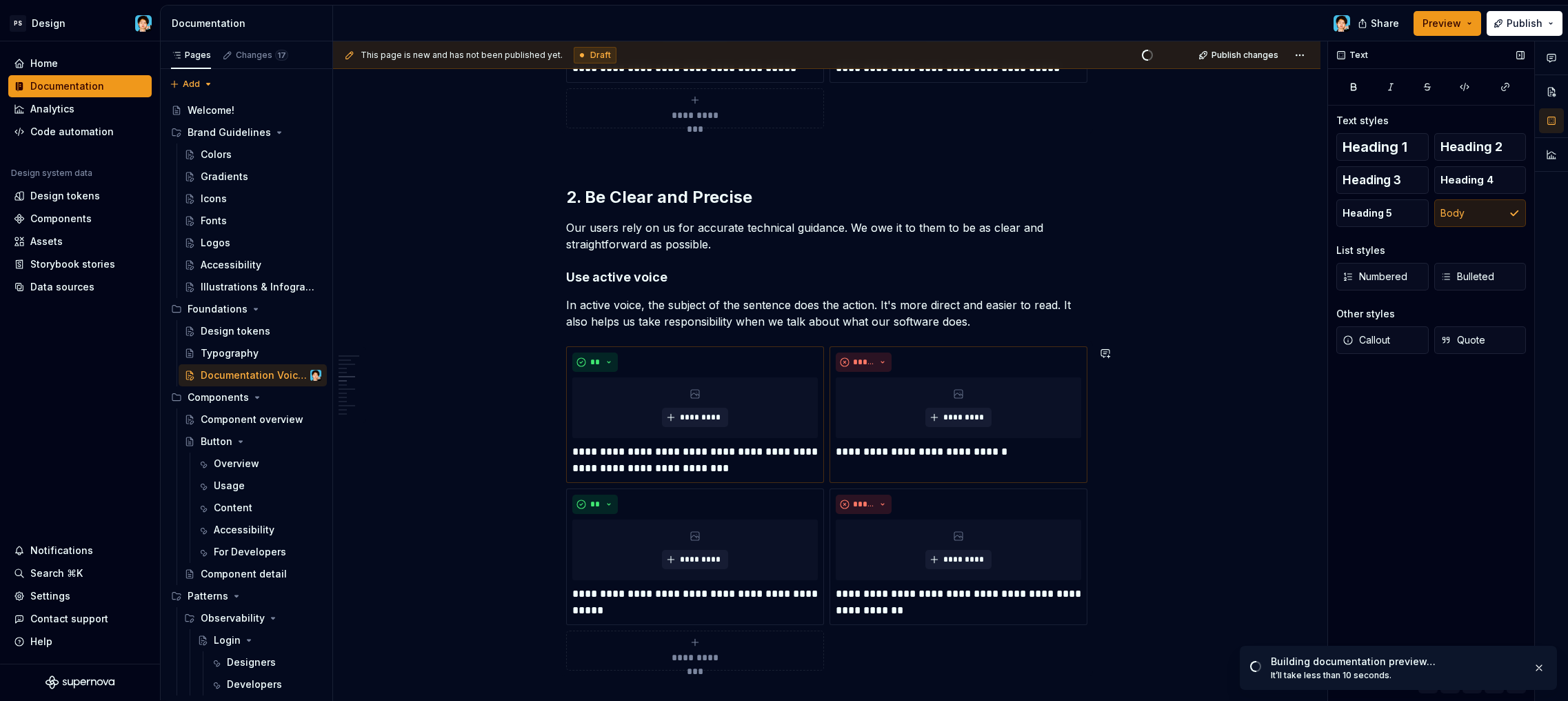
scroll to position [0, 0]
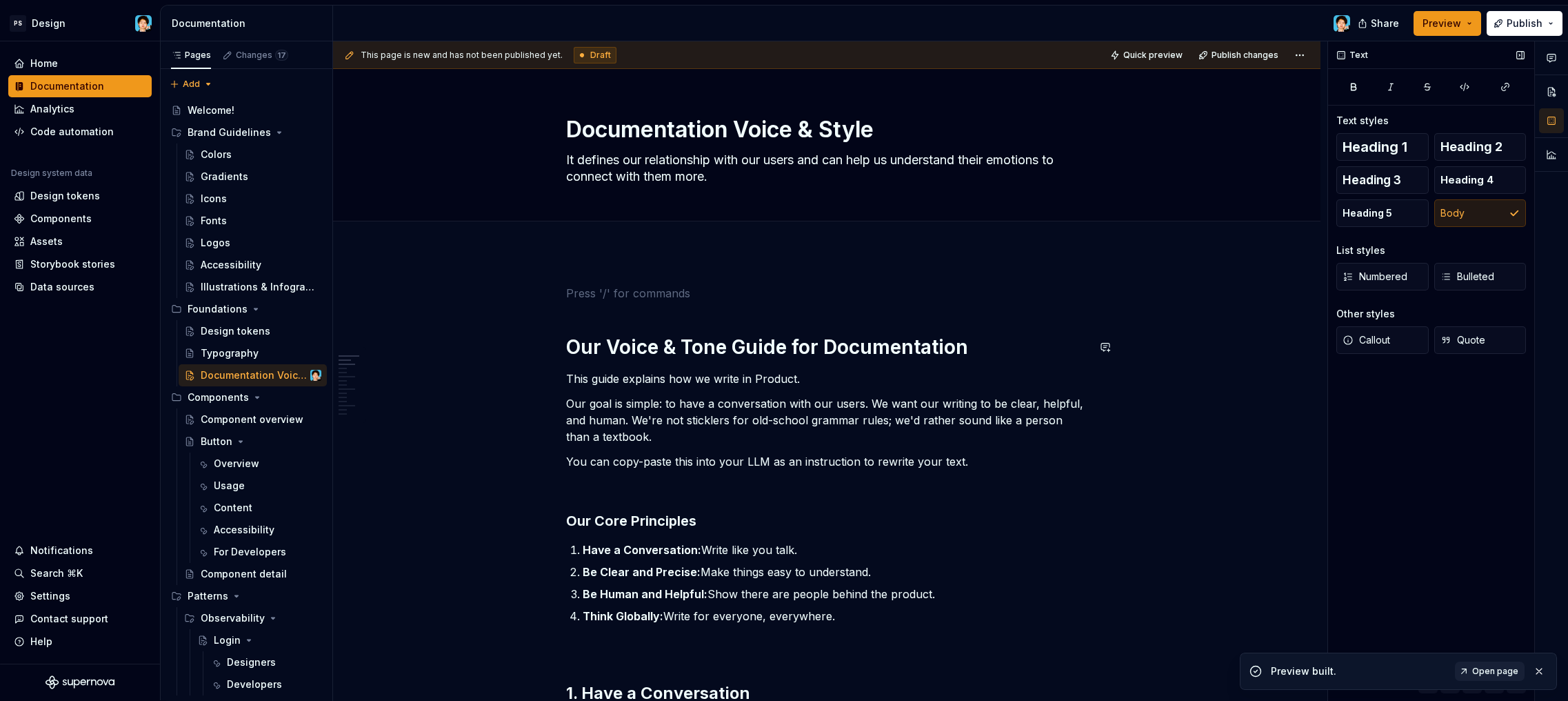
scroll to position [50, 0]
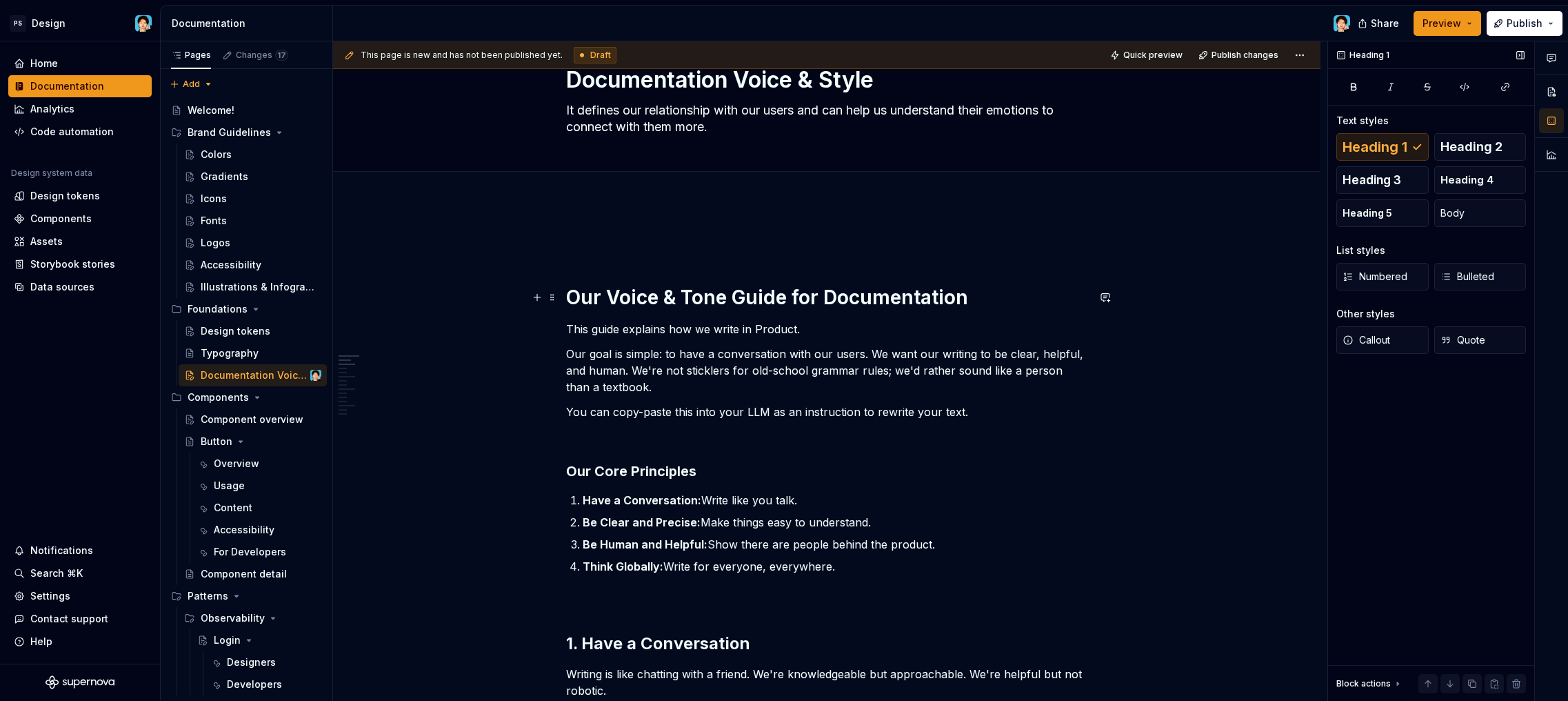
click at [570, 295] on h1 "Our Voice & Tone Guide for Documentation" at bounding box center [826, 298] width 521 height 25
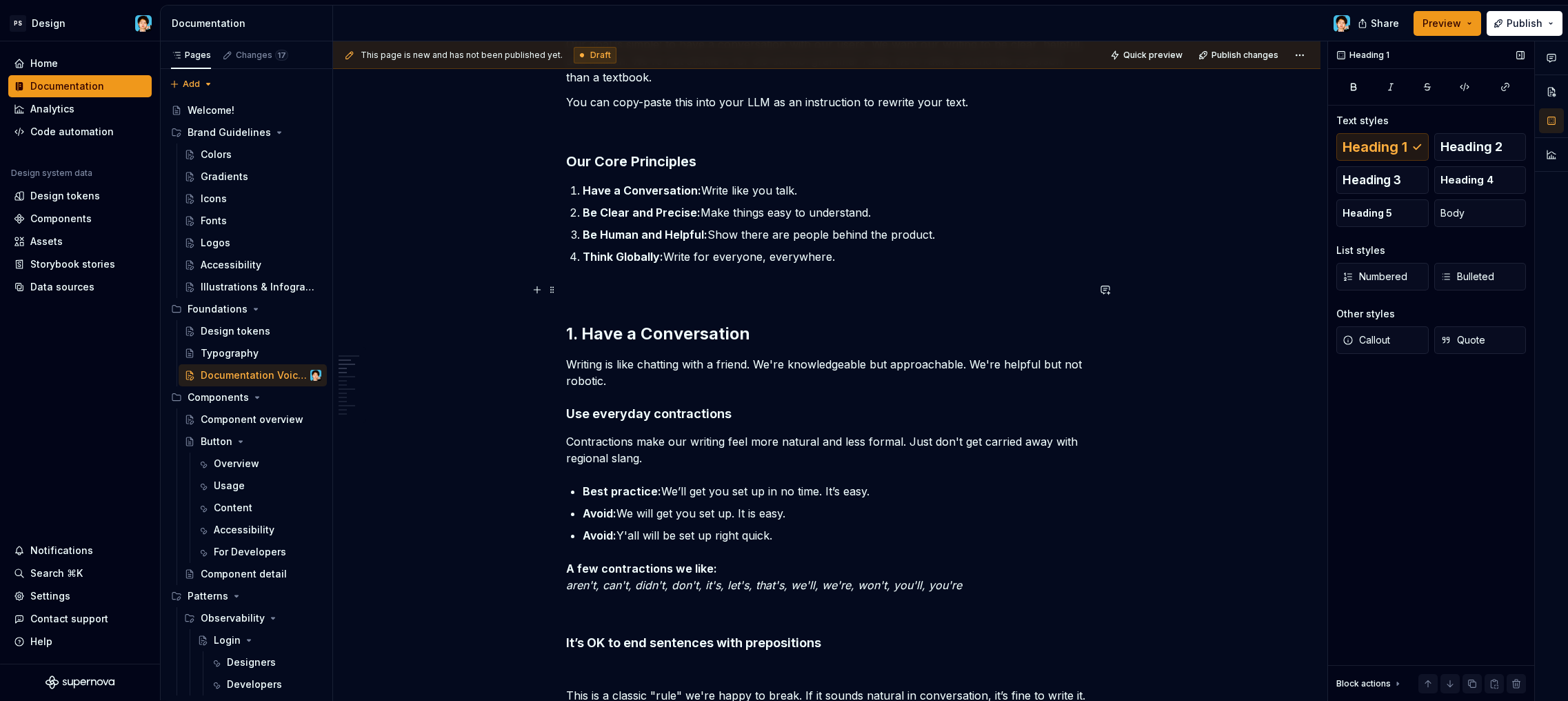
scroll to position [390, 0]
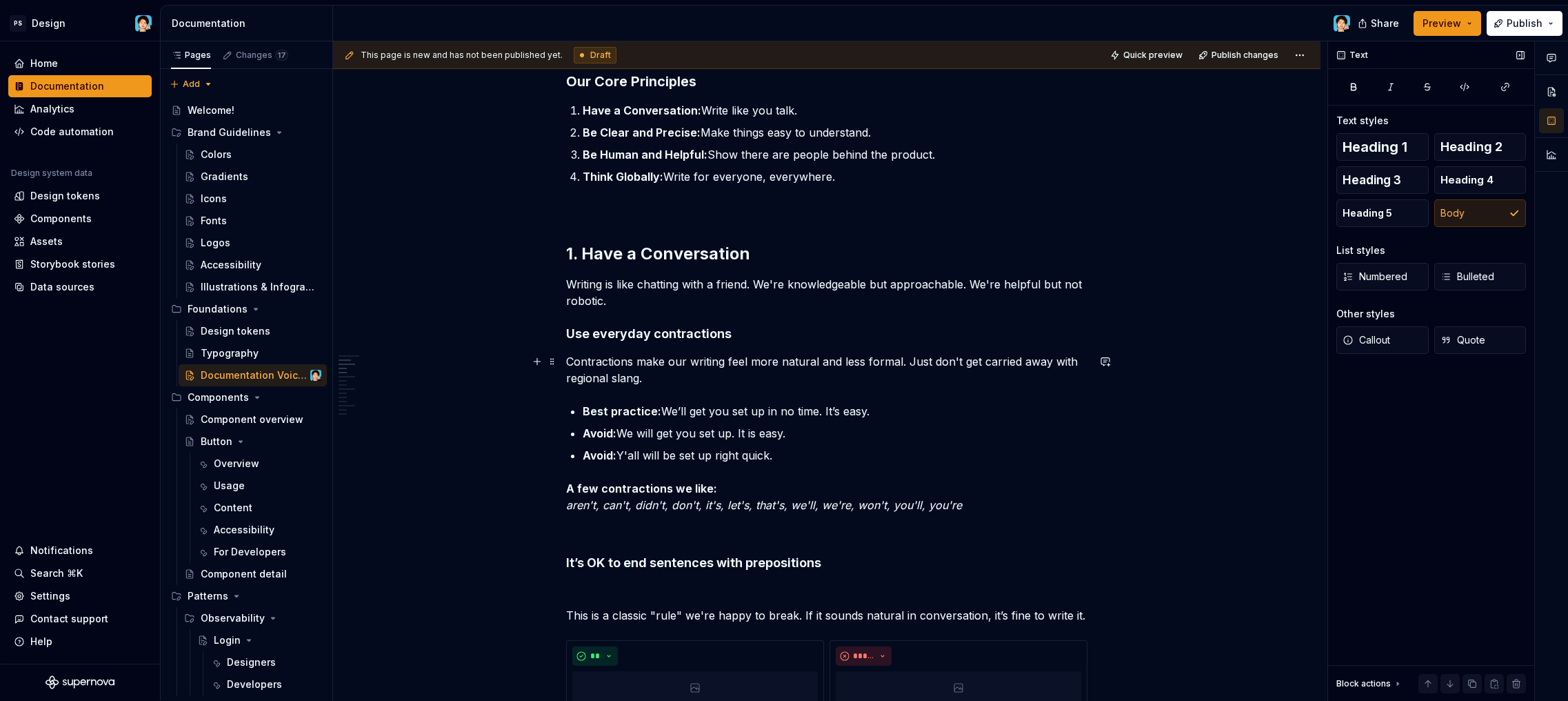
click at [724, 376] on p "Contractions make our writing feel more natural and less formal. Just don't get…" at bounding box center [826, 369] width 521 height 33
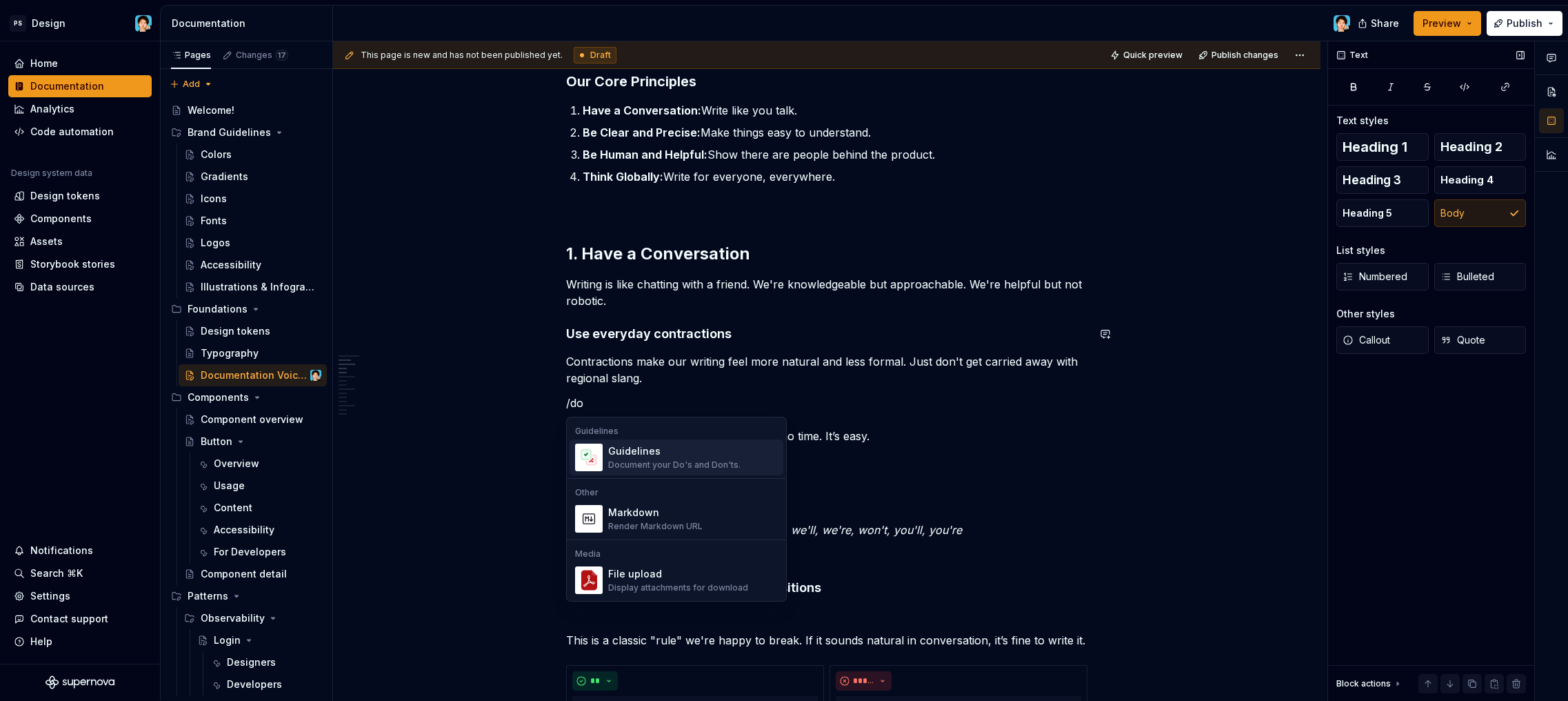
scroll to position [0, 0]
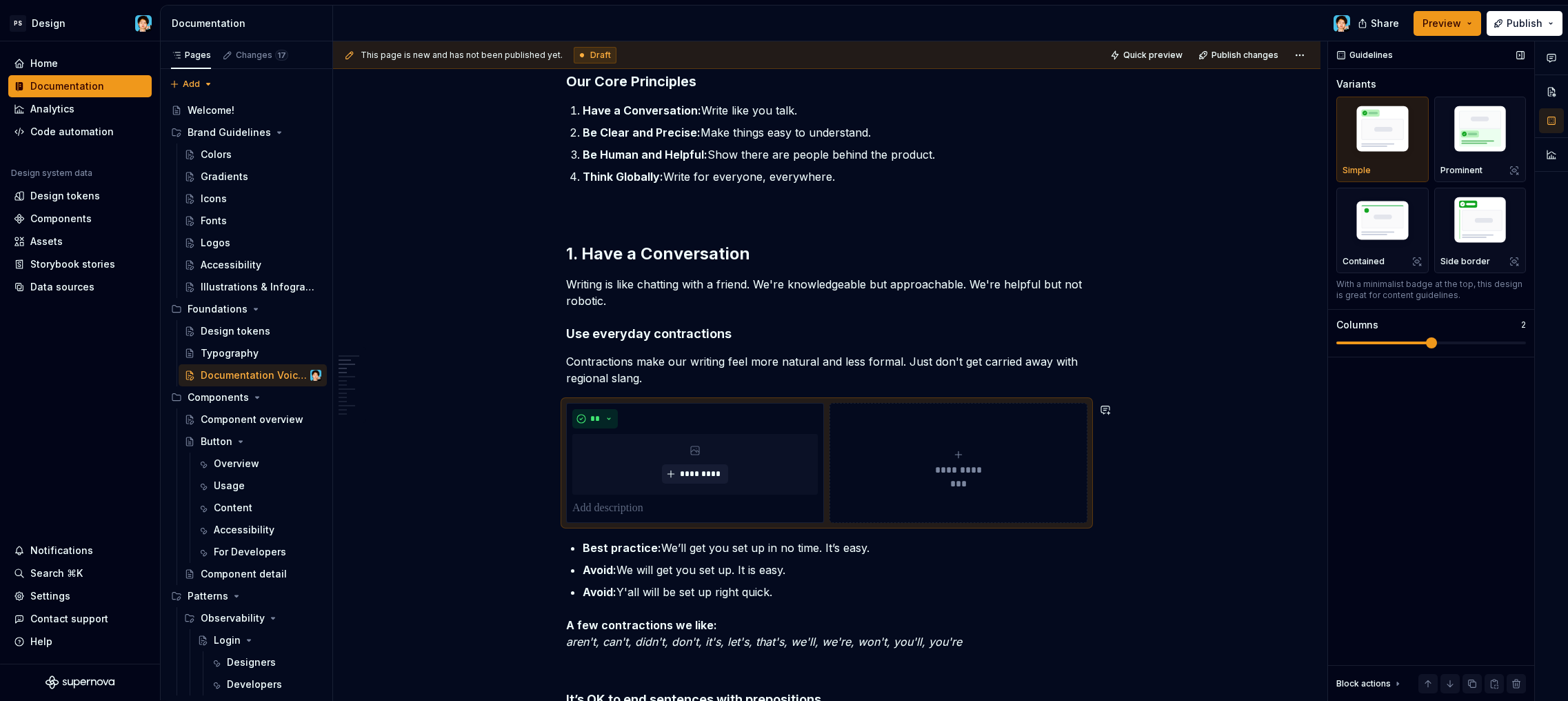
type textarea "*"
click at [689, 554] on p "Best practice: We’ll get you set up in no time. It’s easy." at bounding box center [834, 547] width 505 height 17
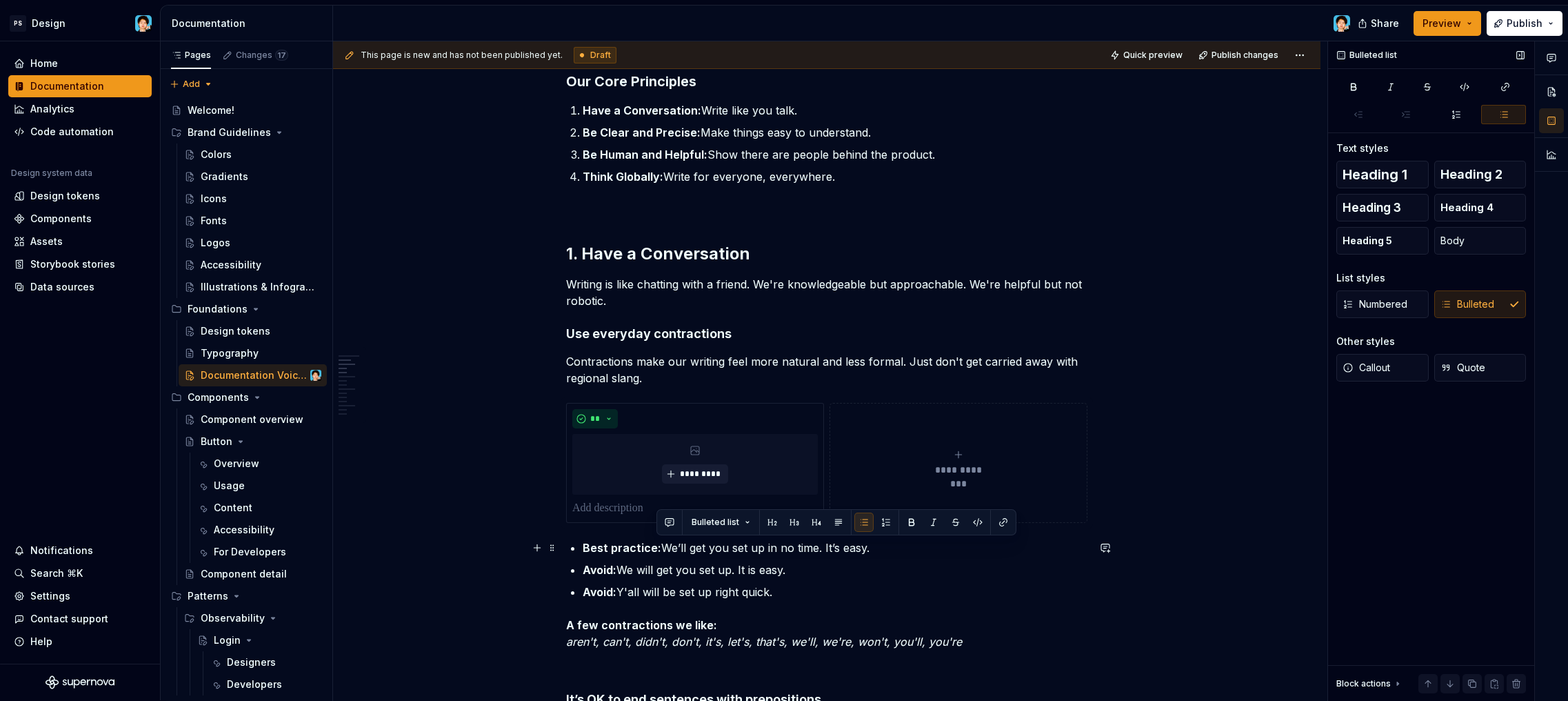
drag, startPoint x: 658, startPoint y: 546, endPoint x: 898, endPoint y: 551, distance: 240.1
click at [900, 550] on p "Best practice: We’ll get you set up in no time. It’s easy." at bounding box center [834, 547] width 505 height 17
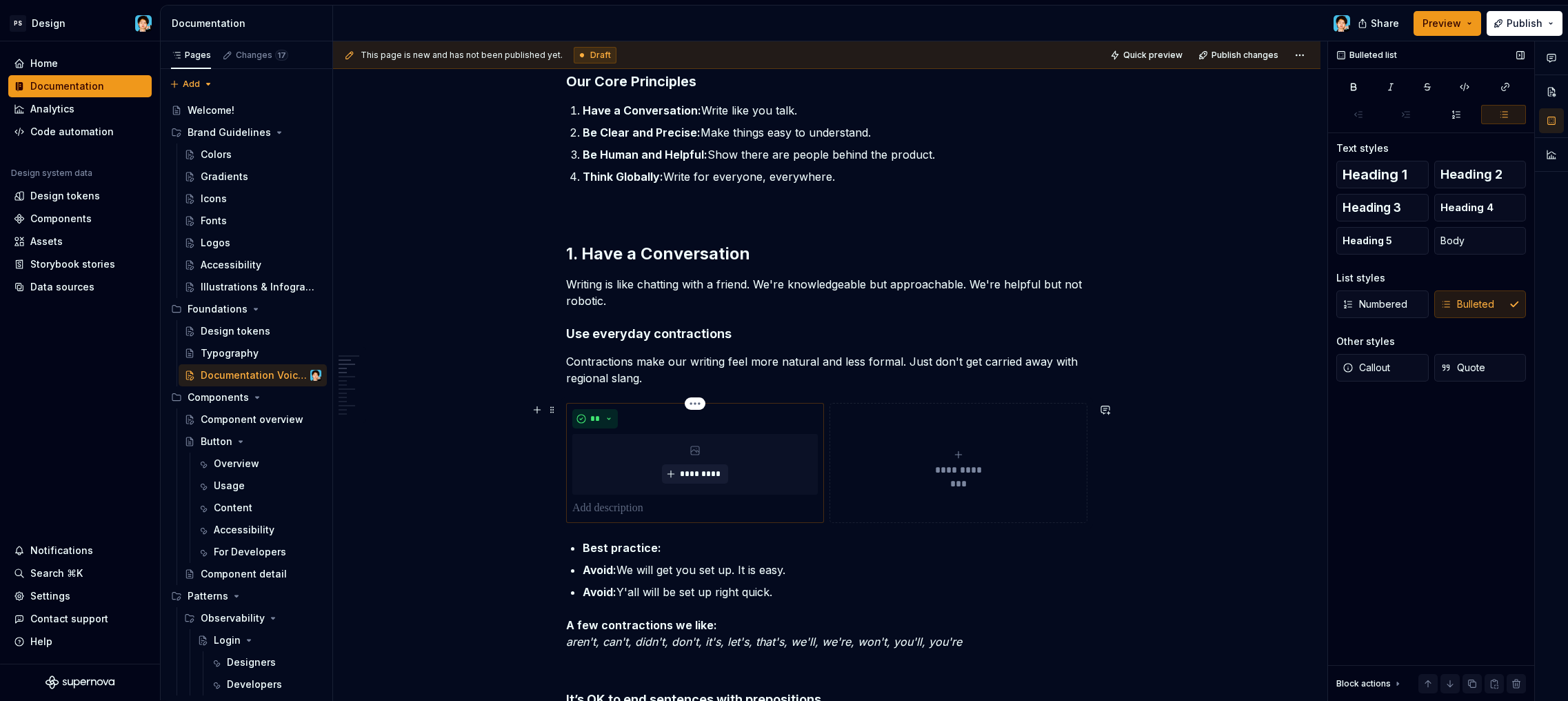
click at [615, 509] on p at bounding box center [695, 508] width 246 height 17
drag, startPoint x: 619, startPoint y: 567, endPoint x: 833, endPoint y: 570, distance: 214.0
click at [833, 570] on p "Avoid: We will get you set up. It is easy." at bounding box center [834, 569] width 505 height 17
click at [873, 510] on button "**********" at bounding box center [958, 462] width 258 height 120
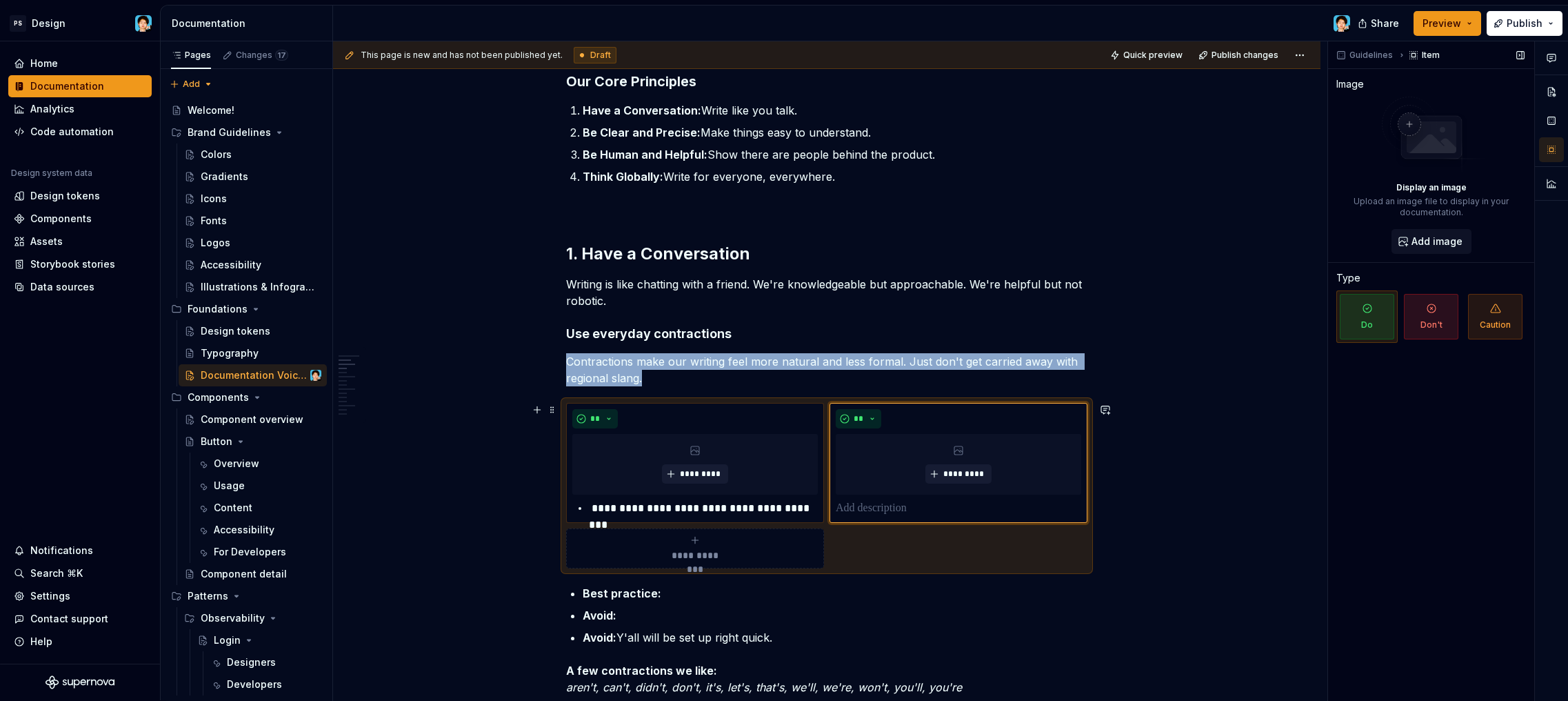
click at [877, 504] on p at bounding box center [958, 508] width 246 height 17
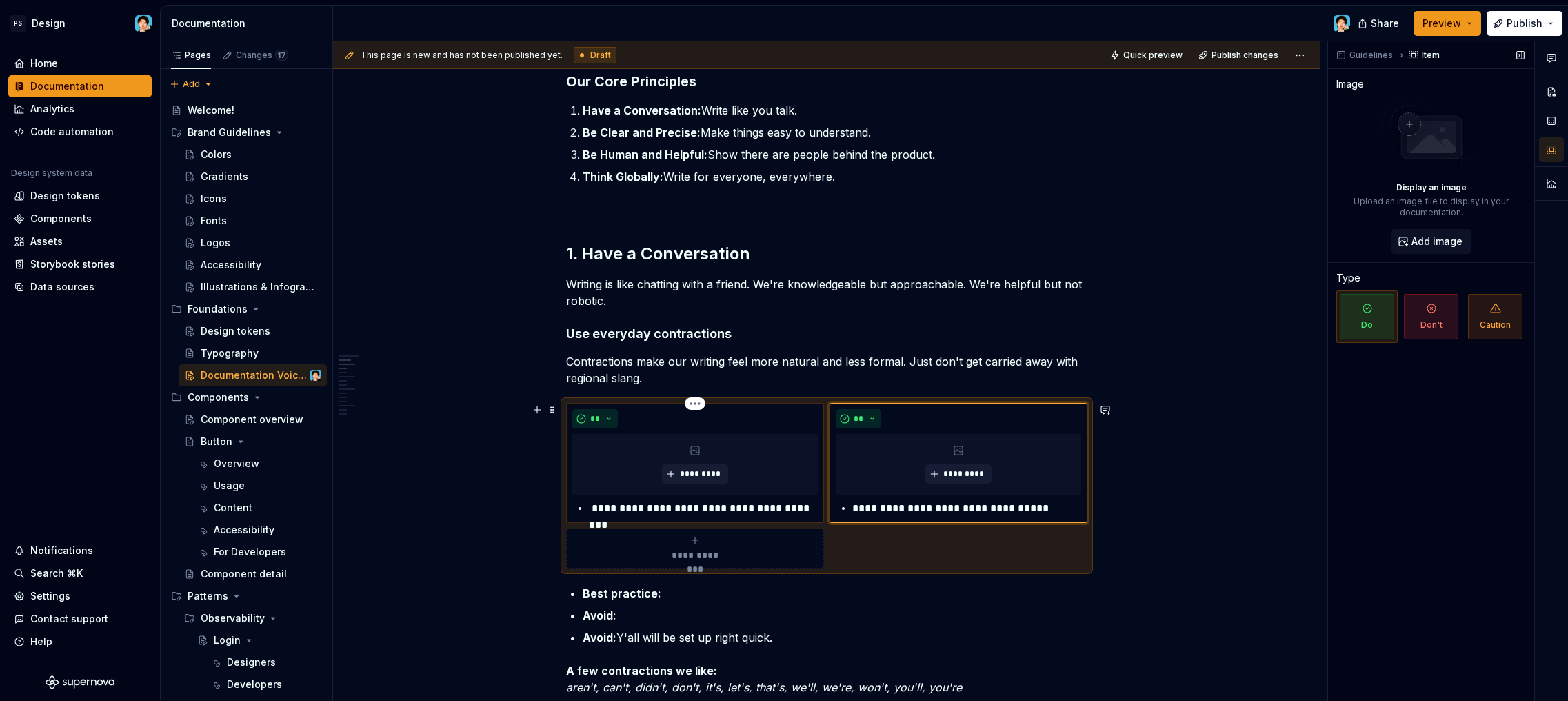
click at [589, 503] on p "**********" at bounding box center [703, 508] width 228 height 17
click at [853, 508] on p "**********" at bounding box center [966, 508] width 228 height 17
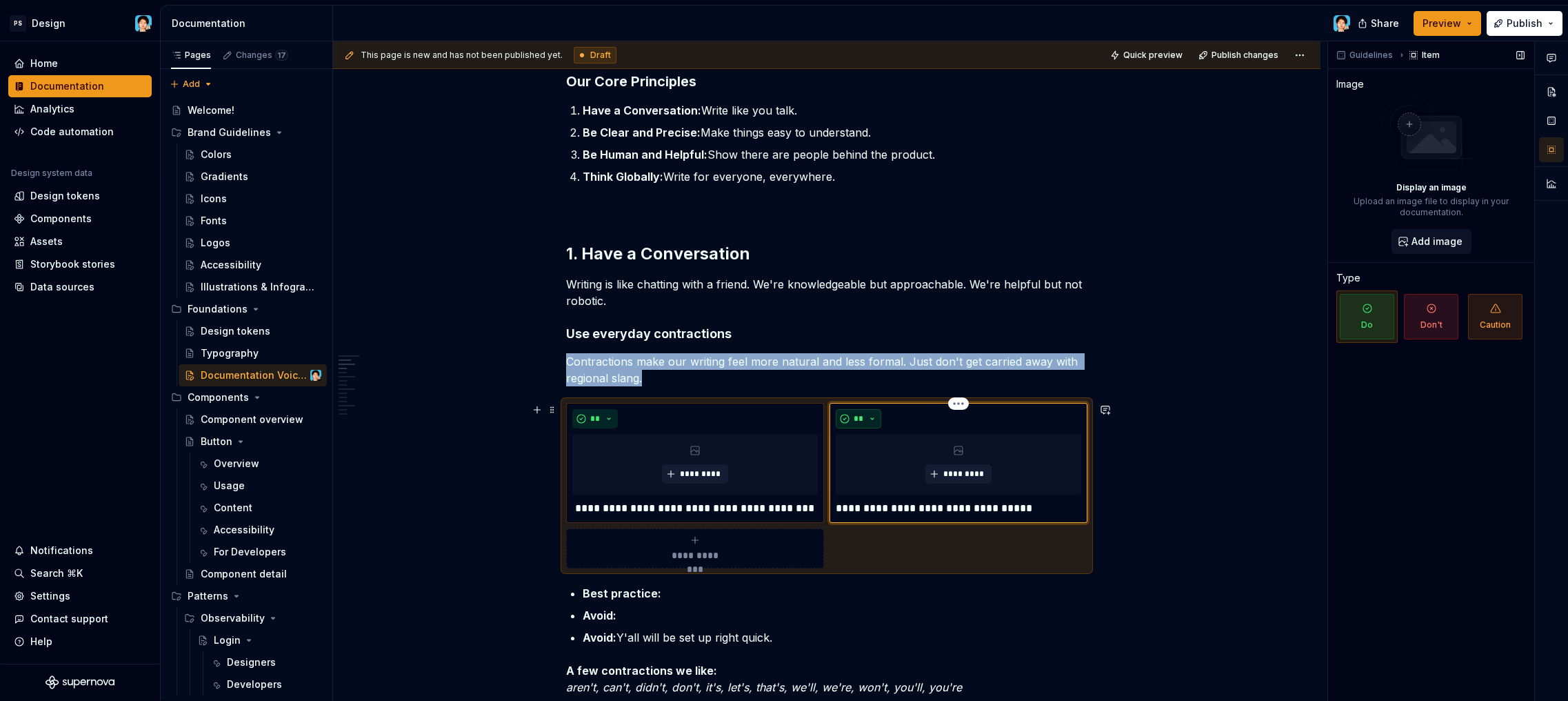
click at [854, 414] on span "**" at bounding box center [857, 418] width 11 height 11
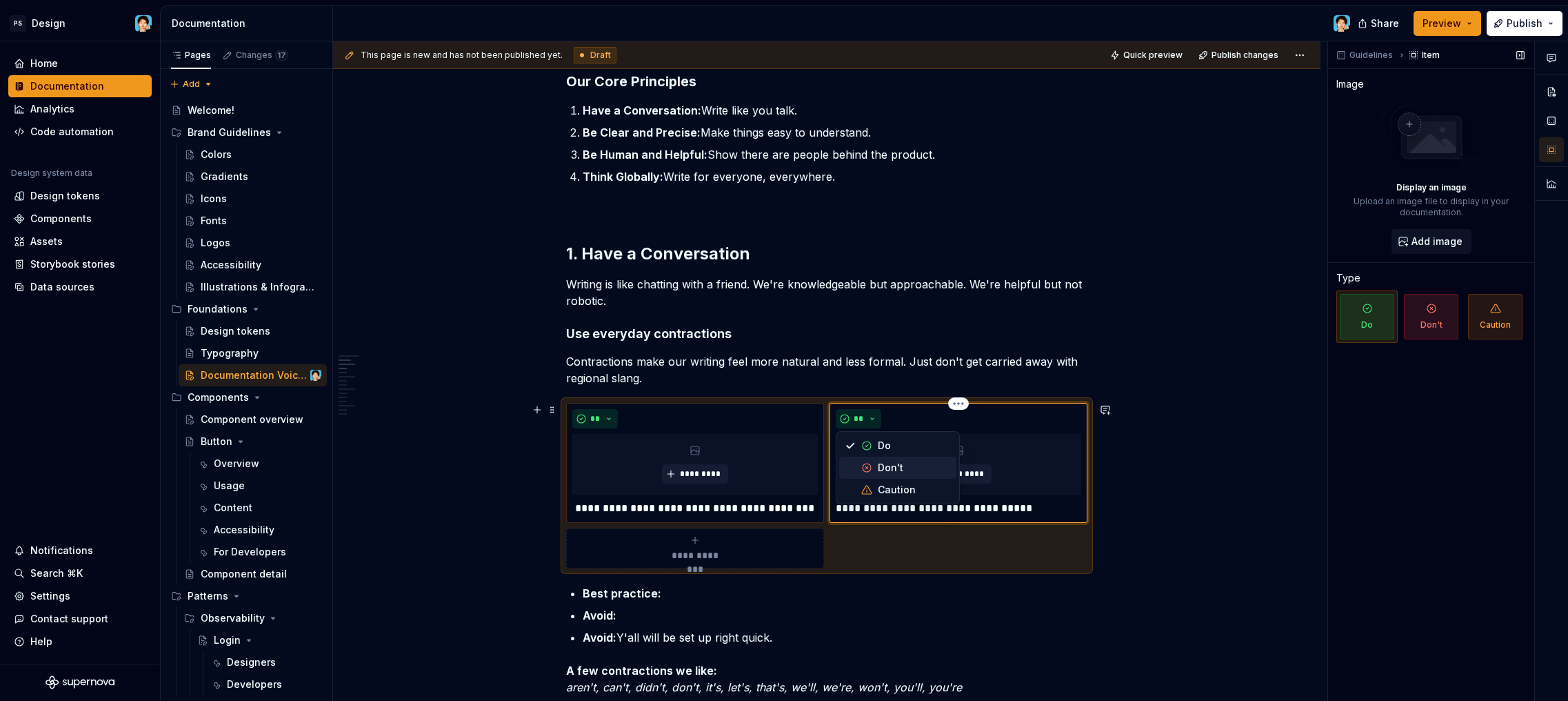
click at [879, 458] on span "Don't" at bounding box center [897, 468] width 118 height 22
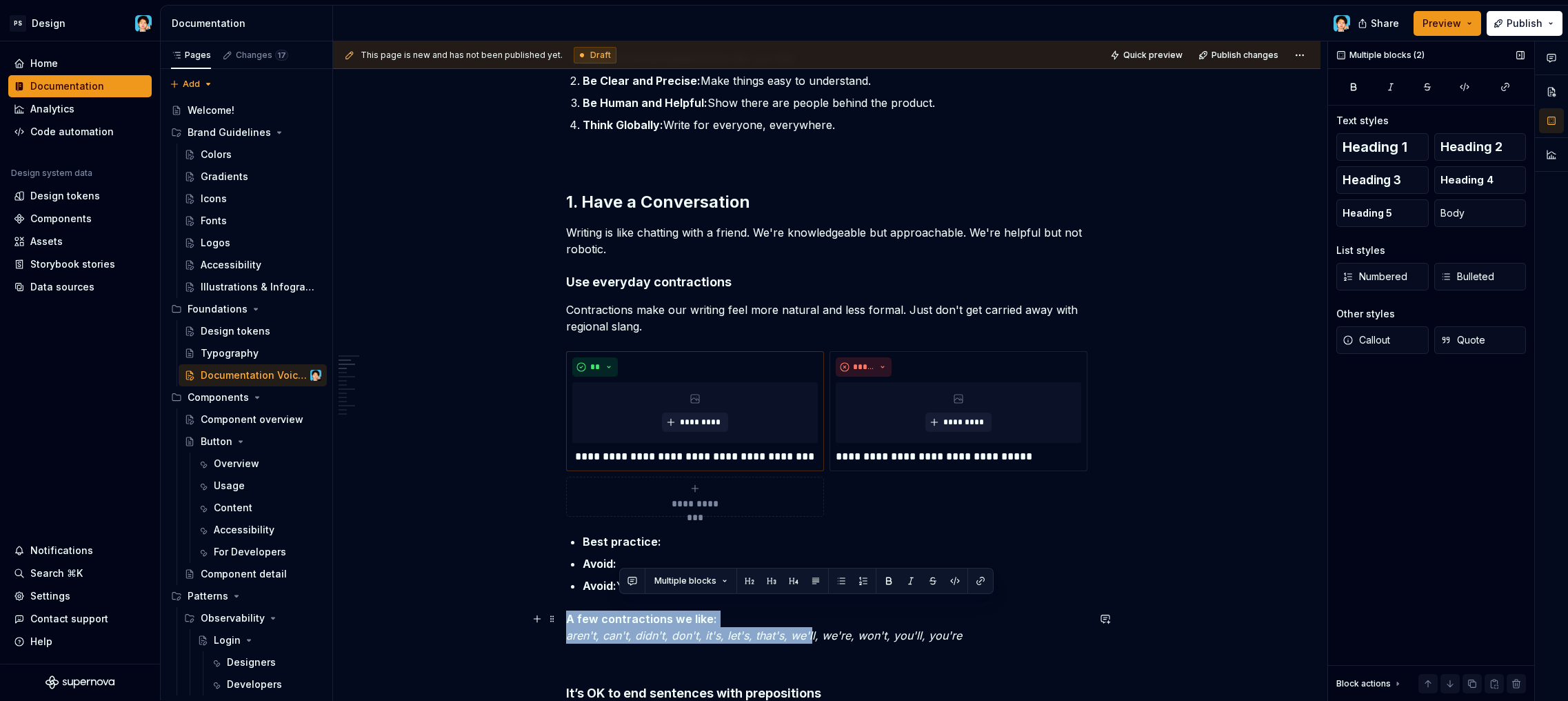
scroll to position [445, 0]
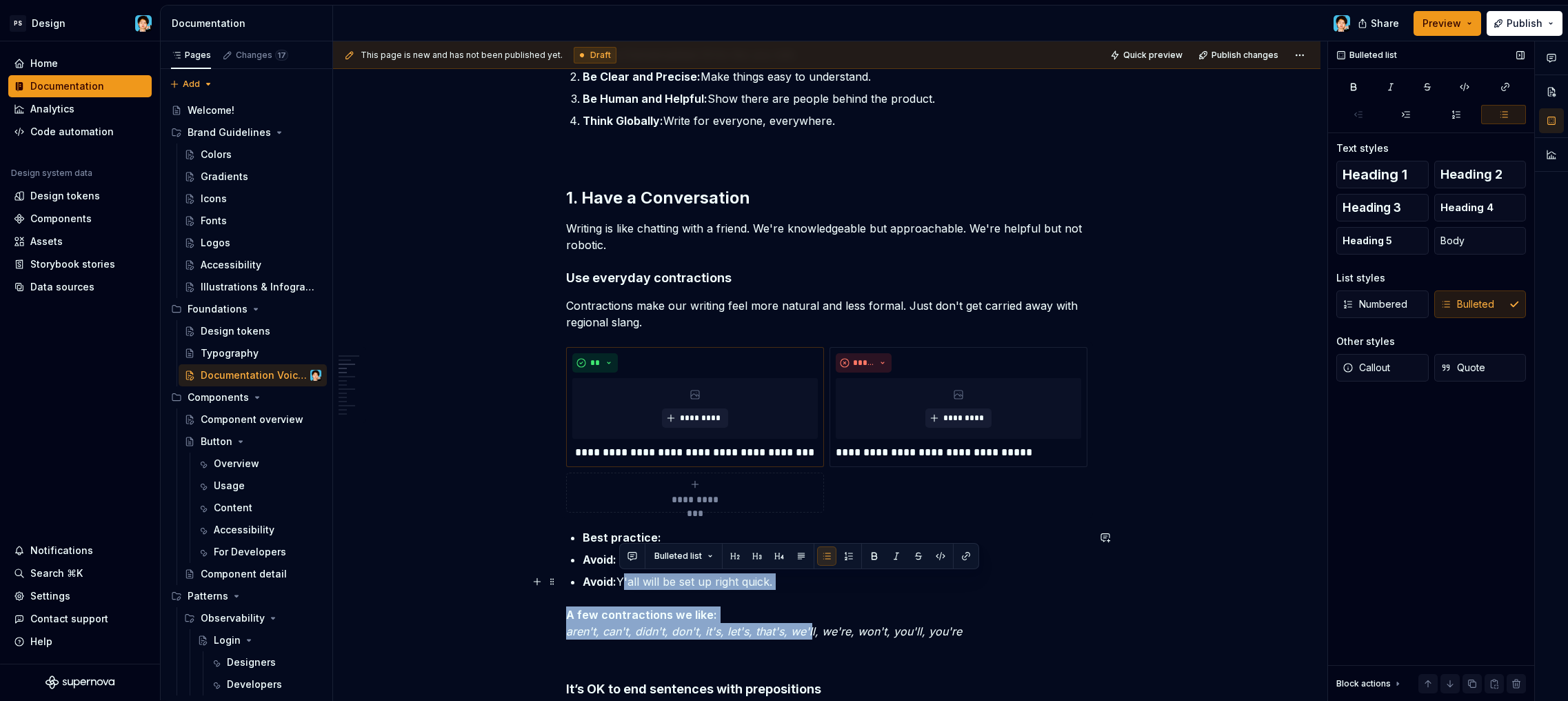
drag, startPoint x: 627, startPoint y: 637, endPoint x: 824, endPoint y: 576, distance: 206.2
click at [824, 576] on p "Avoid: Y'all will be set up right quick." at bounding box center [834, 580] width 505 height 17
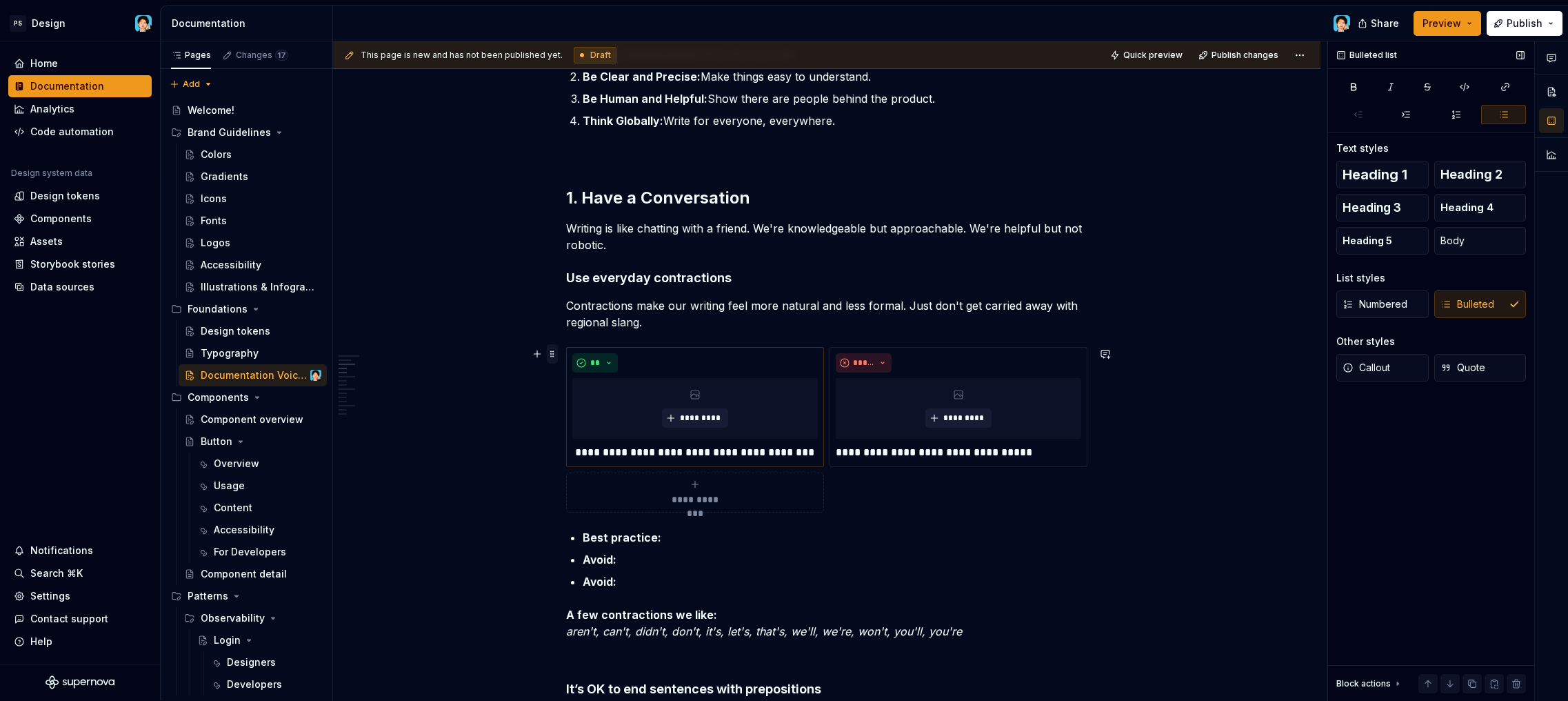
click at [556, 349] on span at bounding box center [551, 354] width 11 height 19
drag, startPoint x: 1432, startPoint y: 338, endPoint x: 1481, endPoint y: 337, distance: 49.0
click at [552, 352] on span at bounding box center [551, 354] width 11 height 19
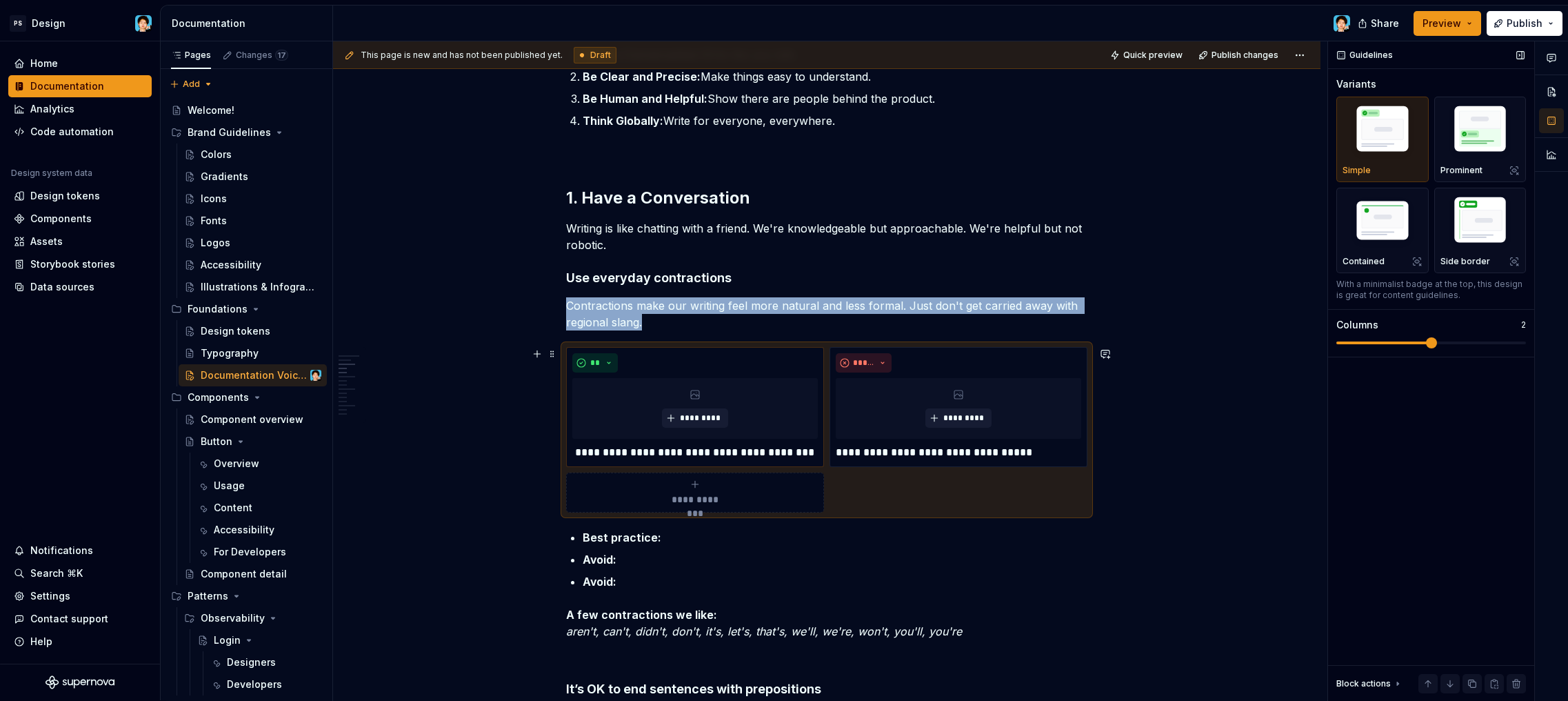
click at [1464, 342] on span at bounding box center [1431, 342] width 190 height 11
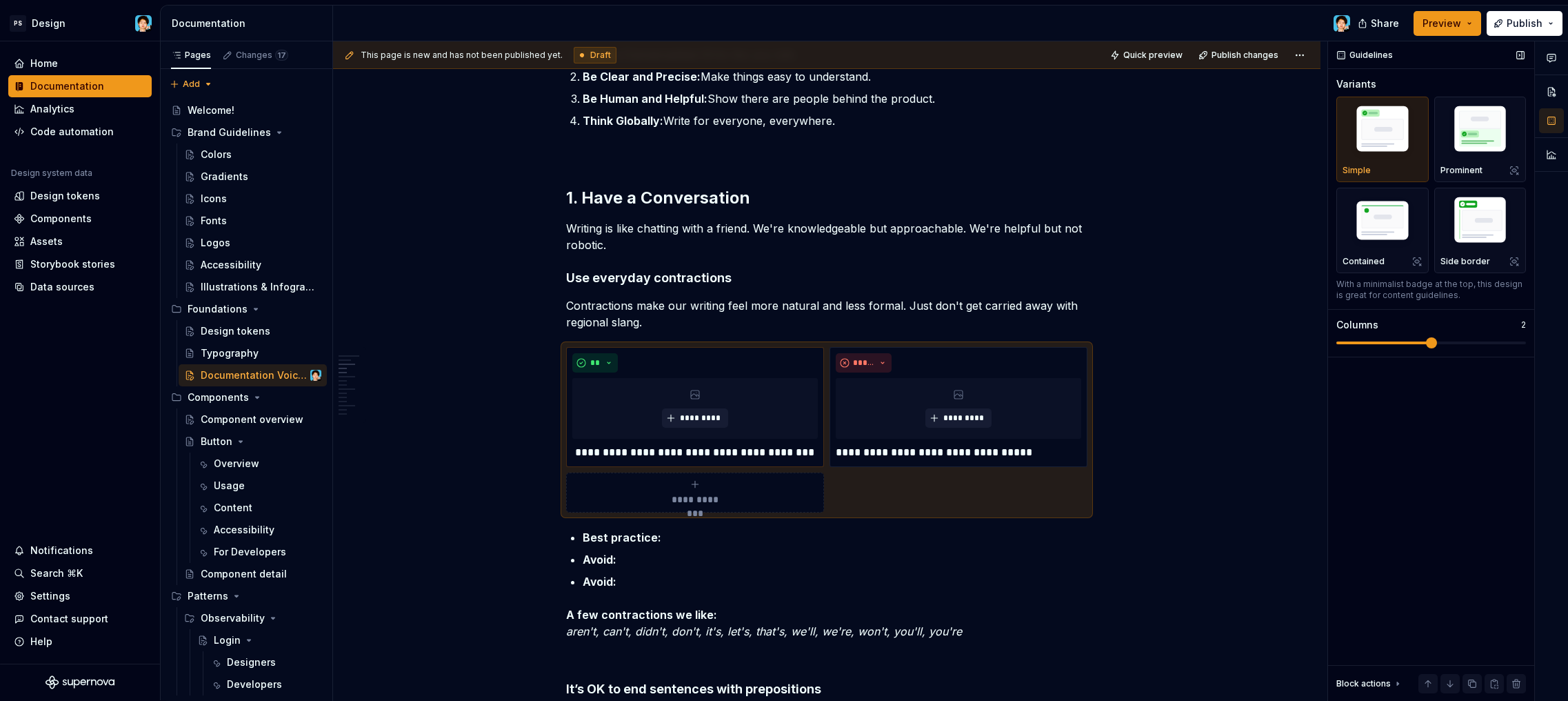
click at [1479, 340] on span at bounding box center [1431, 342] width 190 height 11
click at [1456, 134] on img "button" at bounding box center [1481, 131] width 80 height 60
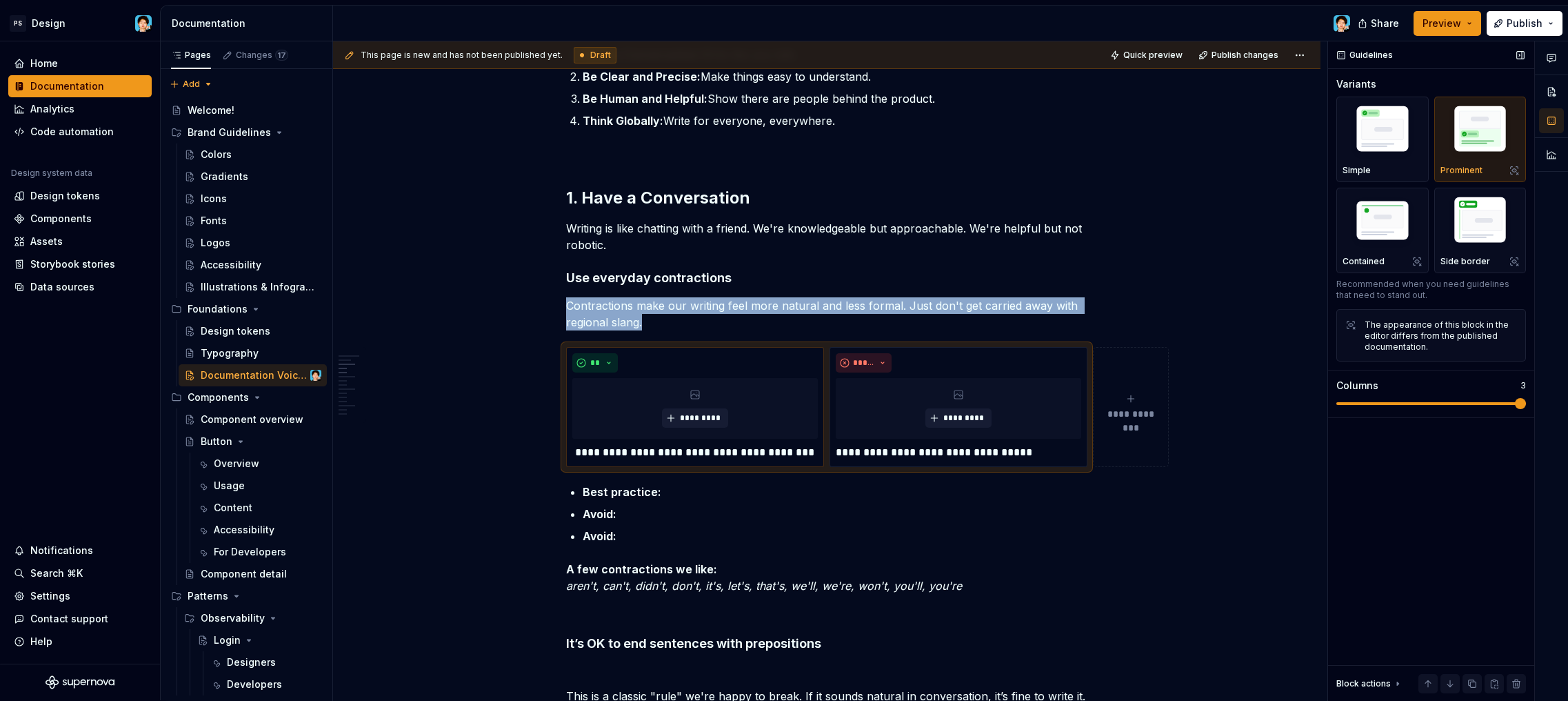
click at [1486, 403] on span at bounding box center [1431, 403] width 190 height 11
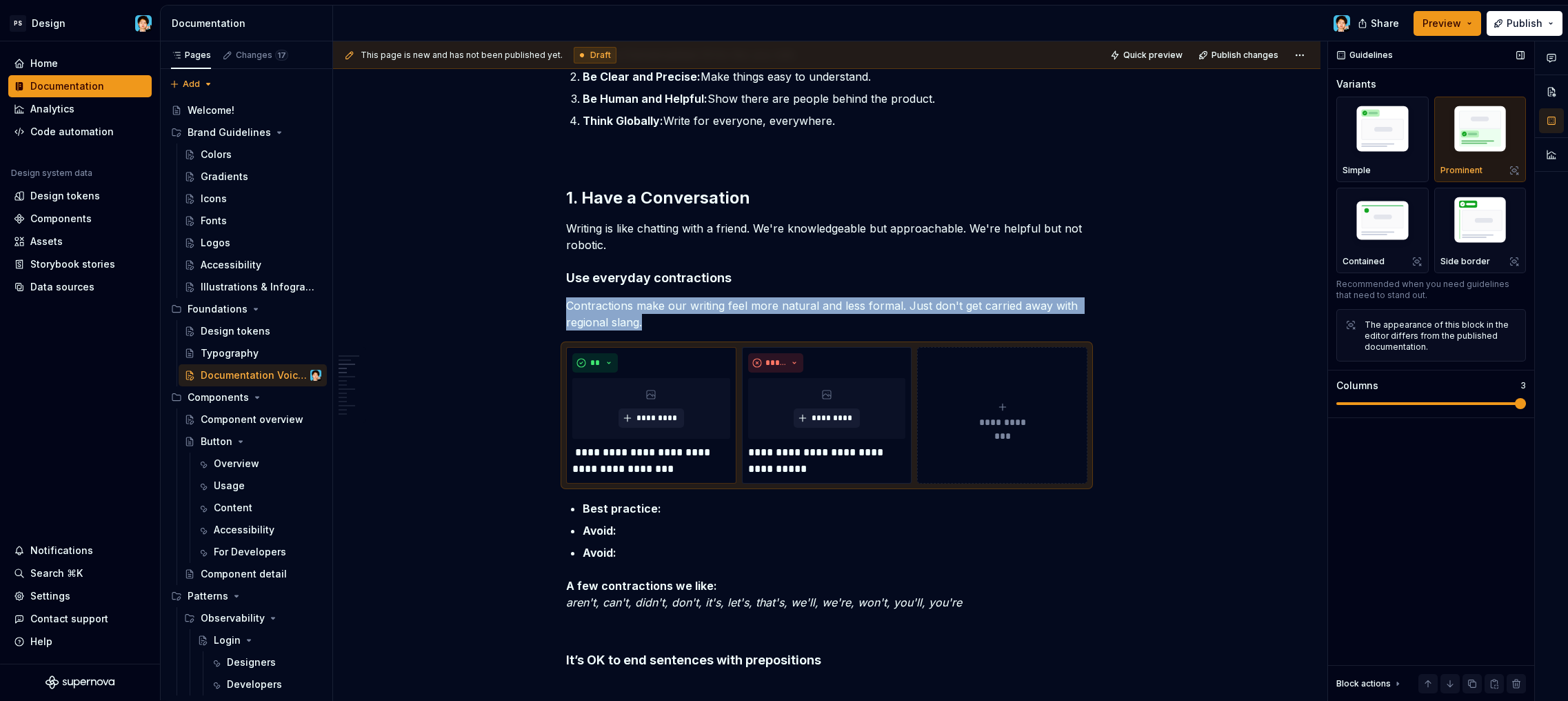
click at [1486, 403] on span at bounding box center [1431, 403] width 190 height 3
click at [957, 412] on div "**********" at bounding box center [1002, 415] width 157 height 27
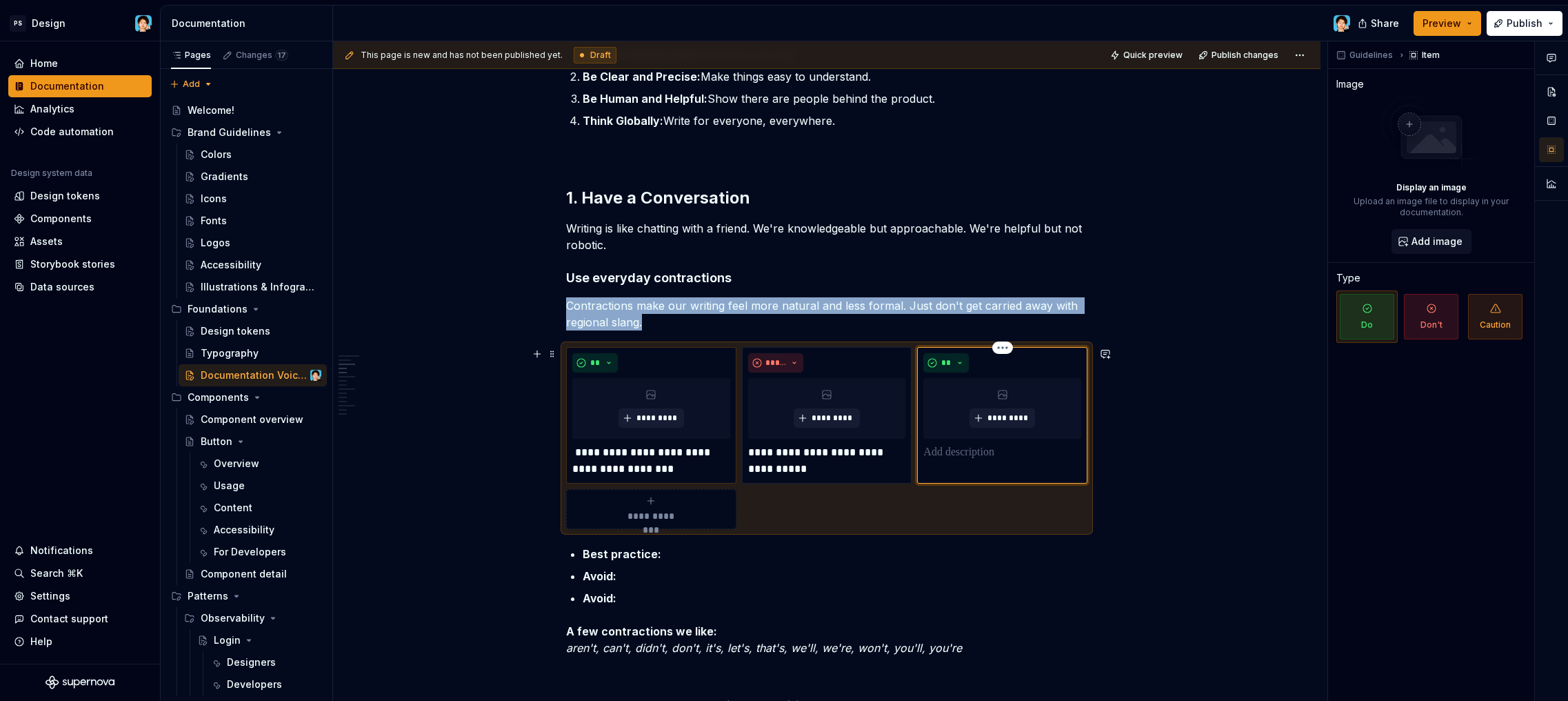
drag, startPoint x: 954, startPoint y: 362, endPoint x: 955, endPoint y: 373, distance: 11.0
click at [954, 362] on button "**" at bounding box center [946, 363] width 46 height 19
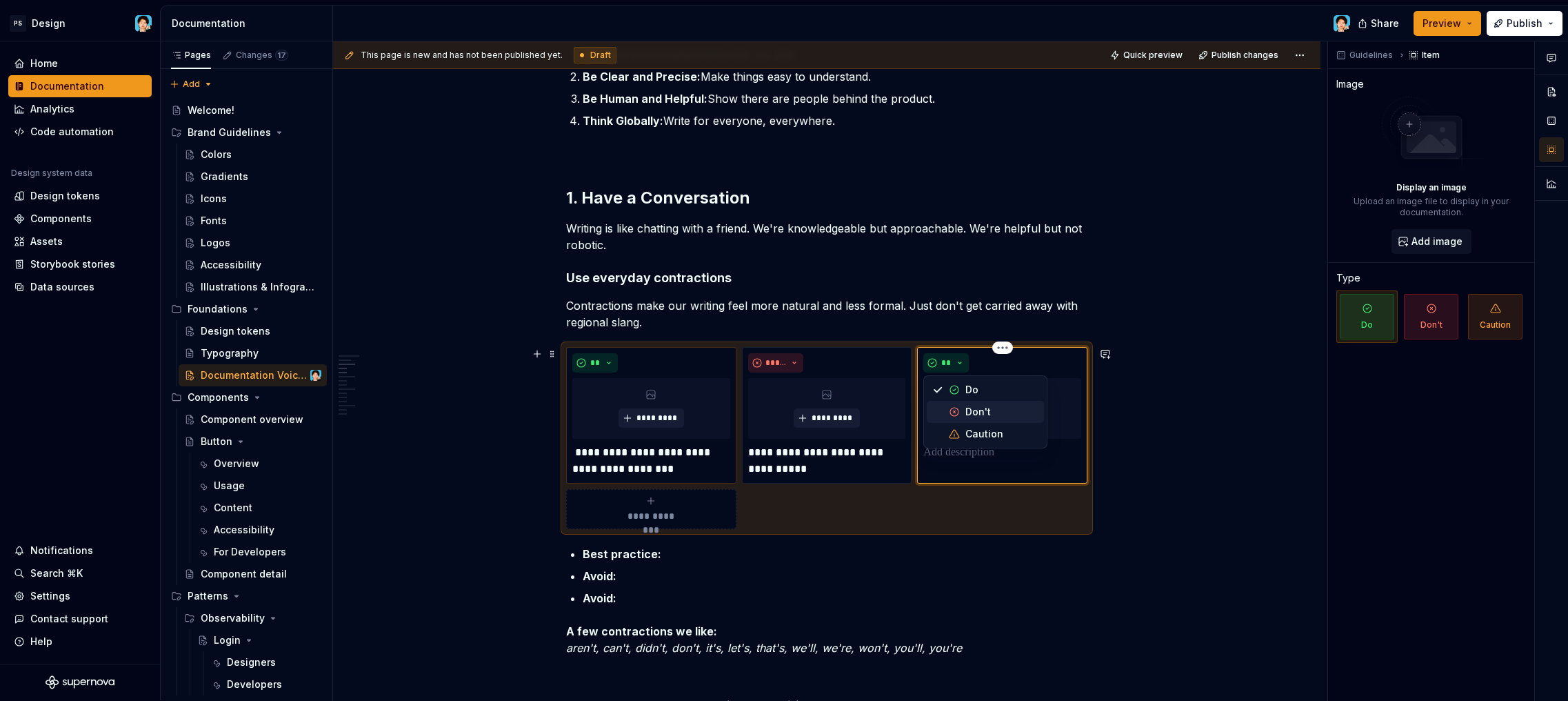
click at [964, 409] on span "Don't" at bounding box center [985, 411] width 118 height 22
click at [976, 457] on p at bounding box center [1002, 452] width 157 height 17
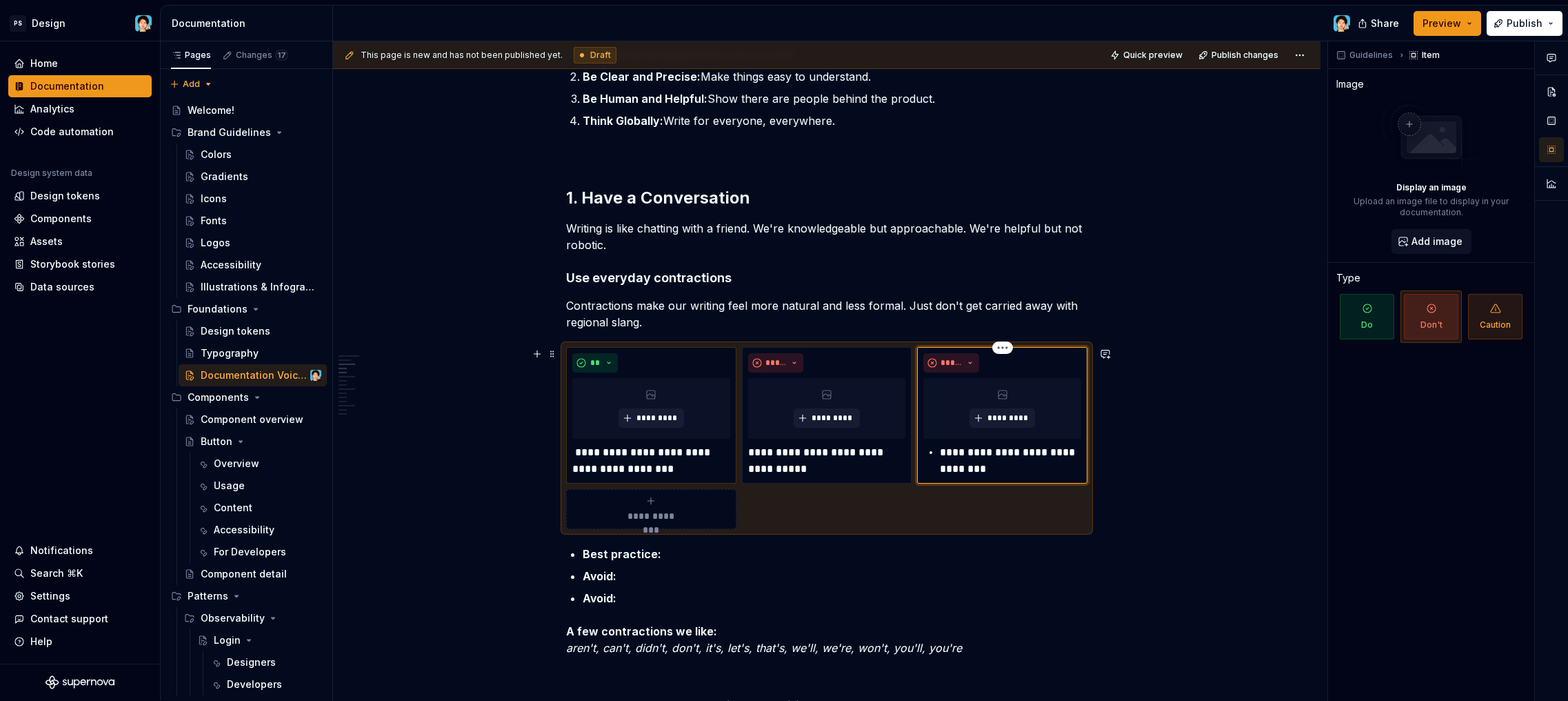
click at [940, 452] on p "**********" at bounding box center [1010, 461] width 141 height 33
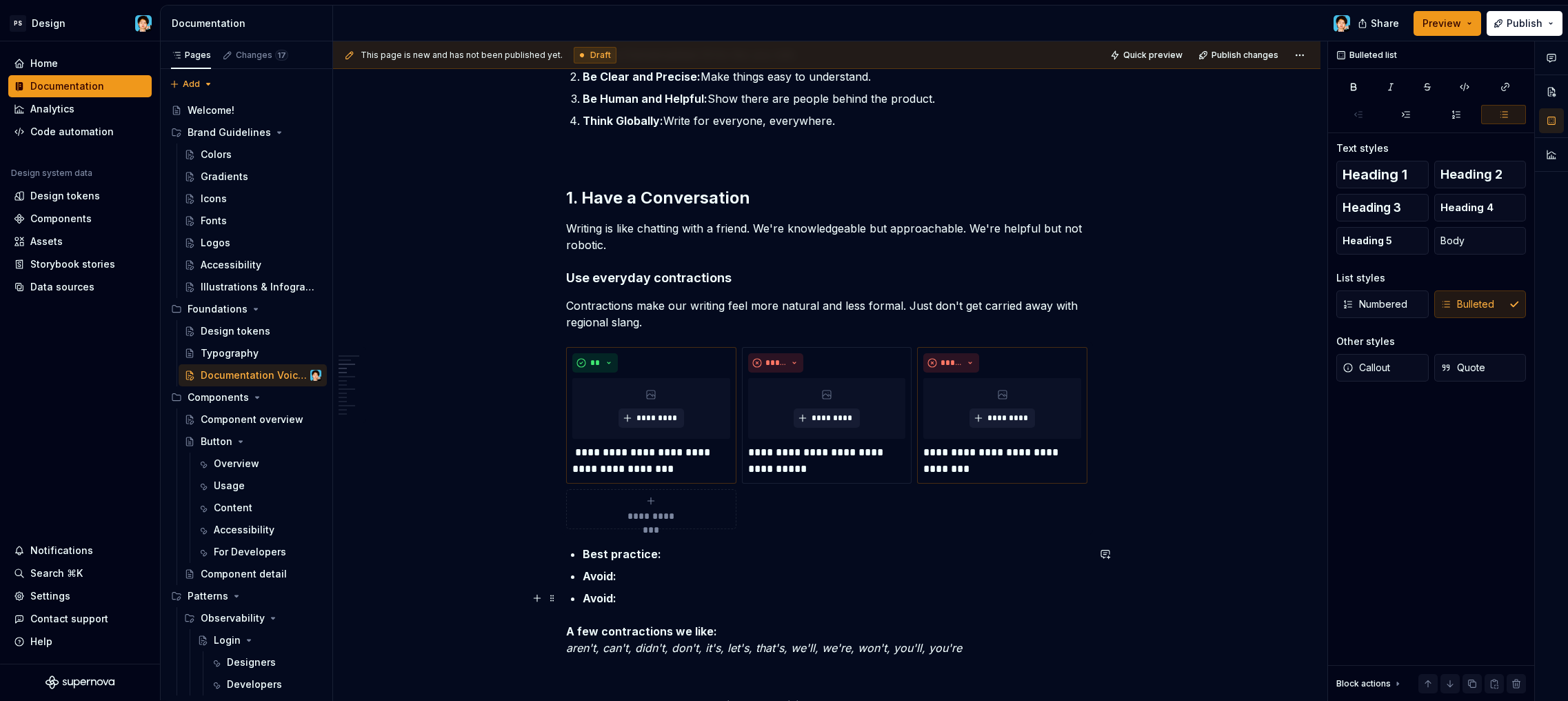
click at [653, 597] on p "Avoid:" at bounding box center [834, 597] width 505 height 17
drag, startPoint x: 644, startPoint y: 597, endPoint x: 572, endPoint y: 551, distance: 85.4
click at [582, 551] on ul "Best practice: Avoid: Avoid:" at bounding box center [834, 576] width 505 height 60
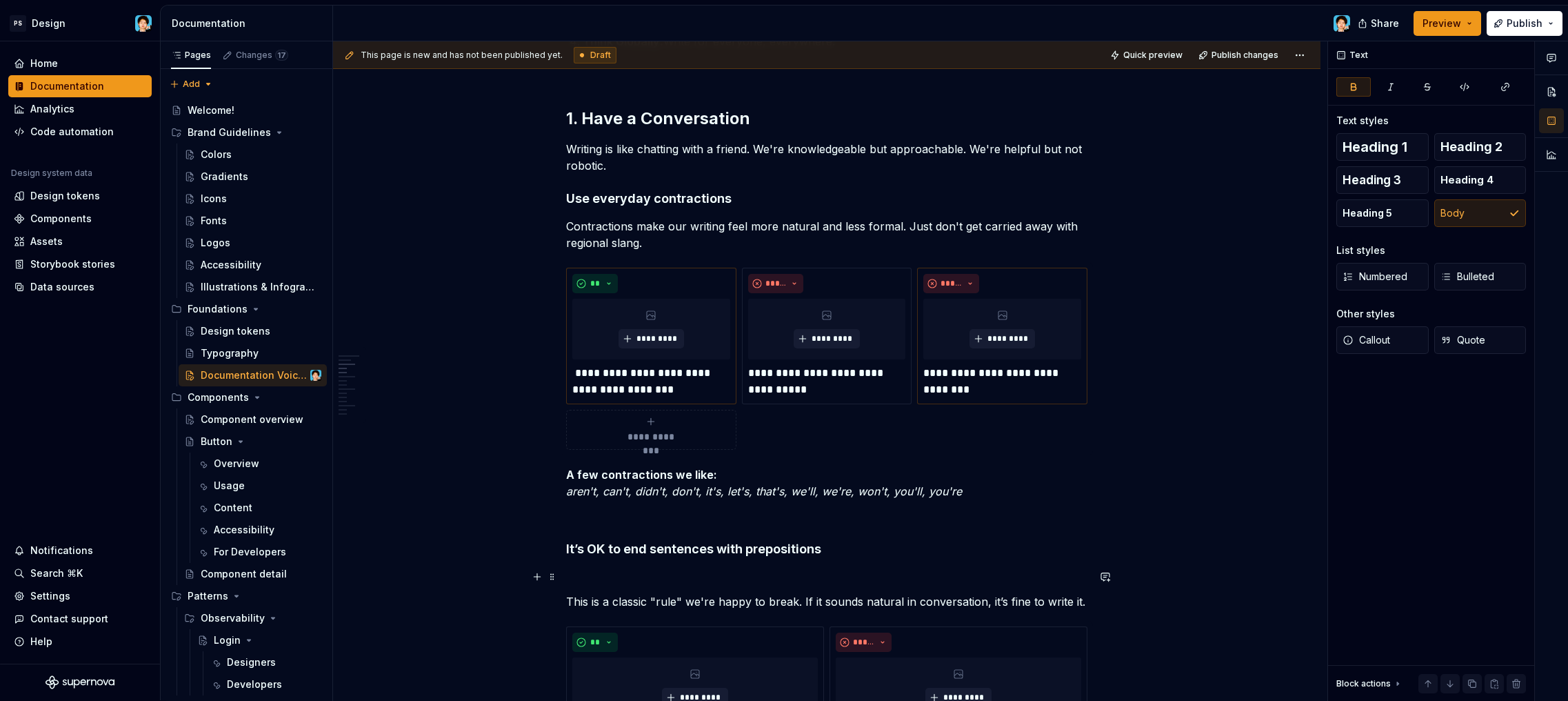
scroll to position [509, 0]
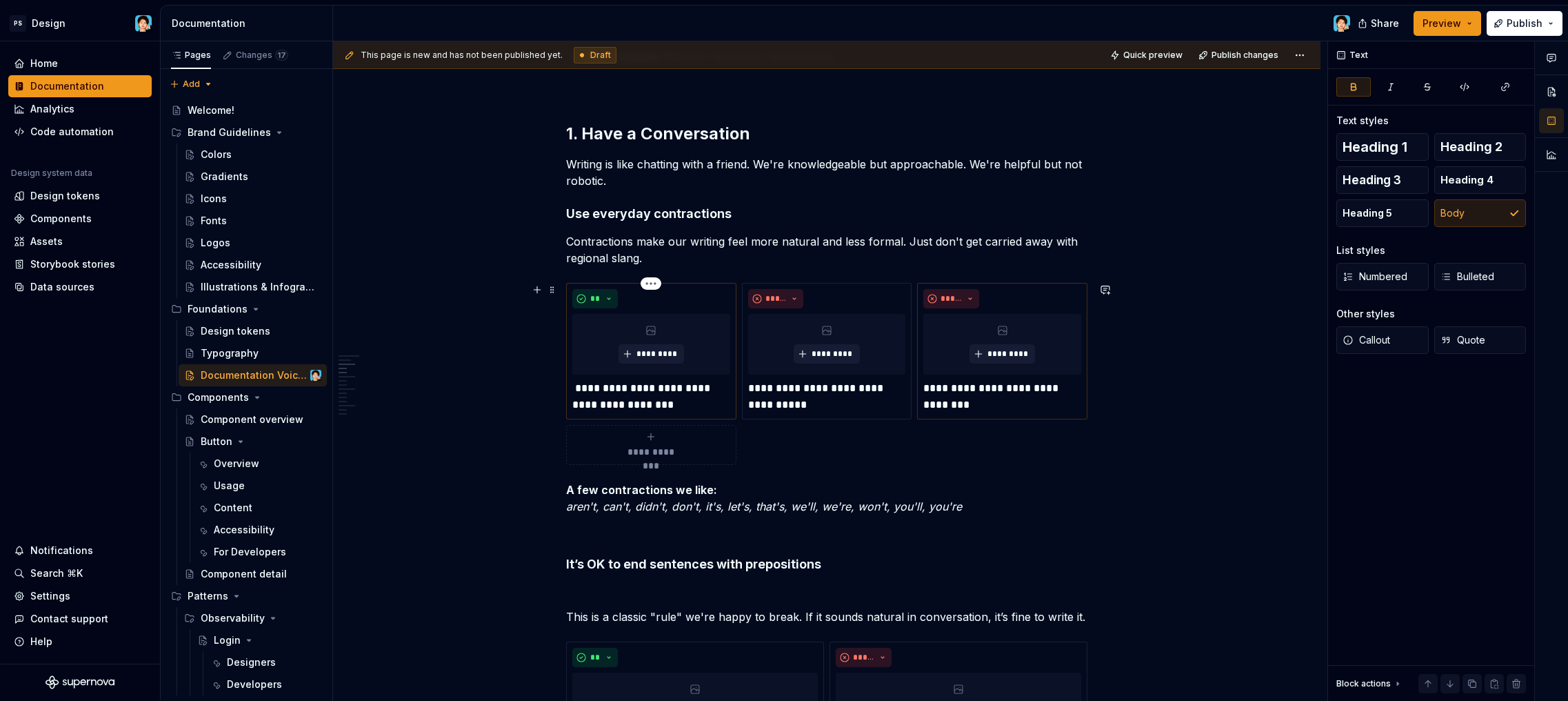
click at [575, 386] on p "**********" at bounding box center [651, 397] width 157 height 33
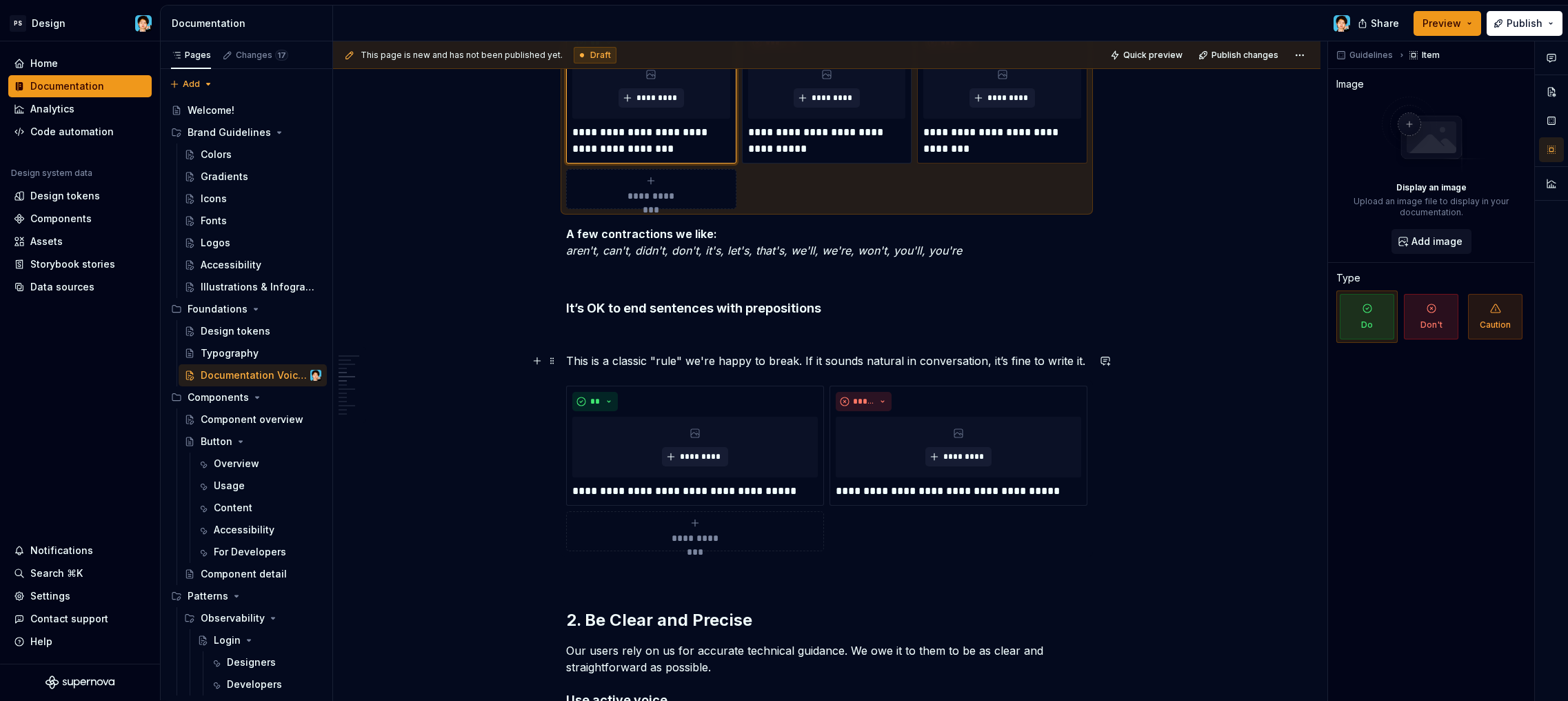
scroll to position [762, 0]
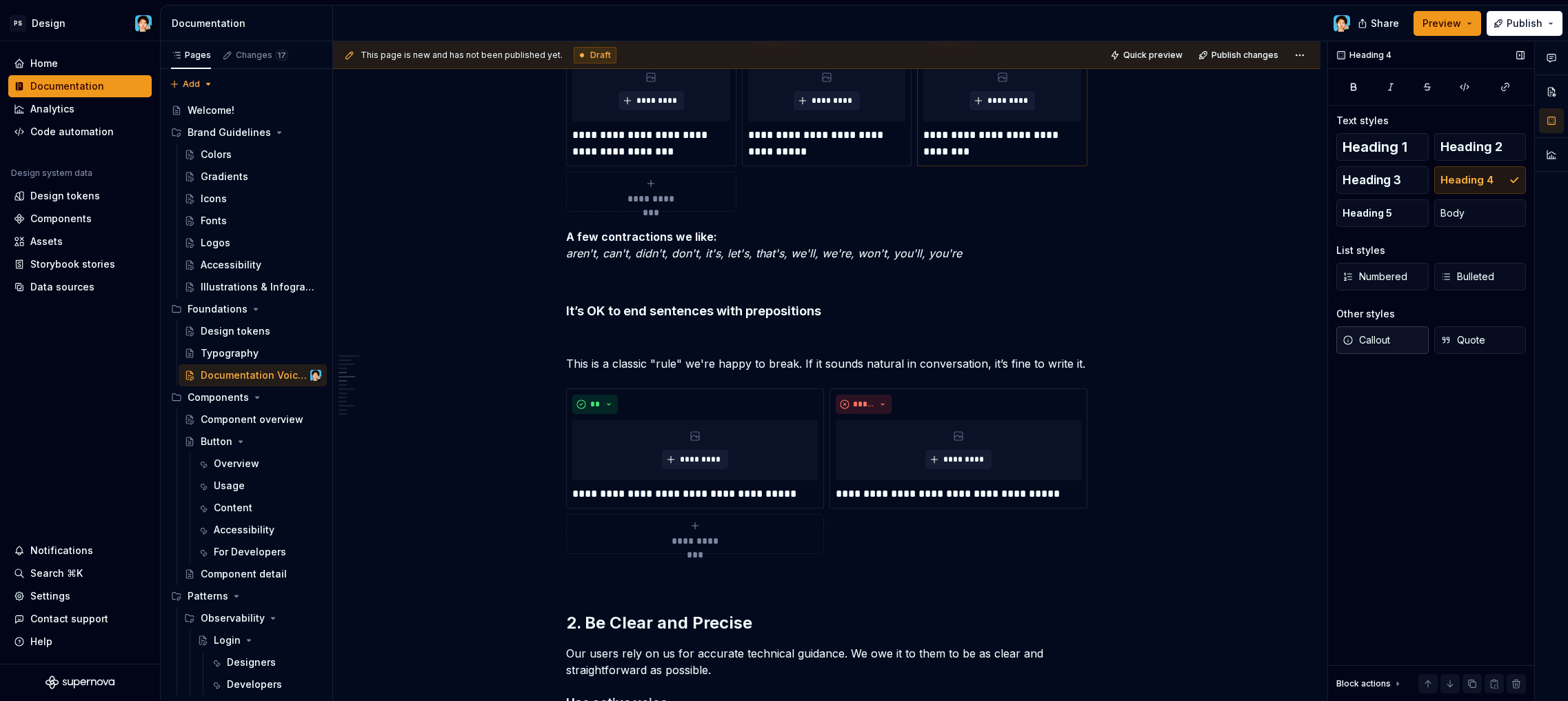
click at [1371, 334] on span "Callout" at bounding box center [1366, 340] width 48 height 14
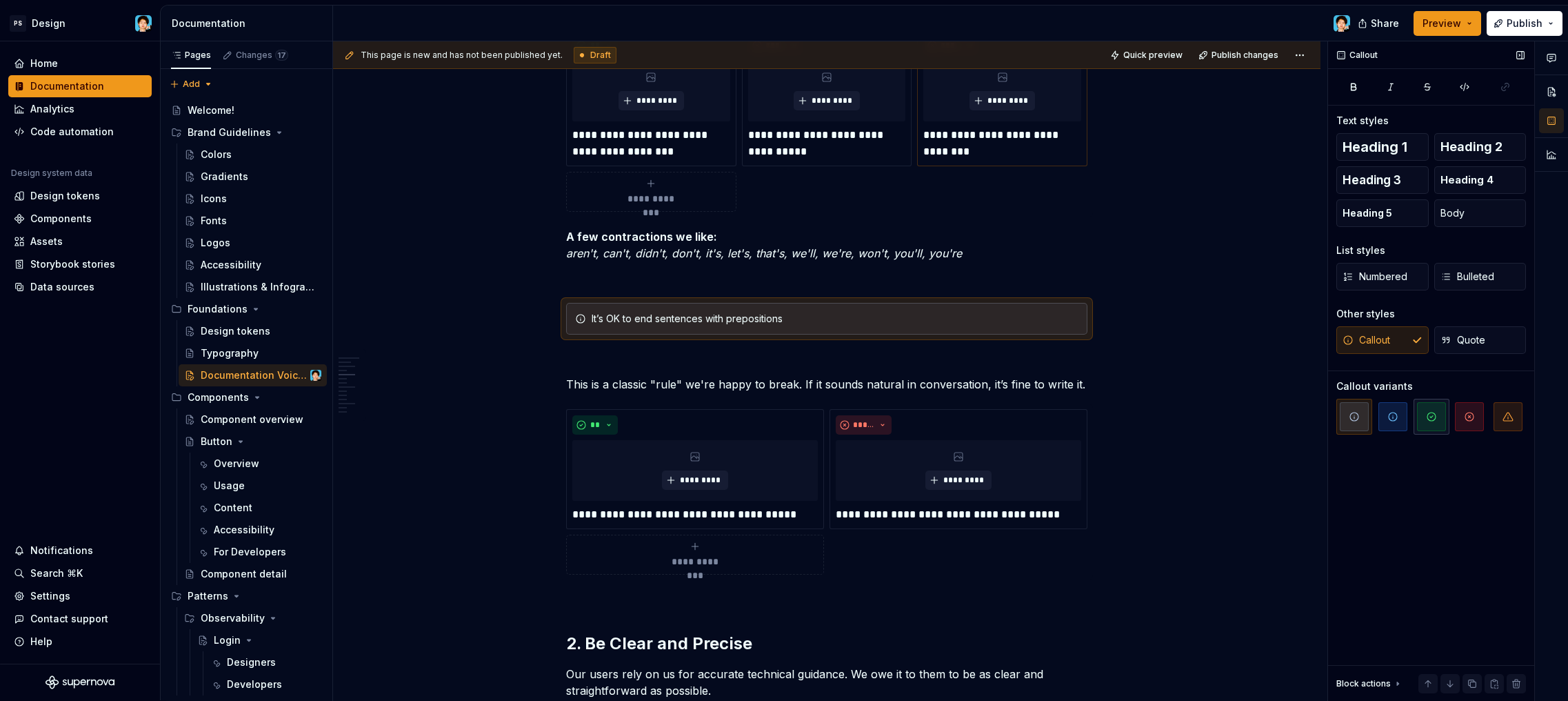
click at [1438, 416] on span "button" at bounding box center [1432, 417] width 29 height 29
click at [872, 367] on p at bounding box center [826, 359] width 521 height 17
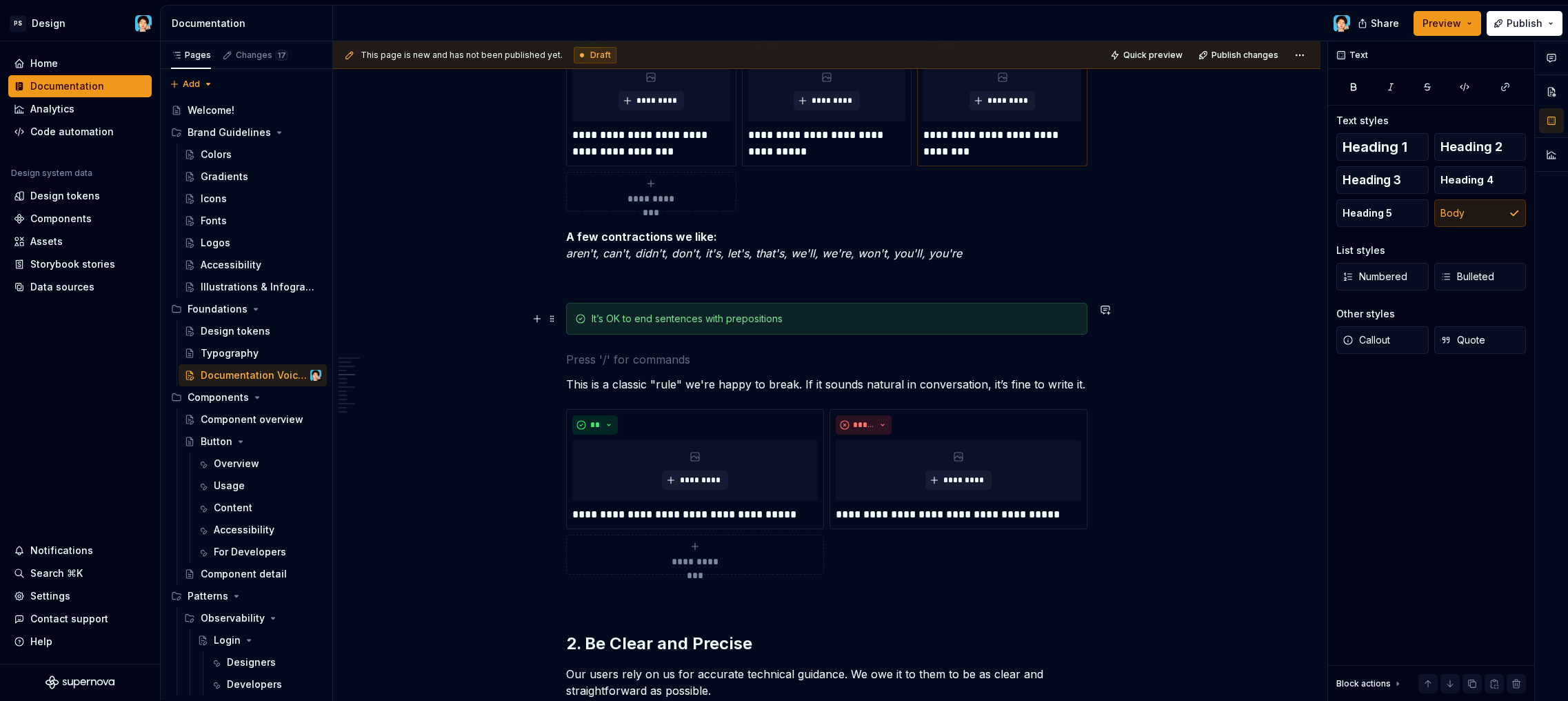
click at [789, 316] on div "It’s OK to end sentences with prepositions" at bounding box center [835, 319] width 487 height 14
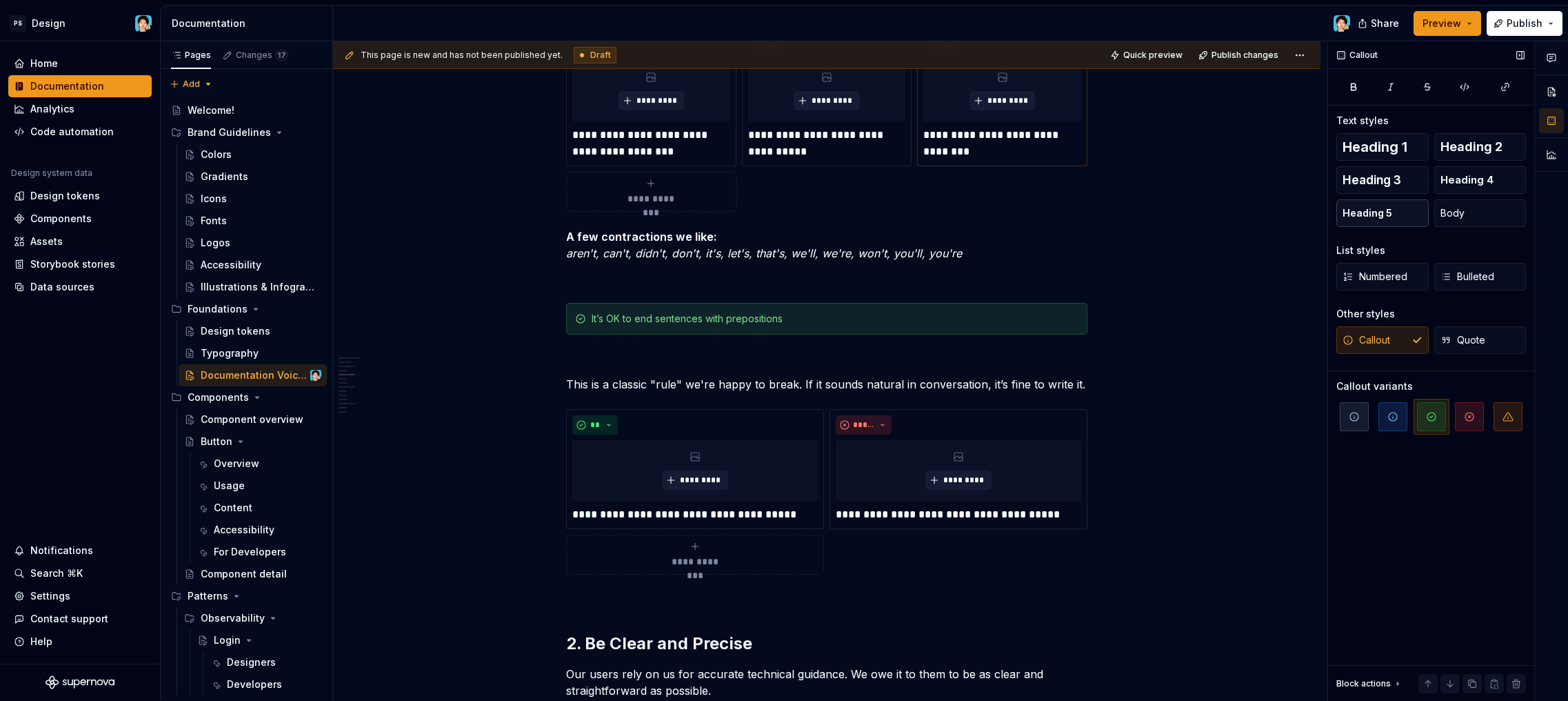
click at [1401, 214] on button "Heading 5" at bounding box center [1382, 213] width 92 height 27
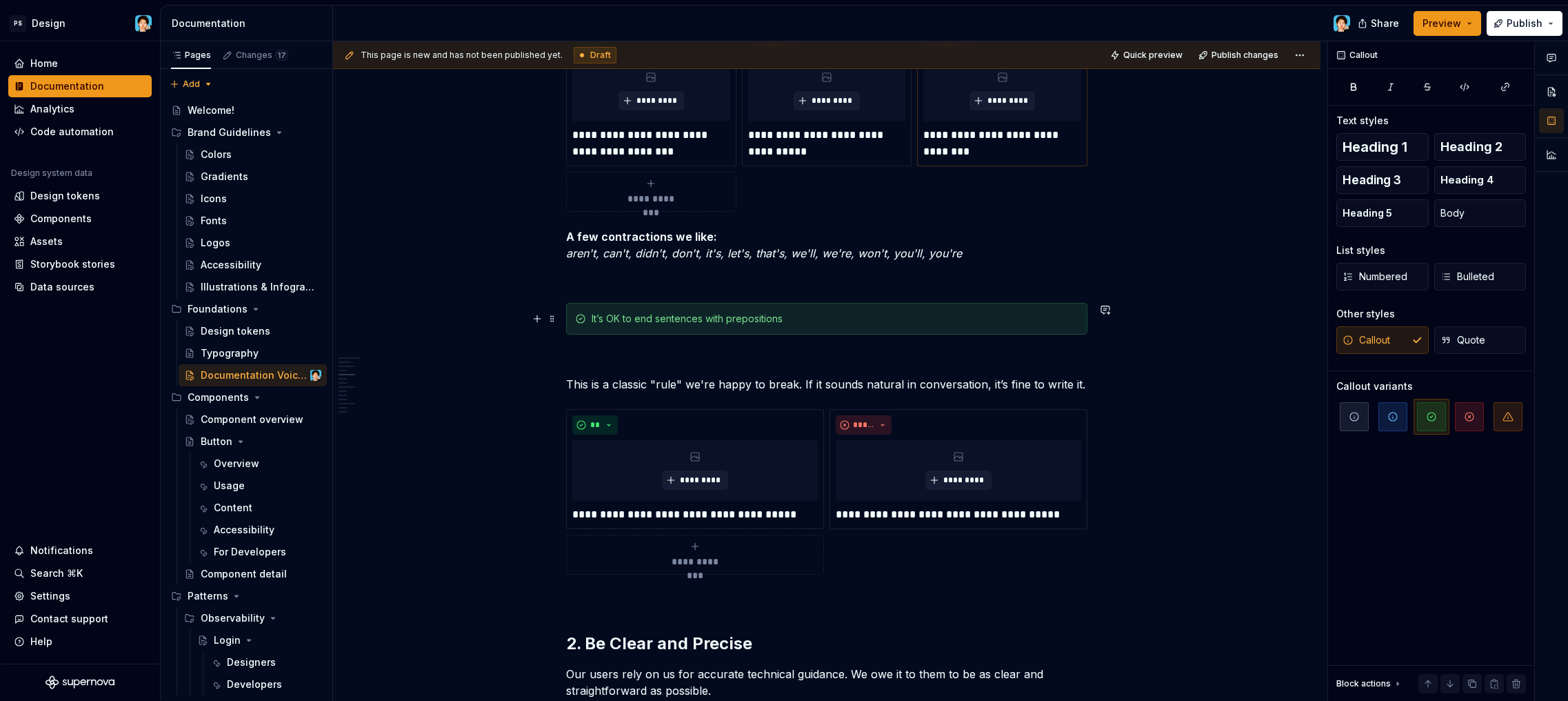
click at [793, 325] on div "It’s OK to end sentences with prepositions" at bounding box center [835, 319] width 487 height 14
click at [770, 383] on p "This is a classic "rule" we're happy to break. If it sounds natural in conversa…" at bounding box center [826, 384] width 521 height 17
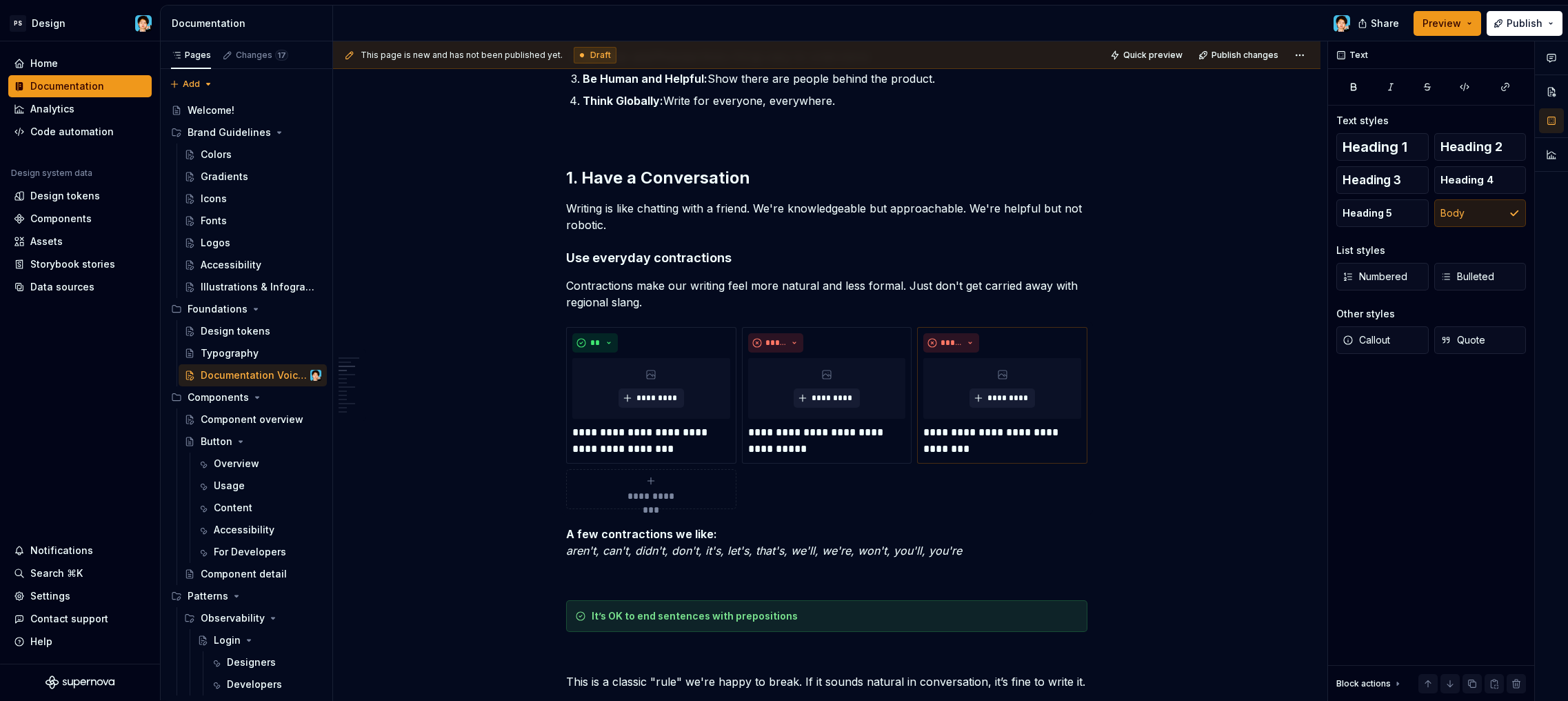
scroll to position [0, 0]
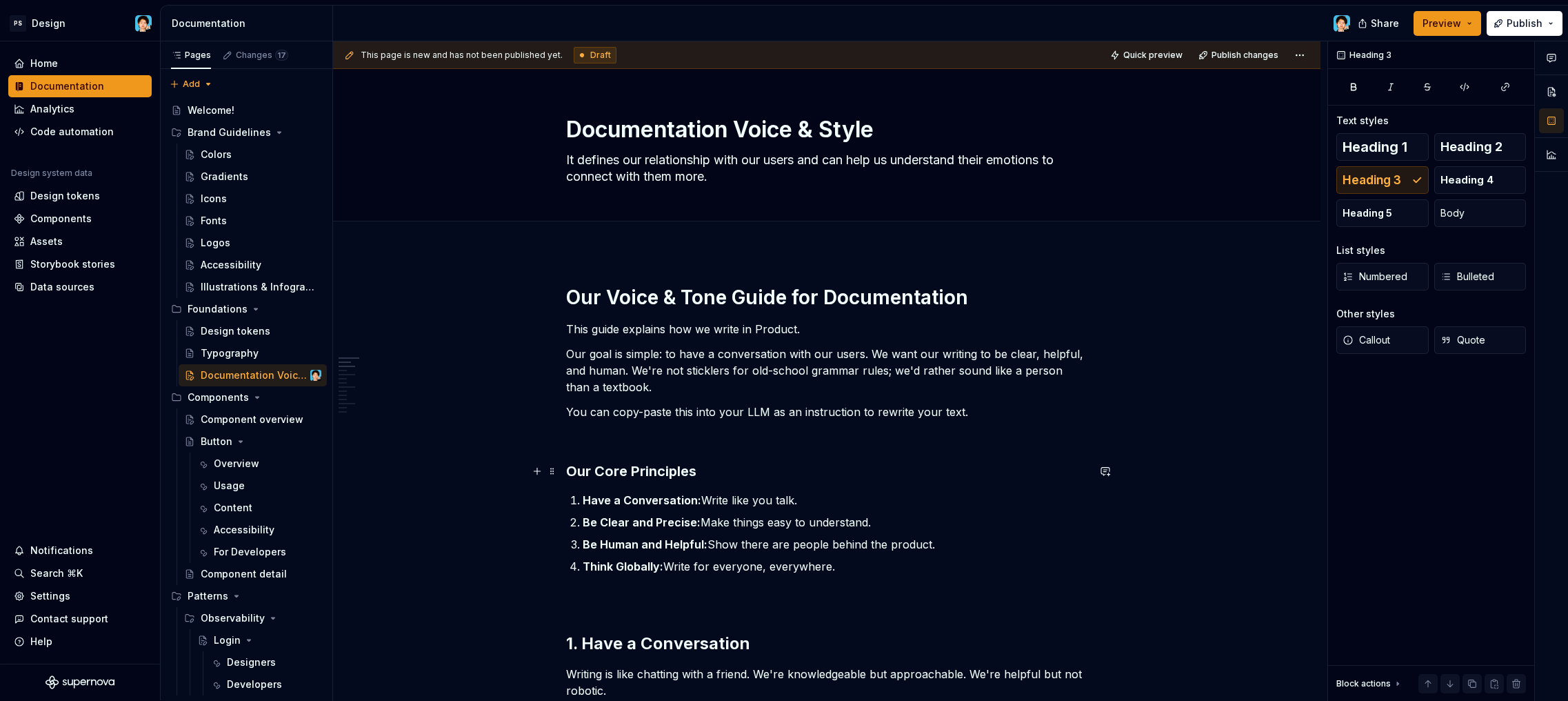
drag, startPoint x: 632, startPoint y: 469, endPoint x: 640, endPoint y: 466, distance: 8.5
click at [632, 469] on h3 "Our Core Principles" at bounding box center [826, 472] width 521 height 19
click at [1462, 150] on span "Heading 2" at bounding box center [1472, 147] width 62 height 14
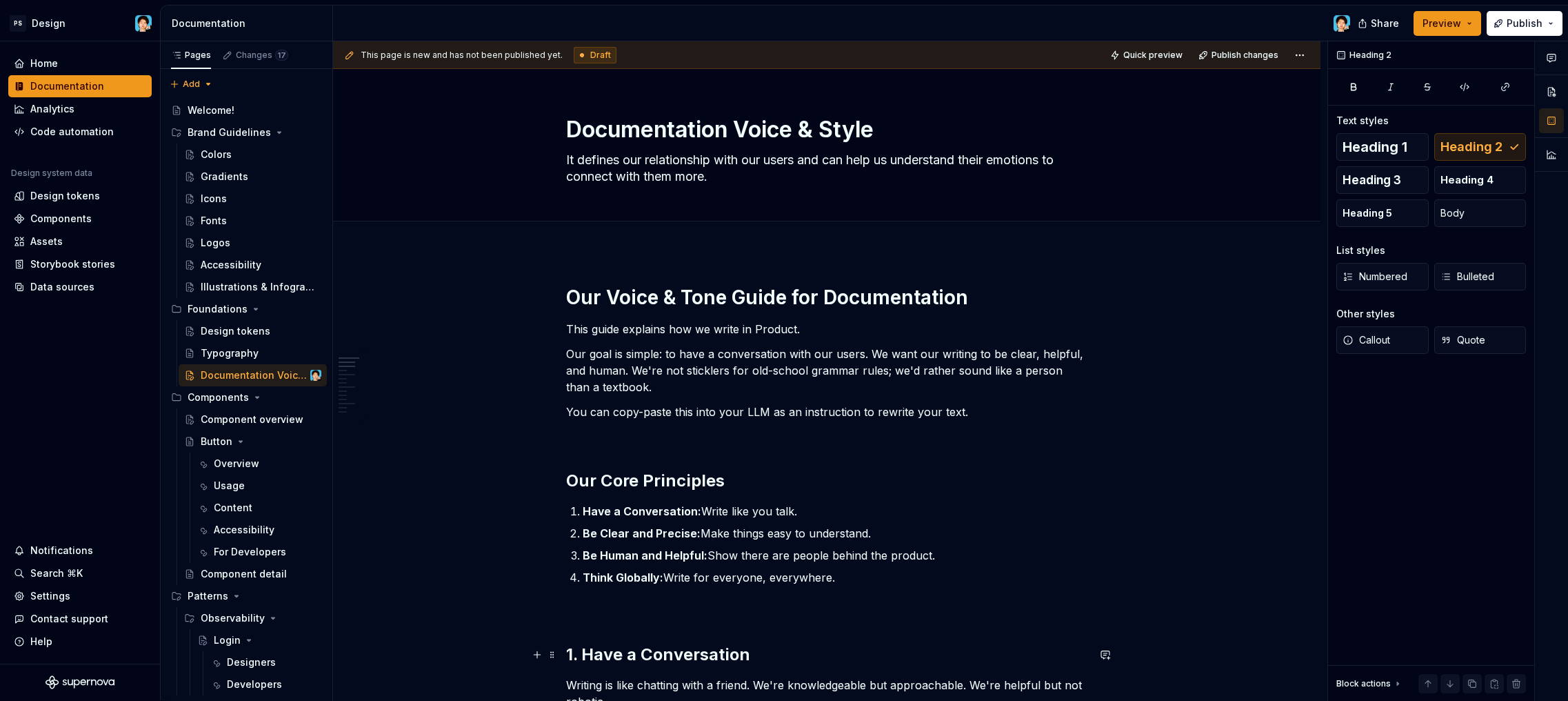
click at [644, 646] on h2 "1. Have a Conversation" at bounding box center [826, 654] width 521 height 22
click at [673, 295] on h1 "Our Voice & Tone Guide for Documentation" at bounding box center [826, 298] width 521 height 25
drag, startPoint x: 563, startPoint y: 298, endPoint x: 573, endPoint y: 295, distance: 10.4
click at [613, 251] on div "Add tab" at bounding box center [827, 236] width 988 height 30
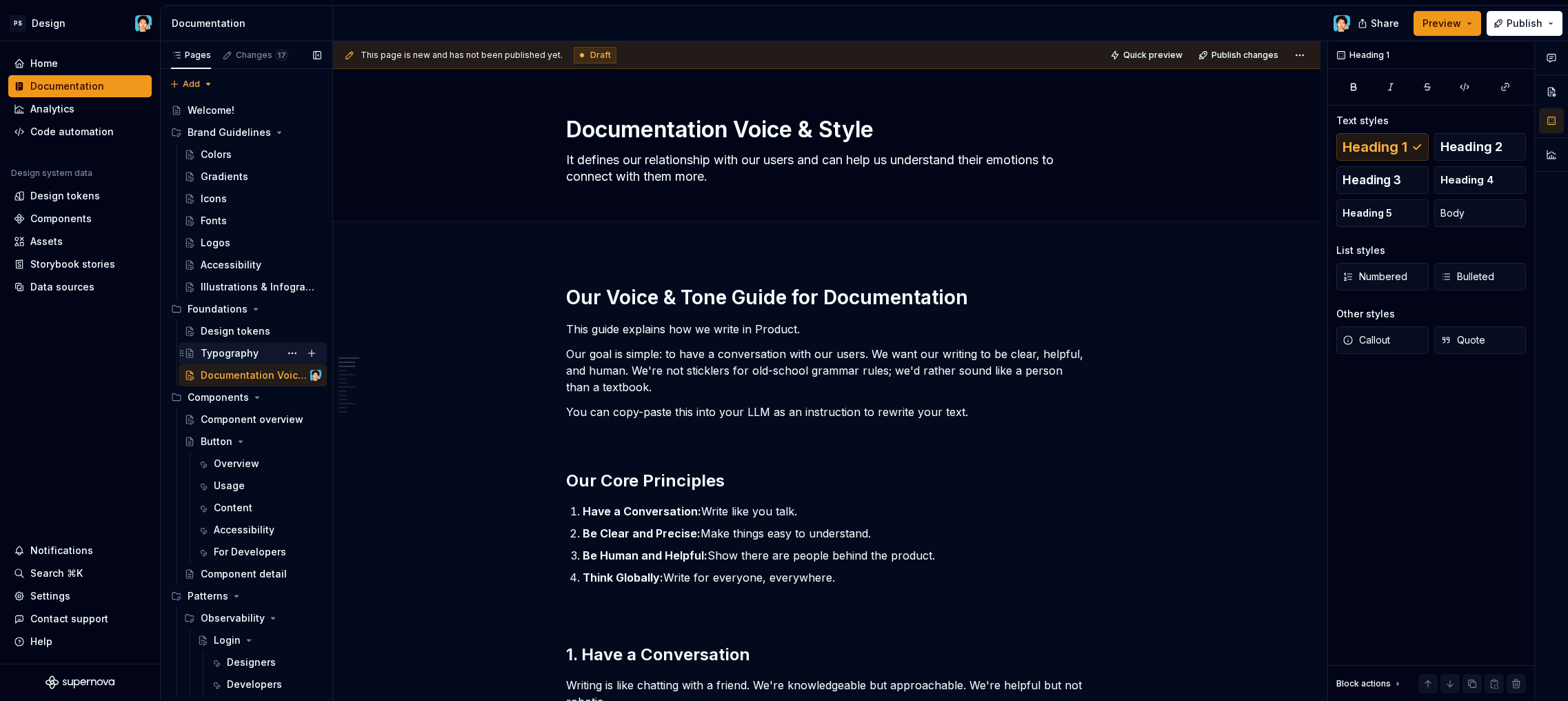
click at [227, 353] on div "Typography" at bounding box center [229, 353] width 58 height 14
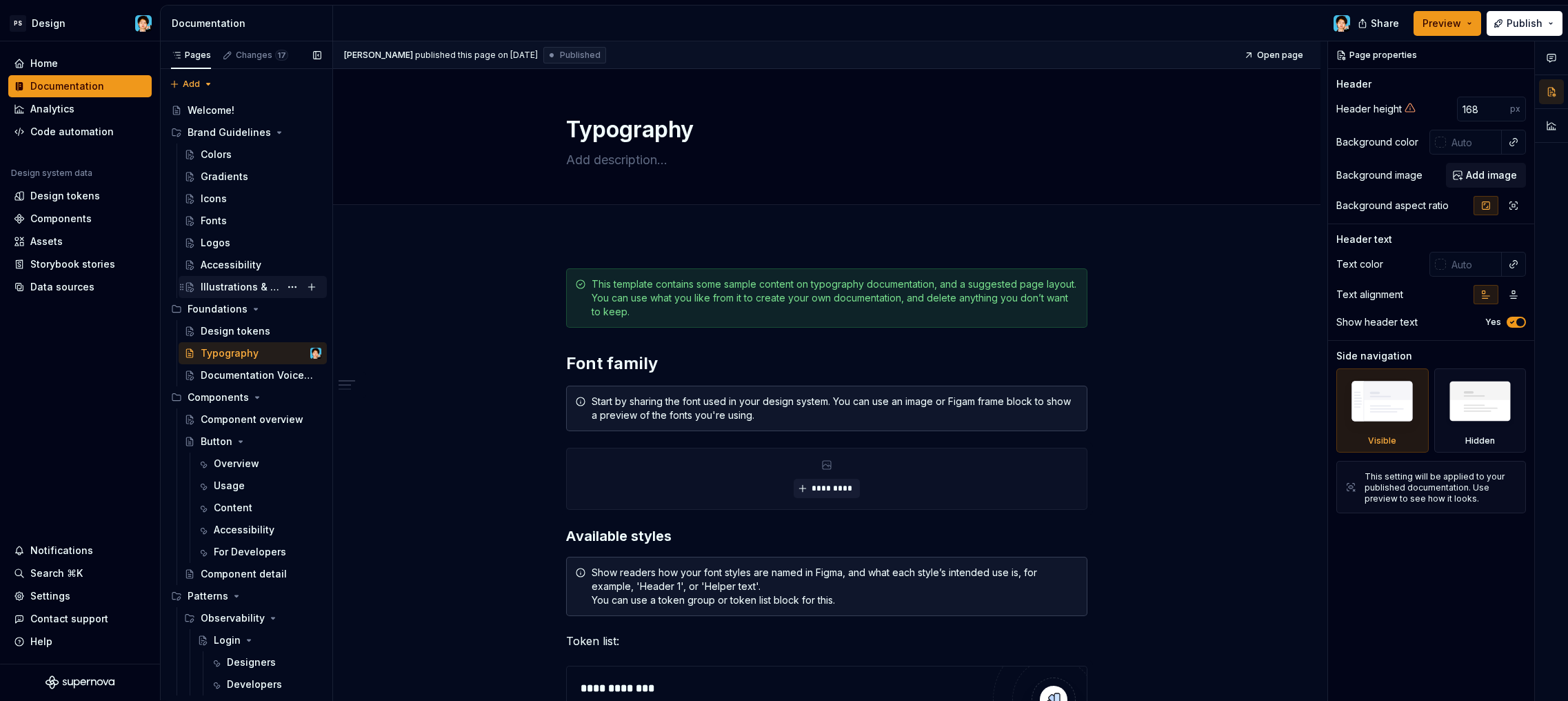
click at [233, 287] on div "Illustrations & Infographics" at bounding box center [240, 287] width 80 height 14
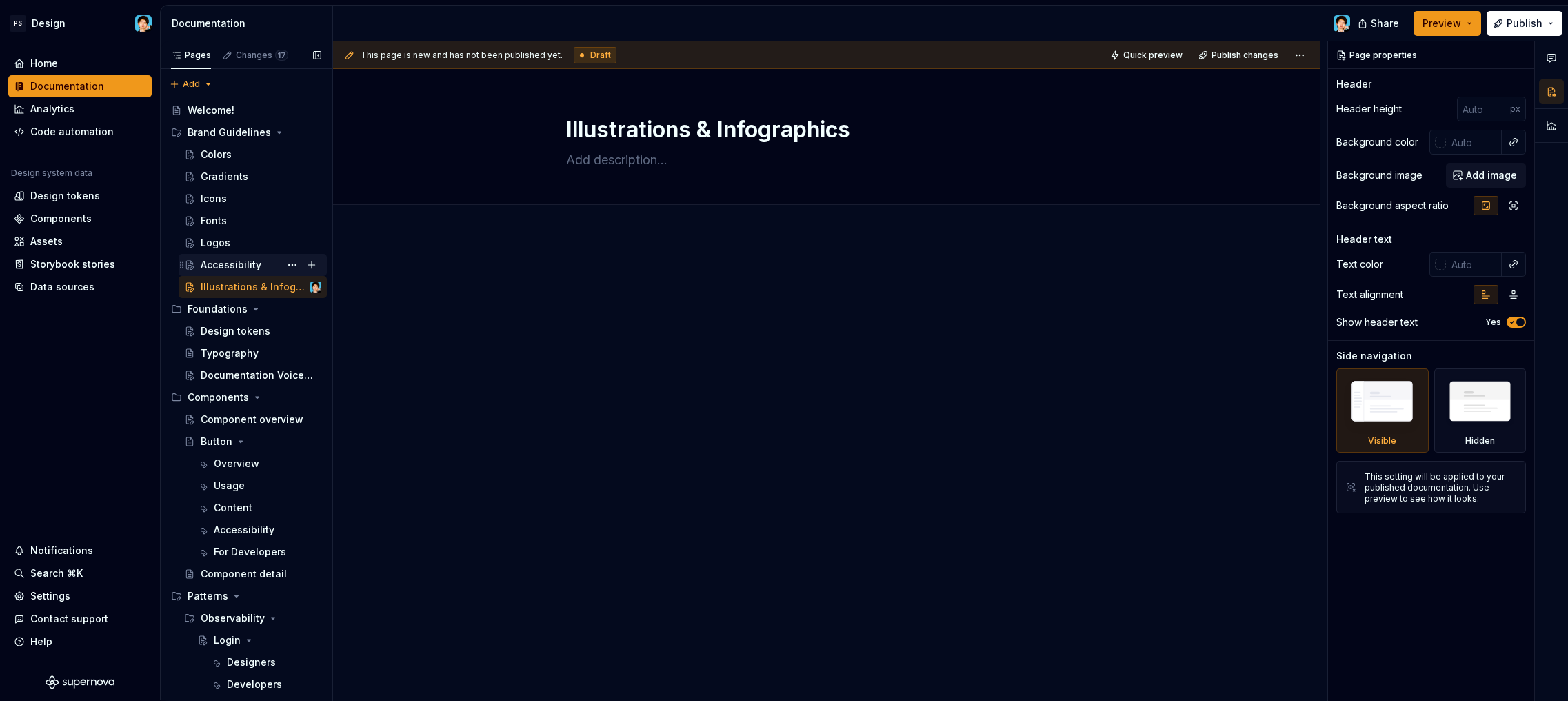
click at [235, 264] on div "Accessibility" at bounding box center [230, 264] width 60 height 14
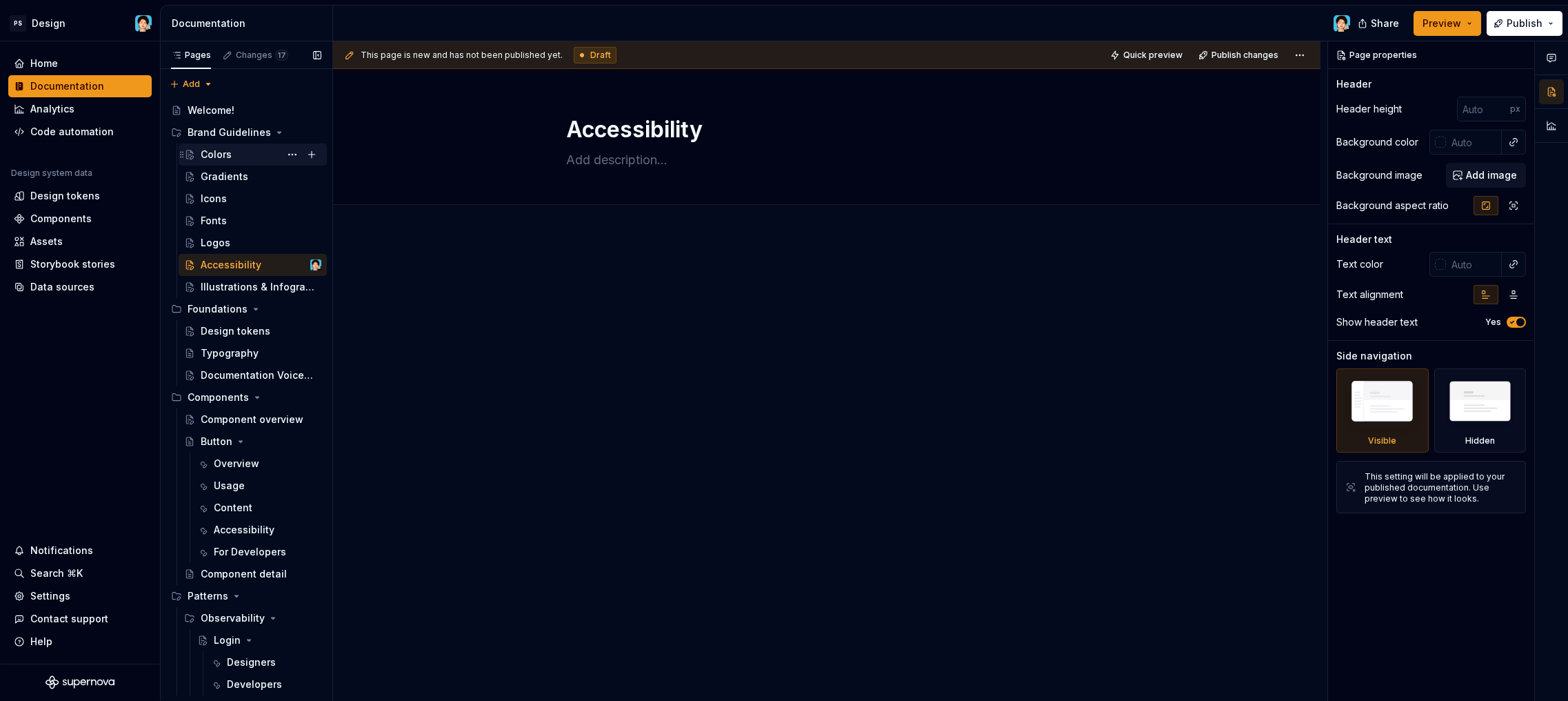
click at [228, 153] on div "Colors" at bounding box center [216, 155] width 31 height 14
click at [228, 239] on div "Logos" at bounding box center [215, 243] width 29 height 14
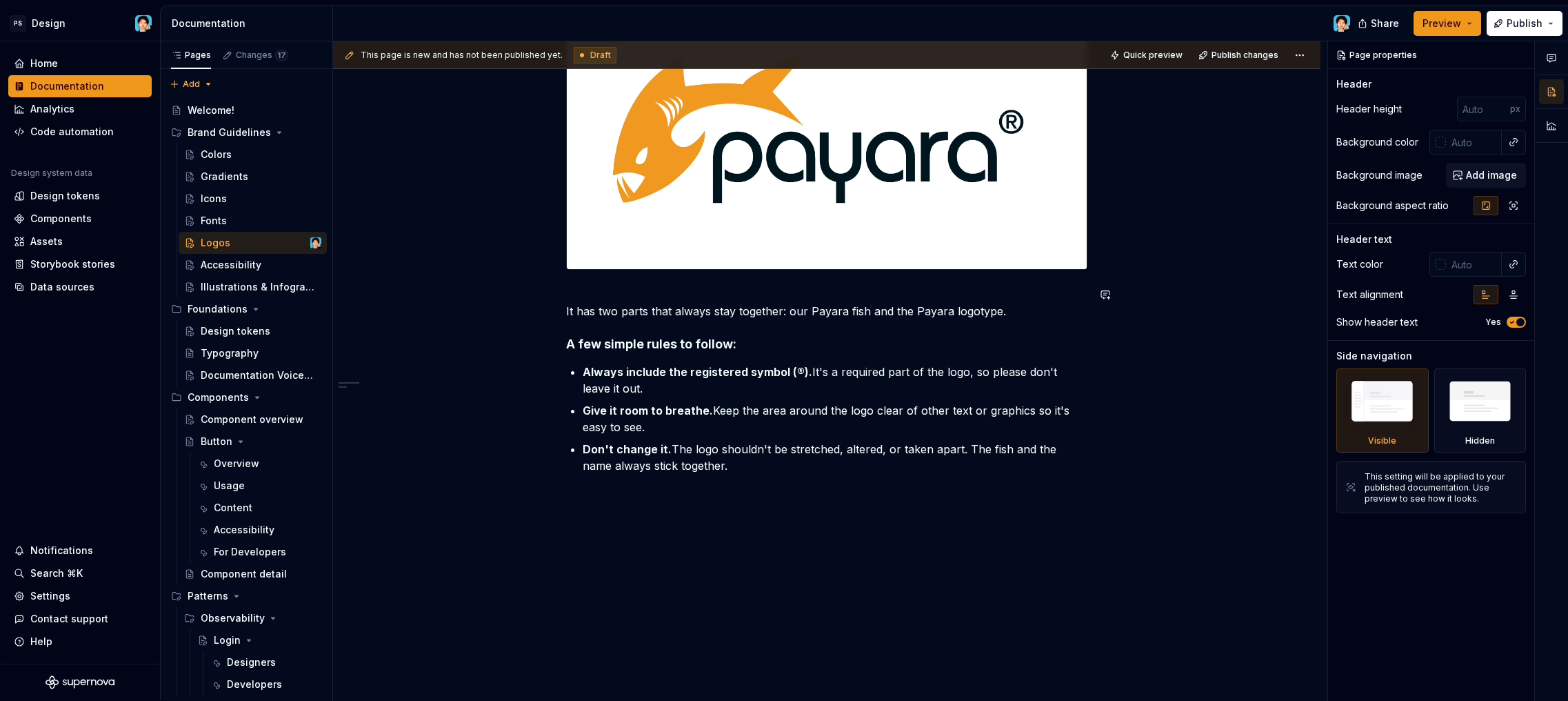
scroll to position [78, 0]
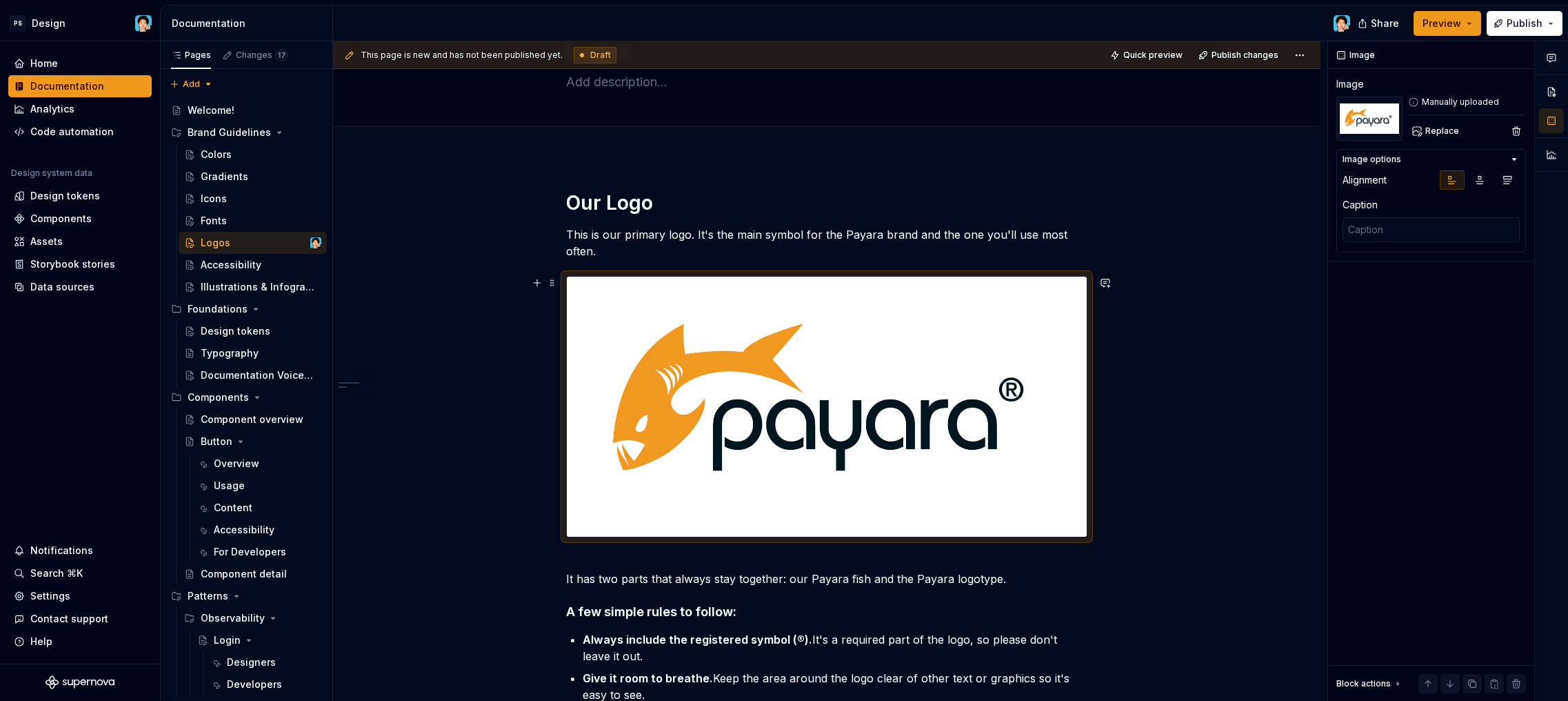
click at [744, 354] on img at bounding box center [826, 405] width 520 height 260
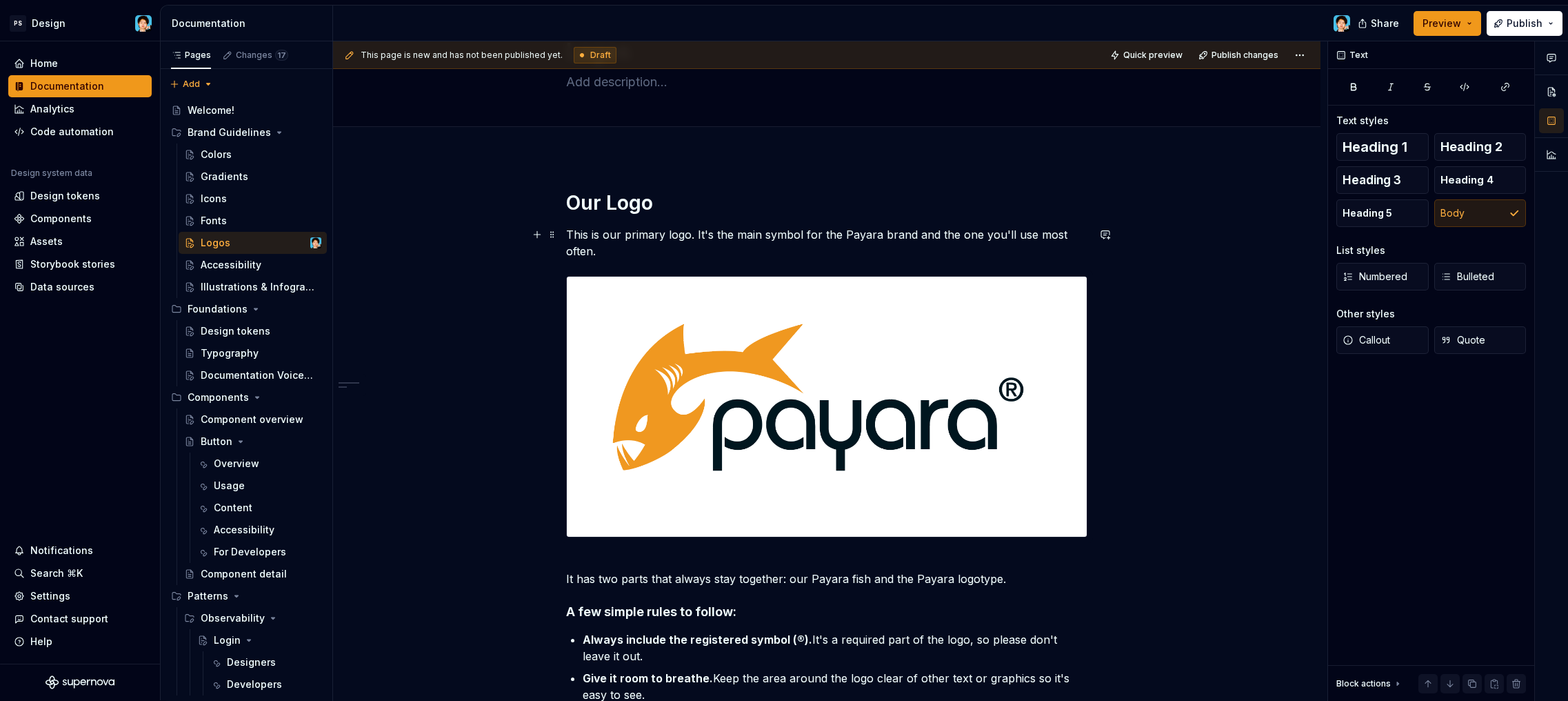
click at [800, 255] on p "This is our primary logo. It's the main symbol for the Payara brand and the one…" at bounding box center [826, 243] width 521 height 33
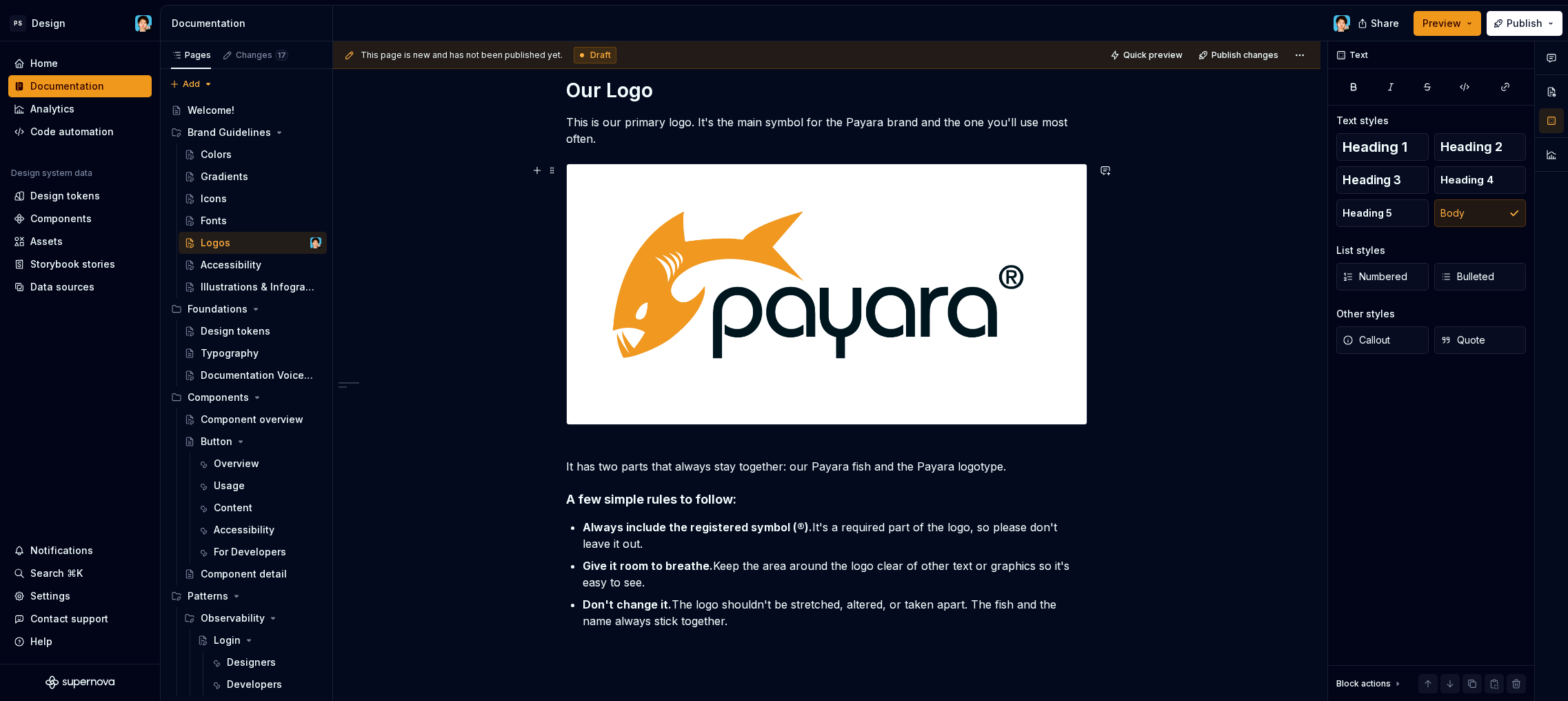
scroll to position [345, 0]
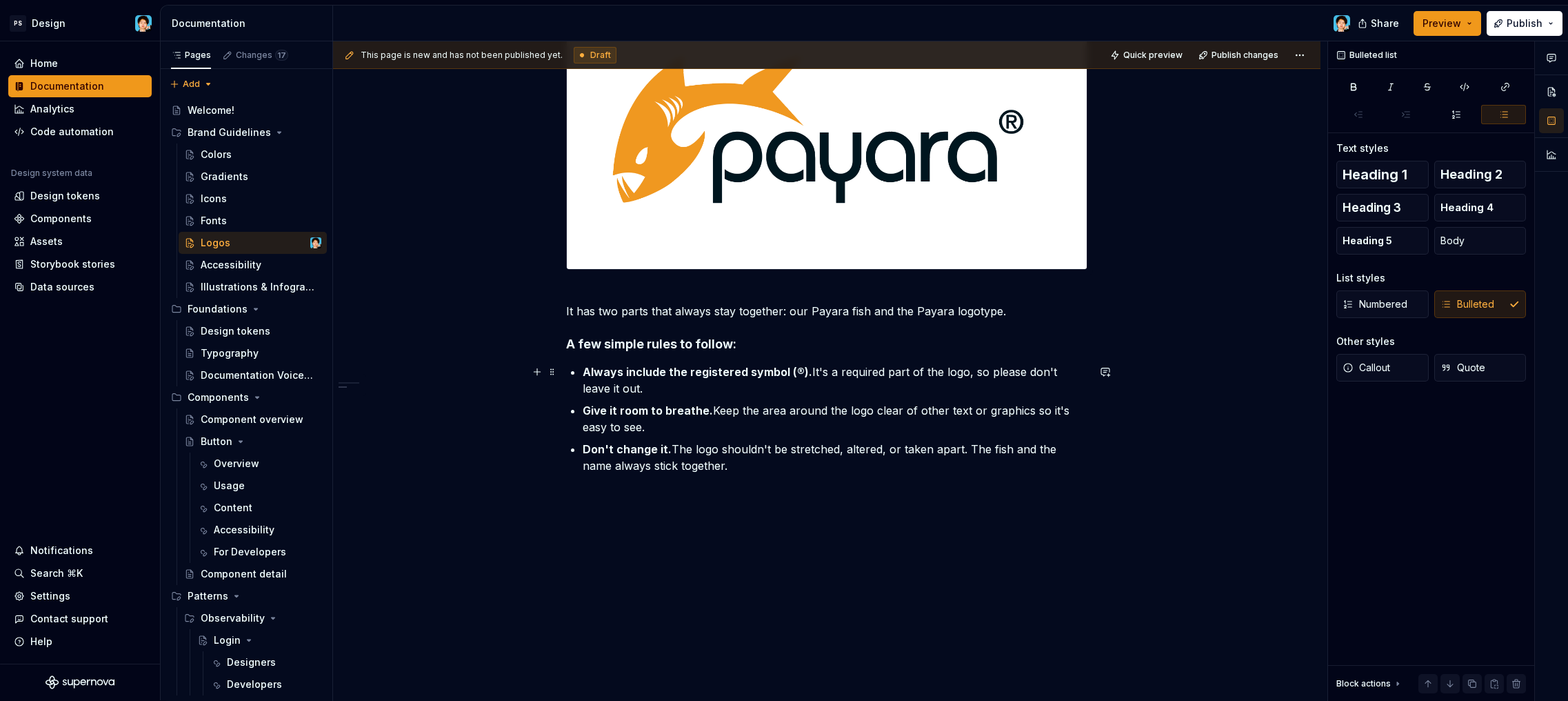
click at [784, 393] on p "Always include the registered symbol (®). It's a required part of the logo, so …" at bounding box center [834, 380] width 505 height 33
click at [707, 475] on div "Our Logo This is our primary logo. It's the main symbol for the Payara brand an…" at bounding box center [826, 207] width 521 height 568
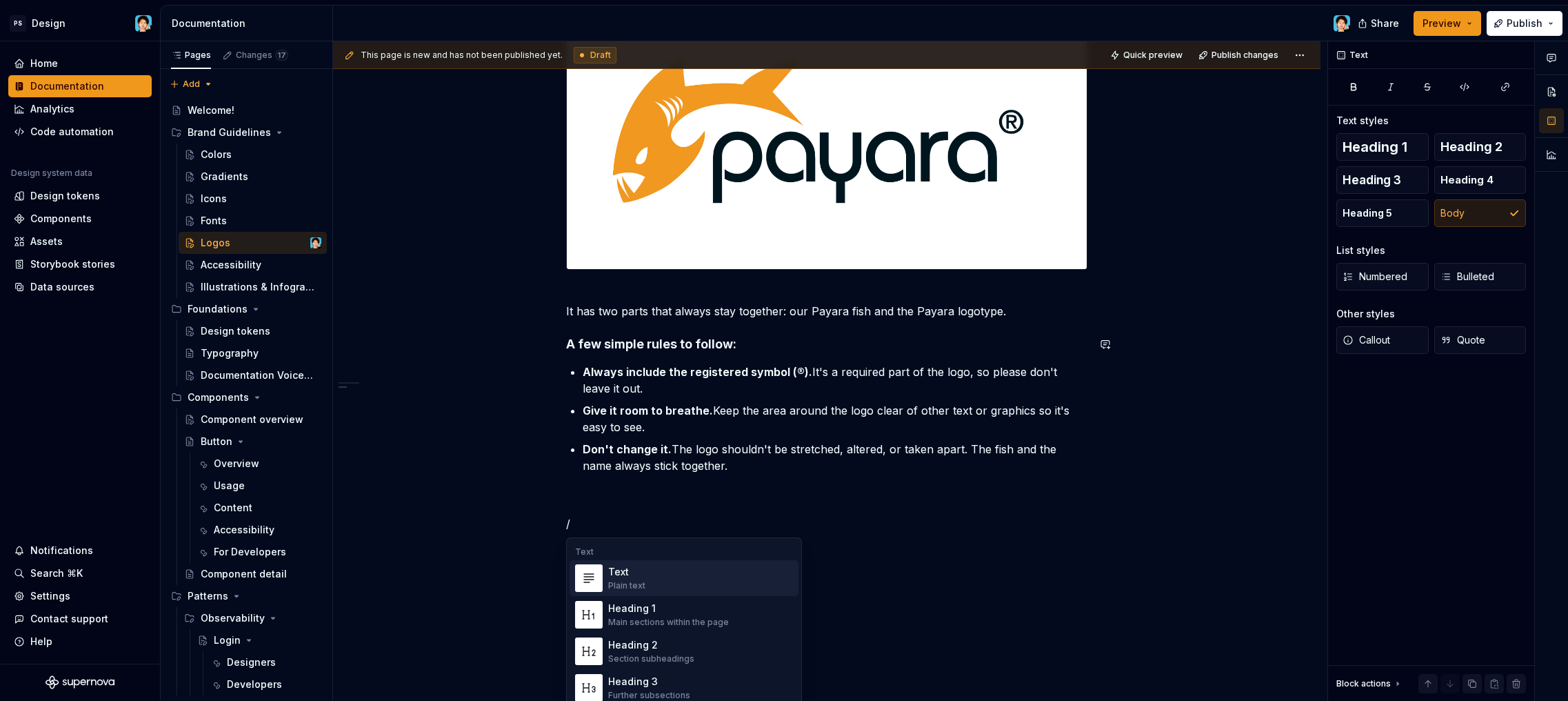
paste div
type textarea "*"
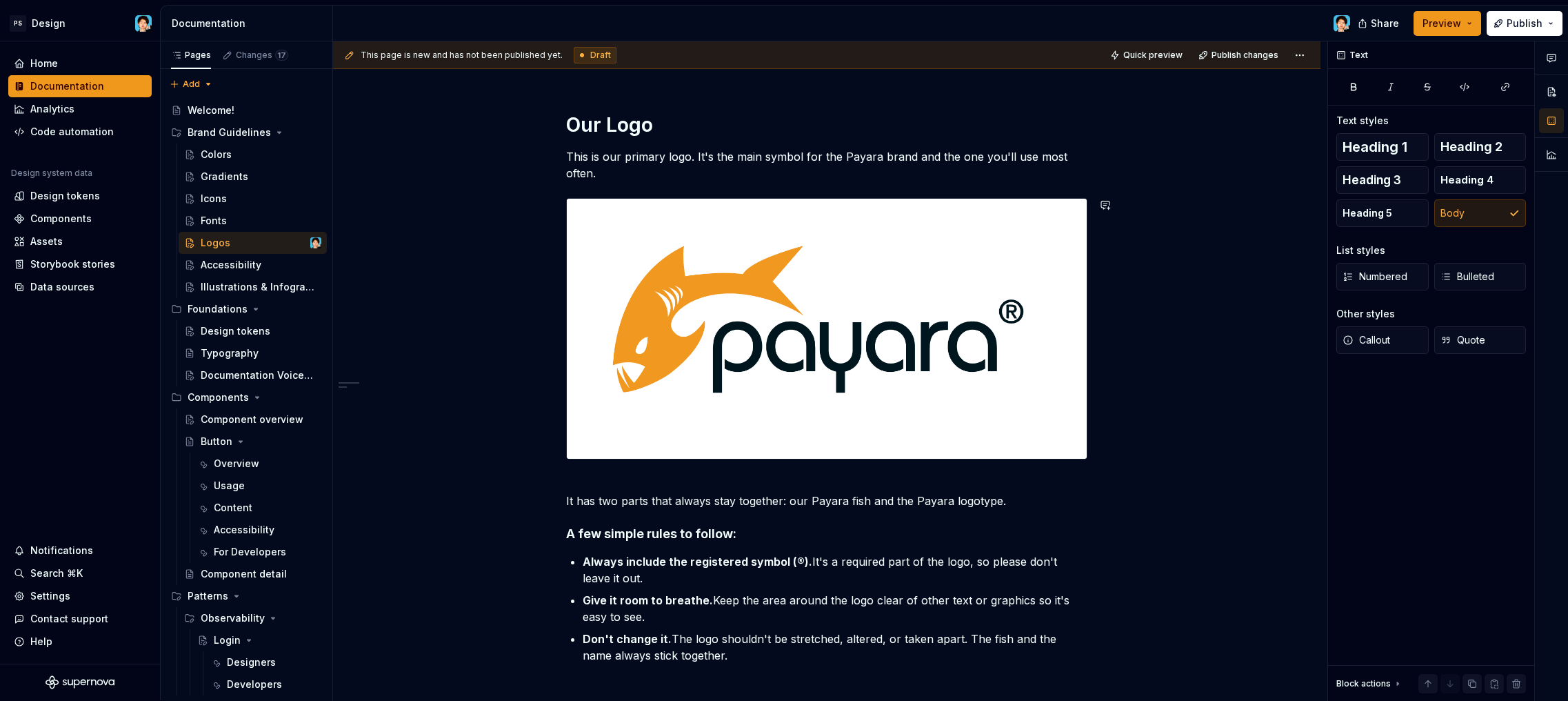
scroll to position [245, 0]
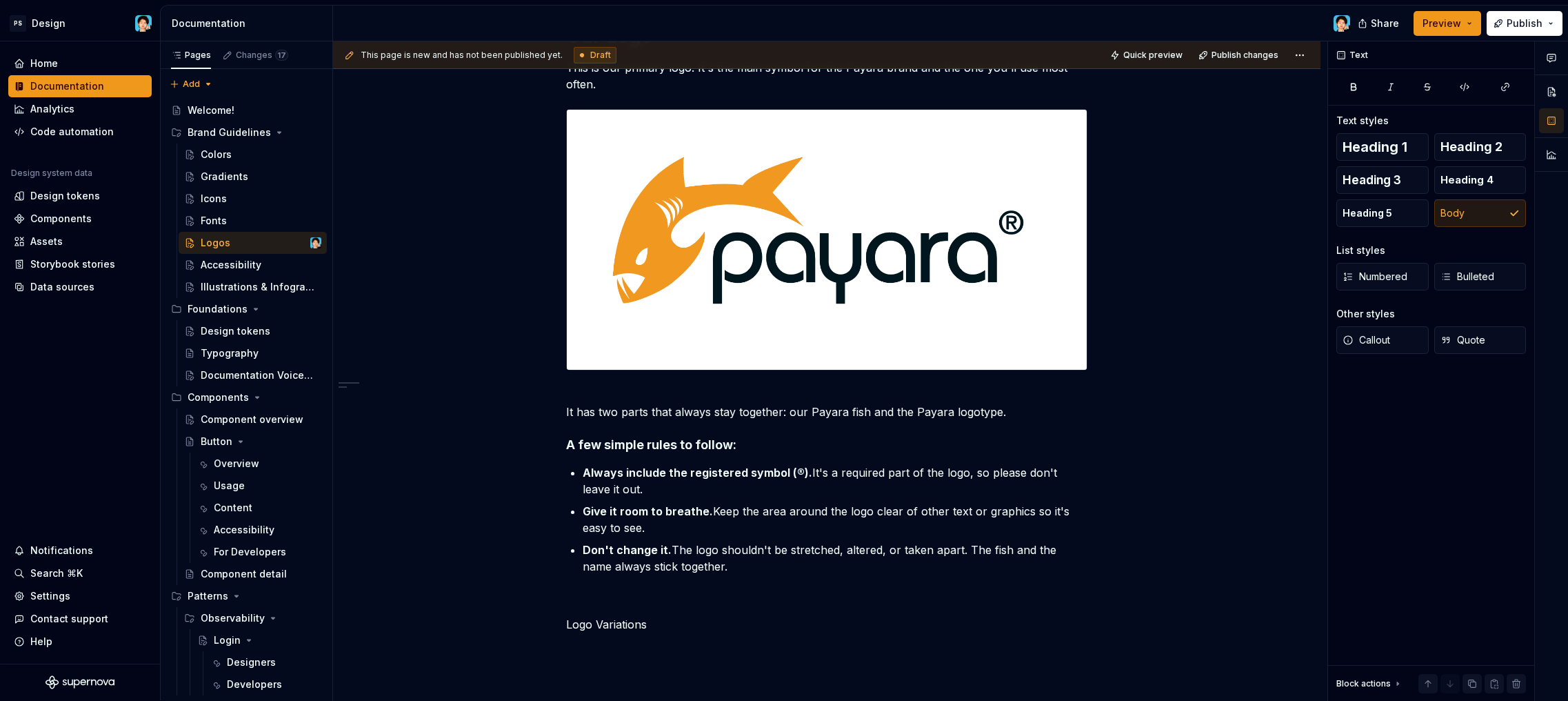
drag, startPoint x: 1567, startPoint y: 395, endPoint x: 727, endPoint y: 633, distance: 873.1
click at [727, 633] on div "Our Logo This is our primary logo. It's the main symbol for the Payara brand an…" at bounding box center [826, 335] width 521 height 625
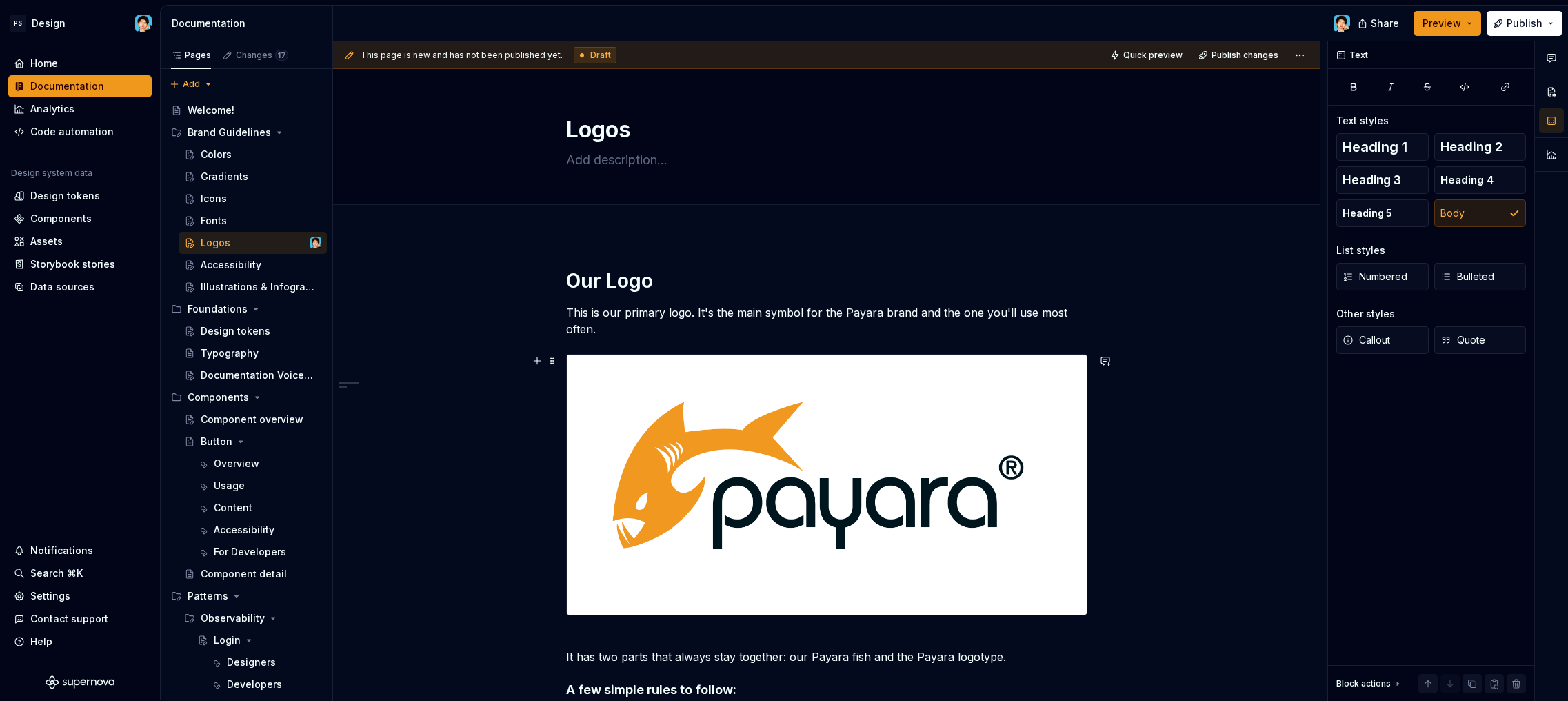
scroll to position [403, 0]
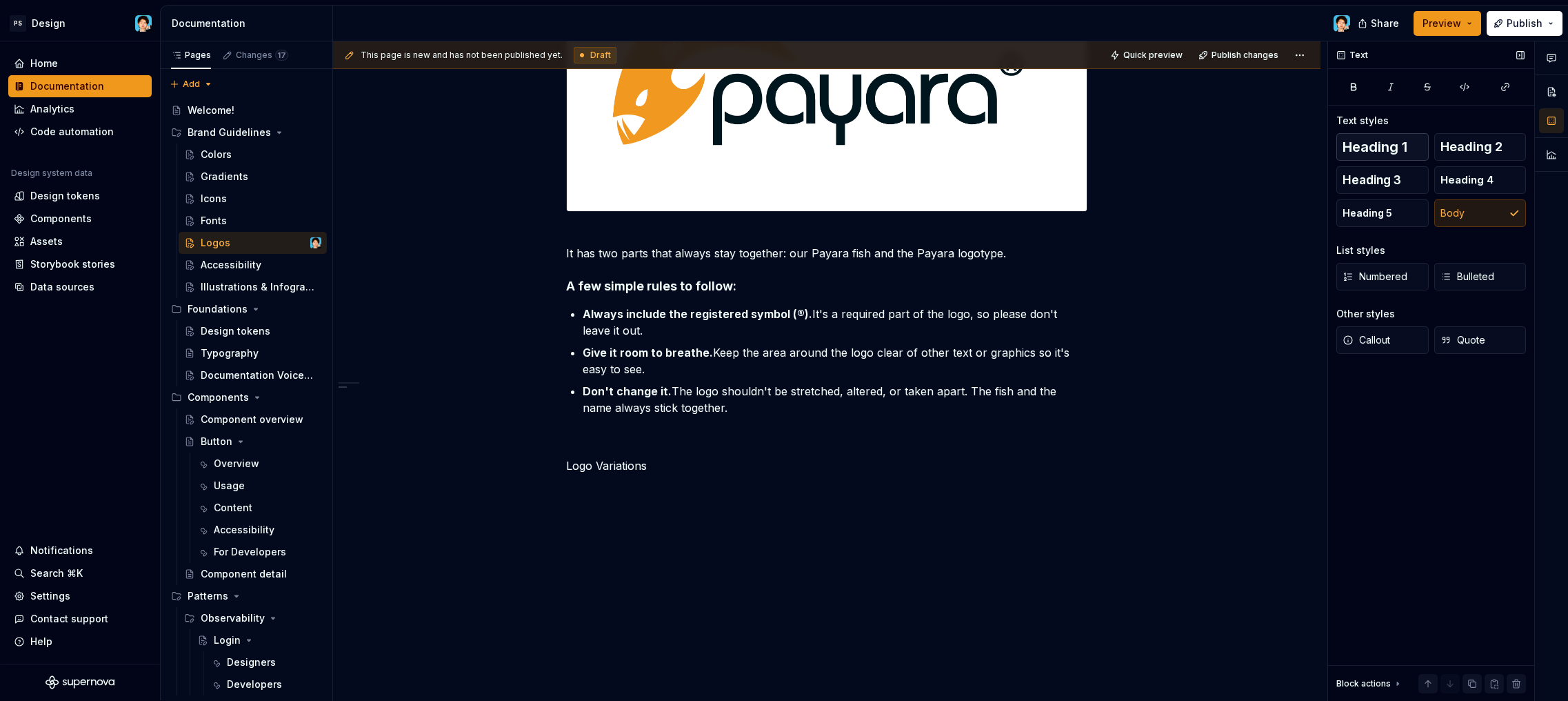
click at [1393, 146] on span "Heading 1" at bounding box center [1375, 147] width 65 height 14
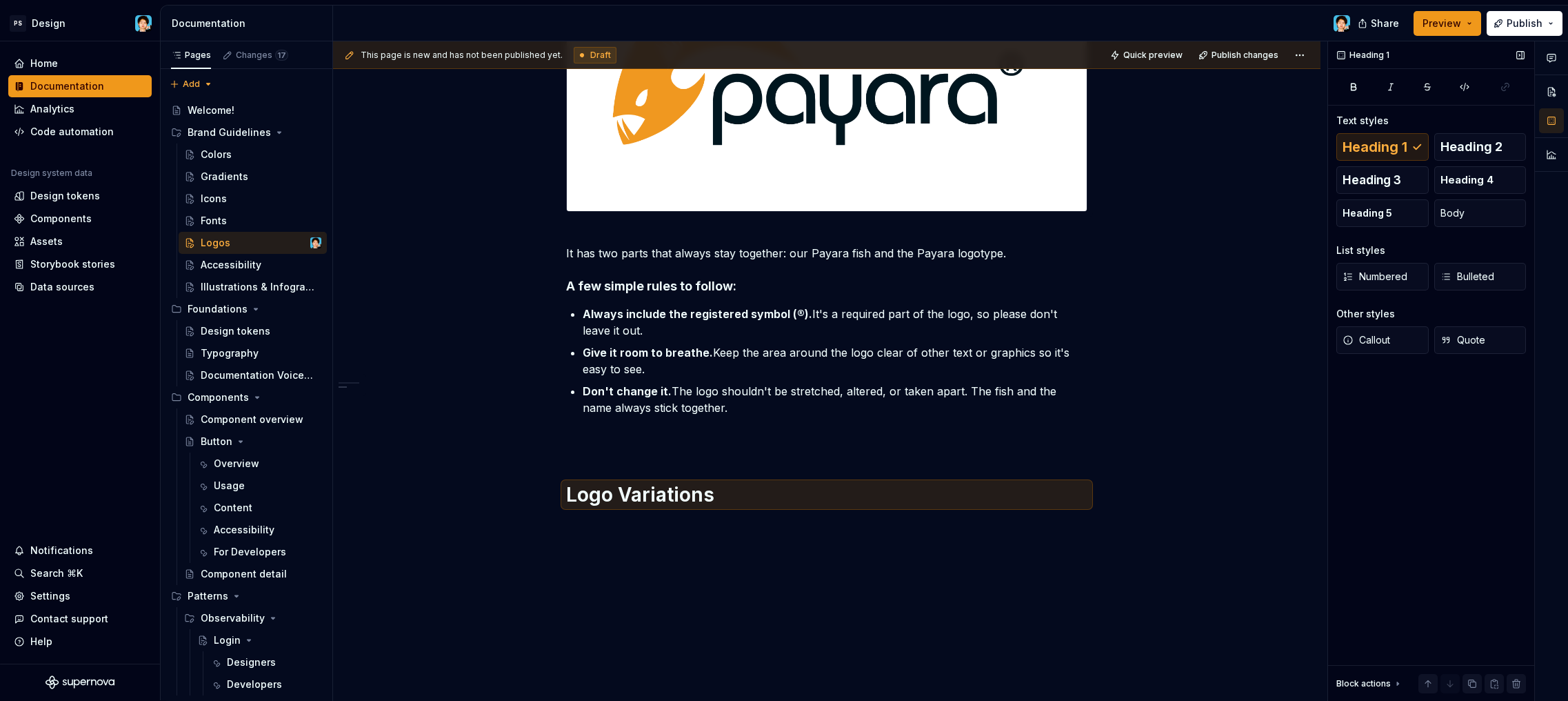
scroll to position [428, 0]
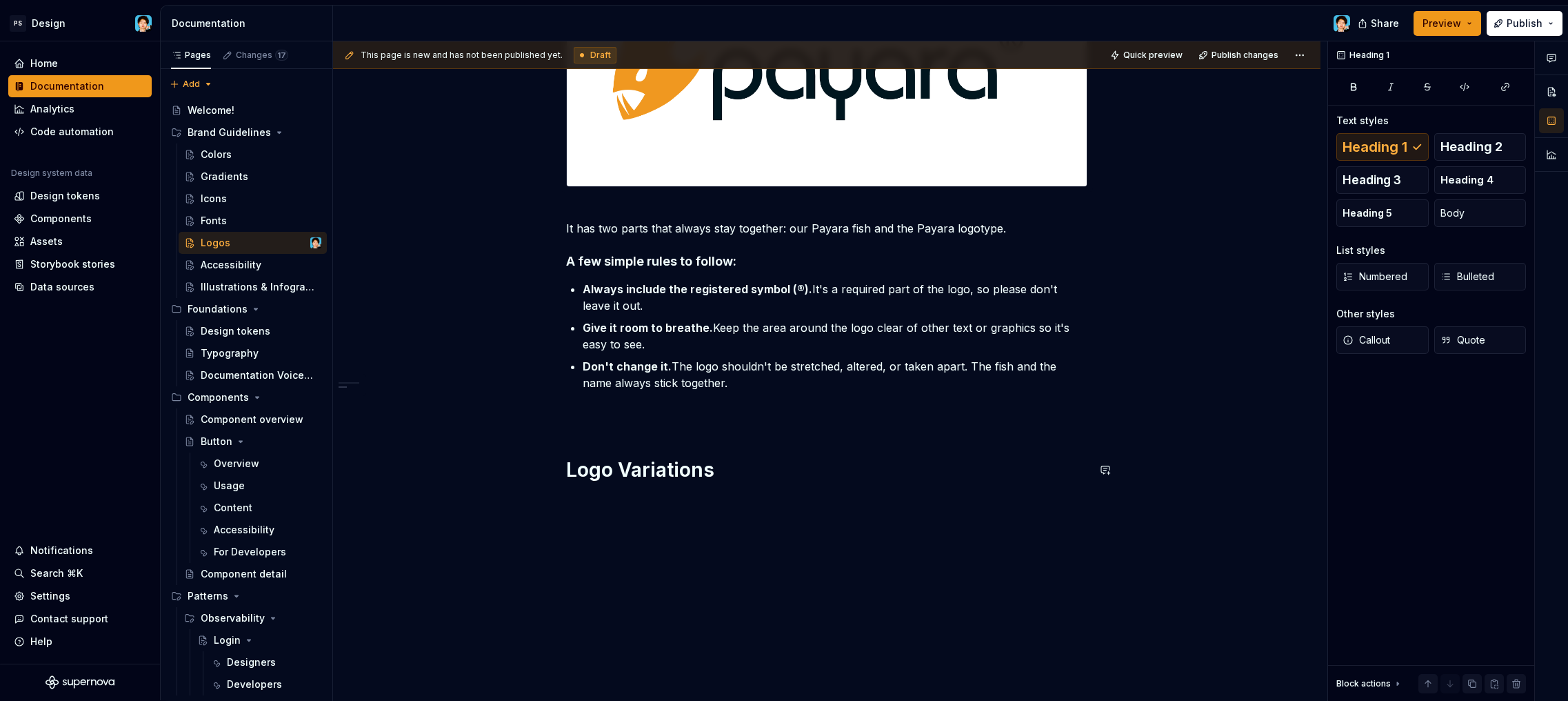
click at [659, 503] on div "Our Logo This is our primary logo. It's the main symbol for the Payara brand an…" at bounding box center [827, 258] width 988 height 902
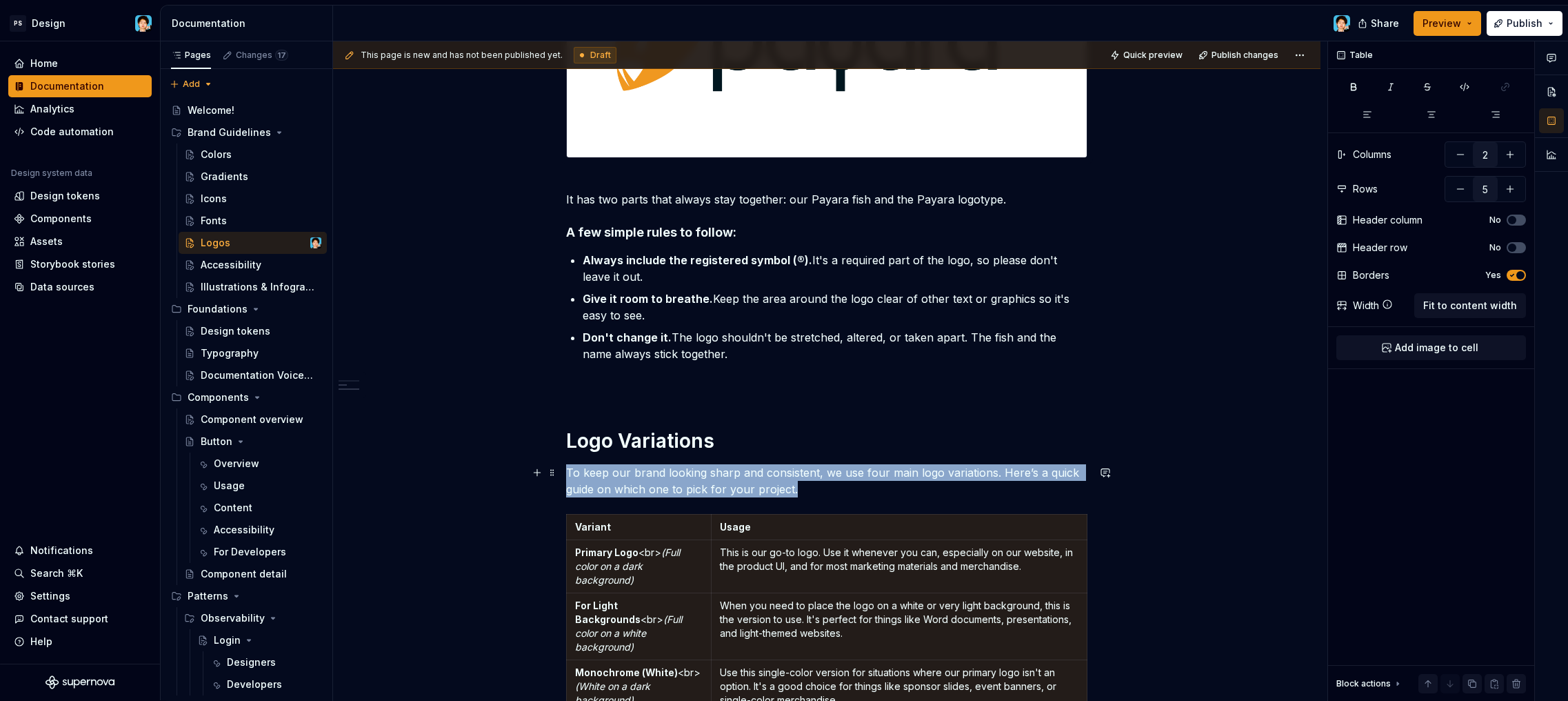
scroll to position [6, 0]
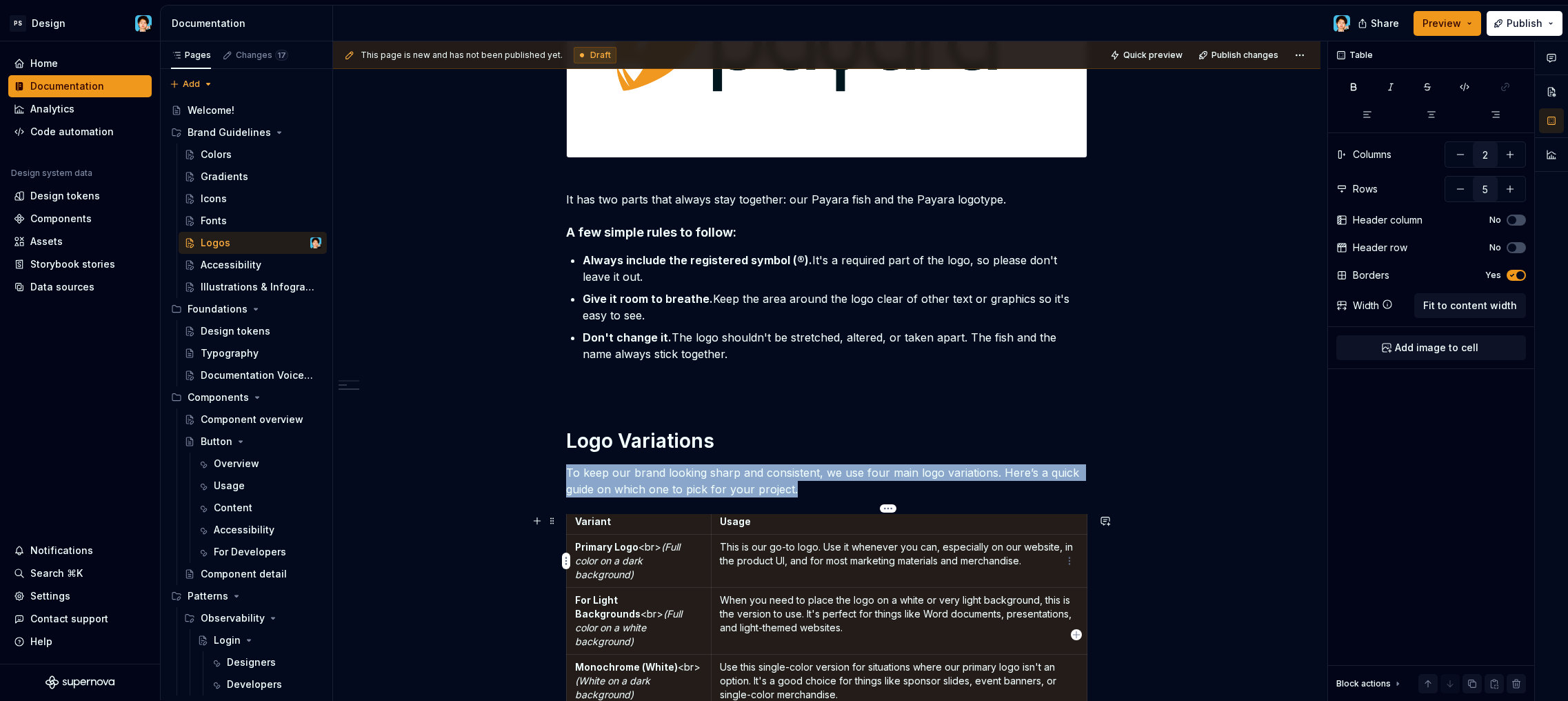
click at [800, 581] on td "This is our go-to logo. Use it whenever you can, especially on our website, in …" at bounding box center [898, 561] width 376 height 53
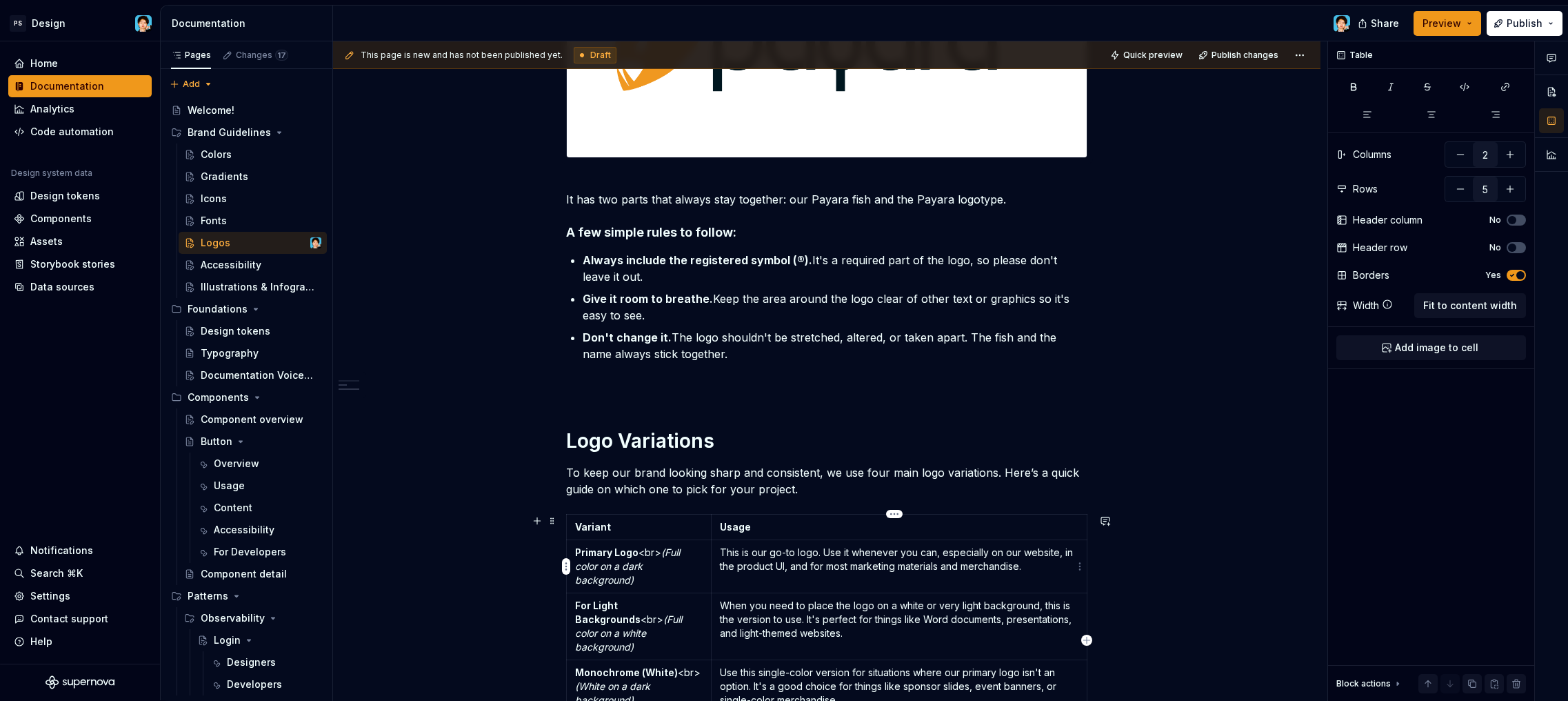
scroll to position [708, 0]
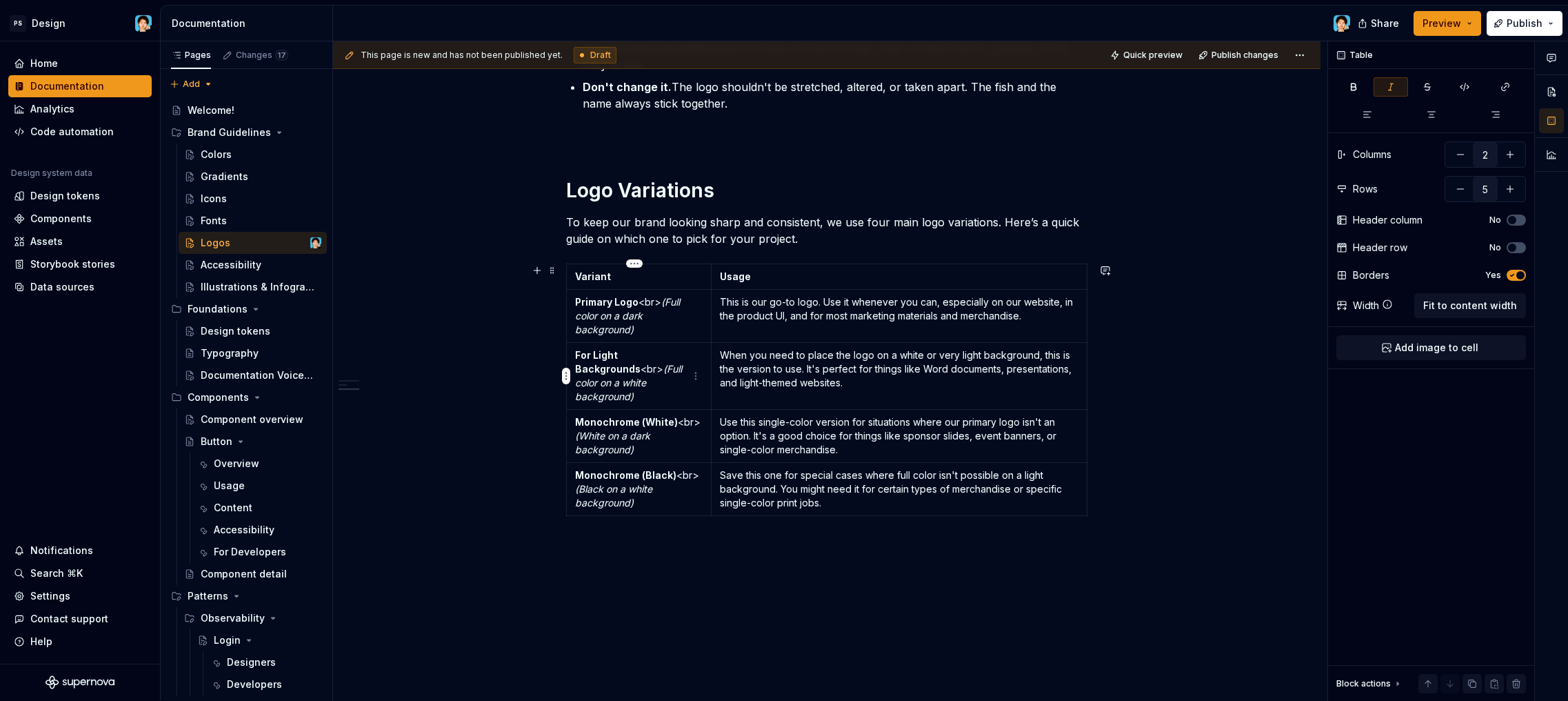
click at [652, 376] on p "For Light Backgrounds <br> (Full color on a white background)" at bounding box center [639, 375] width 127 height 55
click at [621, 286] on td "Variant" at bounding box center [639, 277] width 145 height 25
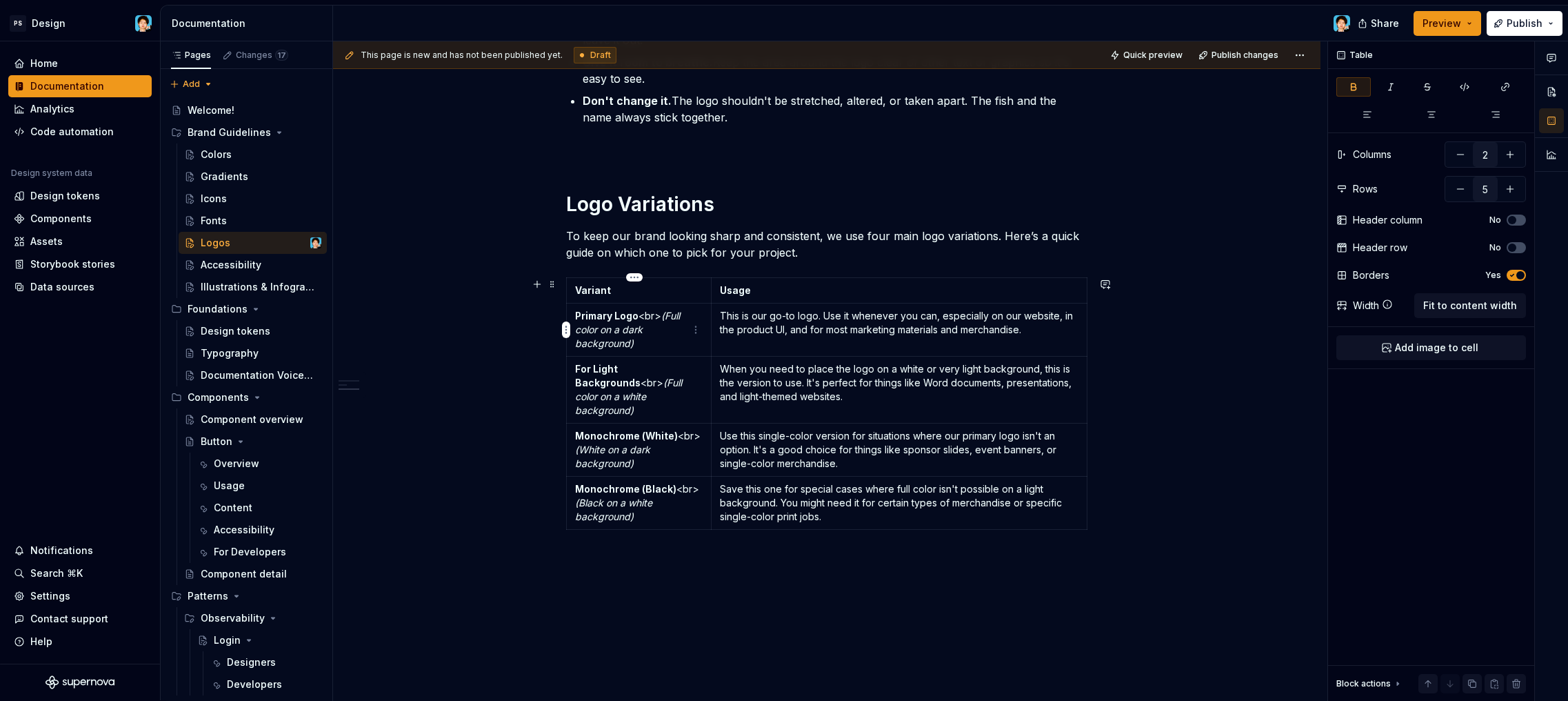
click at [640, 329] on em "(Full color on a dark background)" at bounding box center [629, 329] width 108 height 39
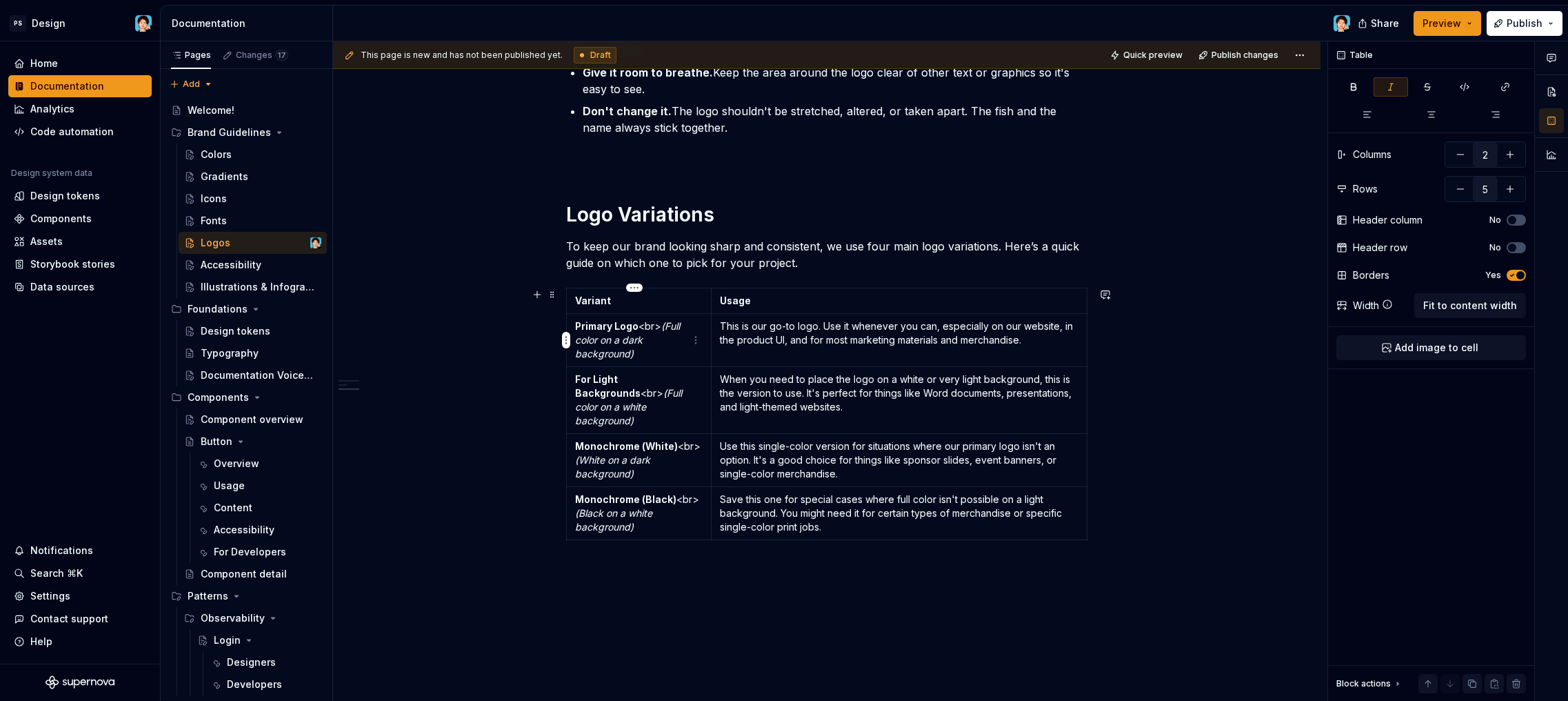
scroll to position [665, 0]
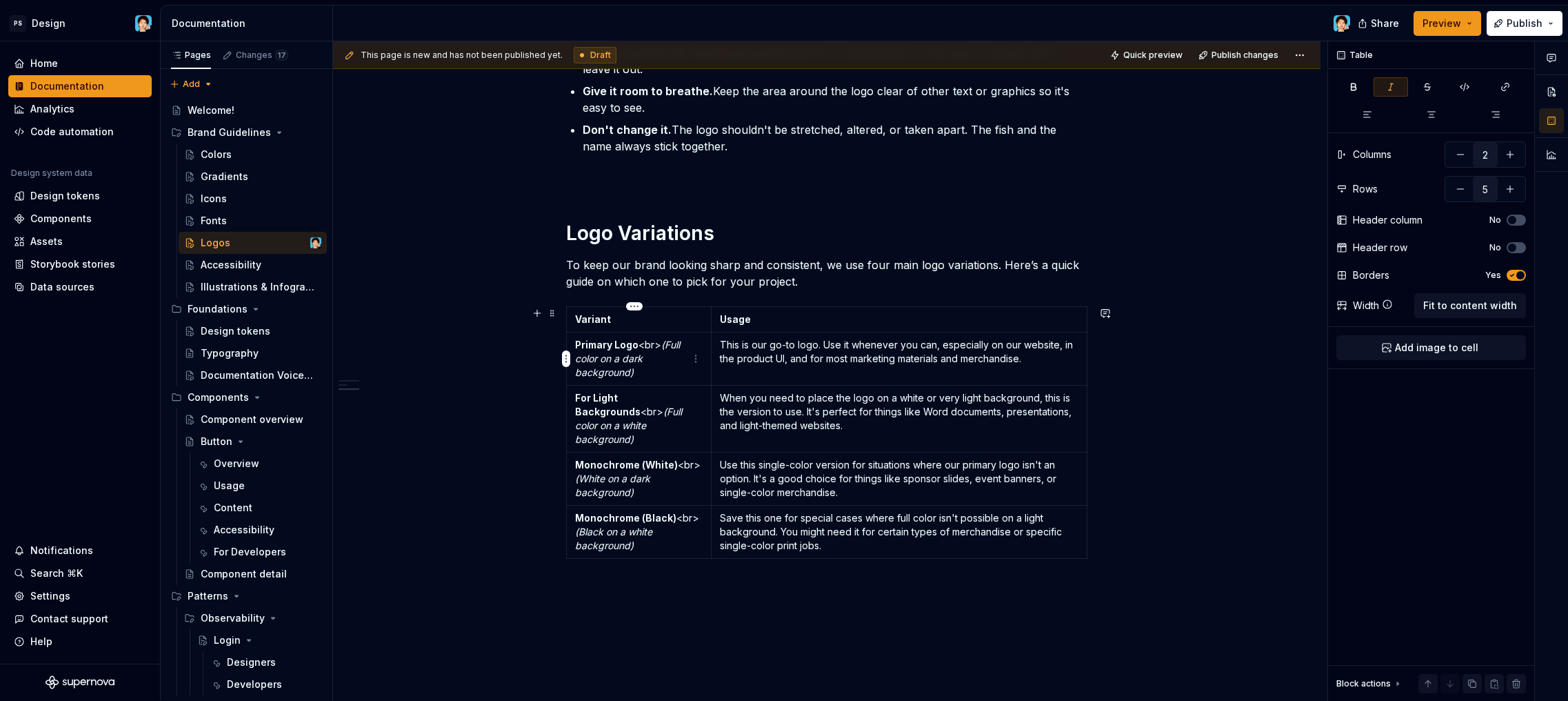
click at [651, 375] on p "Primary Logo <br> (Full color on a dark background)" at bounding box center [639, 359] width 127 height 42
drag, startPoint x: 651, startPoint y: 375, endPoint x: 575, endPoint y: 345, distance: 81.7
click at [575, 345] on p "Primary Logo <br> (Full color on a dark background)" at bounding box center [639, 359] width 127 height 42
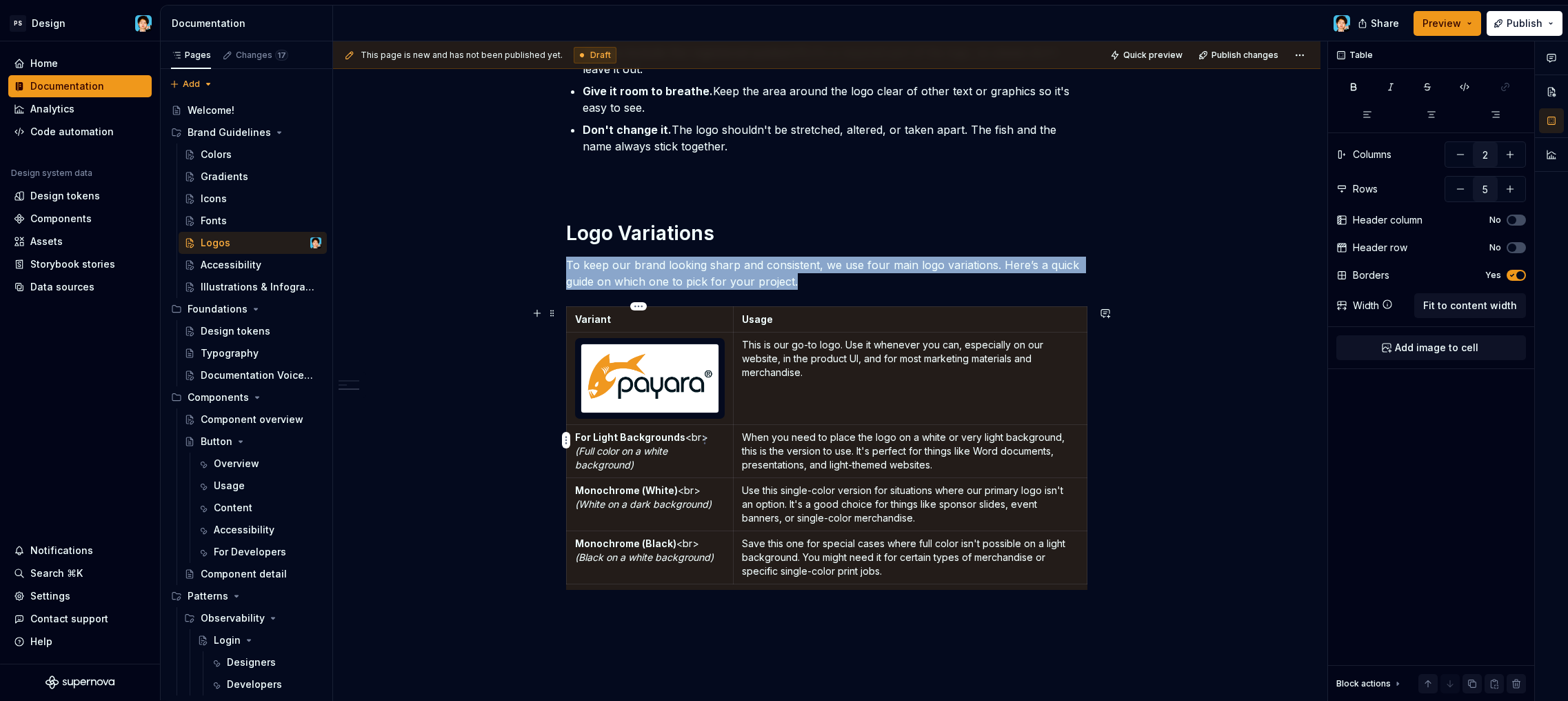
click at [648, 432] on strong "For Light Backgrounds" at bounding box center [630, 437] width 110 height 12
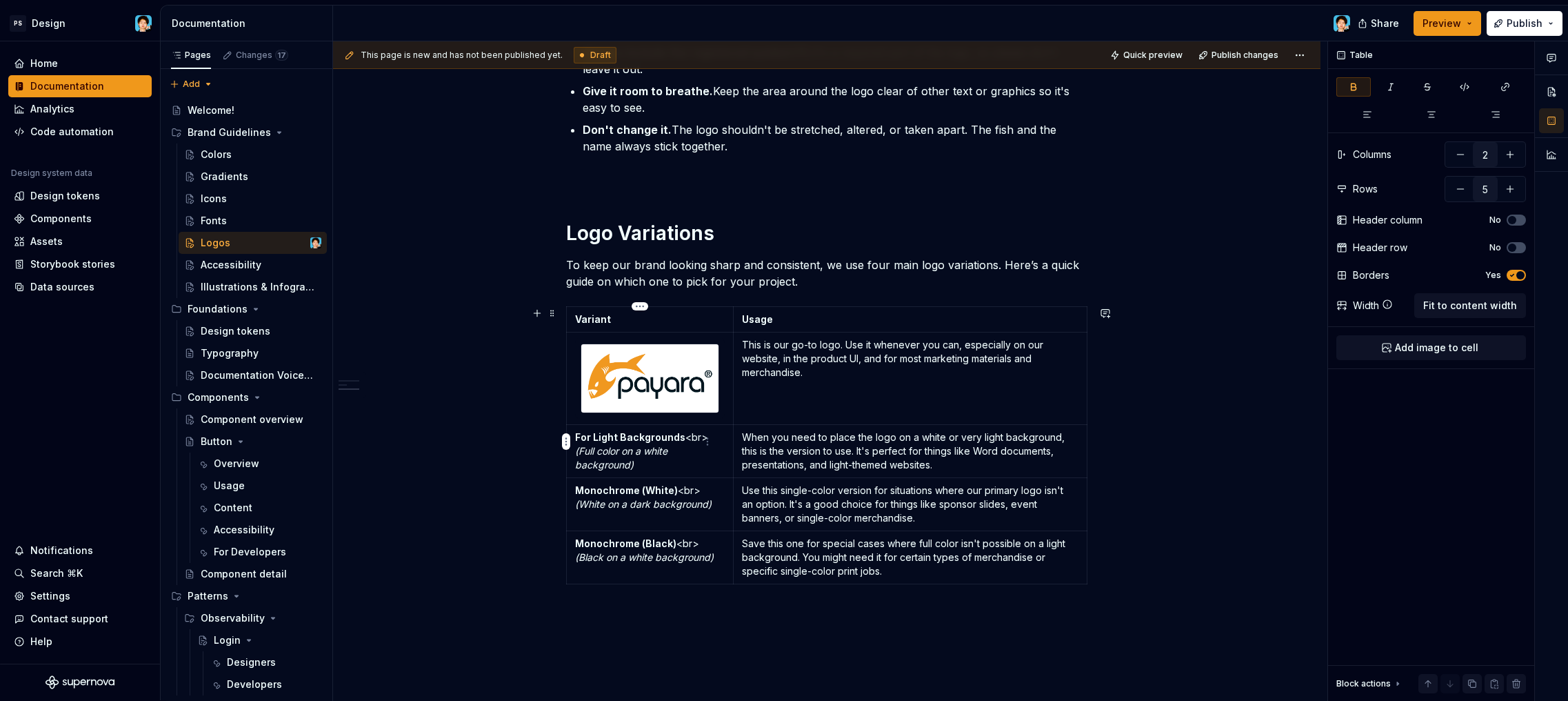
click at [659, 459] on p "For Light Backgrounds <br> (Full color on a white background)" at bounding box center [650, 451] width 150 height 42
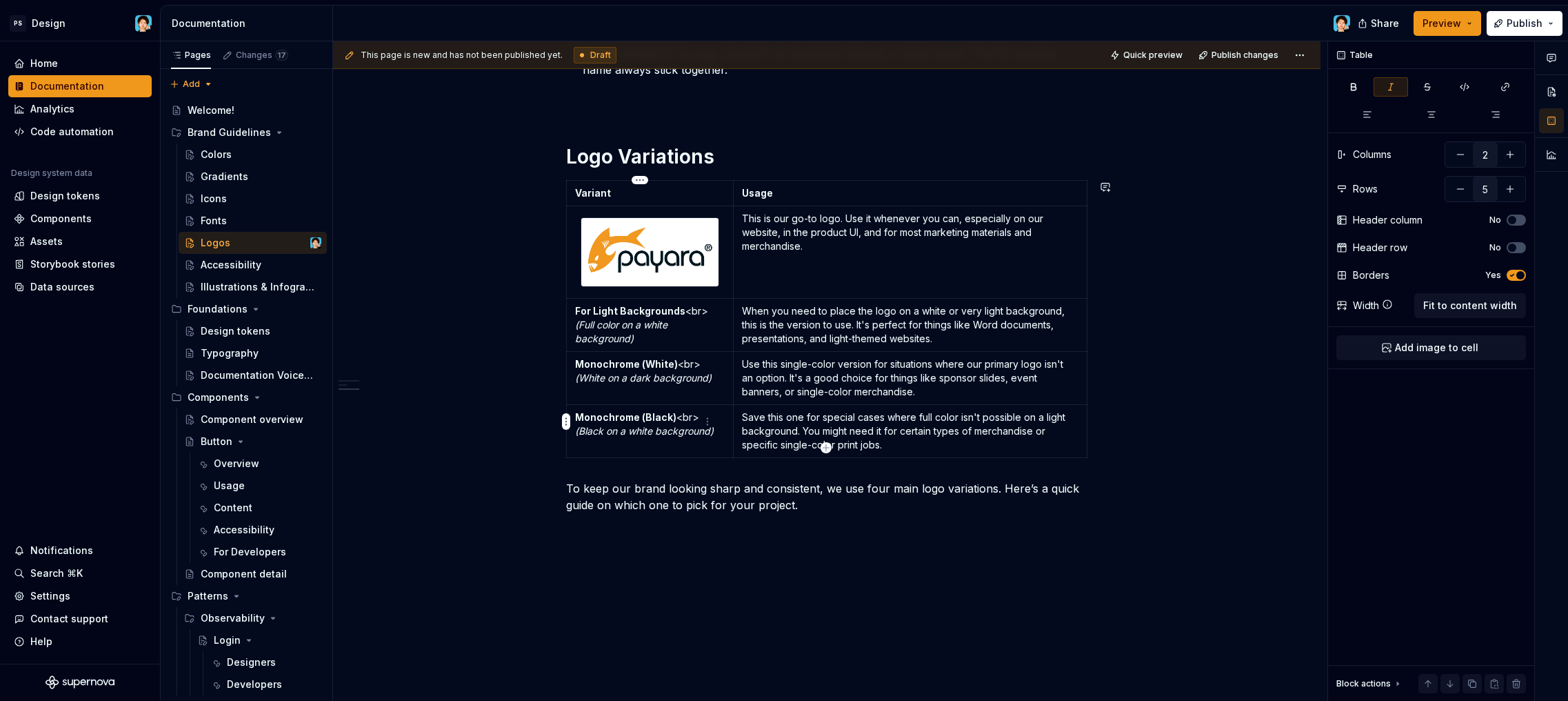
scroll to position [741, 0]
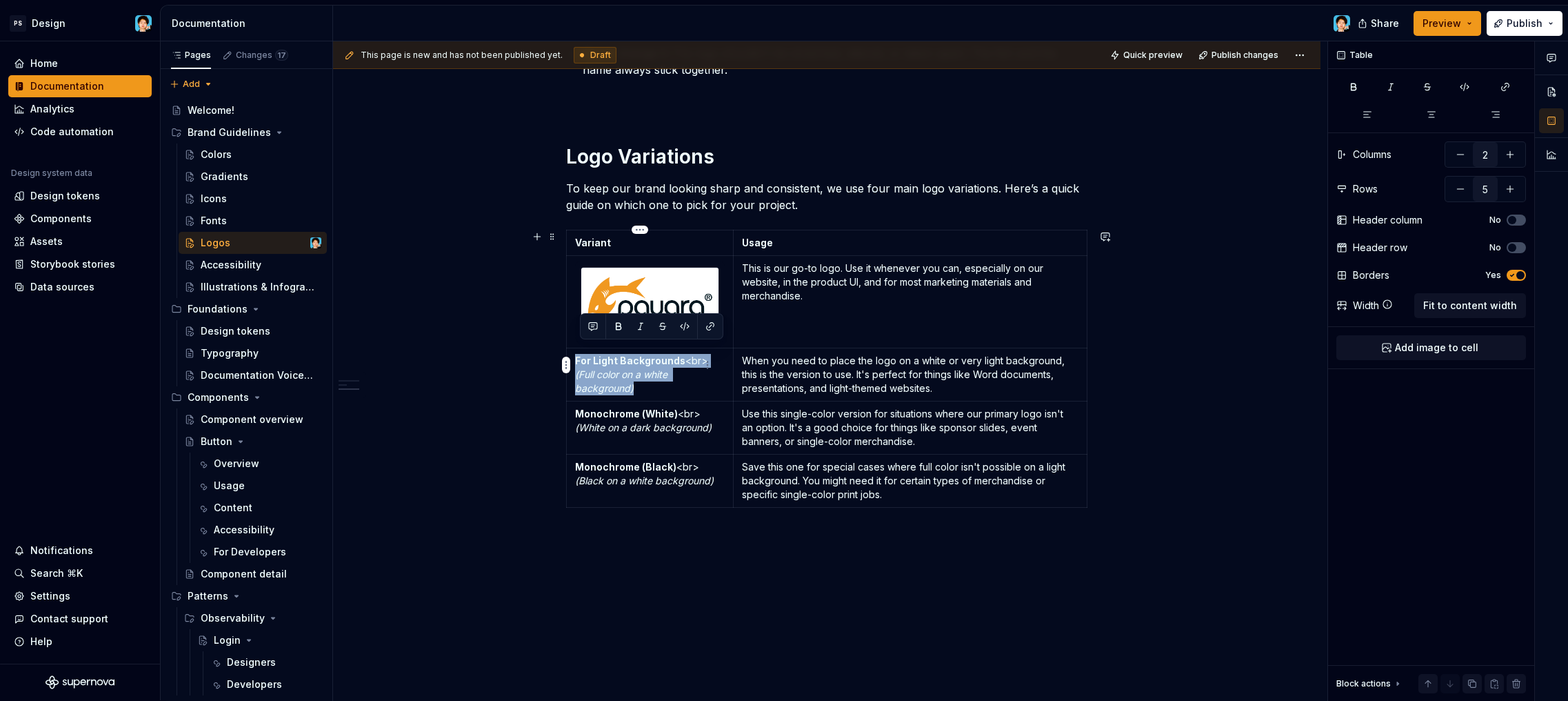
drag, startPoint x: 645, startPoint y: 375, endPoint x: 574, endPoint y: 350, distance: 75.3
click at [574, 350] on td "For Light Backgrounds <br> (Full color on a white background)" at bounding box center [650, 373] width 167 height 53
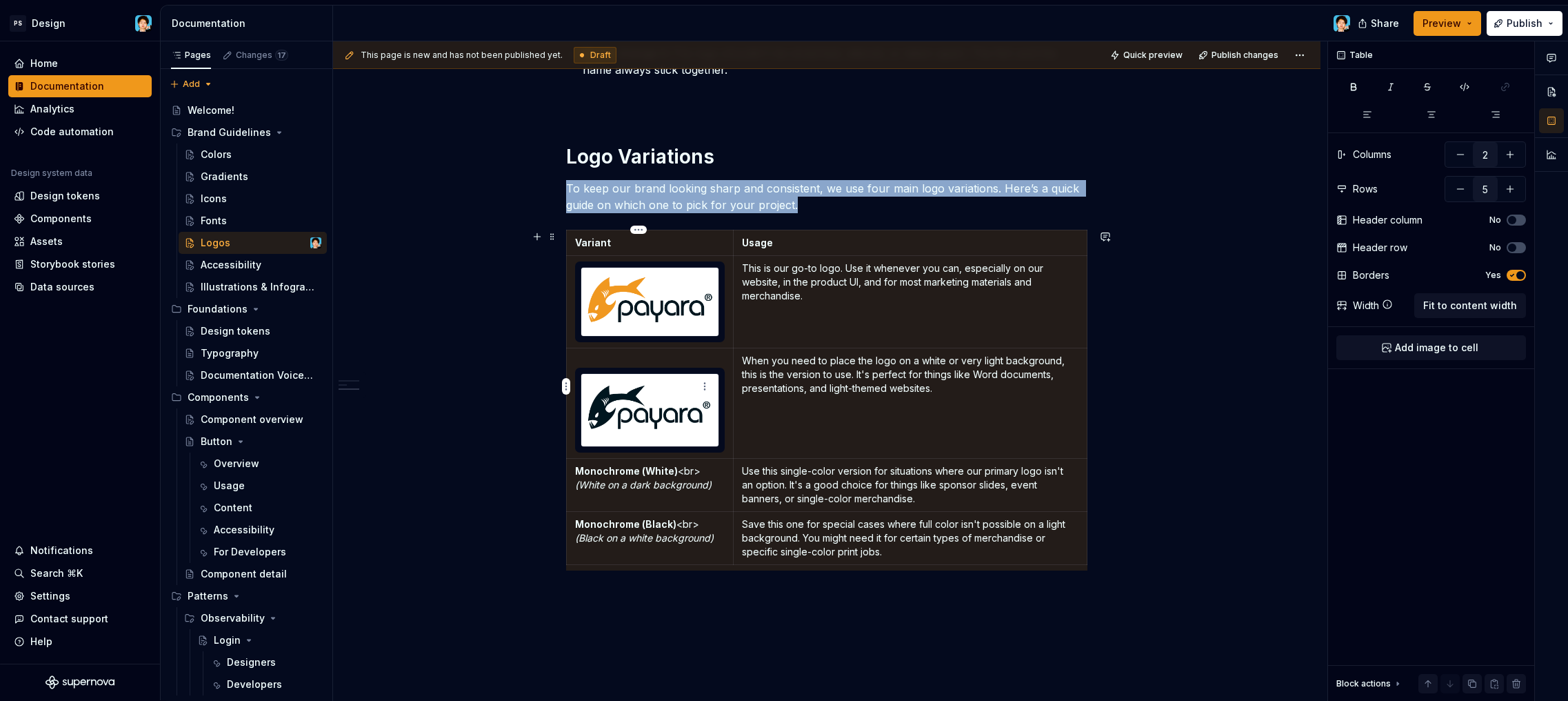
click at [613, 354] on p at bounding box center [650, 361] width 150 height 14
click at [638, 354] on p at bounding box center [650, 361] width 150 height 14
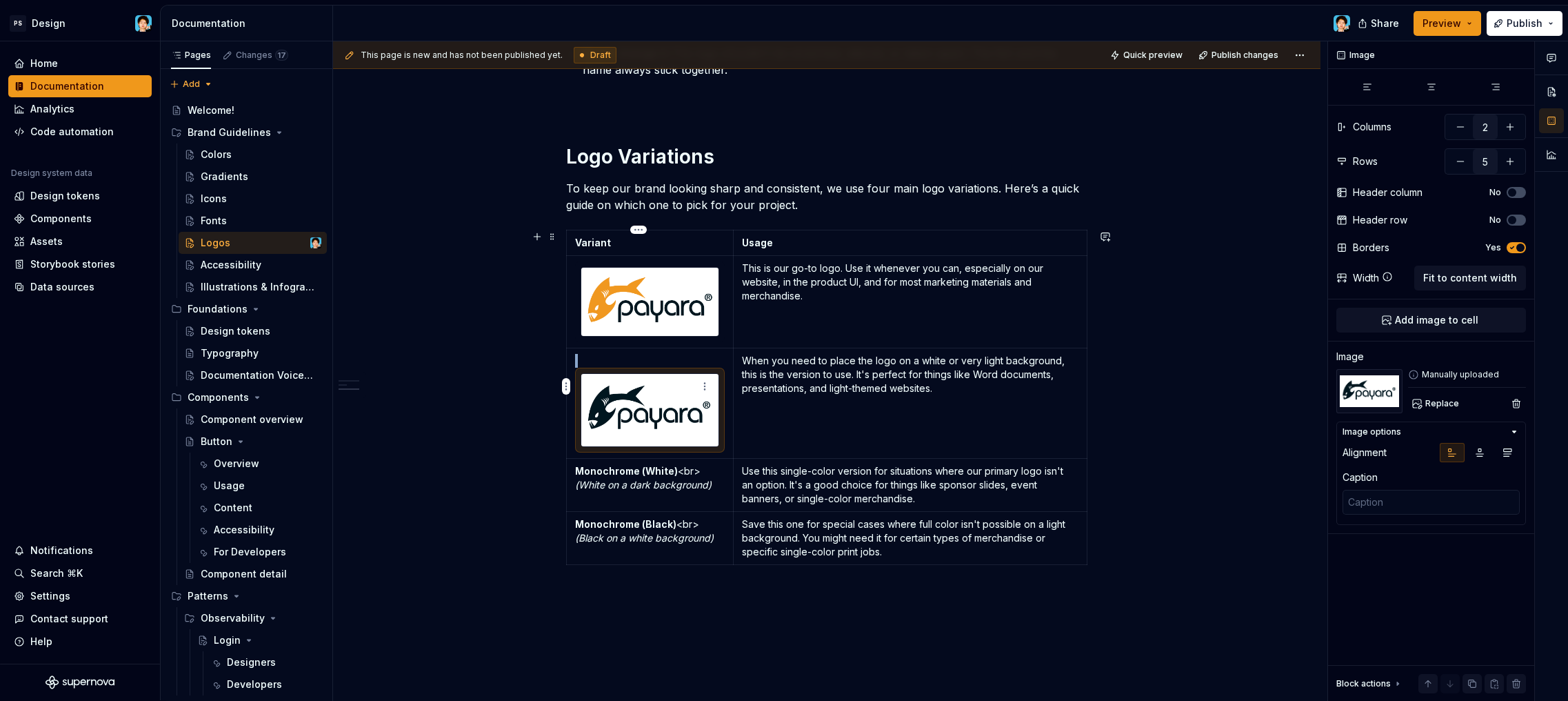
click at [686, 424] on img at bounding box center [649, 409] width 137 height 73
click at [645, 481] on p "Monochrome (White) <br> (White on a dark background)" at bounding box center [650, 477] width 150 height 27
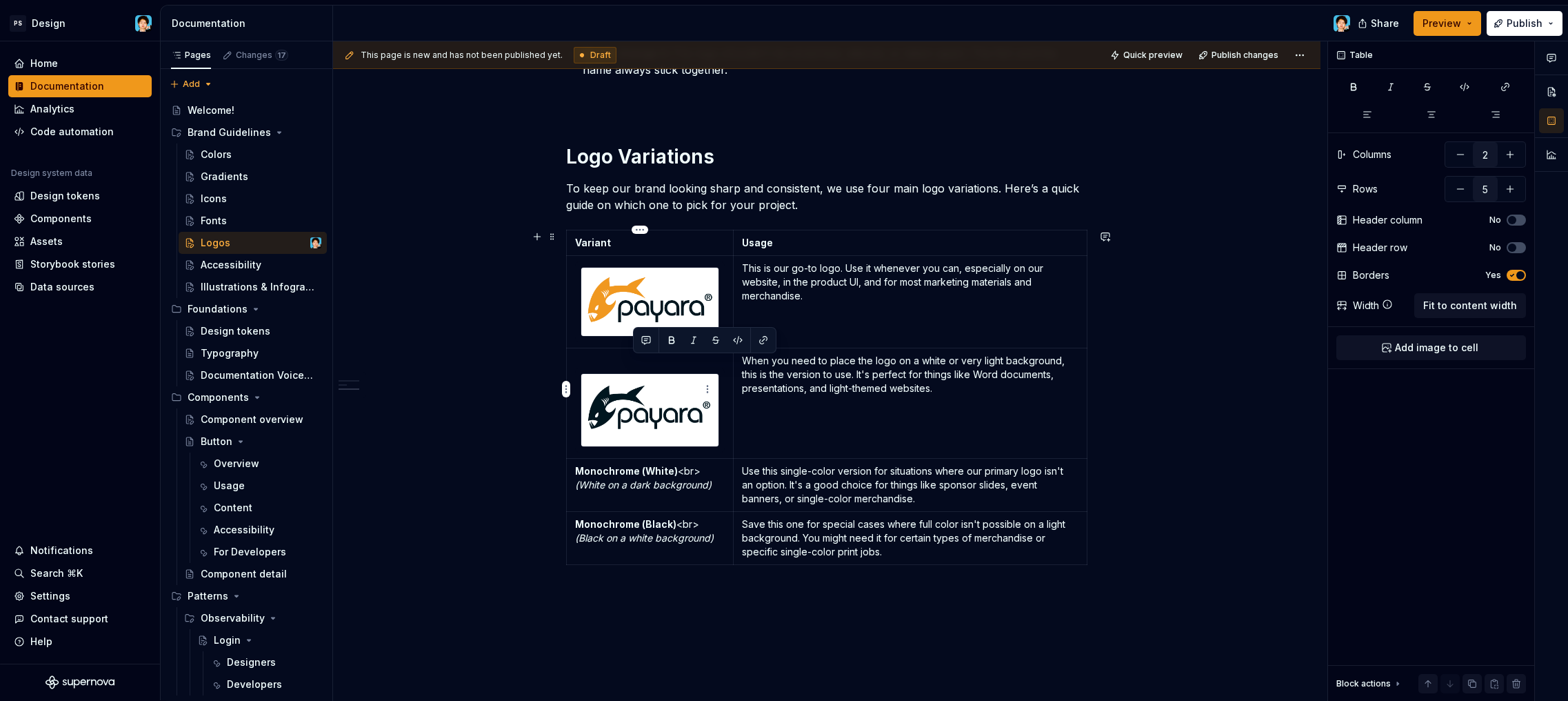
click at [580, 384] on div at bounding box center [649, 410] width 139 height 75
drag, startPoint x: 622, startPoint y: 357, endPoint x: 620, endPoint y: 348, distance: 9.2
click at [620, 348] on td at bounding box center [650, 403] width 167 height 111
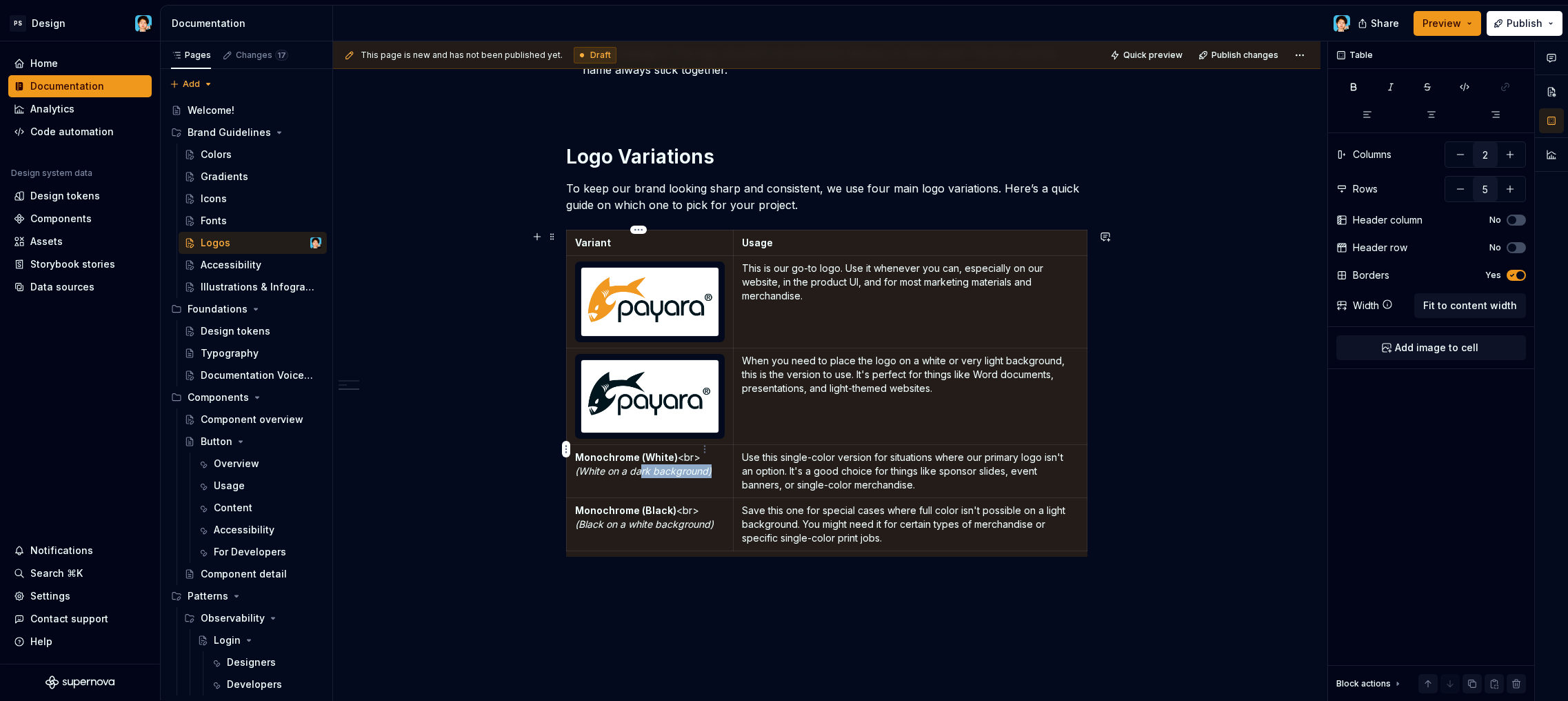
click at [642, 456] on p "Monochrome (White) <br> (White on a dark background)" at bounding box center [650, 464] width 150 height 27
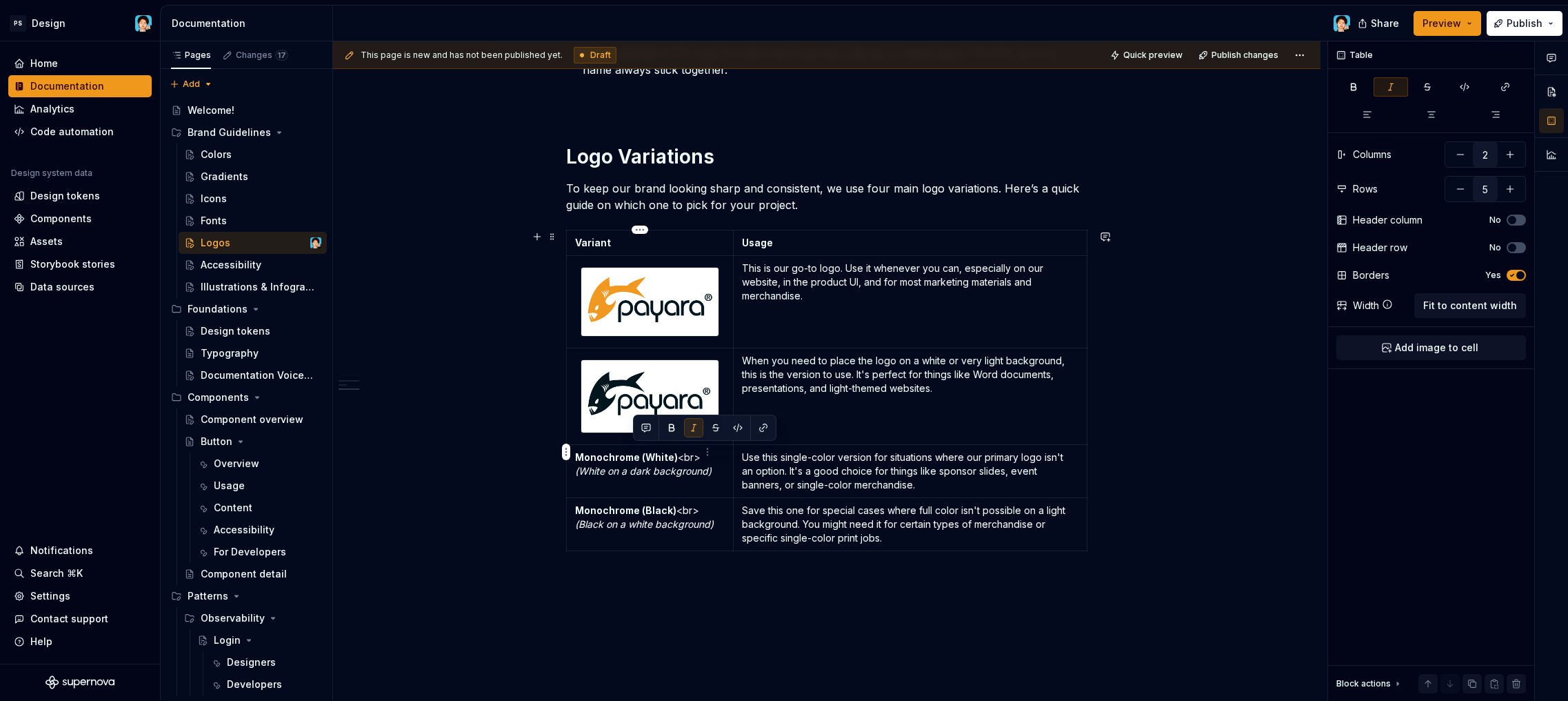
click at [647, 464] on p "Monochrome (White) <br> (White on a dark background)" at bounding box center [650, 464] width 150 height 27
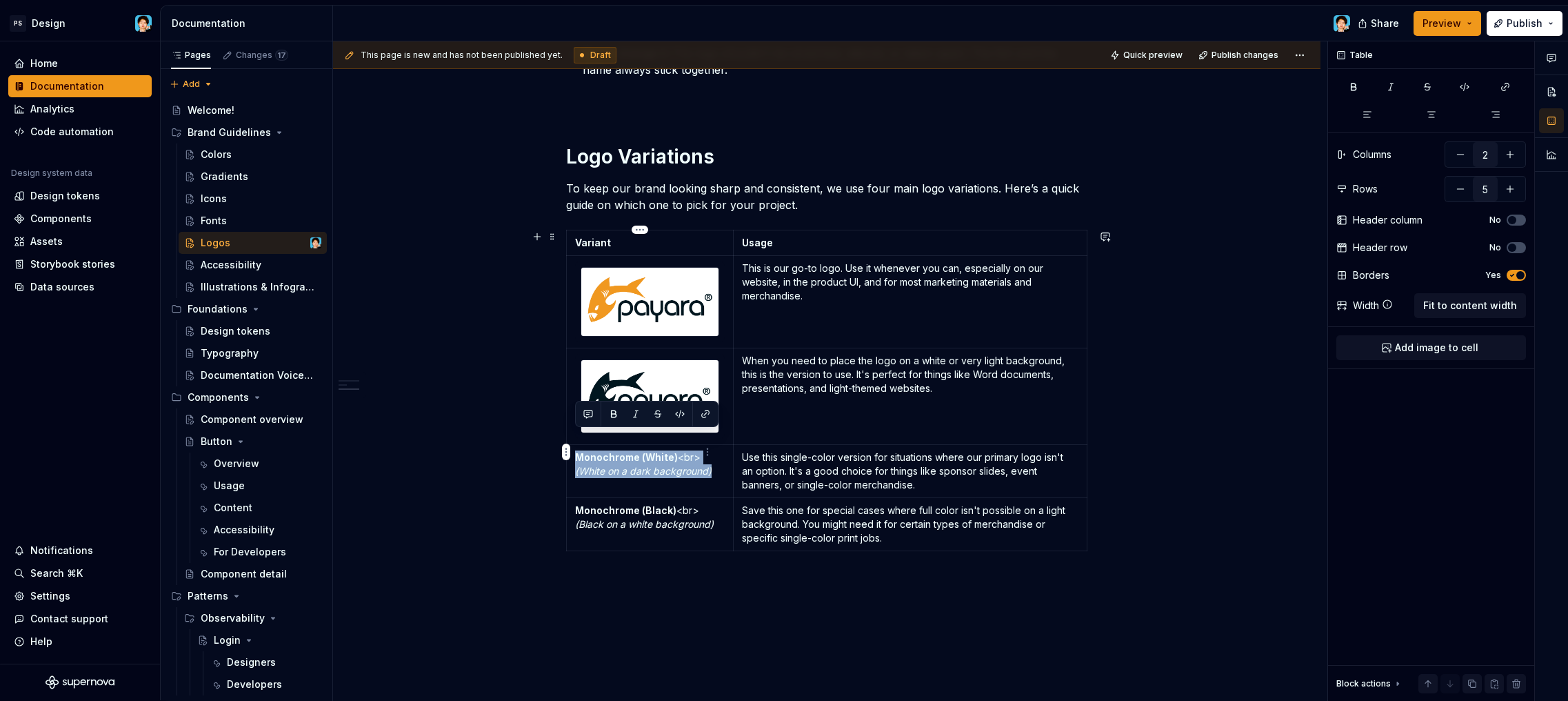
drag, startPoint x: 587, startPoint y: 444, endPoint x: 573, endPoint y: 439, distance: 14.9
click at [573, 444] on td "Monochrome (White) <br> (White on a dark background)" at bounding box center [650, 471] width 167 height 53
drag, startPoint x: 658, startPoint y: 457, endPoint x: 587, endPoint y: 437, distance: 73.8
click at [587, 450] on p "Monochrome (White) <br> (White on a dark background)" at bounding box center [650, 464] width 150 height 27
drag, startPoint x: 646, startPoint y: 466, endPoint x: 577, endPoint y: 438, distance: 74.5
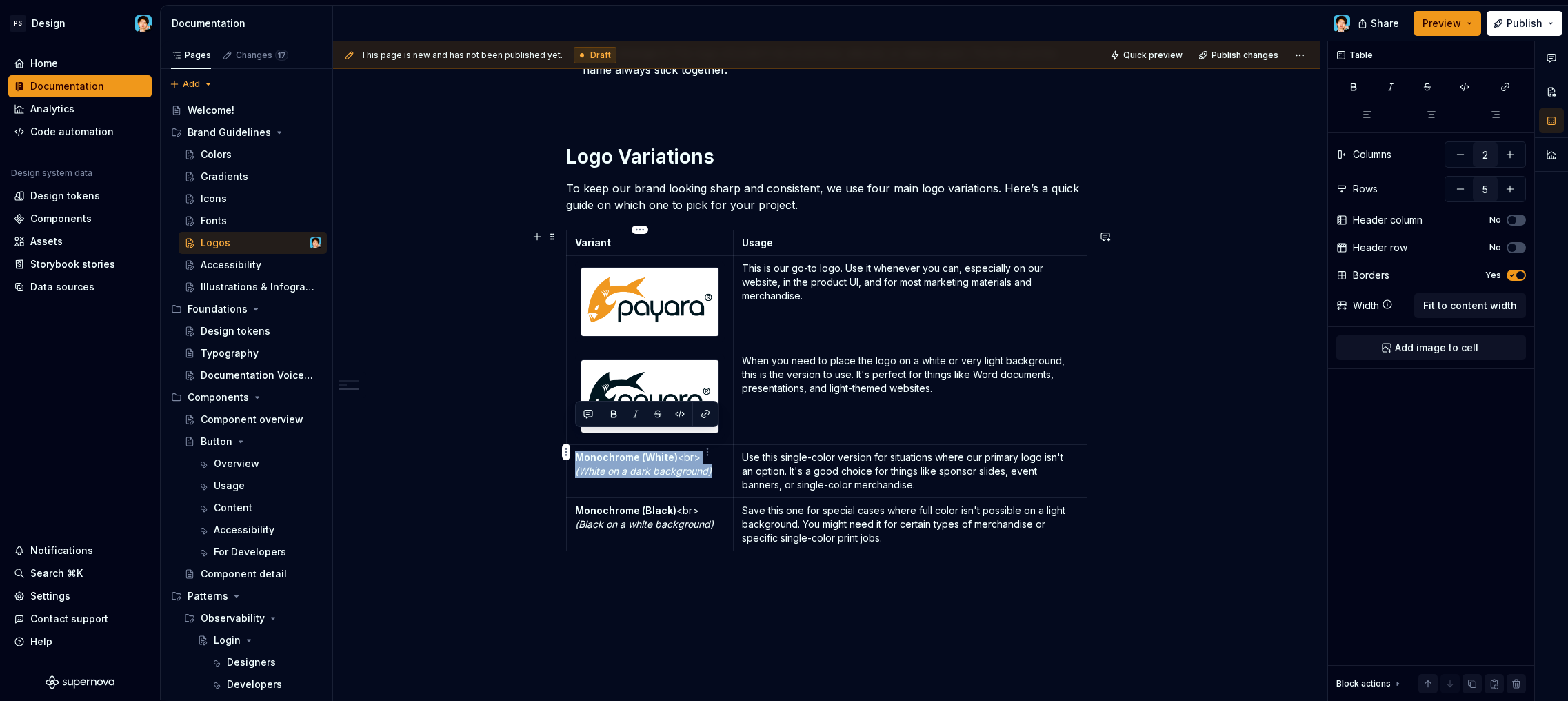
click at [575, 450] on p "Monochrome (White) <br> (White on a dark background)" at bounding box center [650, 464] width 150 height 27
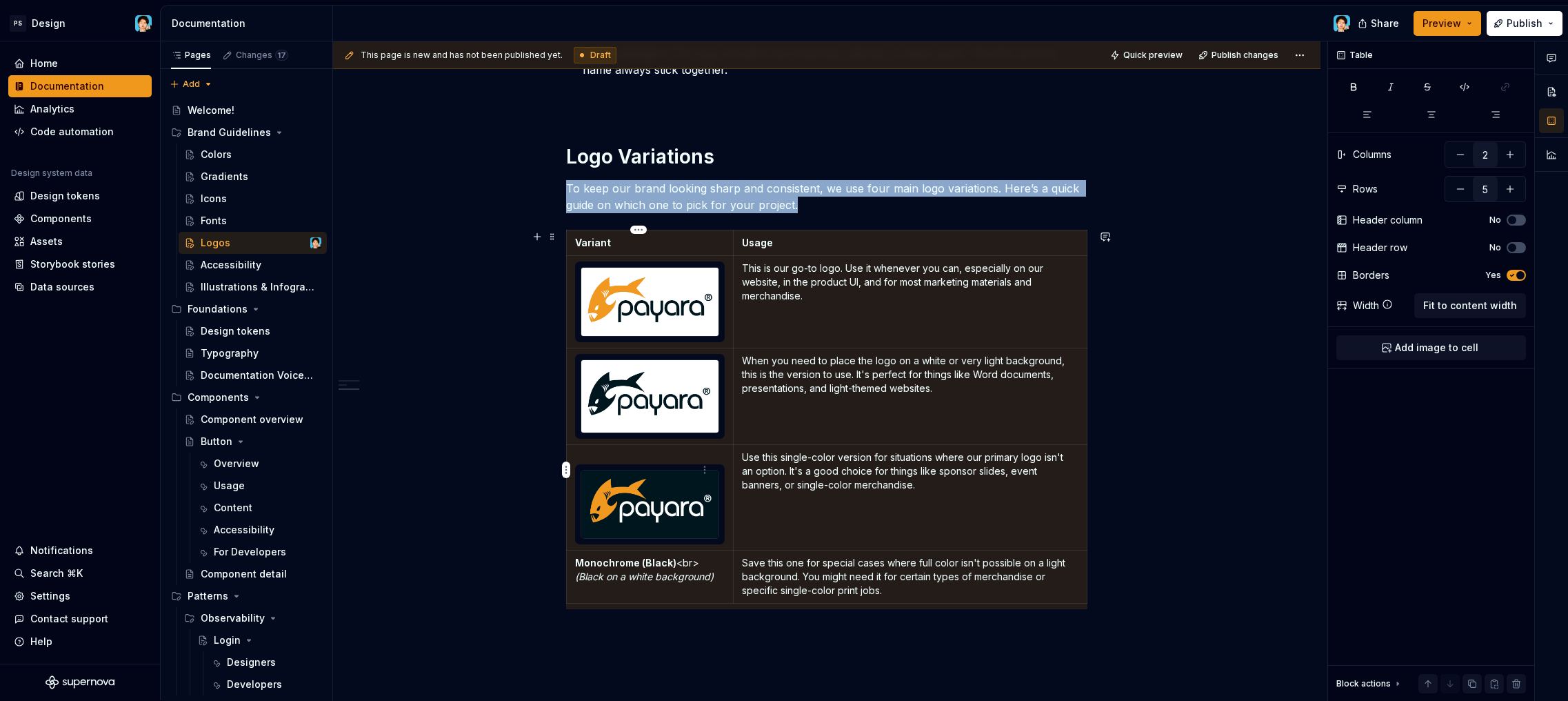
click at [639, 450] on p at bounding box center [650, 457] width 150 height 14
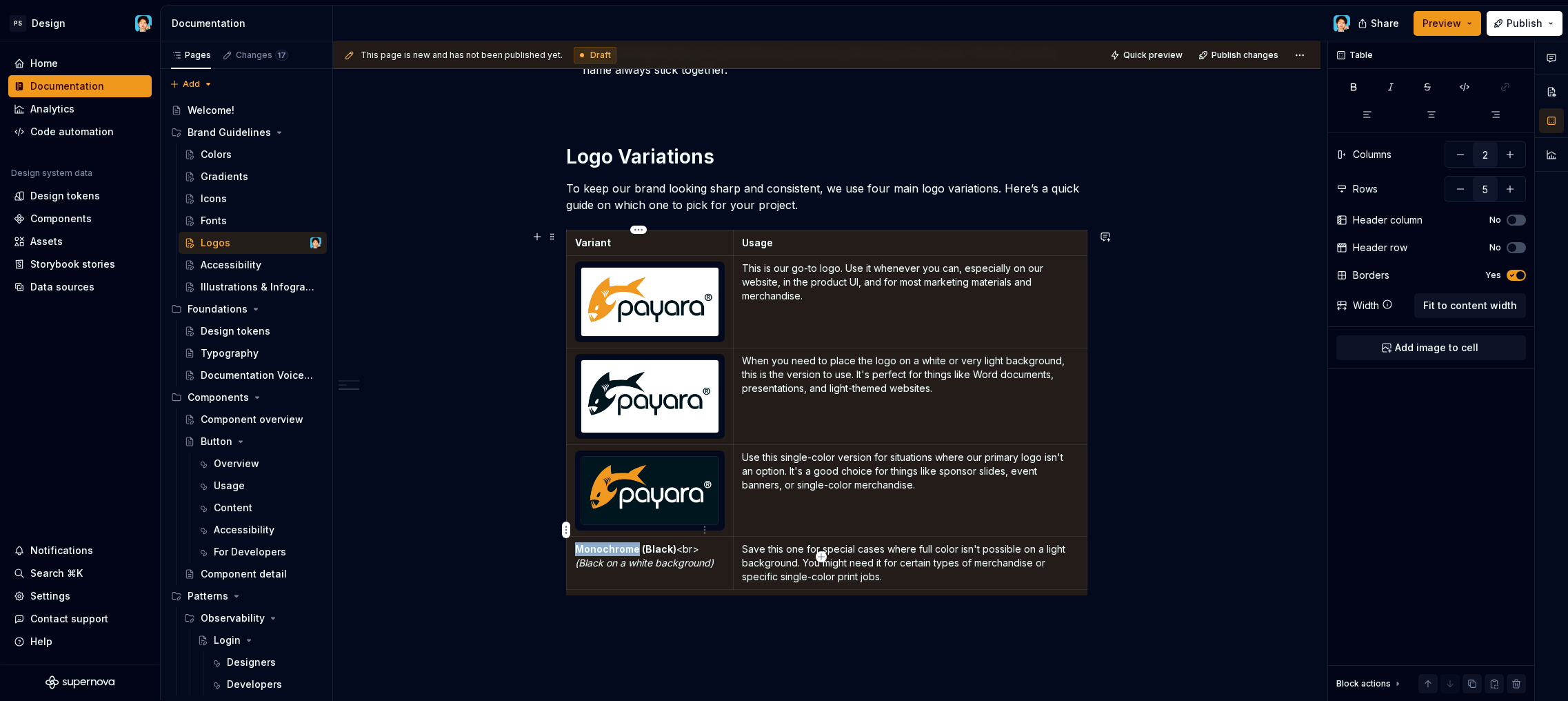
click at [635, 536] on td "Monochrome (Black) <br> (Black on a white background)" at bounding box center [650, 562] width 167 height 53
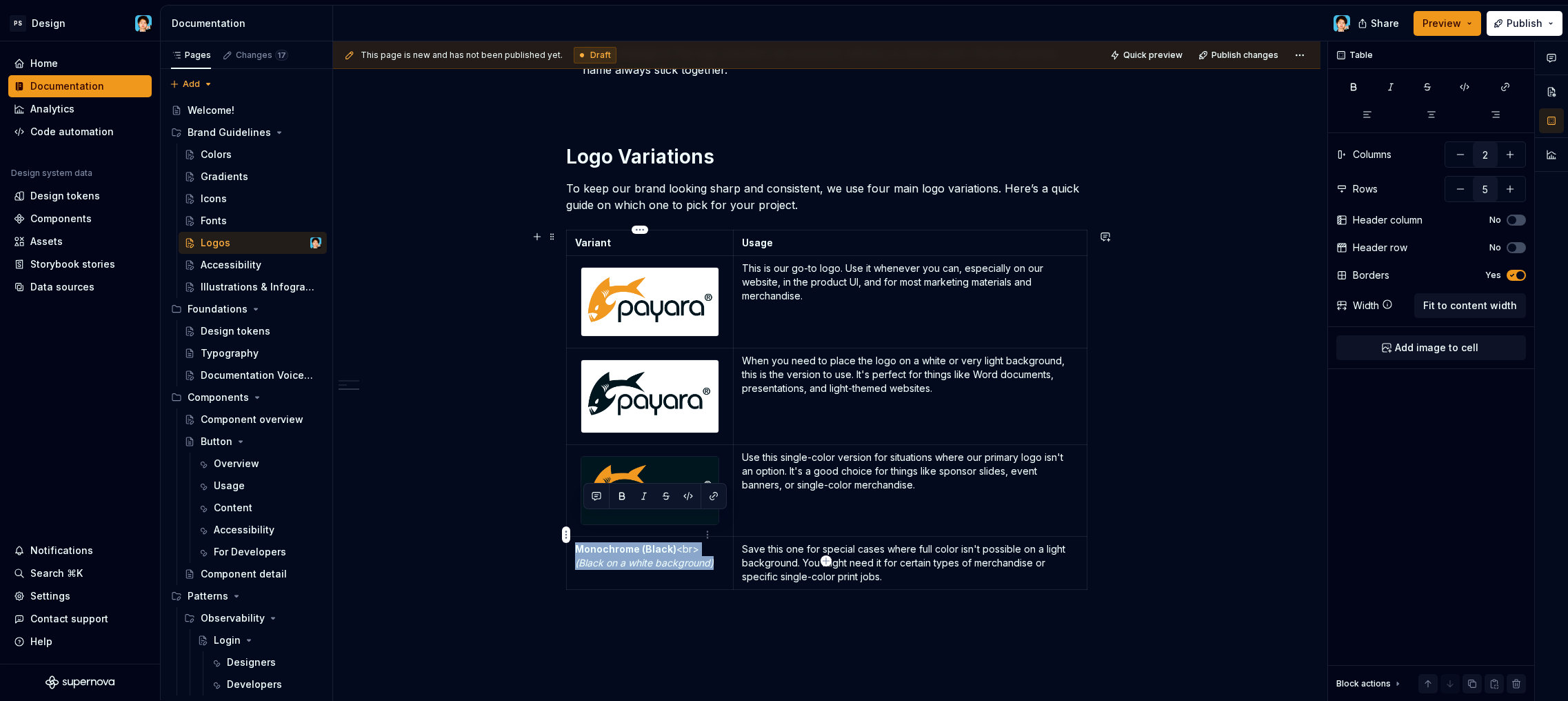
drag, startPoint x: 645, startPoint y: 551, endPoint x: 576, endPoint y: 523, distance: 74.5
click at [576, 543] on p "Monochrome (Black) <br> (Black on a white background)" at bounding box center [650, 556] width 150 height 27
type textarea "*"
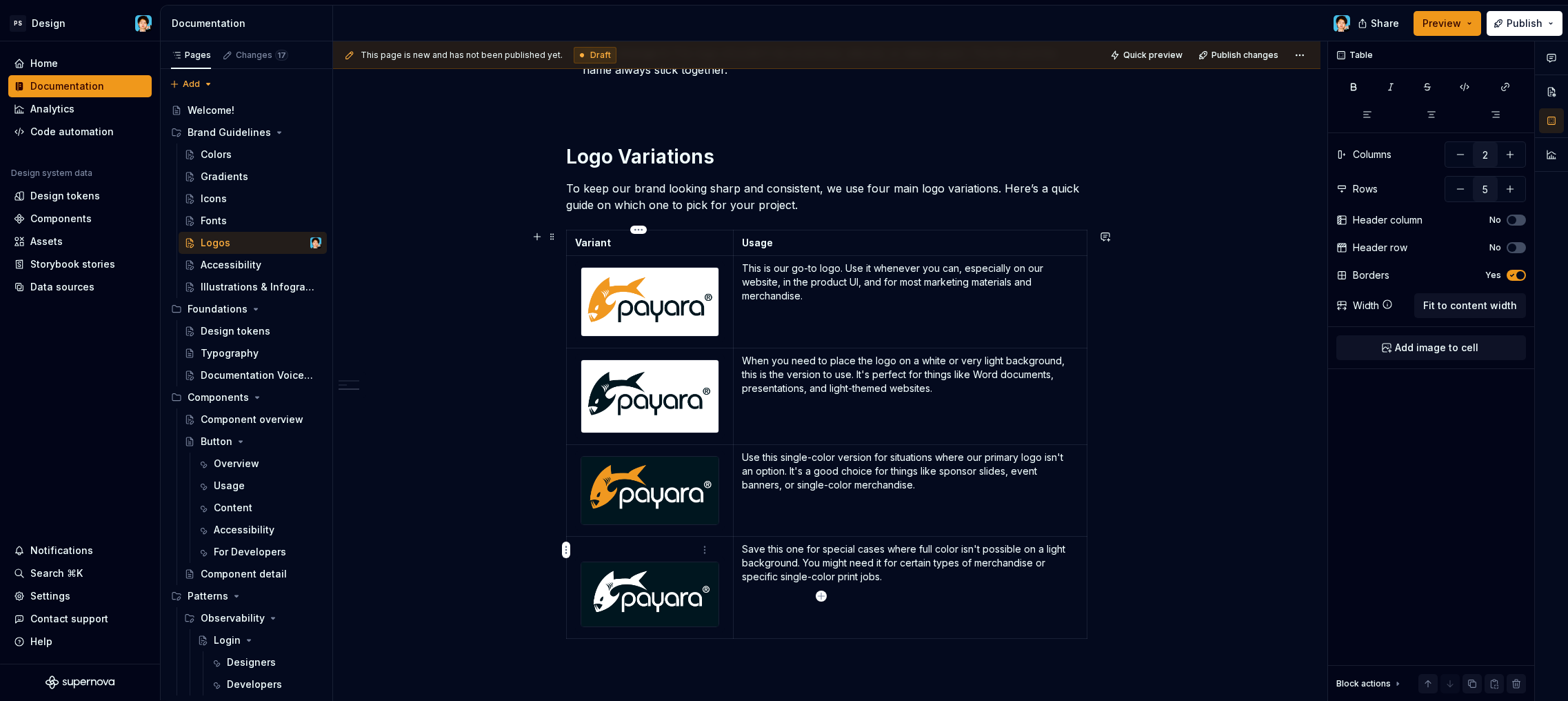
click at [644, 536] on td at bounding box center [650, 587] width 167 height 103
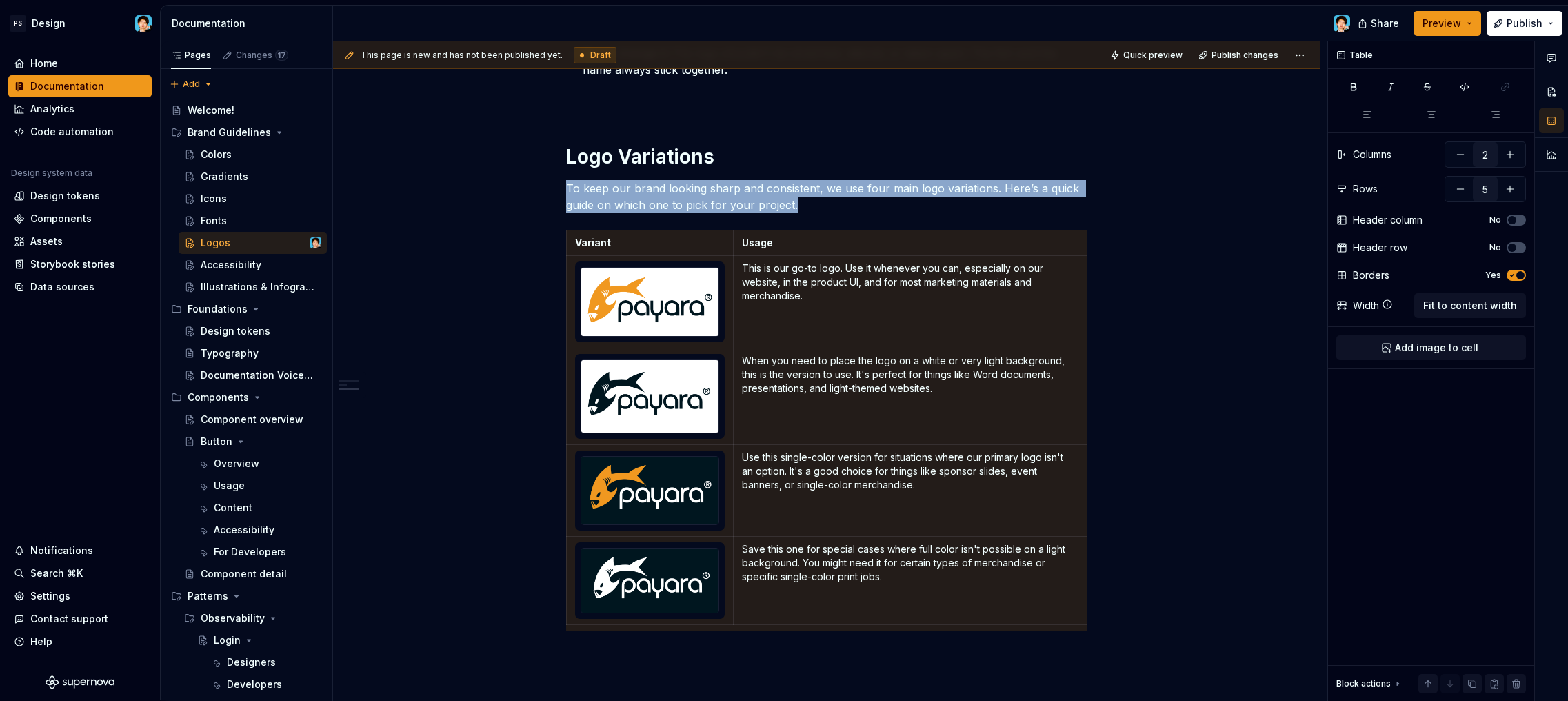
drag, startPoint x: 1541, startPoint y: 437, endPoint x: 790, endPoint y: 585, distance: 765.4
click at [789, 587] on div "Variant Usage This is our go-to logo. Use it whenever you can, especially on ou…" at bounding box center [826, 430] width 521 height 401
click at [797, 302] on td "This is our go-to logo. Use it whenever you can, especially on our website, in …" at bounding box center [911, 301] width 354 height 91
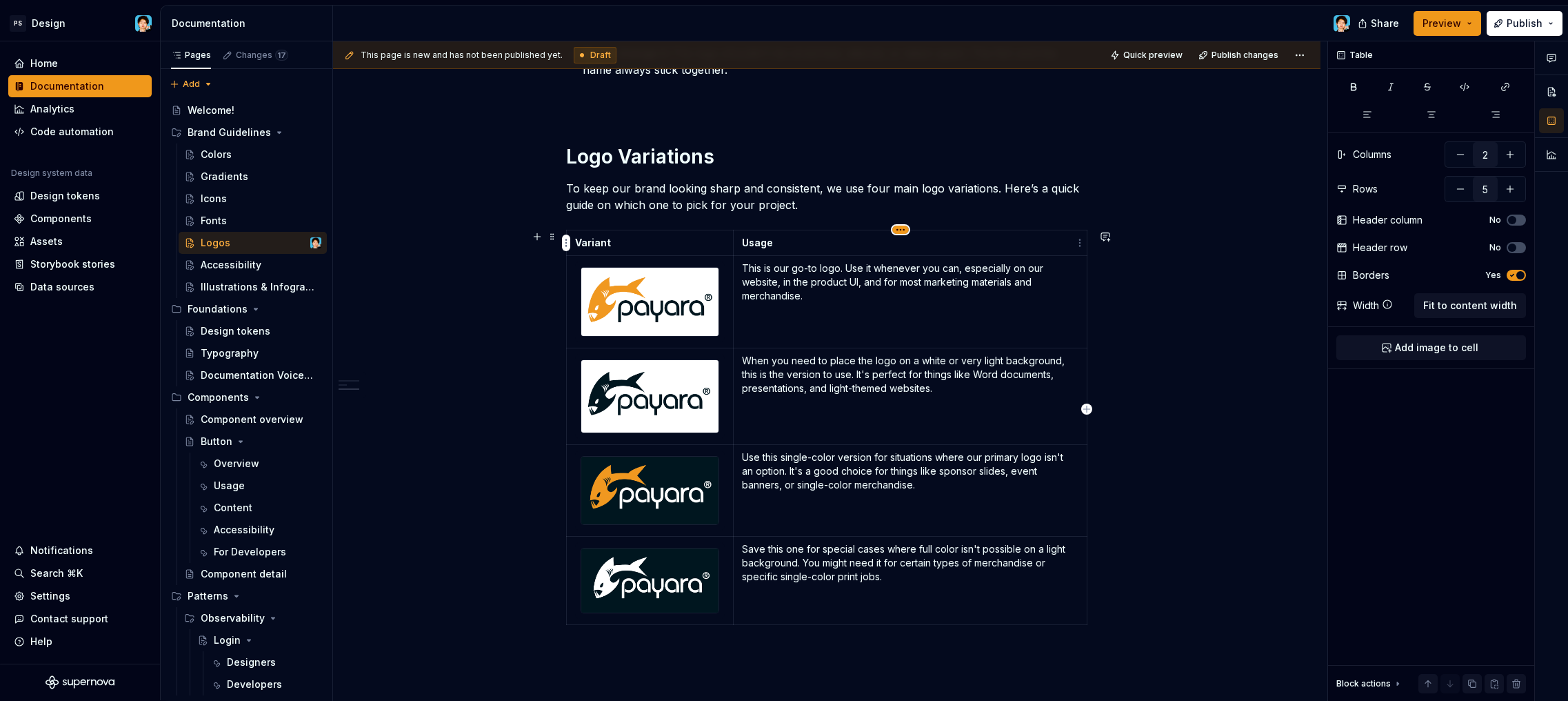
click at [902, 229] on html "PS Design Home Documentation Analytics Code automation Design system data Desig…" at bounding box center [784, 350] width 1568 height 701
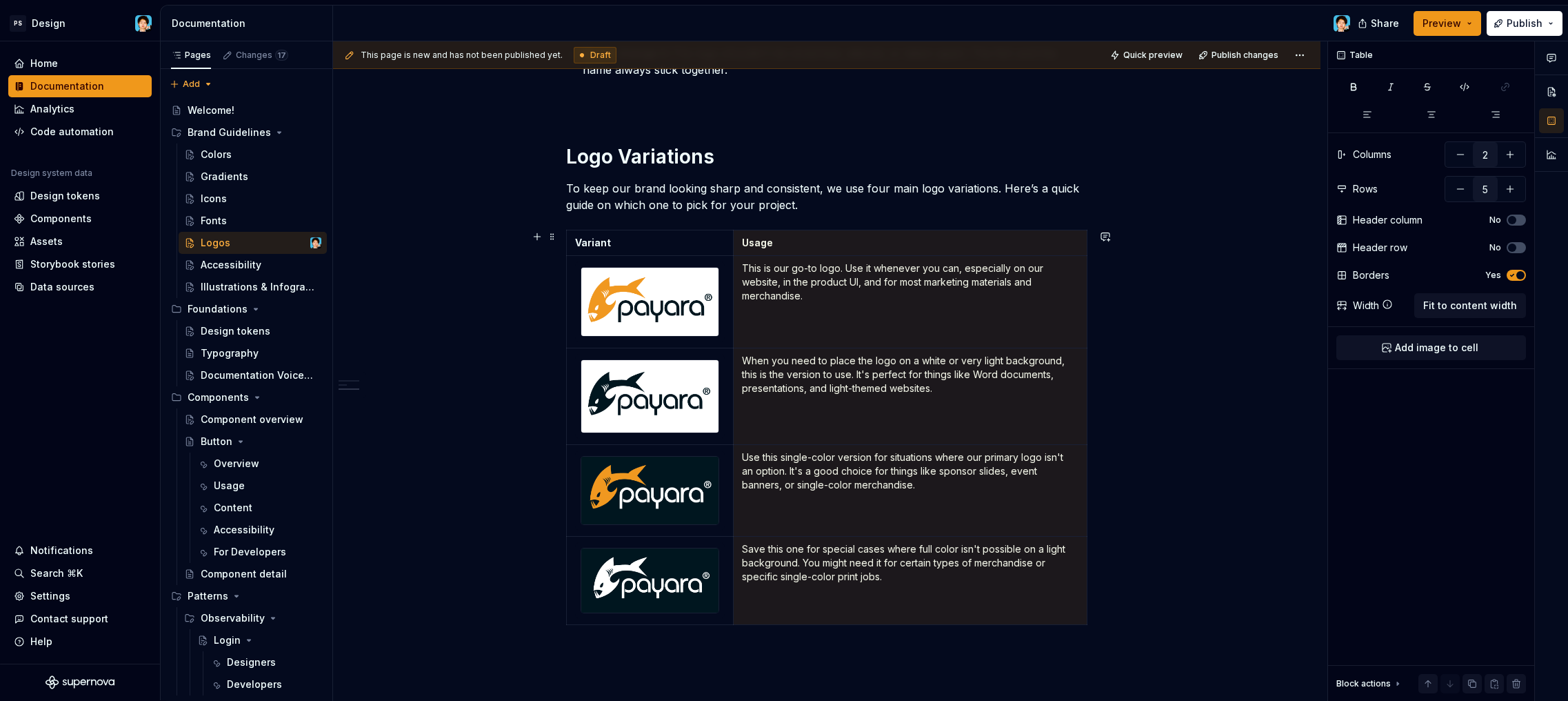
click at [815, 250] on html "PS Design Home Documentation Analytics Code automation Design system data Desig…" at bounding box center [784, 350] width 1568 height 701
click at [681, 250] on td "Variant" at bounding box center [650, 243] width 167 height 25
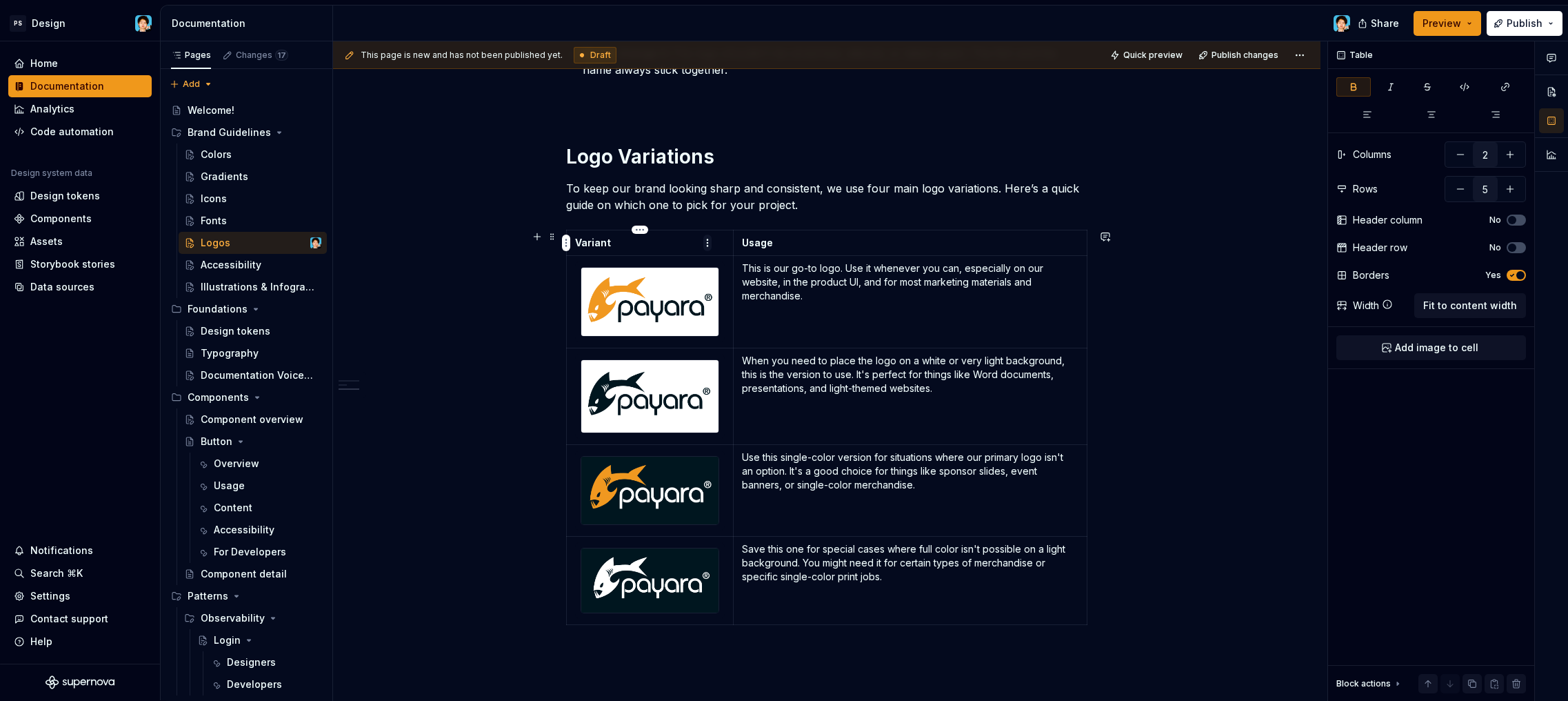
click at [705, 246] on html "PS Design Home Documentation Analytics Code automation Design system data Desig…" at bounding box center [784, 350] width 1568 height 701
click at [898, 324] on html "PS Design Home Documentation Analytics Code automation Design system data Desig…" at bounding box center [784, 350] width 1568 height 701
click at [889, 315] on td "This is our go-to logo. Use it whenever you can, especially on our website, in …" at bounding box center [911, 301] width 354 height 91
click at [540, 241] on button "button" at bounding box center [538, 236] width 19 height 19
click at [833, 311] on td "This is our go-to logo. Use it whenever you can, especially on our website, in …" at bounding box center [911, 301] width 354 height 91
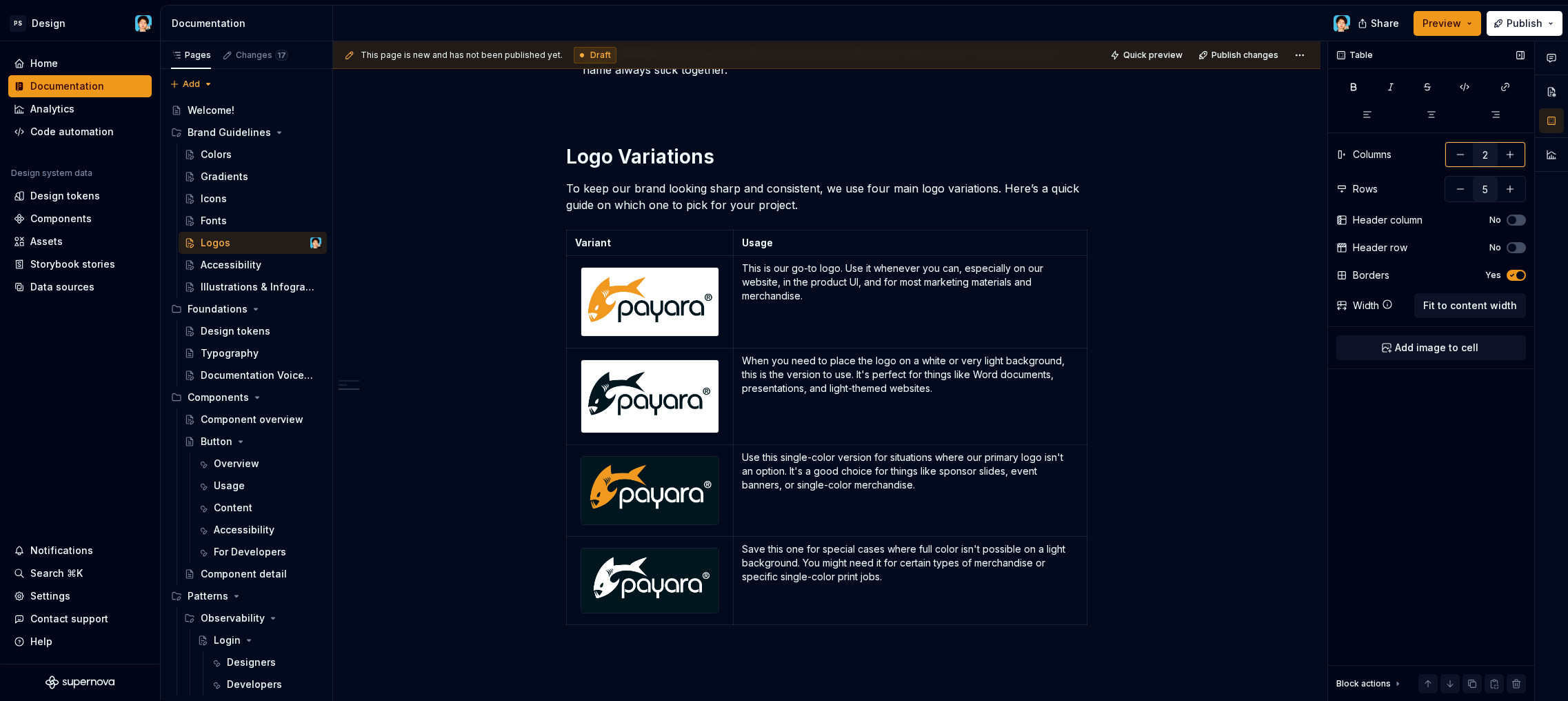
click at [1509, 156] on button "button" at bounding box center [1511, 155] width 25 height 25
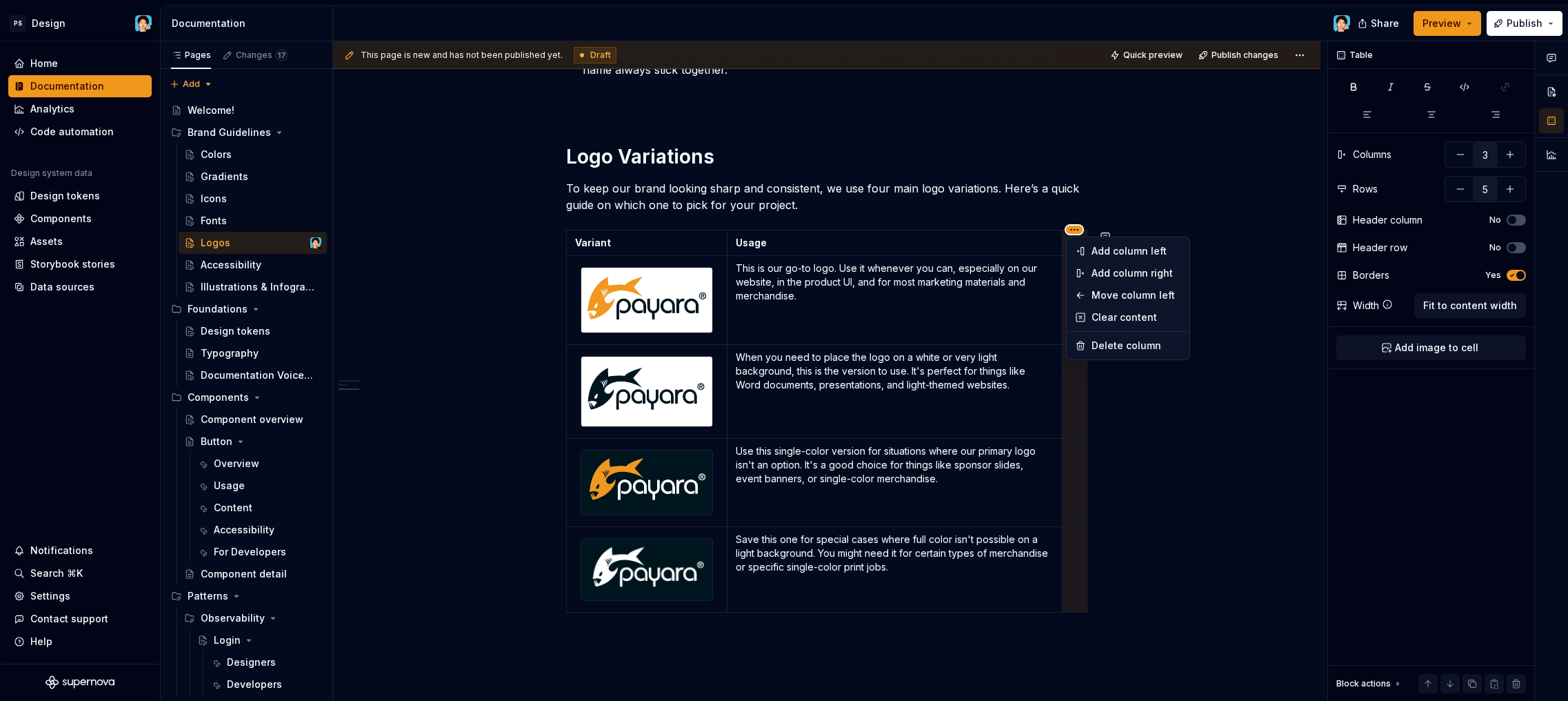
click at [739, 234] on html "PS Design Home Documentation Analytics Code automation Design system data Desig…" at bounding box center [784, 350] width 1568 height 701
click at [1088, 253] on div "Add column left" at bounding box center [1128, 251] width 118 height 22
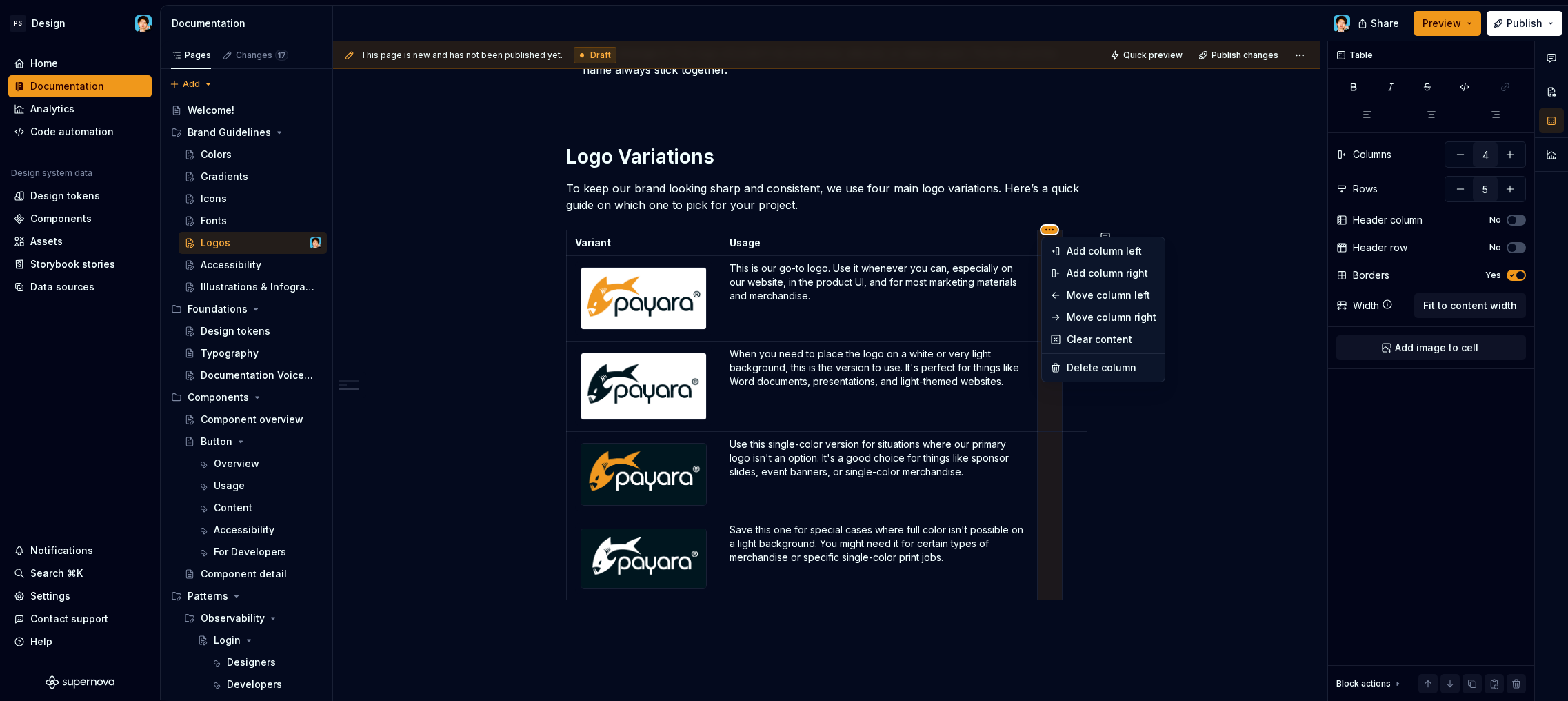
click at [1052, 228] on html "PS Design Home Documentation Analytics Code automation Design system data Desig…" at bounding box center [784, 350] width 1568 height 701
click at [1087, 298] on div "Move column left" at bounding box center [1111, 295] width 89 height 14
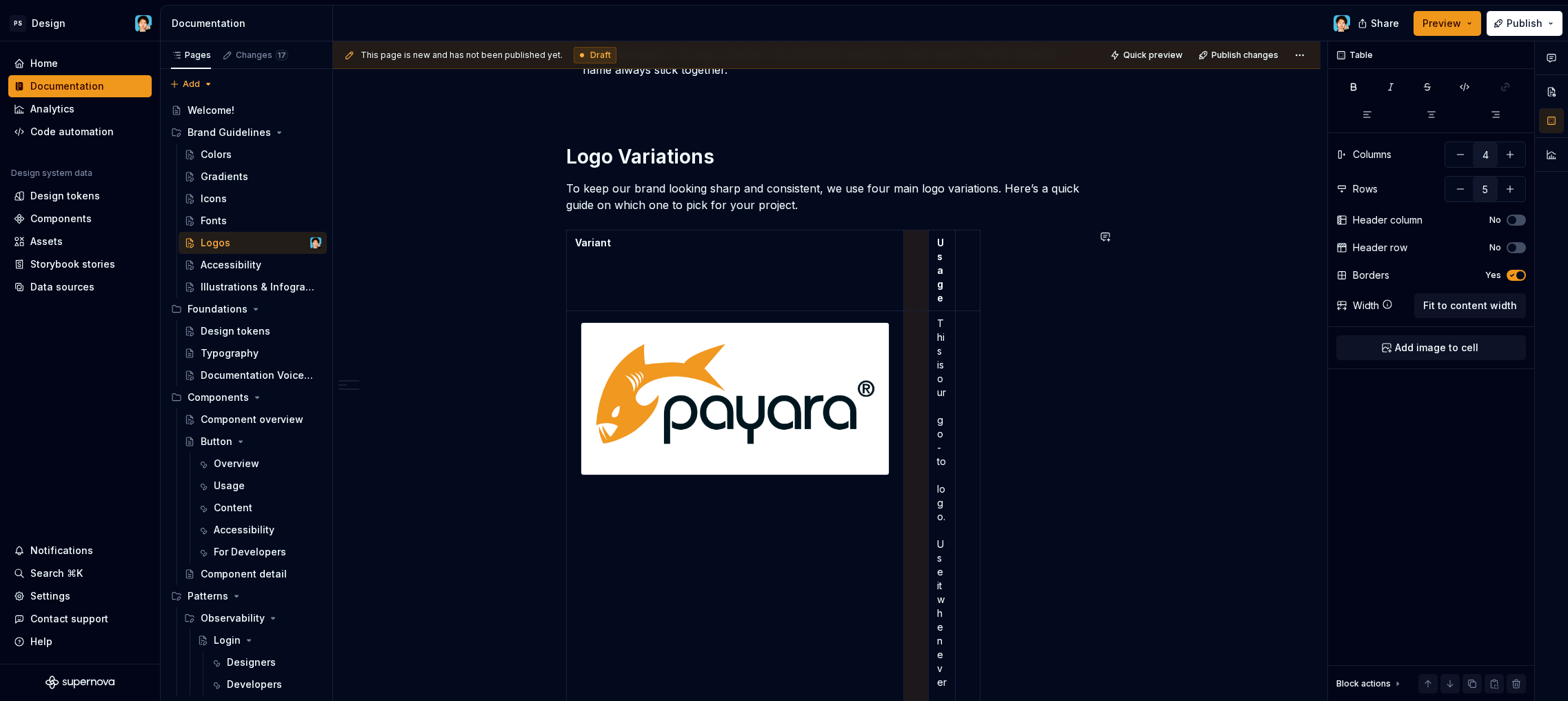
scroll to position [5100, 0]
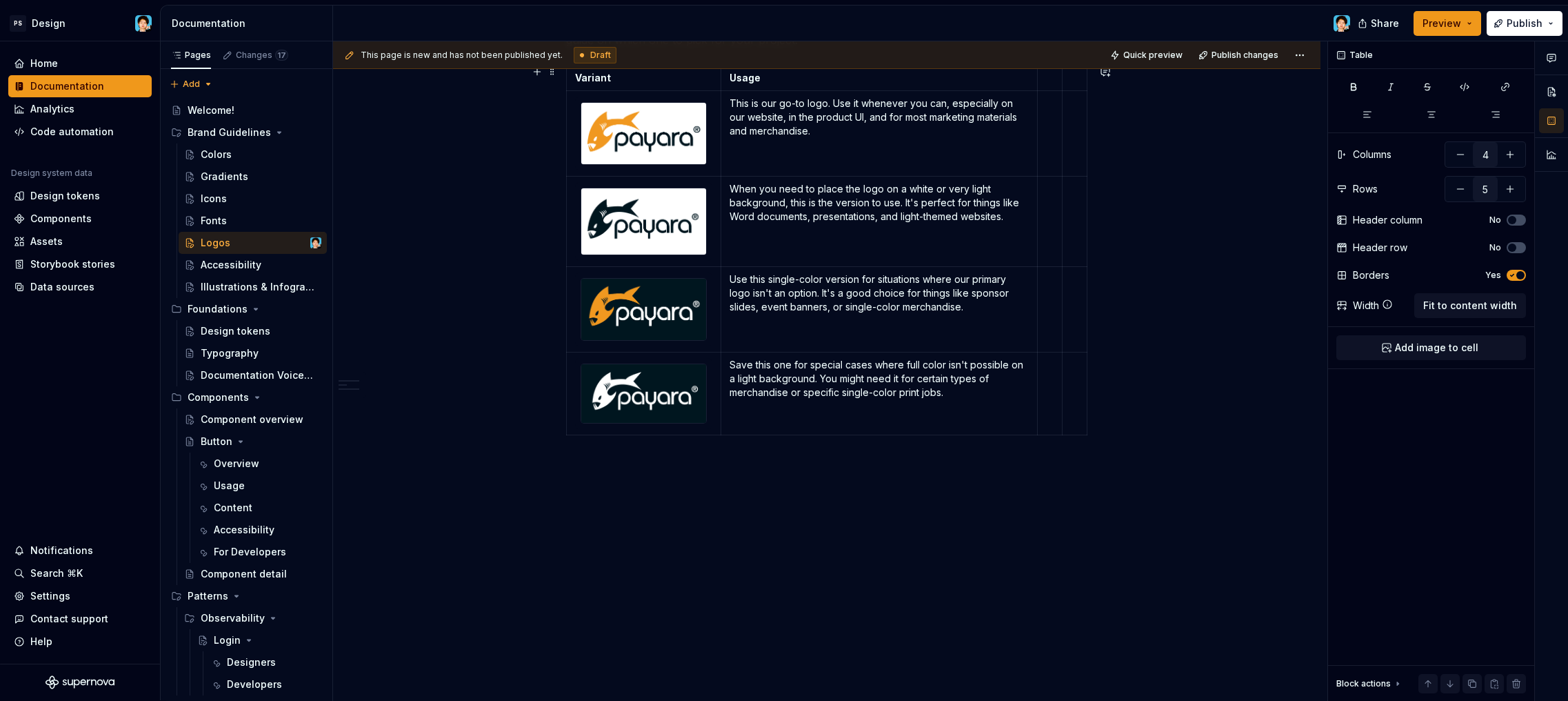
type input "3"
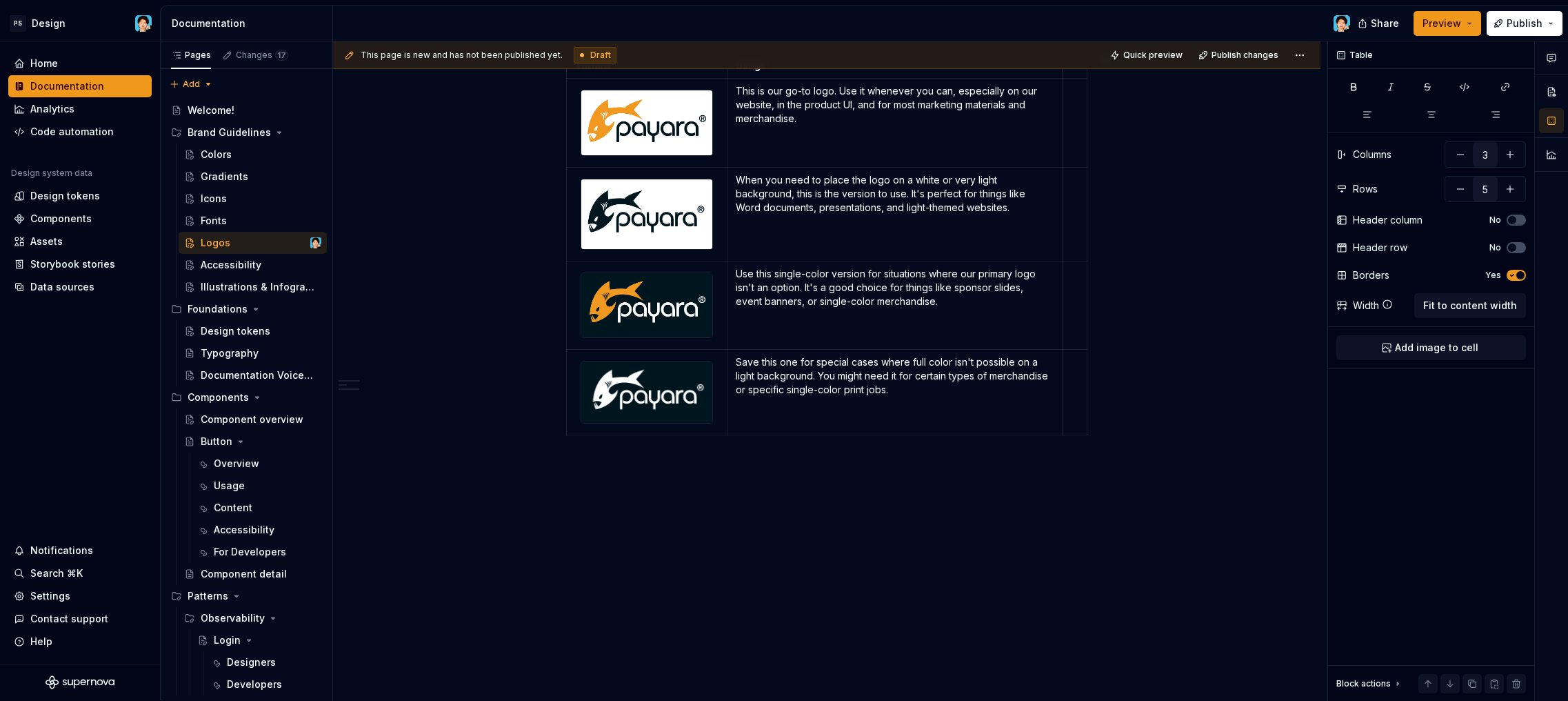
scroll to position [3338, 0]
click at [727, 217] on td at bounding box center [646, 214] width 160 height 93
click at [1449, 309] on span "Fit to content width" at bounding box center [1470, 305] width 93 height 14
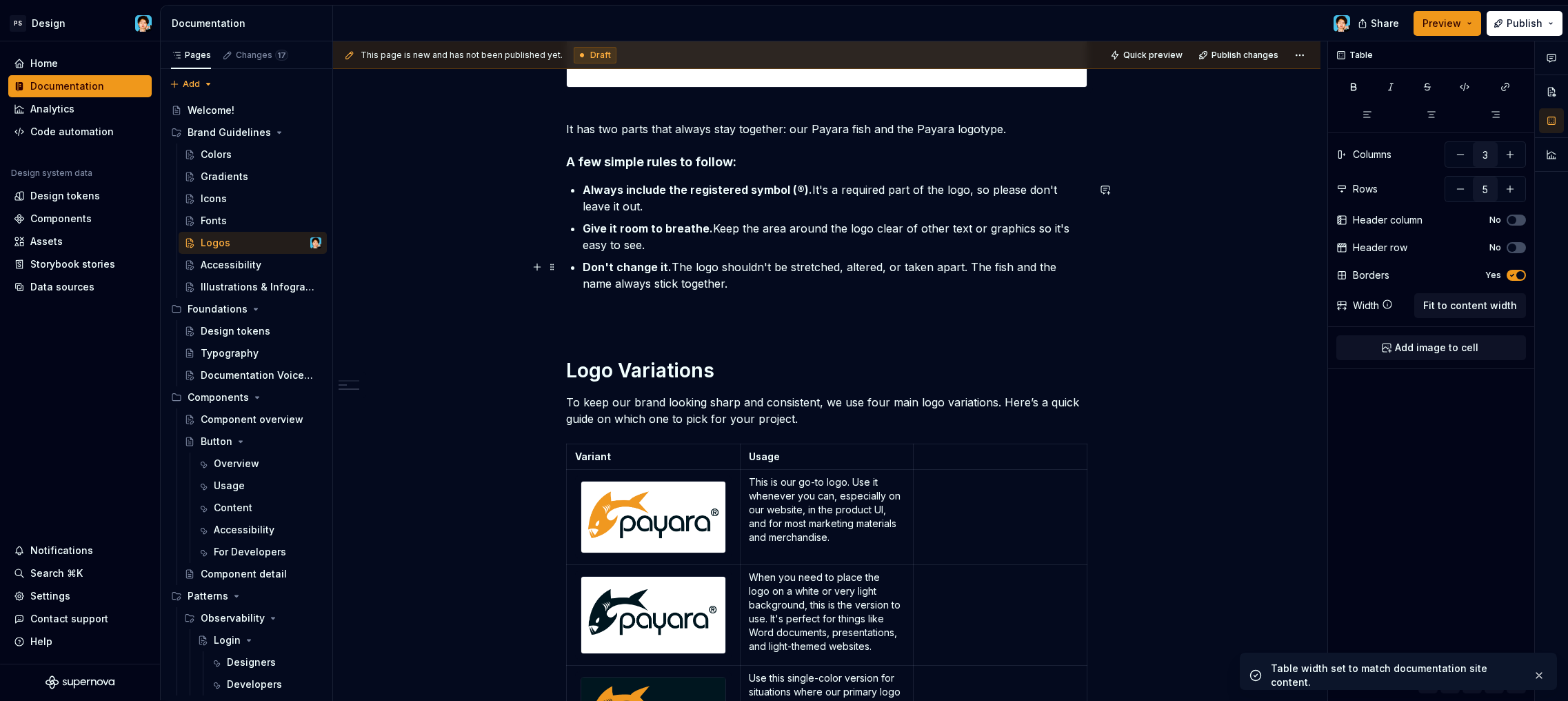
scroll to position [782, 0]
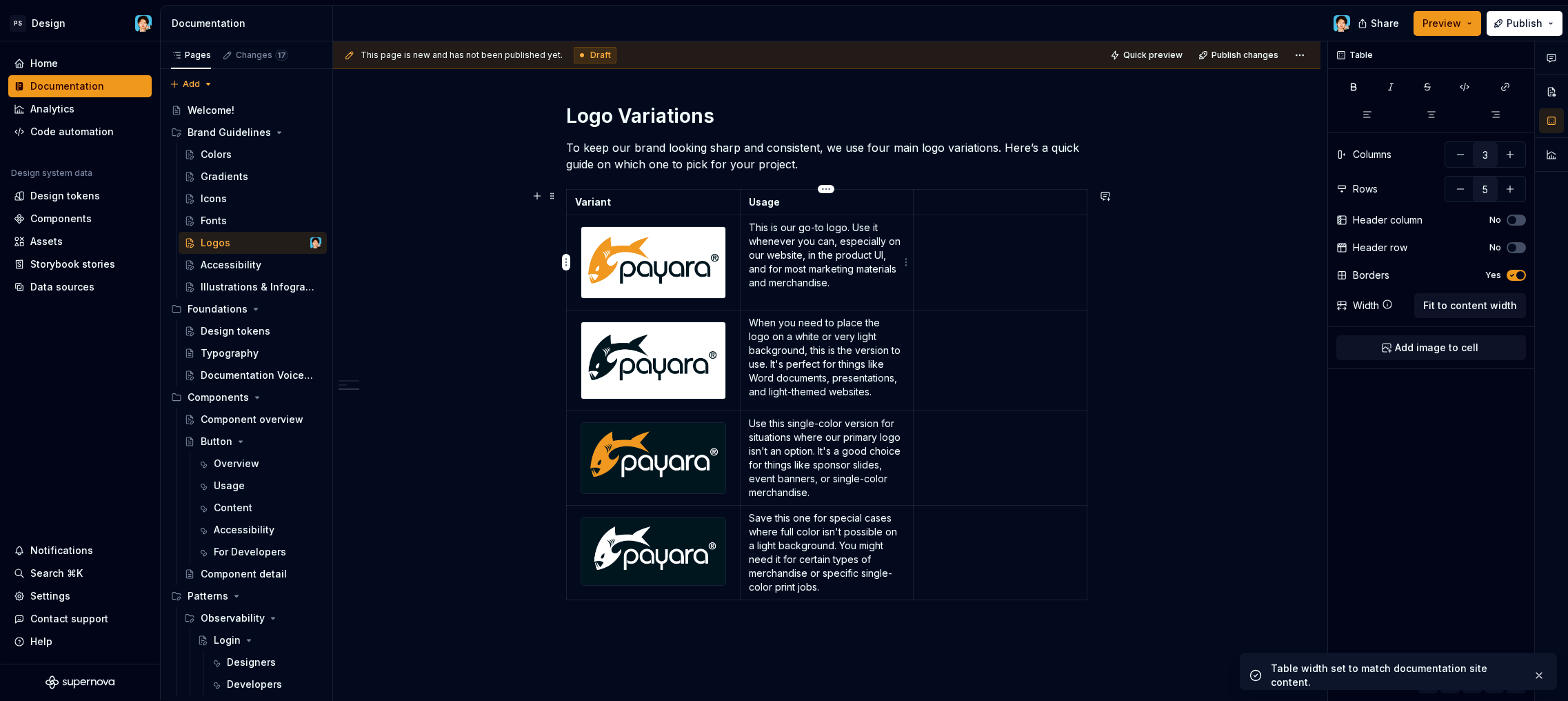
click at [862, 295] on td "This is our go-to logo. Use it whenever you can, especially on our website, in …" at bounding box center [826, 263] width 174 height 95
click at [990, 264] on td at bounding box center [1000, 263] width 174 height 95
type textarea "*"
click at [1462, 189] on button "button" at bounding box center [1461, 190] width 25 height 25
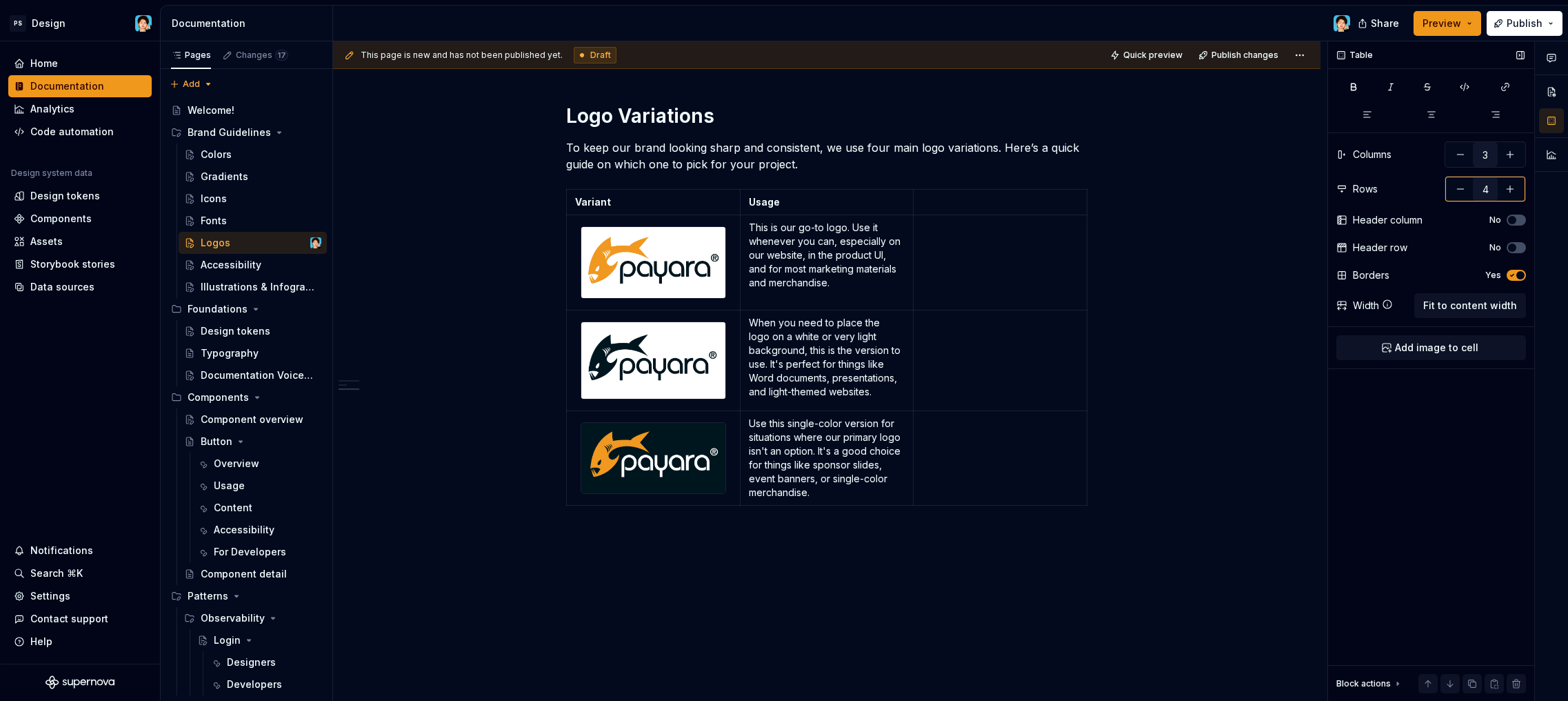
click at [1511, 191] on button "button" at bounding box center [1511, 190] width 25 height 25
type input "5"
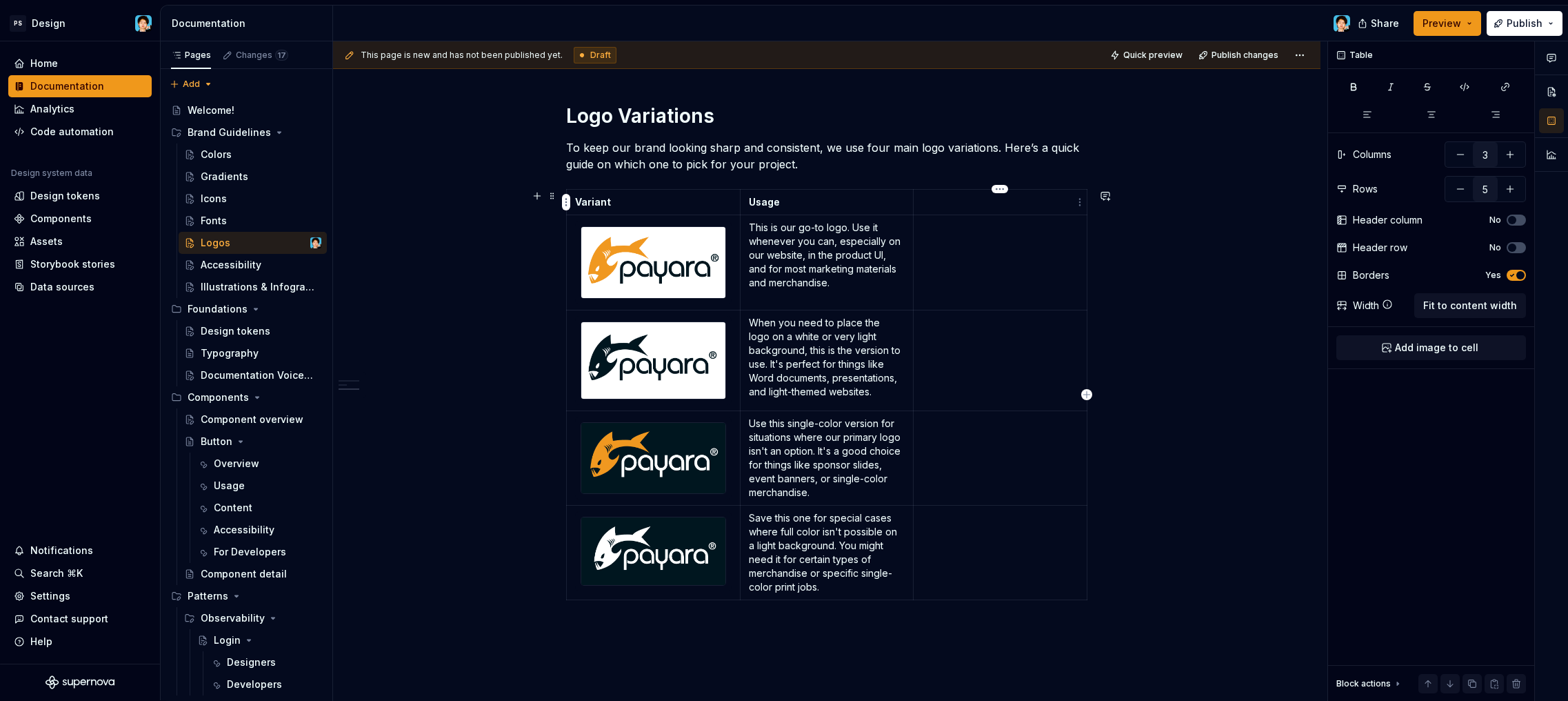
click at [938, 201] on p at bounding box center [999, 202] width 157 height 14
click at [976, 254] on td at bounding box center [1000, 263] width 174 height 95
click at [959, 202] on p "Colors" at bounding box center [999, 202] width 157 height 14
click at [655, 210] on td "Variant" at bounding box center [653, 202] width 174 height 25
click at [1512, 244] on span "button" at bounding box center [1512, 247] width 9 height 9
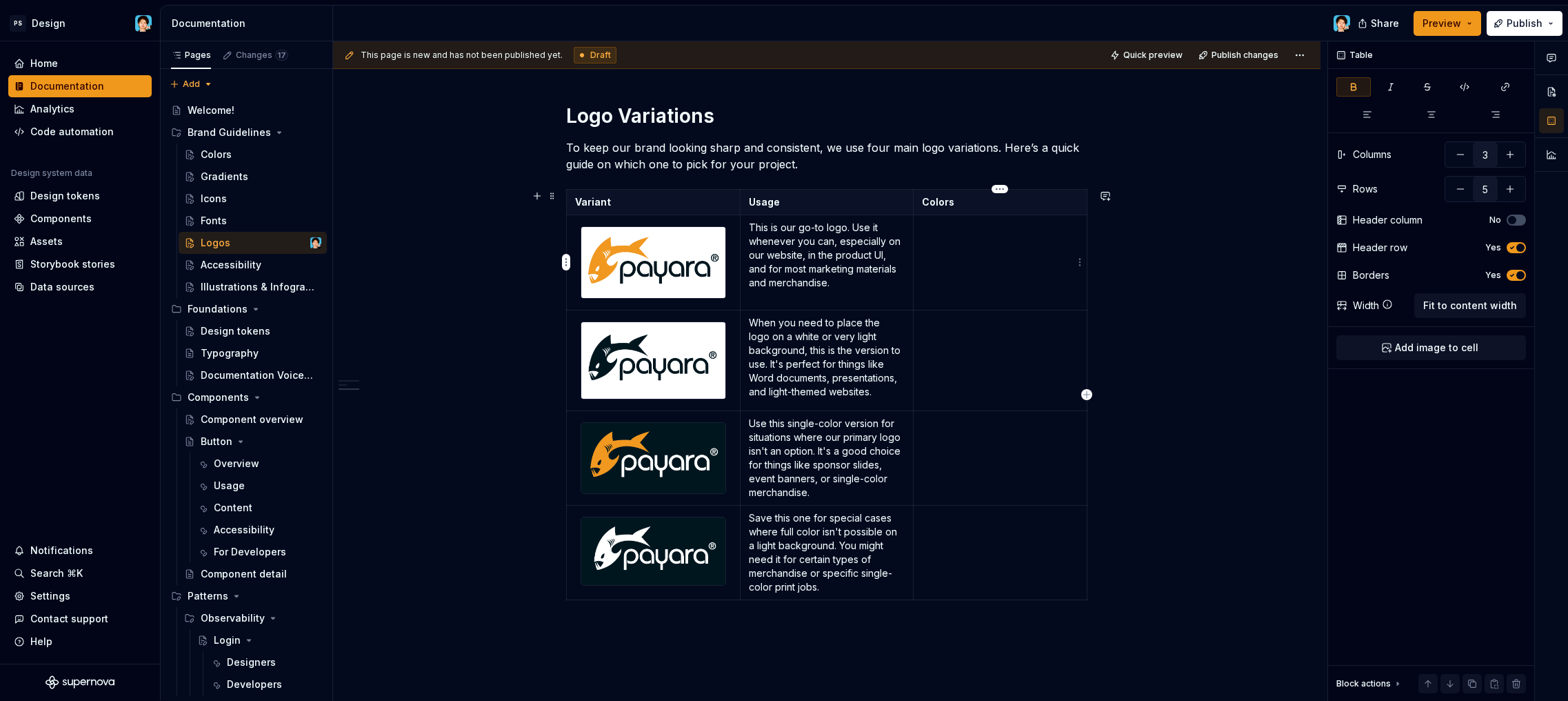
click at [976, 280] on td at bounding box center [1000, 263] width 174 height 95
click at [978, 203] on p "Colors" at bounding box center [999, 202] width 157 height 14
click at [980, 248] on td at bounding box center [1000, 263] width 174 height 95
click at [993, 227] on strong "Text:" at bounding box center [997, 228] width 25 height 12
click at [1012, 257] on p "Text: #00161F" at bounding box center [999, 250] width 157 height 14
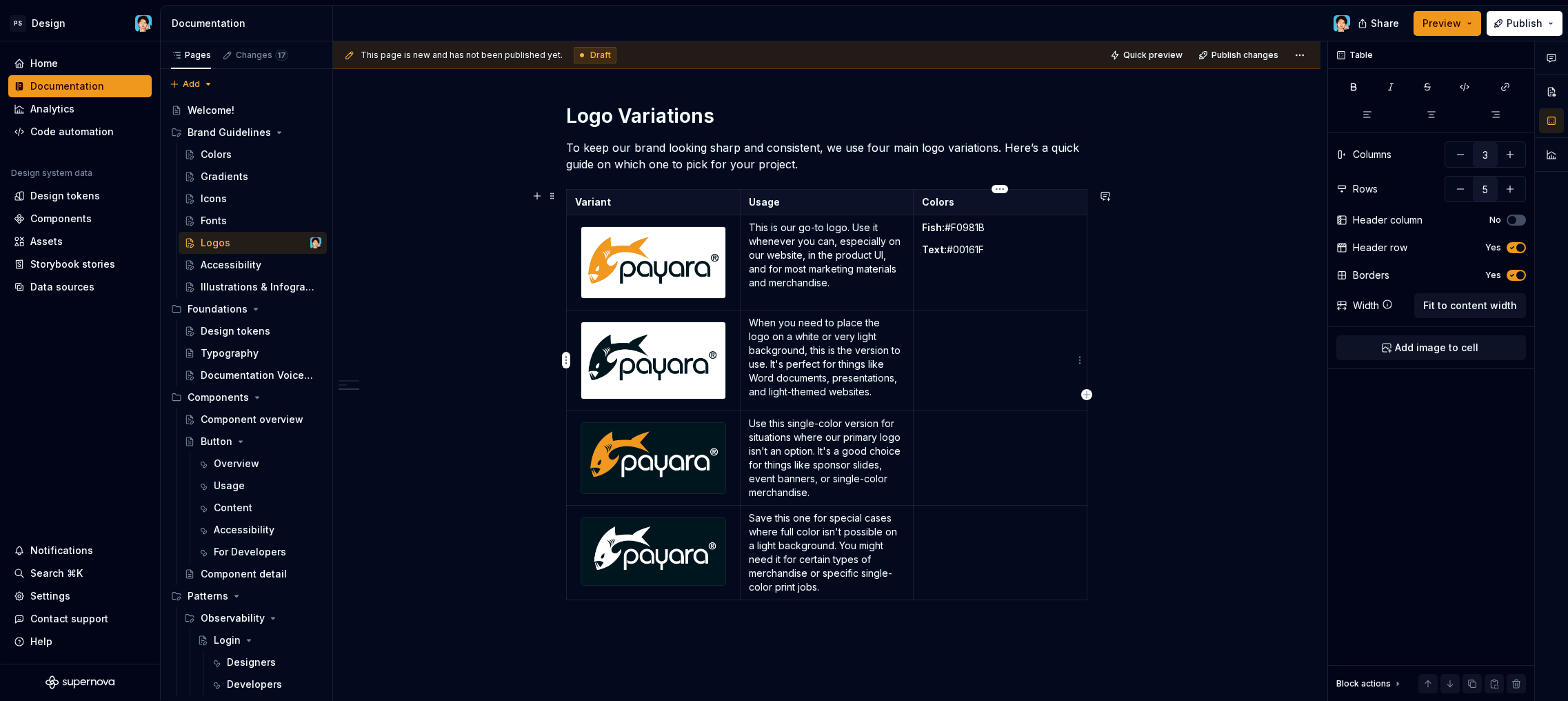
drag, startPoint x: 995, startPoint y: 368, endPoint x: 991, endPoint y: 361, distance: 8.1
click at [995, 368] on td at bounding box center [1000, 361] width 174 height 101
click at [986, 320] on strong "Text:" at bounding box center [994, 323] width 25 height 12
click at [969, 458] on td at bounding box center [1000, 458] width 174 height 94
click at [989, 422] on strong "Text:" at bounding box center [997, 423] width 25 height 12
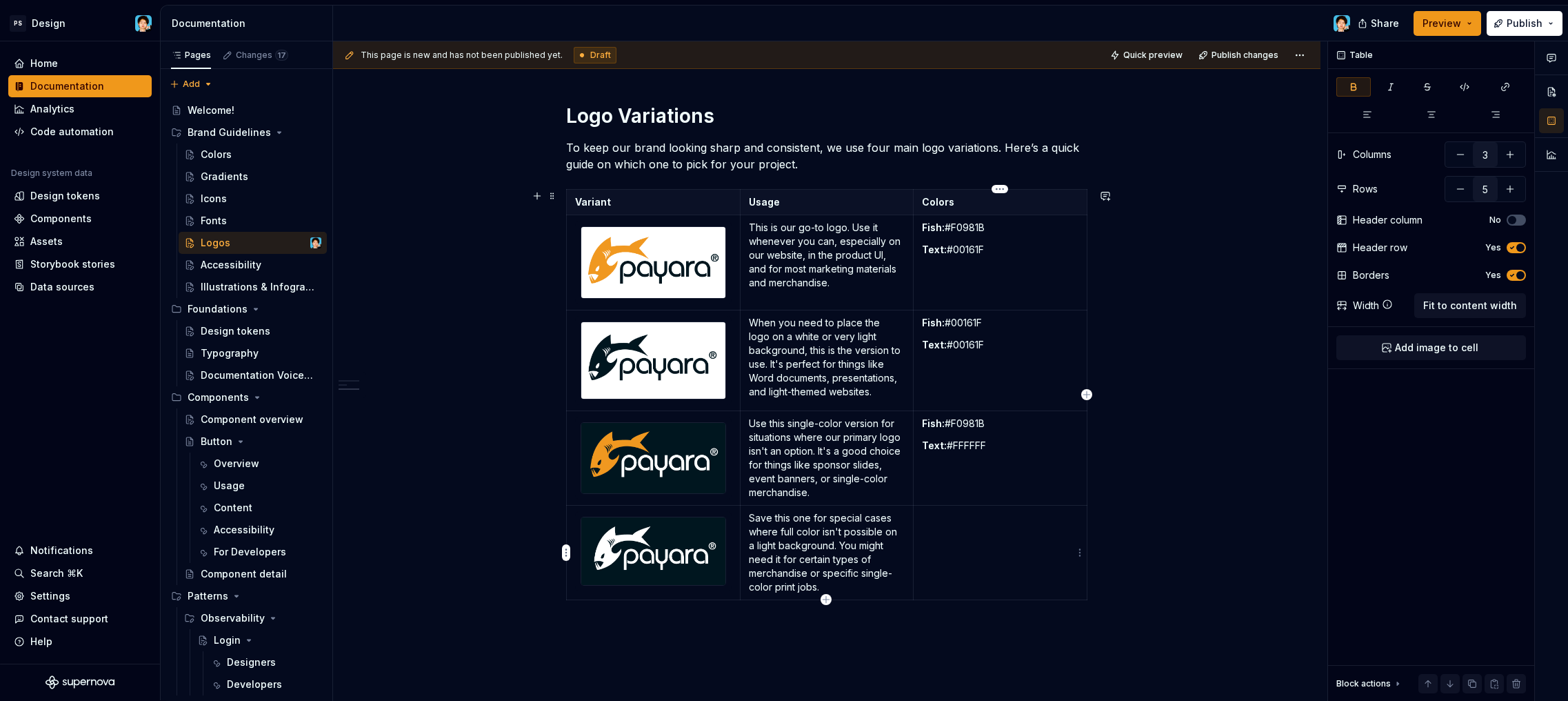
click at [968, 528] on td at bounding box center [1000, 552] width 174 height 94
click at [988, 520] on strong "Text:" at bounding box center [996, 517] width 25 height 12
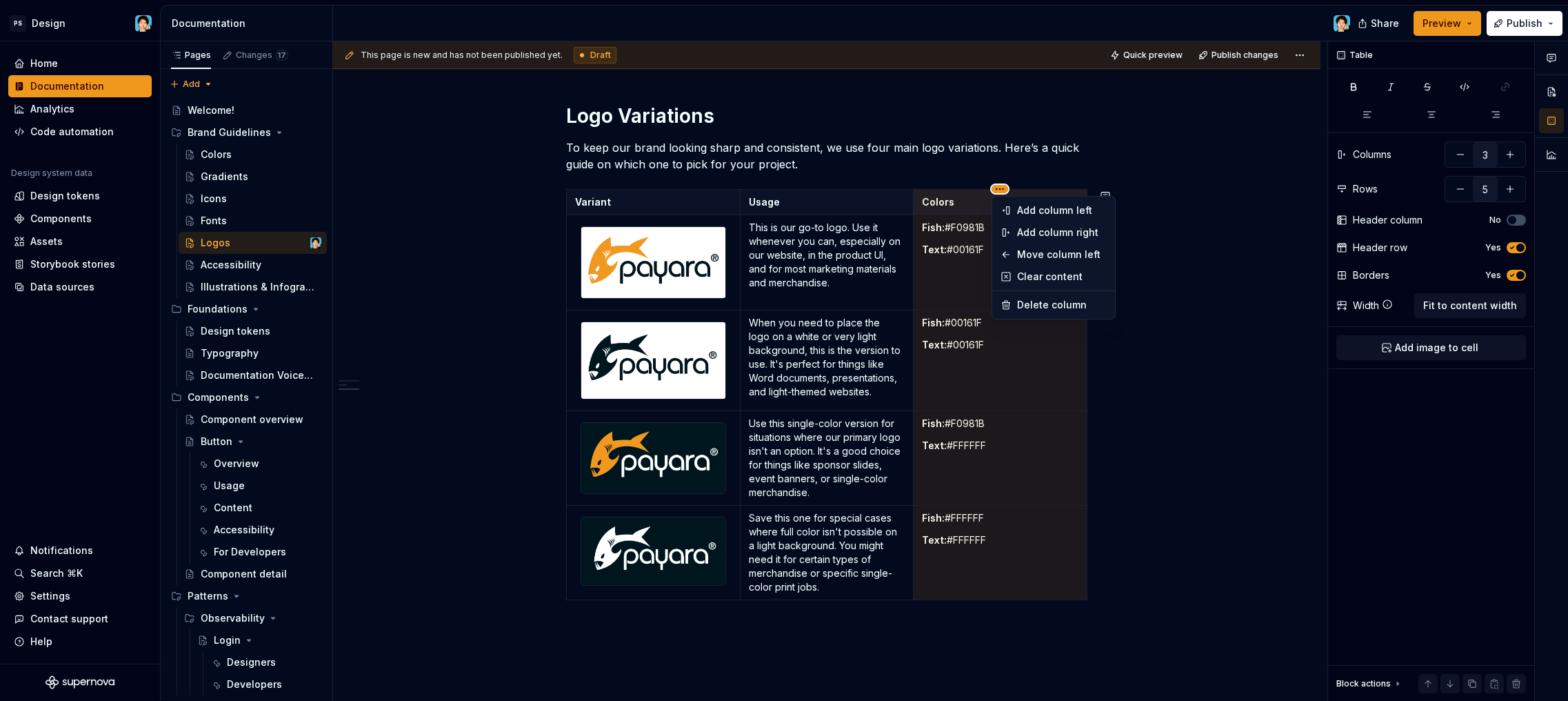
click at [999, 189] on html "PS Design Home Documentation Analytics Code automation Design system data Desig…" at bounding box center [784, 350] width 1568 height 701
click at [1016, 256] on div "Move column left" at bounding box center [1054, 254] width 118 height 22
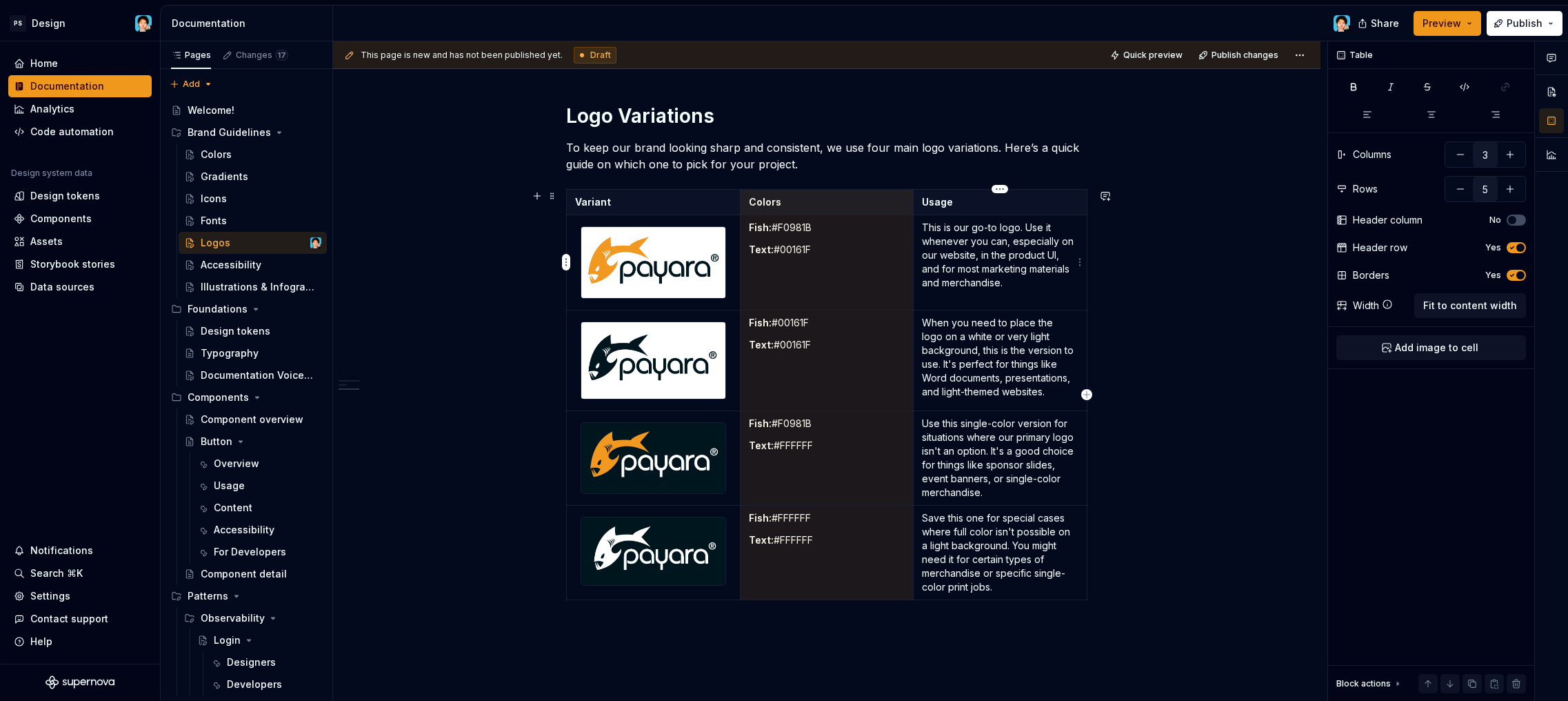
click at [954, 273] on p "This is our go-to logo. Use it whenever you can, especially on our website, in …" at bounding box center [999, 255] width 157 height 69
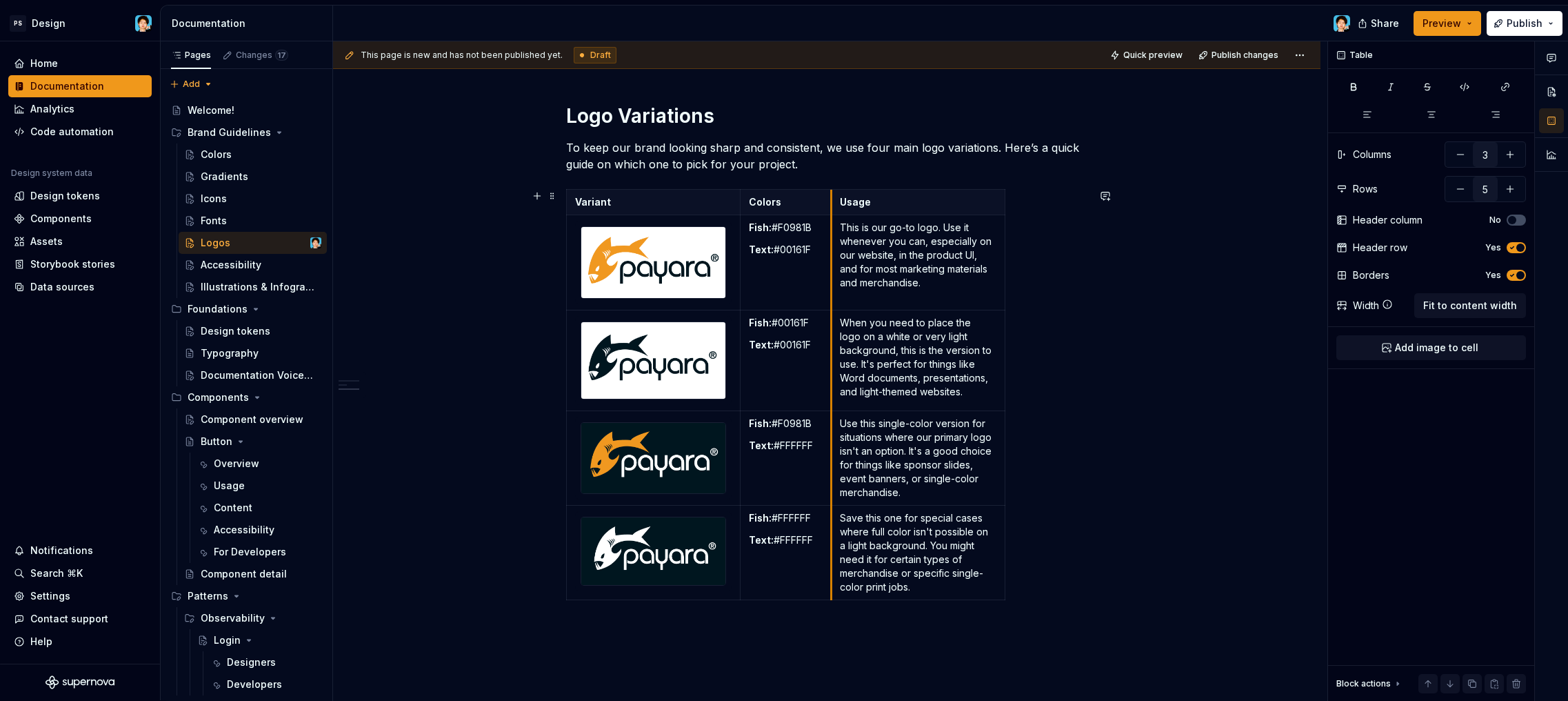
drag, startPoint x: 912, startPoint y: 206, endPoint x: 836, endPoint y: 212, distance: 76.2
click at [836, 212] on th "Usage" at bounding box center [918, 202] width 174 height 25
click at [1461, 307] on span "Fit to content width" at bounding box center [1470, 305] width 93 height 14
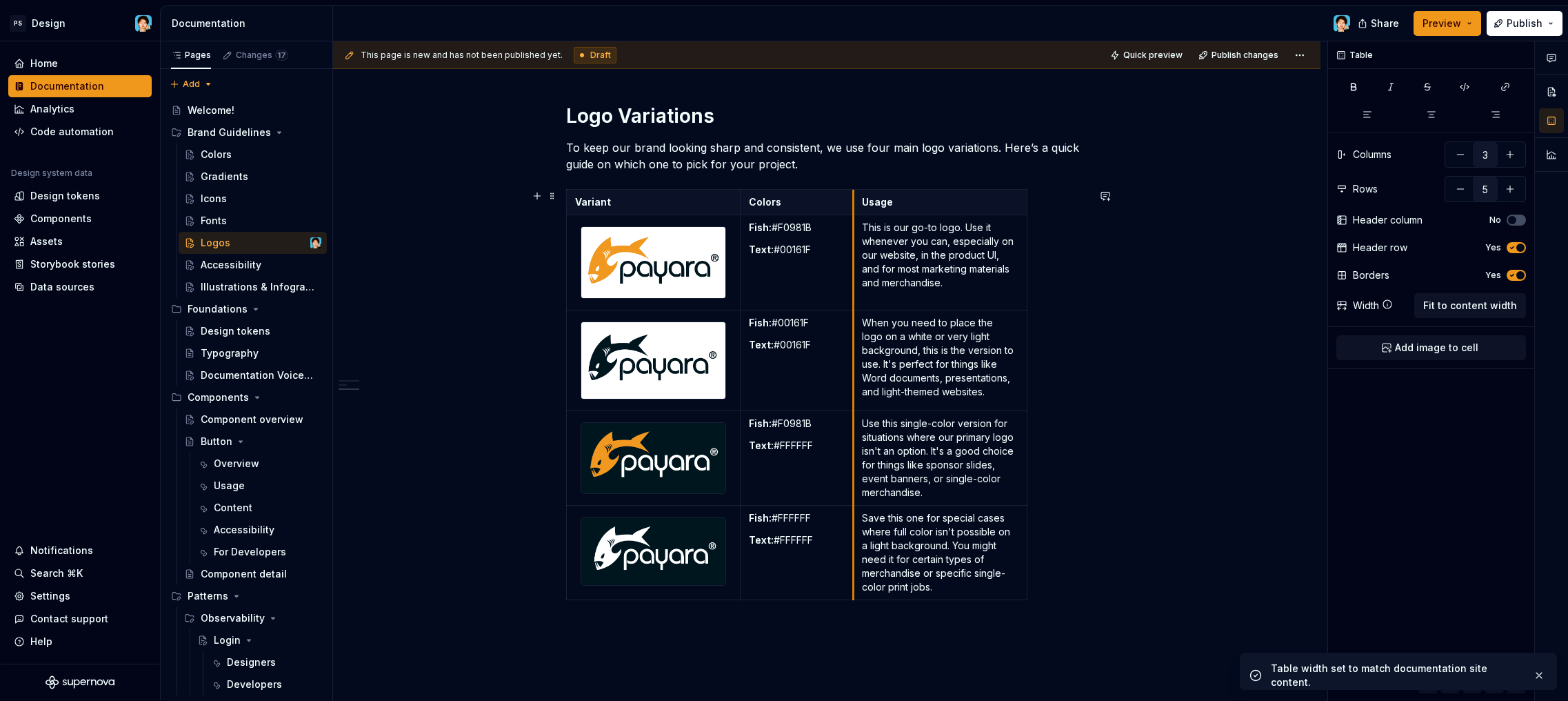
drag, startPoint x: 910, startPoint y: 203, endPoint x: 851, endPoint y: 203, distance: 59.0
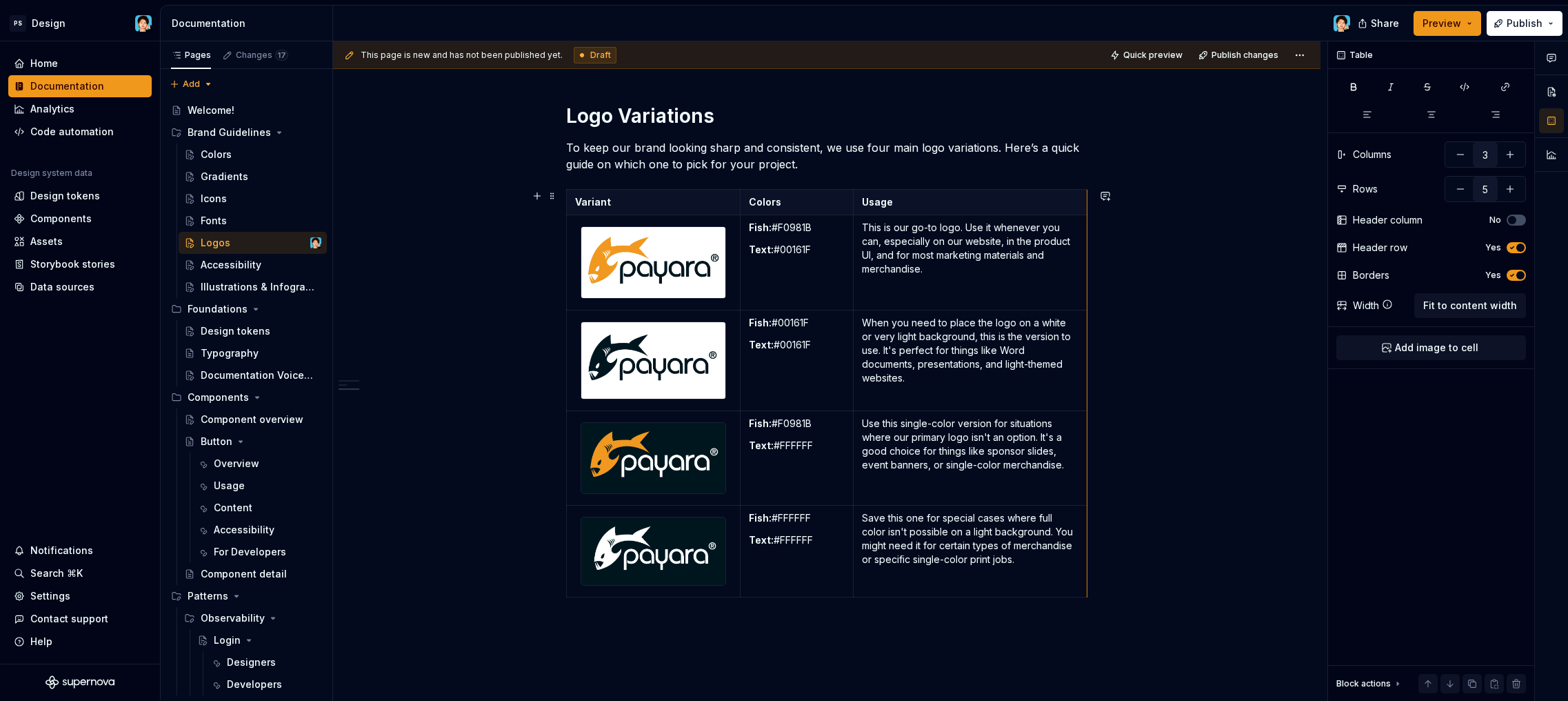
drag, startPoint x: 1025, startPoint y: 203, endPoint x: 1085, endPoint y: 207, distance: 60.1
type textarea "*"
